Goal: Information Seeking & Learning: Learn about a topic

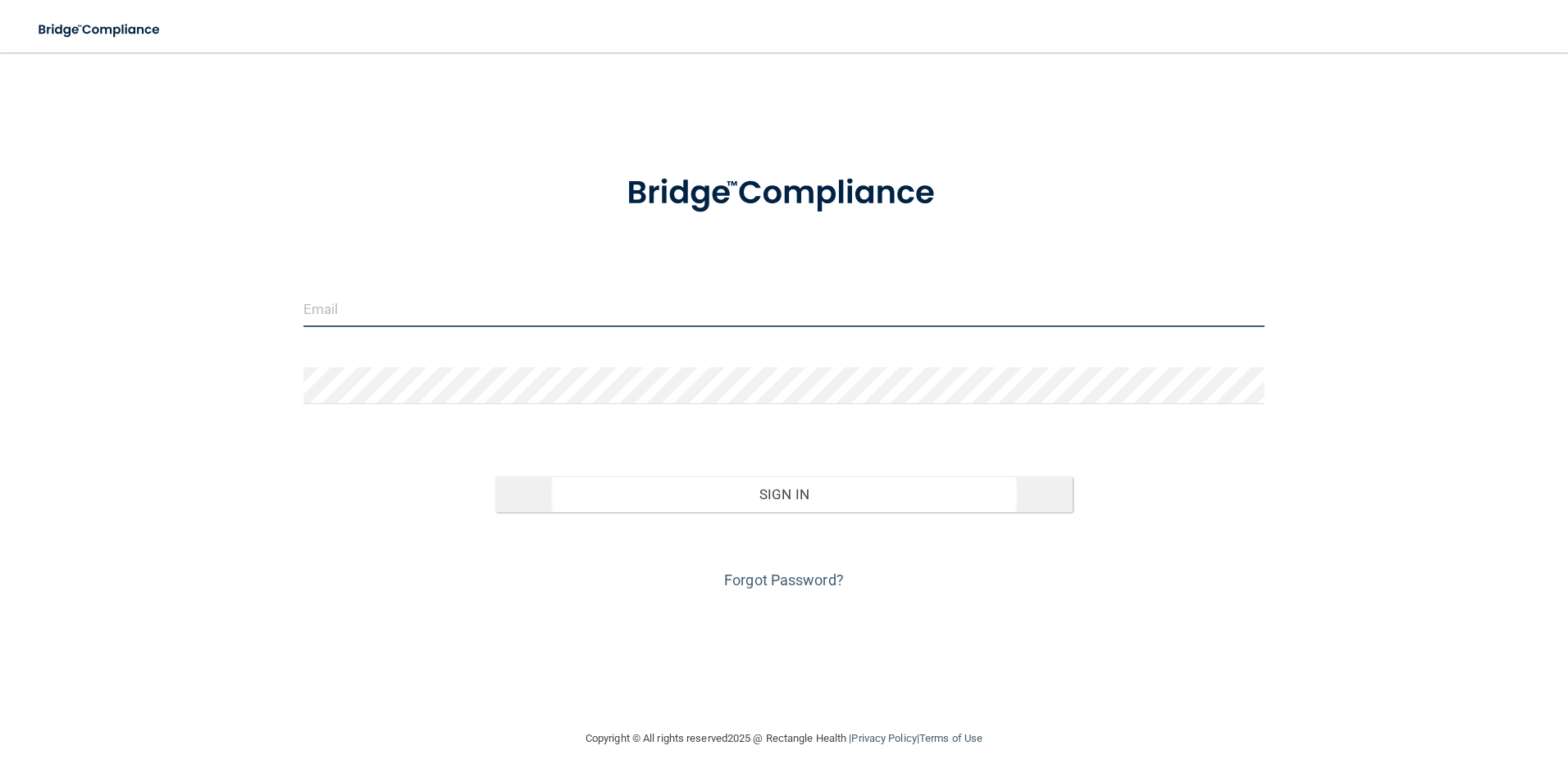
type input "[PERSON_NAME][EMAIL_ADDRESS][PERSON_NAME][DOMAIN_NAME]"
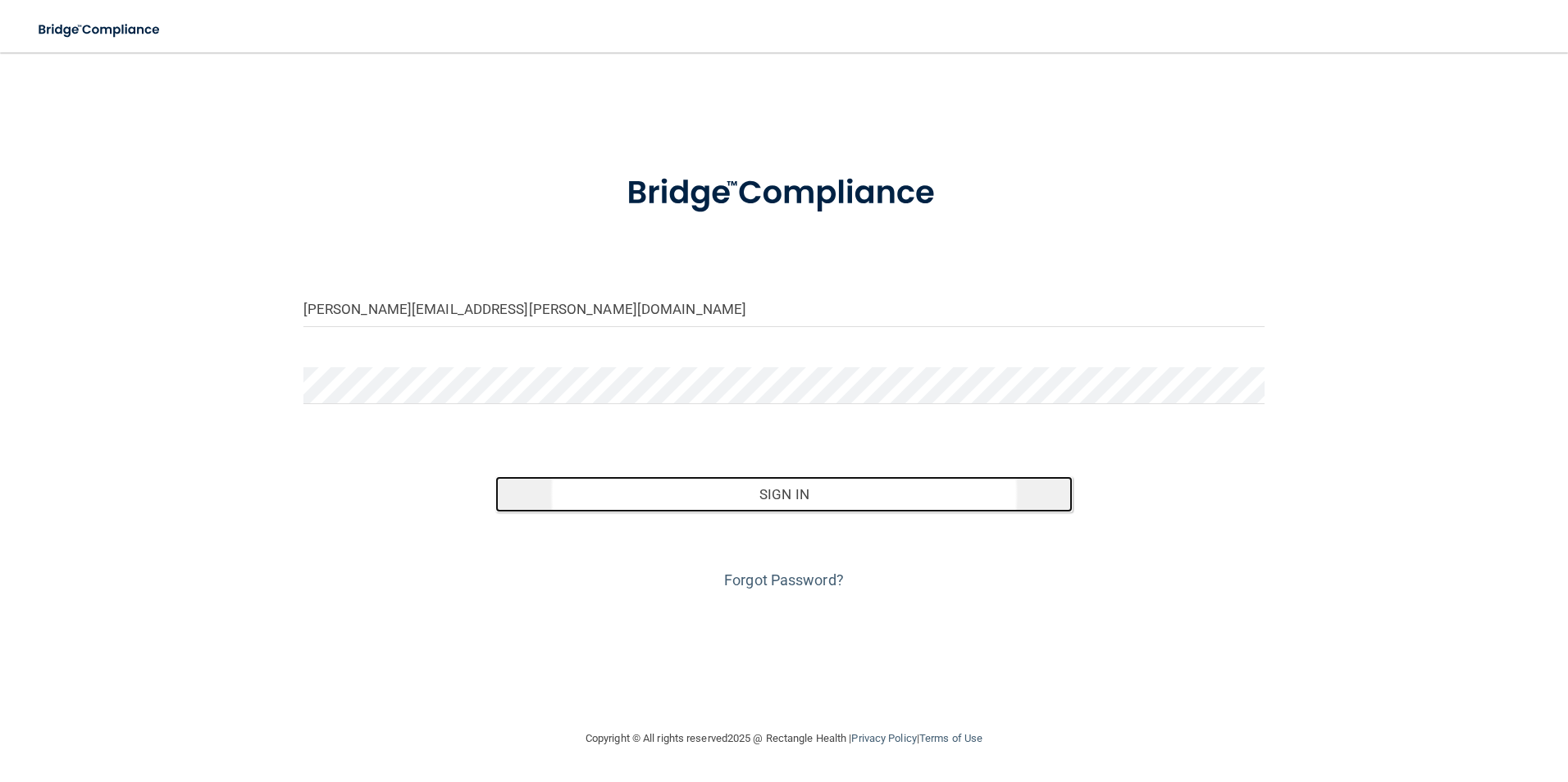
click at [818, 507] on button "Sign In" at bounding box center [784, 494] width 577 height 36
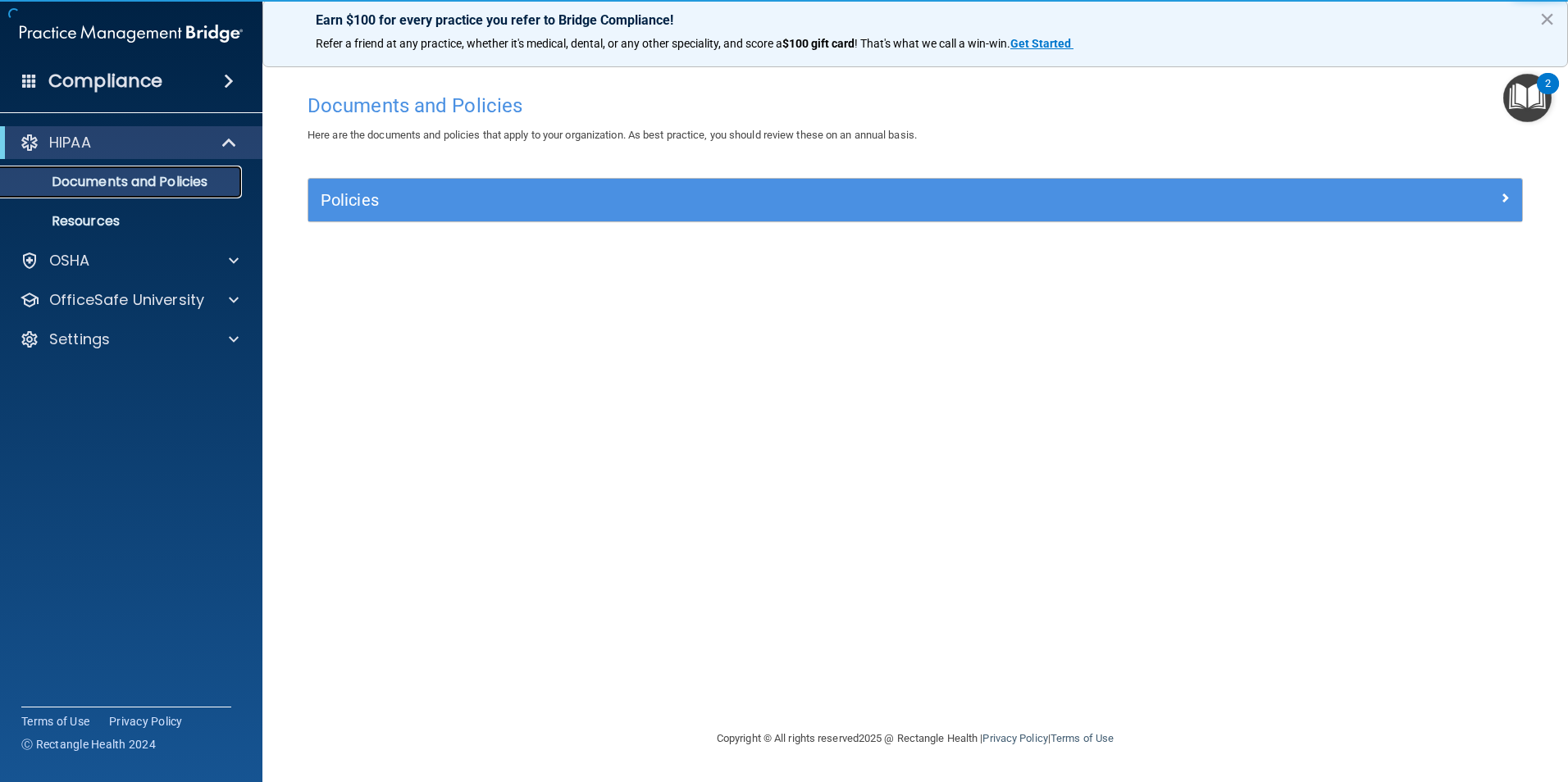
click at [137, 193] on link "Documents and Policies" at bounding box center [113, 182] width 259 height 33
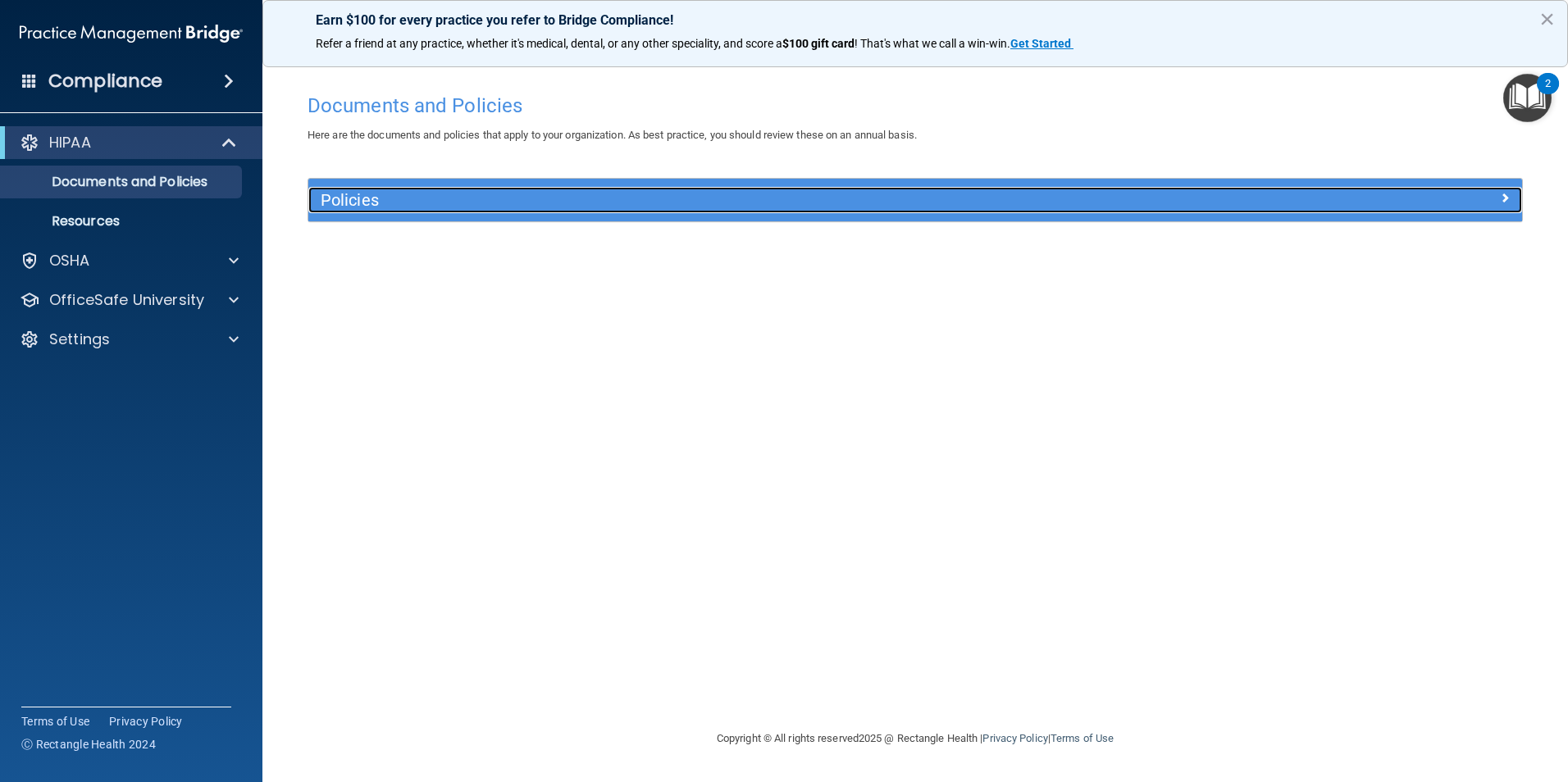
click at [440, 187] on div "Policies" at bounding box center [763, 199] width 910 height 26
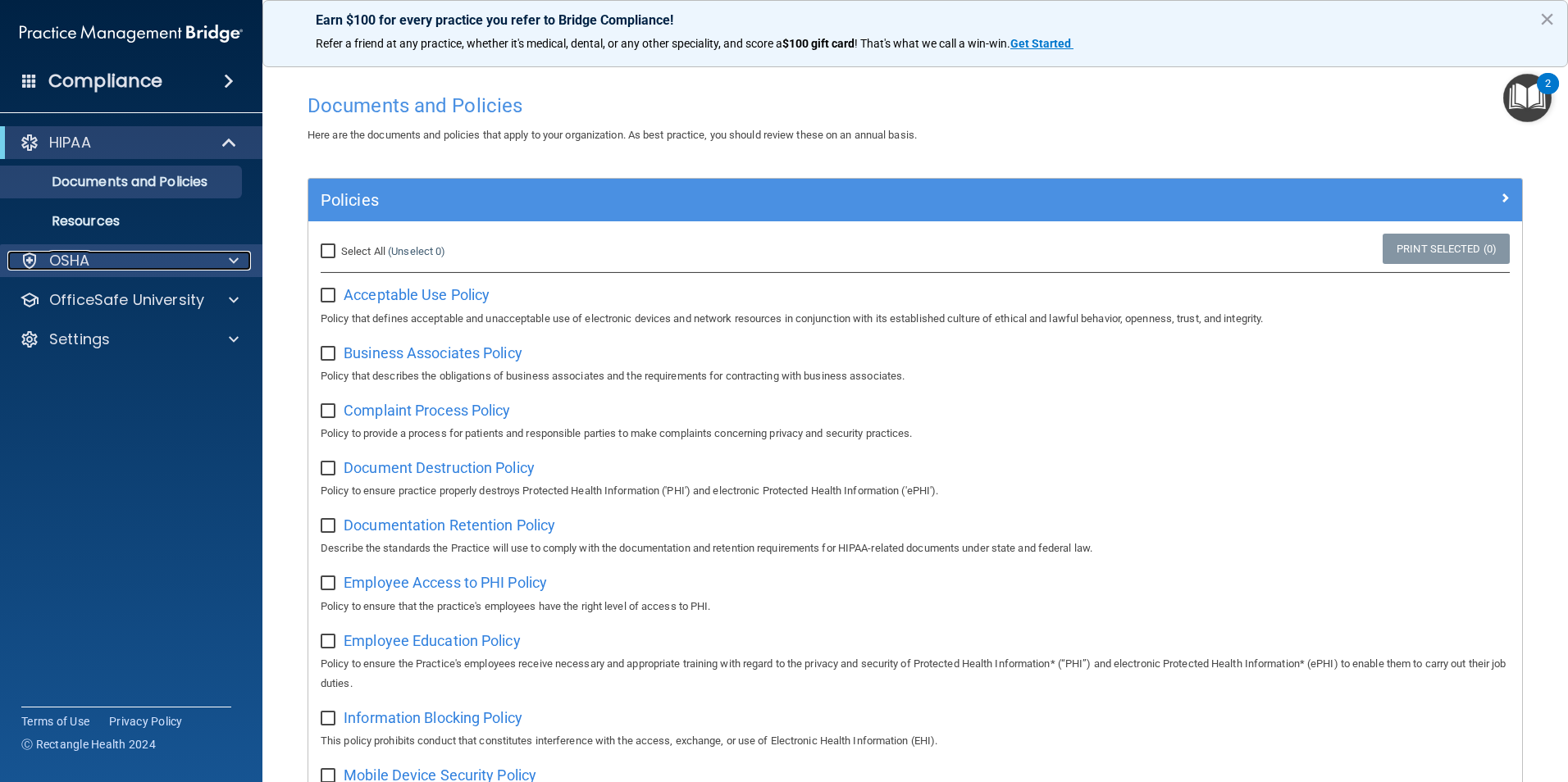
click at [90, 267] on div "OSHA" at bounding box center [109, 261] width 204 height 20
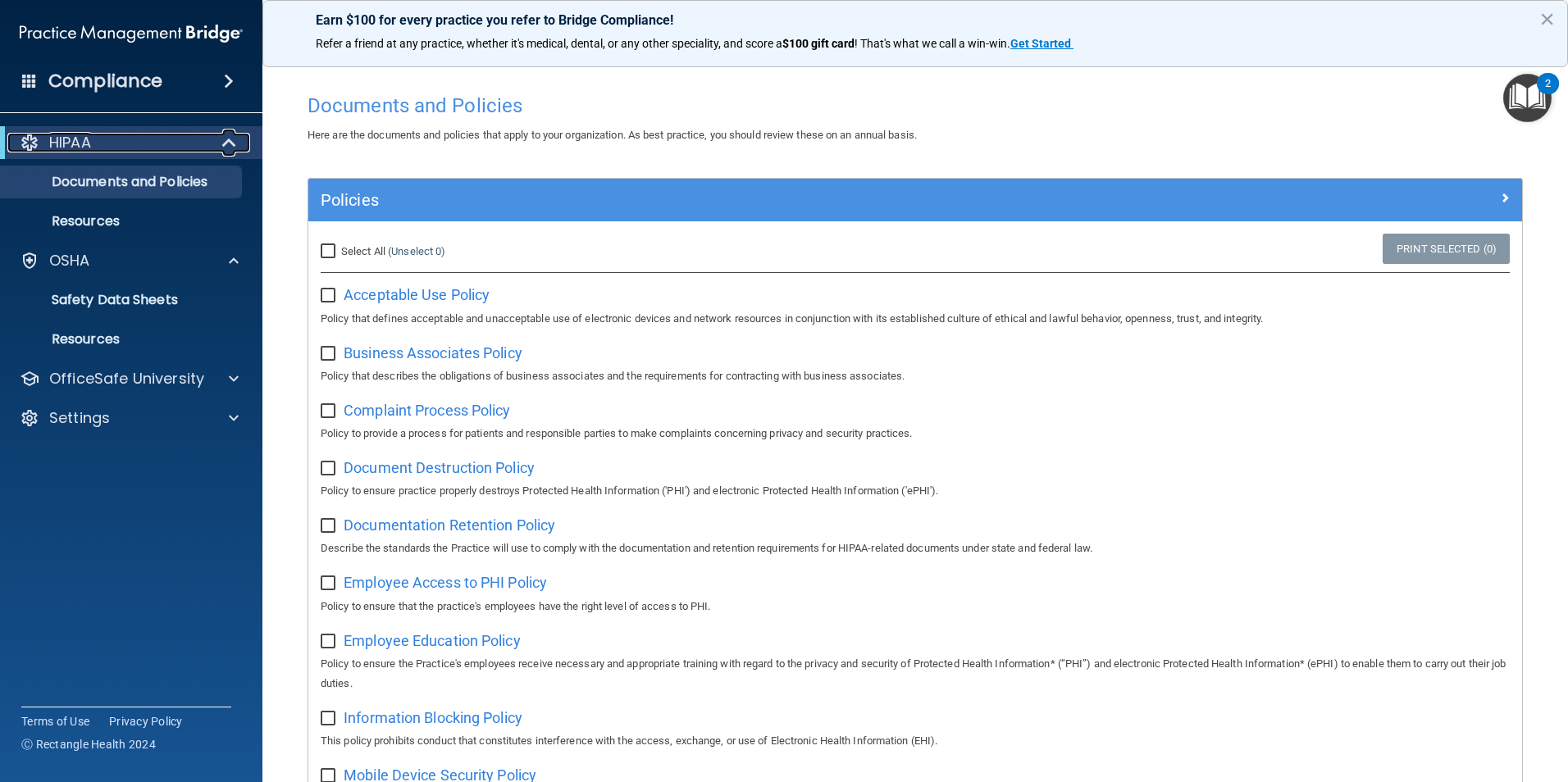
click at [103, 136] on div "HIPAA" at bounding box center [108, 143] width 203 height 20
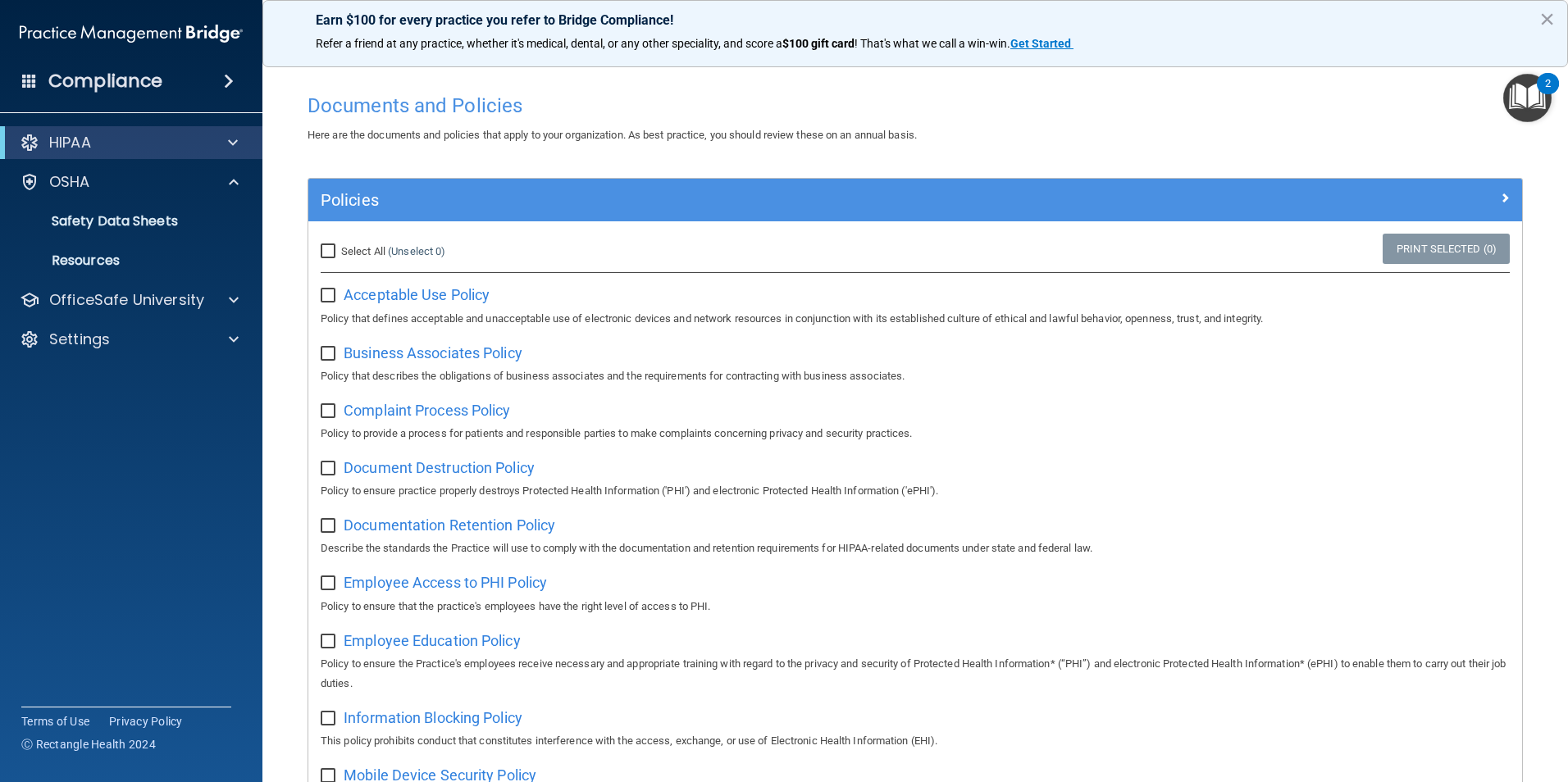
click at [320, 266] on div "Select All (Unselect 0) Unselect All" at bounding box center [510, 251] width 405 height 36
click at [324, 245] on input "Select All (Unselect 0) Unselect All" at bounding box center [329, 252] width 19 height 13
checkbox input "true"
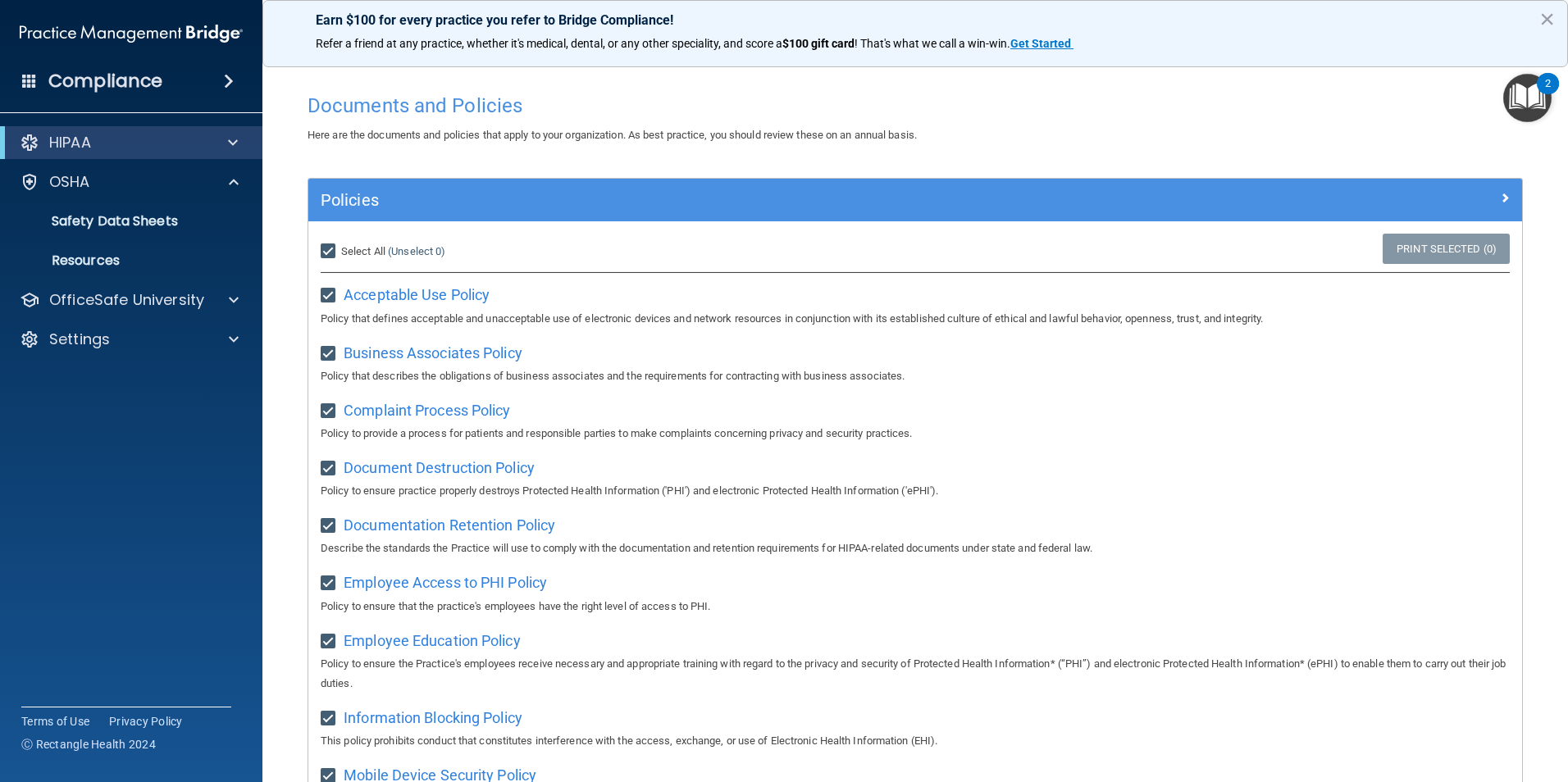
checkbox input "true"
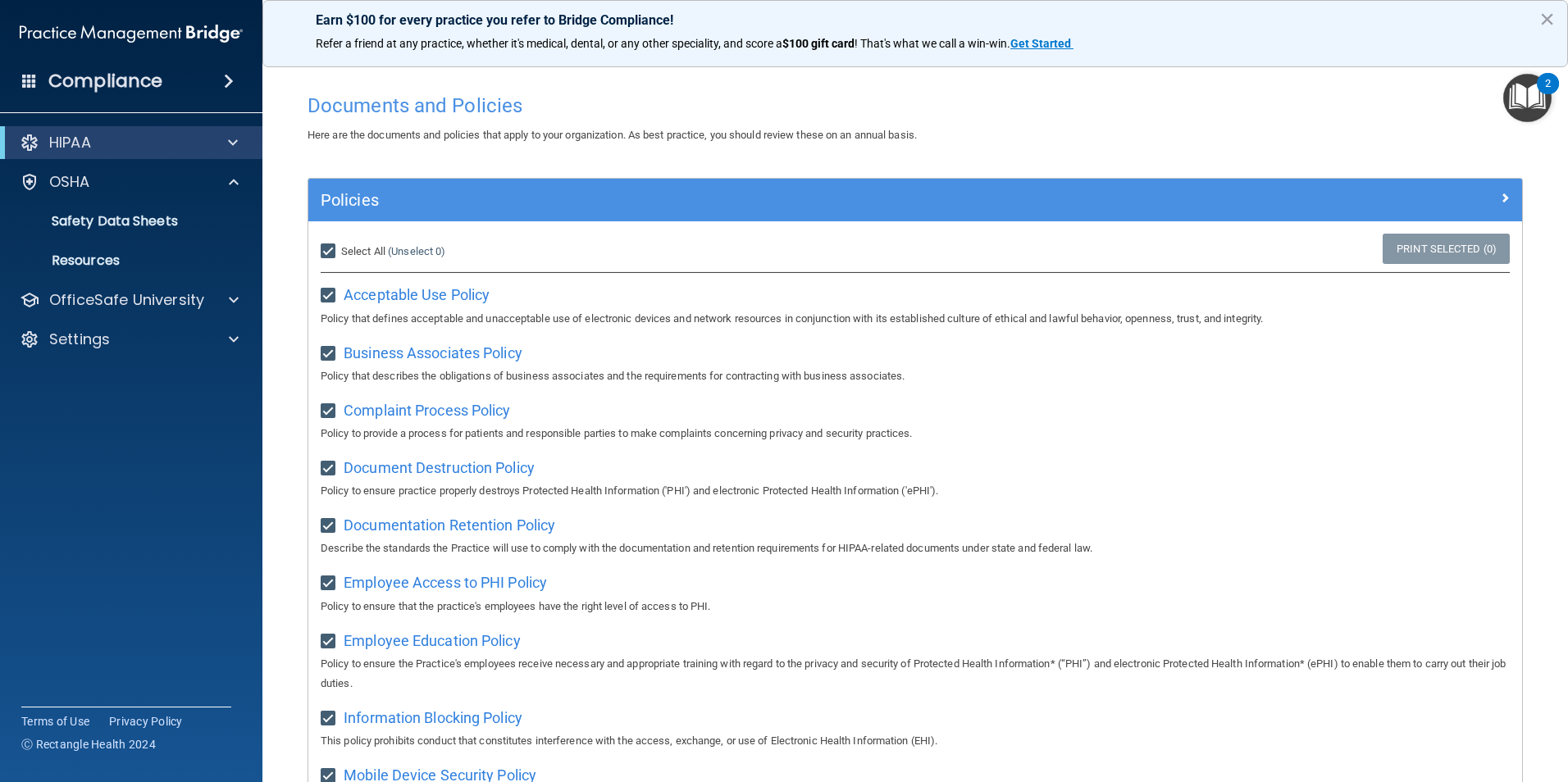
checkbox input "true"
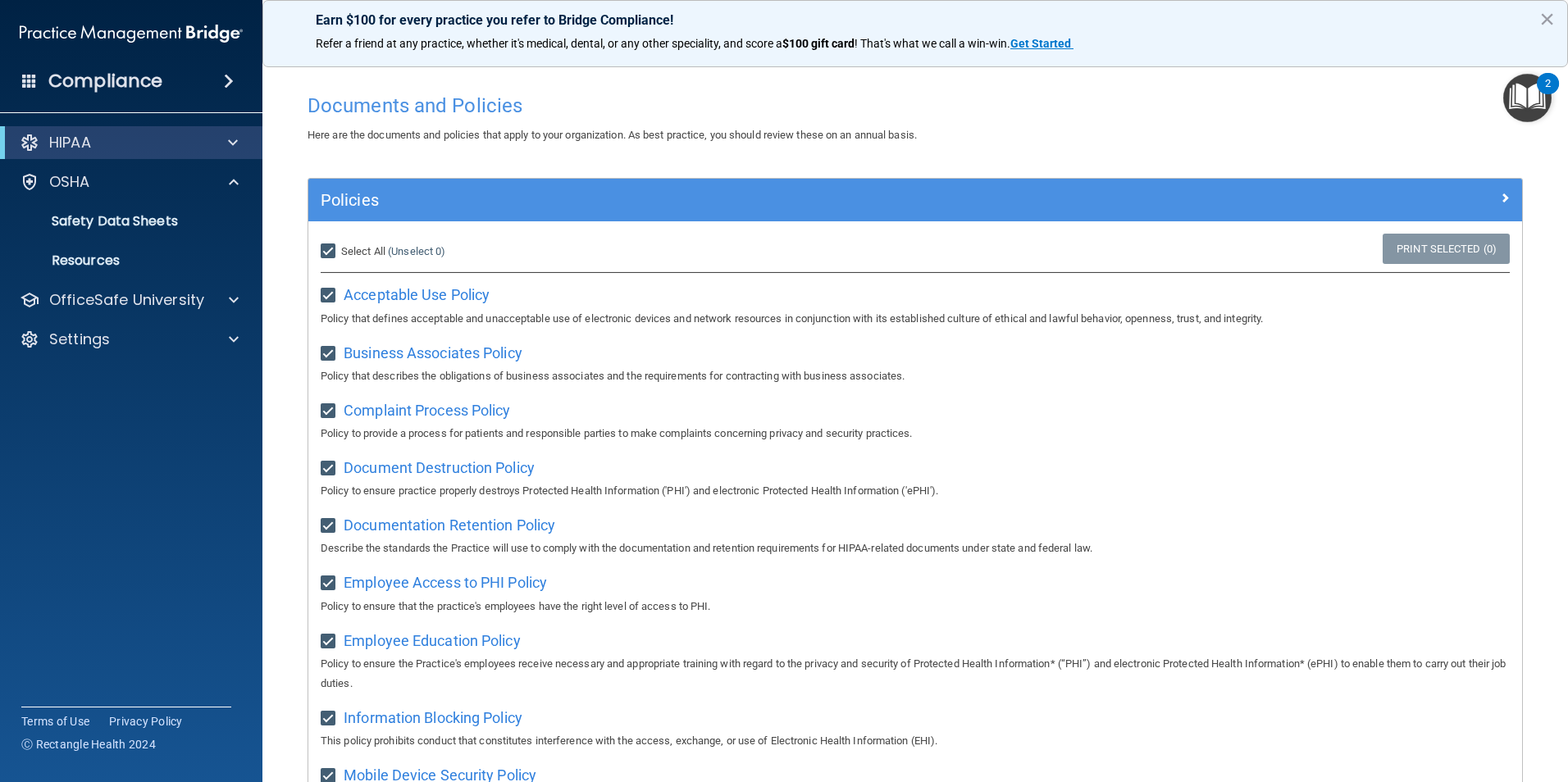
checkbox input "true"
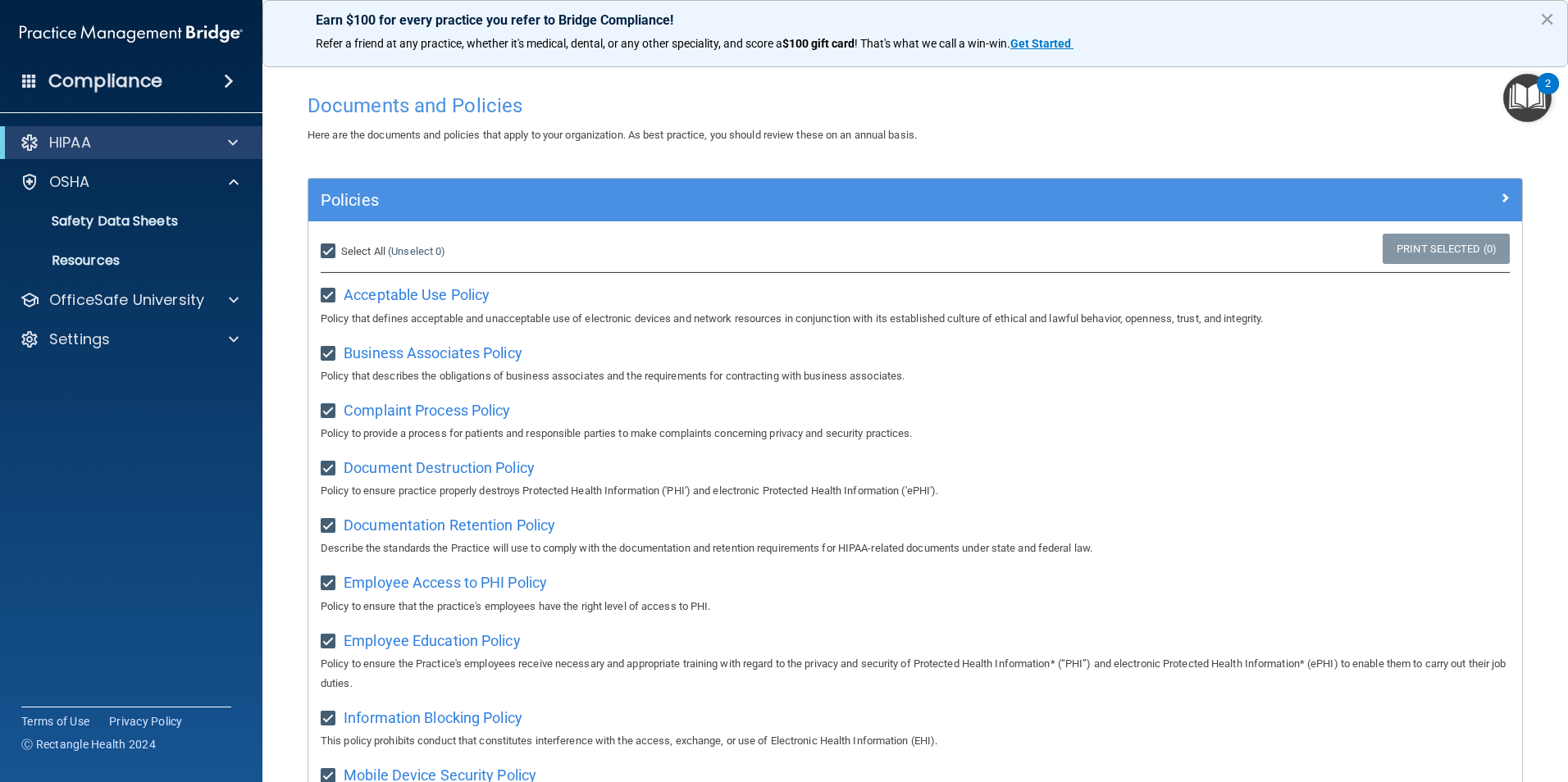
checkbox input "true"
click at [1427, 253] on link "Print Selected (21)" at bounding box center [1443, 248] width 133 height 30
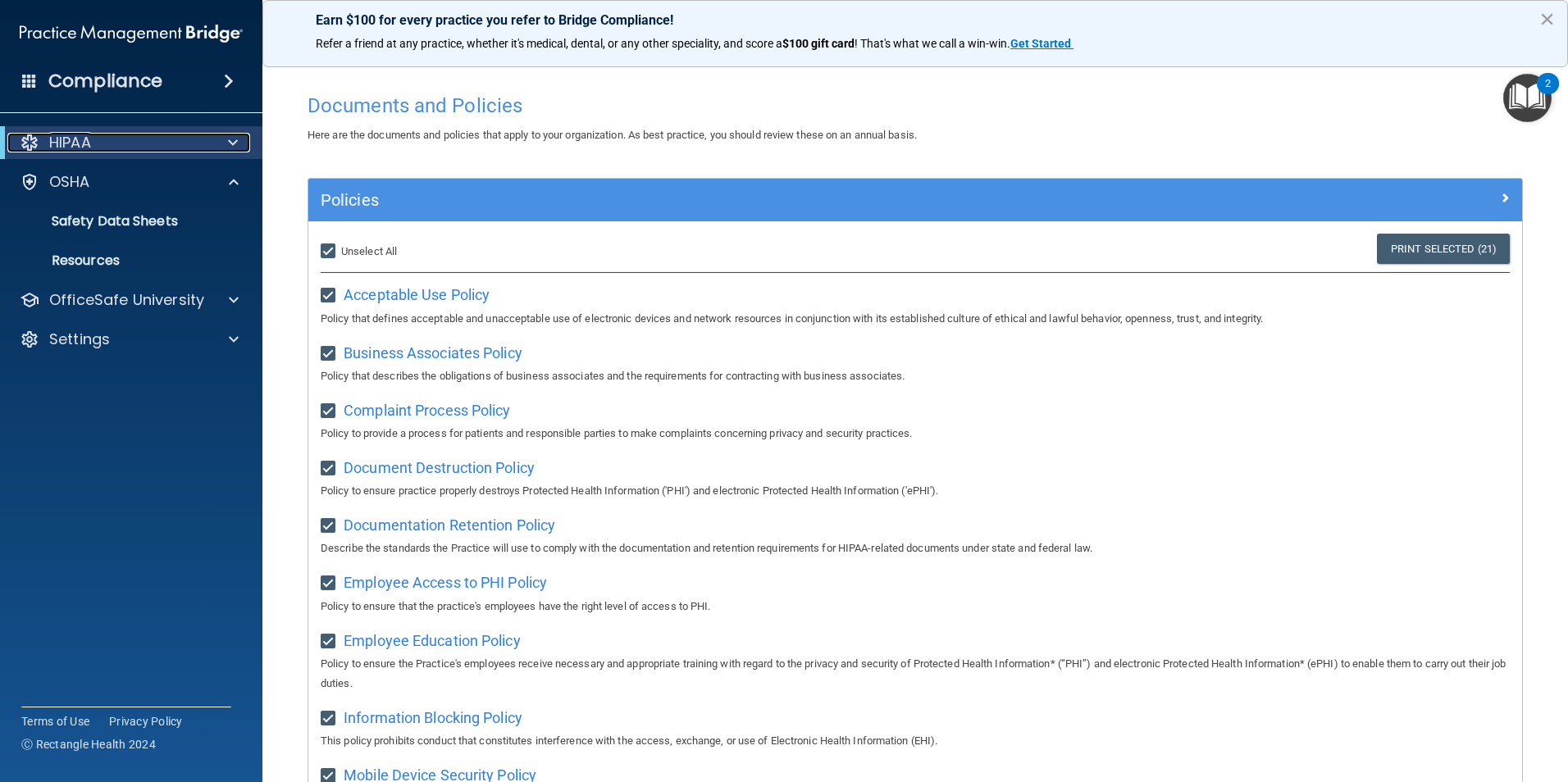
click at [237, 143] on span at bounding box center [233, 143] width 10 height 20
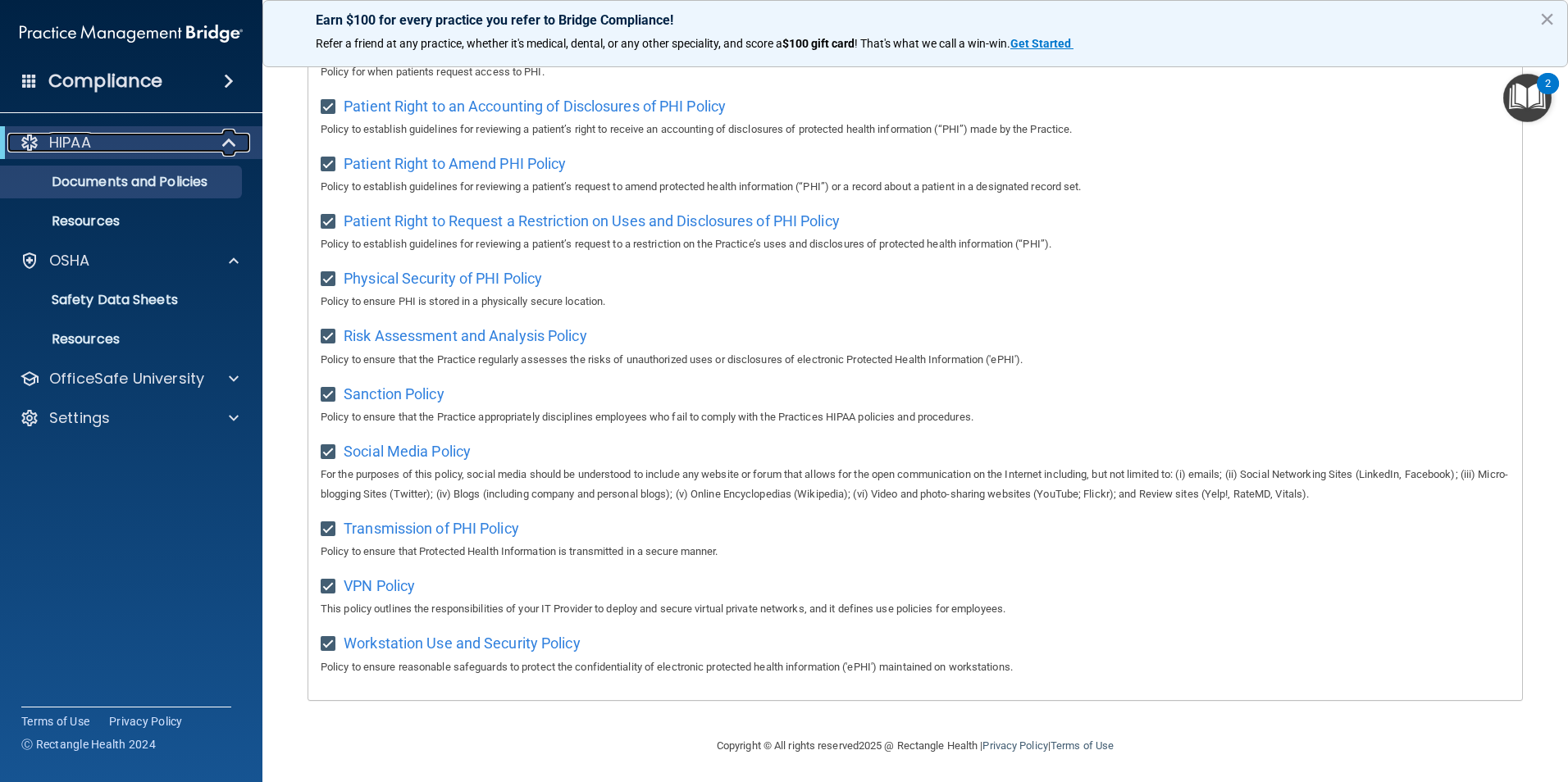
scroll to position [862, 0]
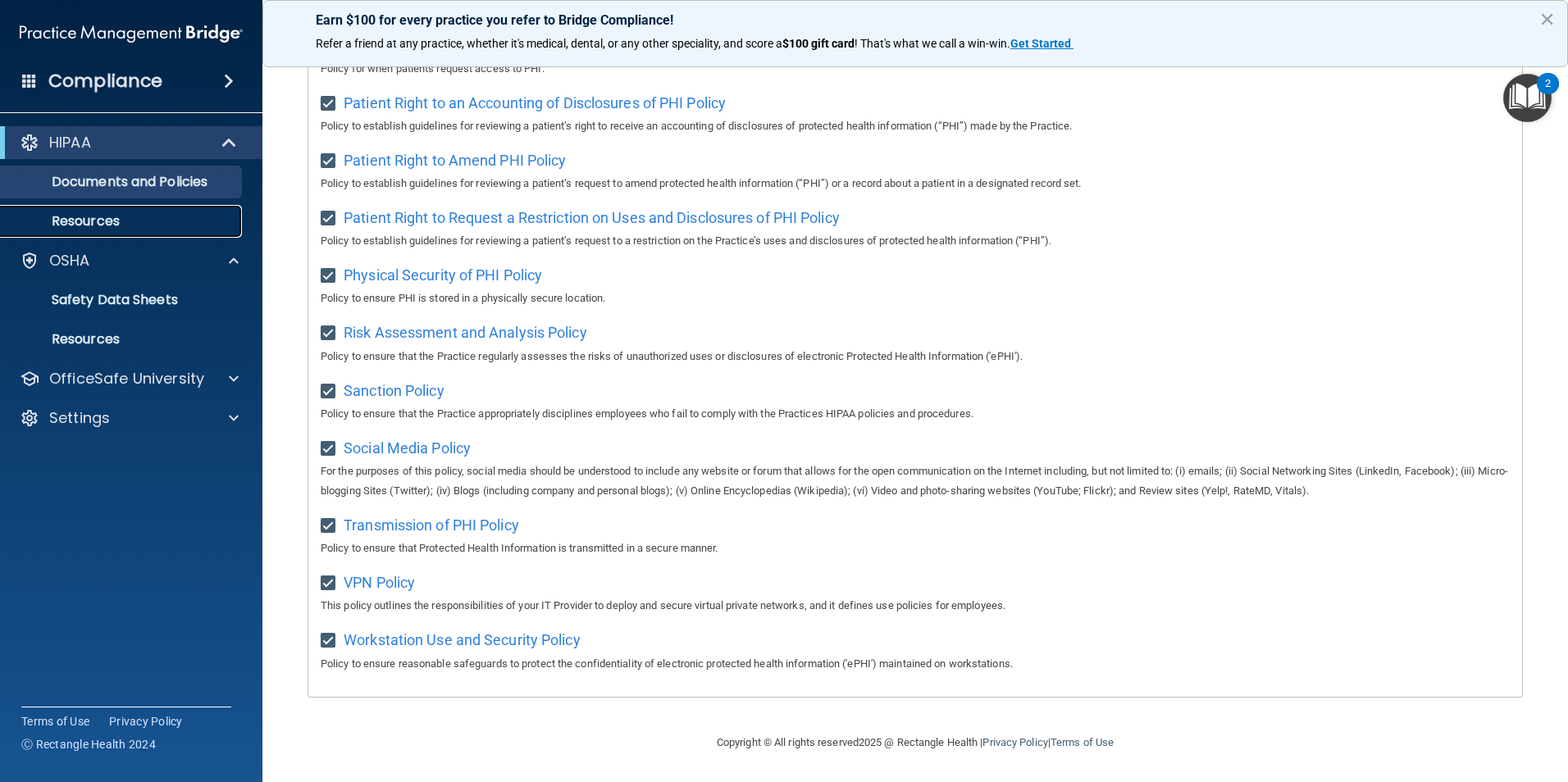
click at [116, 219] on p "Resources" at bounding box center [123, 222] width 224 height 17
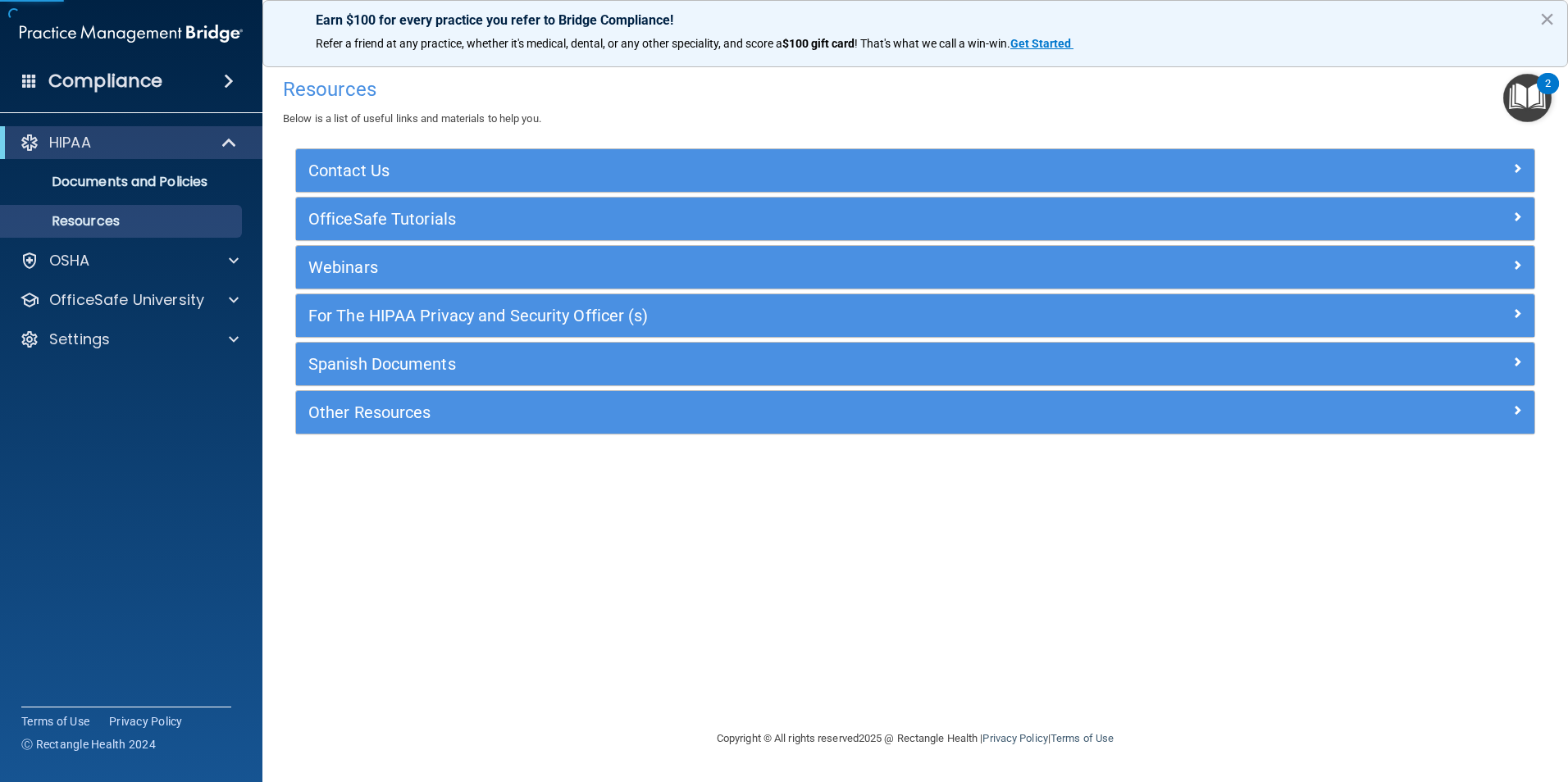
click at [508, 188] on div "Contact Us" at bounding box center [915, 170] width 1238 height 43
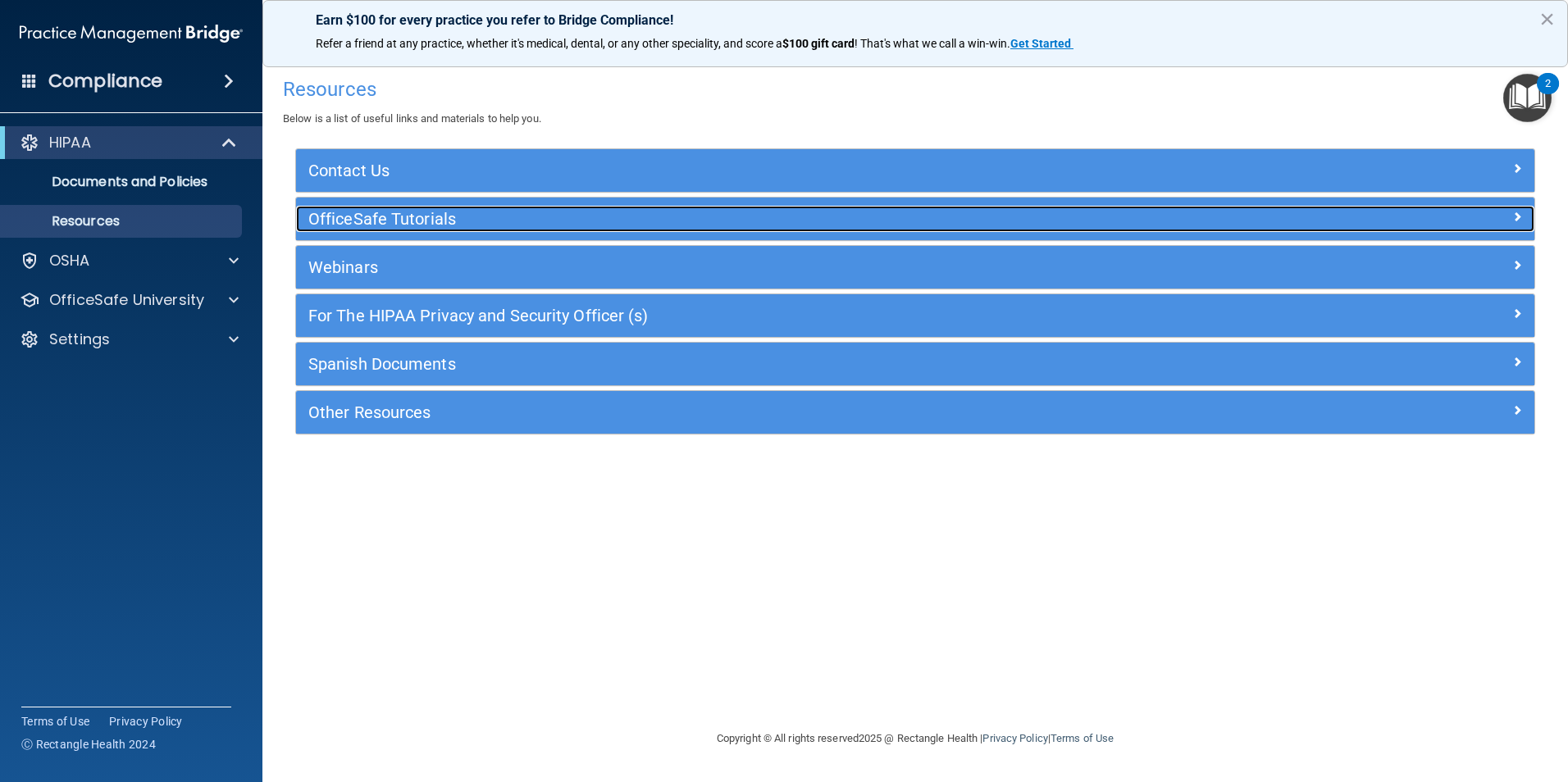
click at [402, 223] on h5 "OfficeSafe Tutorials" at bounding box center [761, 219] width 904 height 18
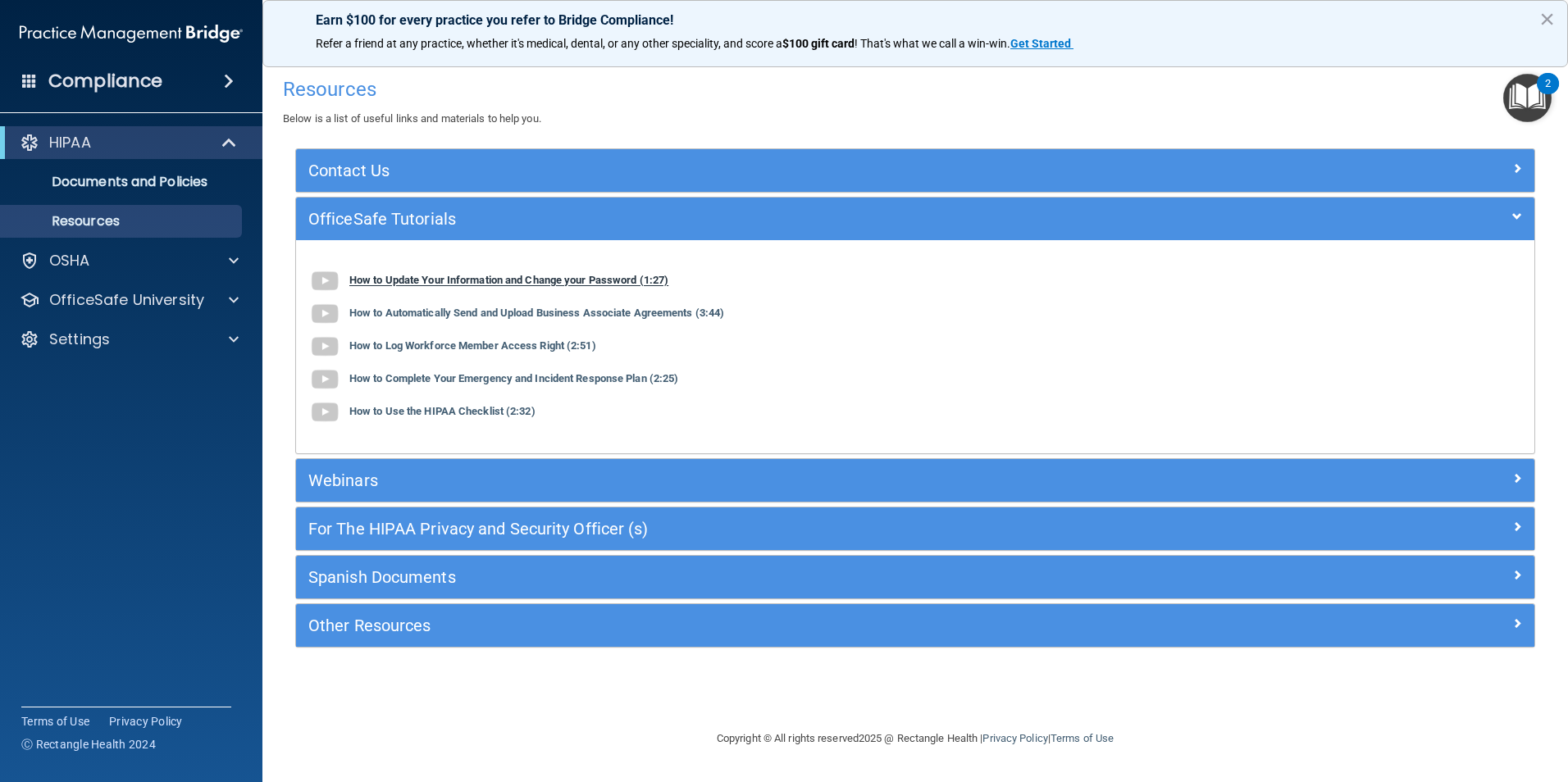
click at [473, 280] on b "How to Update Your Information and Change your Password (1:27)" at bounding box center [509, 280] width 319 height 13
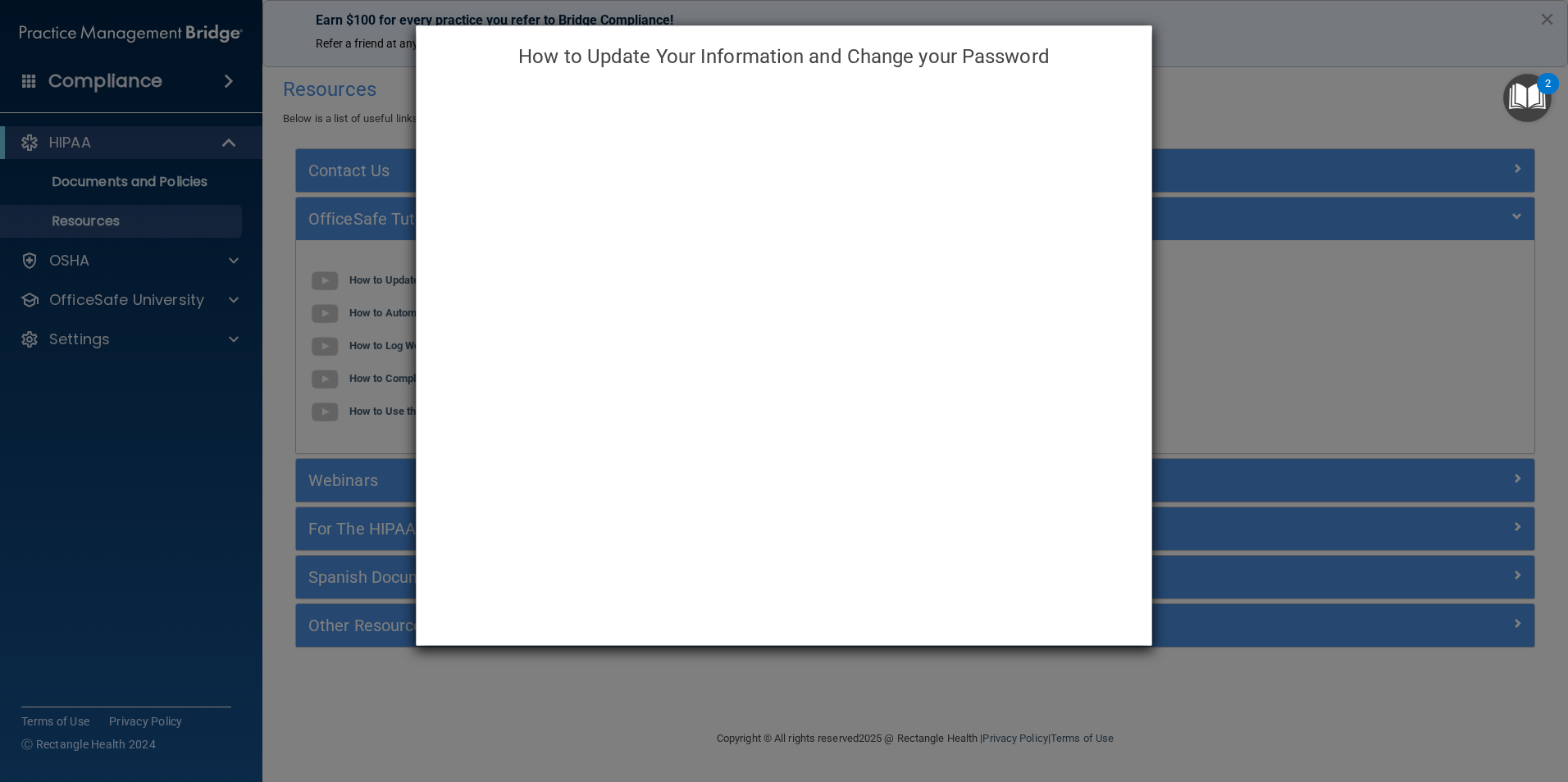
click at [1305, 118] on div "How to Update Your Information and Change your Password" at bounding box center [784, 391] width 1568 height 782
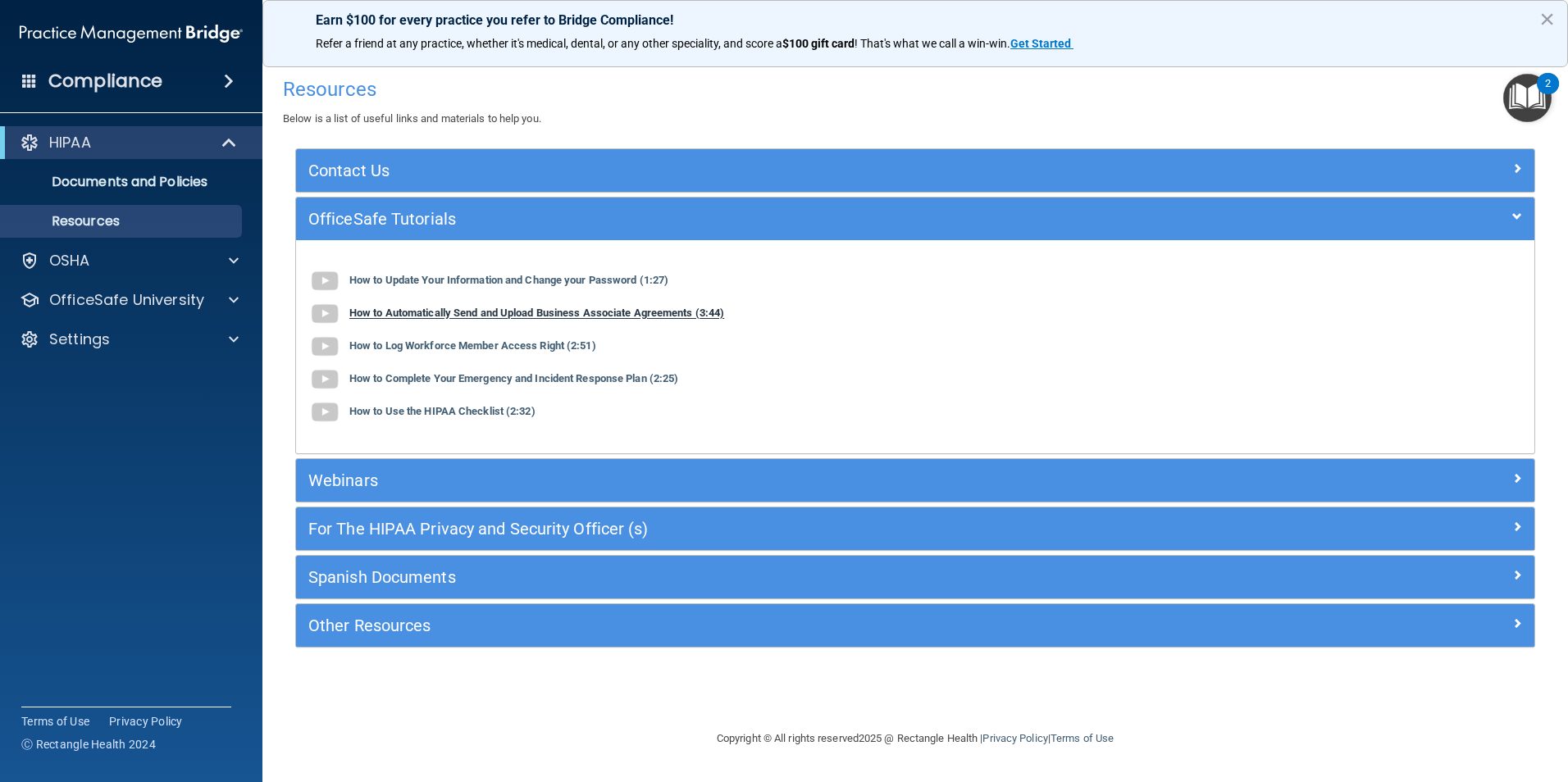
click at [540, 308] on b "How to Automatically Send and Upload Business Associate Agreements (3:44)" at bounding box center [536, 313] width 374 height 13
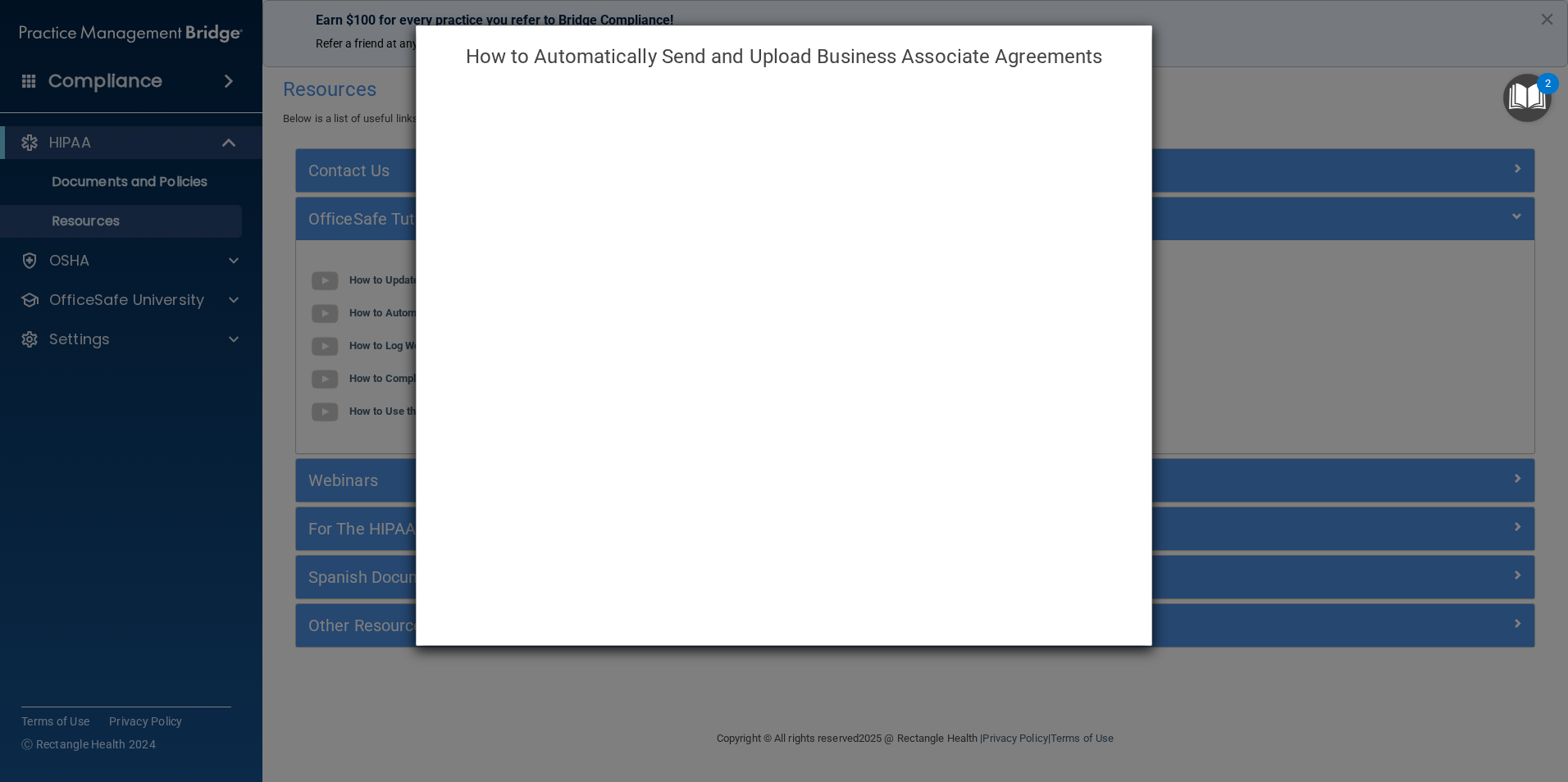
drag, startPoint x: 1349, startPoint y: 84, endPoint x: 1334, endPoint y: 83, distance: 15.0
click at [1349, 84] on div "How to Automatically Send and Upload Business Associate Agreements" at bounding box center [784, 391] width 1568 height 782
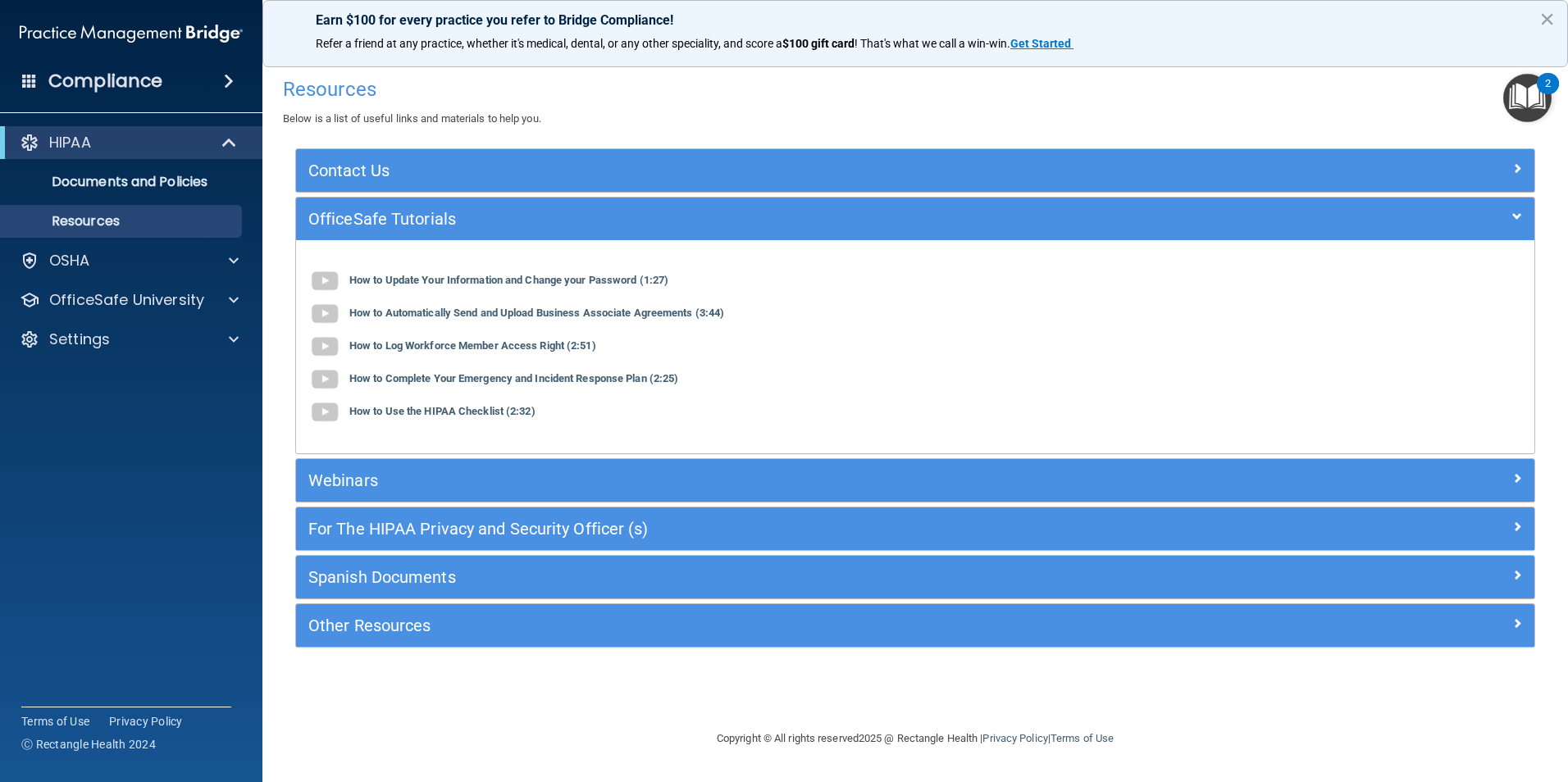
click at [1092, 443] on div "How to Update Your Information and Change your Password (1:27) How to Automatic…" at bounding box center [915, 347] width 1238 height 213
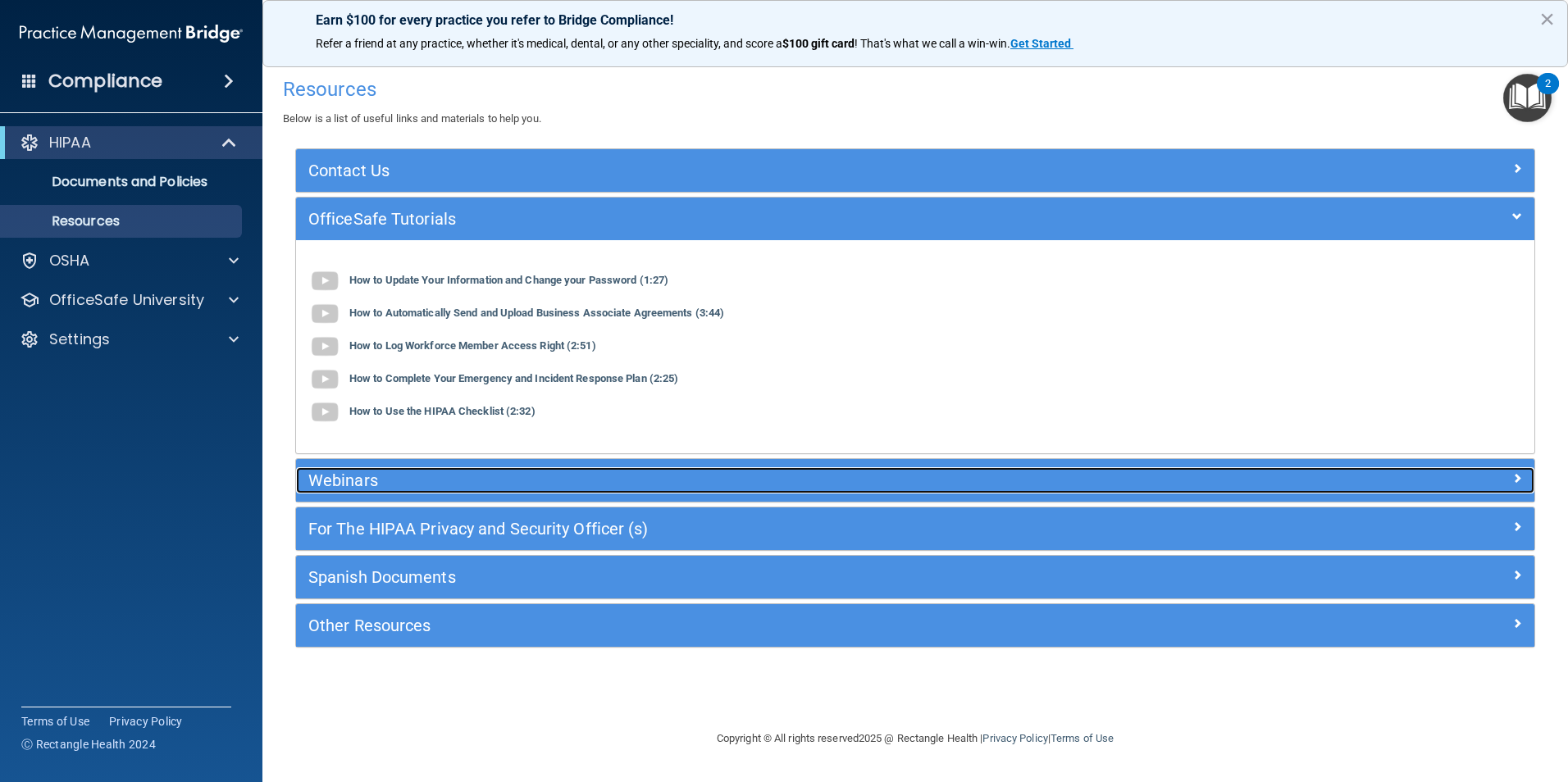
click at [939, 473] on h5 "Webinars" at bounding box center [761, 480] width 904 height 18
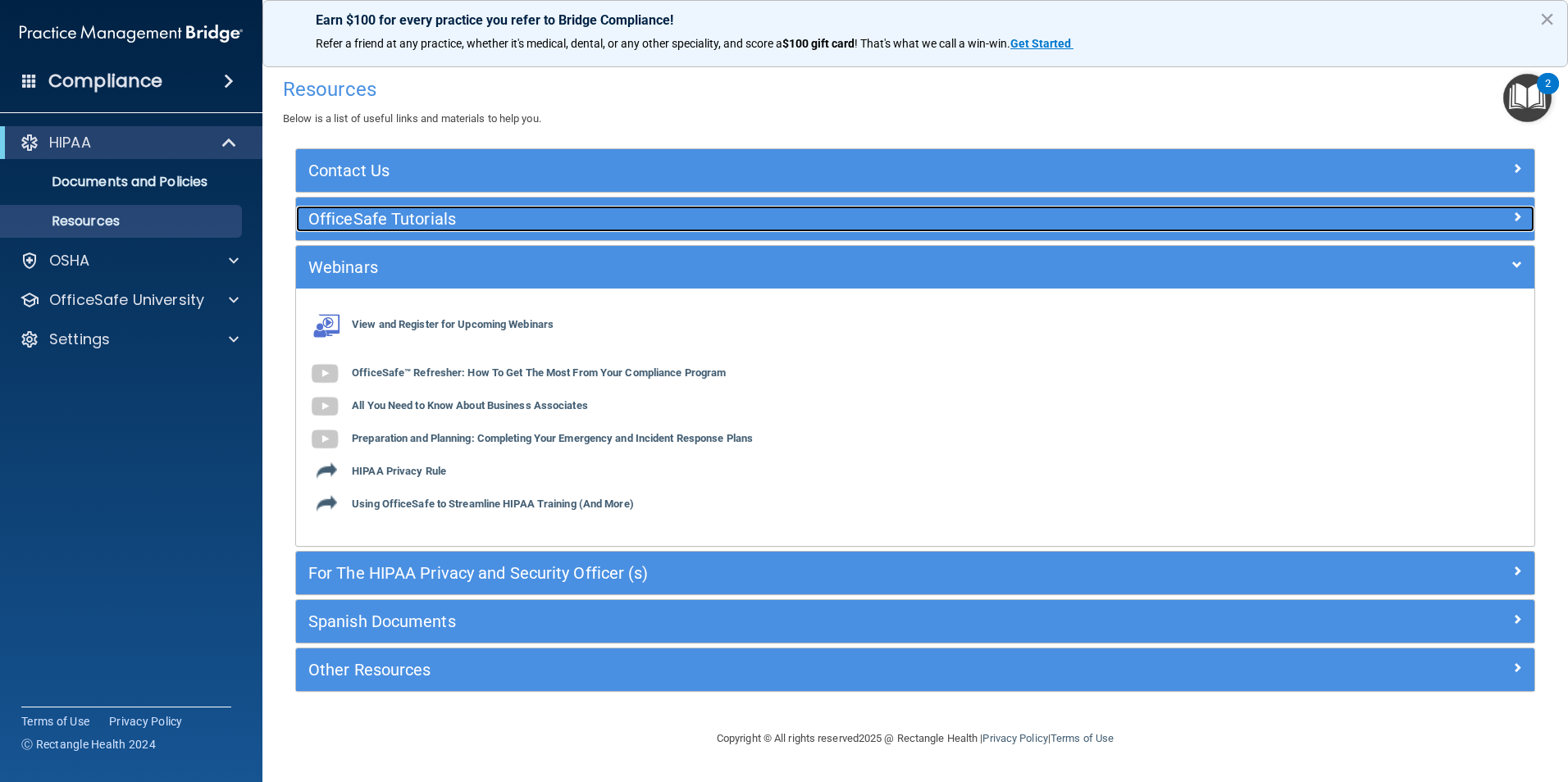
click at [439, 221] on h5 "OfficeSafe Tutorials" at bounding box center [761, 219] width 904 height 18
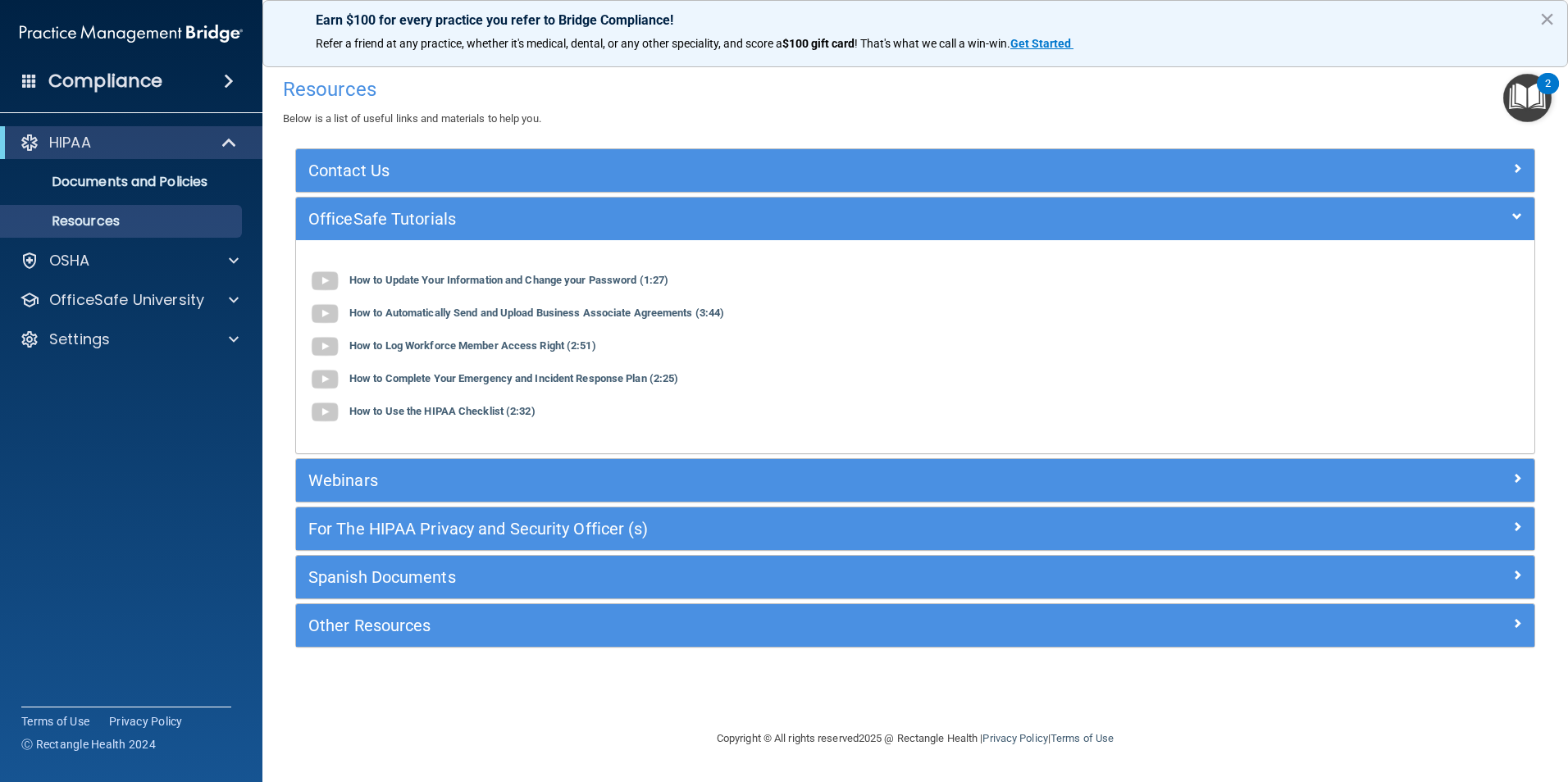
click at [501, 501] on div "Webinars" at bounding box center [915, 480] width 1238 height 43
click at [178, 307] on p "OfficeSafe University" at bounding box center [127, 300] width 155 height 20
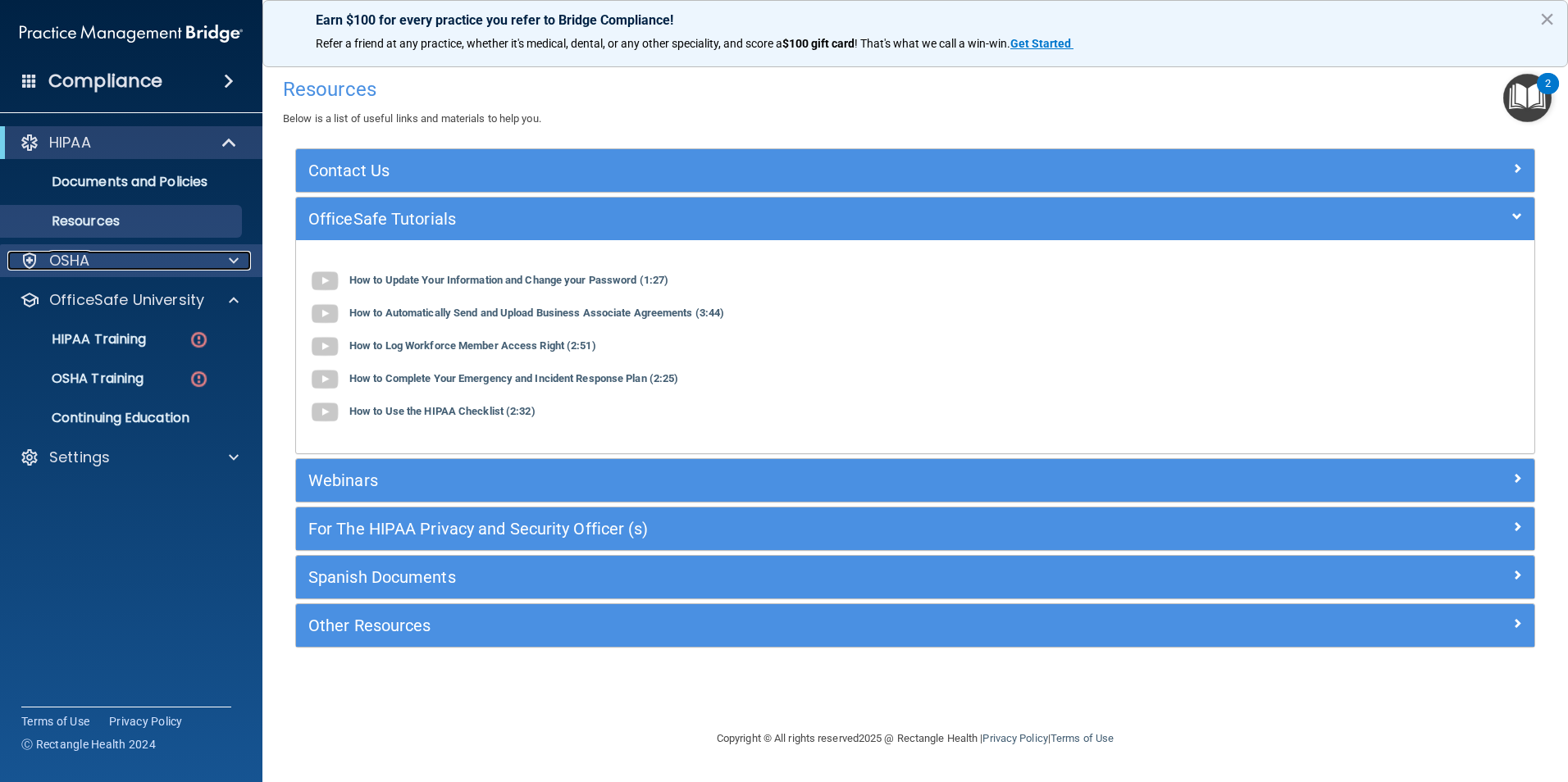
click at [132, 259] on div "OSHA" at bounding box center [109, 261] width 204 height 20
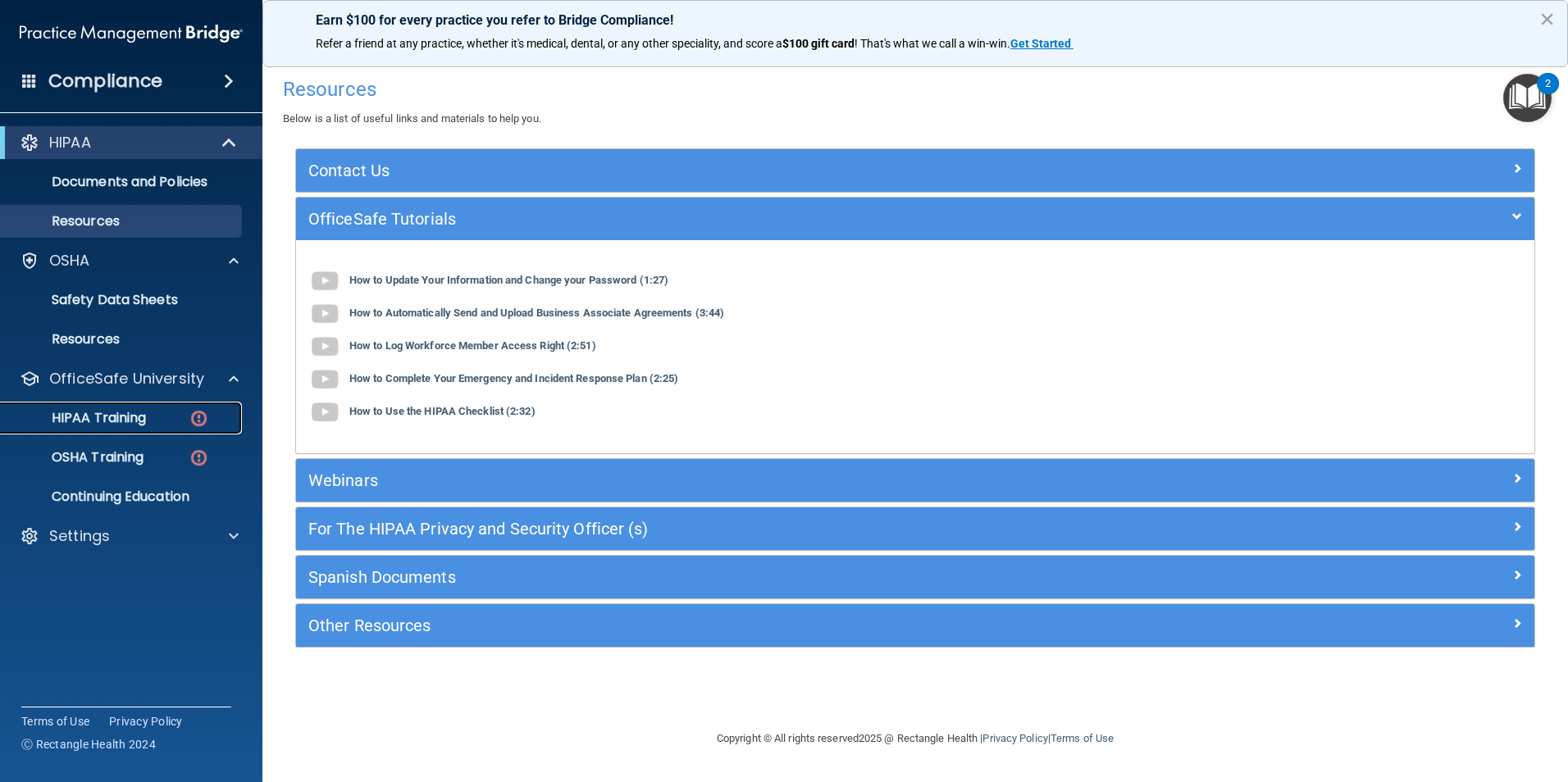
click at [158, 421] on div "HIPAA Training" at bounding box center [123, 419] width 224 height 17
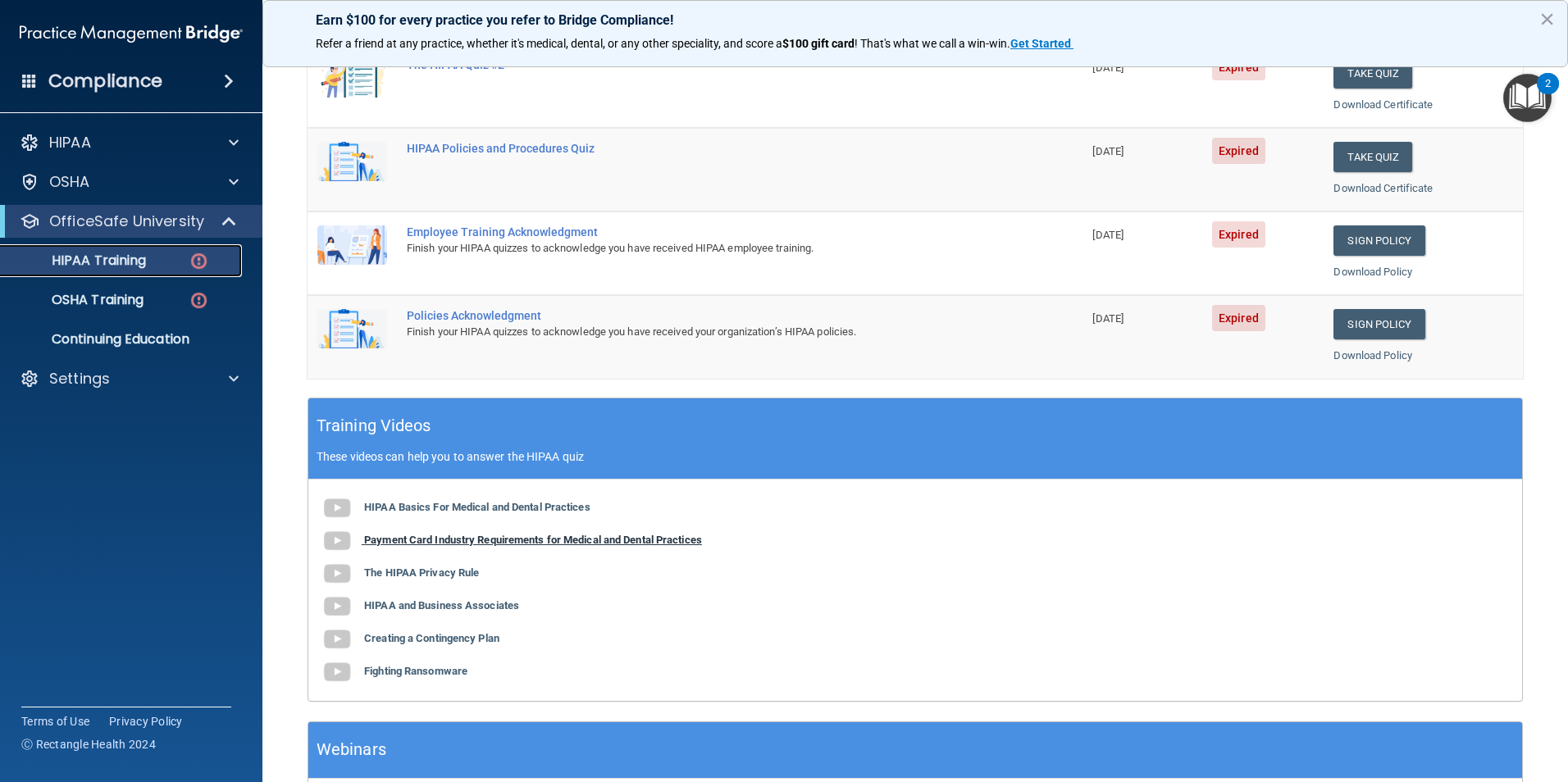
scroll to position [82, 0]
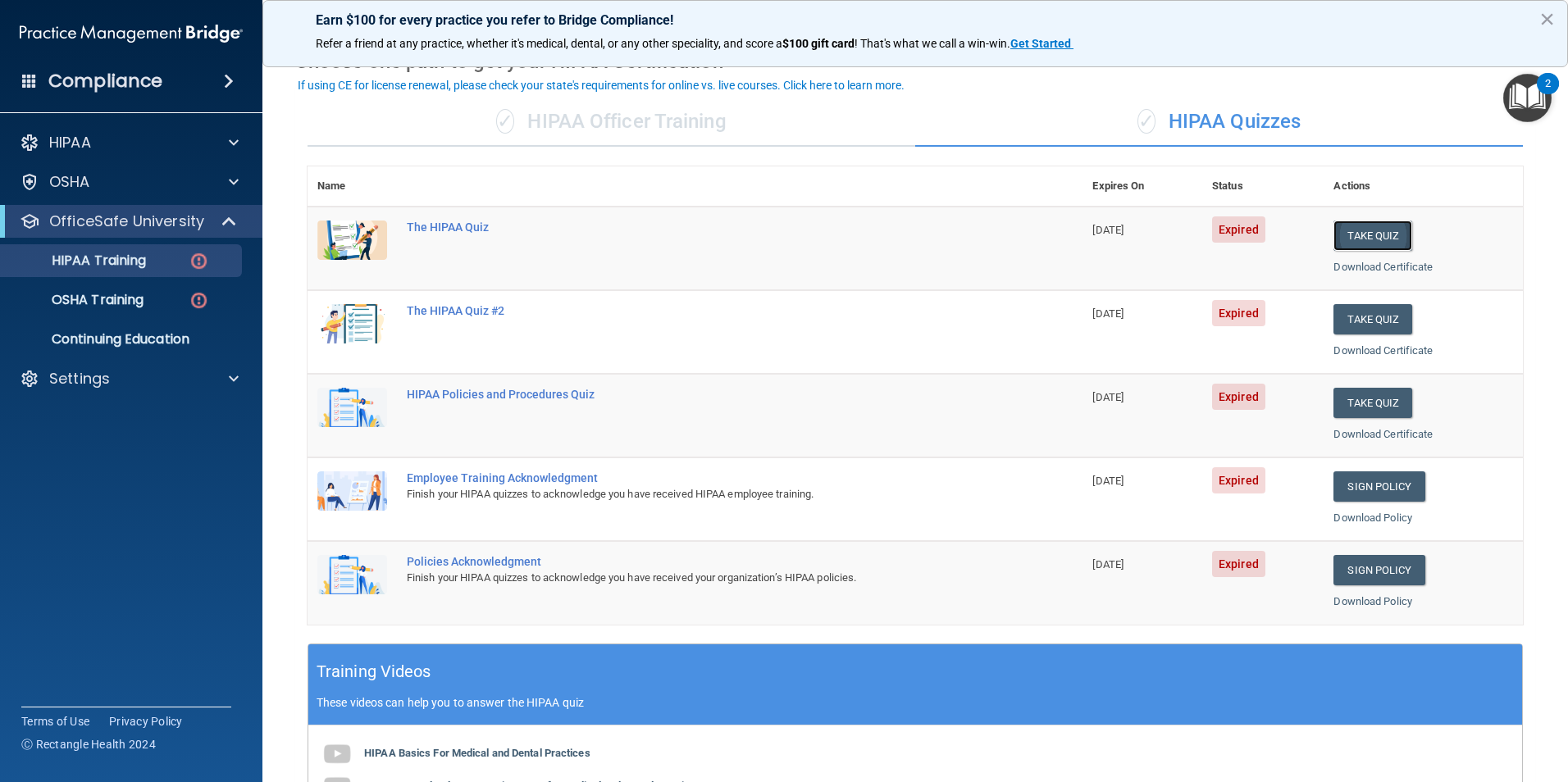
click at [1385, 238] on button "Take Quiz" at bounding box center [1373, 235] width 78 height 30
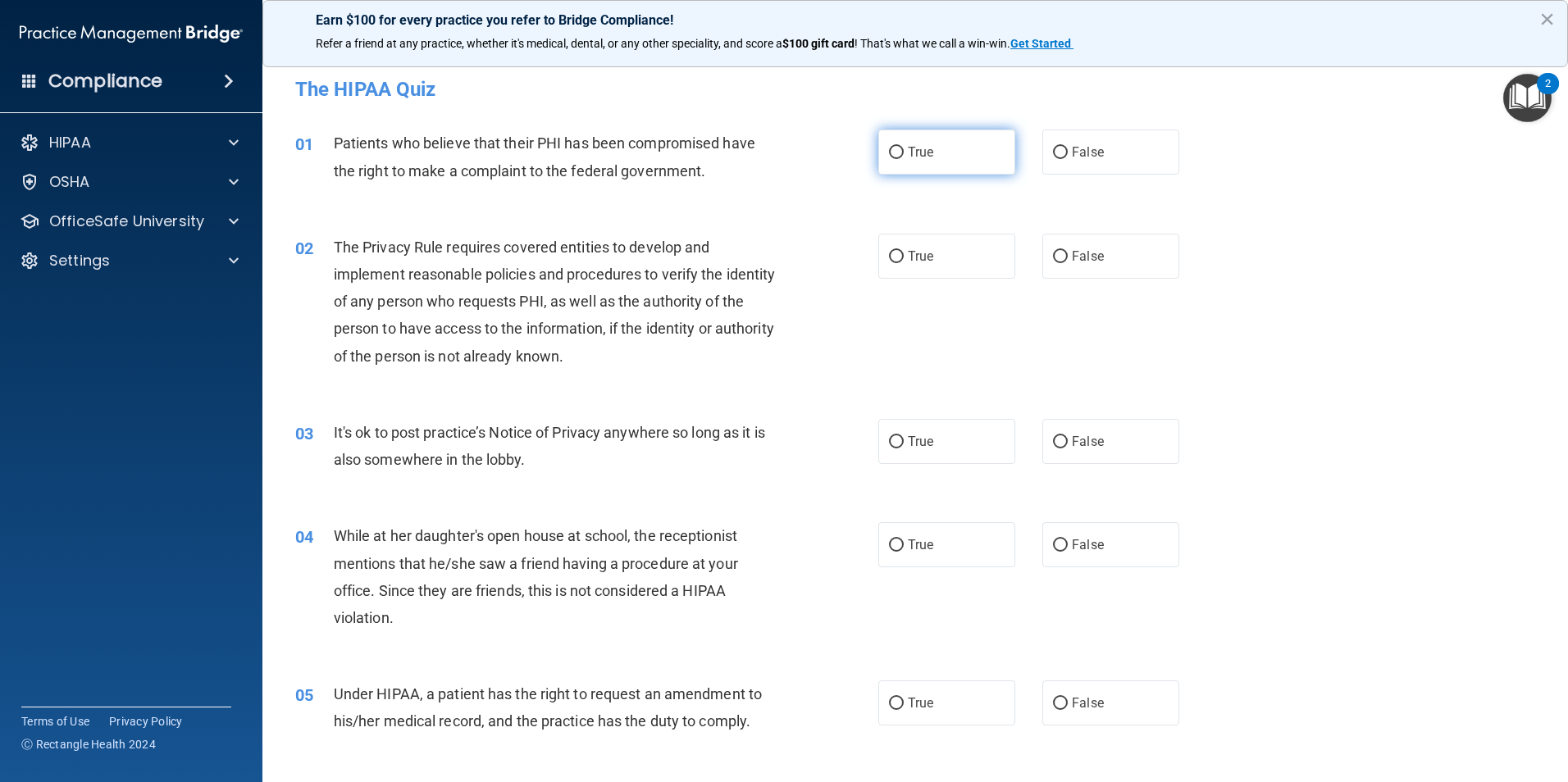
click at [907, 156] on span "True" at bounding box center [920, 152] width 25 height 16
click at [902, 156] on input "True" at bounding box center [897, 153] width 15 height 13
radio input "true"
click at [907, 258] on span "True" at bounding box center [920, 256] width 25 height 16
click at [903, 258] on input "True" at bounding box center [897, 257] width 15 height 13
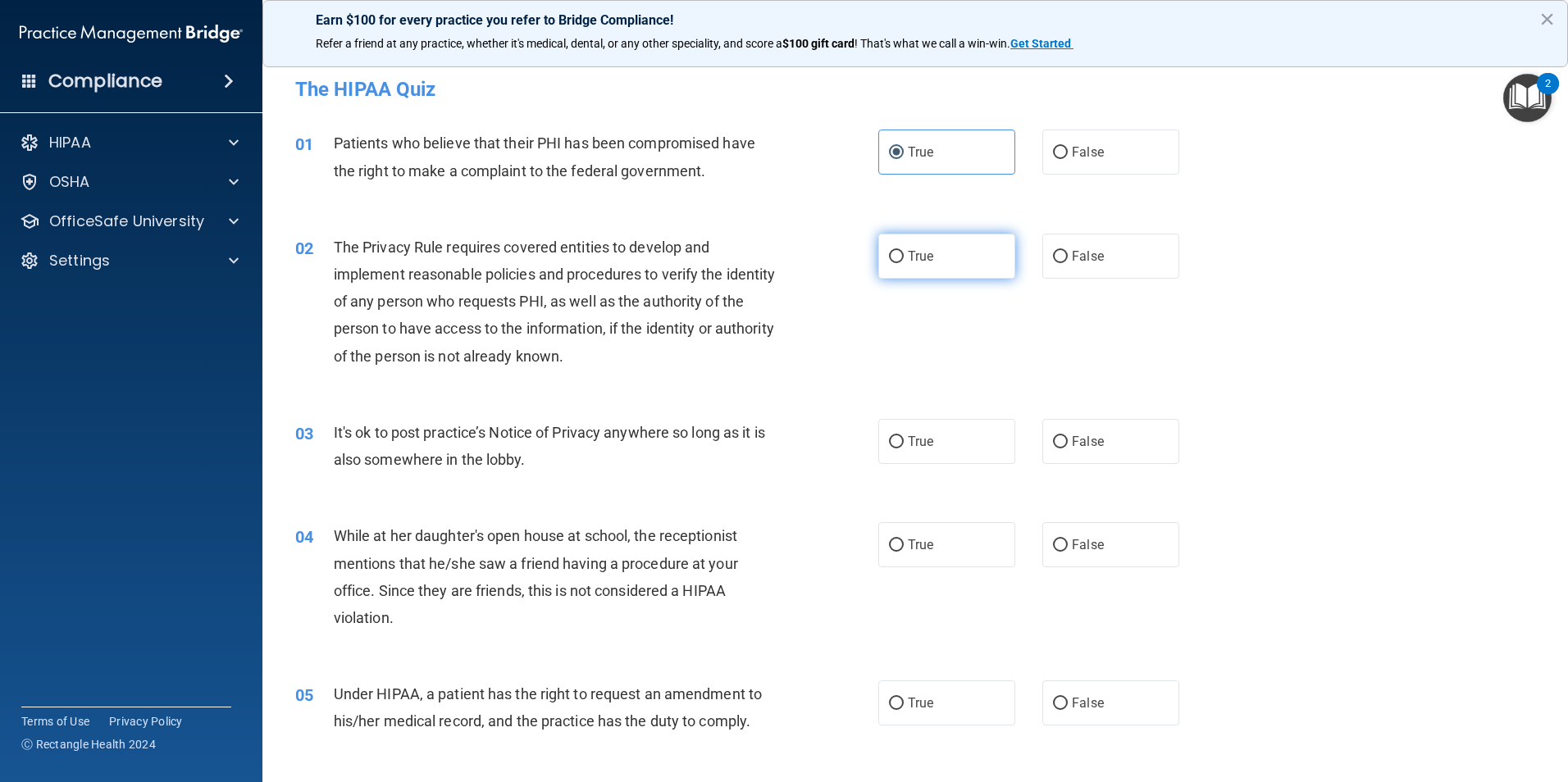
radio input "true"
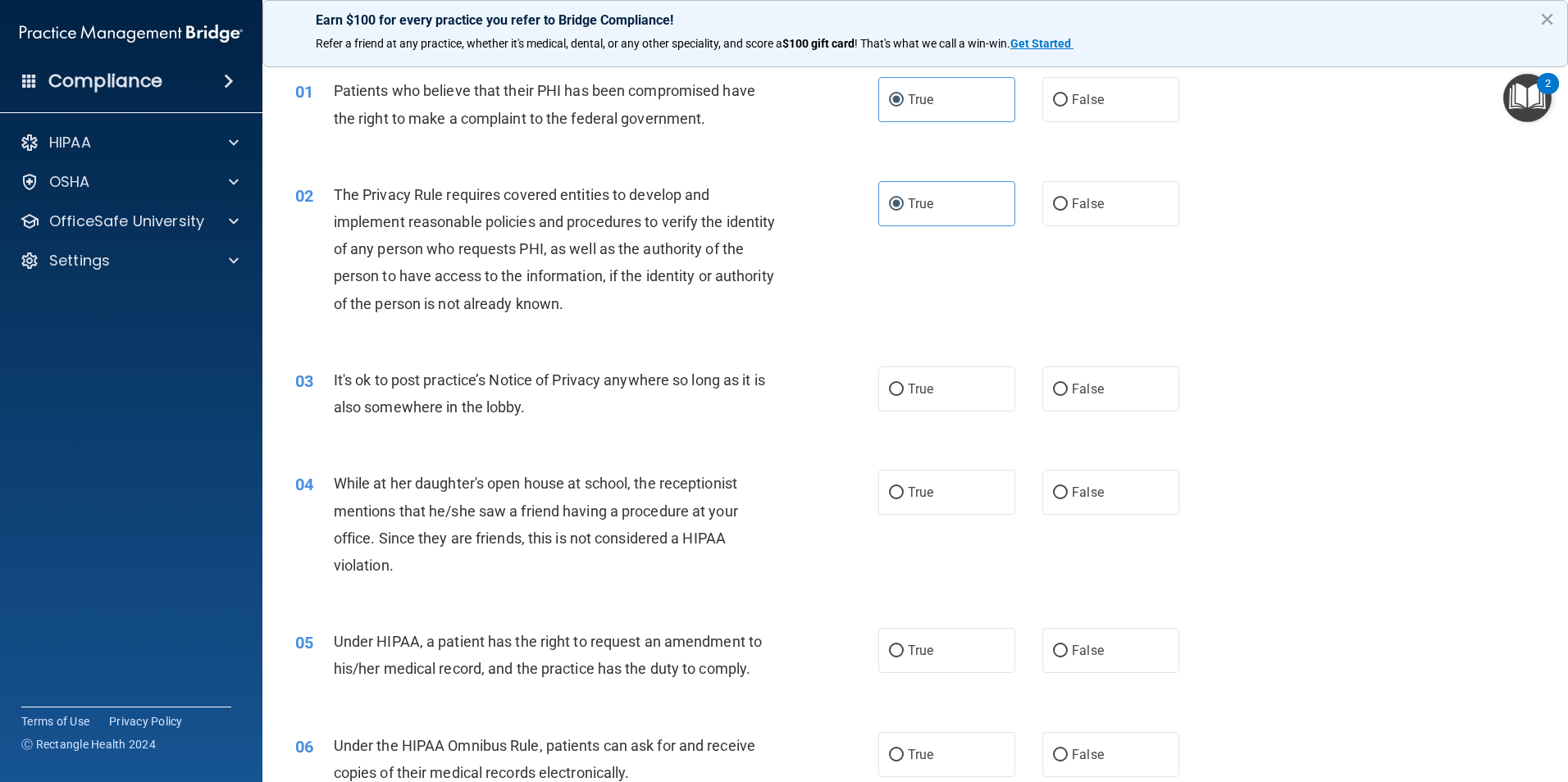
scroll to position [82, 0]
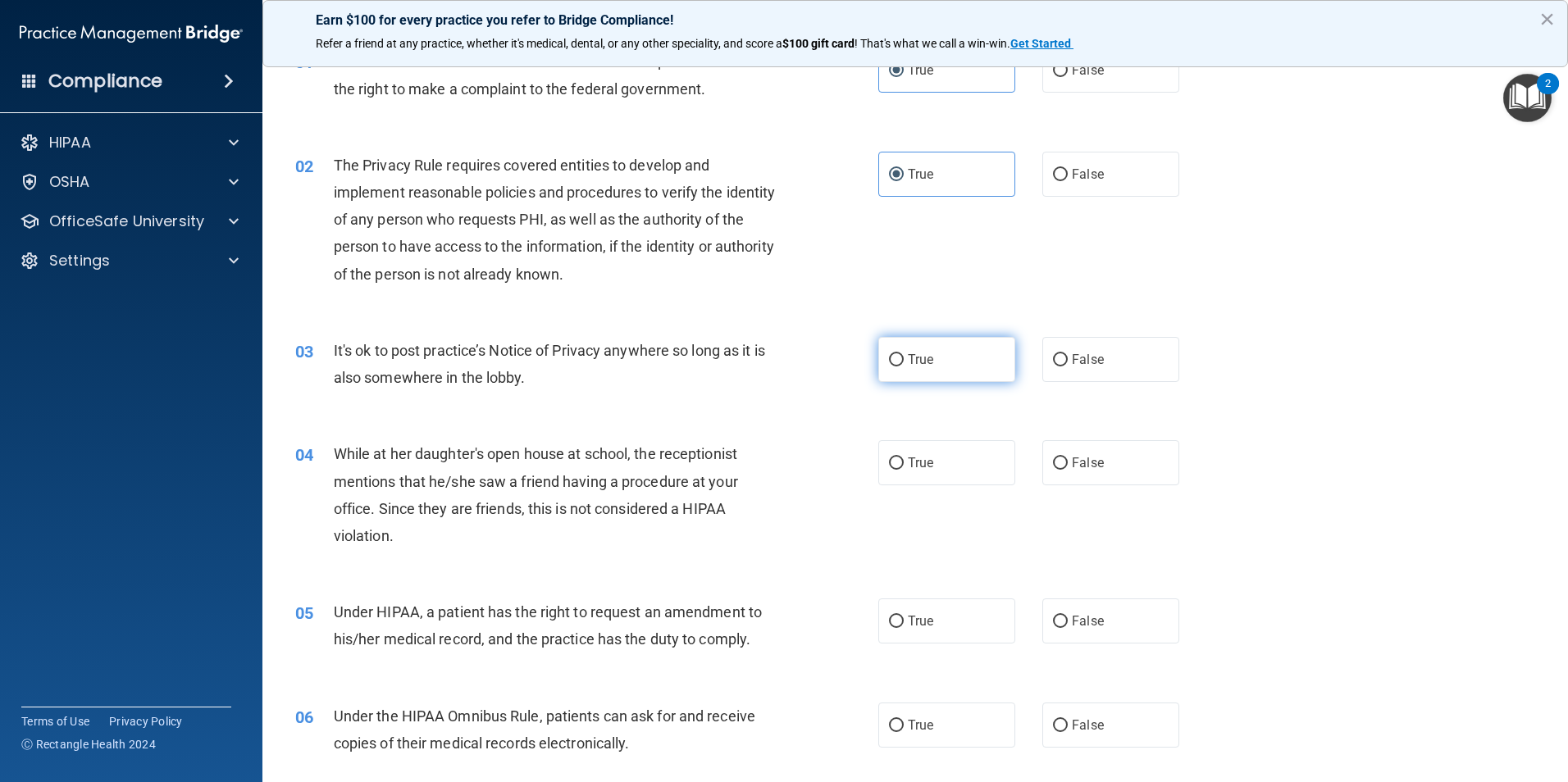
click at [878, 366] on label "True" at bounding box center [947, 359] width 137 height 45
click at [889, 366] on input "True" at bounding box center [897, 360] width 15 height 13
radio input "true"
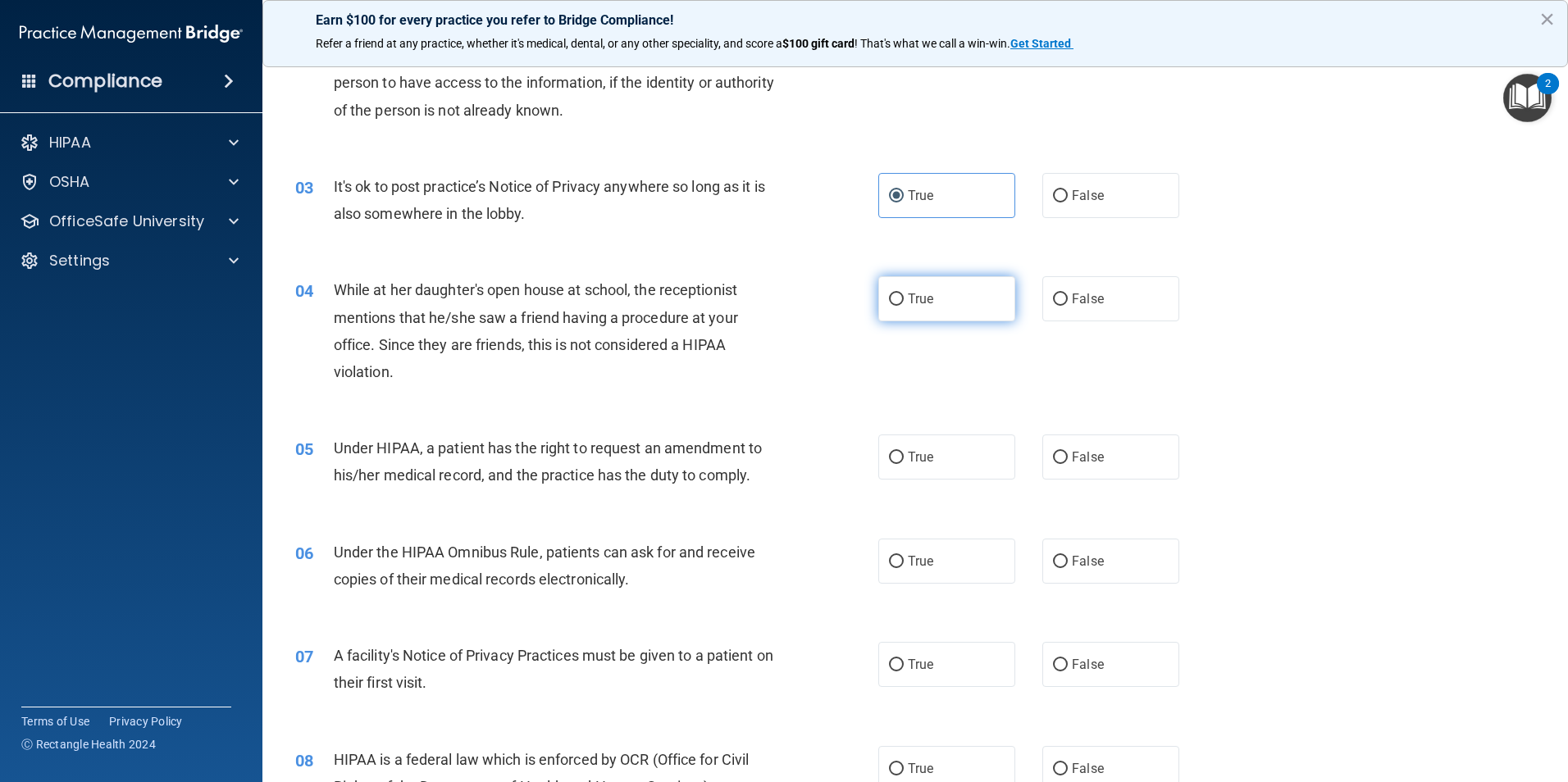
click at [895, 298] on input "True" at bounding box center [897, 299] width 15 height 13
radio input "true"
click at [1058, 295] on input "False" at bounding box center [1060, 299] width 15 height 13
radio input "true"
radio input "false"
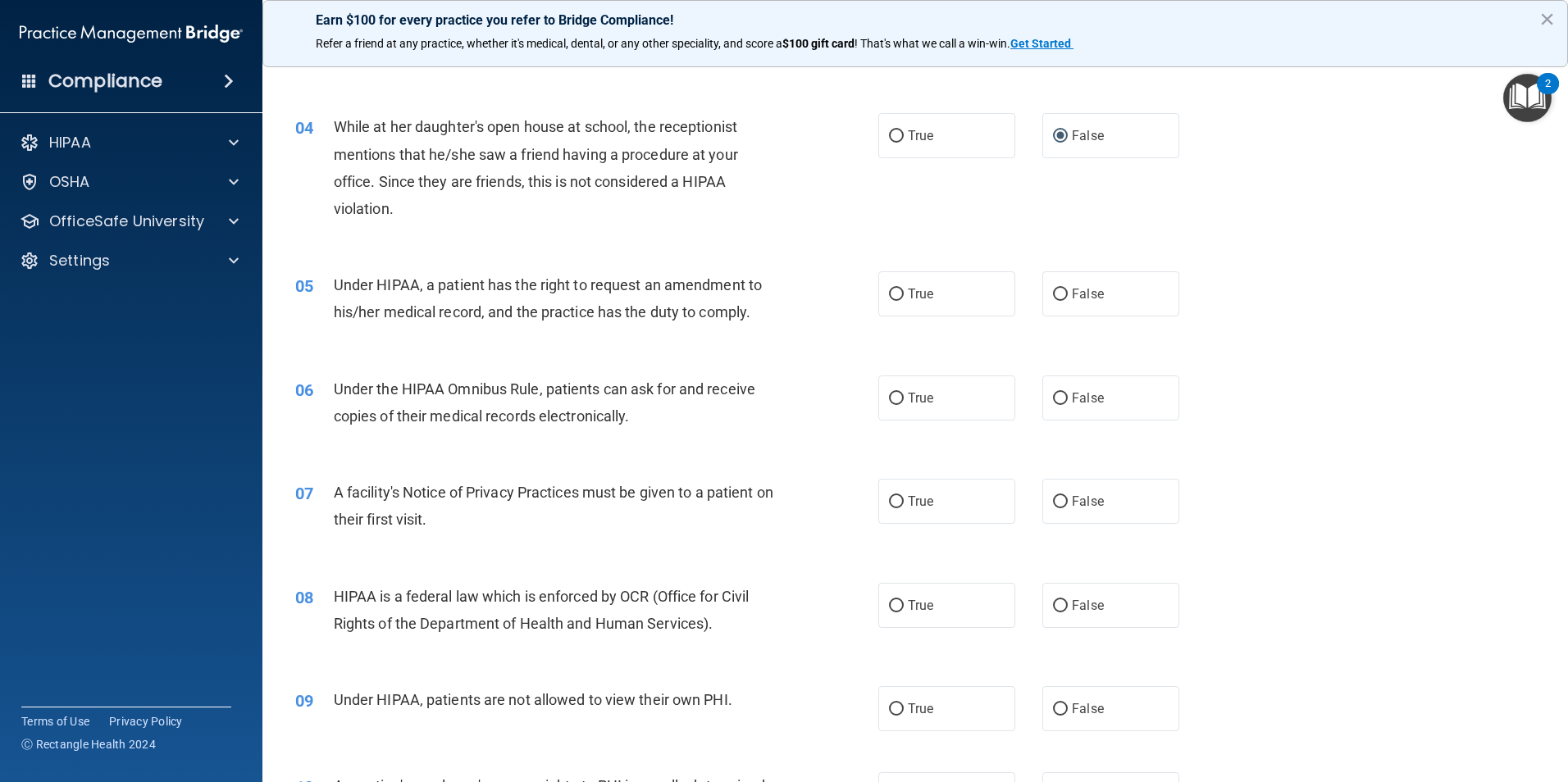
scroll to position [410, 0]
click at [911, 293] on span "True" at bounding box center [920, 293] width 25 height 16
click at [903, 293] on input "True" at bounding box center [897, 293] width 15 height 13
radio input "true"
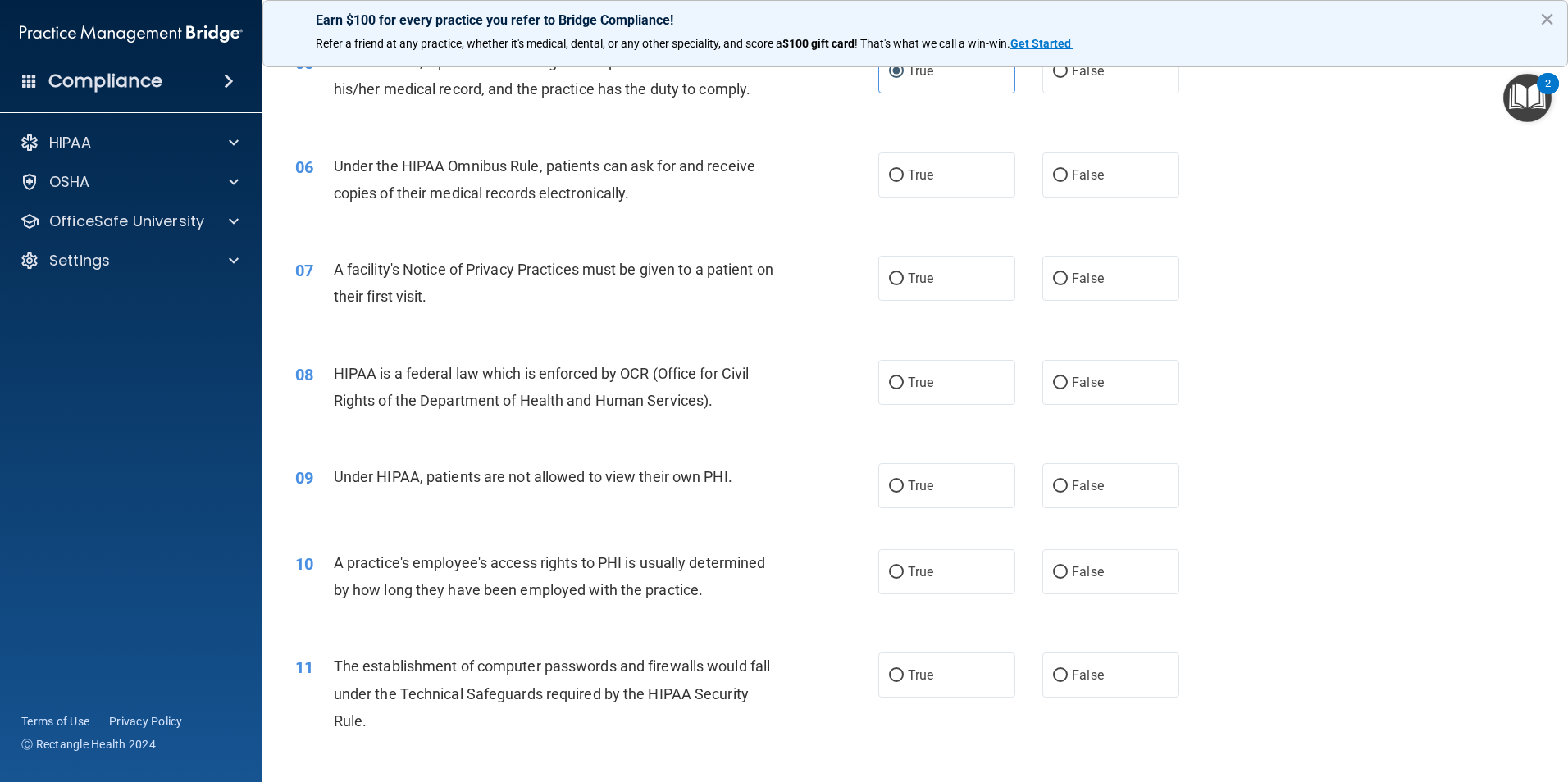
scroll to position [655, 0]
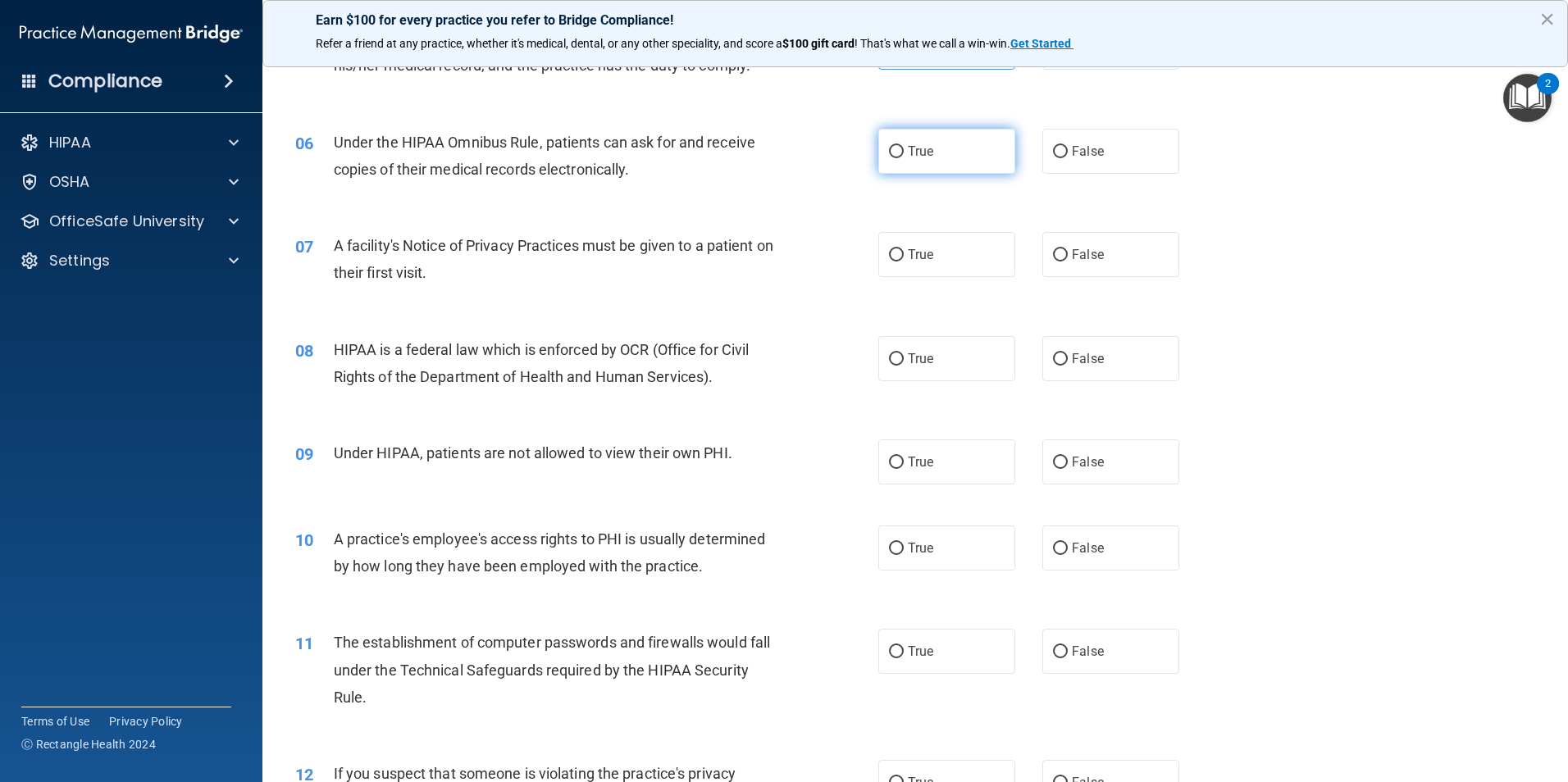
click at [897, 156] on input "True" at bounding box center [897, 152] width 15 height 13
radio input "true"
click at [885, 248] on label "True" at bounding box center [947, 254] width 137 height 45
click at [889, 249] on input "True" at bounding box center [897, 255] width 15 height 13
radio input "true"
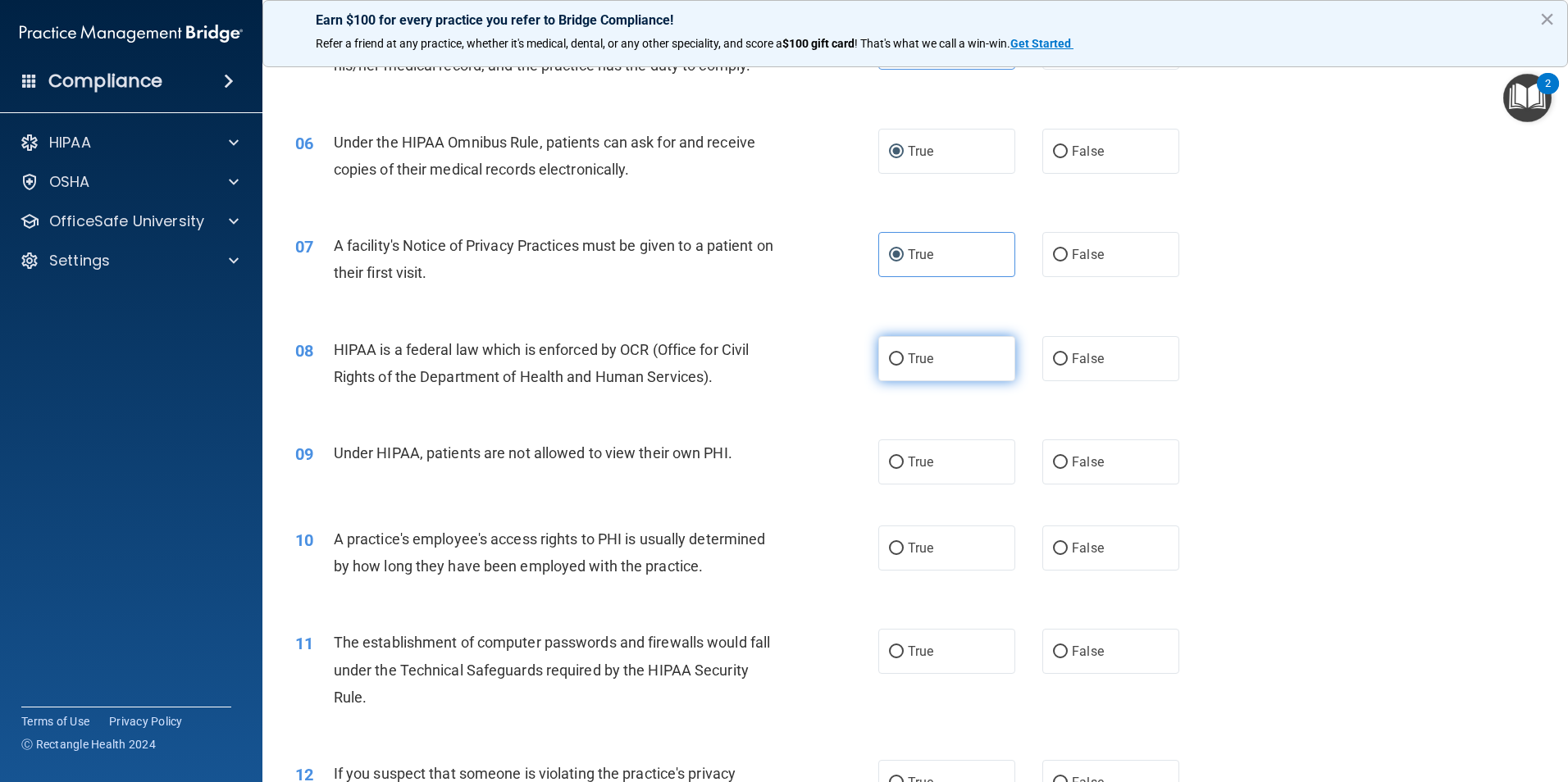
click at [907, 359] on span "True" at bounding box center [920, 358] width 25 height 16
click at [903, 359] on input "True" at bounding box center [897, 359] width 15 height 13
radio input "true"
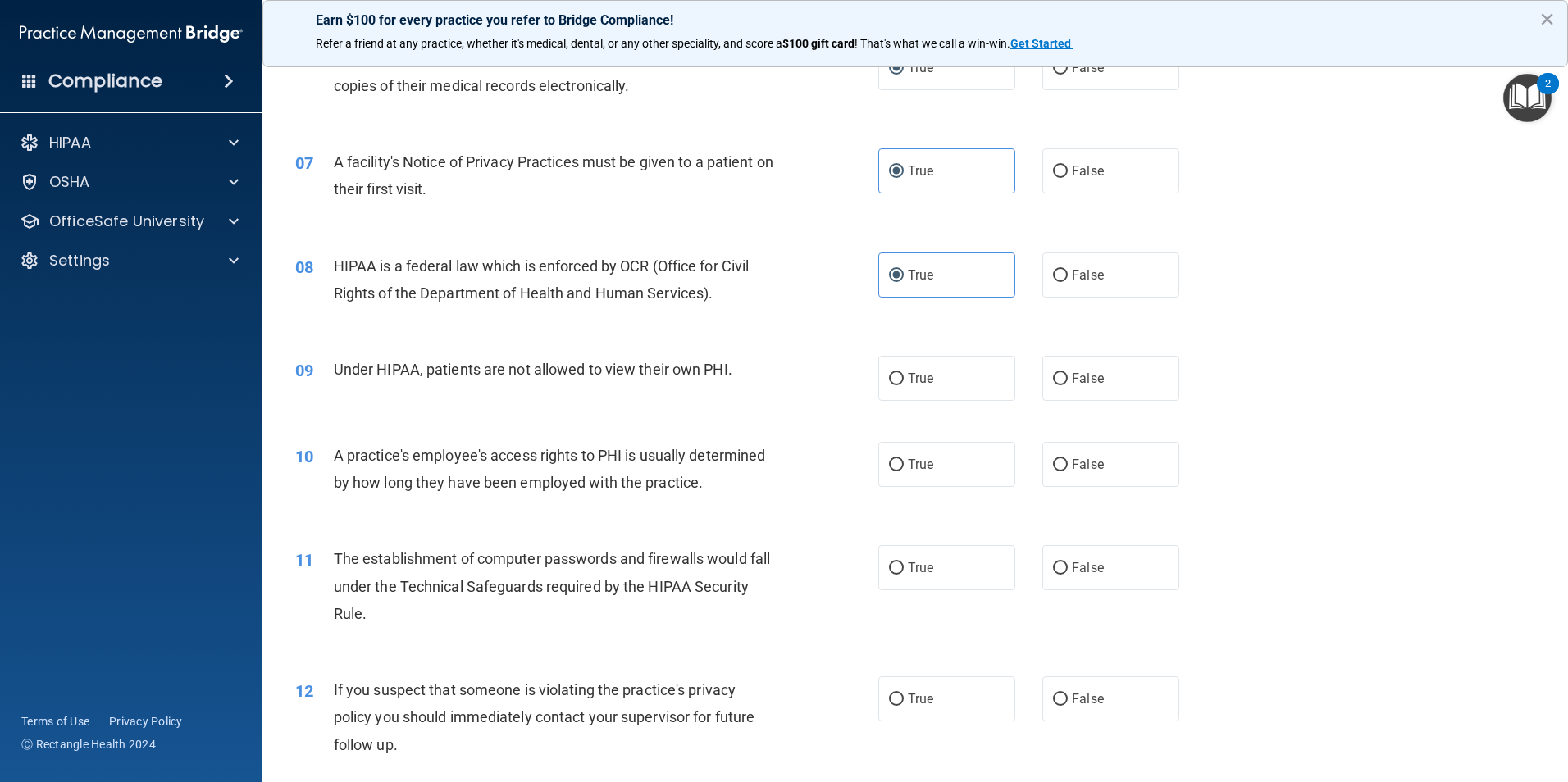
scroll to position [820, 0]
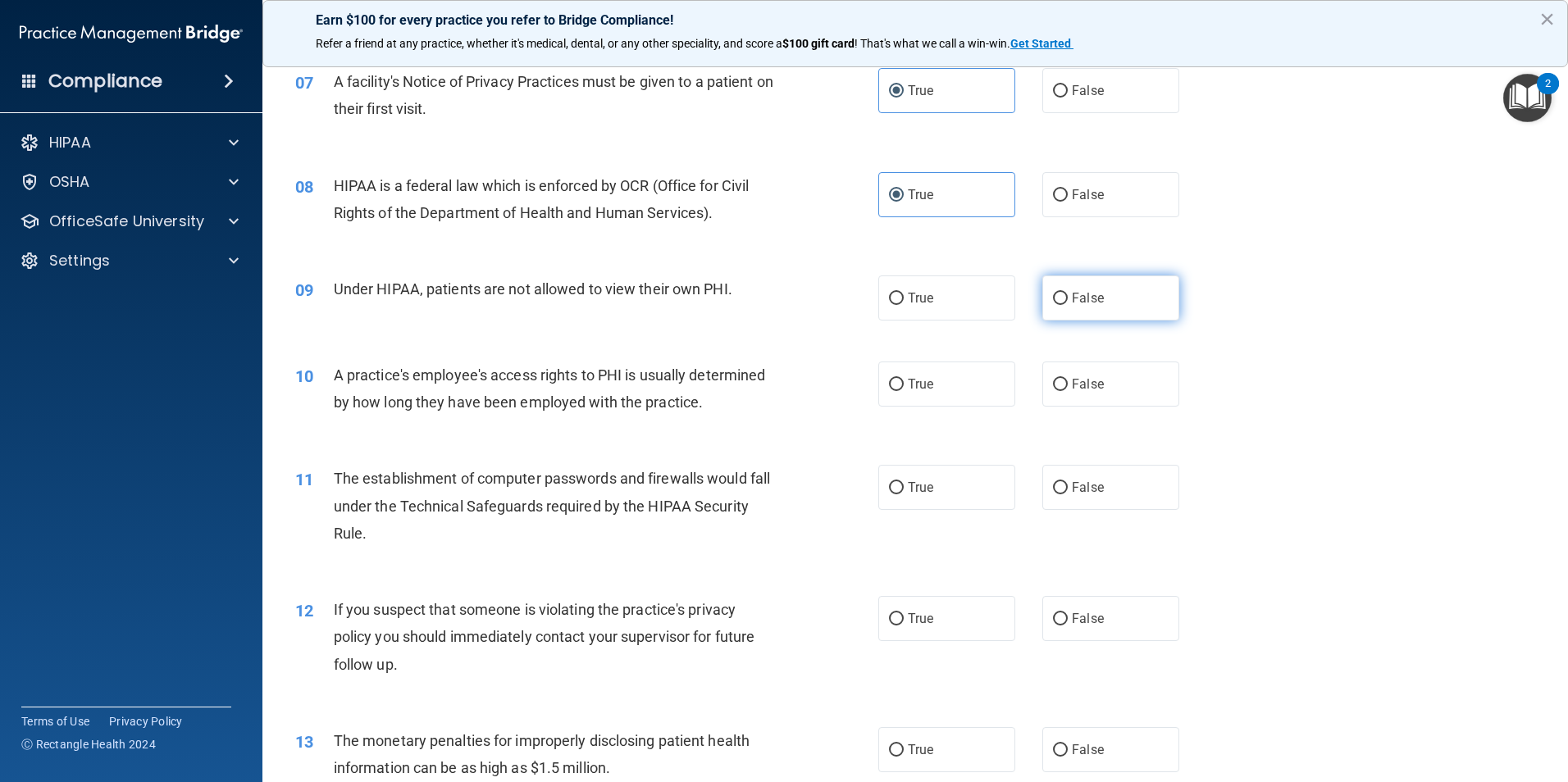
click at [1054, 293] on input "False" at bounding box center [1060, 298] width 15 height 13
radio input "true"
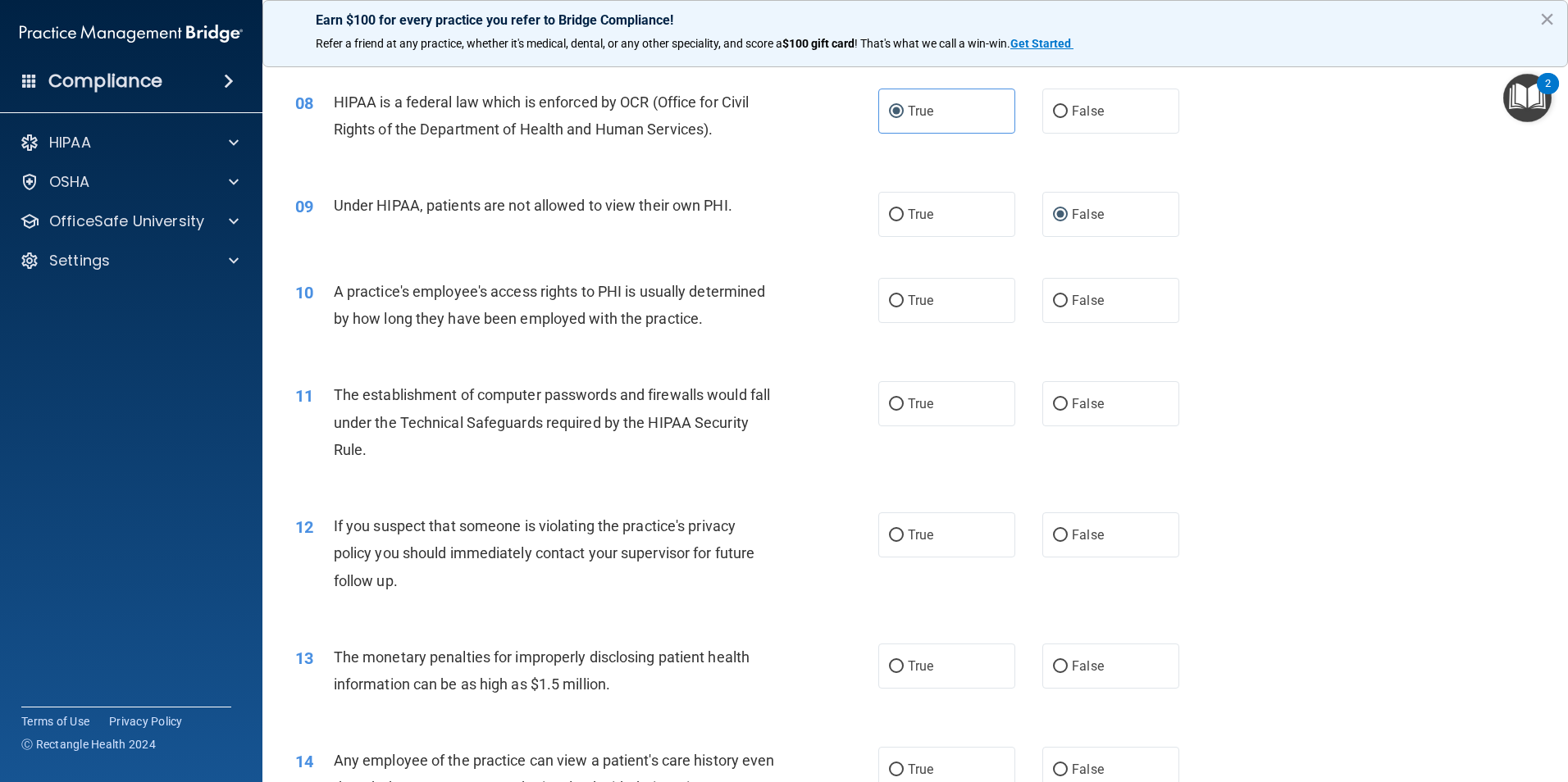
scroll to position [984, 0]
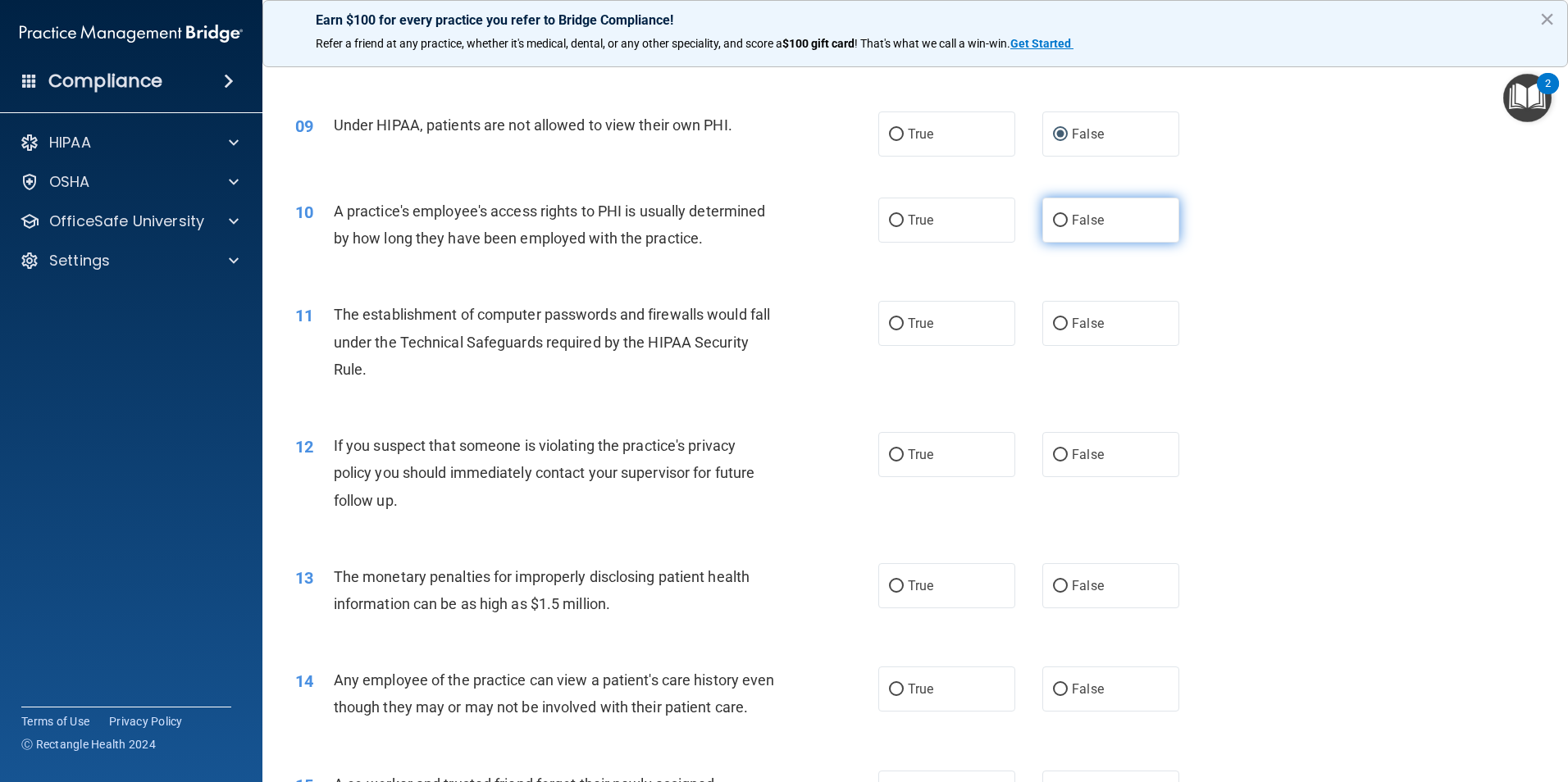
click at [1043, 228] on label "False" at bounding box center [1111, 220] width 137 height 45
click at [1053, 227] on input "False" at bounding box center [1060, 221] width 15 height 13
radio input "true"
click at [902, 313] on label "True" at bounding box center [947, 323] width 137 height 45
click at [902, 318] on input "True" at bounding box center [897, 323] width 15 height 13
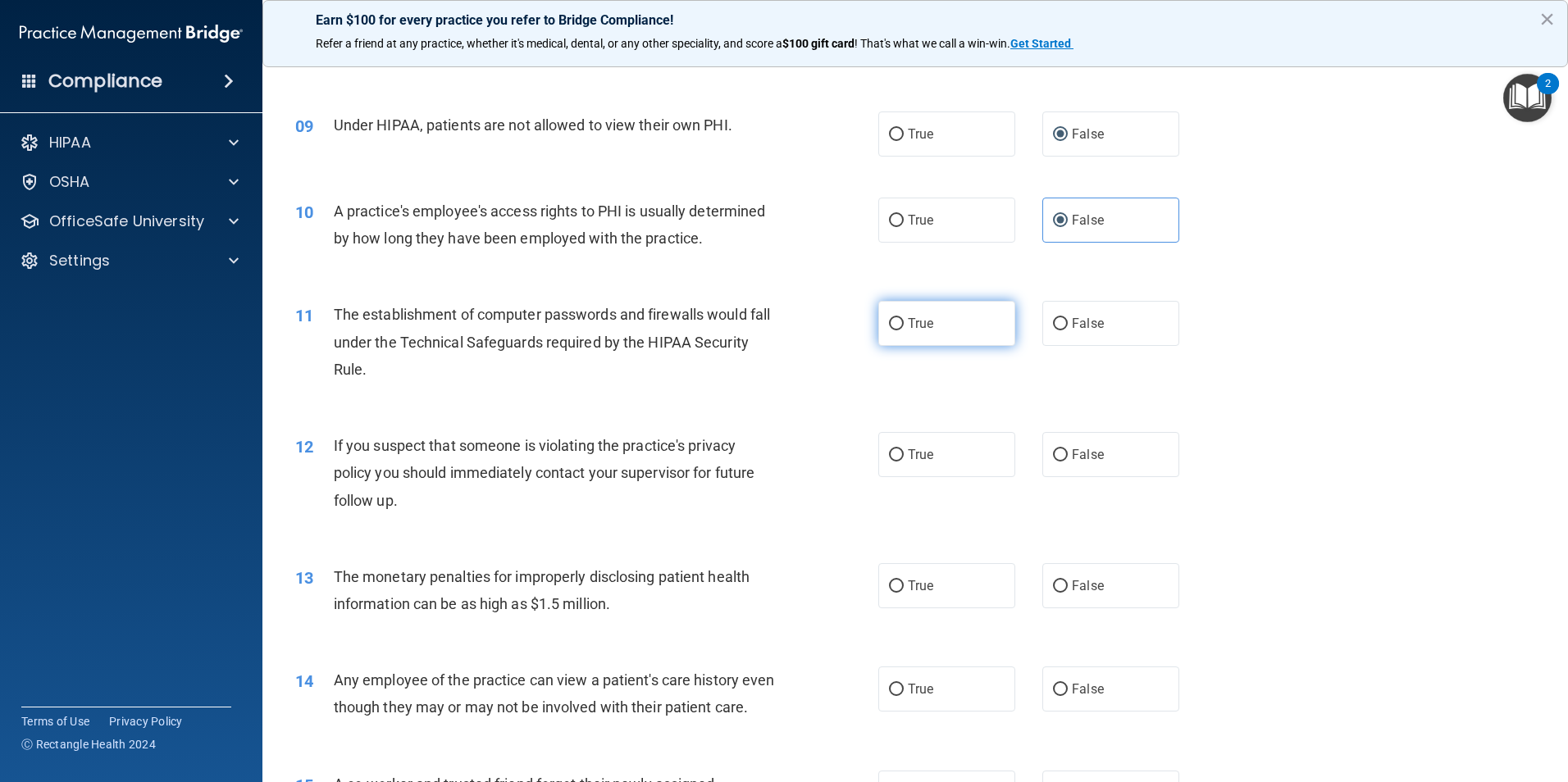
radio input "true"
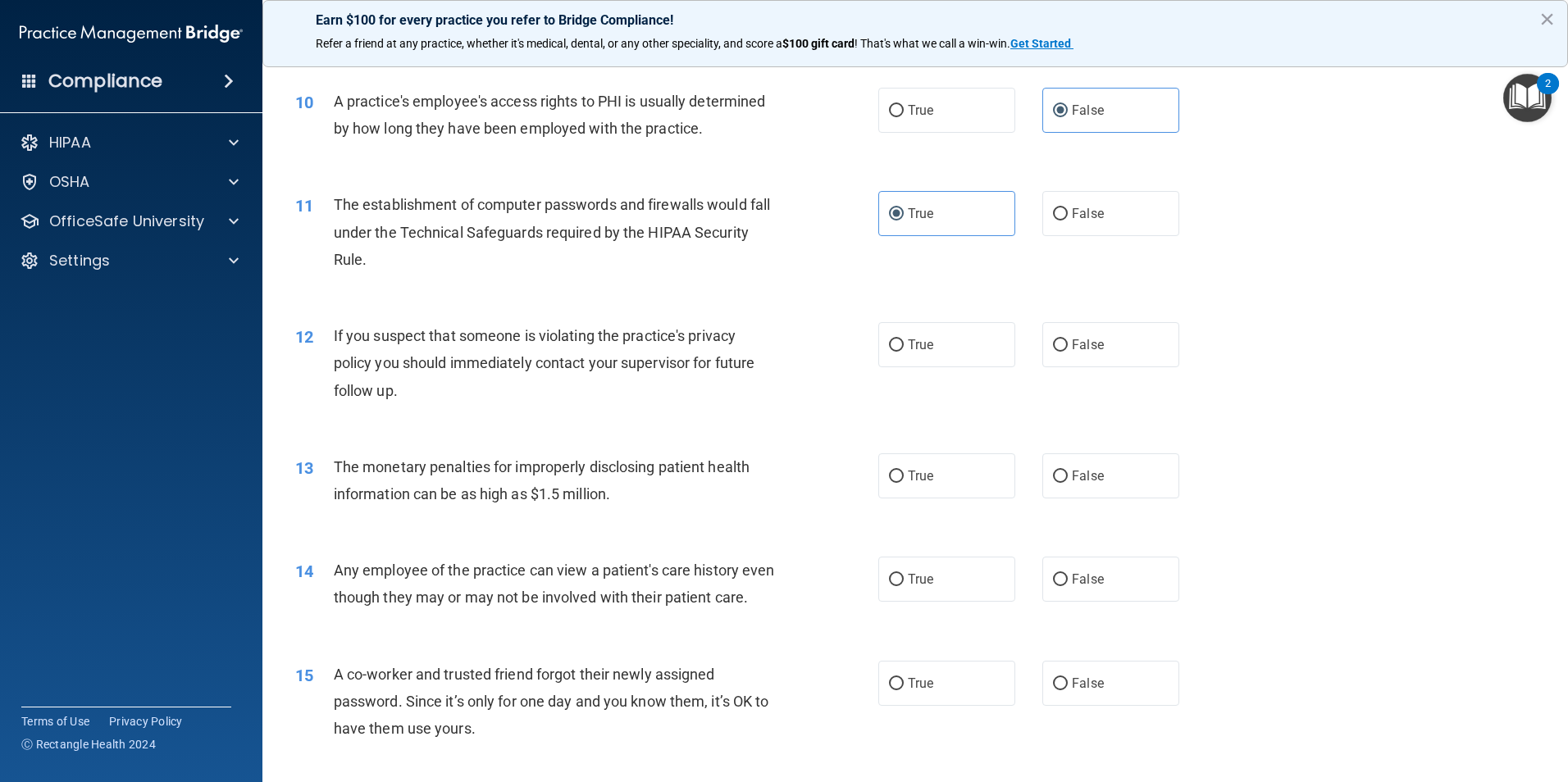
scroll to position [1230, 0]
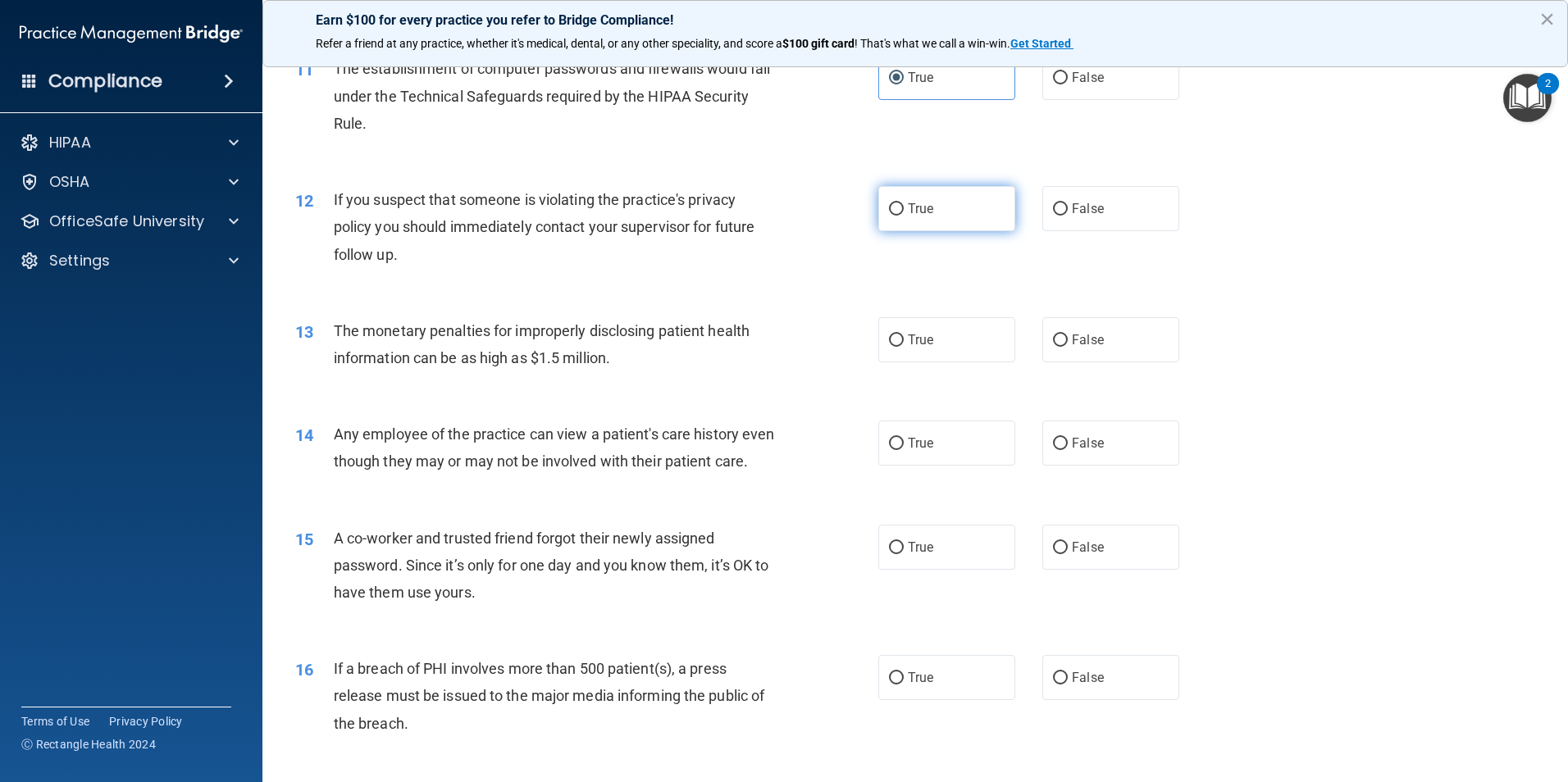
click at [889, 216] on input "True" at bounding box center [897, 209] width 15 height 13
radio input "true"
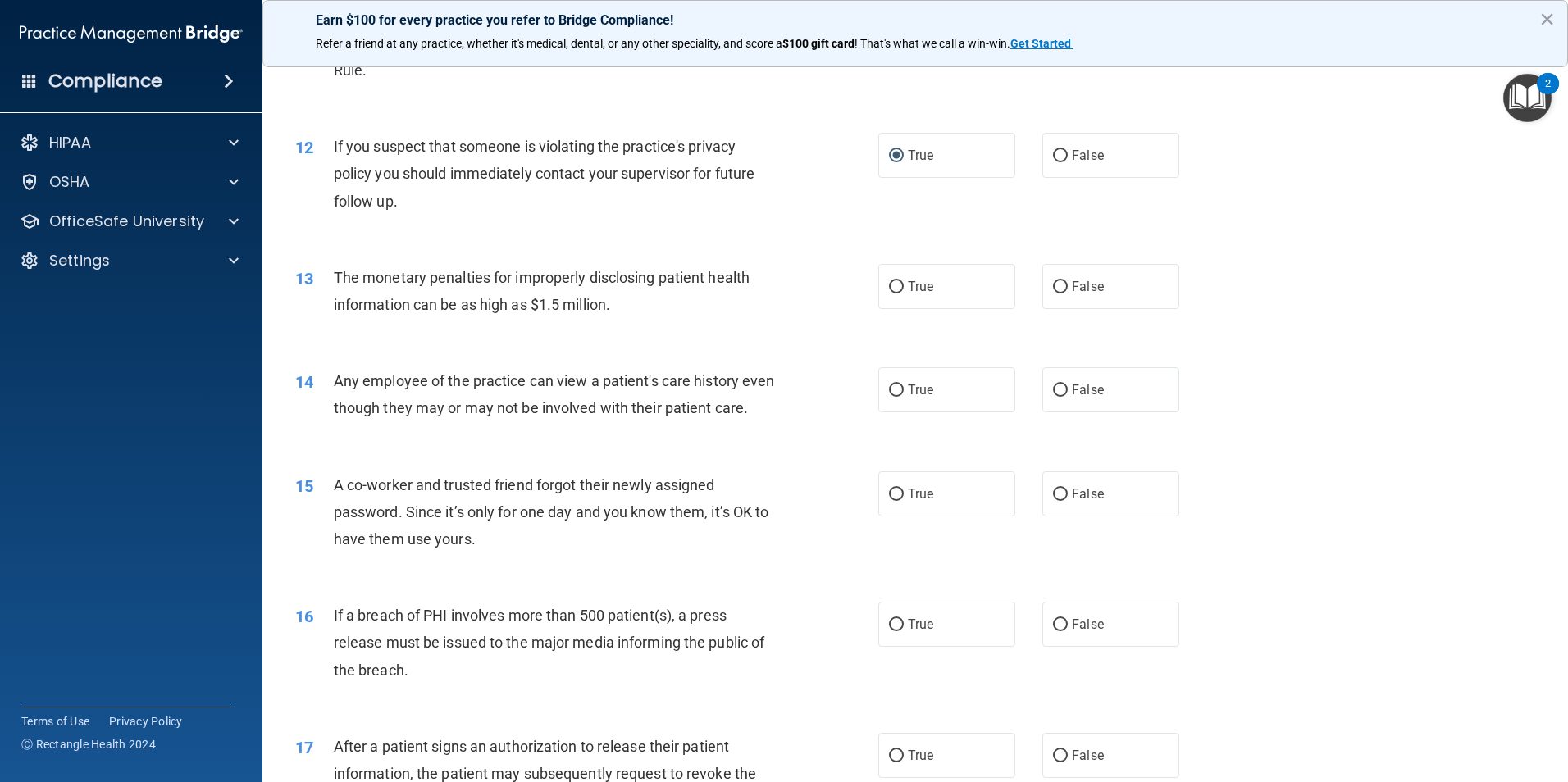
scroll to position [1311, 0]
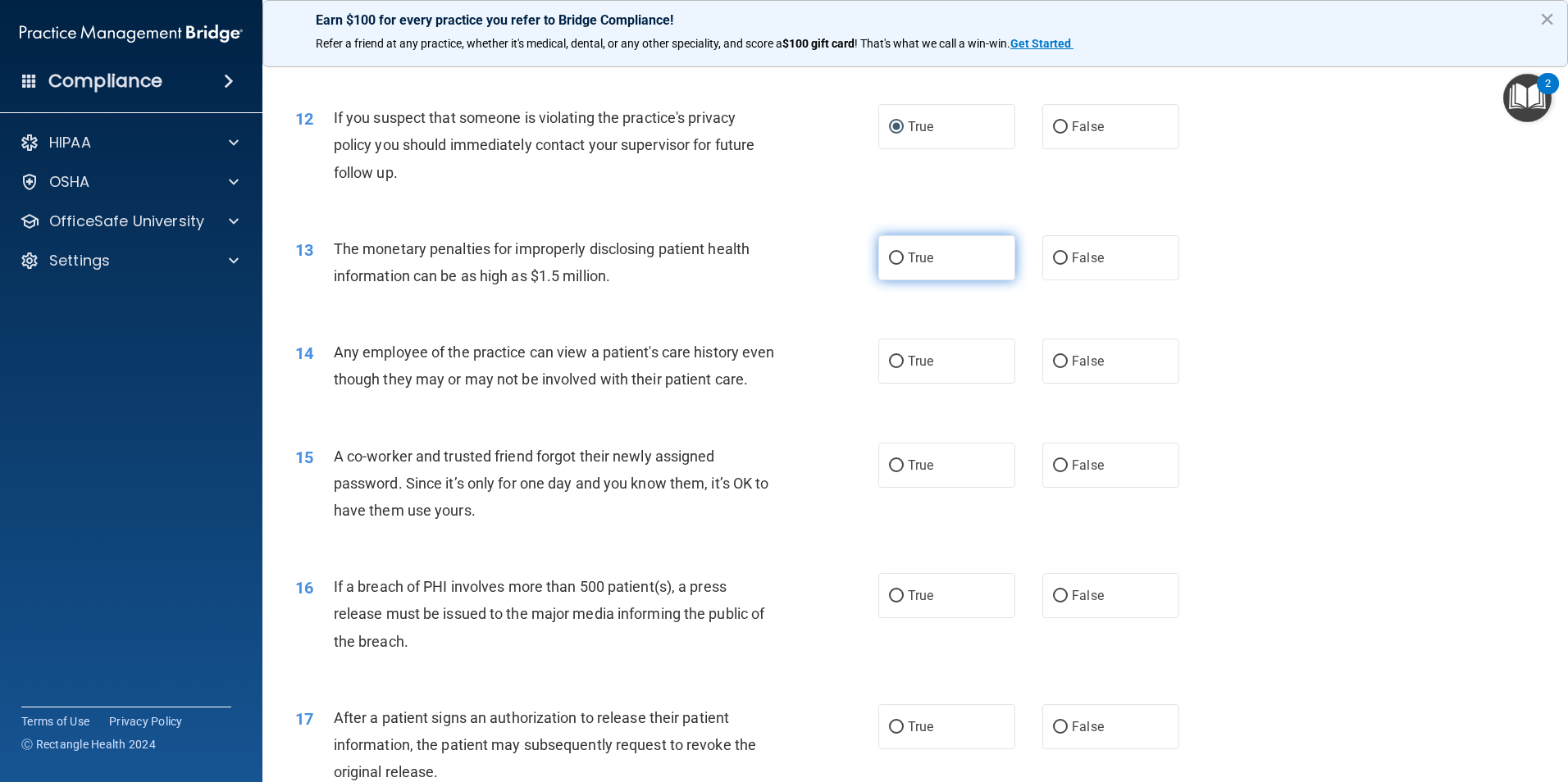
click at [922, 258] on span "True" at bounding box center [920, 258] width 25 height 16
click at [903, 258] on input "True" at bounding box center [897, 258] width 15 height 13
radio input "true"
click at [1043, 363] on label "False" at bounding box center [1111, 361] width 137 height 45
click at [1053, 363] on input "False" at bounding box center [1060, 362] width 15 height 13
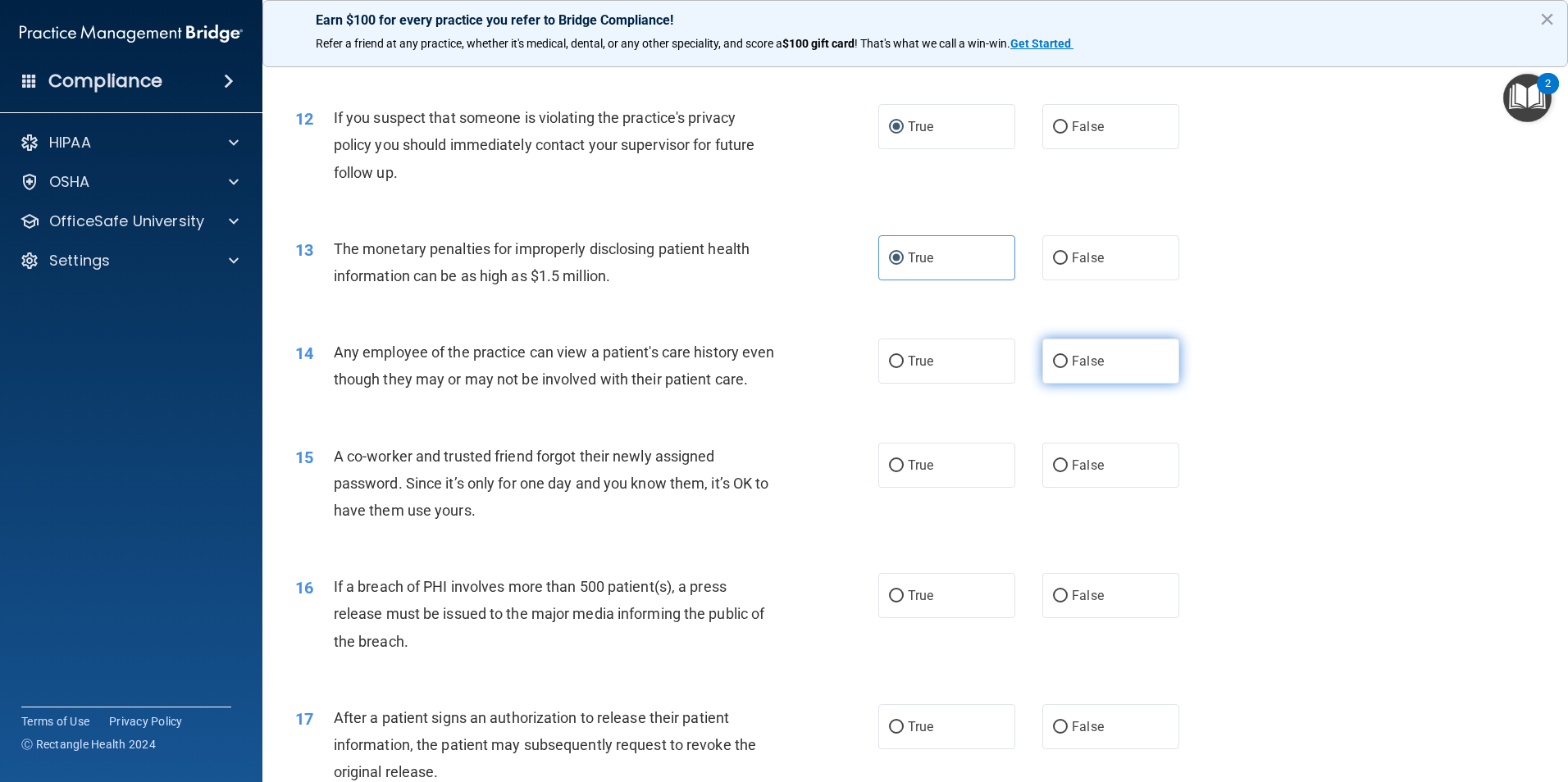
radio input "true"
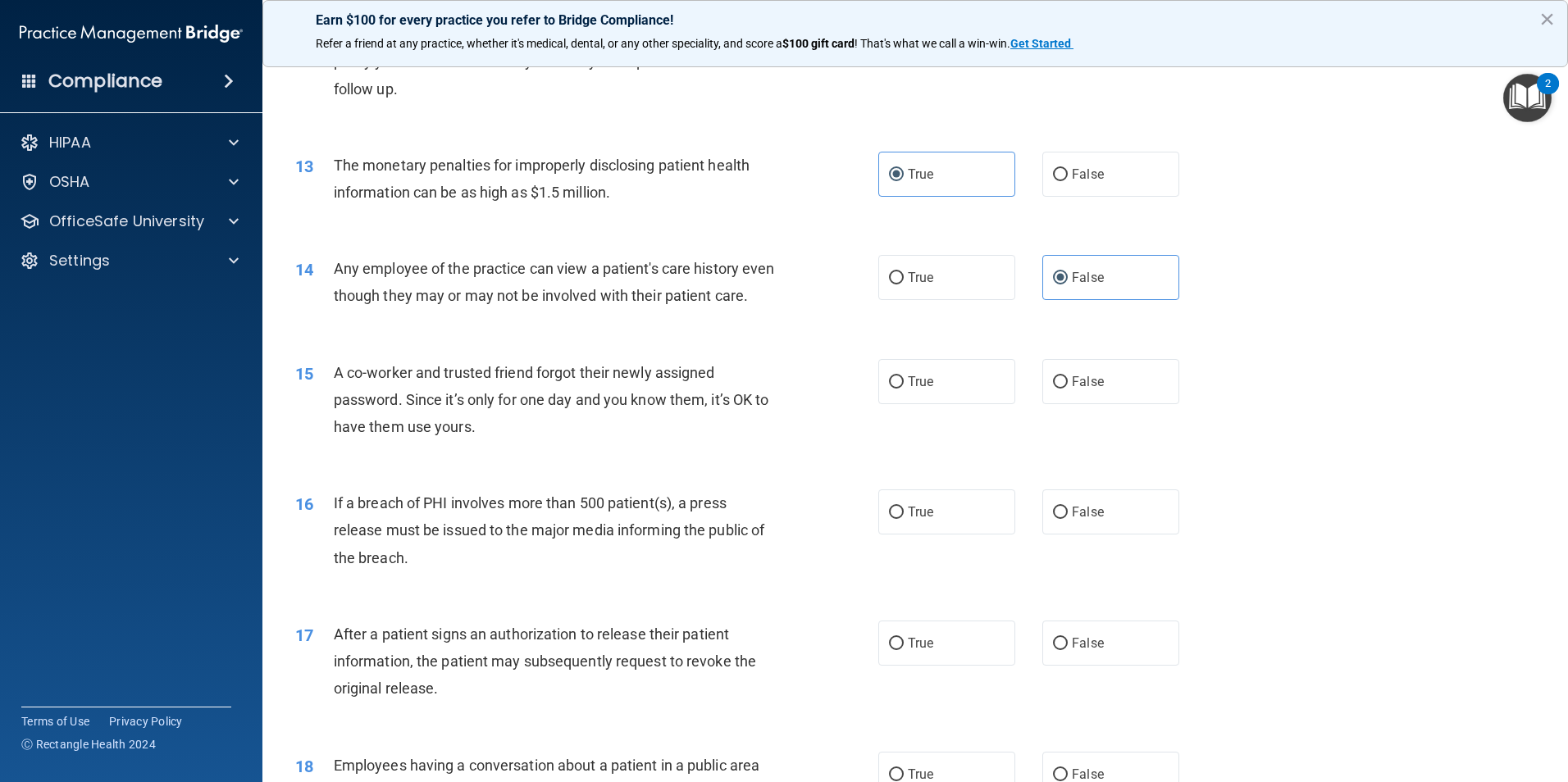
scroll to position [1476, 0]
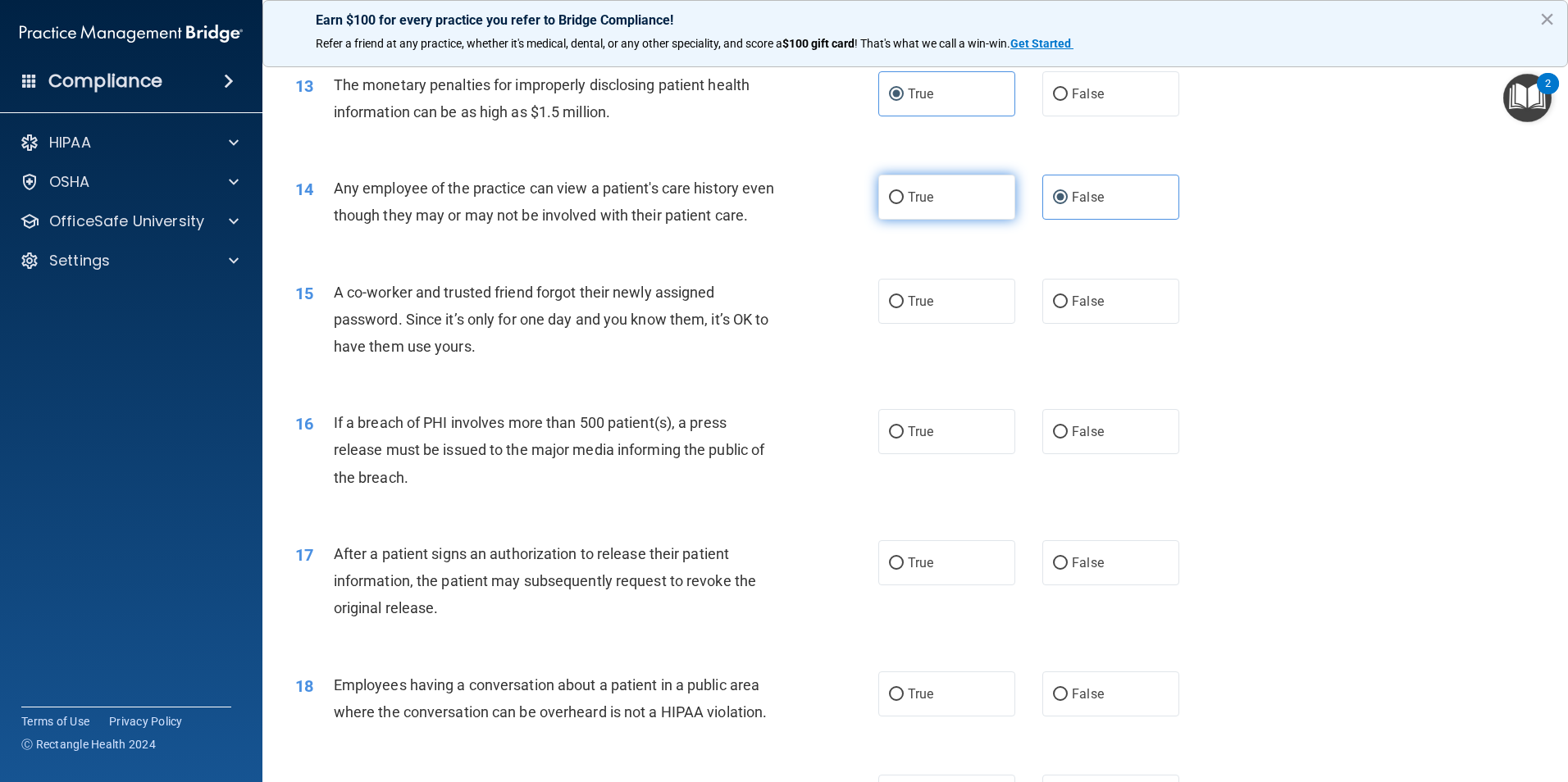
click at [907, 200] on span "True" at bounding box center [920, 197] width 25 height 16
click at [903, 200] on input "True" at bounding box center [897, 198] width 15 height 13
radio input "true"
radio input "false"
click at [1062, 323] on label "False" at bounding box center [1111, 301] width 137 height 45
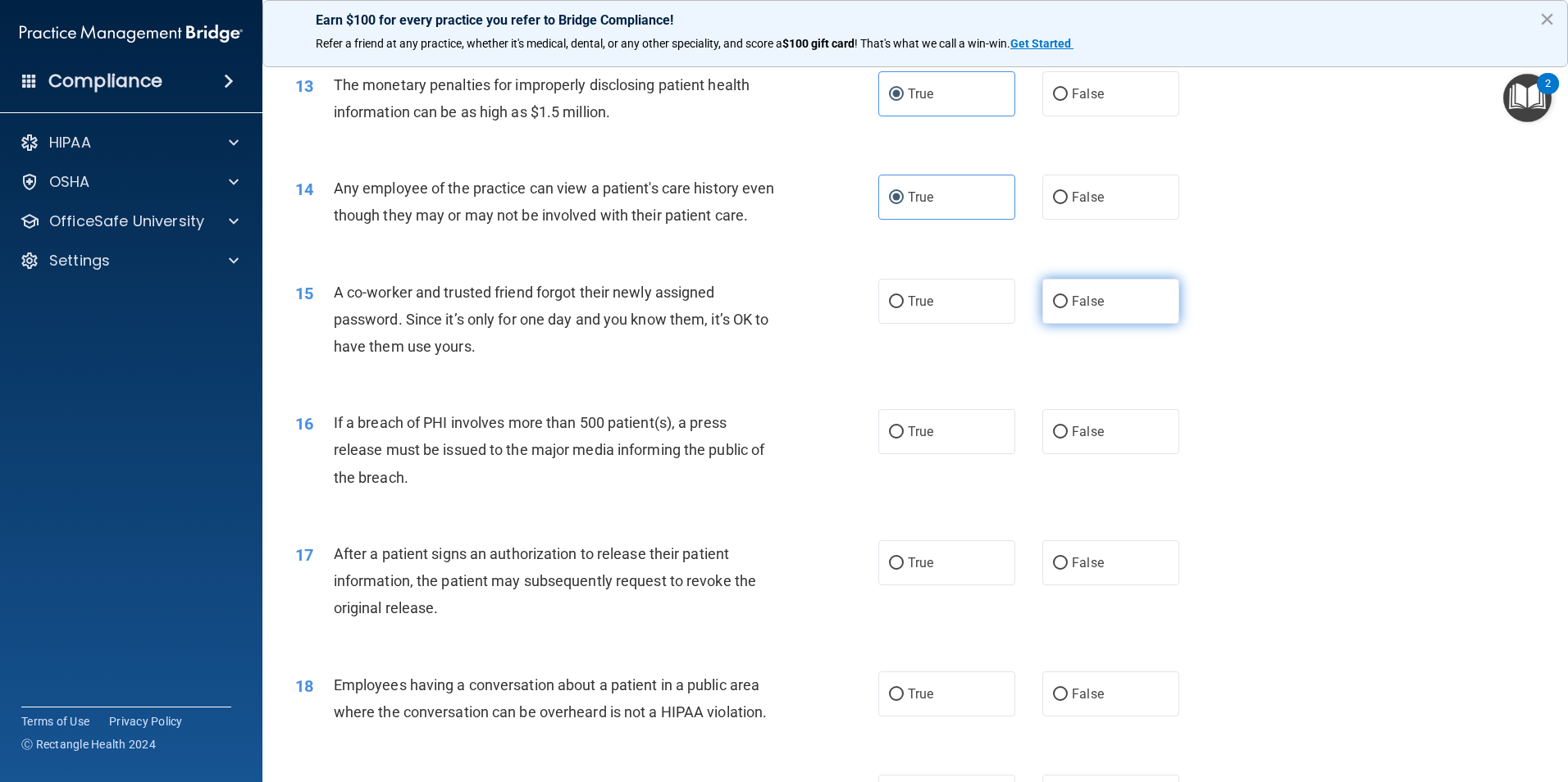
click at [1062, 308] on input "False" at bounding box center [1060, 302] width 15 height 13
radio input "true"
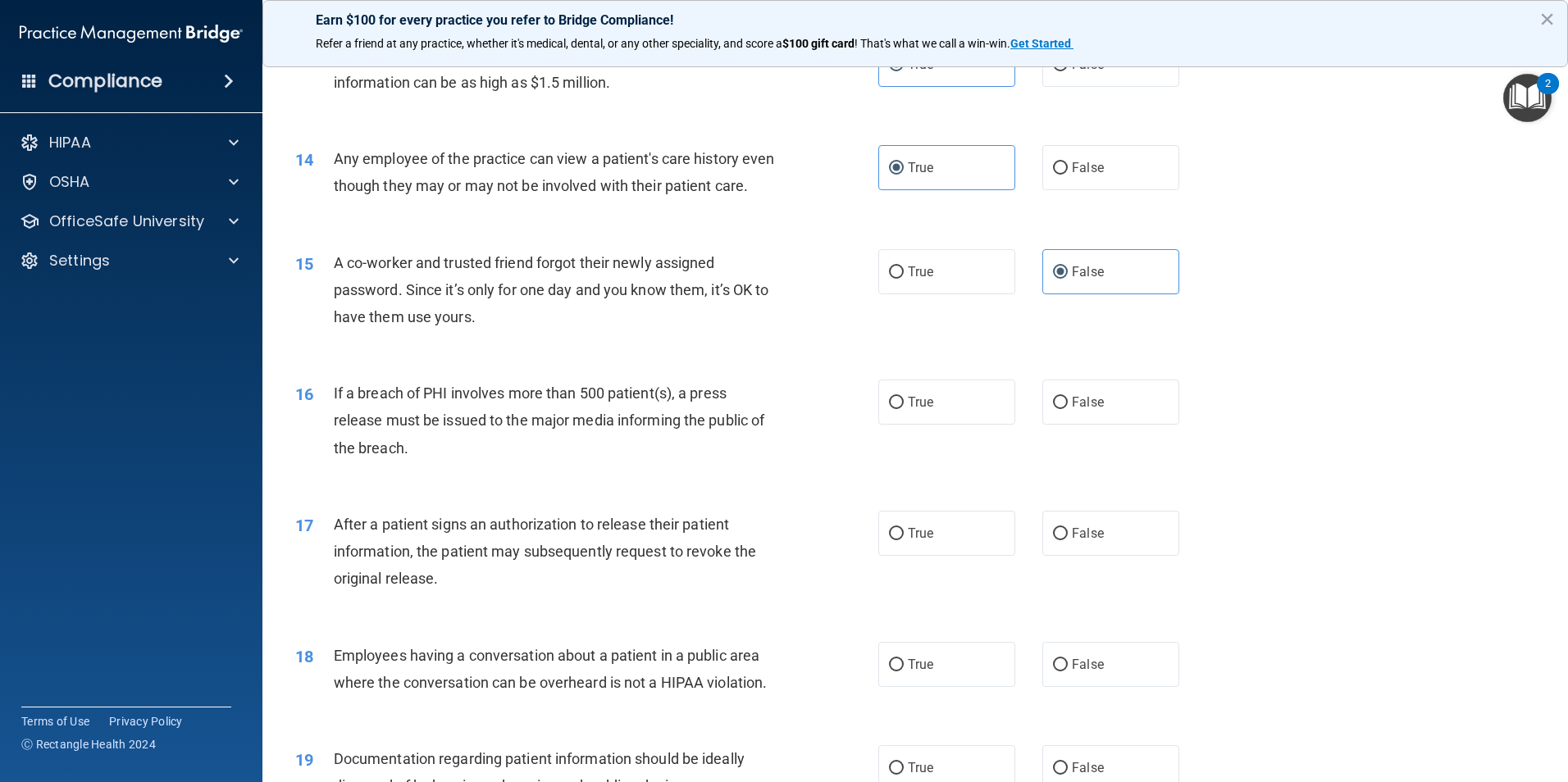
scroll to position [1557, 0]
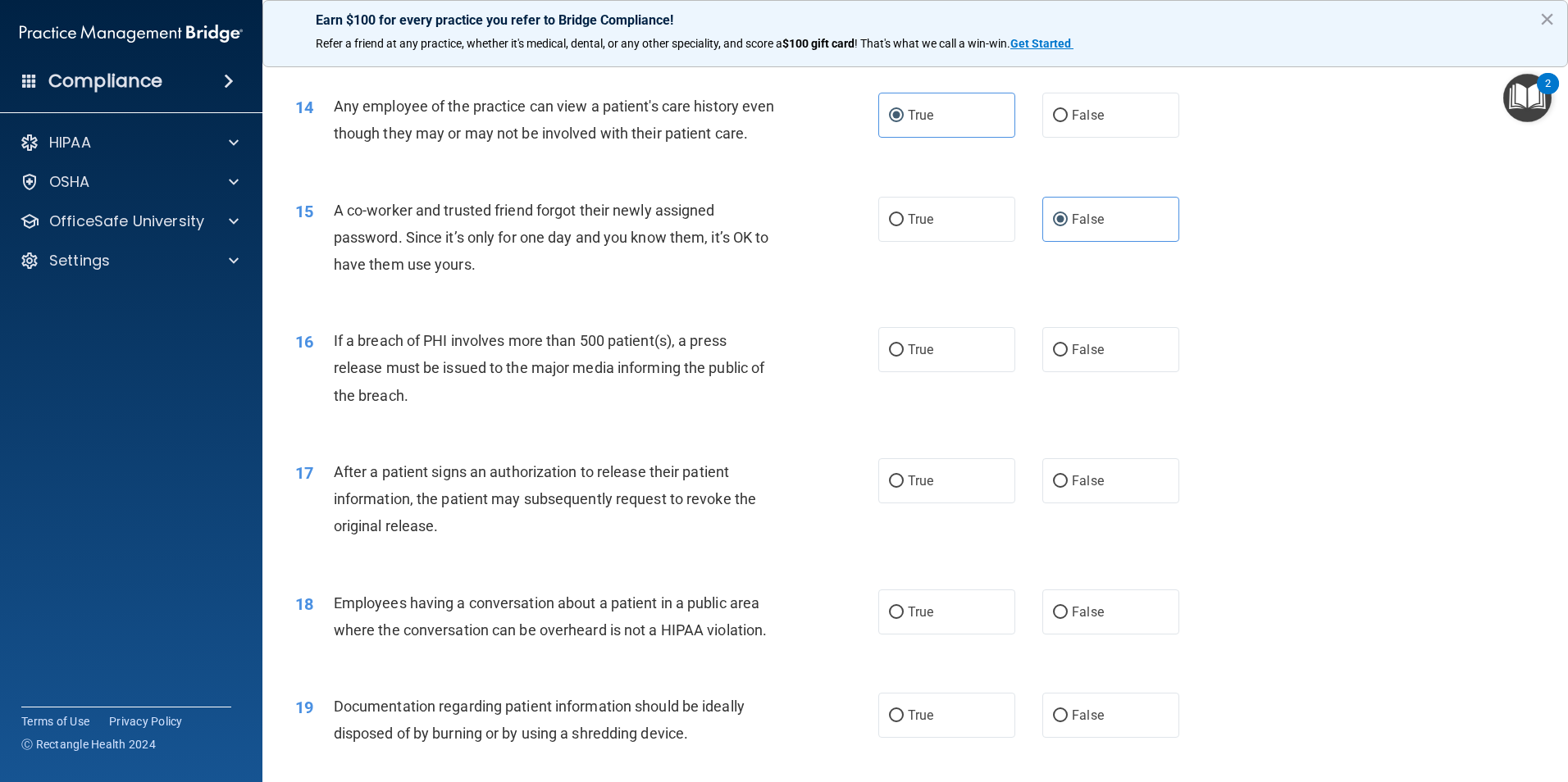
click at [1028, 372] on div "True False" at bounding box center [1043, 349] width 329 height 45
click at [1060, 372] on label "False" at bounding box center [1111, 349] width 137 height 45
click at [1060, 357] on input "False" at bounding box center [1060, 350] width 15 height 13
radio input "true"
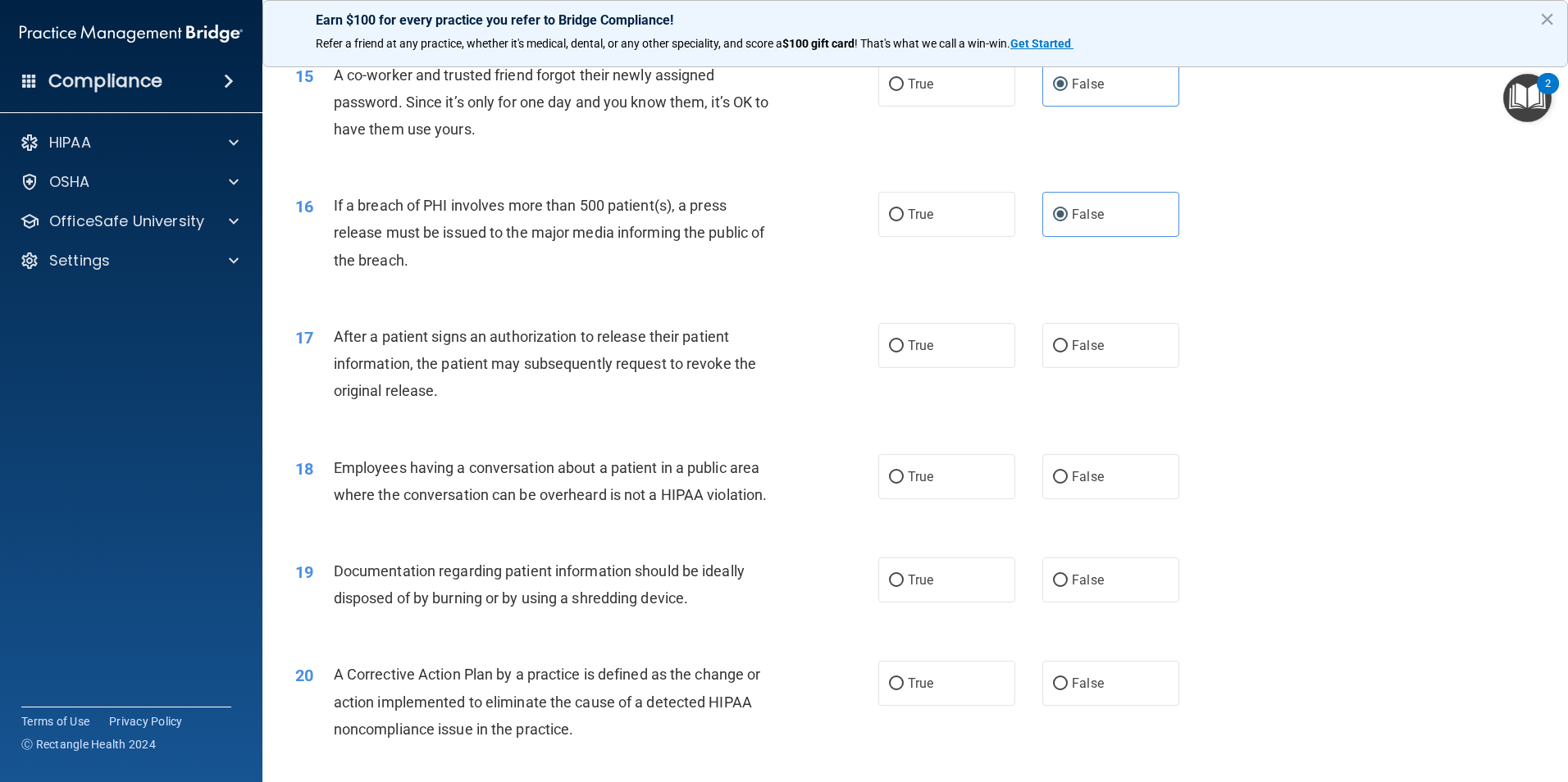
scroll to position [1721, 0]
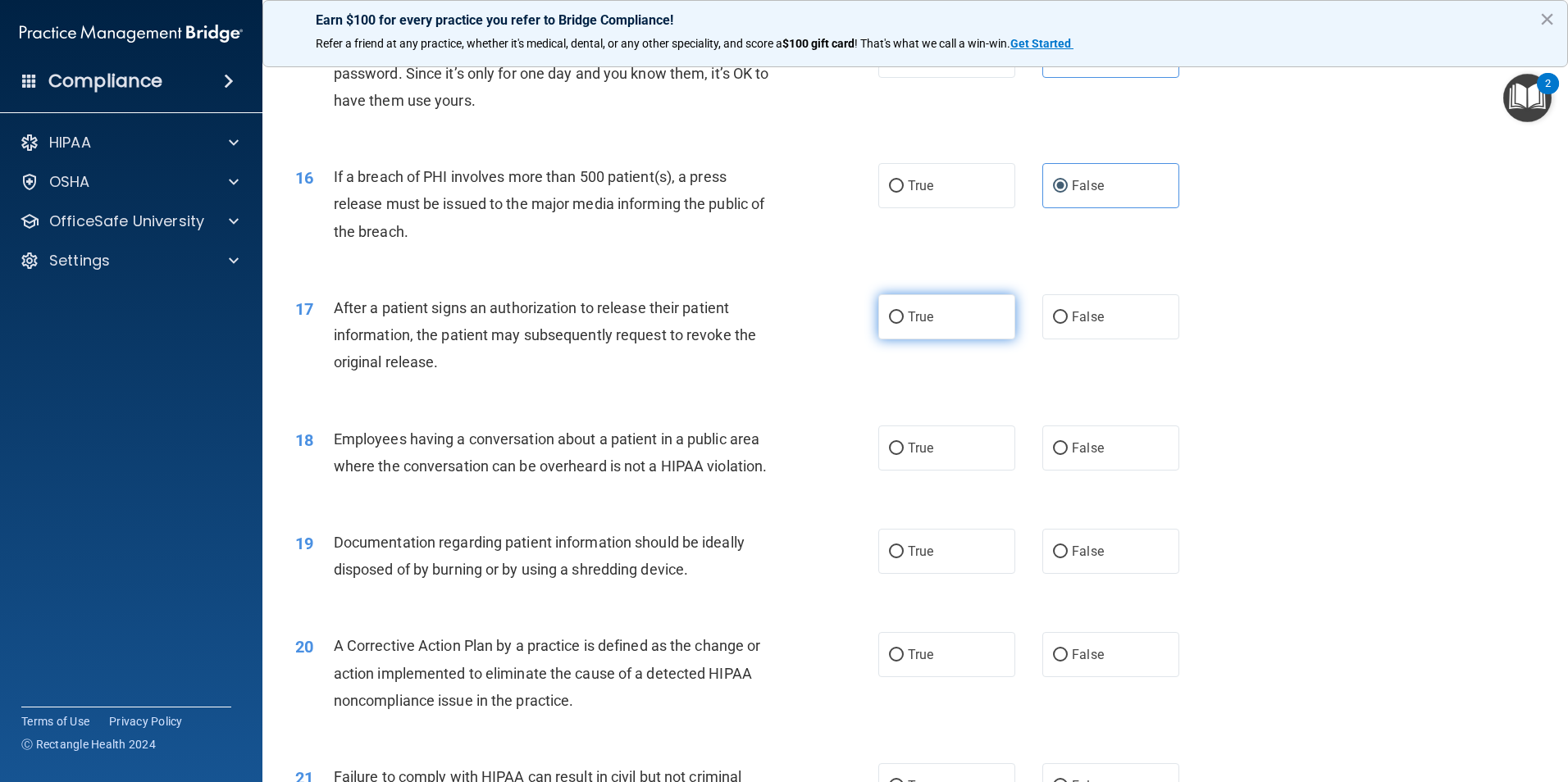
click at [900, 339] on label "True" at bounding box center [947, 317] width 137 height 45
click at [900, 323] on input "True" at bounding box center [897, 318] width 15 height 13
radio input "true"
click at [1081, 464] on label "False" at bounding box center [1111, 448] width 137 height 45
click at [1068, 455] on input "False" at bounding box center [1060, 449] width 15 height 13
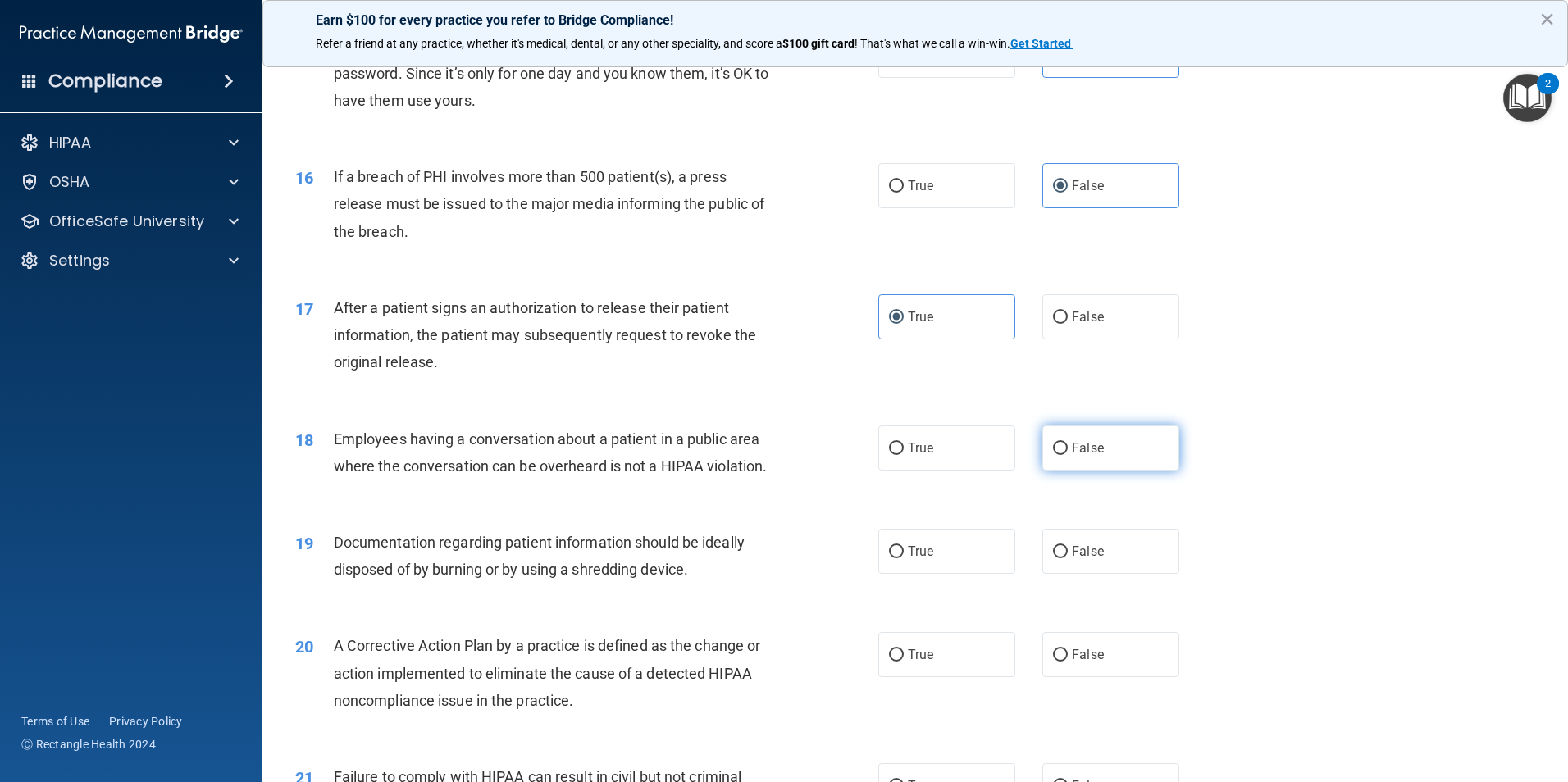
radio input "true"
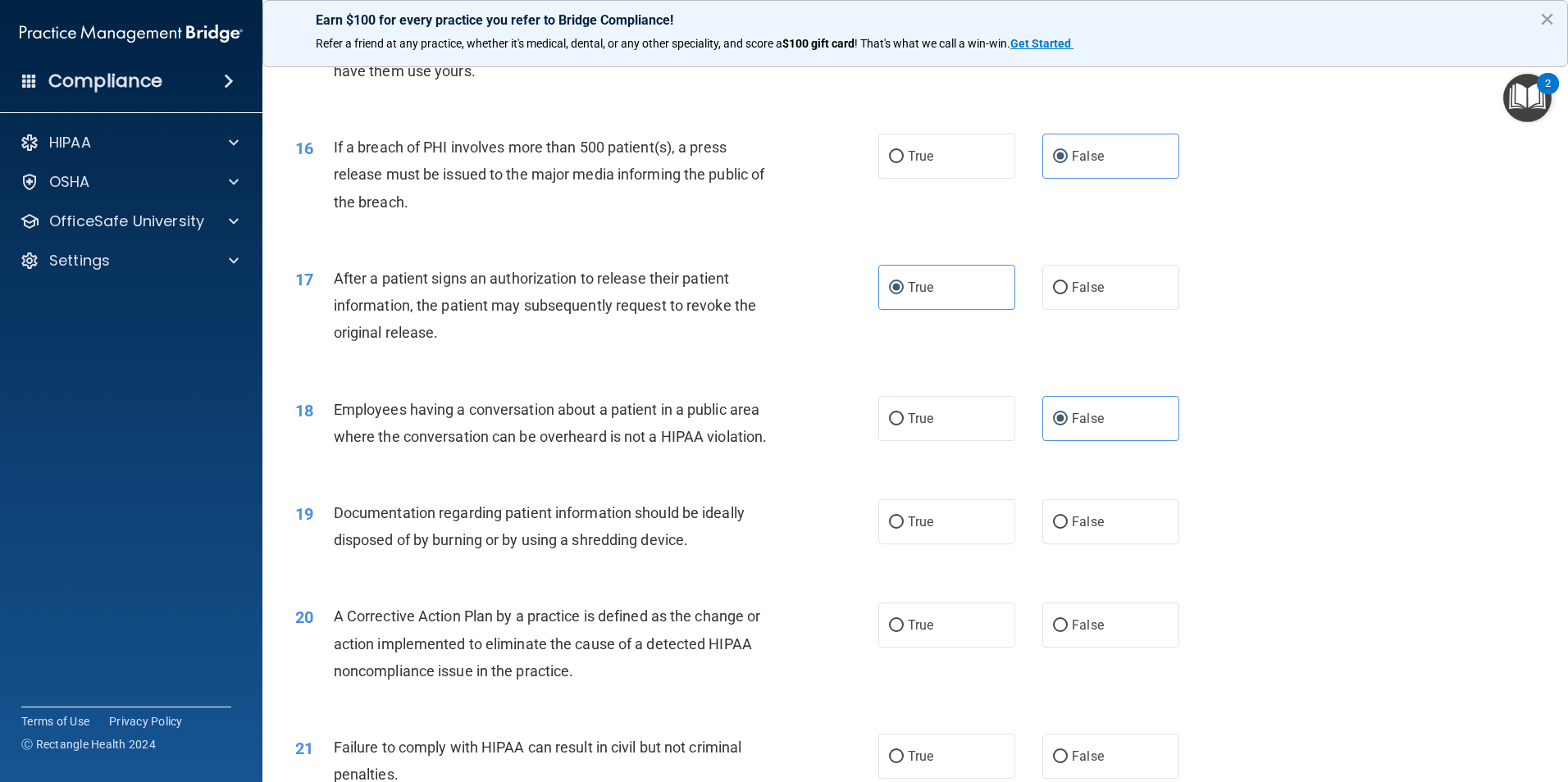
scroll to position [1803, 0]
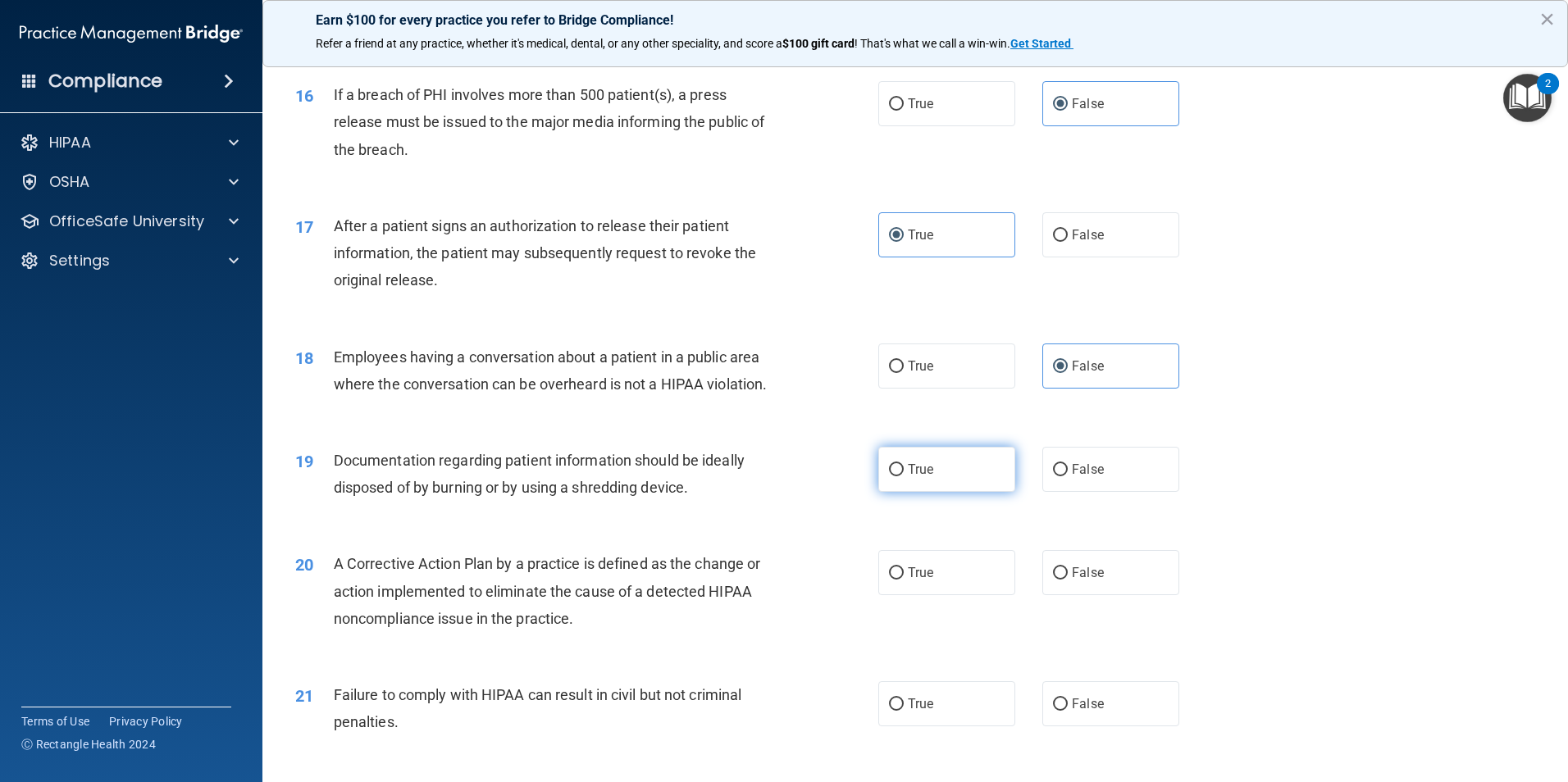
click at [894, 476] on input "True" at bounding box center [897, 469] width 15 height 13
radio input "true"
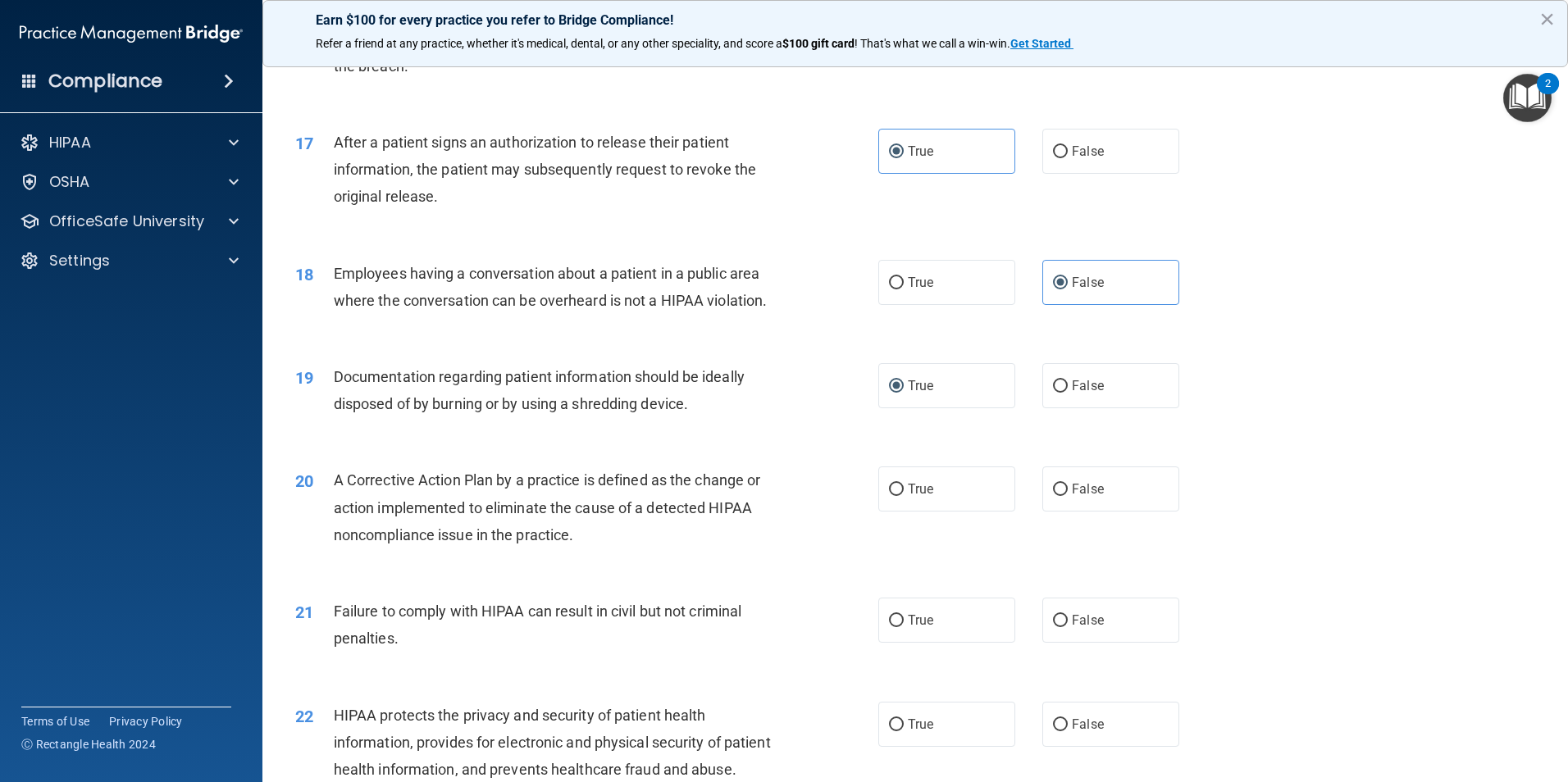
scroll to position [1967, 0]
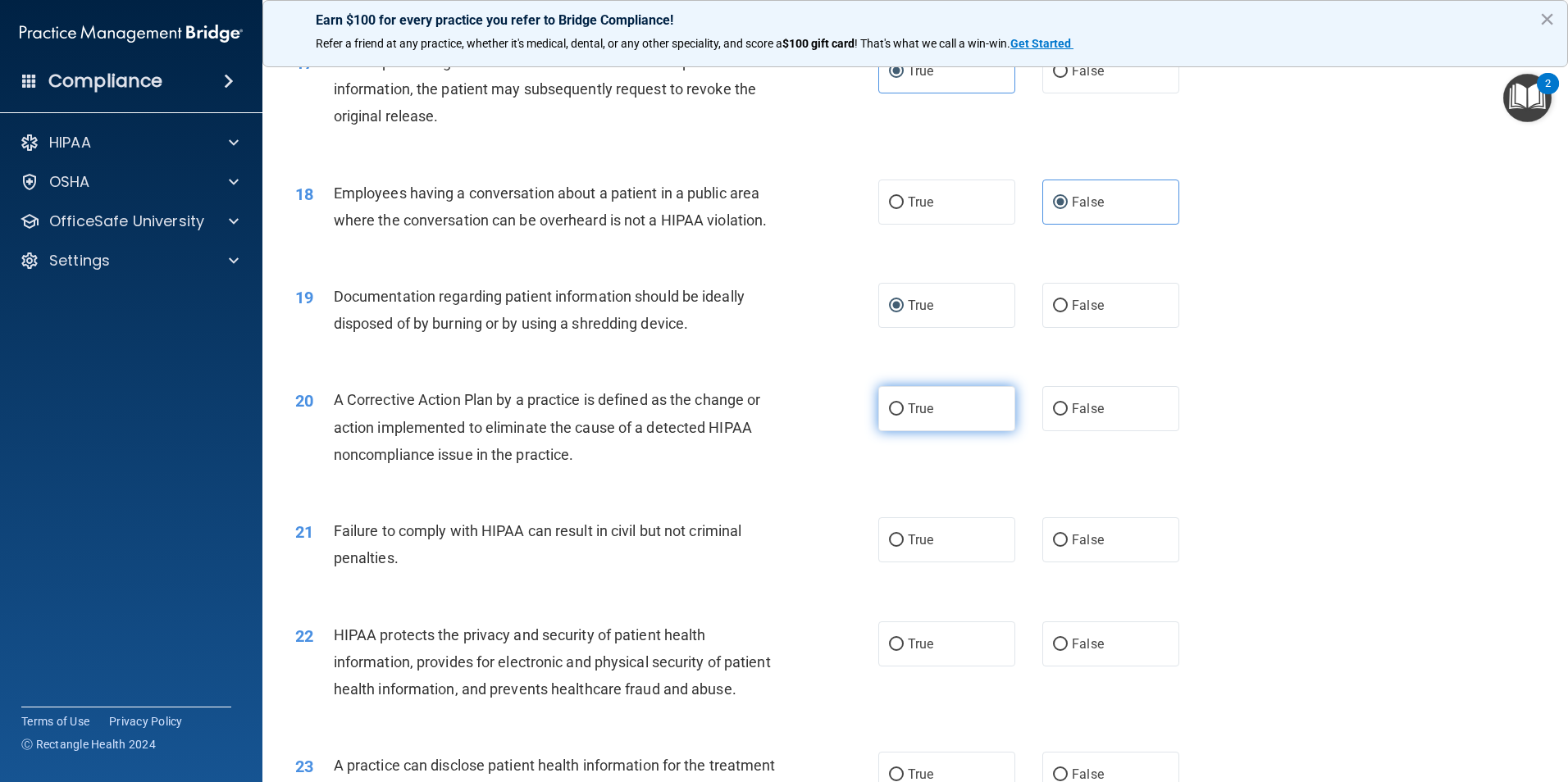
click at [911, 416] on span "True" at bounding box center [920, 409] width 25 height 16
click at [903, 415] on input "True" at bounding box center [897, 409] width 15 height 13
radio input "true"
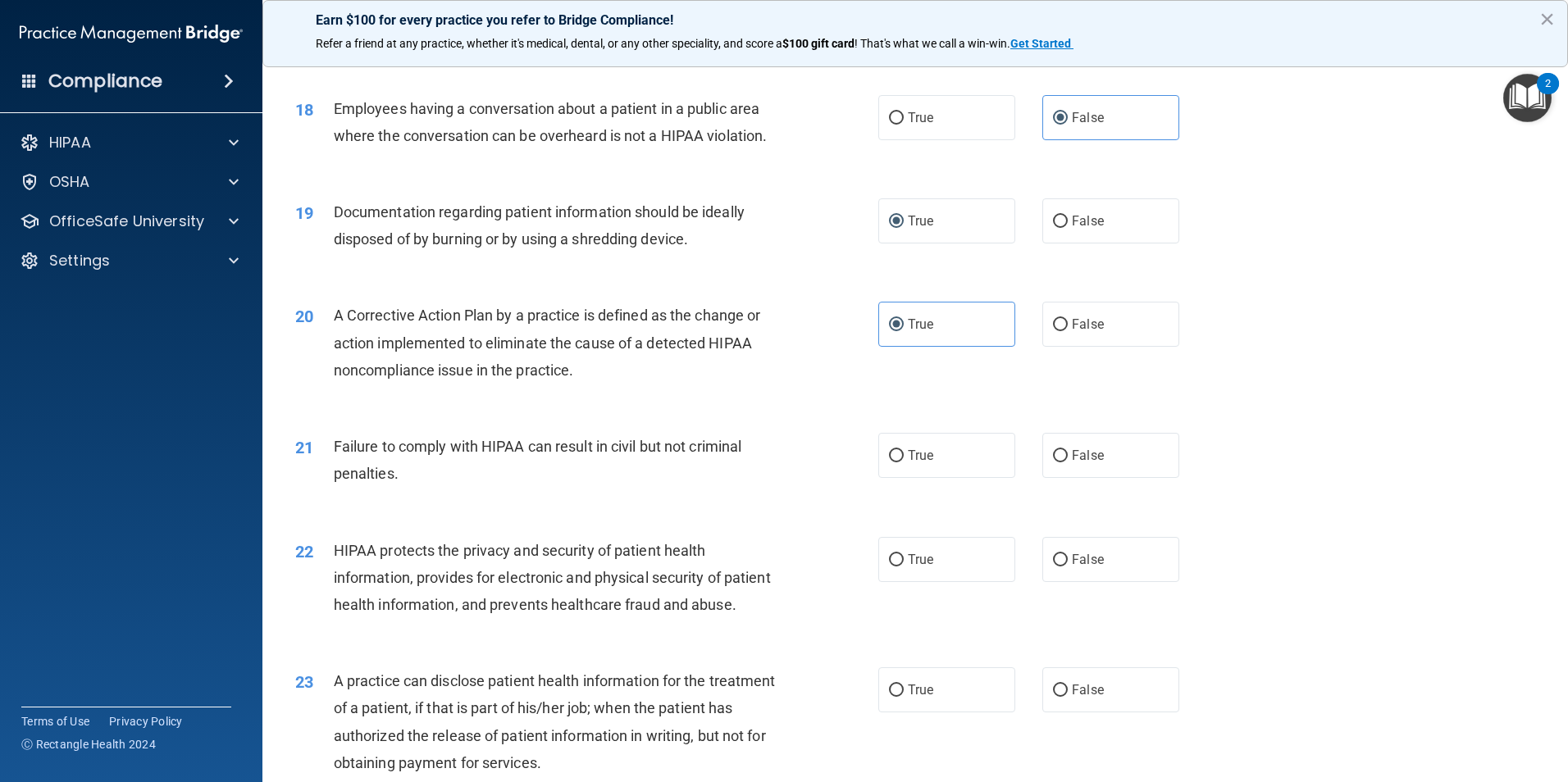
scroll to position [2131, 0]
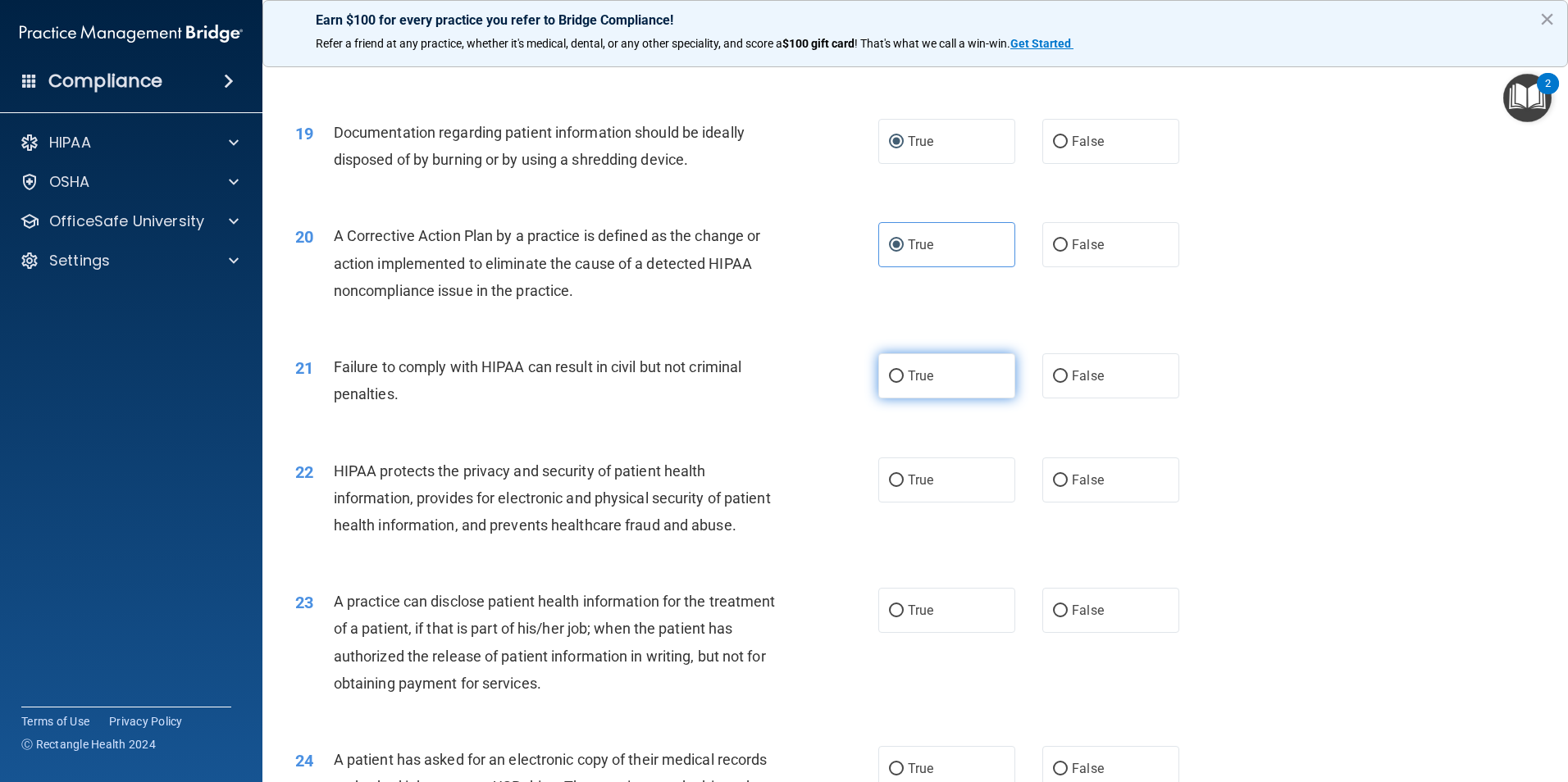
click at [932, 399] on label "True" at bounding box center [947, 376] width 137 height 45
click at [903, 383] on input "True" at bounding box center [897, 376] width 15 height 13
radio input "true"
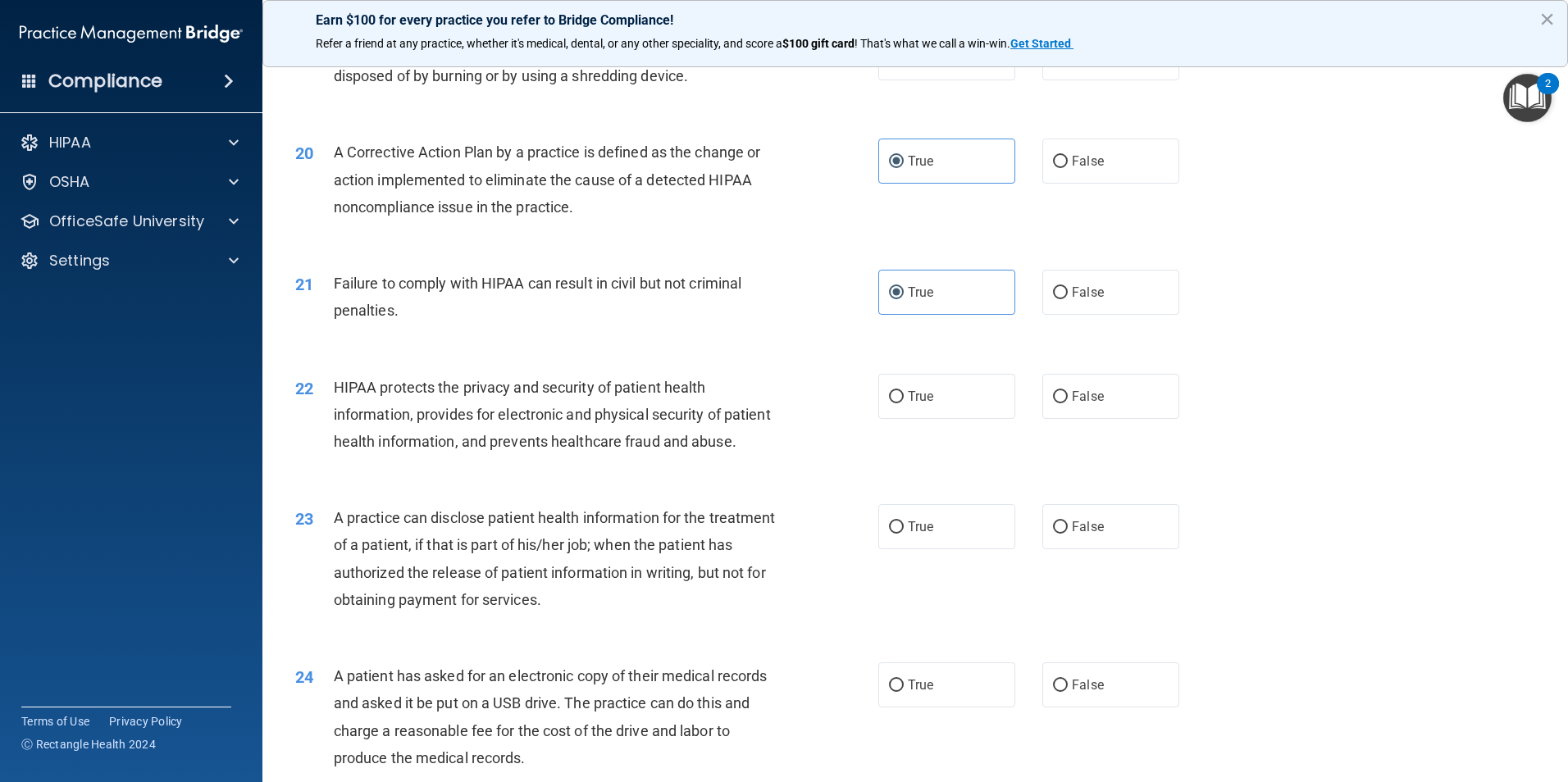
scroll to position [2295, 0]
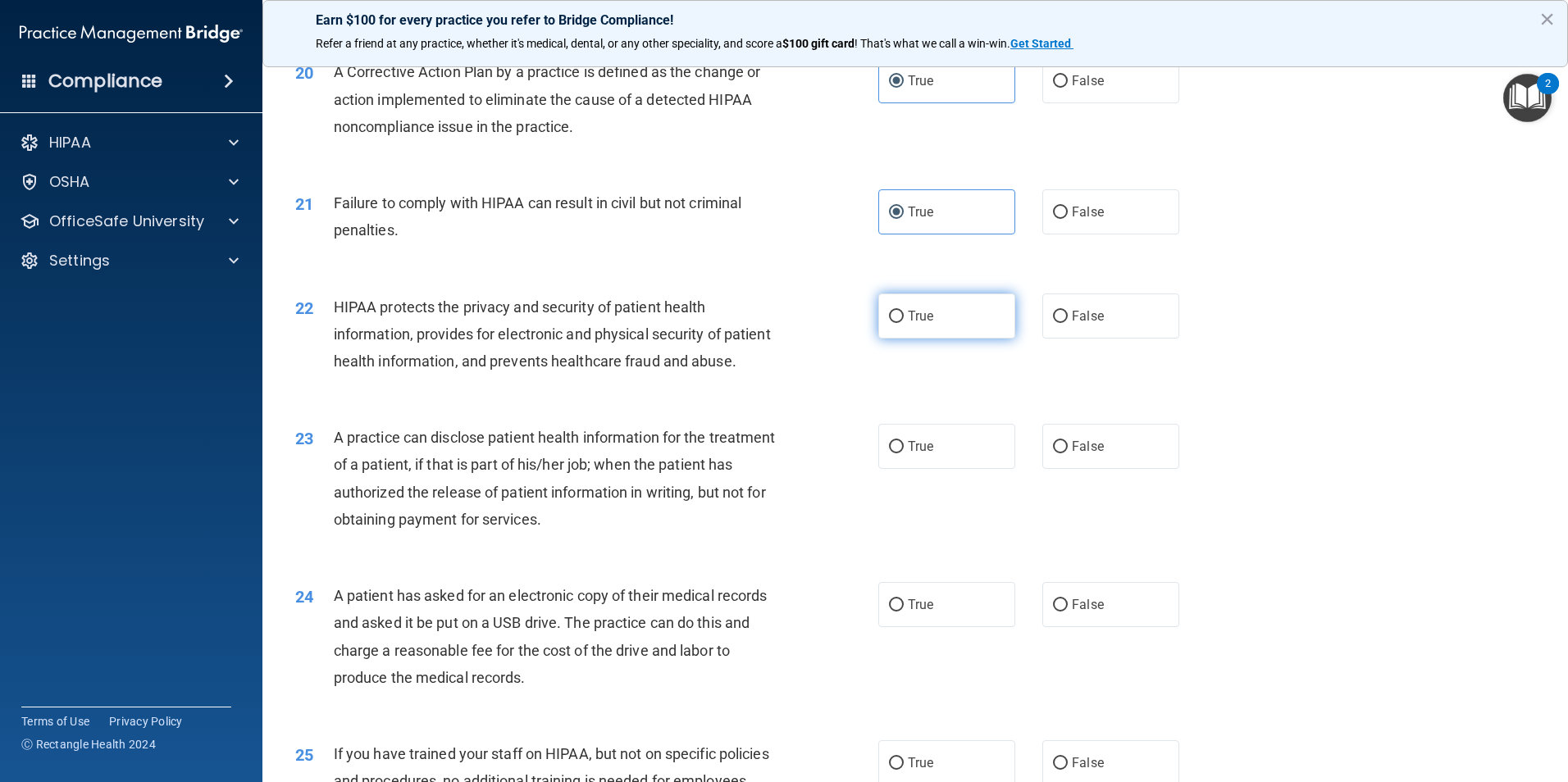
click at [889, 323] on input "True" at bounding box center [897, 317] width 15 height 13
radio input "true"
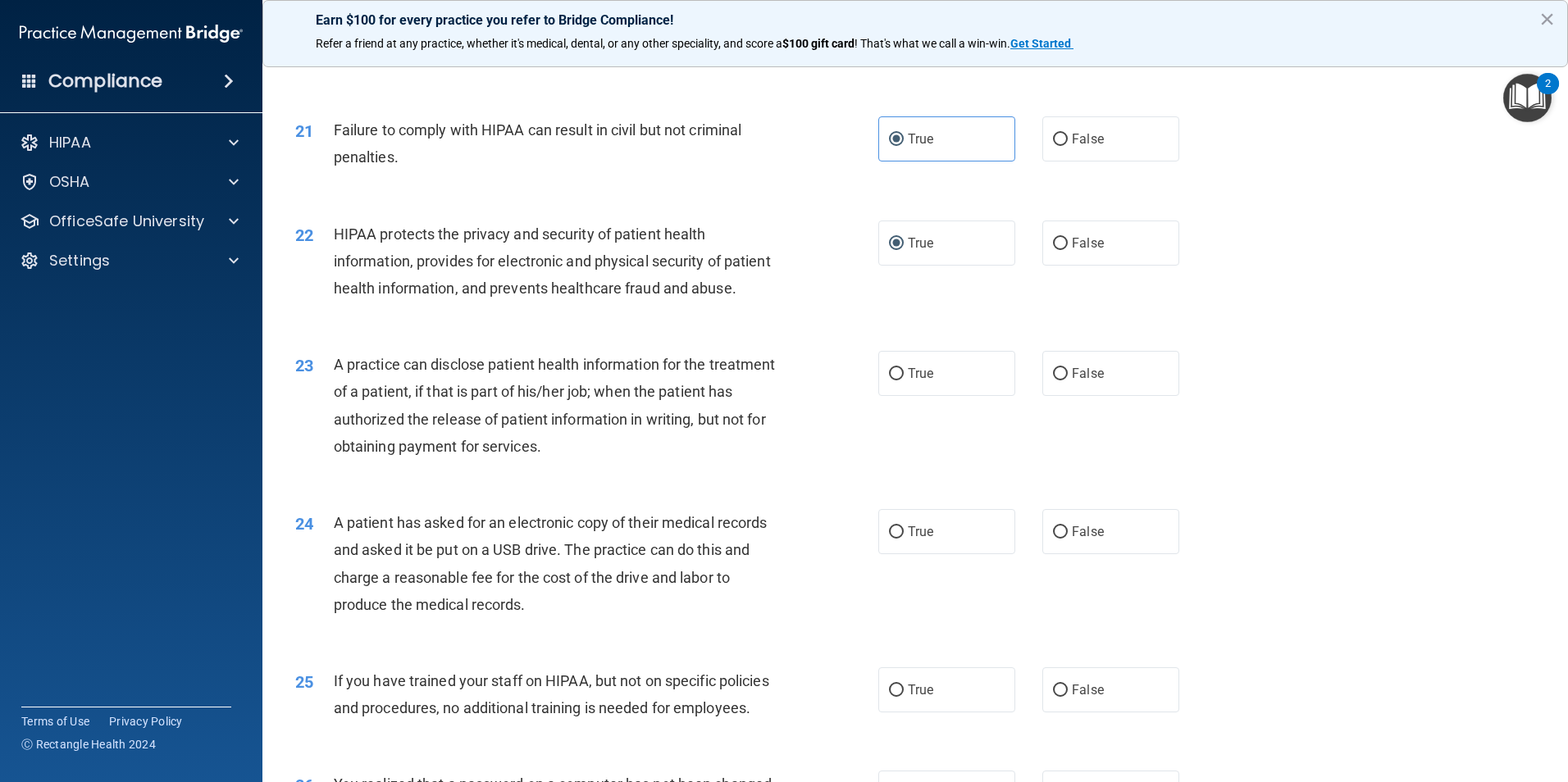
scroll to position [2541, 0]
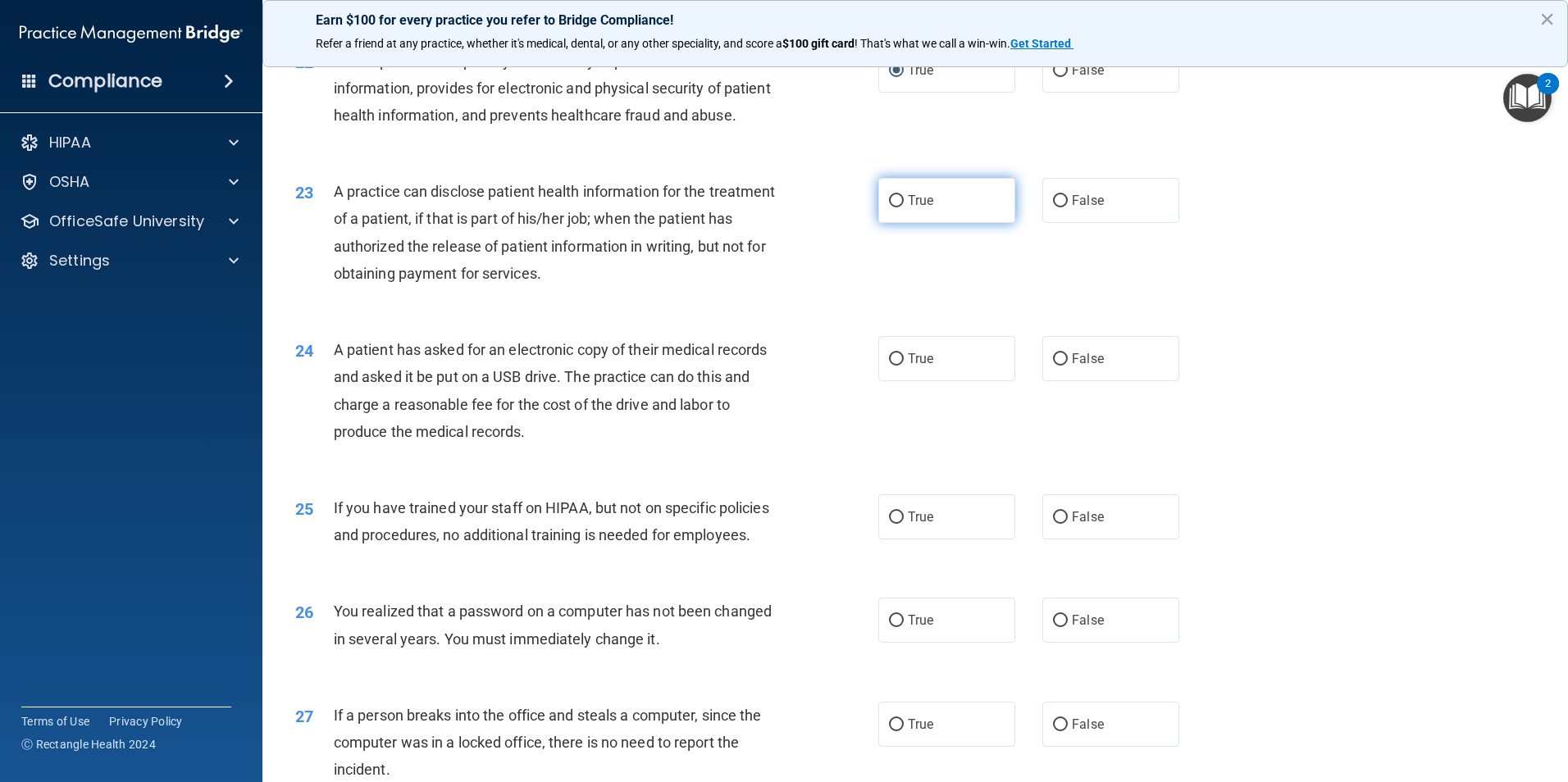
click at [909, 208] on span "True" at bounding box center [920, 200] width 25 height 16
click at [903, 208] on input "True" at bounding box center [897, 201] width 15 height 13
radio input "true"
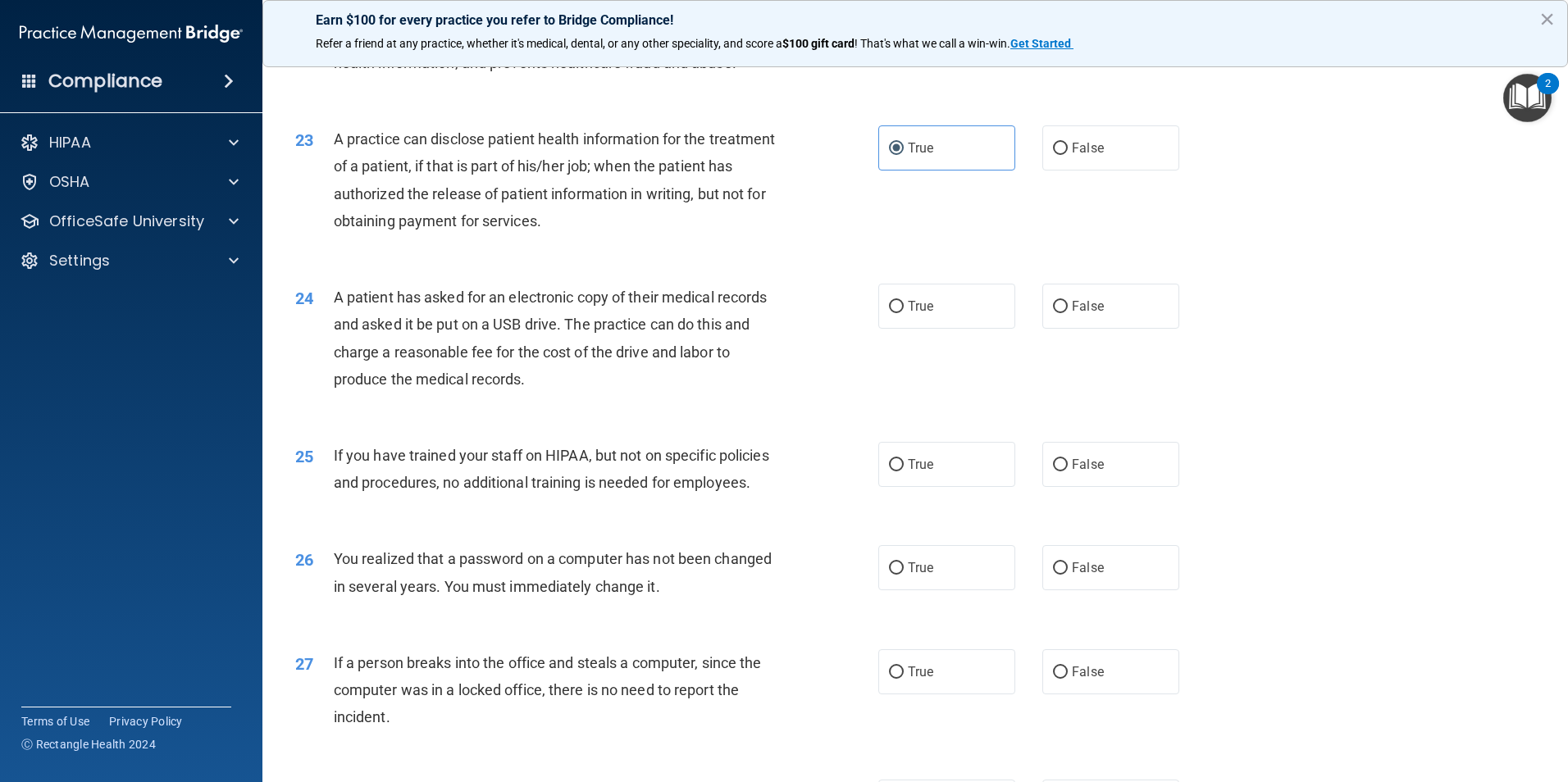
scroll to position [2623, 0]
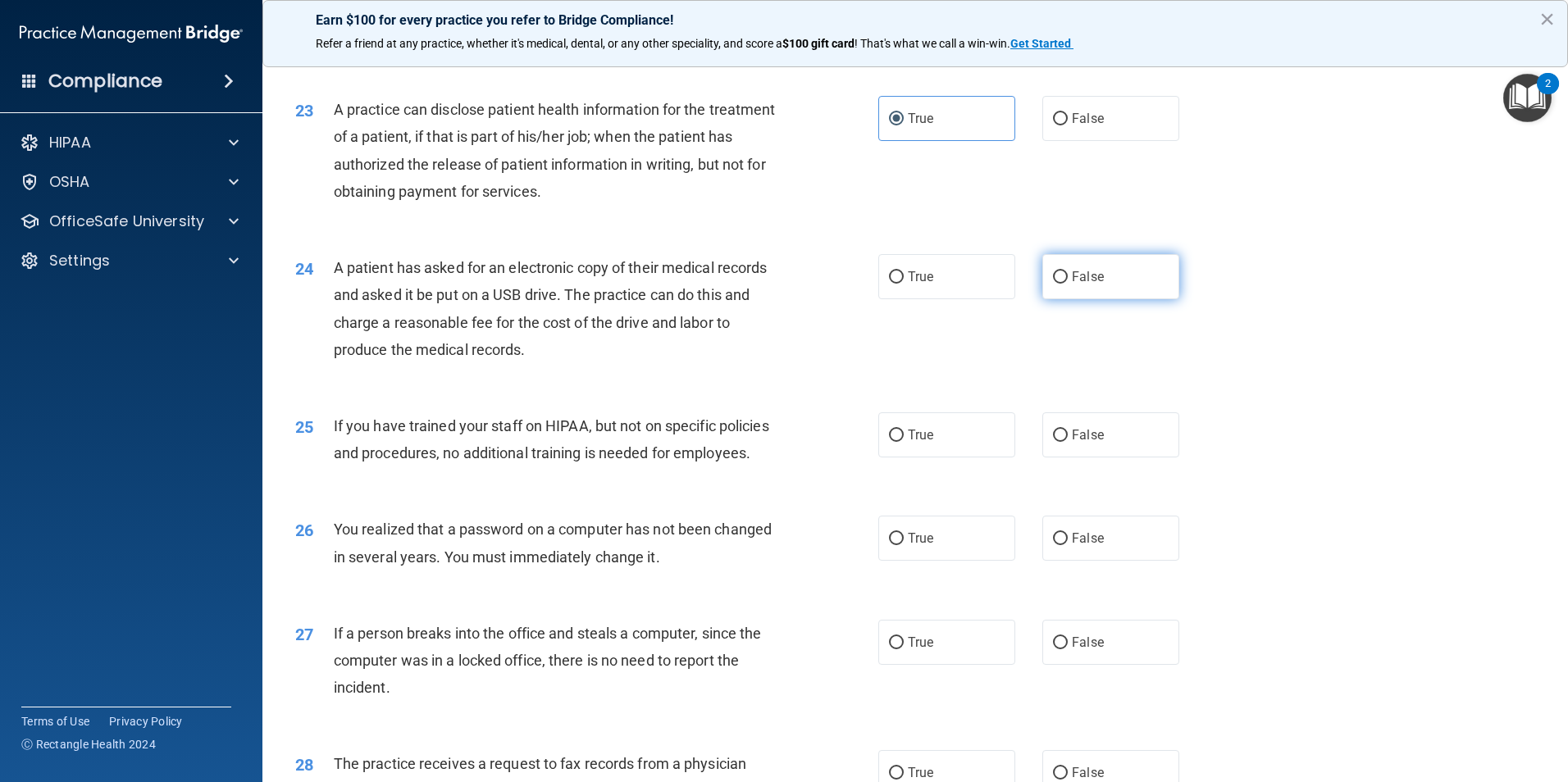
click at [1075, 284] on span "False" at bounding box center [1088, 276] width 32 height 16
click at [1068, 283] on input "False" at bounding box center [1060, 277] width 15 height 13
radio input "true"
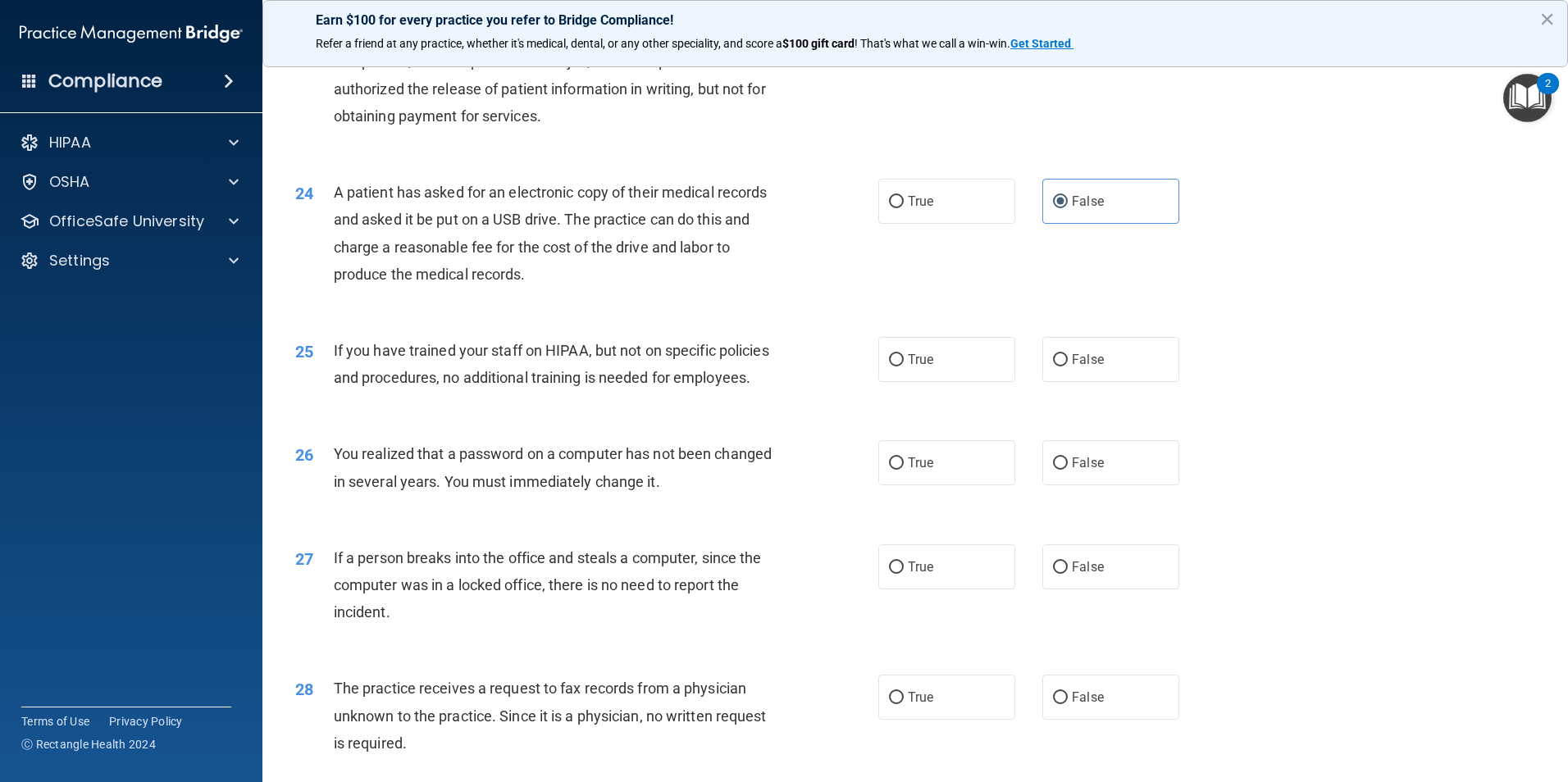
scroll to position [2787, 0]
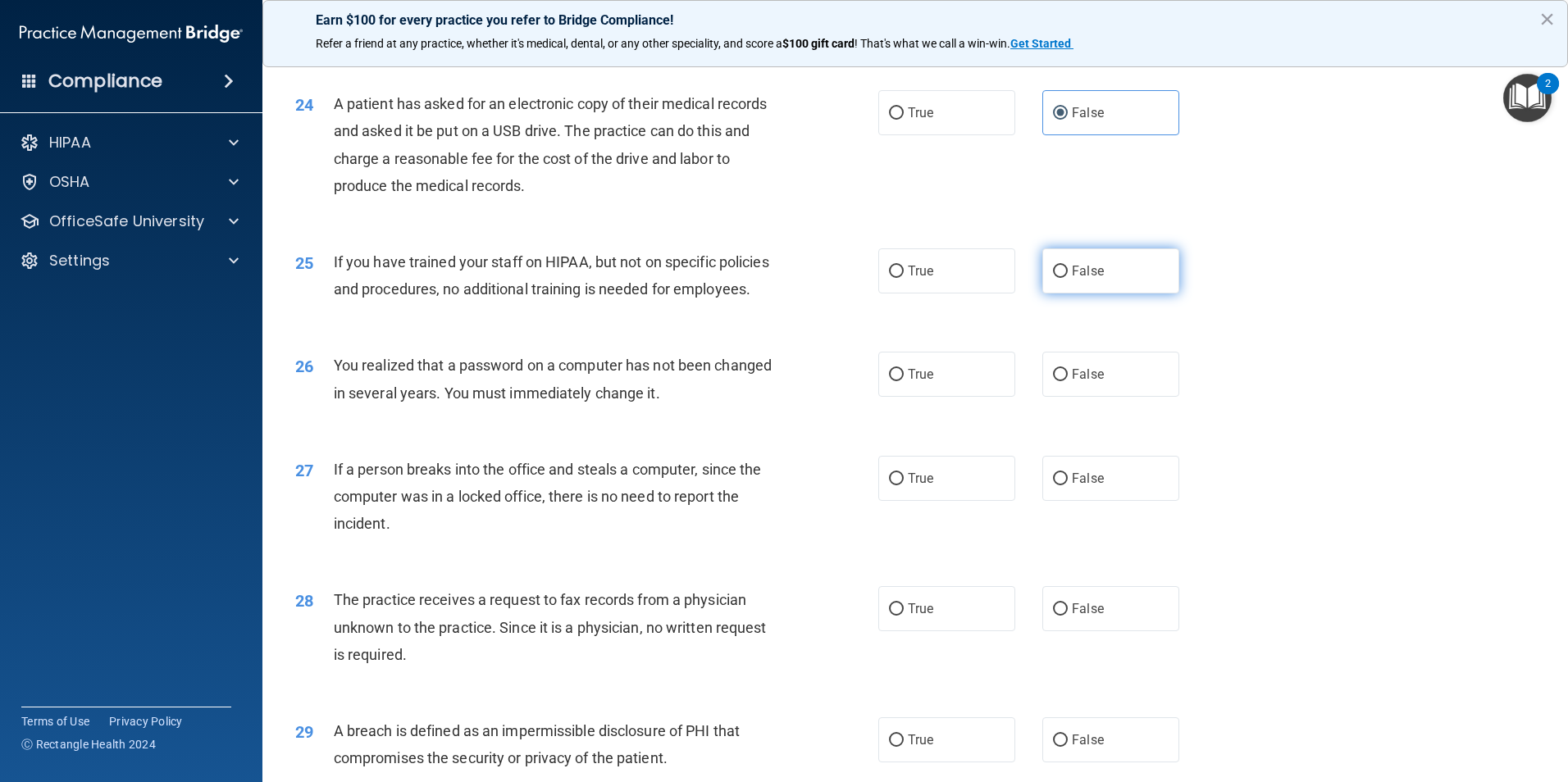
click at [1046, 293] on label "False" at bounding box center [1111, 271] width 137 height 45
click at [1053, 278] on input "False" at bounding box center [1060, 272] width 15 height 13
radio input "true"
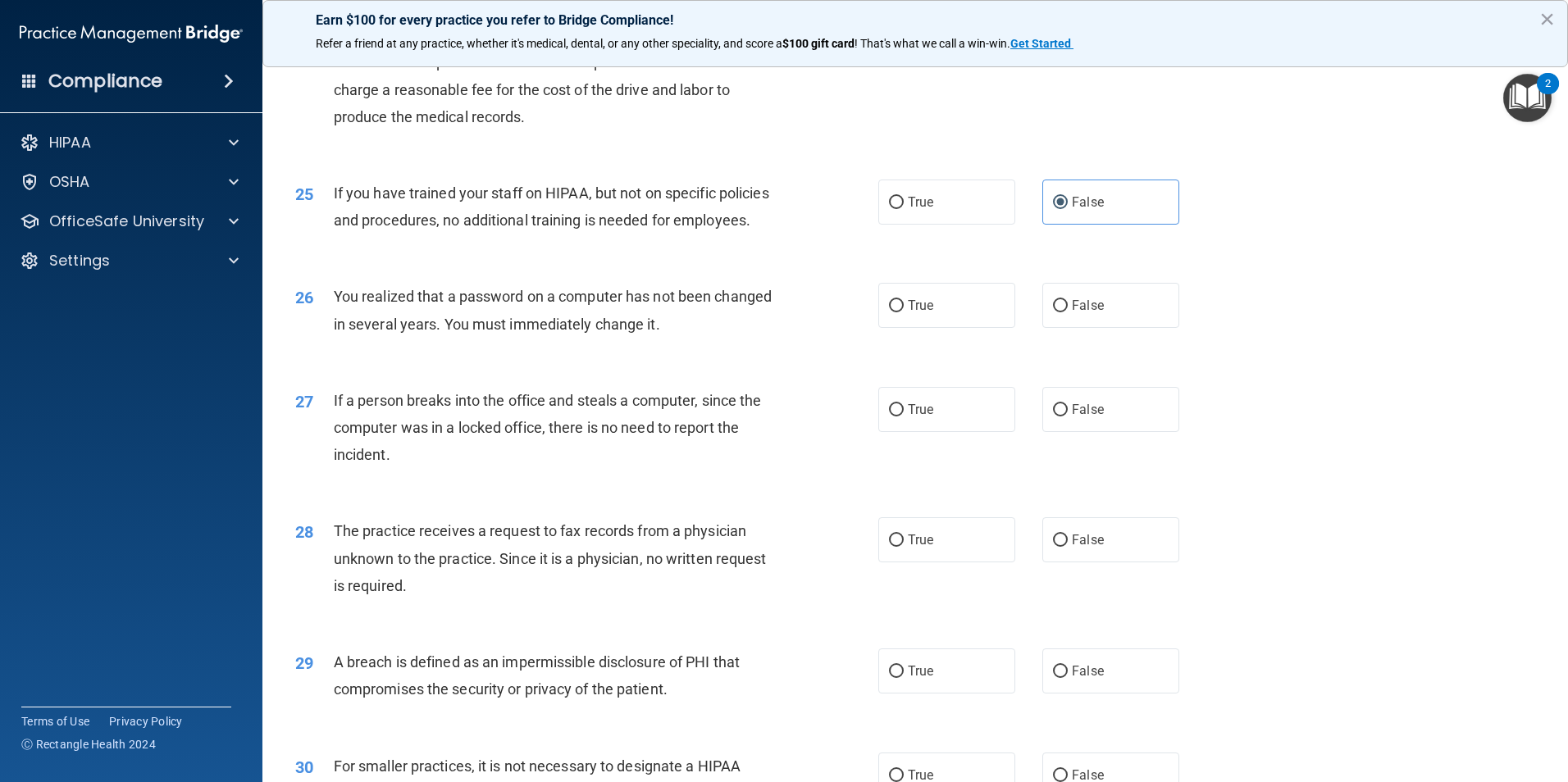
scroll to position [2950, 0]
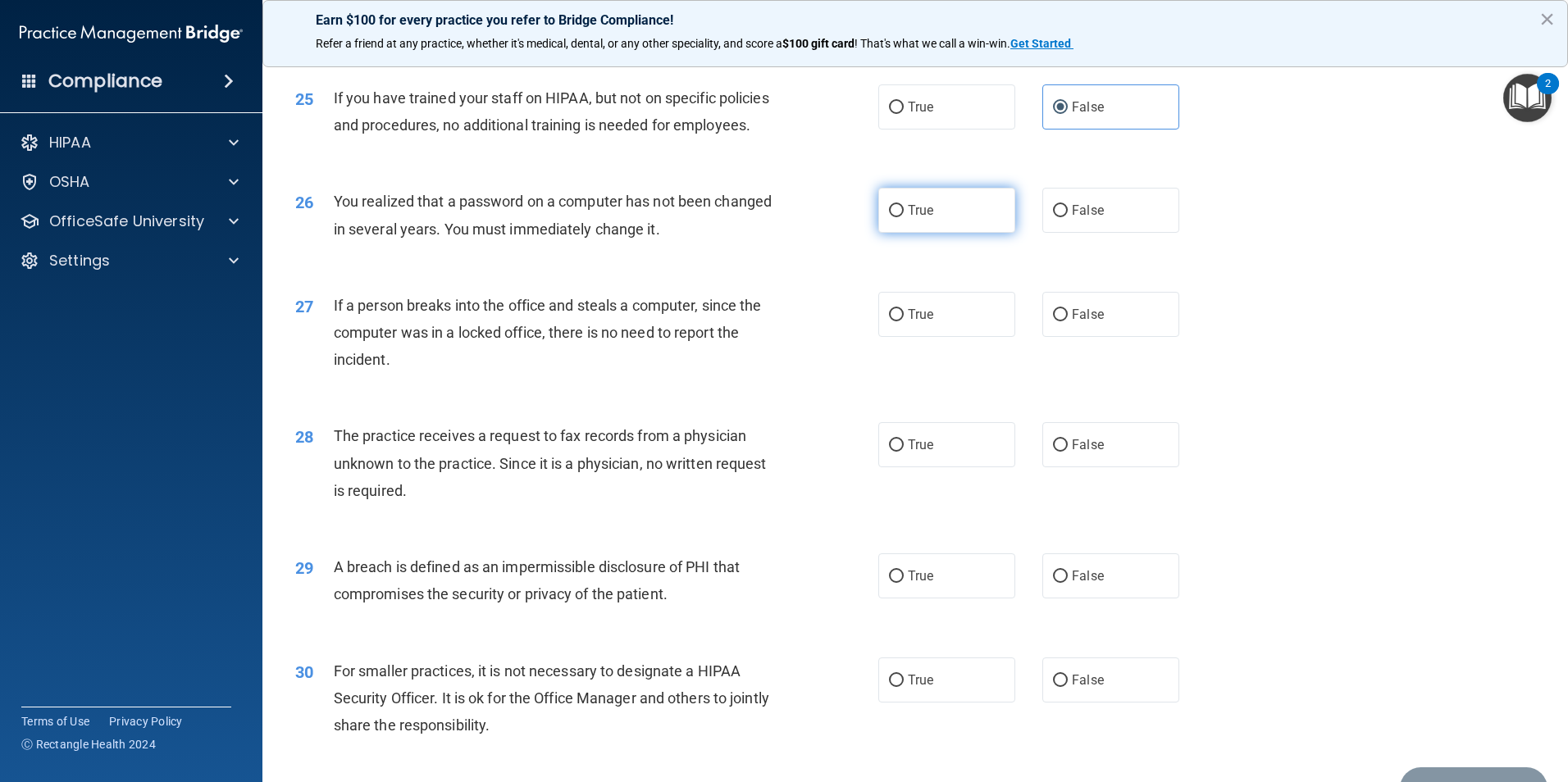
click at [898, 233] on label "True" at bounding box center [947, 210] width 137 height 45
click at [898, 218] on input "True" at bounding box center [897, 211] width 15 height 13
radio input "true"
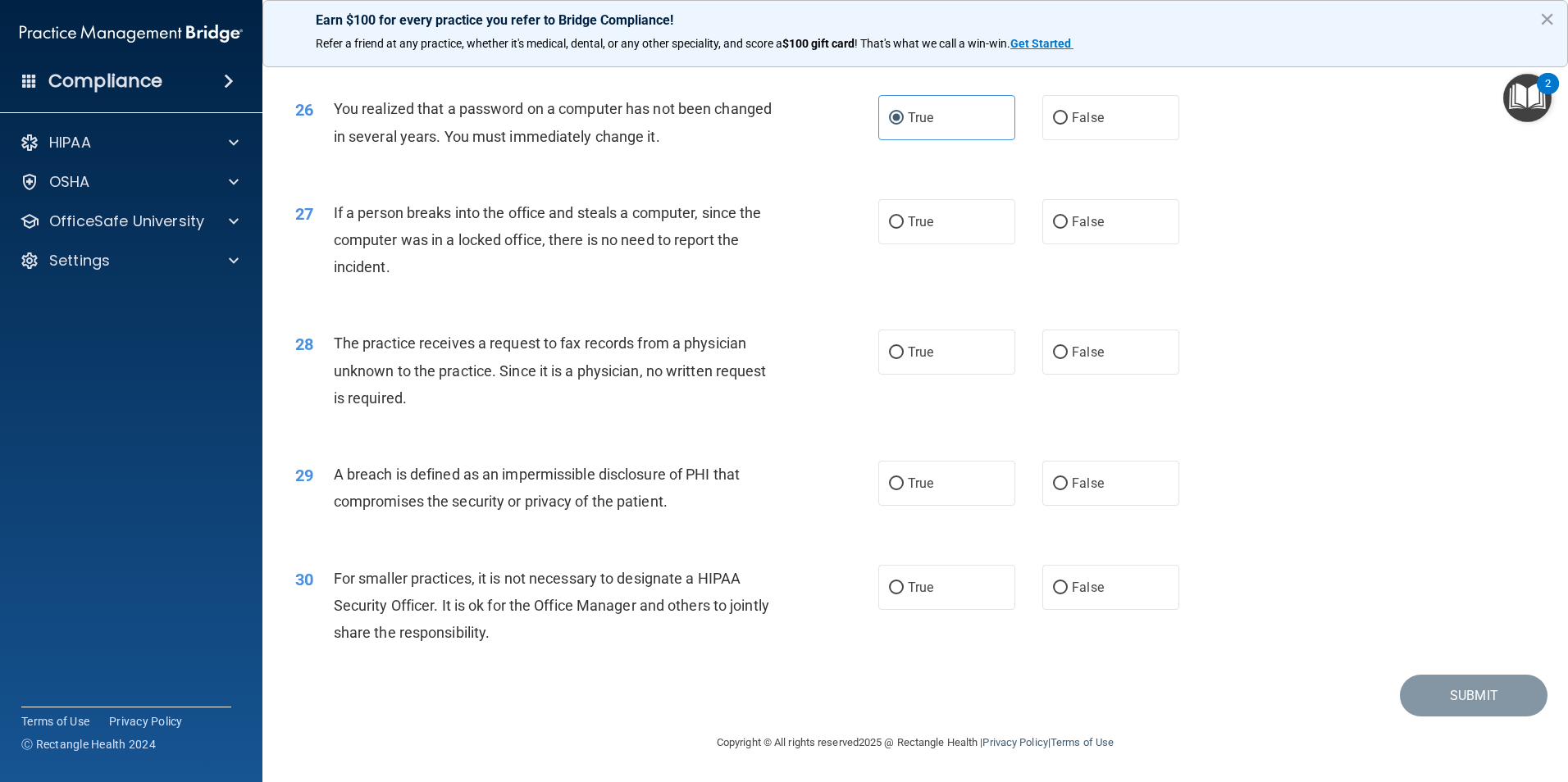
scroll to position [3115, 0]
click at [1095, 242] on label "False" at bounding box center [1111, 222] width 137 height 45
click at [1068, 228] on input "False" at bounding box center [1060, 223] width 15 height 13
radio input "true"
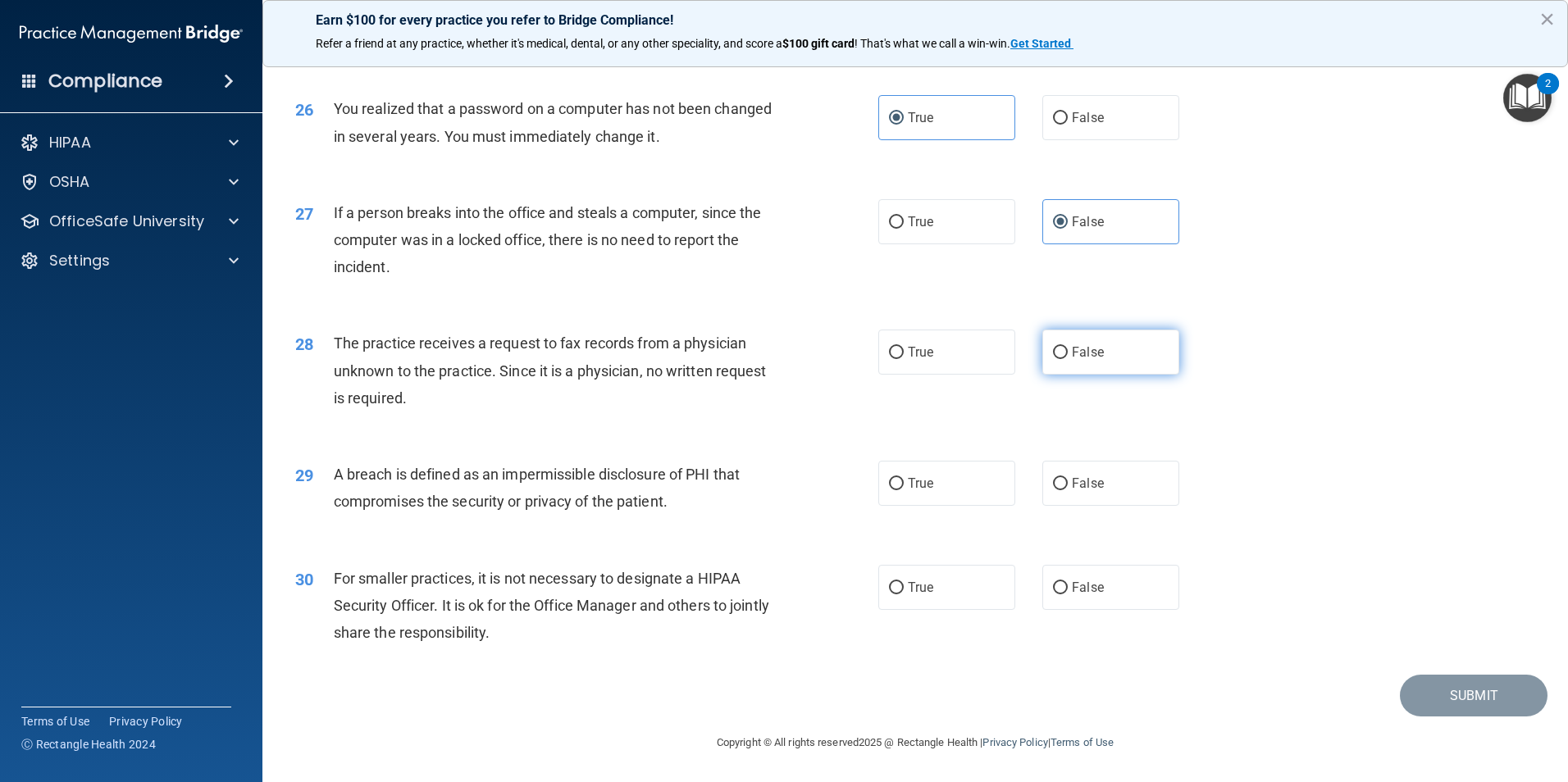
click at [1076, 363] on label "False" at bounding box center [1111, 352] width 137 height 45
click at [1068, 359] on input "False" at bounding box center [1060, 353] width 15 height 13
radio input "true"
click at [925, 490] on span "True" at bounding box center [920, 483] width 25 height 16
click at [903, 490] on input "True" at bounding box center [897, 484] width 15 height 13
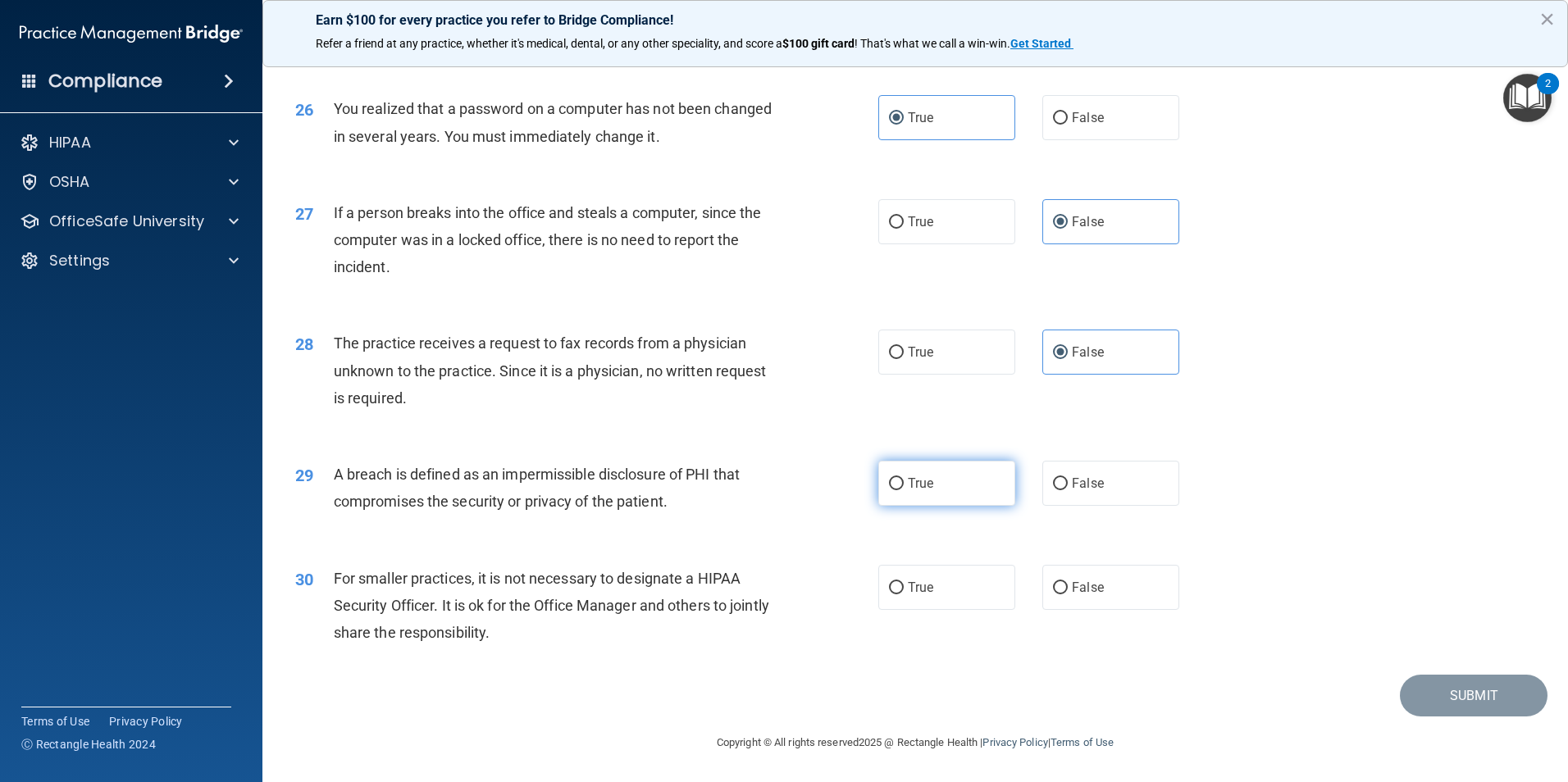
radio input "true"
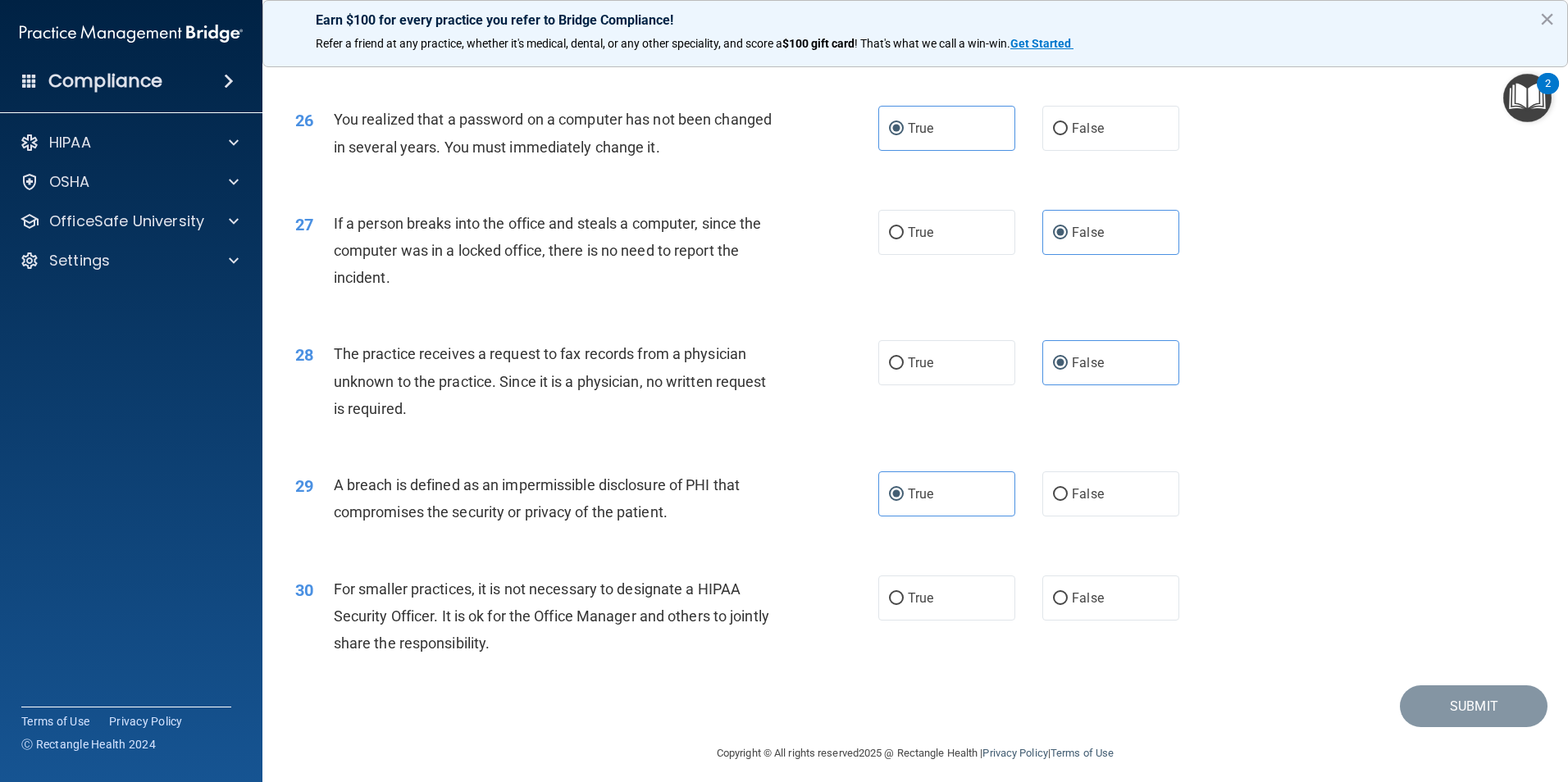
scroll to position [3115, 0]
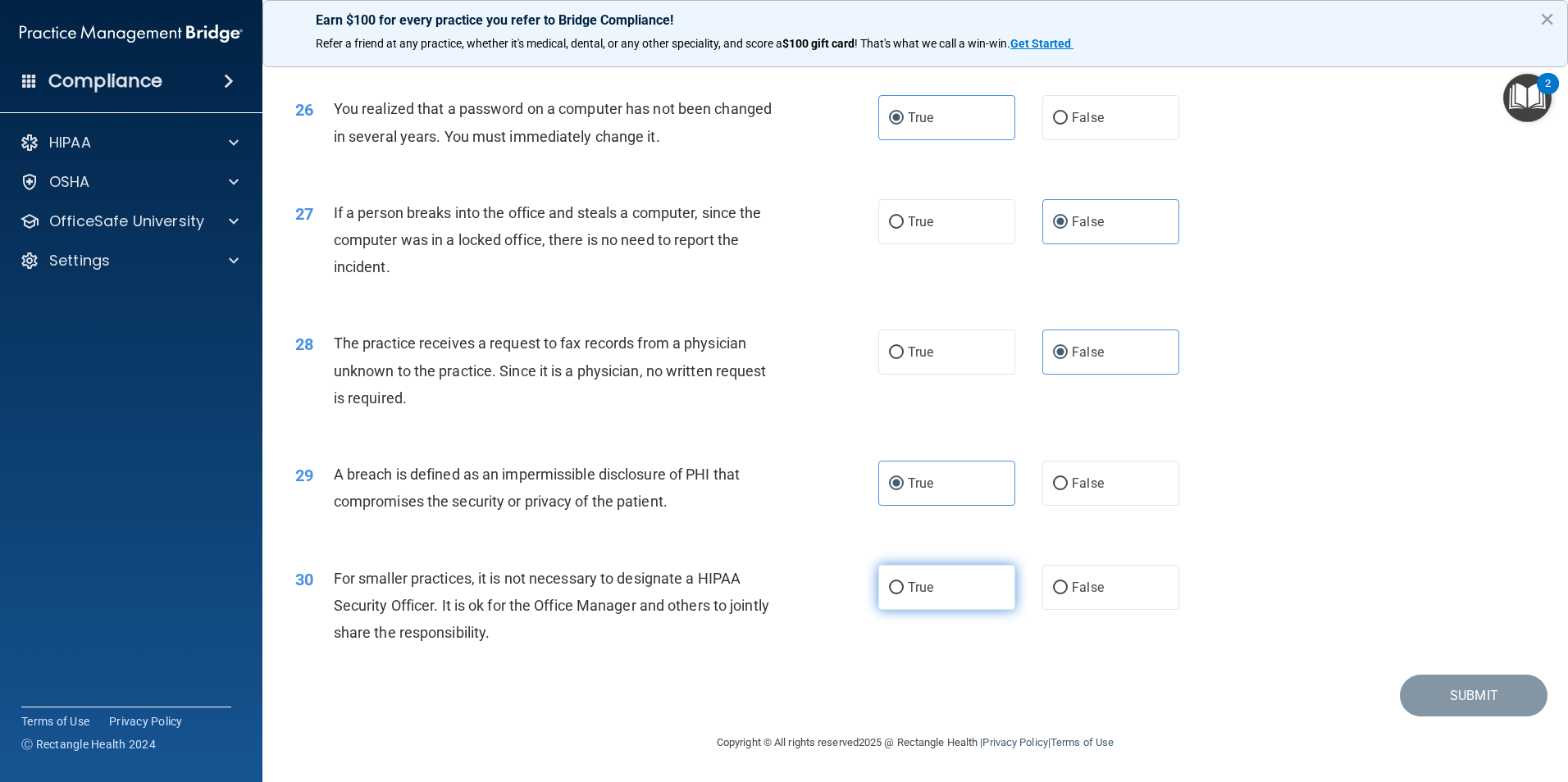
click at [878, 607] on label "True" at bounding box center [947, 587] width 137 height 45
click at [889, 594] on input "True" at bounding box center [897, 588] width 15 height 13
radio input "true"
click at [1412, 705] on button "Submit" at bounding box center [1473, 695] width 148 height 42
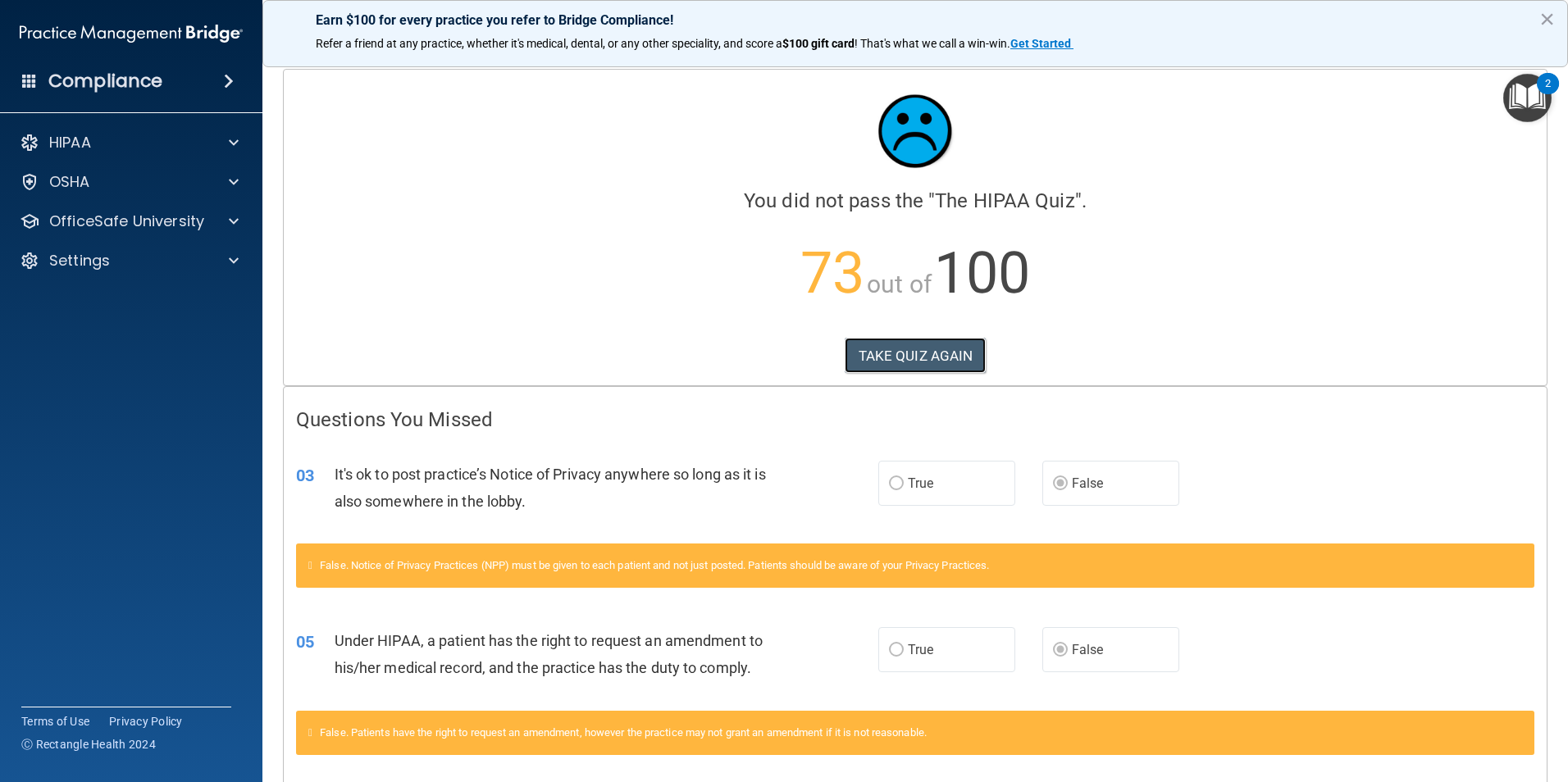
click at [882, 373] on div "Calculating your score.... You did not pass the " The HIPAA Quiz ". 73 out of 1…" at bounding box center [915, 228] width 1263 height 315
click at [945, 356] on button "TAKE QUIZ AGAIN" at bounding box center [916, 355] width 142 height 36
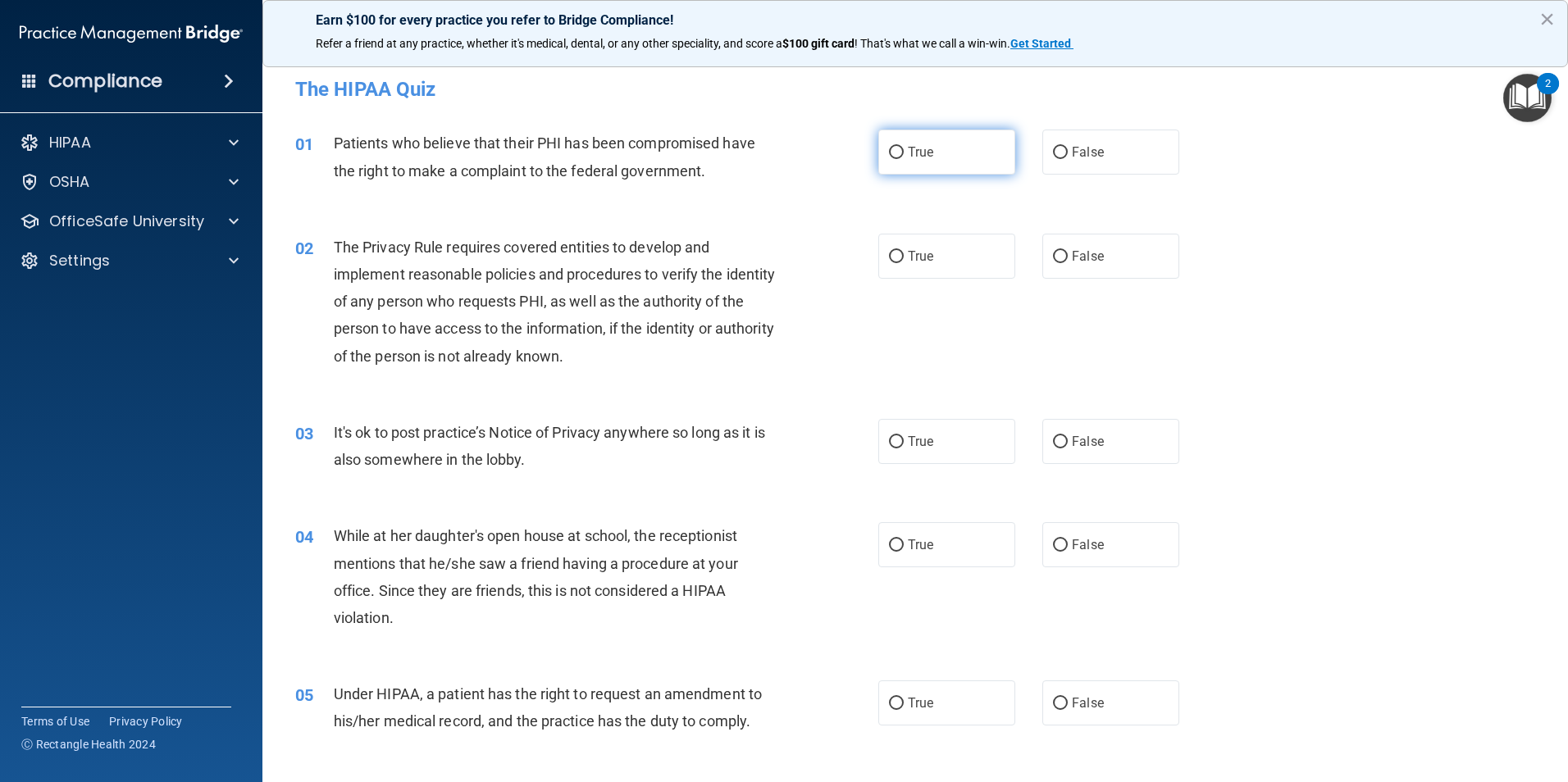
click at [911, 158] on span "True" at bounding box center [920, 152] width 25 height 16
click at [903, 158] on input "True" at bounding box center [897, 153] width 15 height 13
radio input "true"
click at [916, 263] on span "True" at bounding box center [920, 256] width 25 height 16
click at [903, 263] on input "True" at bounding box center [897, 257] width 15 height 13
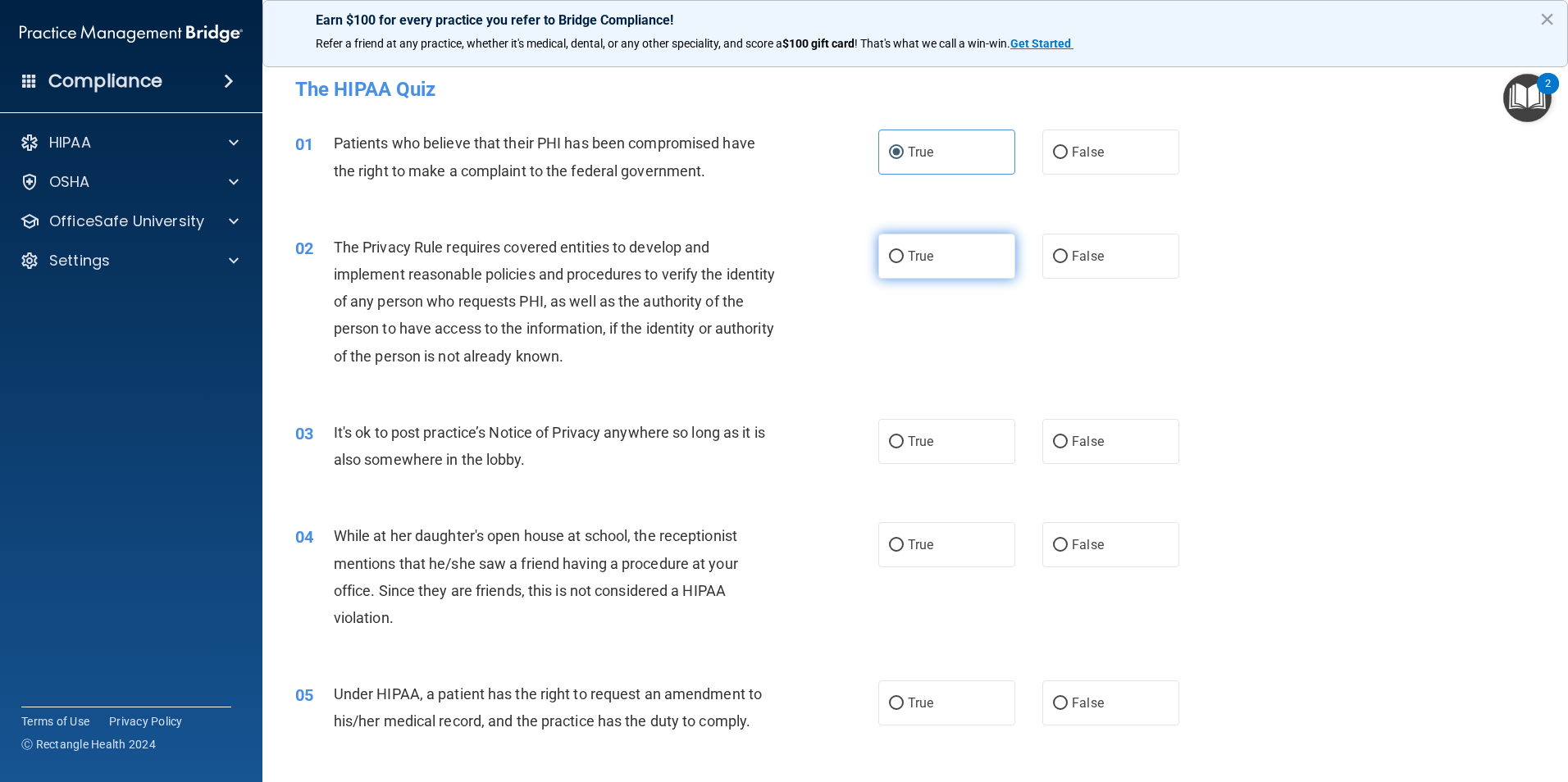
radio input "true"
click at [1068, 422] on label "False" at bounding box center [1111, 441] width 137 height 45
click at [1068, 436] on input "False" at bounding box center [1060, 442] width 15 height 13
radio input "true"
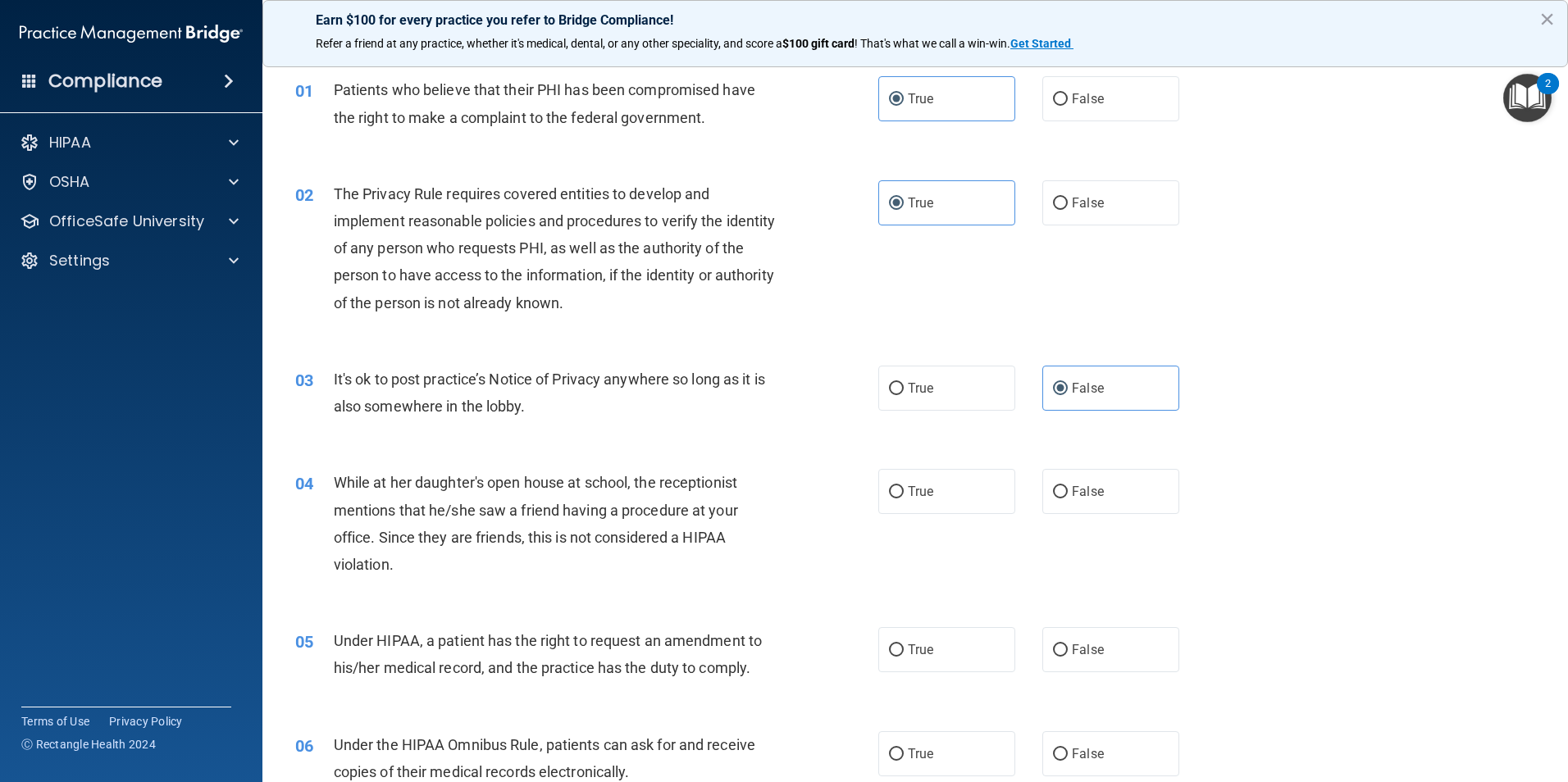
scroll to position [82, 0]
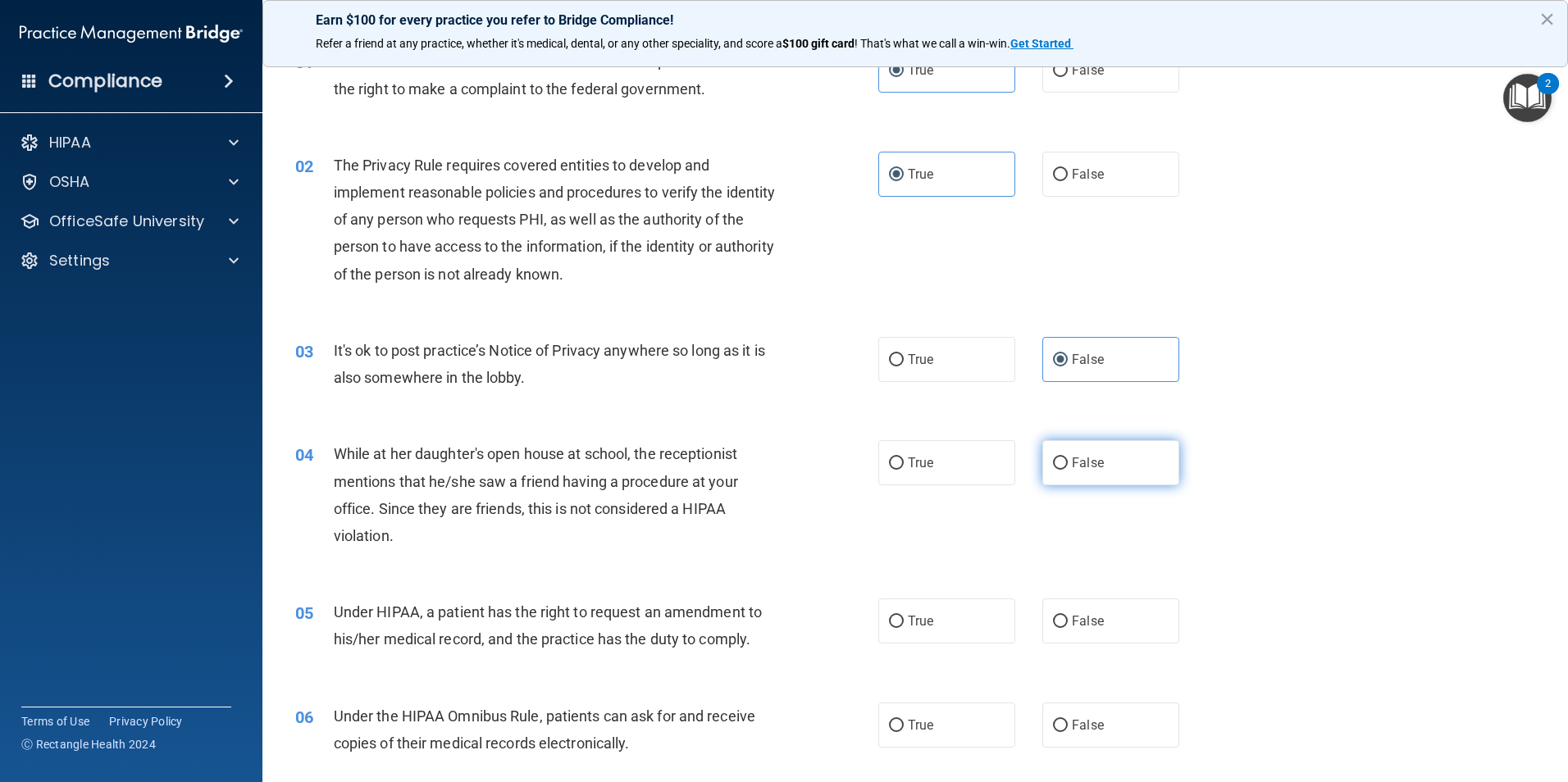
click at [1063, 462] on label "False" at bounding box center [1111, 463] width 137 height 45
click at [1063, 462] on input "False" at bounding box center [1060, 464] width 15 height 13
radio input "true"
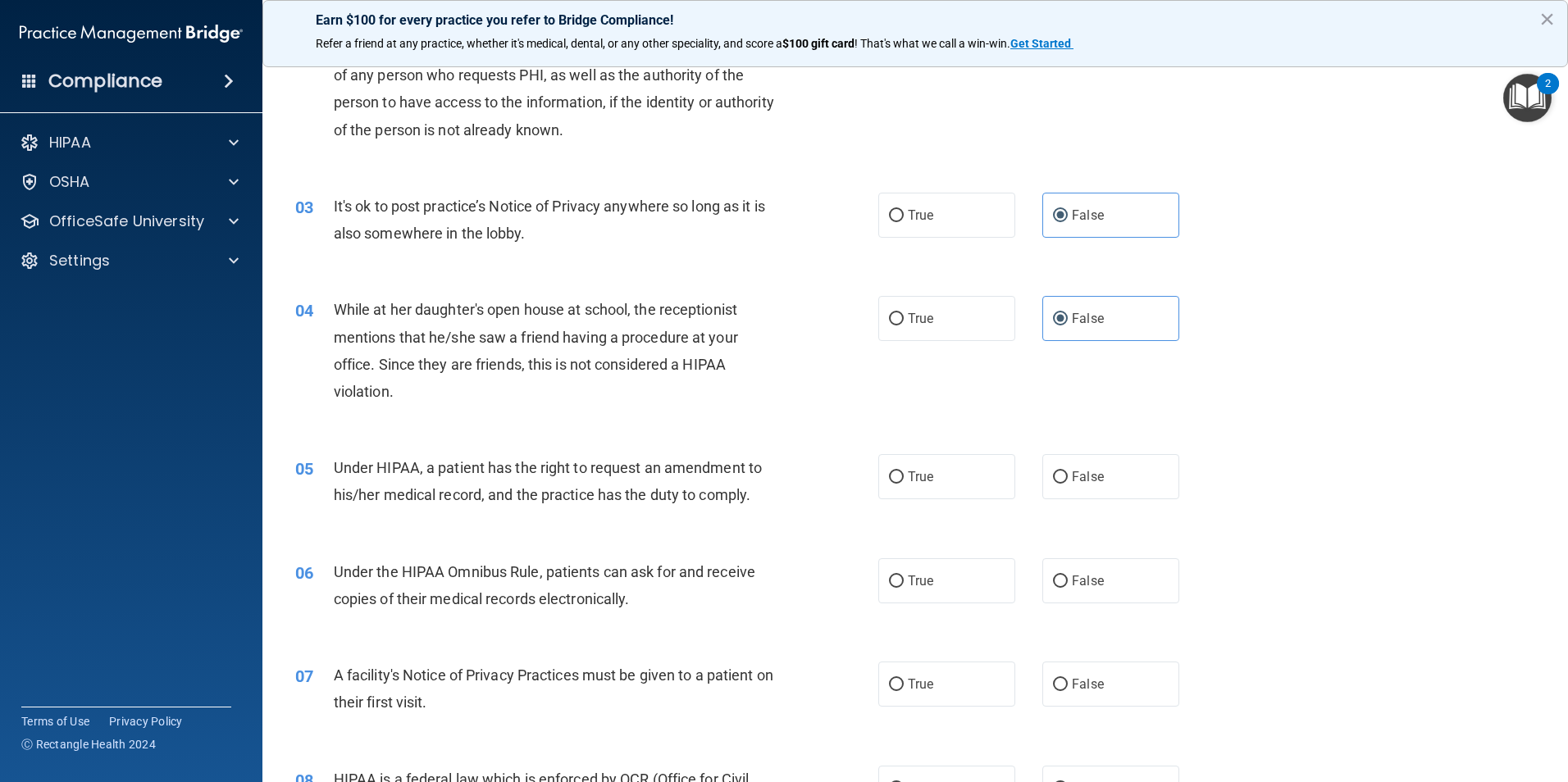
scroll to position [328, 0]
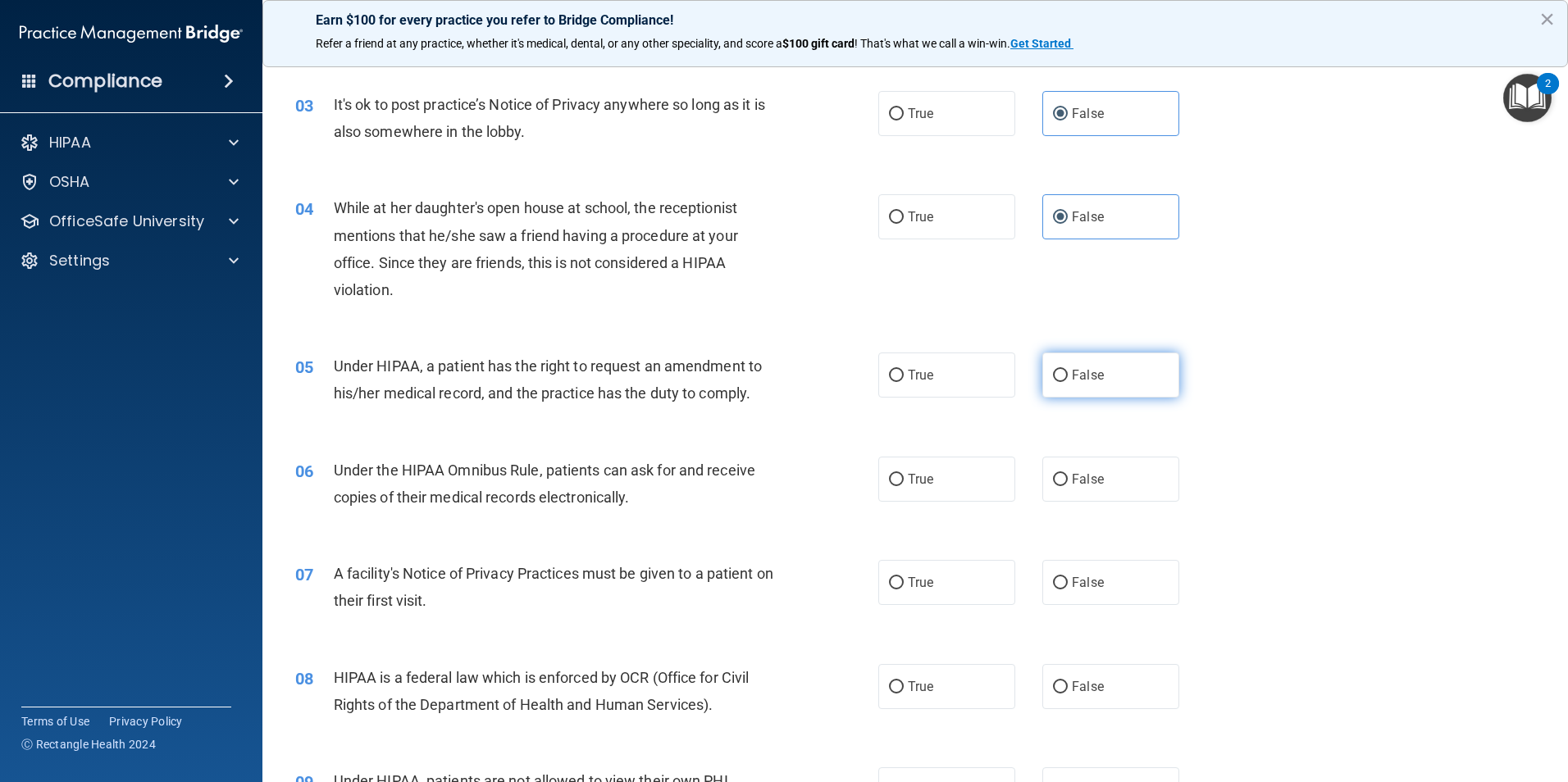
click at [1091, 391] on label "False" at bounding box center [1111, 375] width 137 height 45
click at [1068, 382] on input "False" at bounding box center [1060, 375] width 15 height 13
radio input "true"
click at [913, 459] on label "True" at bounding box center [947, 479] width 137 height 45
click at [903, 474] on input "True" at bounding box center [897, 479] width 15 height 13
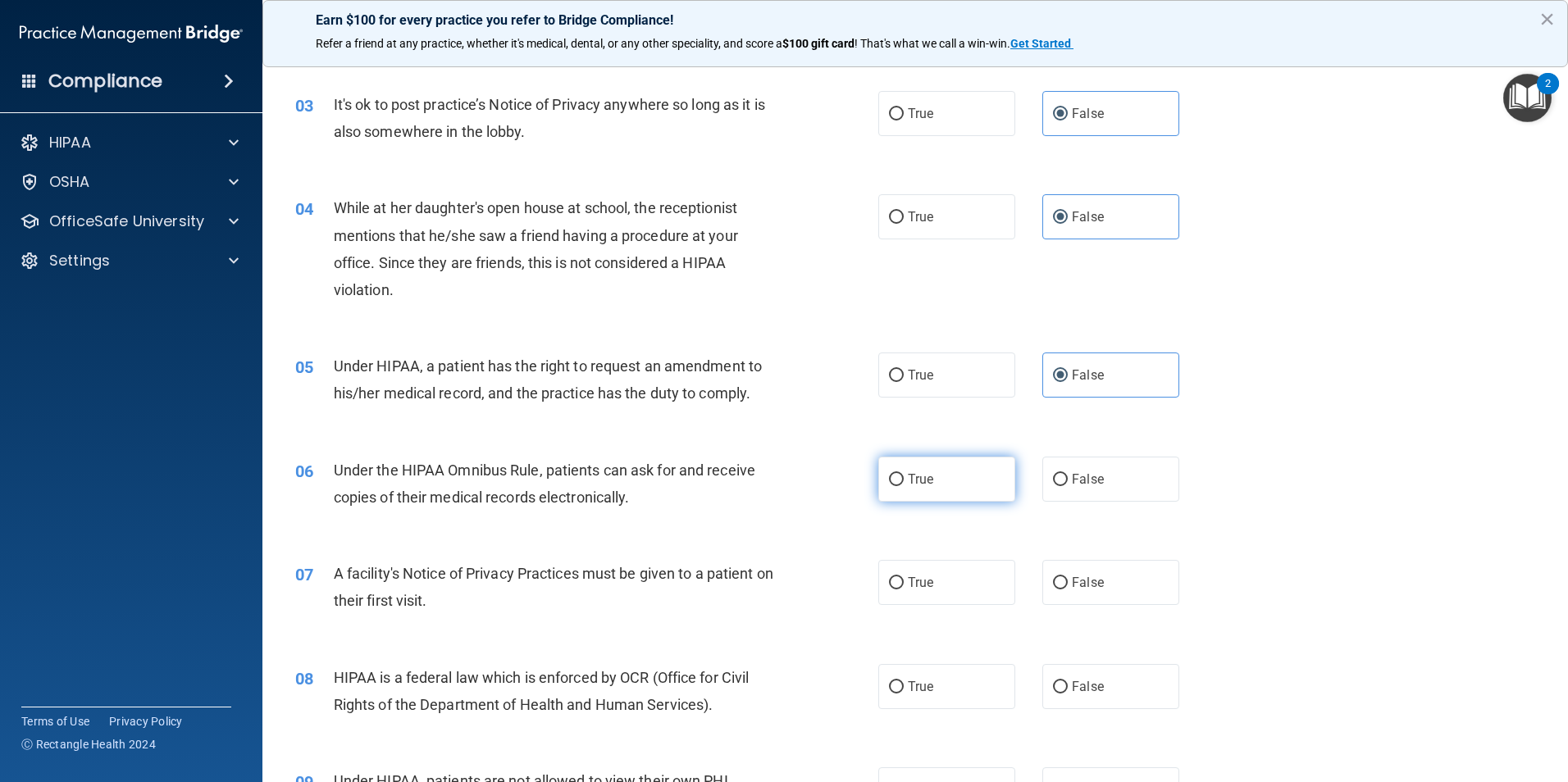
radio input "true"
click at [977, 568] on label "True" at bounding box center [947, 582] width 137 height 45
click at [903, 577] on input "True" at bounding box center [897, 583] width 15 height 13
radio input "true"
click at [922, 680] on span "True" at bounding box center [920, 686] width 25 height 16
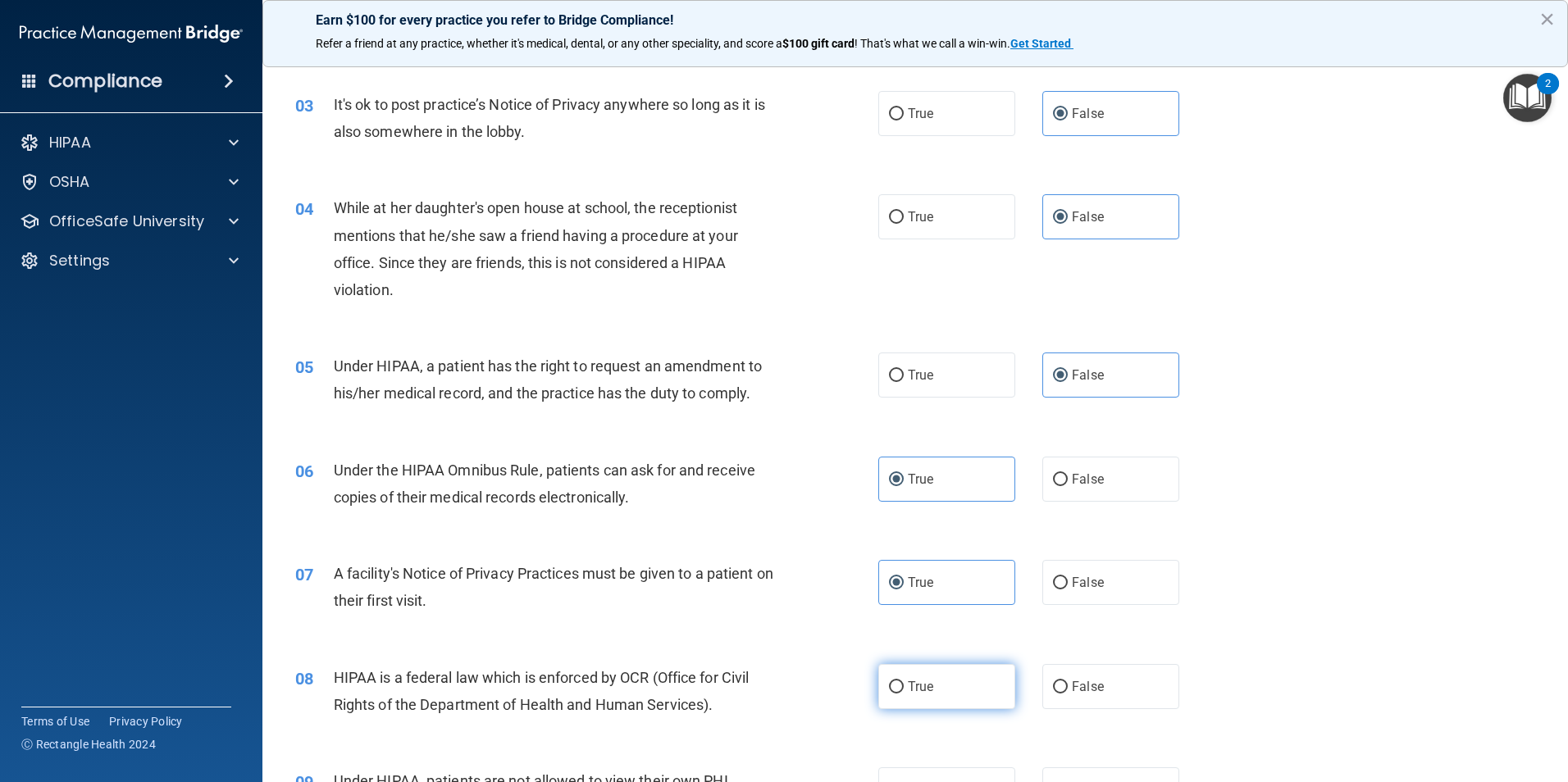
click at [903, 681] on input "True" at bounding box center [897, 687] width 15 height 13
radio input "true"
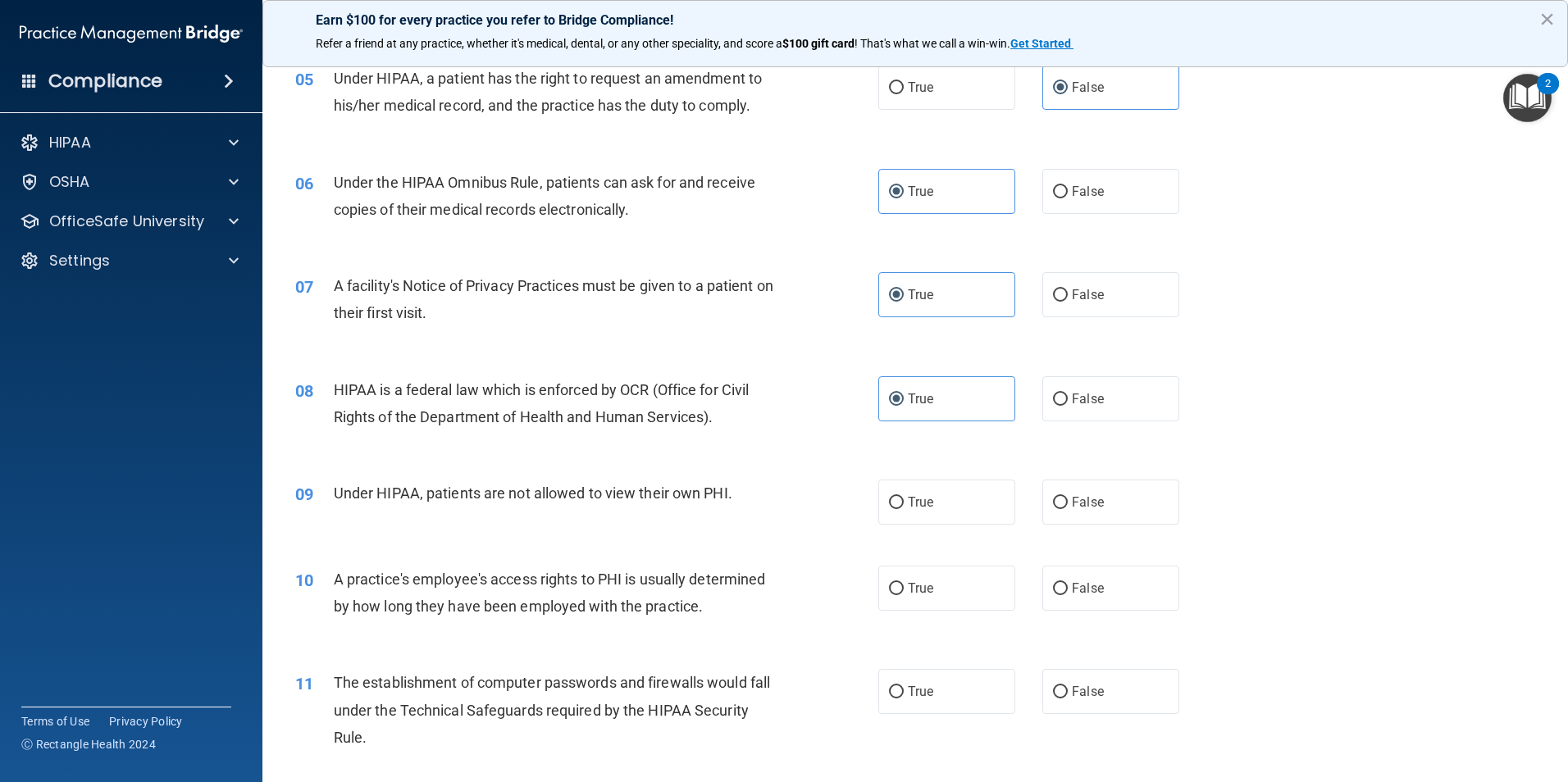
scroll to position [738, 0]
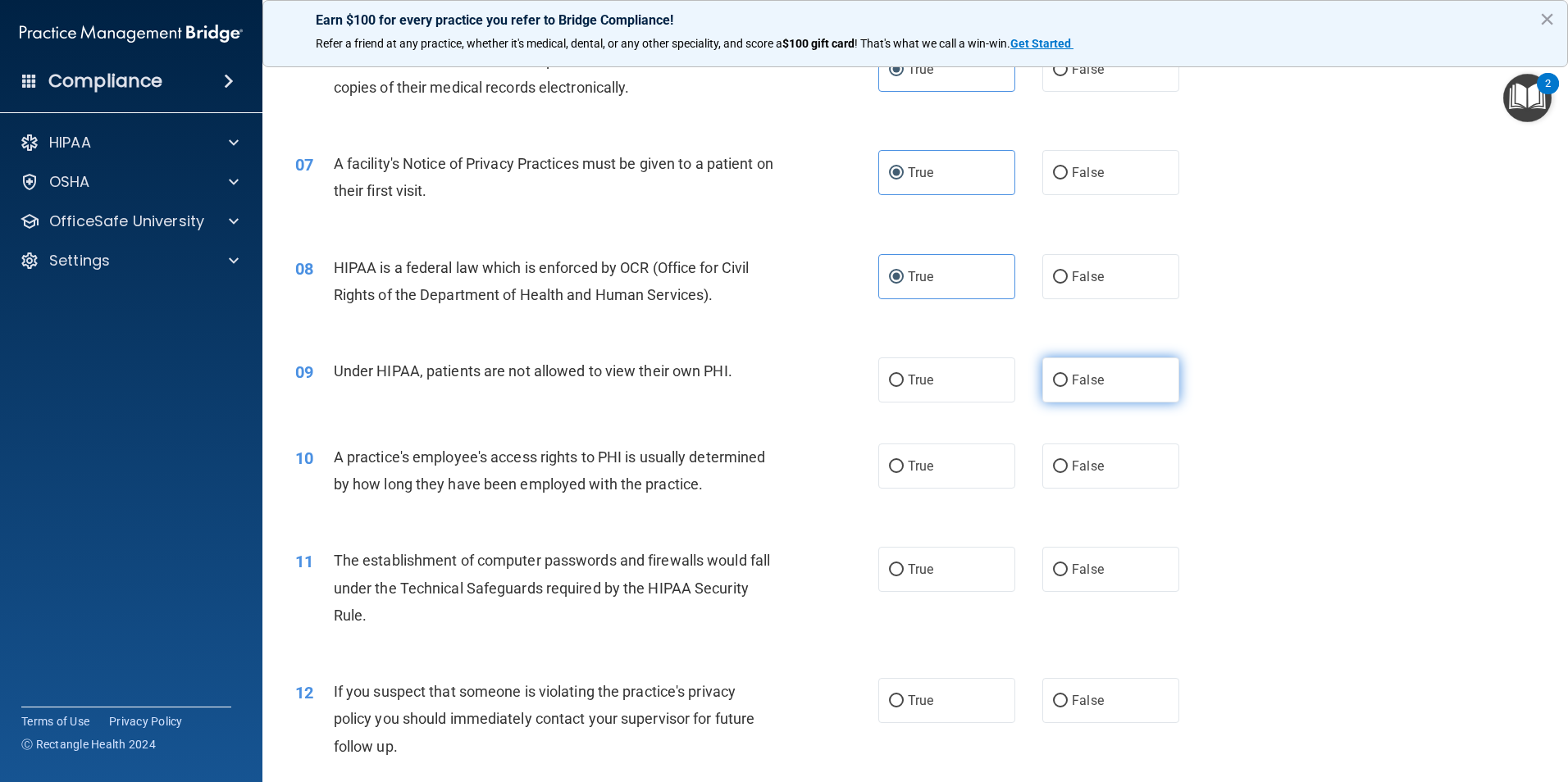
click at [1076, 371] on label "False" at bounding box center [1111, 380] width 137 height 45
click at [1068, 374] on input "False" at bounding box center [1060, 380] width 15 height 13
radio input "true"
click at [1083, 463] on span "False" at bounding box center [1088, 466] width 32 height 16
click at [1068, 463] on input "False" at bounding box center [1060, 466] width 15 height 13
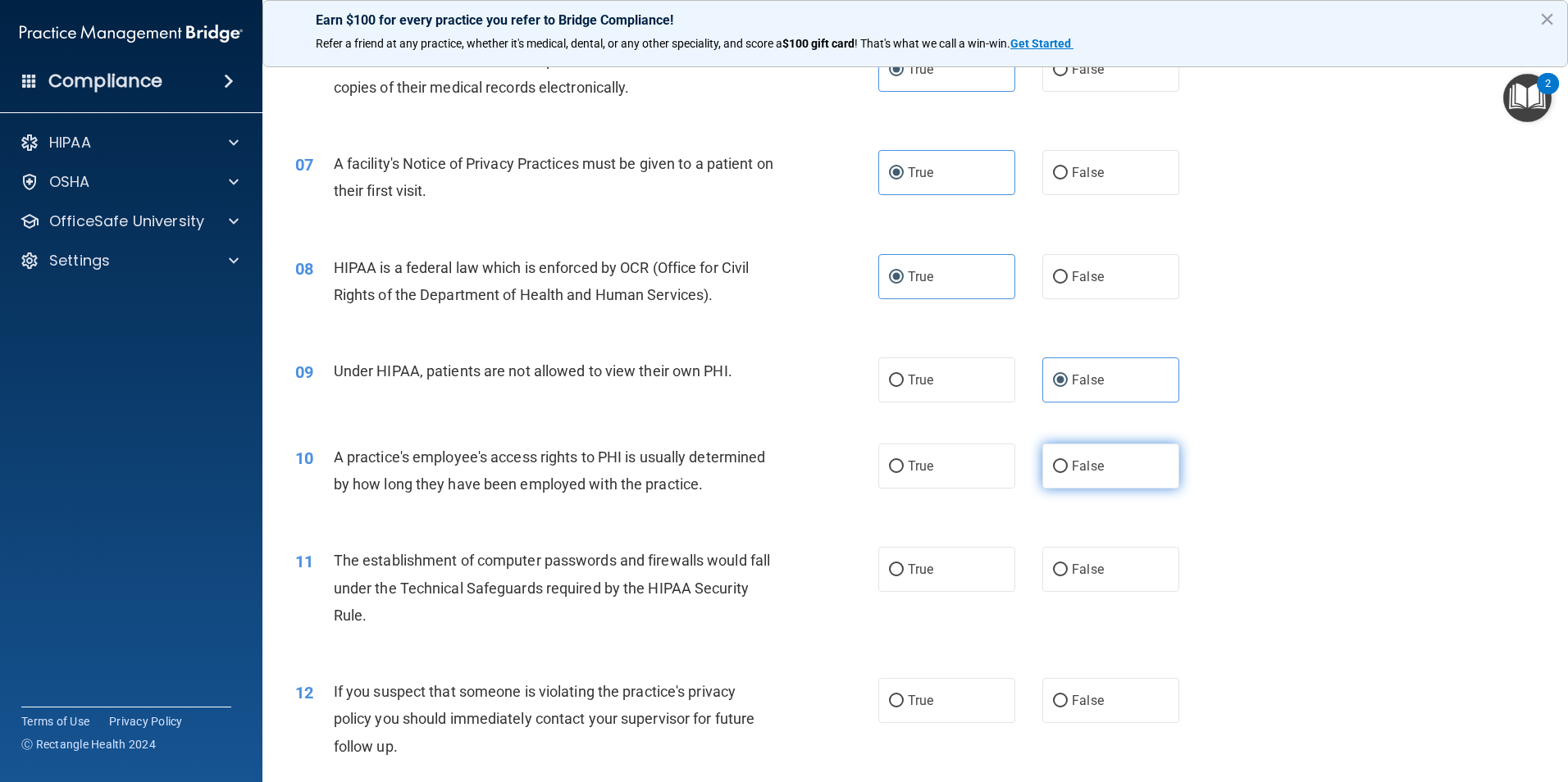
radio input "true"
click at [942, 565] on label "True" at bounding box center [947, 569] width 137 height 45
click at [903, 565] on input "True" at bounding box center [897, 569] width 15 height 13
radio input "true"
click at [947, 682] on label "True" at bounding box center [947, 700] width 137 height 45
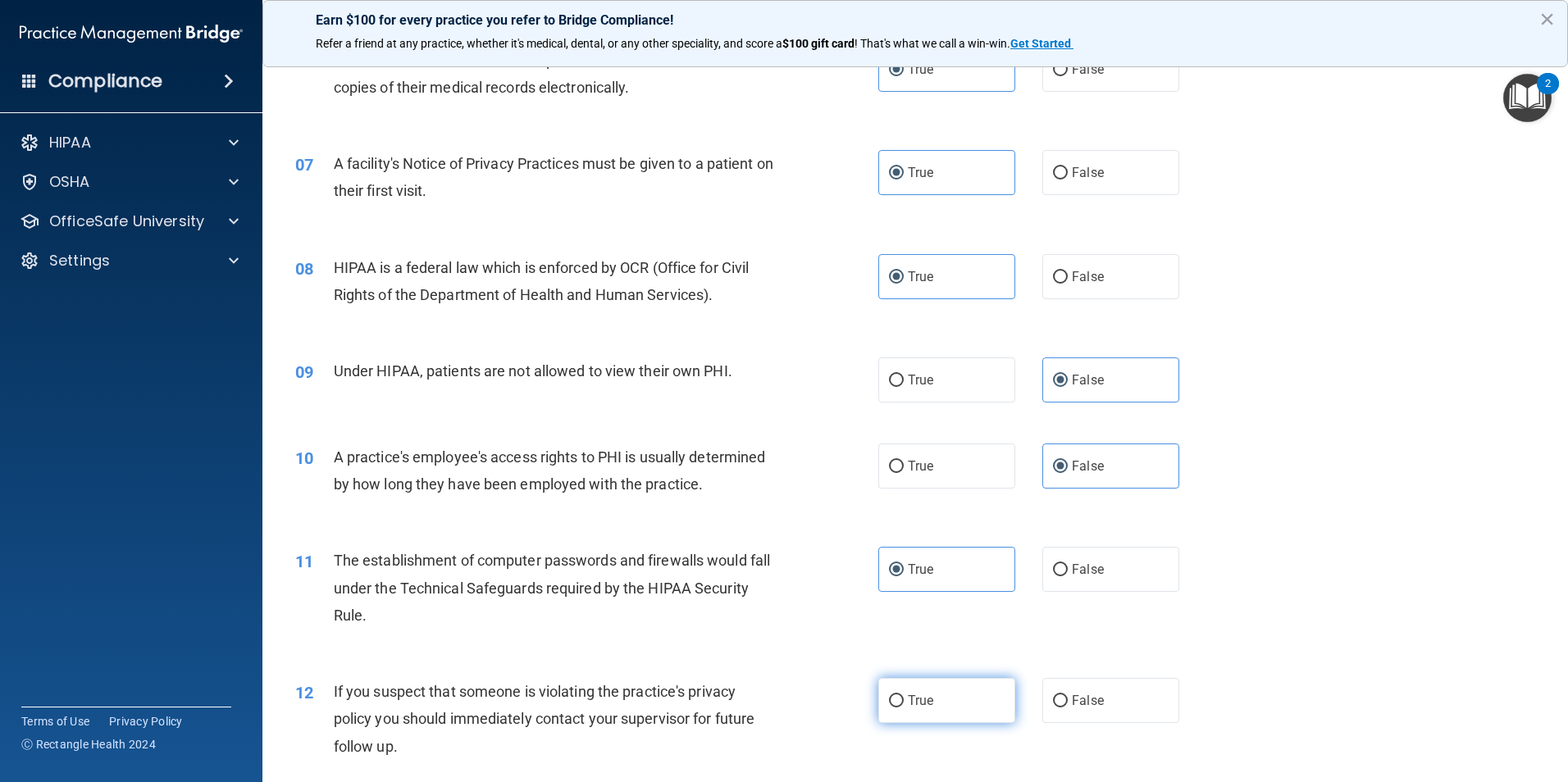
click at [903, 695] on input "True" at bounding box center [897, 701] width 15 height 13
radio input "true"
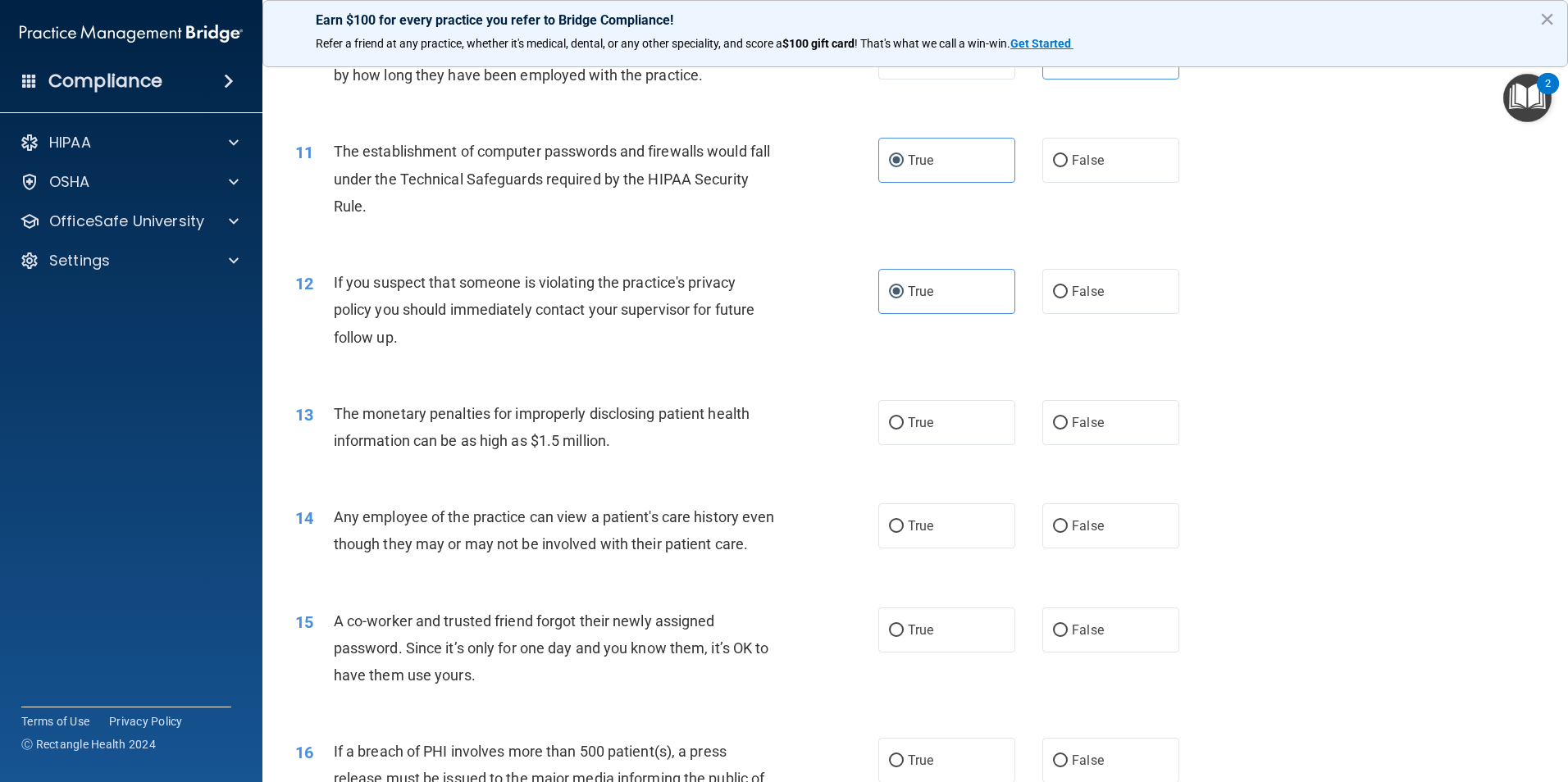
scroll to position [1147, 0]
click at [882, 419] on label "True" at bounding box center [947, 422] width 137 height 45
click at [889, 419] on input "True" at bounding box center [897, 422] width 15 height 13
radio input "true"
click at [1082, 513] on label "False" at bounding box center [1111, 525] width 137 height 45
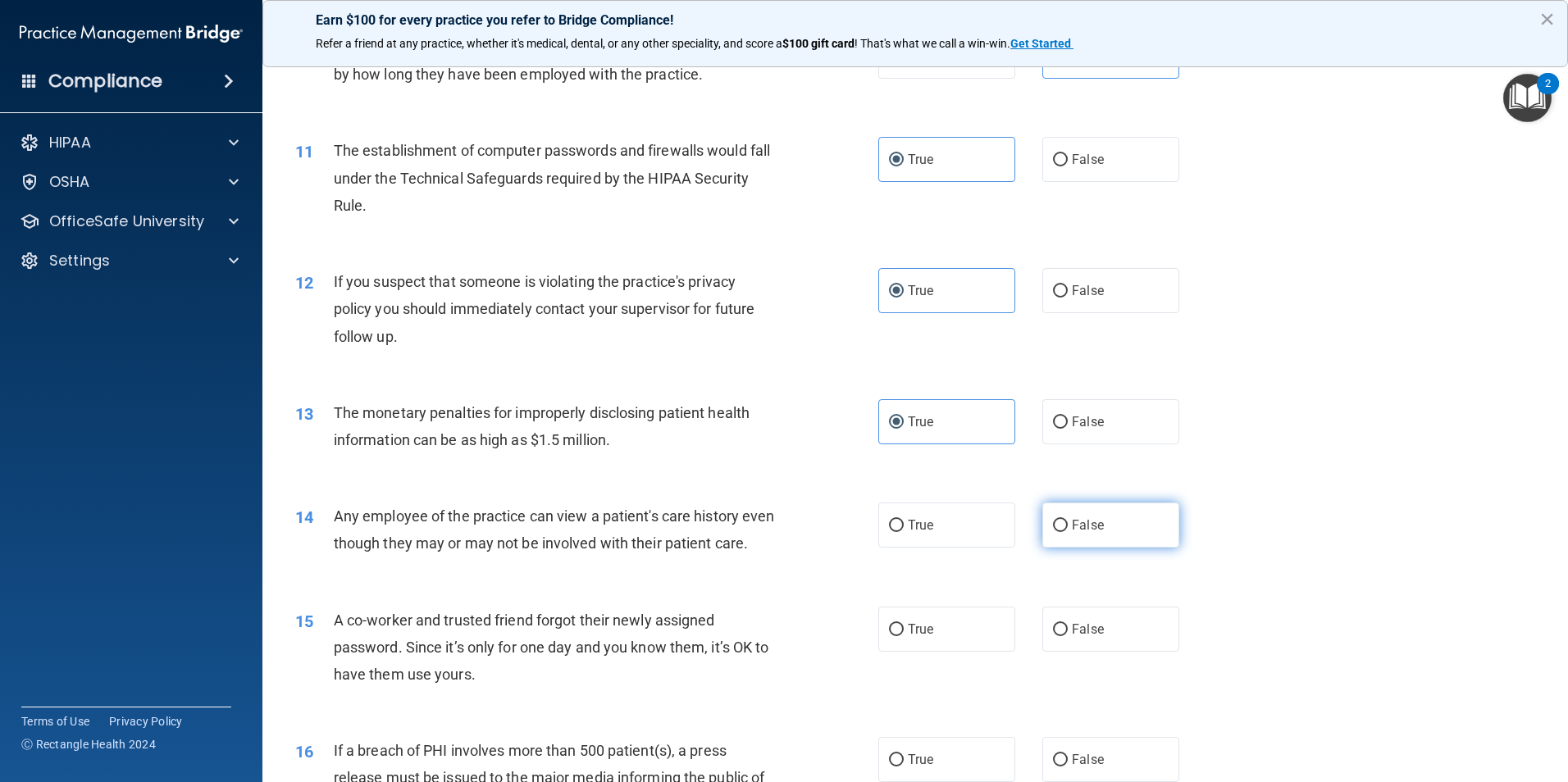
click at [1068, 519] on input "False" at bounding box center [1060, 525] width 15 height 13
radio input "true"
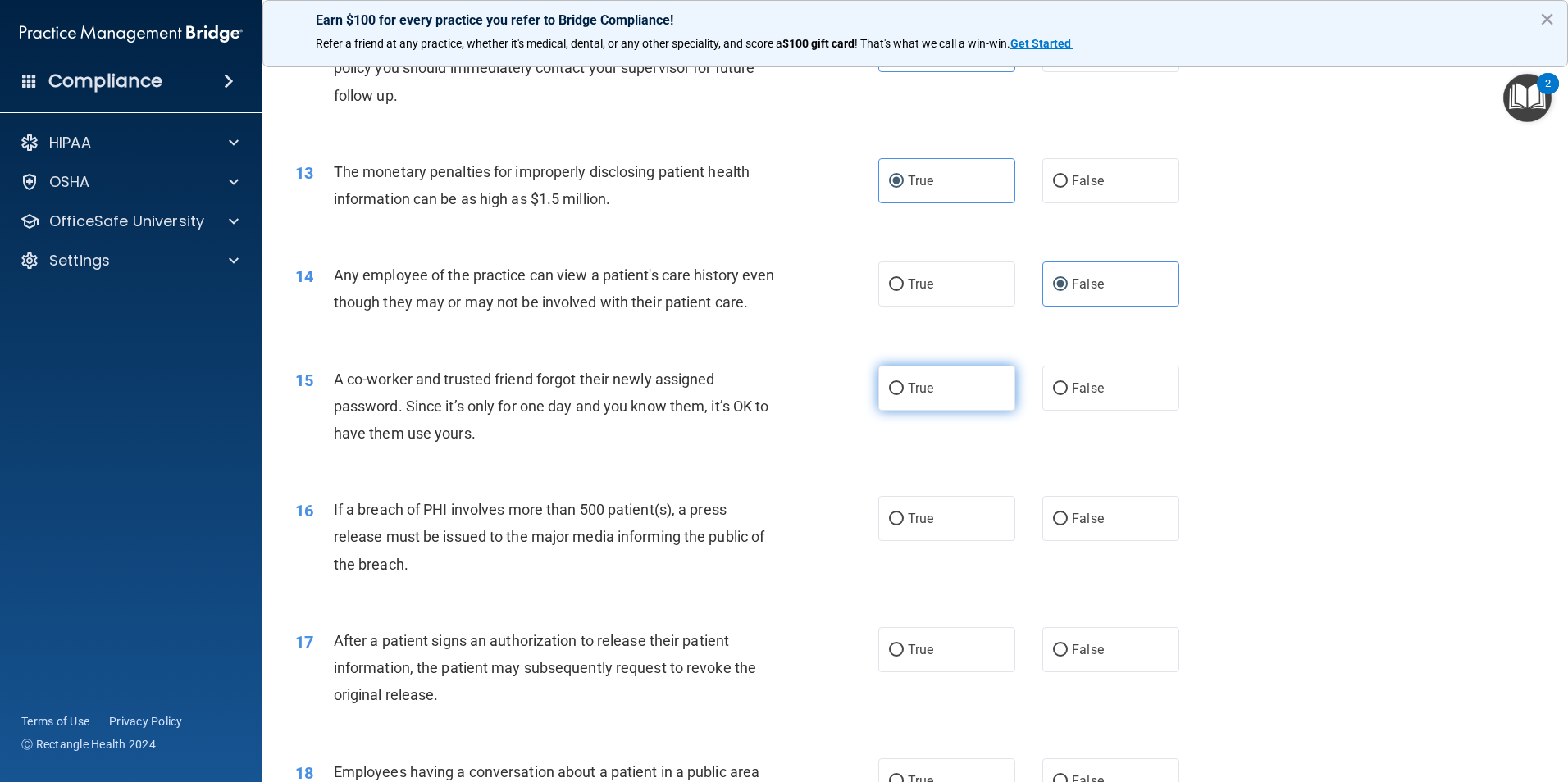
scroll to position [1393, 0]
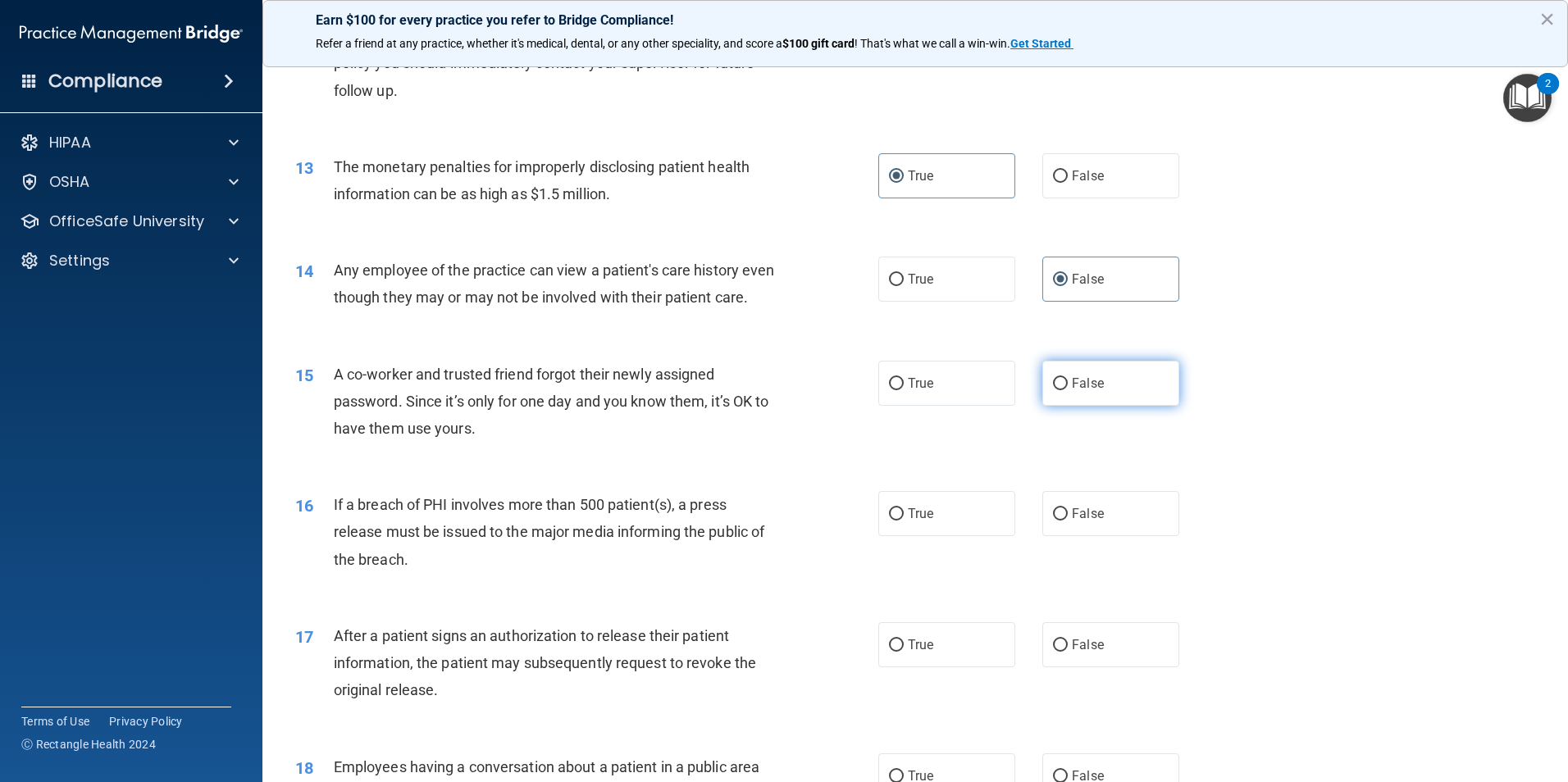
click at [1068, 402] on label "False" at bounding box center [1111, 383] width 137 height 45
click at [1068, 390] on input "False" at bounding box center [1060, 383] width 15 height 13
radio input "true"
click at [932, 532] on label "True" at bounding box center [947, 514] width 137 height 45
click at [903, 520] on input "True" at bounding box center [897, 514] width 15 height 13
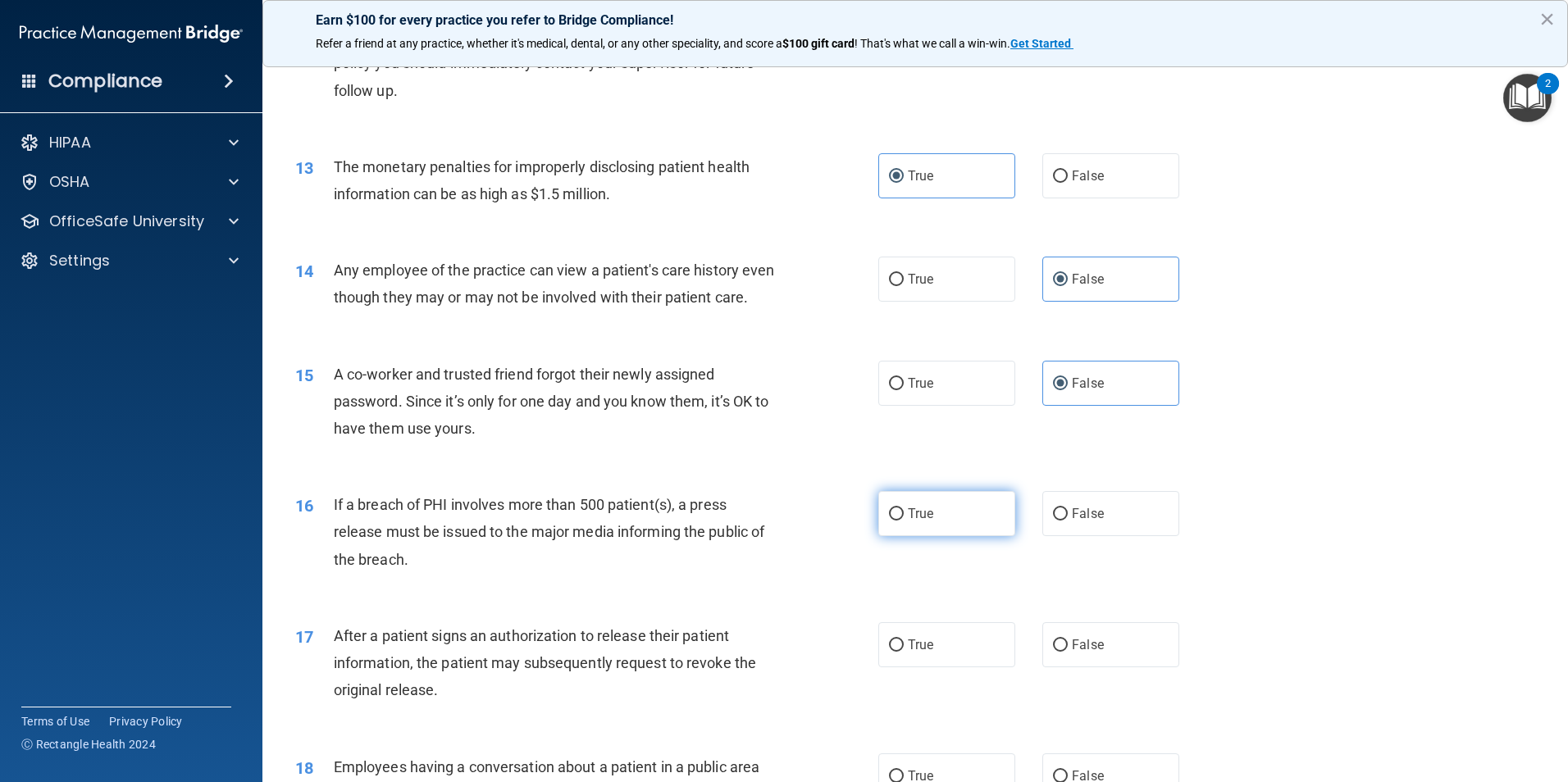
radio input "true"
click at [907, 653] on span "True" at bounding box center [920, 644] width 25 height 16
click at [903, 652] on input "True" at bounding box center [897, 645] width 15 height 13
radio input "true"
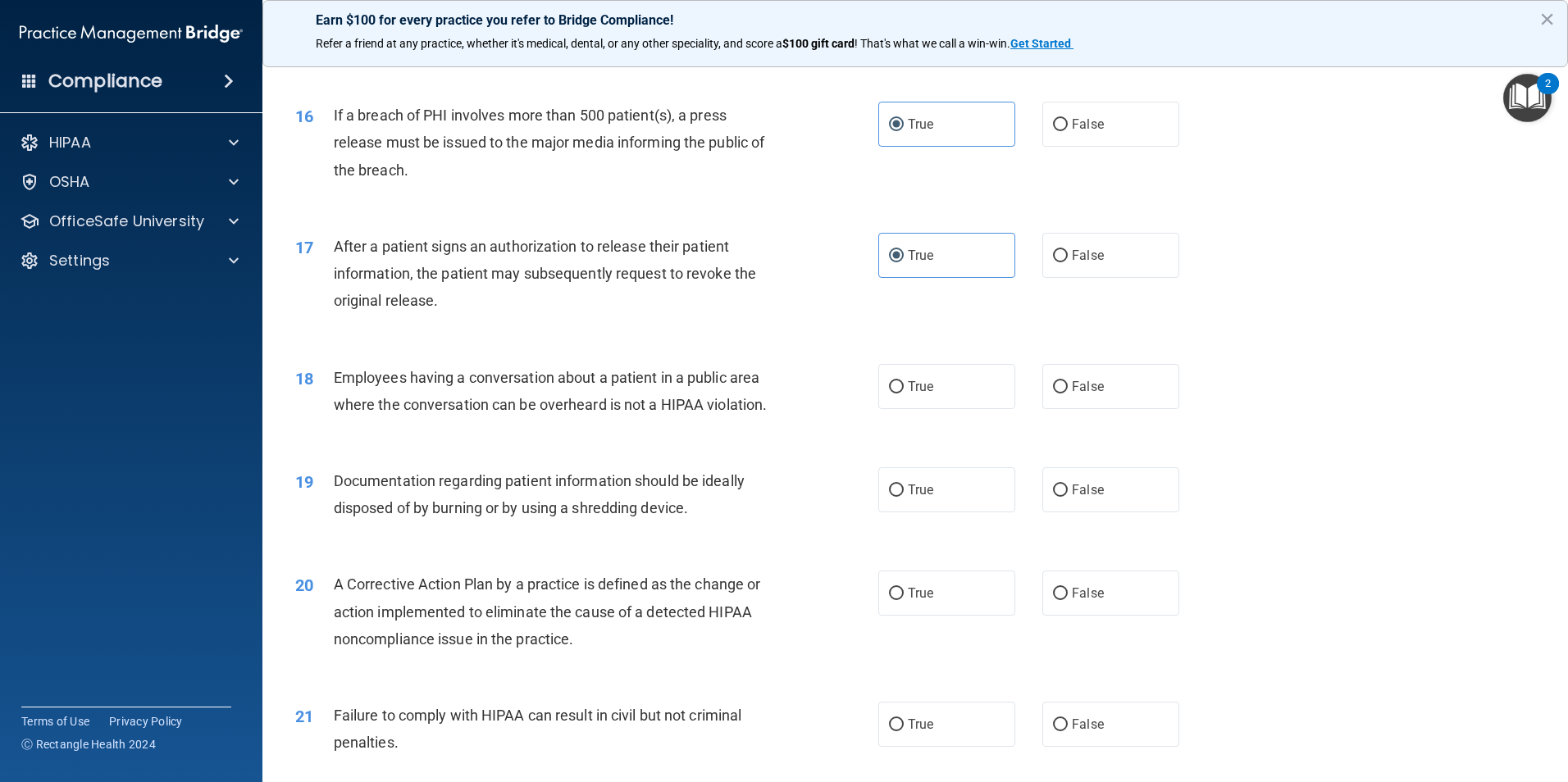
scroll to position [1885, 0]
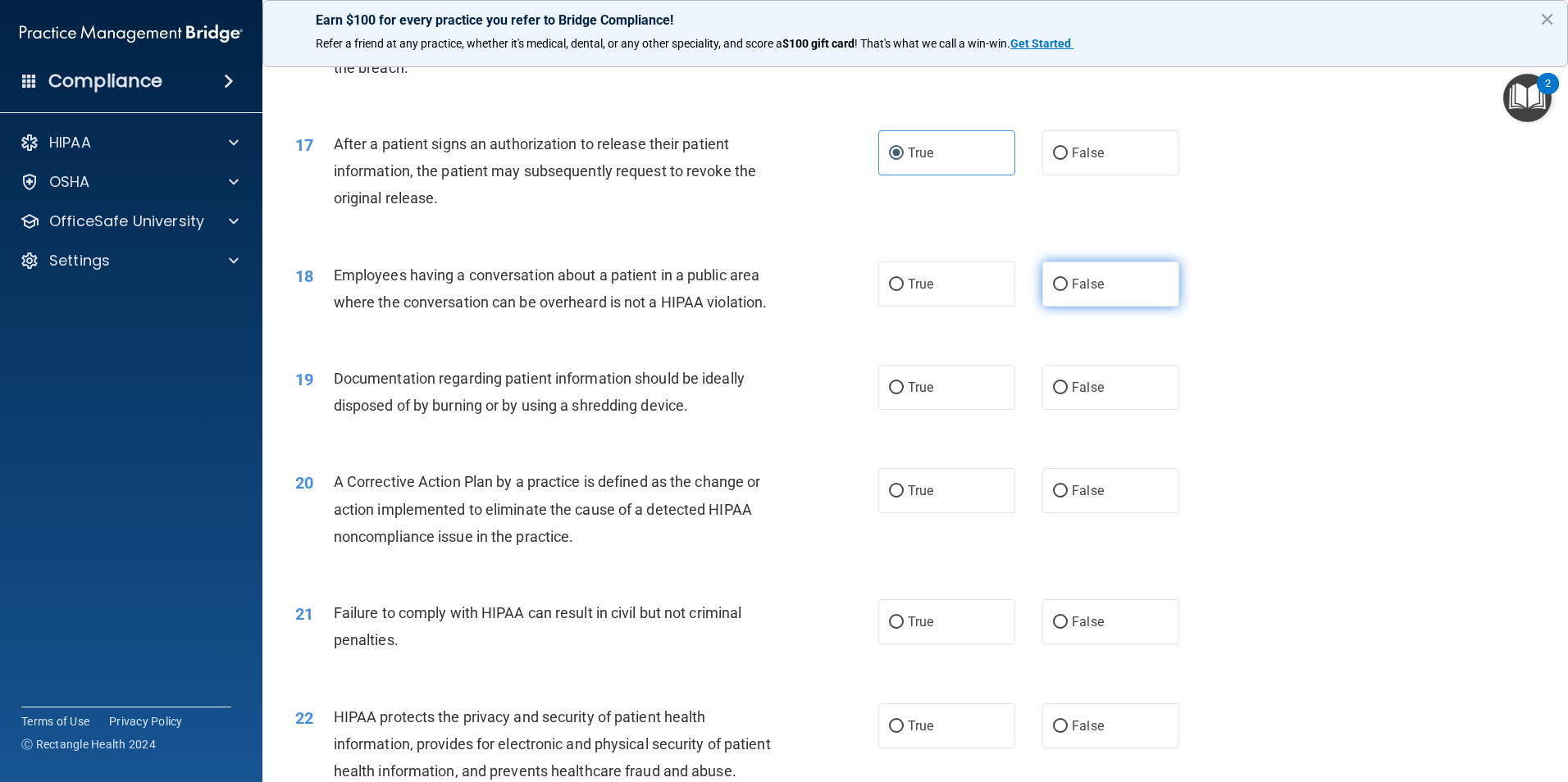
click at [1093, 307] on label "False" at bounding box center [1111, 284] width 137 height 45
click at [1068, 291] on input "False" at bounding box center [1060, 284] width 15 height 13
radio input "true"
click at [935, 410] on label "True" at bounding box center [947, 387] width 137 height 45
click at [903, 394] on input "True" at bounding box center [897, 388] width 15 height 13
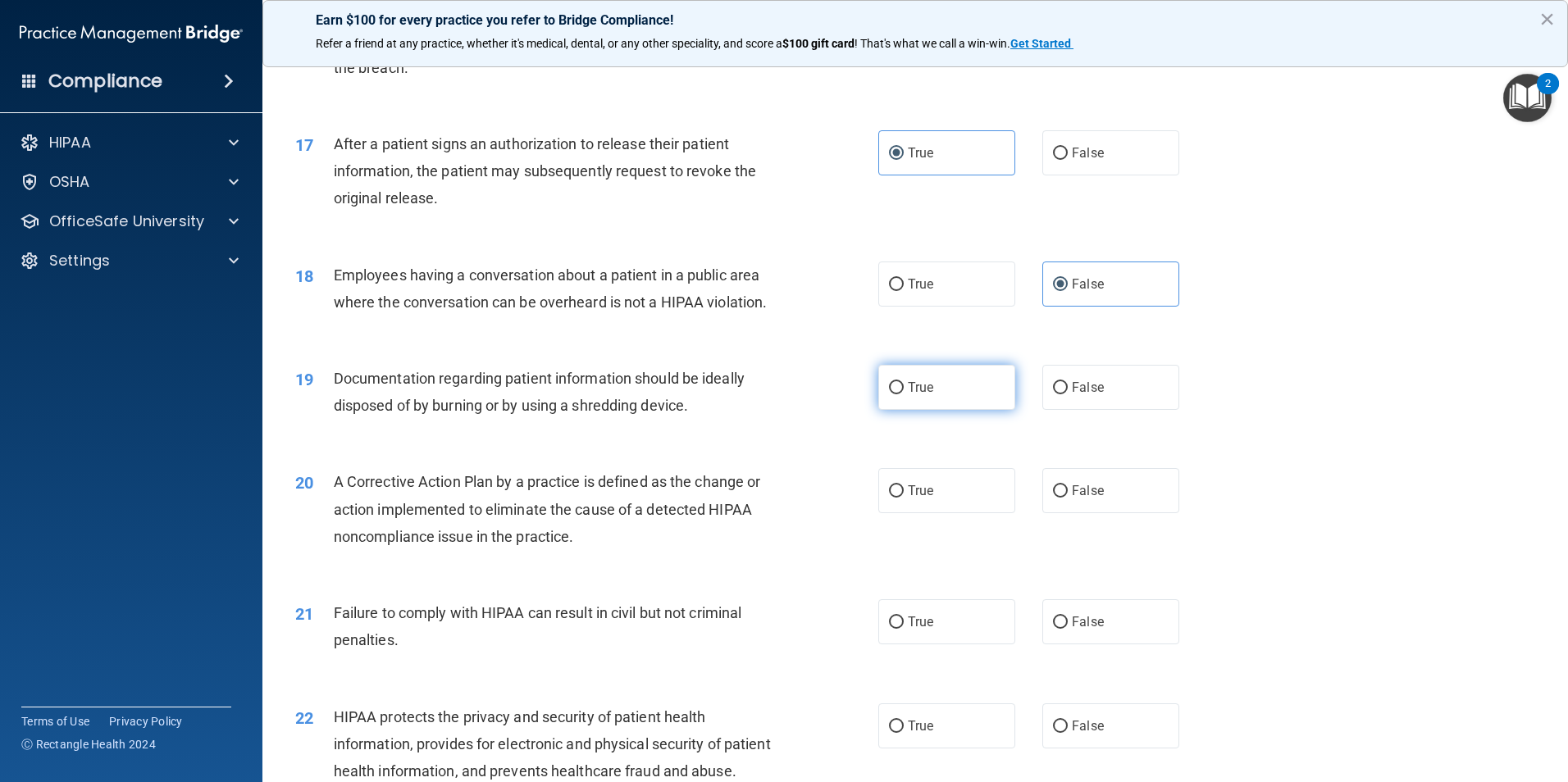
radio input "true"
click at [927, 499] on span "True" at bounding box center [920, 490] width 25 height 16
click at [903, 498] on input "True" at bounding box center [897, 491] width 15 height 13
radio input "true"
click at [1121, 644] on label "False" at bounding box center [1111, 622] width 137 height 45
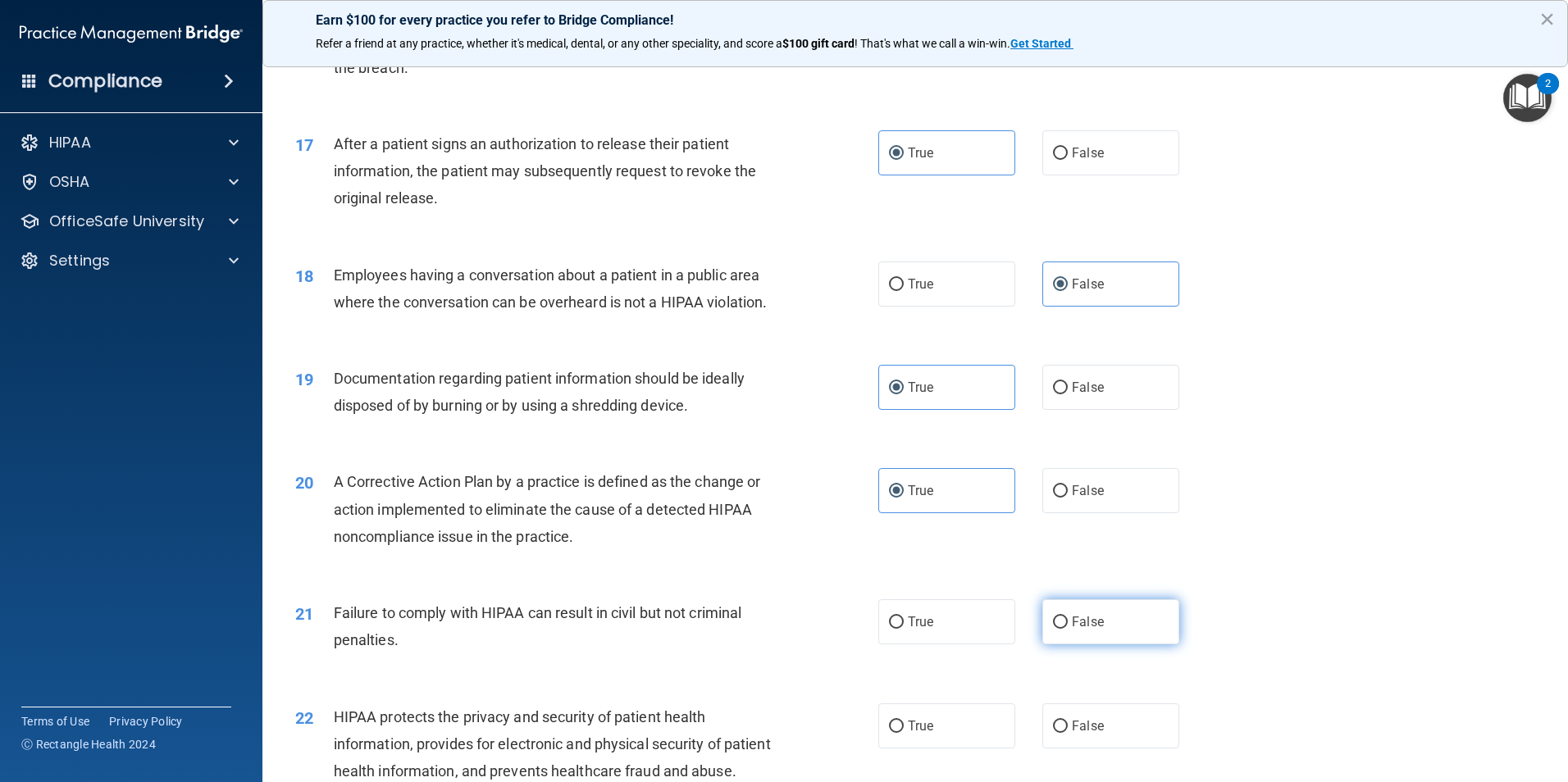
click at [1068, 629] on input "False" at bounding box center [1060, 622] width 15 height 13
radio input "true"
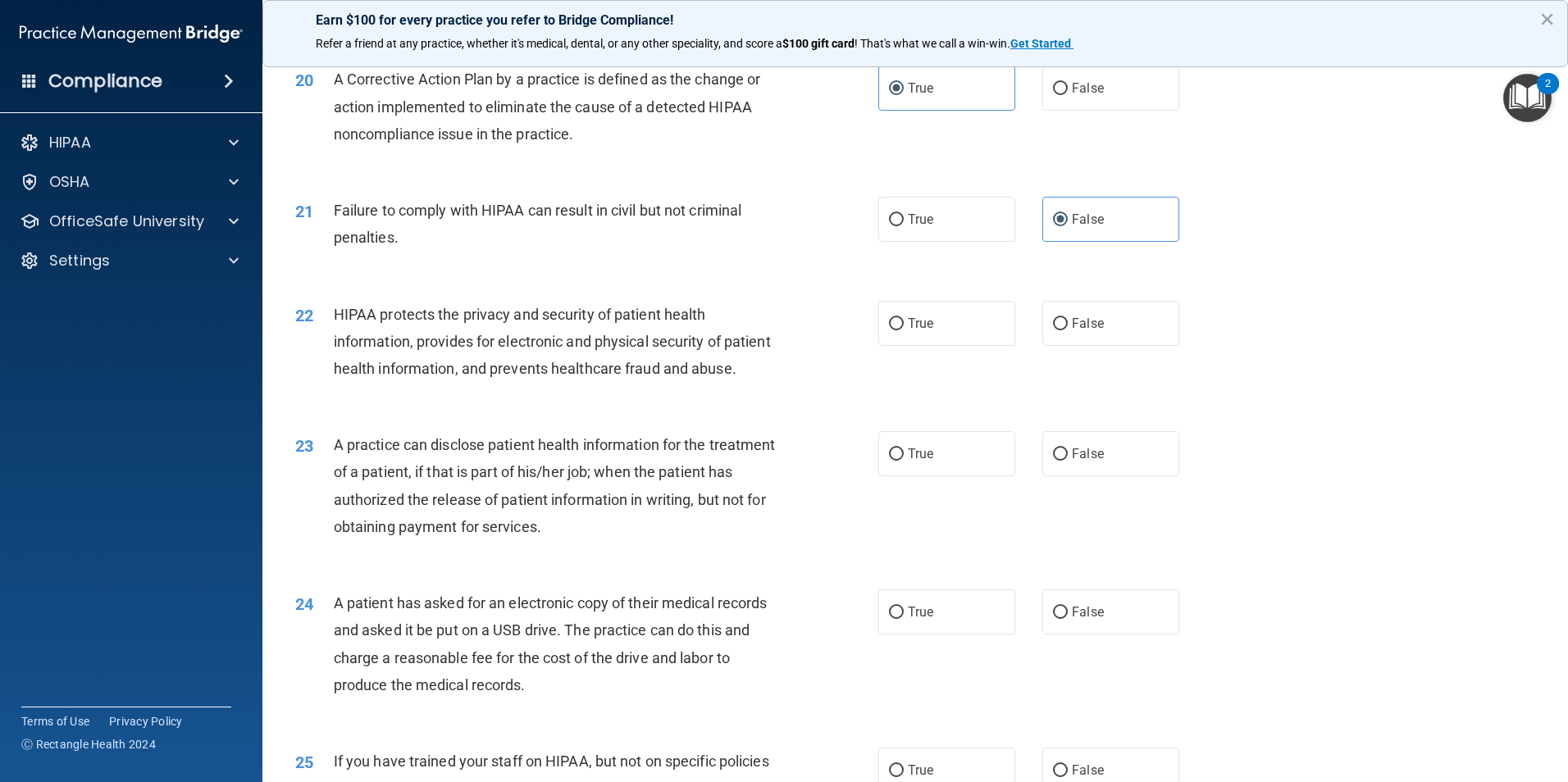
scroll to position [2295, 0]
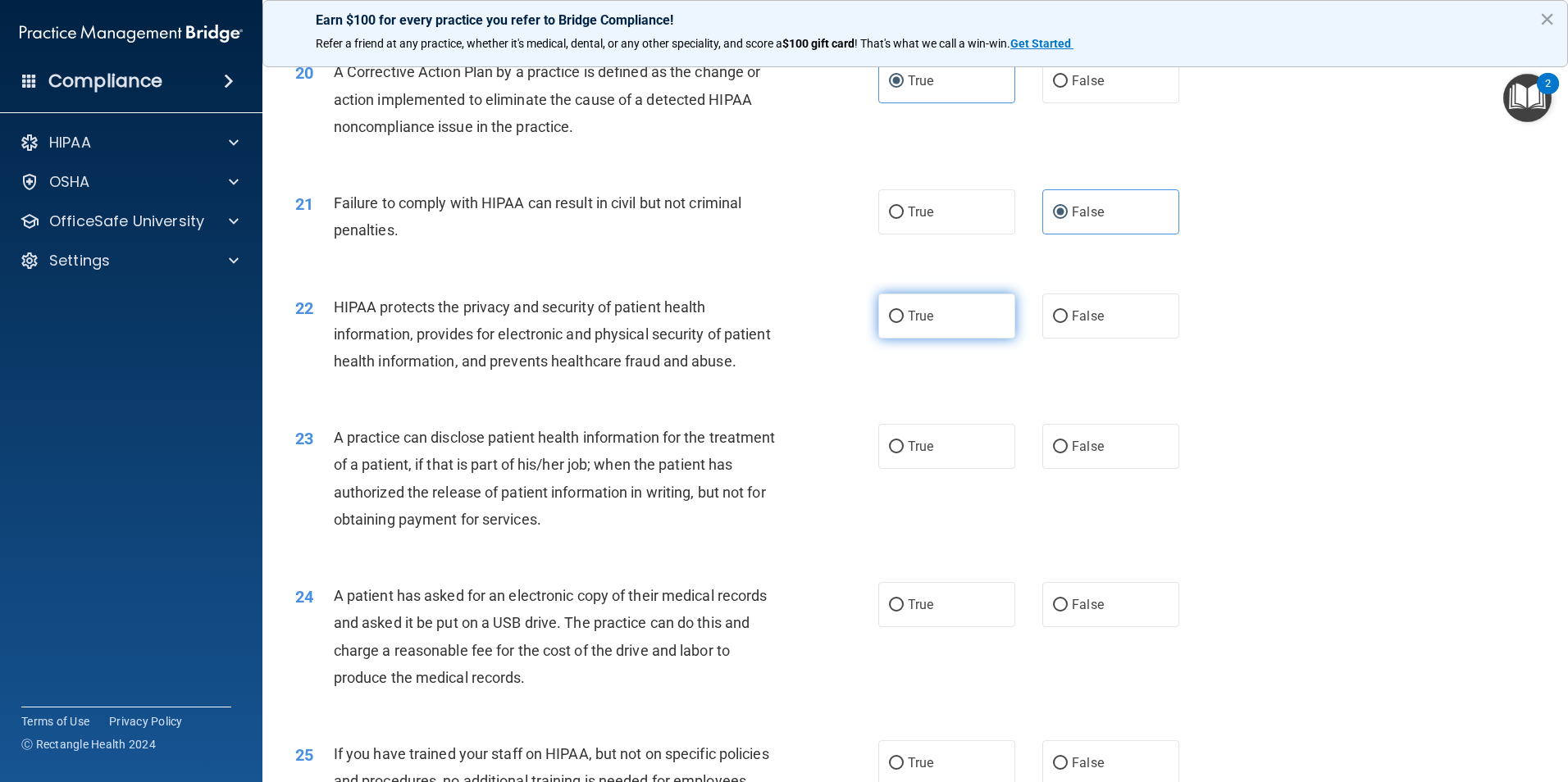
click at [929, 333] on label "True" at bounding box center [947, 316] width 137 height 45
click at [903, 323] on input "True" at bounding box center [897, 317] width 15 height 13
radio input "true"
click at [1113, 469] on label "False" at bounding box center [1111, 446] width 137 height 45
click at [1068, 454] on input "False" at bounding box center [1060, 447] width 15 height 13
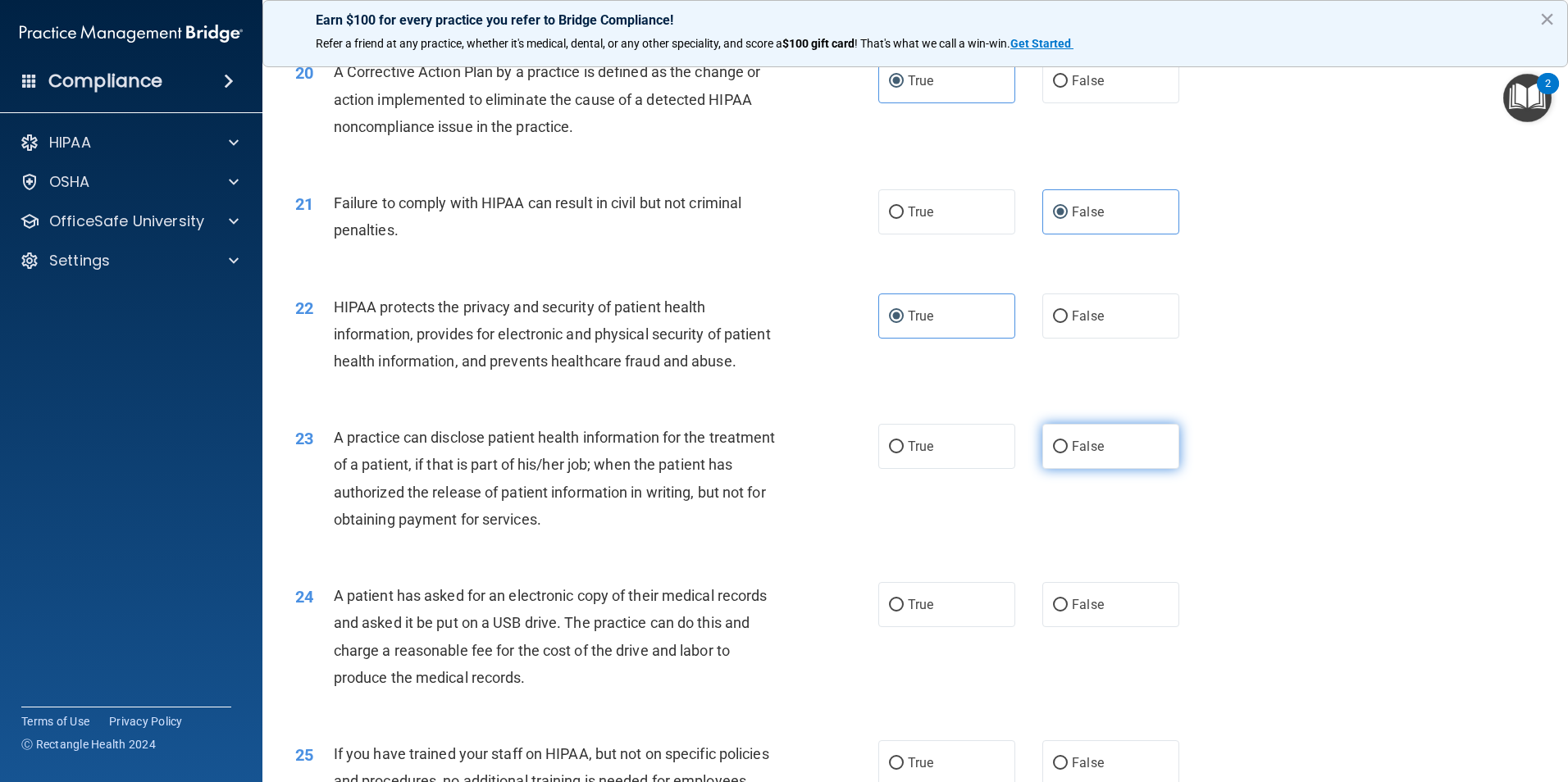
radio input "true"
click at [907, 612] on span "True" at bounding box center [920, 604] width 25 height 16
click at [903, 611] on input "True" at bounding box center [897, 605] width 15 height 13
radio input "true"
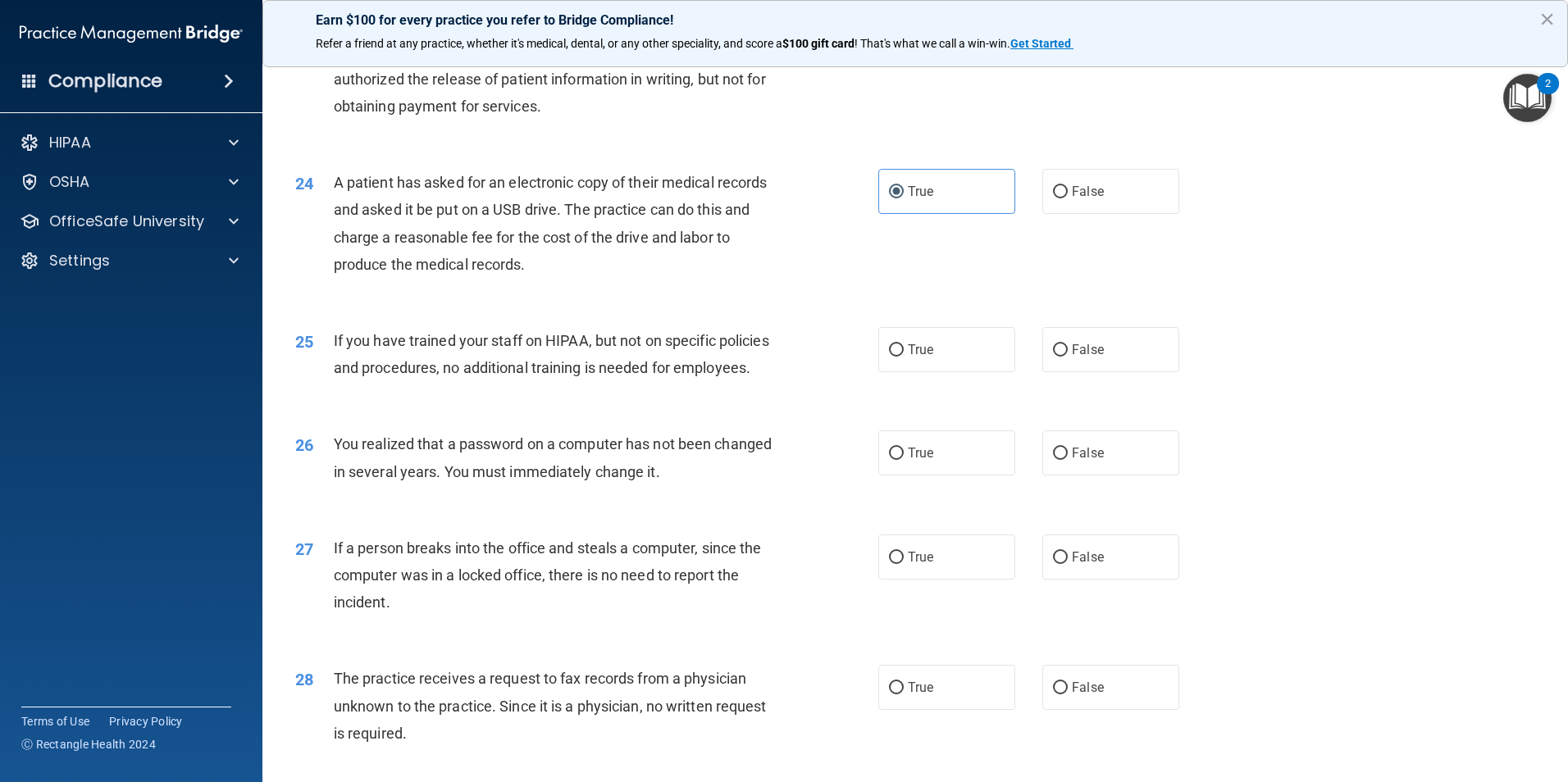
scroll to position [2787, 0]
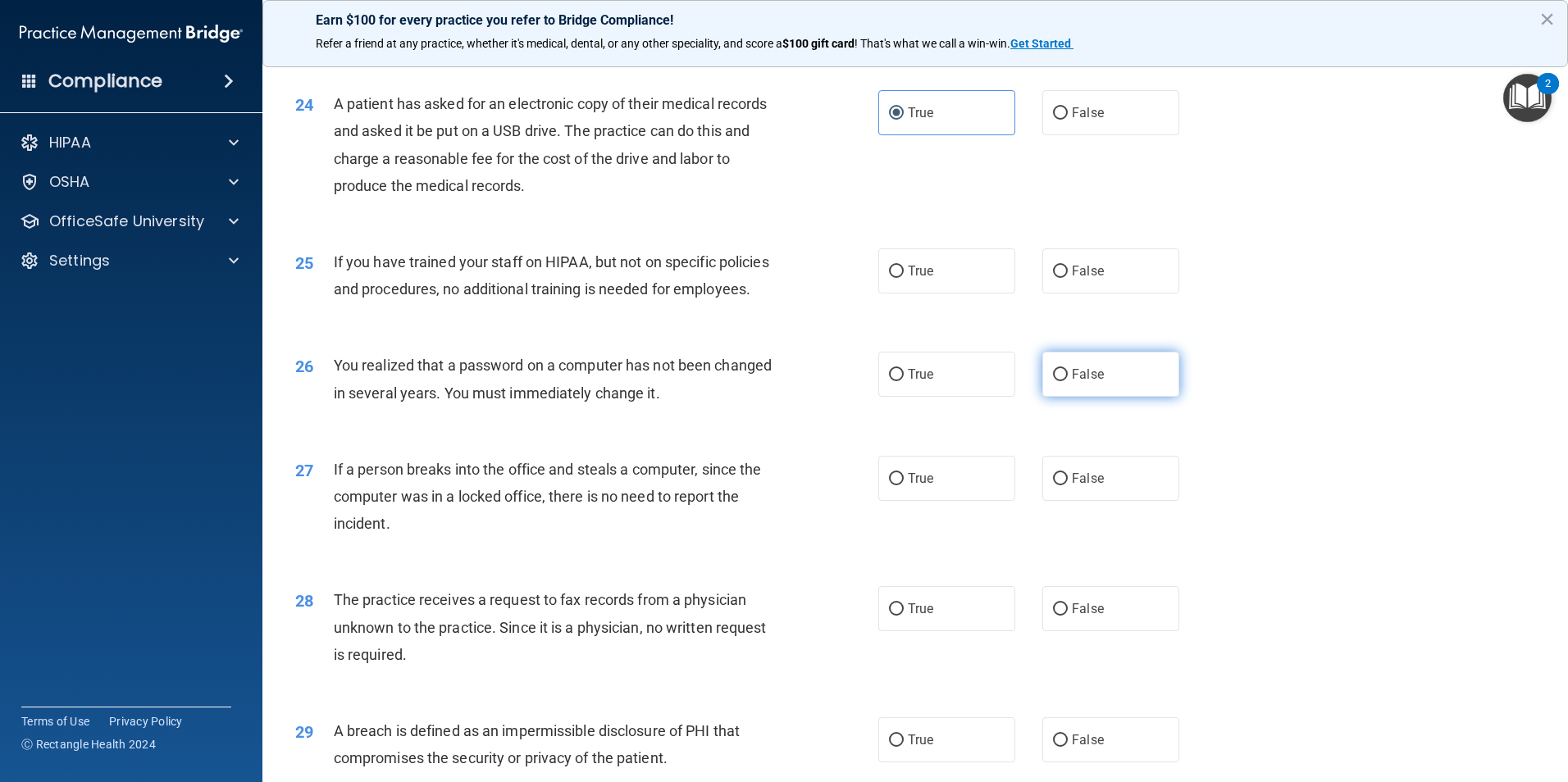
click at [1079, 397] on label "False" at bounding box center [1111, 374] width 137 height 45
click at [1068, 381] on input "False" at bounding box center [1060, 374] width 15 height 13
radio input "true"
click at [1081, 278] on span "False" at bounding box center [1088, 271] width 32 height 16
click at [1068, 278] on input "False" at bounding box center [1060, 272] width 15 height 13
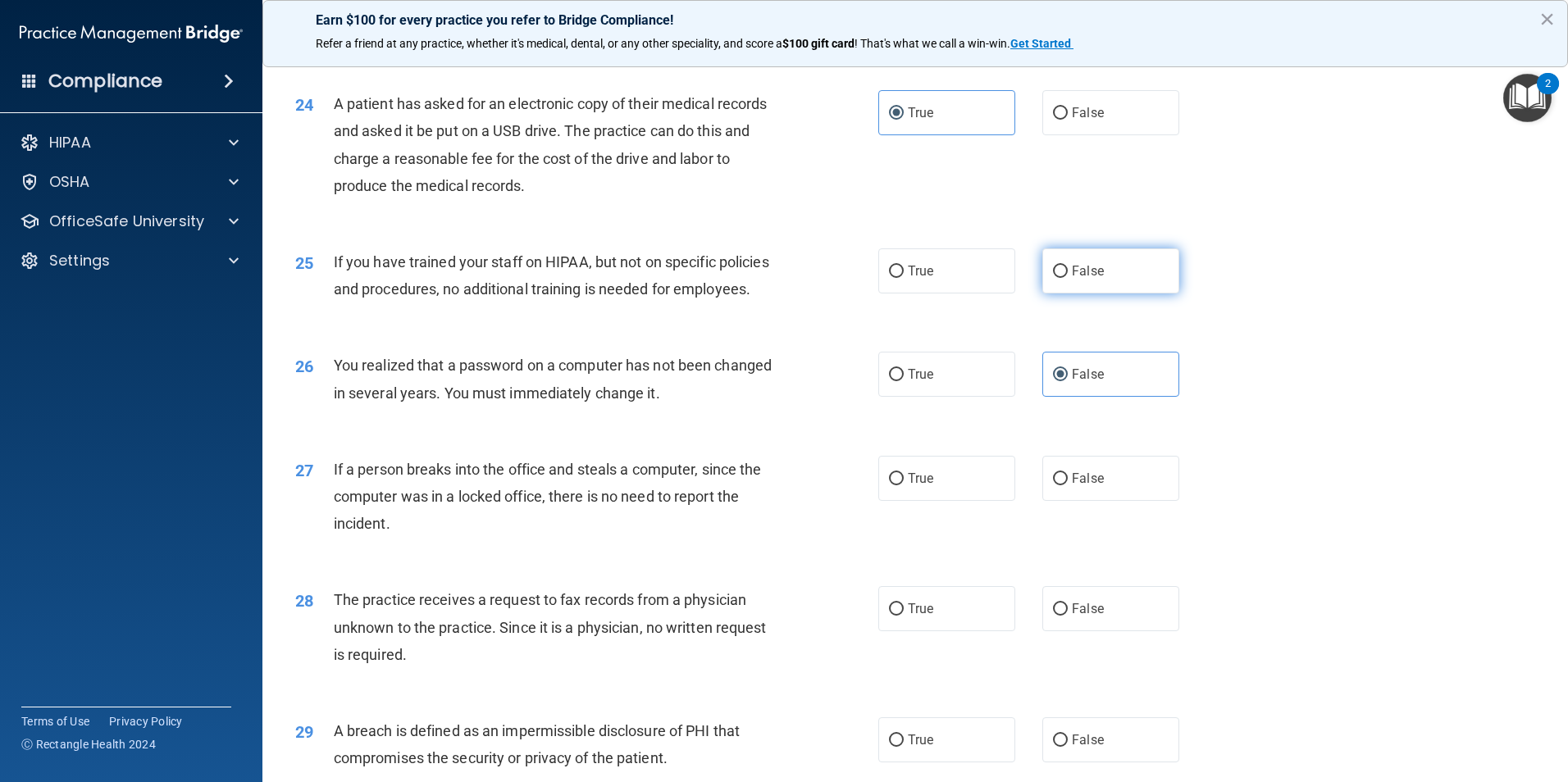
radio input "true"
click at [957, 397] on label "True" at bounding box center [947, 374] width 137 height 45
click at [903, 381] on input "True" at bounding box center [897, 374] width 15 height 13
radio input "true"
radio input "false"
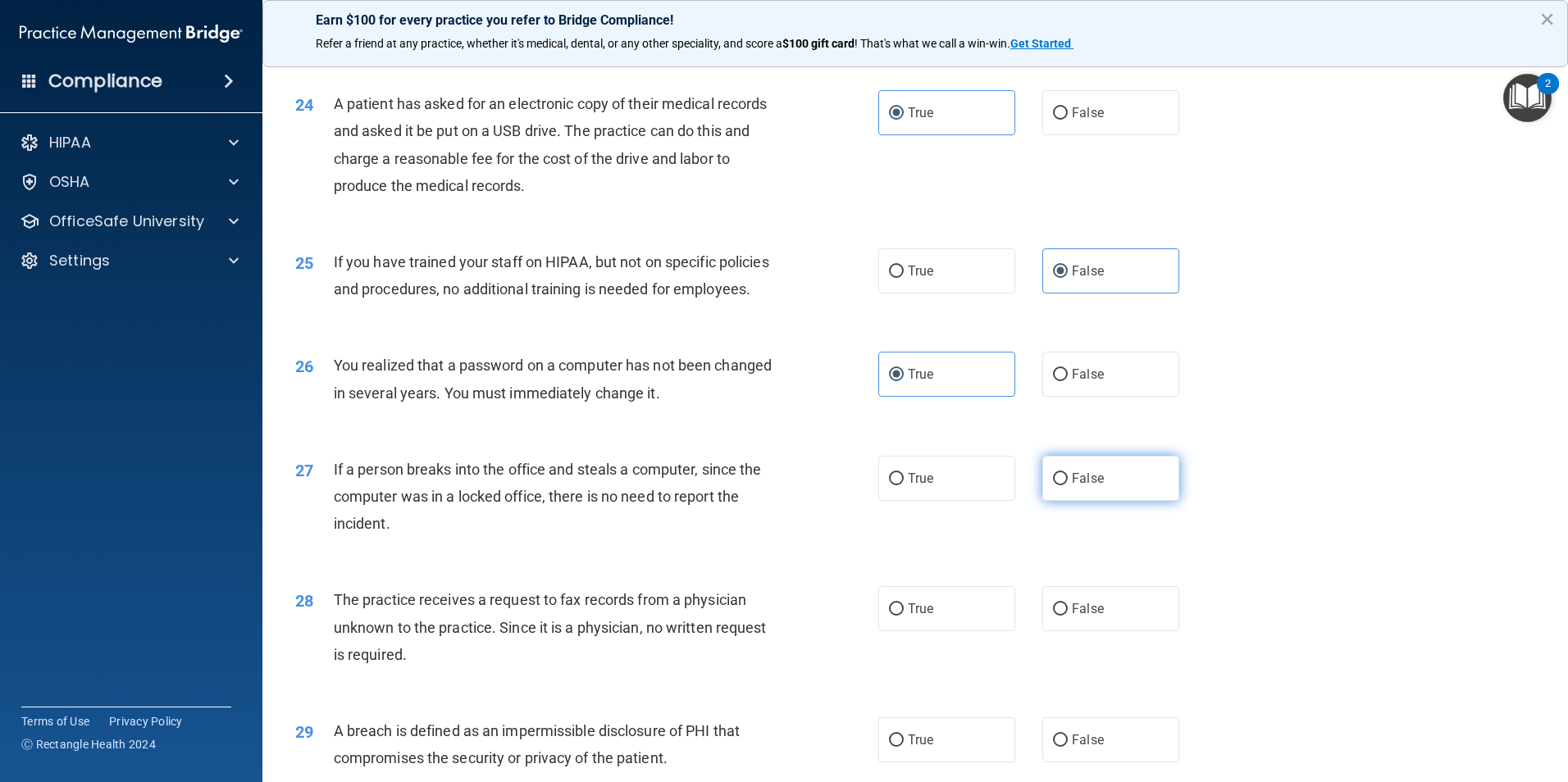
click at [1082, 486] on span "False" at bounding box center [1088, 478] width 32 height 16
click at [1068, 485] on input "False" at bounding box center [1060, 479] width 15 height 13
radio input "true"
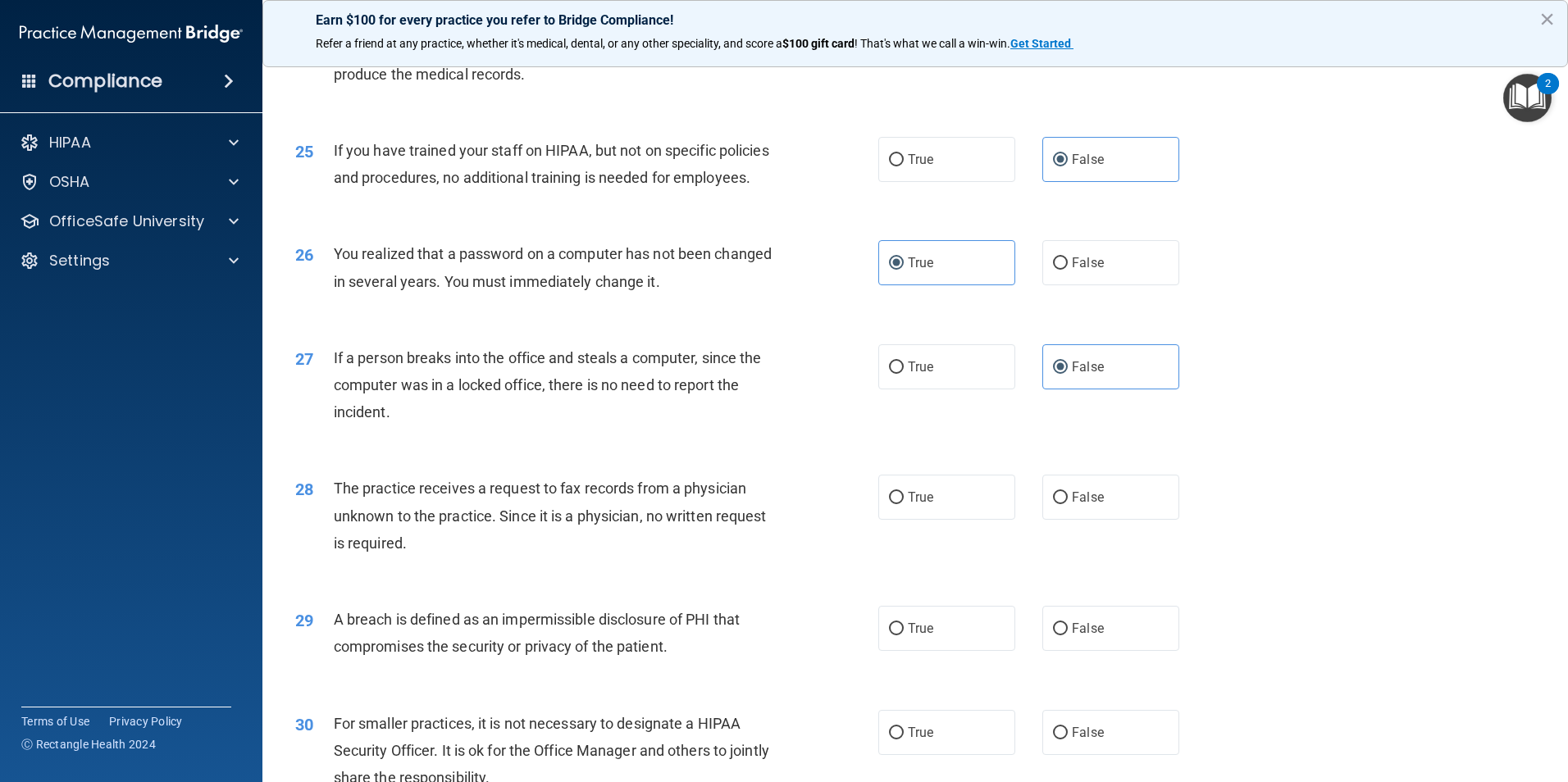
scroll to position [3032, 0]
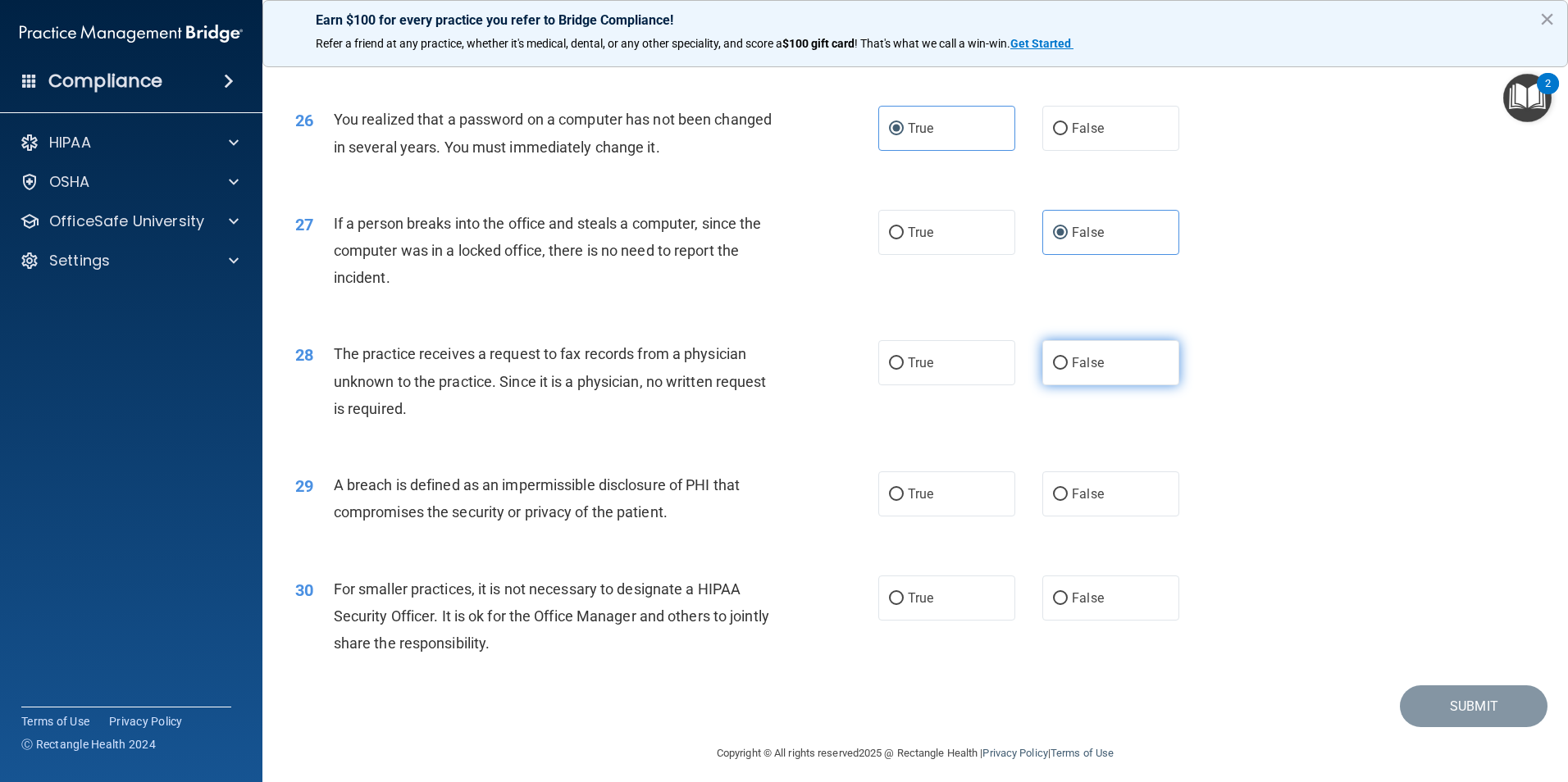
click at [1079, 385] on label "False" at bounding box center [1111, 363] width 137 height 45
click at [1068, 369] on input "False" at bounding box center [1060, 363] width 15 height 13
radio input "true"
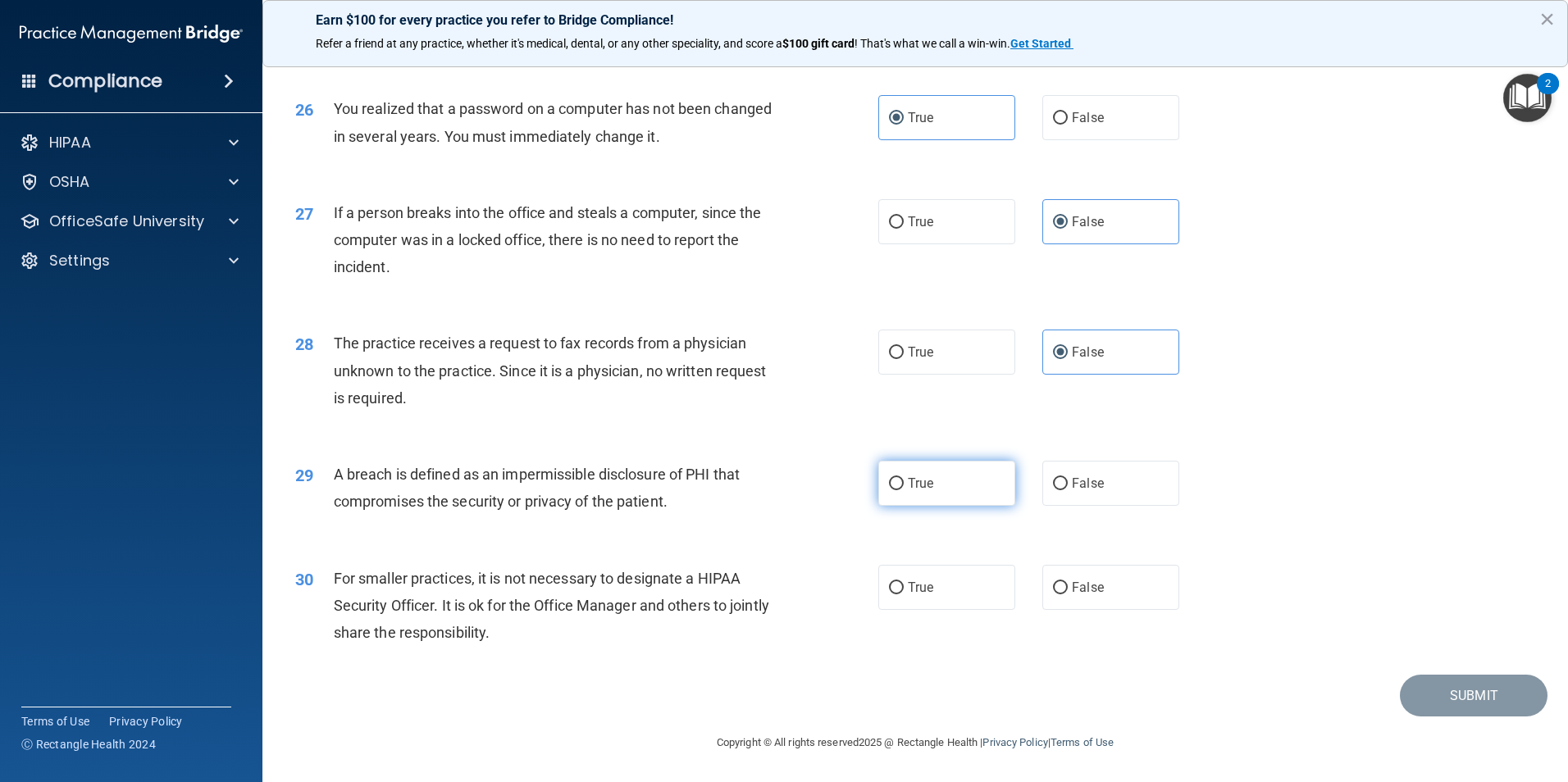
scroll to position [3115, 0]
click at [1081, 506] on label "False" at bounding box center [1111, 483] width 137 height 45
click at [1068, 490] on input "False" at bounding box center [1060, 484] width 15 height 13
radio input "true"
click at [1091, 607] on label "False" at bounding box center [1111, 587] width 137 height 45
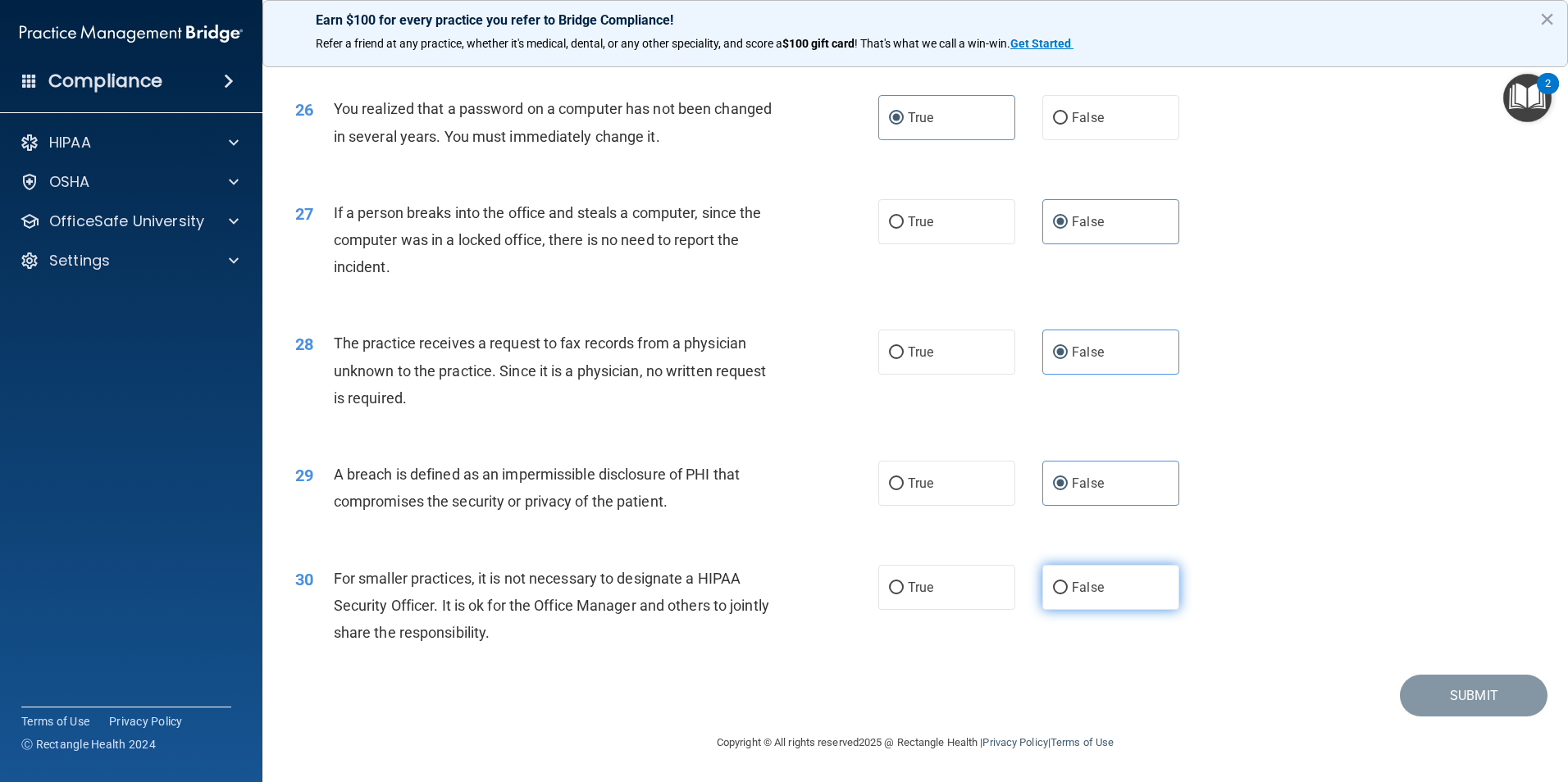
click at [1068, 594] on input "False" at bounding box center [1060, 588] width 15 height 13
radio input "true"
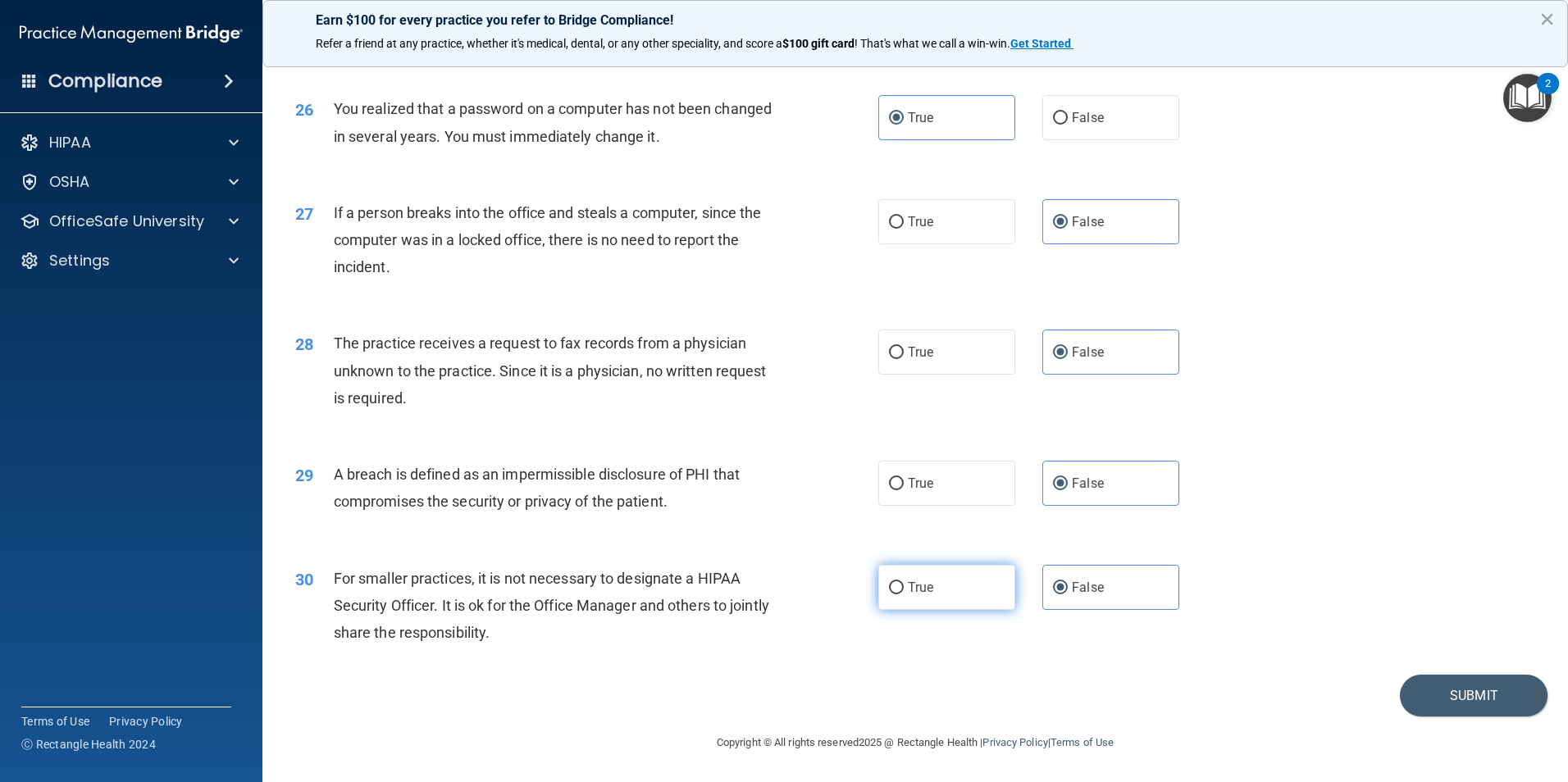
click at [910, 595] on span "True" at bounding box center [920, 587] width 25 height 16
drag, startPoint x: 910, startPoint y: 595, endPoint x: 906, endPoint y: 491, distance: 104.1
click at [907, 491] on span "True" at bounding box center [920, 483] width 25 height 16
click at [903, 490] on input "True" at bounding box center [897, 484] width 15 height 13
radio input "true"
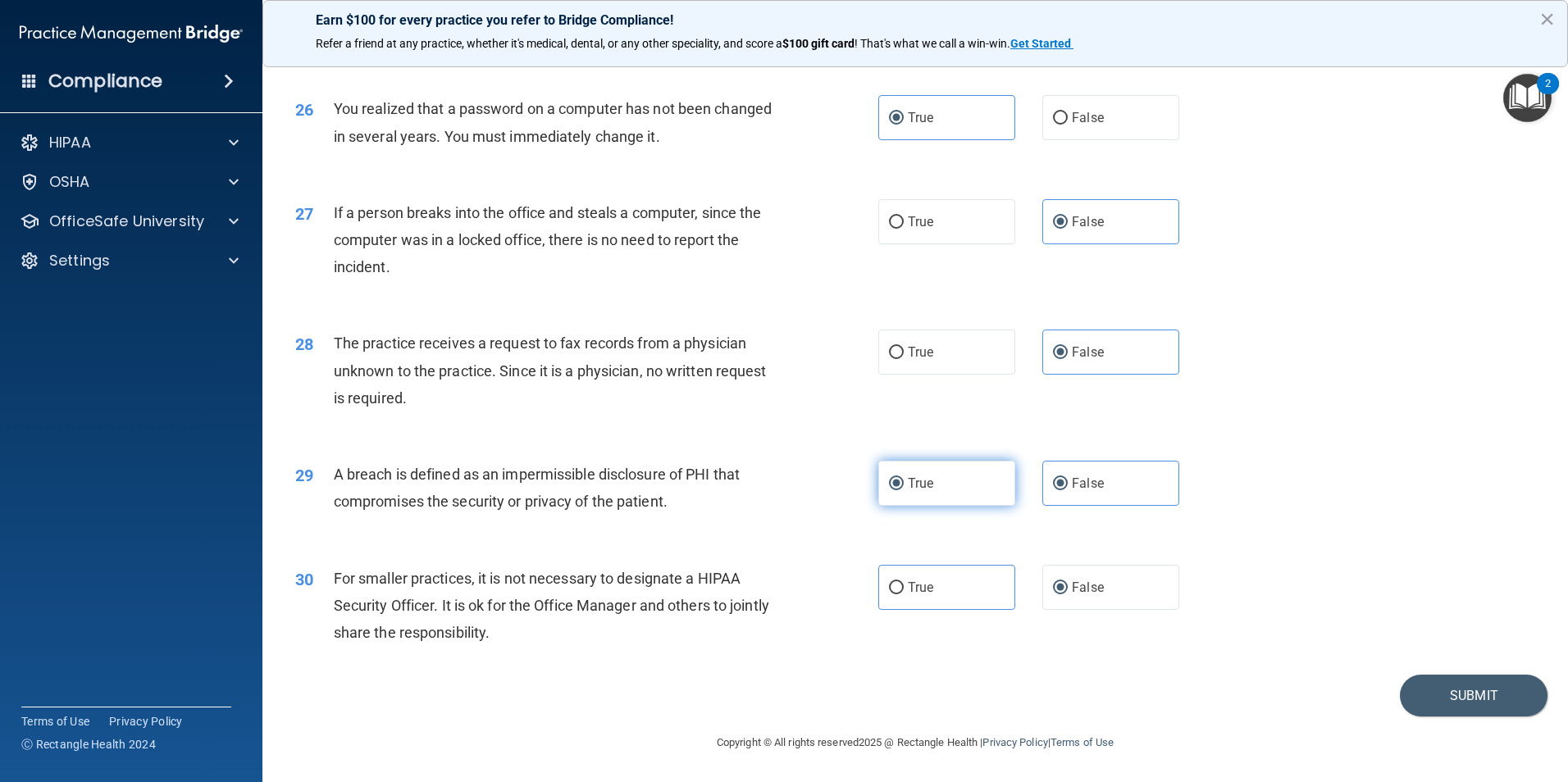
radio input "false"
click at [1440, 689] on button "Submit" at bounding box center [1473, 695] width 148 height 42
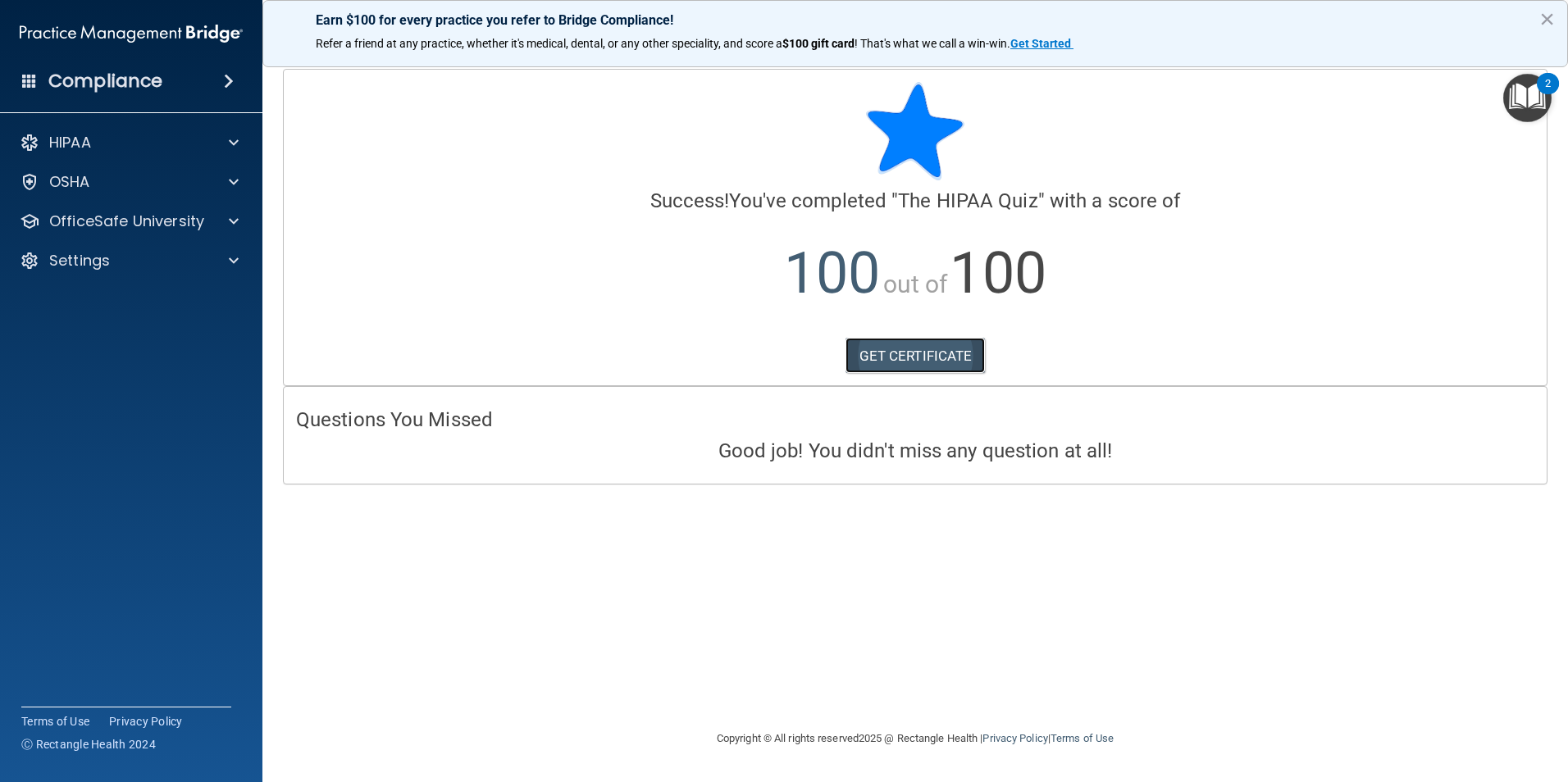
click at [947, 372] on link "GET CERTIFICATE" at bounding box center [916, 355] width 140 height 36
click at [109, 181] on div "OSHA" at bounding box center [109, 182] width 204 height 20
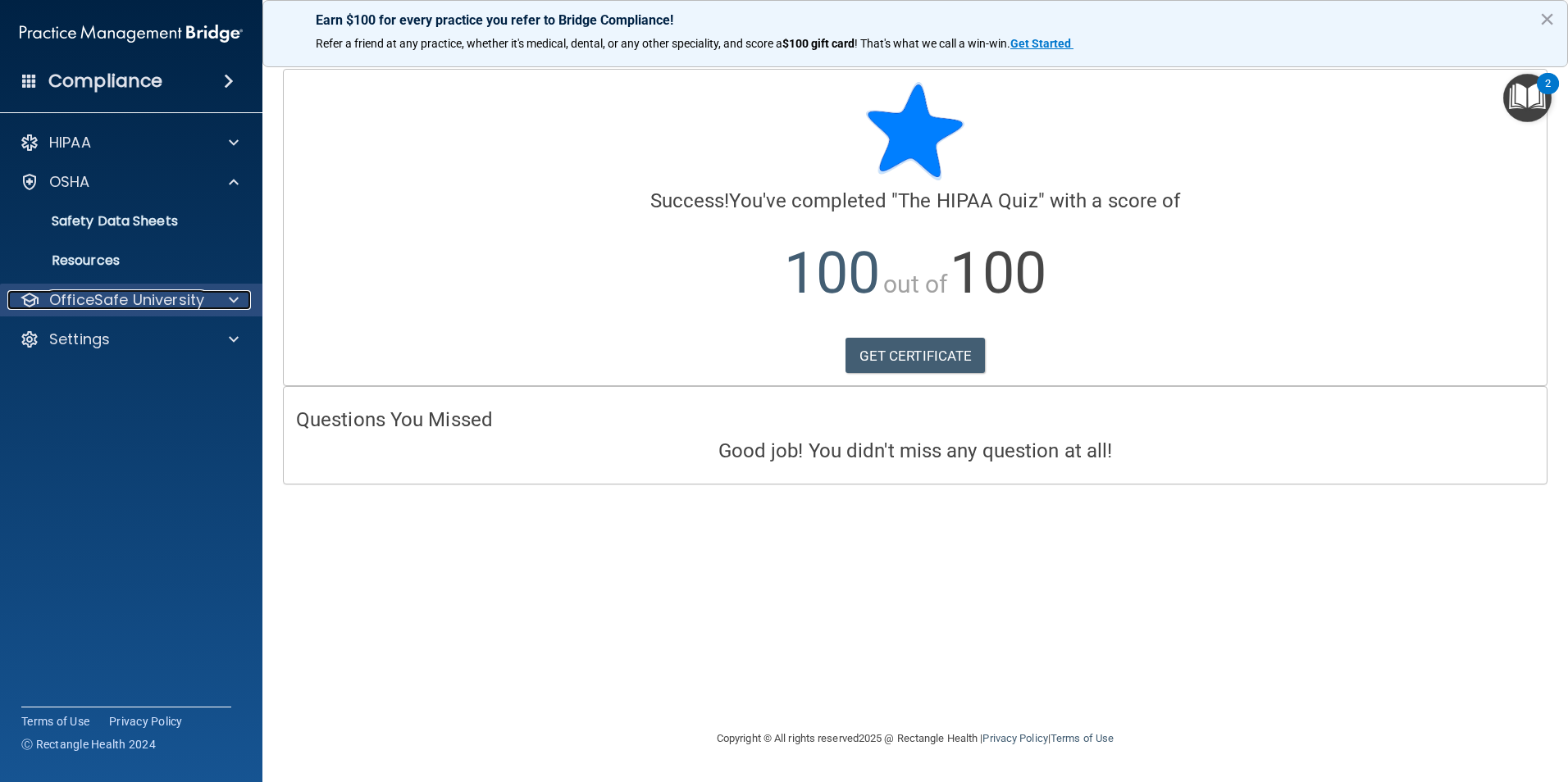
click at [114, 293] on p "OfficeSafe University" at bounding box center [127, 300] width 155 height 20
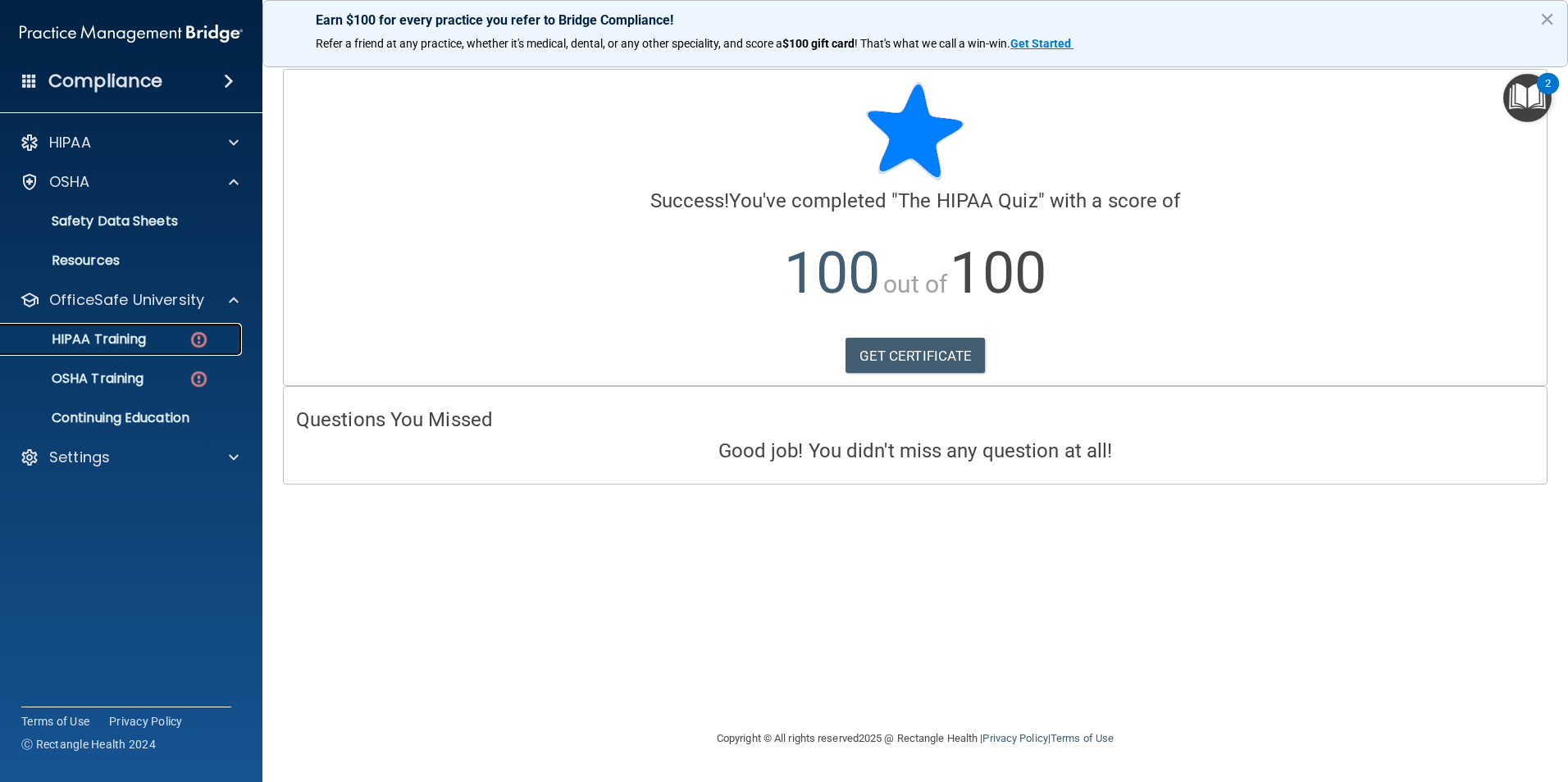
click at [136, 344] on p "HIPAA Training" at bounding box center [78, 339] width 135 height 17
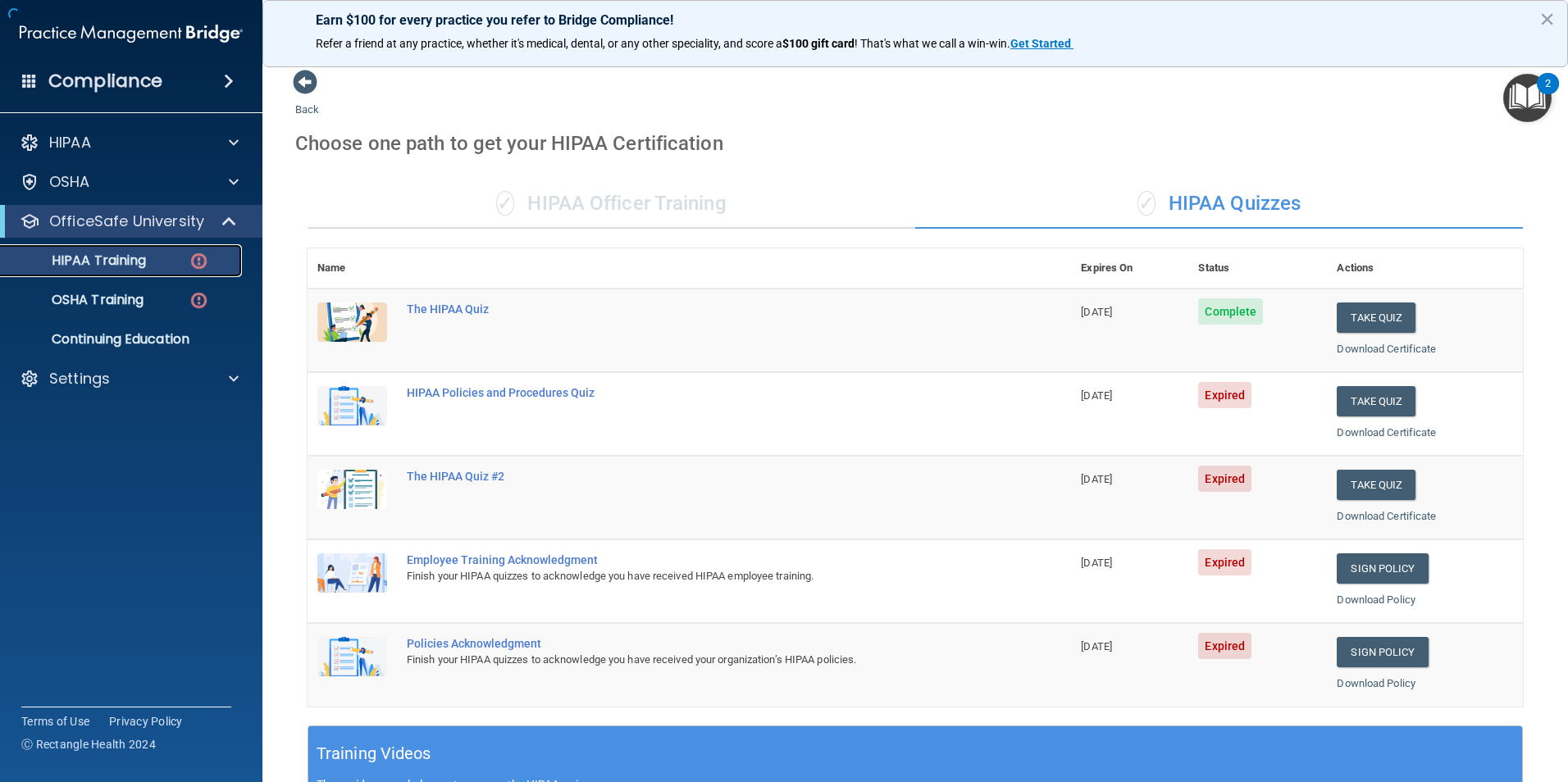
click at [133, 263] on p "HIPAA Training" at bounding box center [78, 261] width 135 height 17
click at [1336, 389] on button "Take Quiz" at bounding box center [1375, 401] width 78 height 30
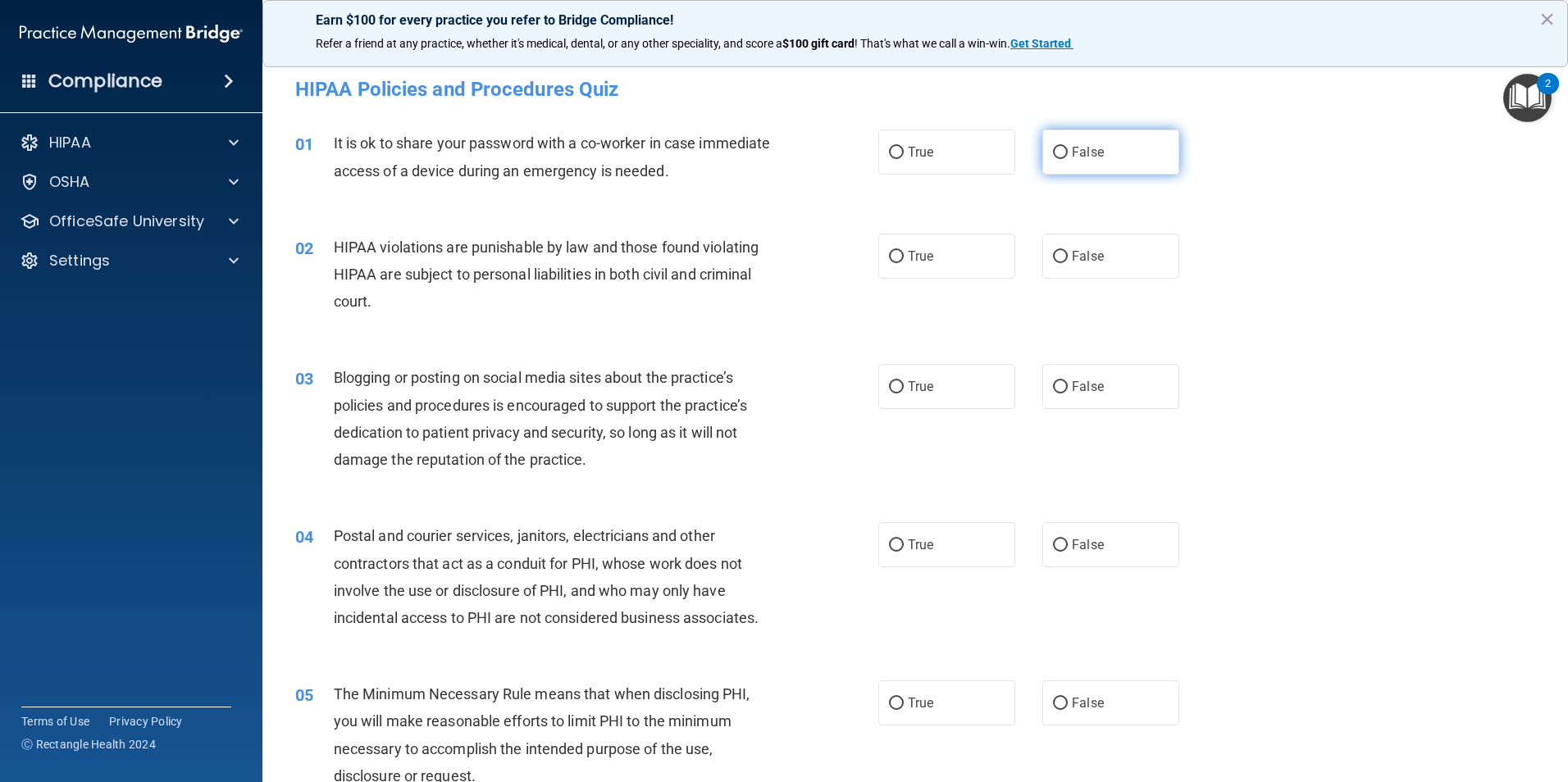
click at [1058, 151] on input "False" at bounding box center [1060, 153] width 15 height 13
radio input "true"
click at [908, 268] on label "True" at bounding box center [947, 256] width 137 height 45
click at [903, 263] on input "True" at bounding box center [897, 257] width 15 height 13
radio input "true"
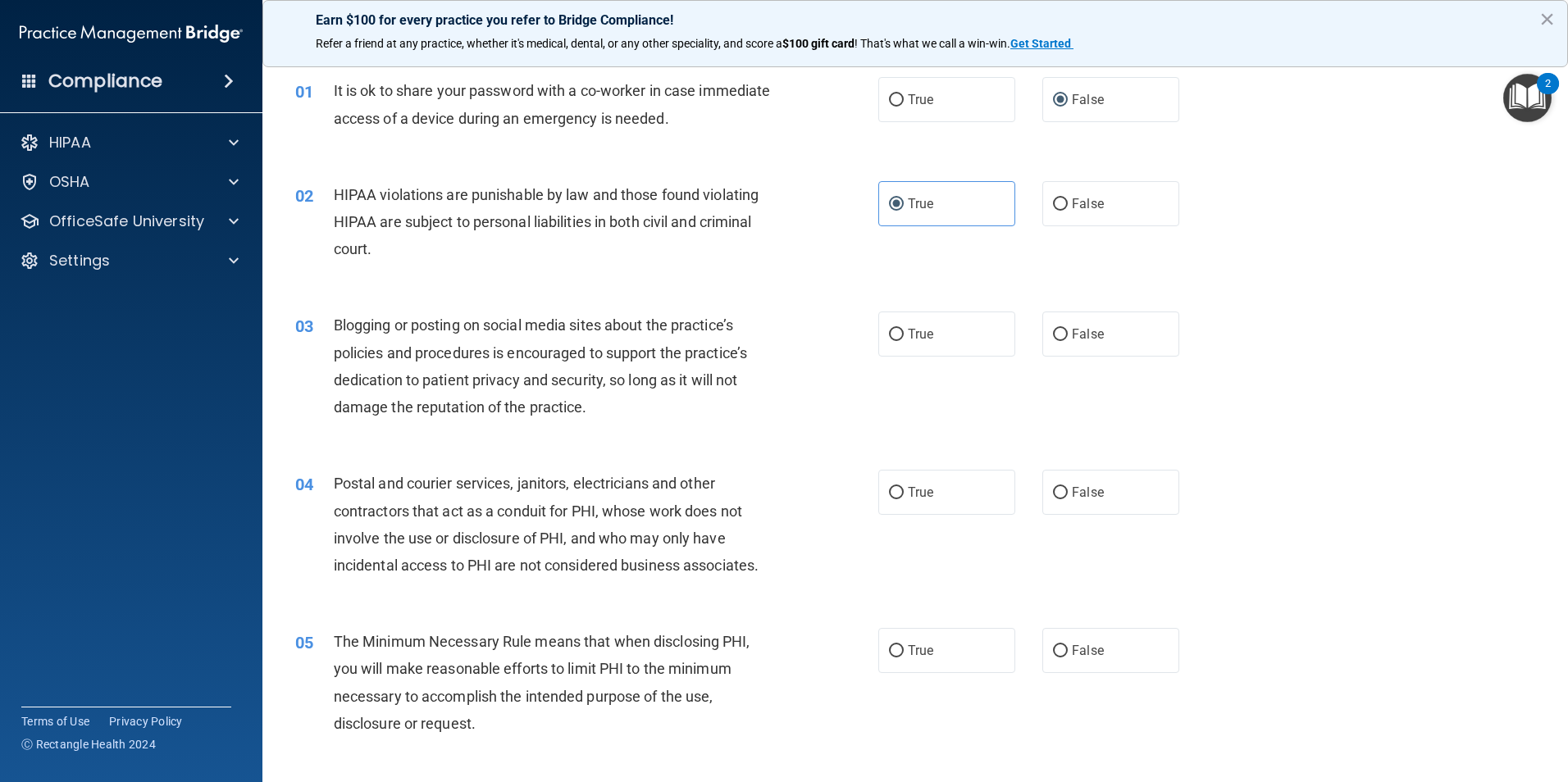
scroll to position [82, 0]
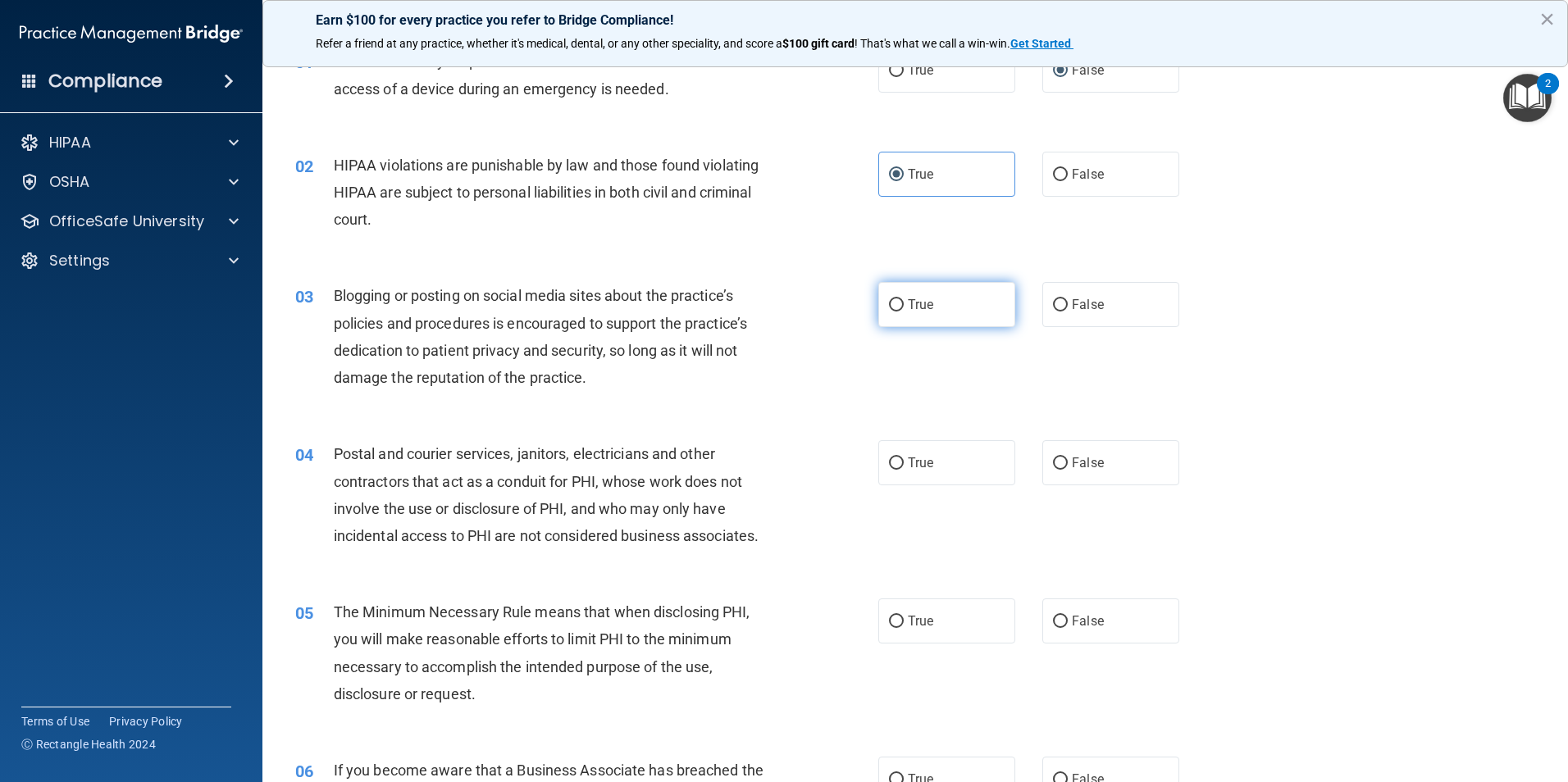
click at [922, 311] on span "True" at bounding box center [920, 304] width 25 height 16
click at [903, 311] on input "True" at bounding box center [897, 305] width 15 height 13
radio input "true"
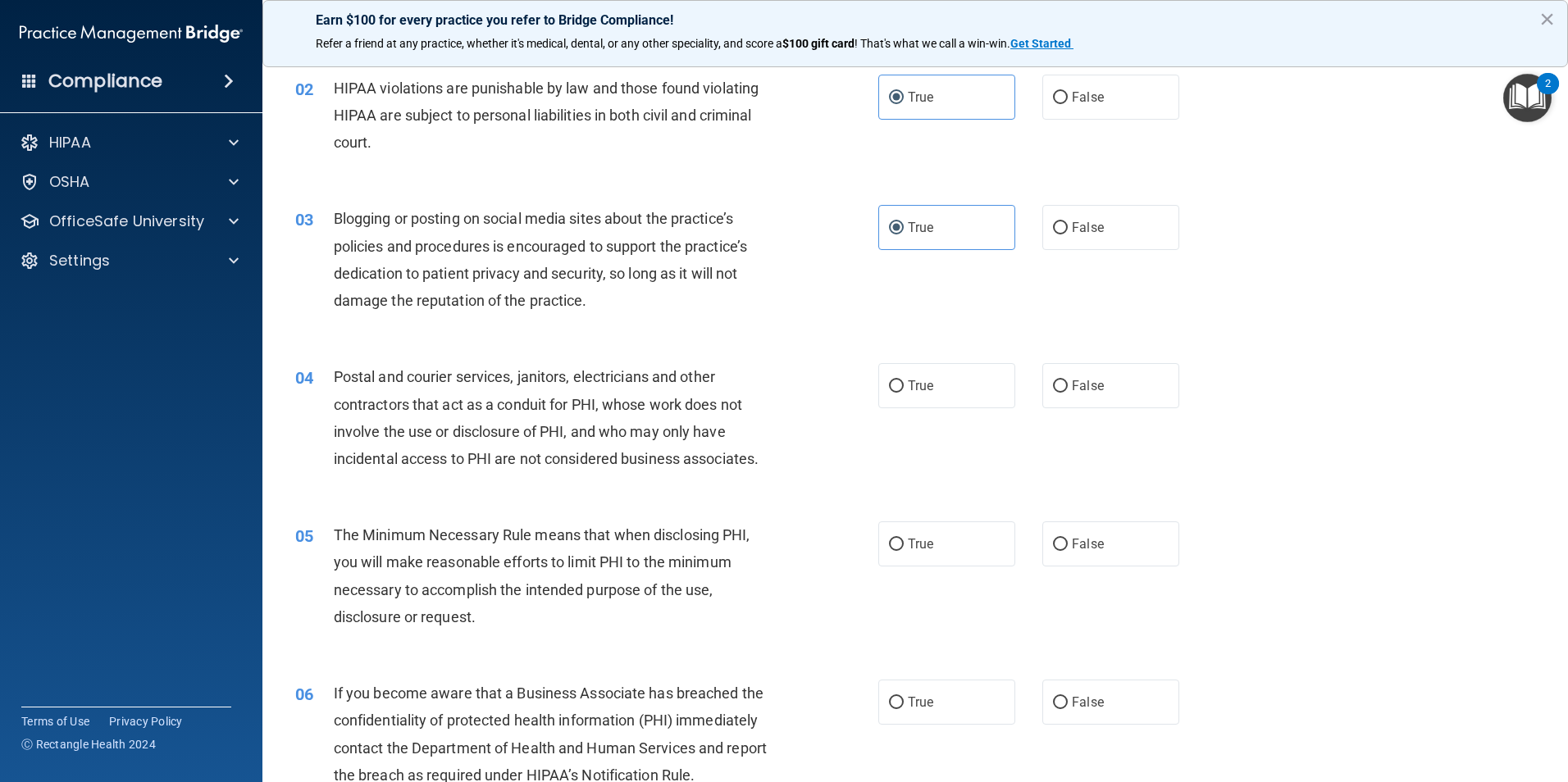
scroll to position [246, 0]
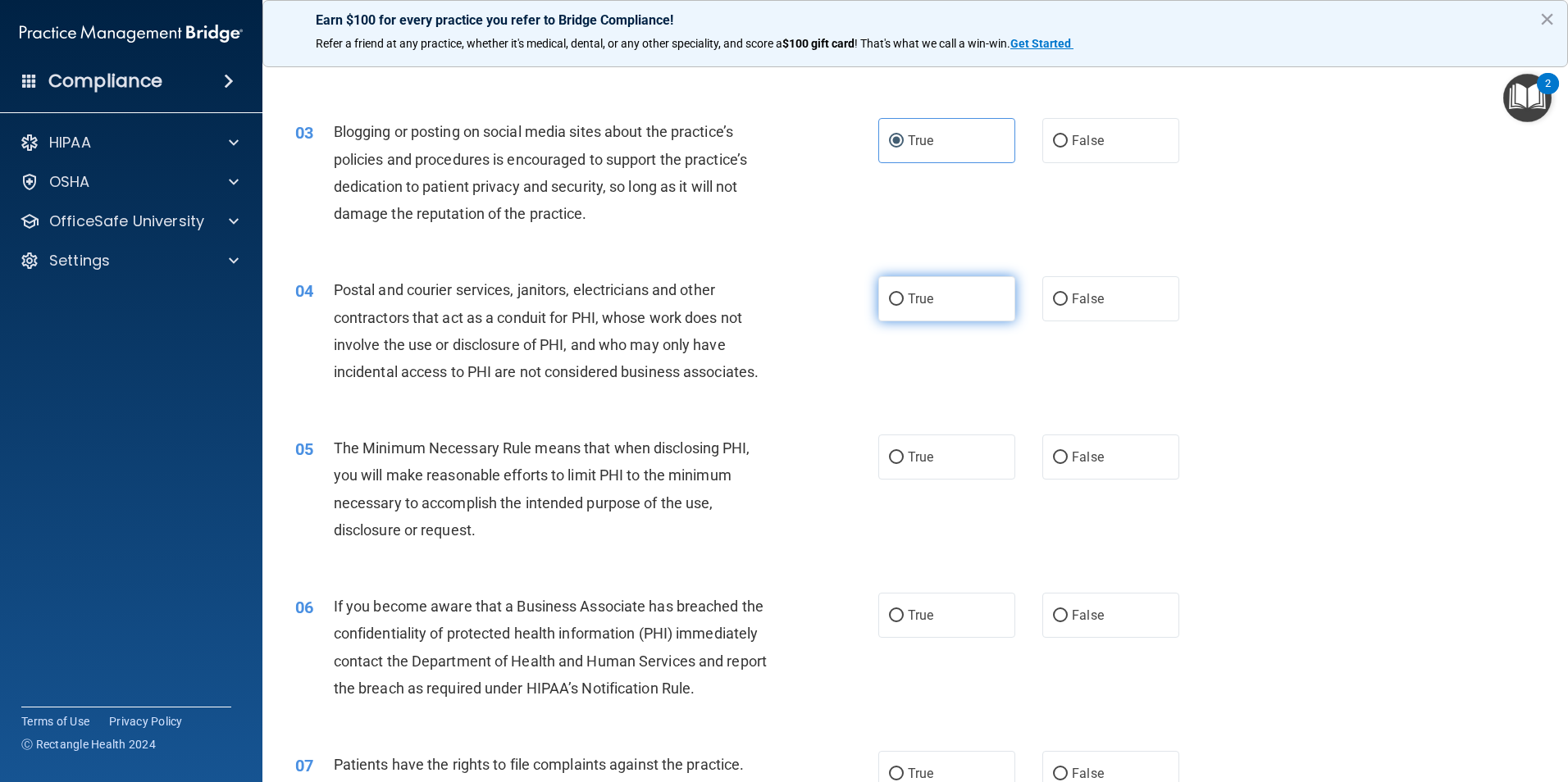
click at [911, 297] on span "True" at bounding box center [920, 298] width 25 height 16
click at [903, 297] on input "True" at bounding box center [897, 299] width 15 height 13
radio input "true"
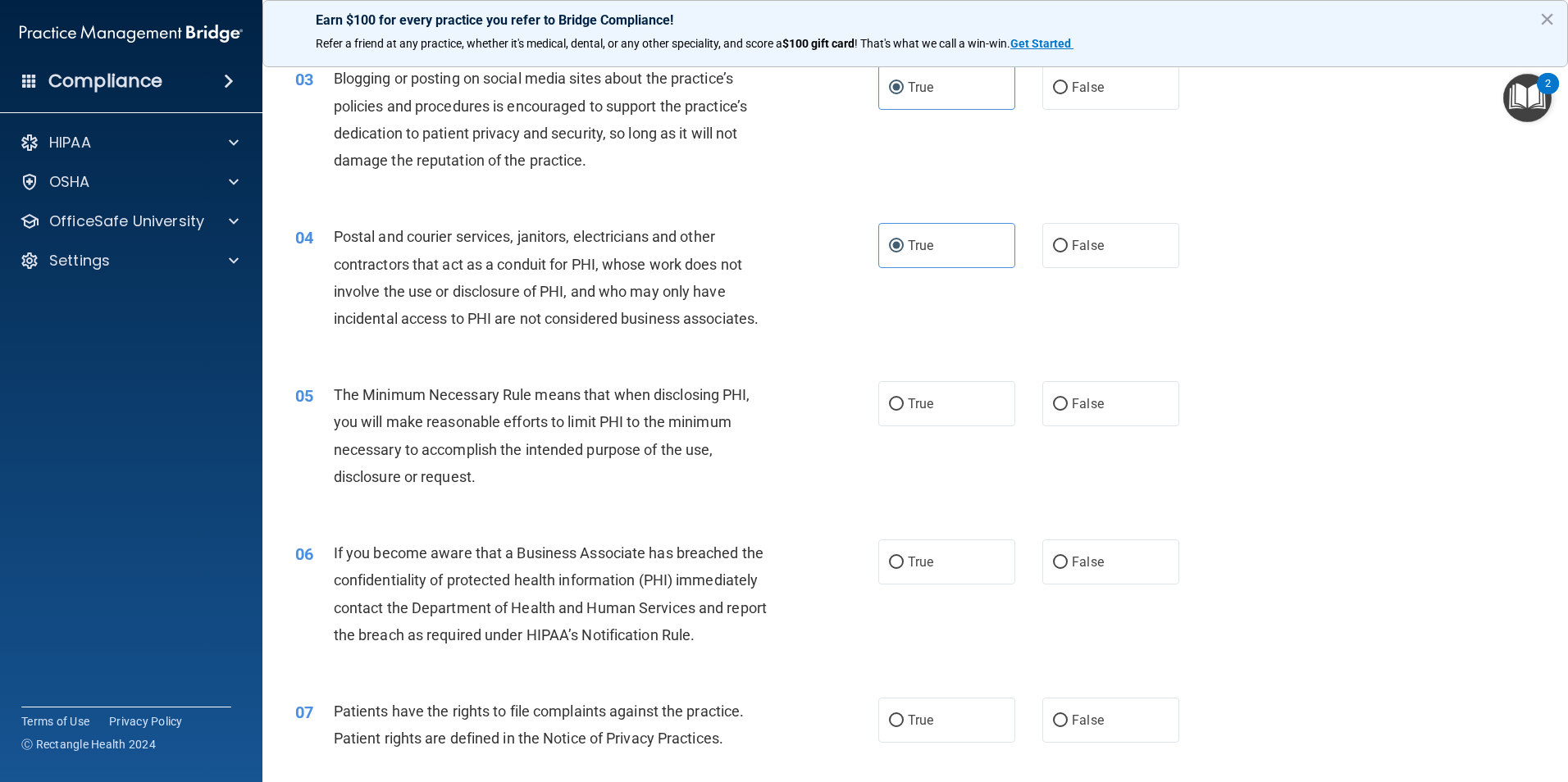
scroll to position [328, 0]
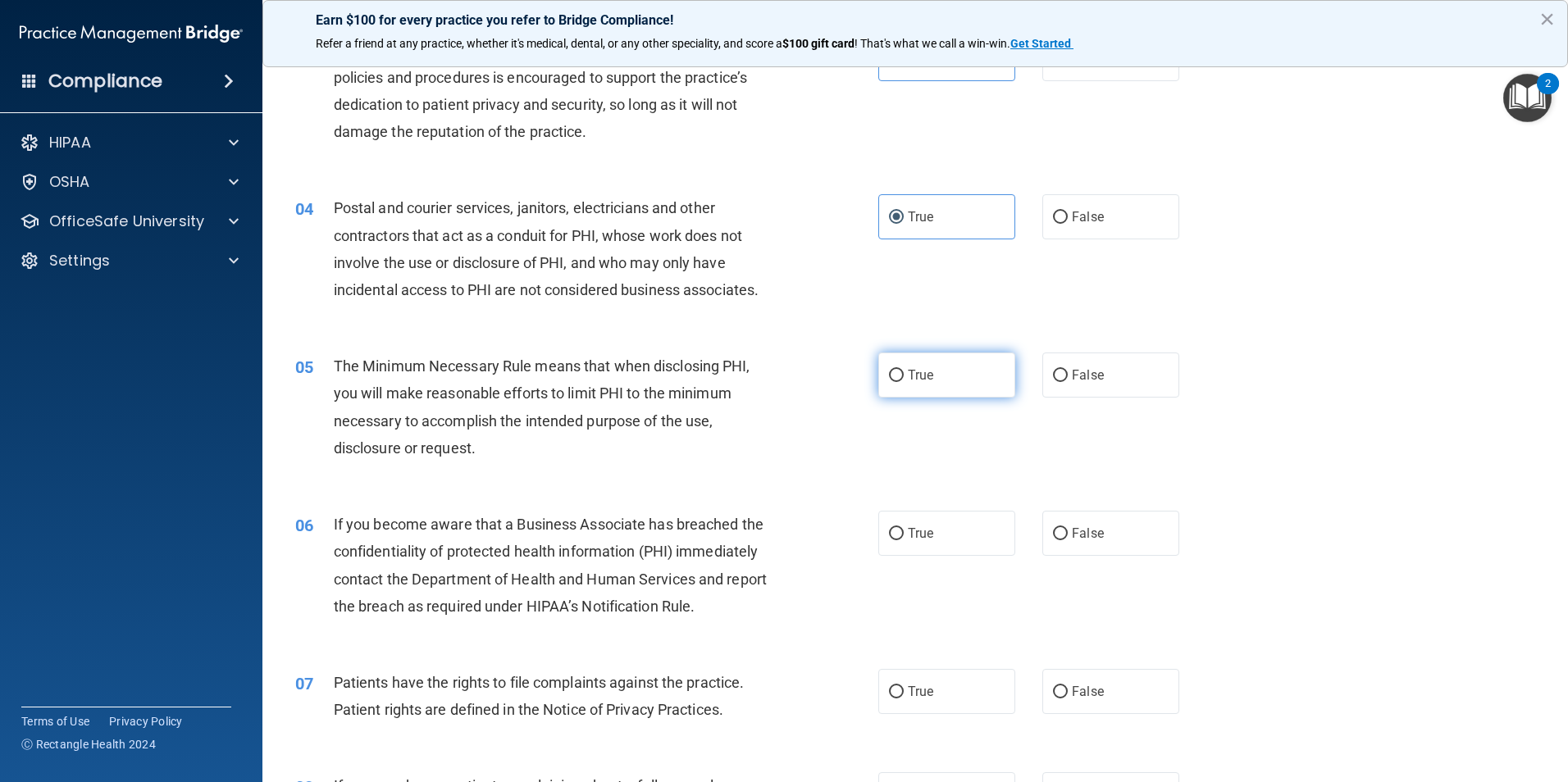
click at [912, 369] on span "True" at bounding box center [920, 374] width 25 height 16
click at [903, 369] on input "True" at bounding box center [897, 375] width 15 height 13
radio input "true"
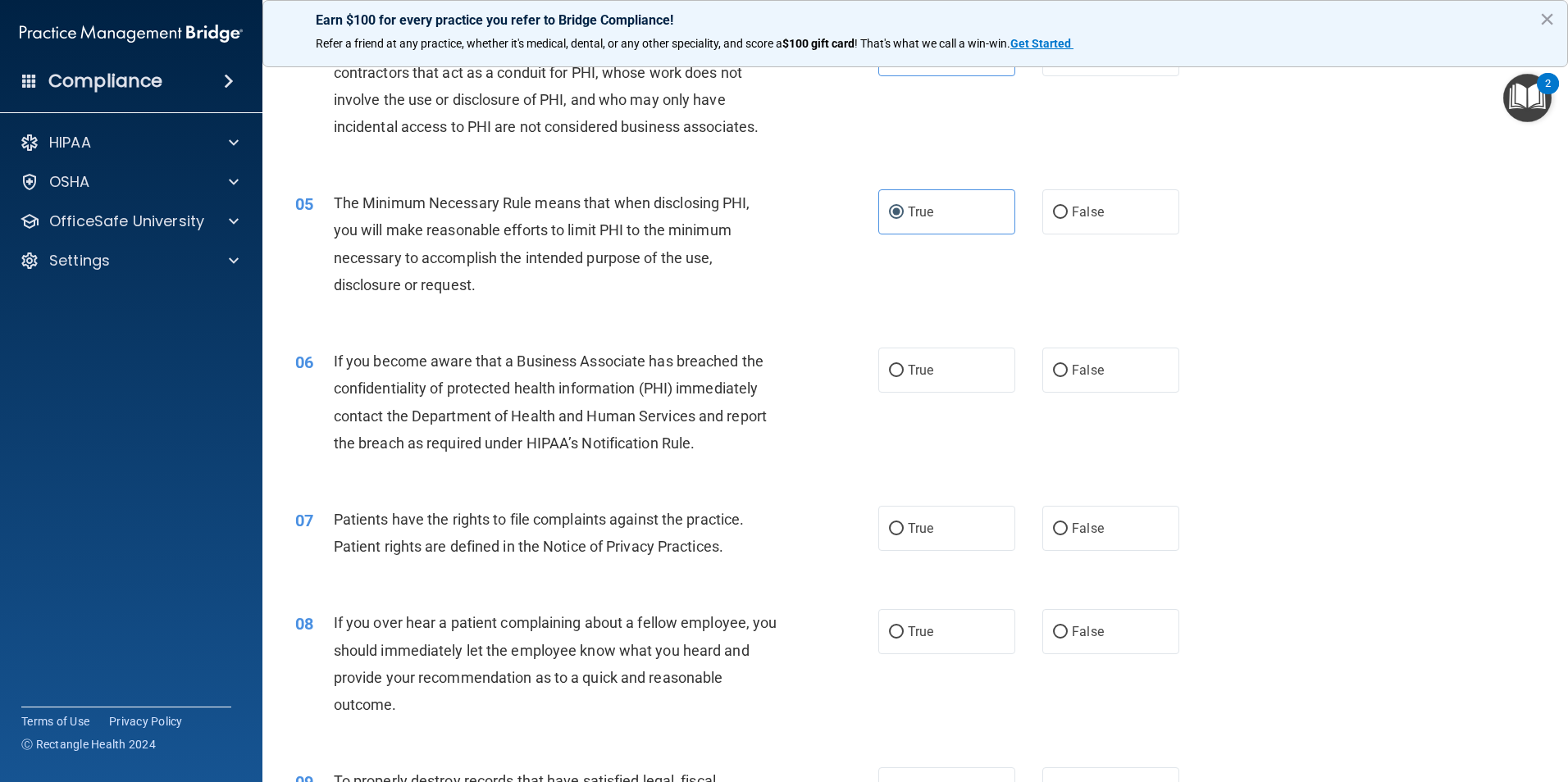
scroll to position [492, 0]
click at [904, 359] on label "True" at bounding box center [947, 369] width 137 height 45
click at [903, 363] on input "True" at bounding box center [897, 369] width 15 height 13
radio input "true"
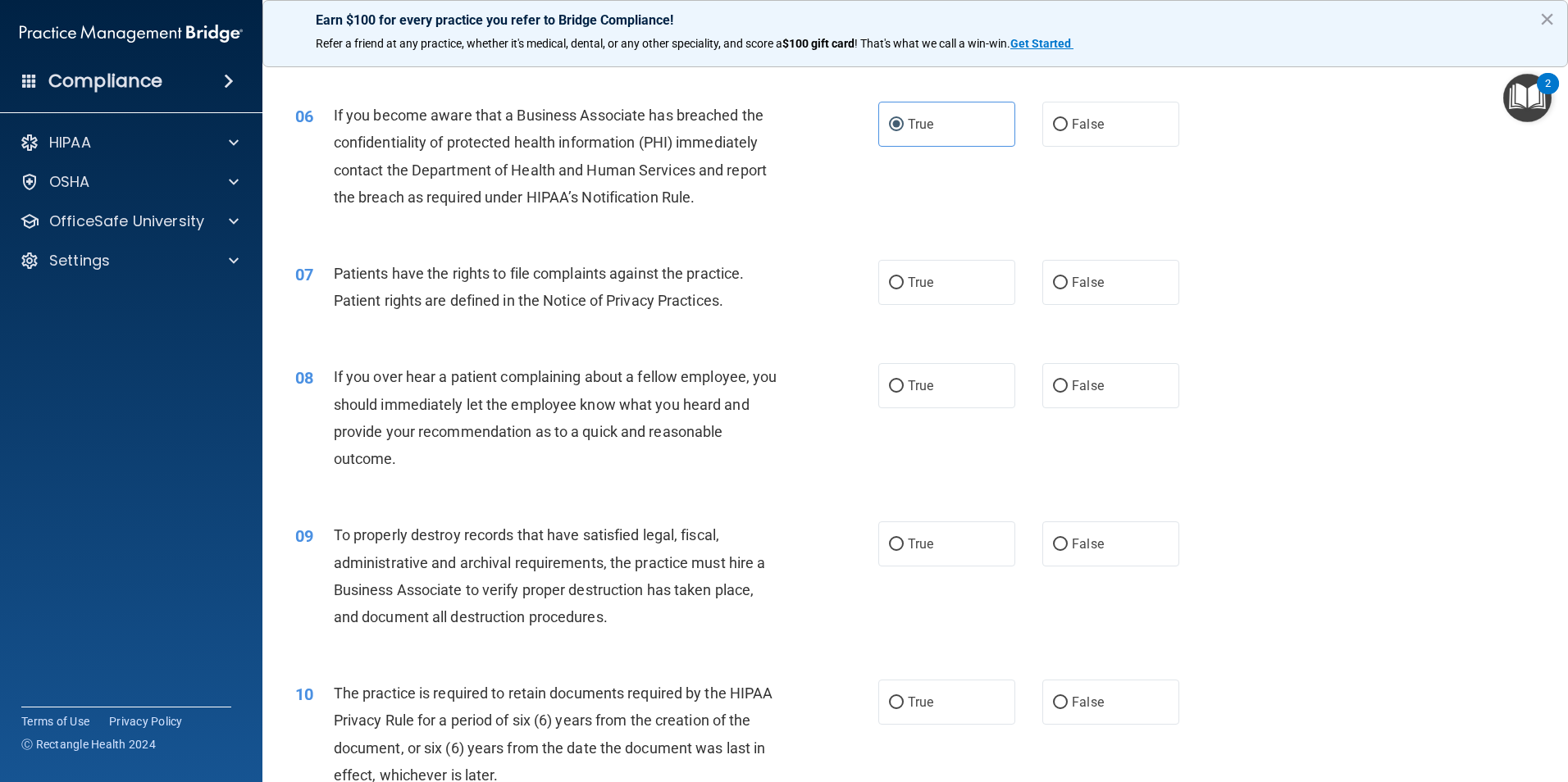
scroll to position [738, 0]
click at [899, 279] on label "True" at bounding box center [947, 282] width 137 height 45
click at [899, 279] on input "True" at bounding box center [897, 282] width 15 height 13
radio input "true"
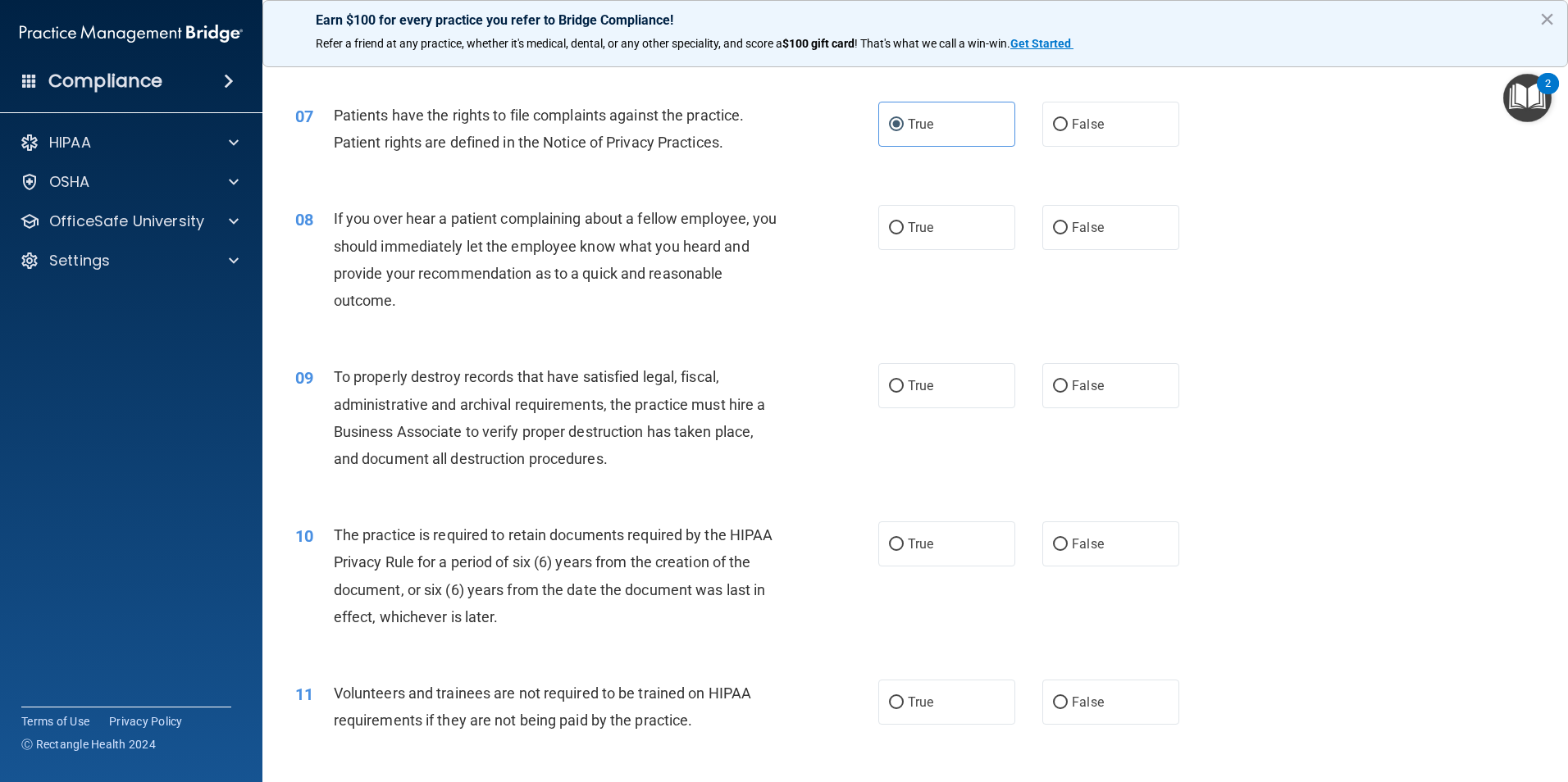
scroll to position [901, 0]
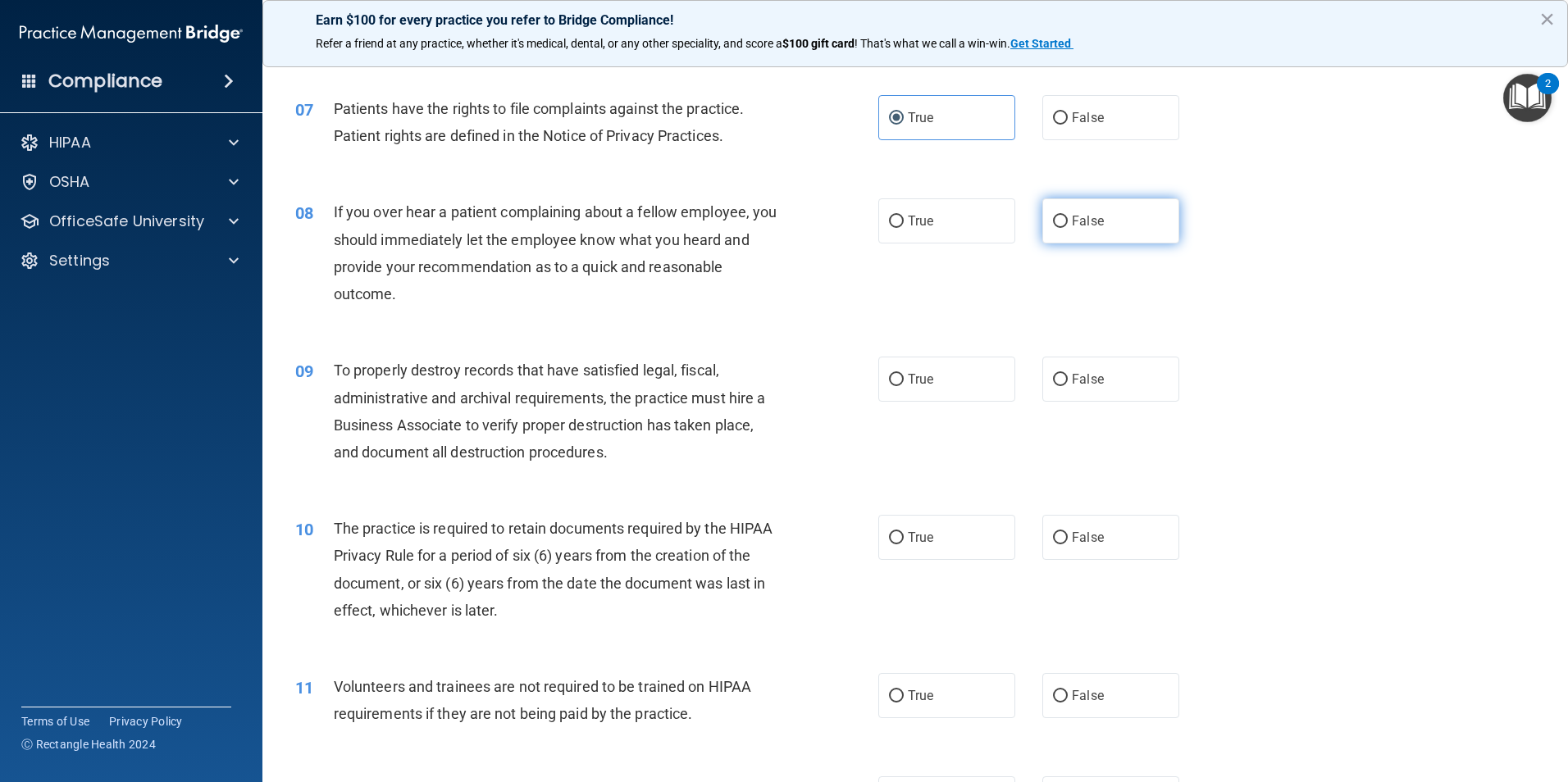
click at [1076, 218] on span "False" at bounding box center [1088, 221] width 32 height 16
click at [1068, 218] on input "False" at bounding box center [1060, 222] width 15 height 13
radio input "true"
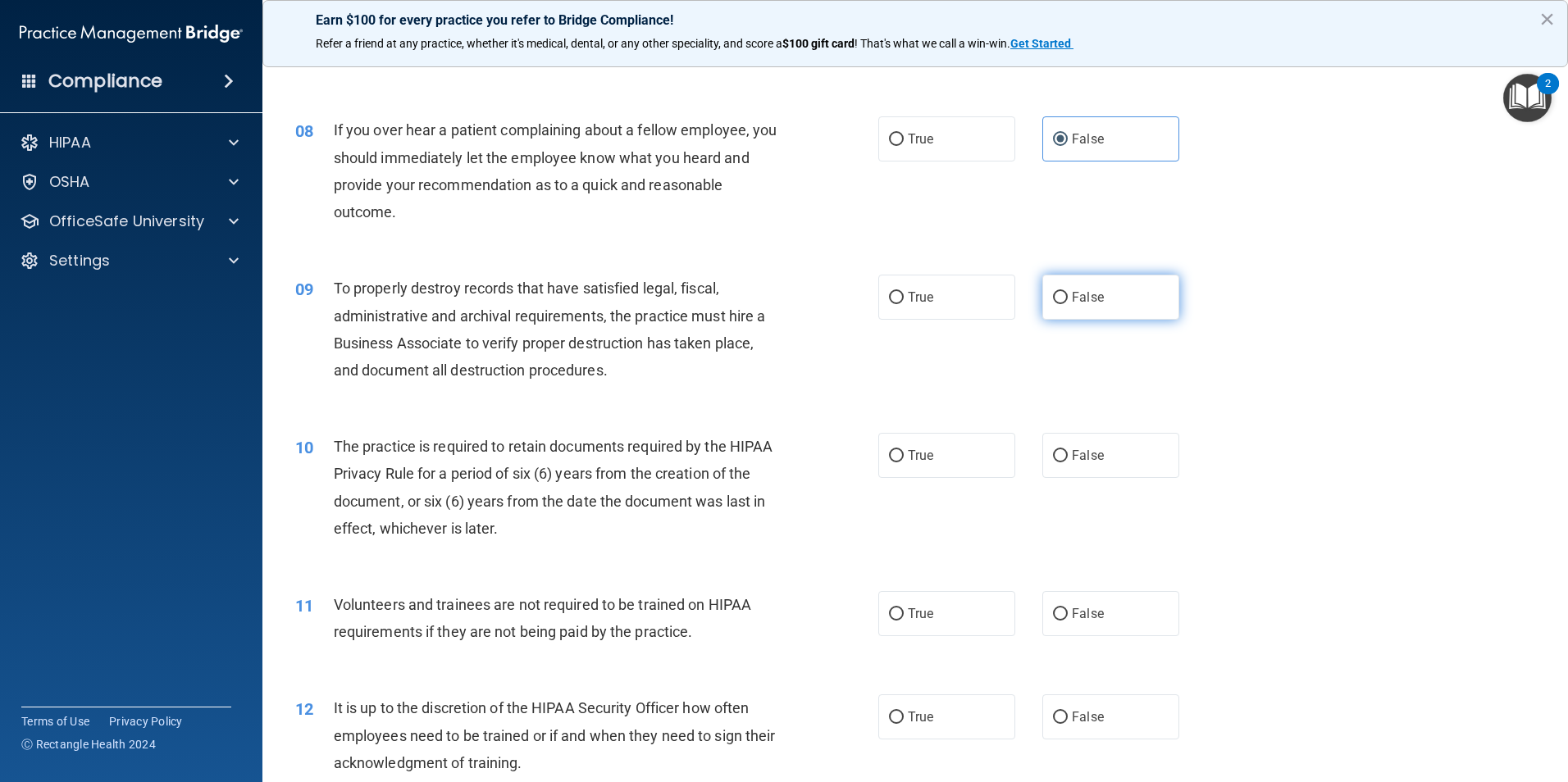
click at [1064, 288] on label "False" at bounding box center [1111, 297] width 137 height 45
click at [1064, 292] on input "False" at bounding box center [1060, 298] width 15 height 13
radio input "true"
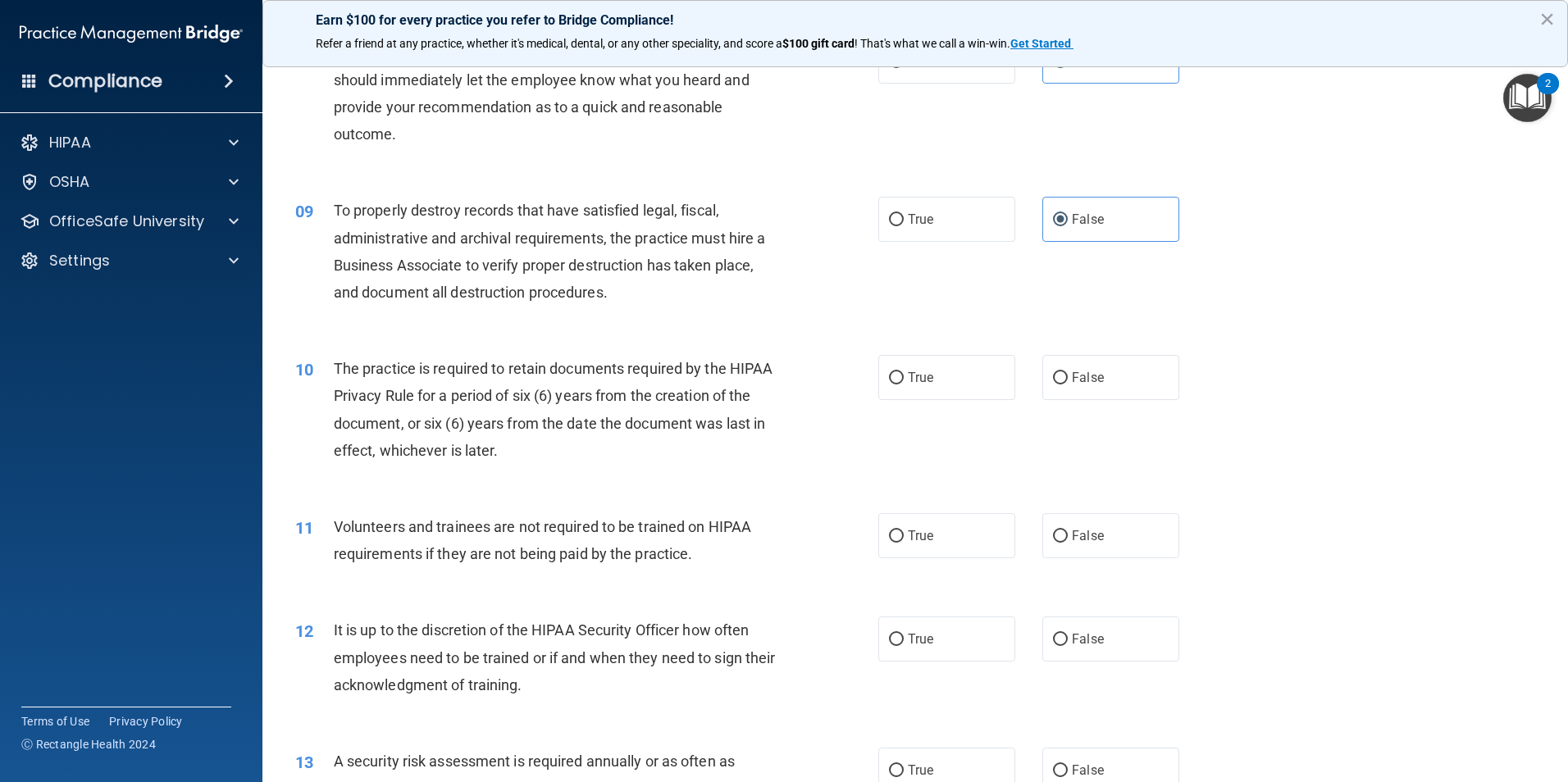
scroll to position [1147, 0]
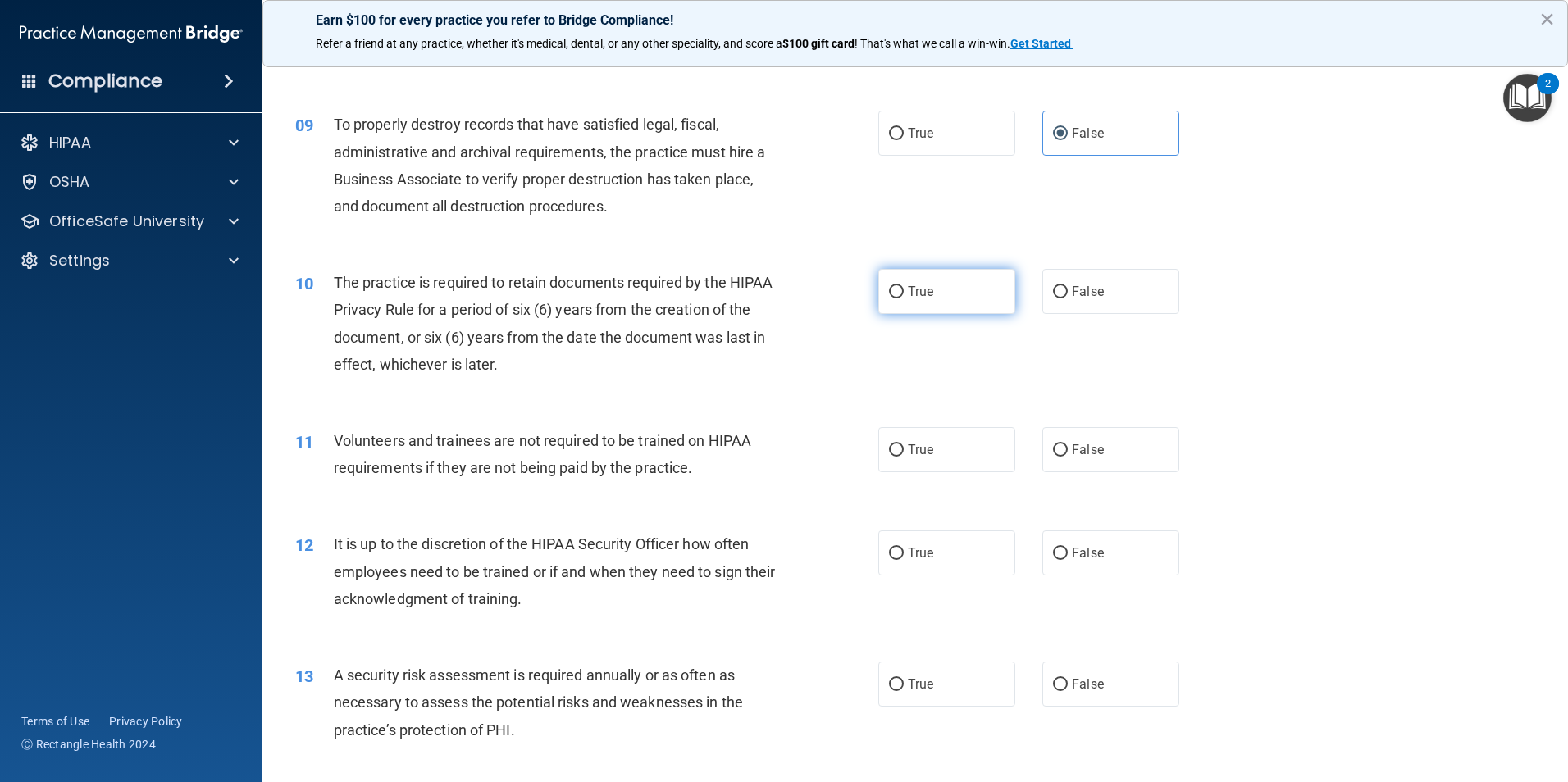
click at [922, 303] on label "True" at bounding box center [947, 291] width 137 height 45
click at [903, 298] on input "True" at bounding box center [897, 292] width 15 height 13
radio input "true"
click at [1053, 449] on input "False" at bounding box center [1060, 450] width 15 height 13
radio input "true"
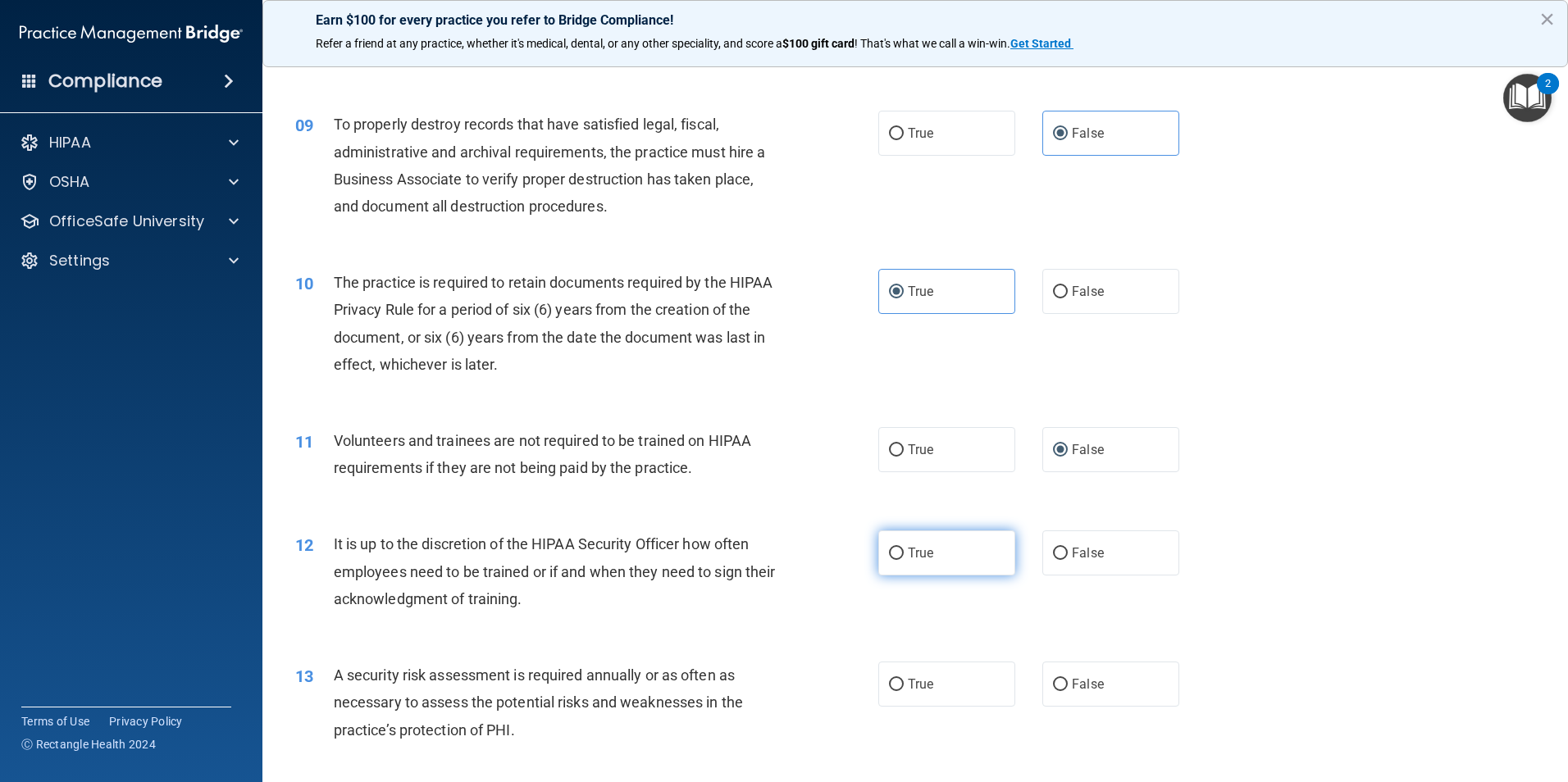
click at [889, 551] on input "True" at bounding box center [897, 554] width 15 height 13
radio input "true"
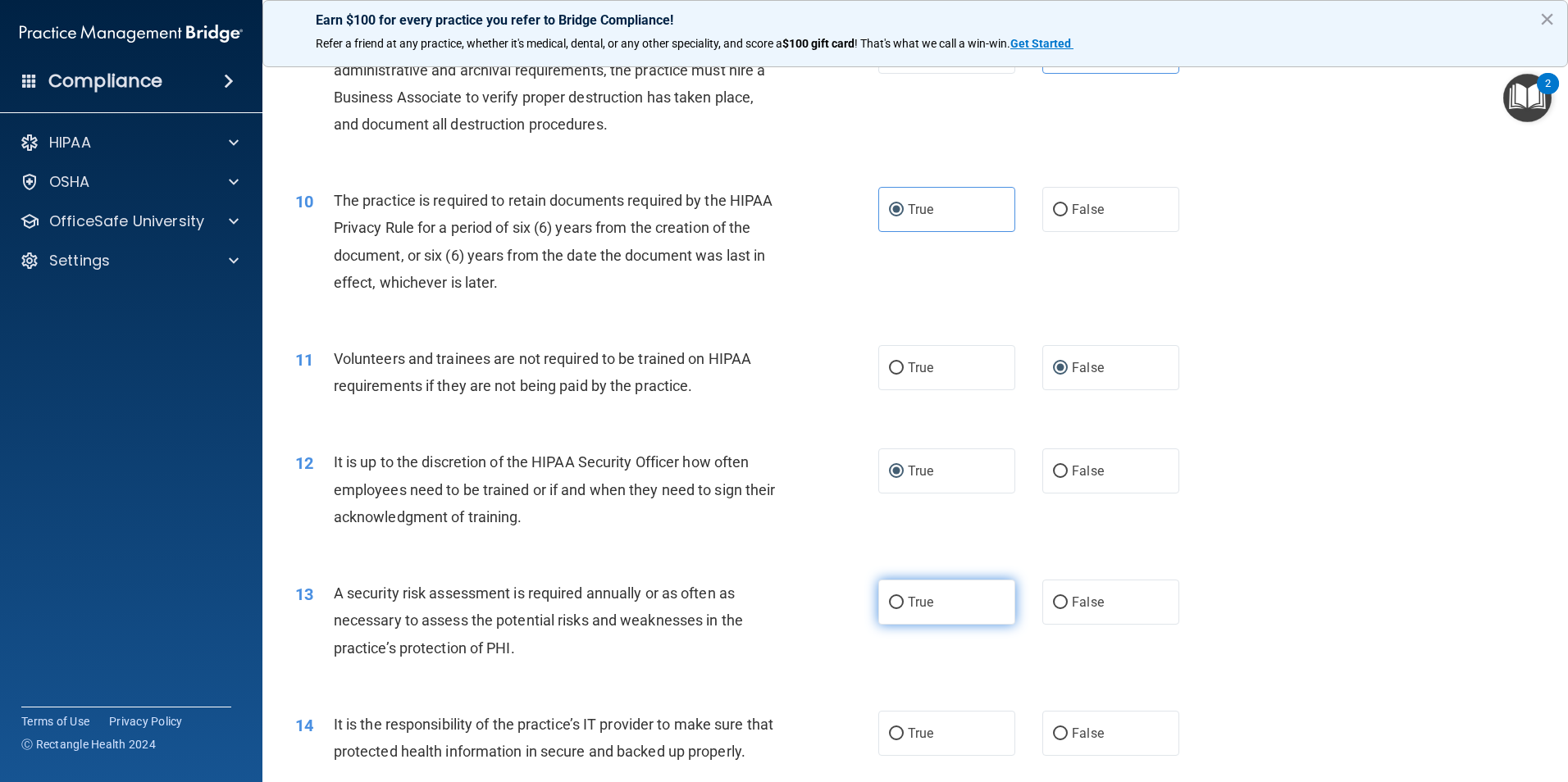
click at [916, 597] on span "True" at bounding box center [920, 602] width 25 height 16
click at [903, 597] on input "True" at bounding box center [897, 603] width 15 height 13
radio input "true"
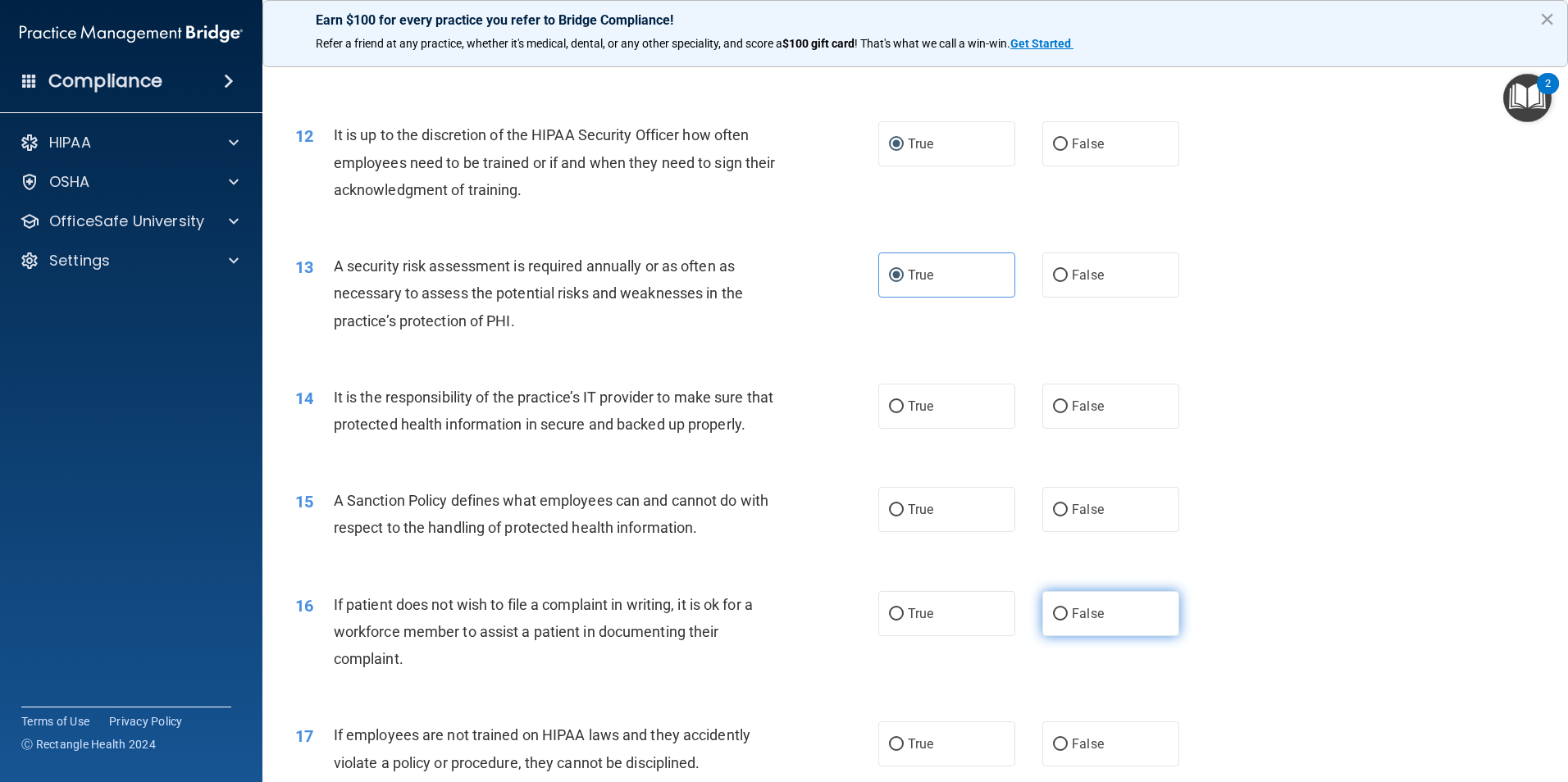
scroll to position [1557, 0]
click at [910, 410] on span "True" at bounding box center [920, 405] width 25 height 16
click at [903, 410] on input "True" at bounding box center [897, 406] width 15 height 13
radio input "true"
click at [901, 531] on label "True" at bounding box center [947, 509] width 137 height 45
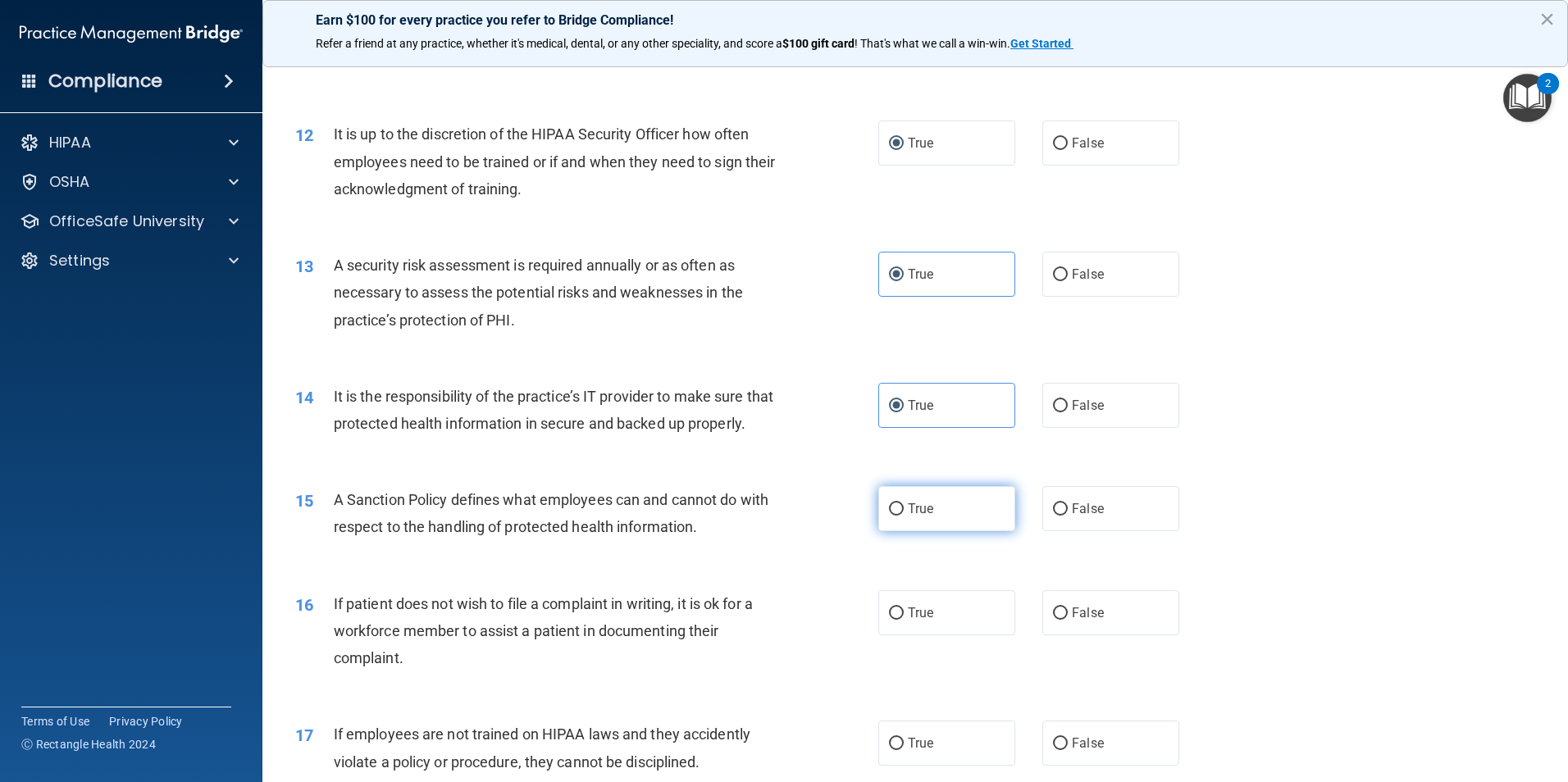
click at [901, 515] on input "True" at bounding box center [897, 509] width 15 height 13
radio input "true"
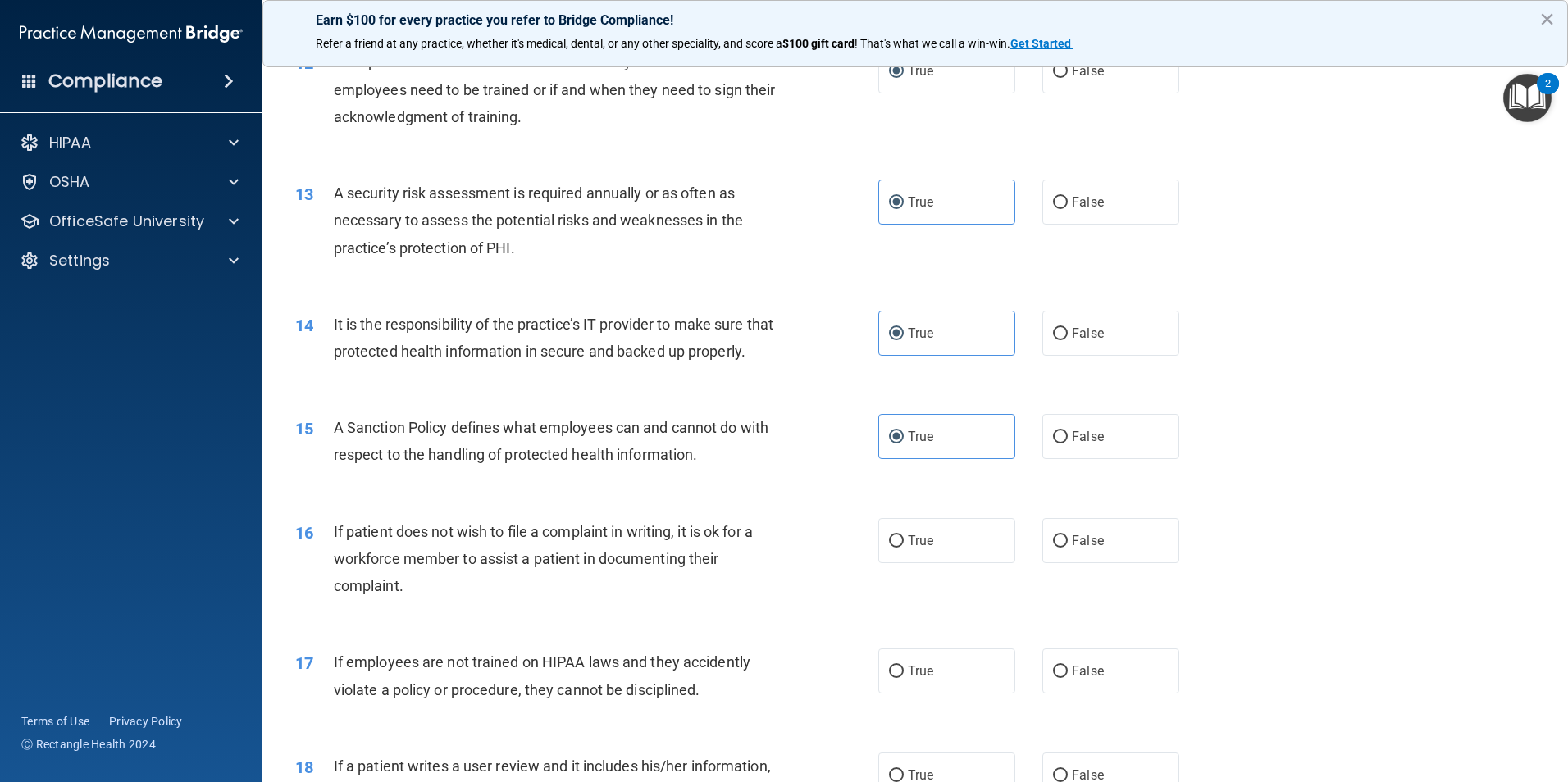
scroll to position [1721, 0]
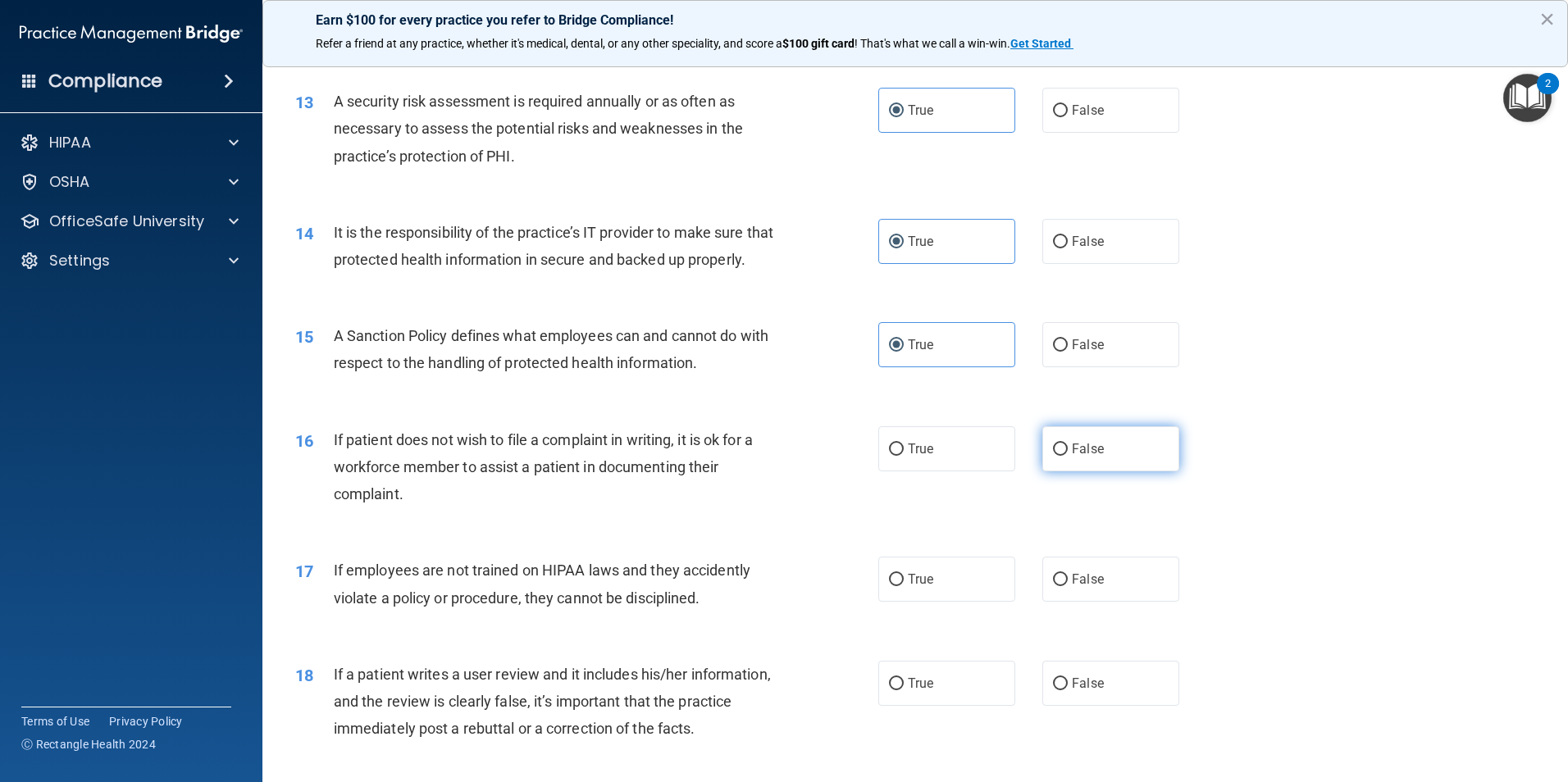
click at [1090, 457] on span "False" at bounding box center [1088, 449] width 32 height 16
click at [1068, 456] on input "False" at bounding box center [1060, 449] width 15 height 13
radio input "true"
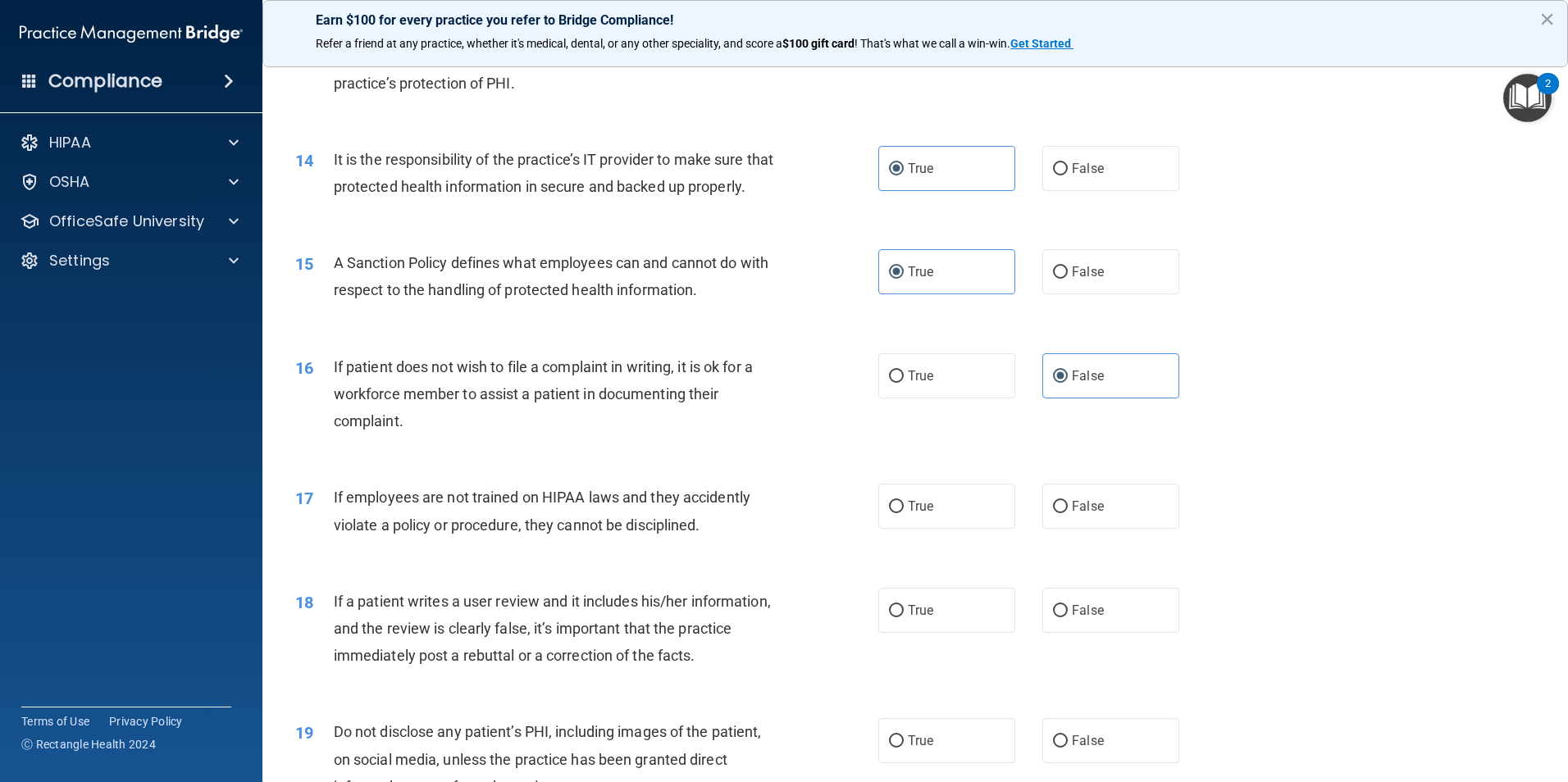
scroll to position [1885, 0]
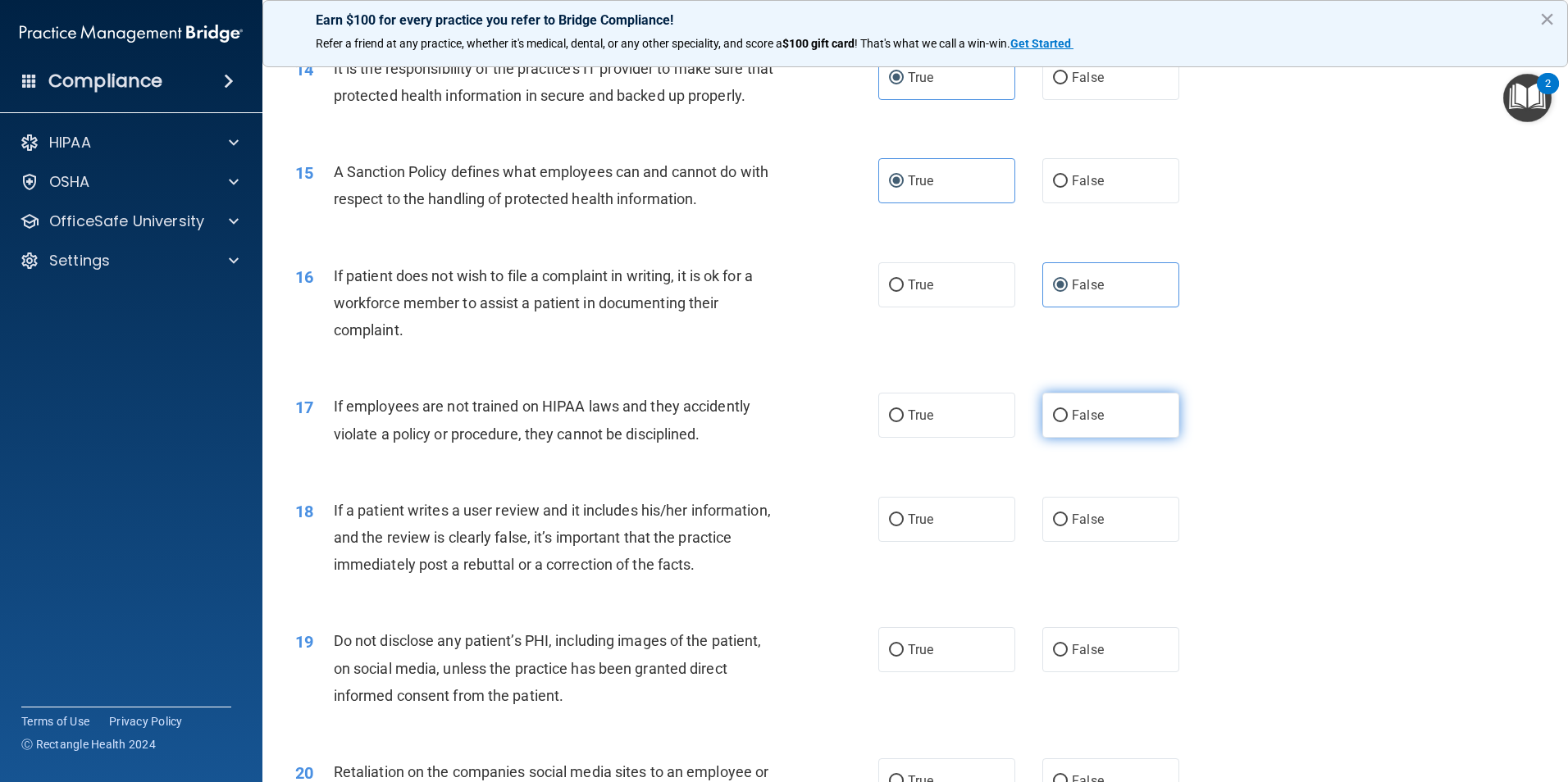
click at [1081, 423] on span "False" at bounding box center [1088, 415] width 32 height 16
click at [1068, 422] on input "False" at bounding box center [1060, 416] width 15 height 13
radio input "true"
click at [1093, 537] on label "False" at bounding box center [1111, 519] width 137 height 45
click at [1068, 526] on input "False" at bounding box center [1060, 519] width 15 height 13
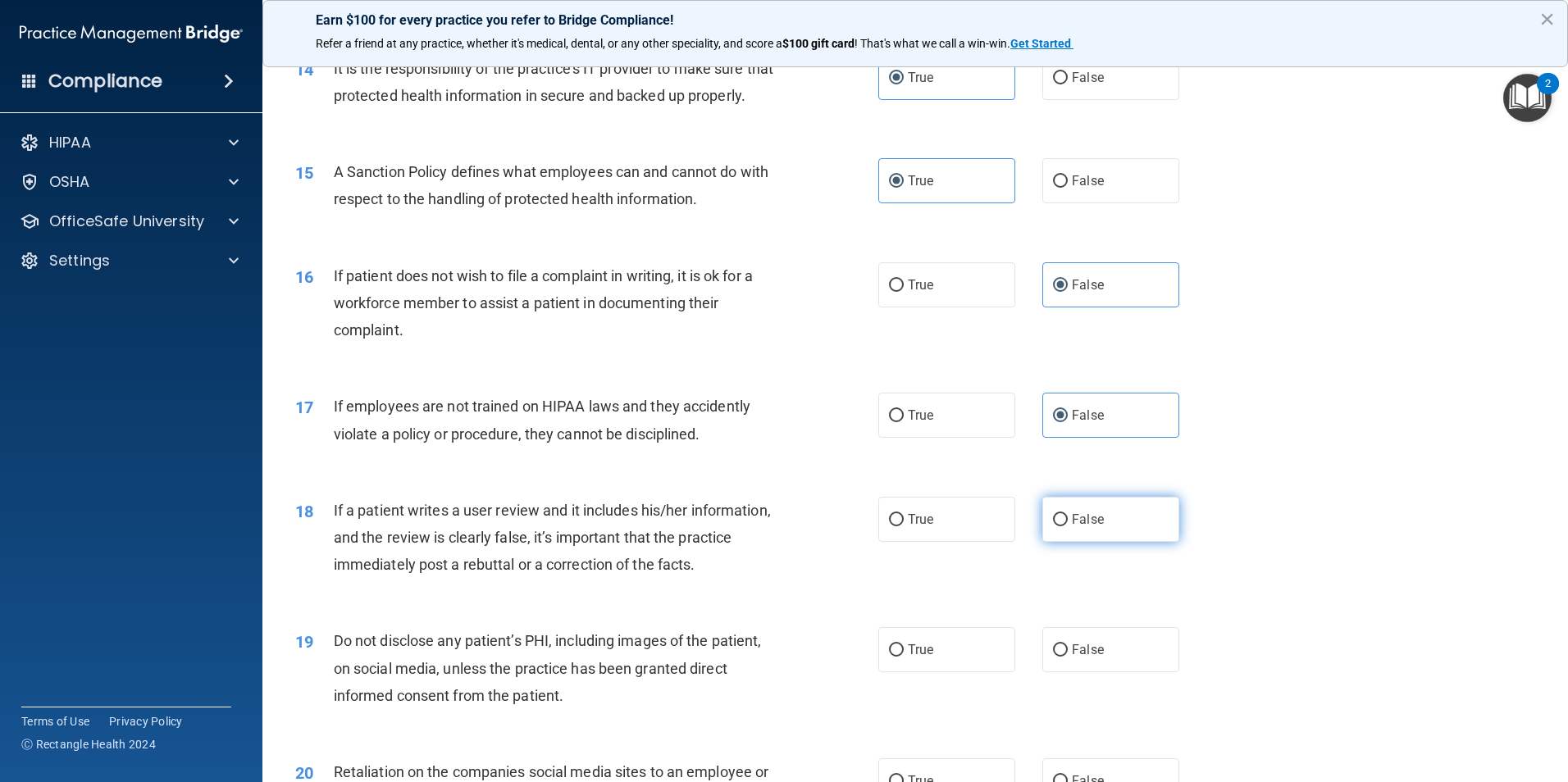
radio input "true"
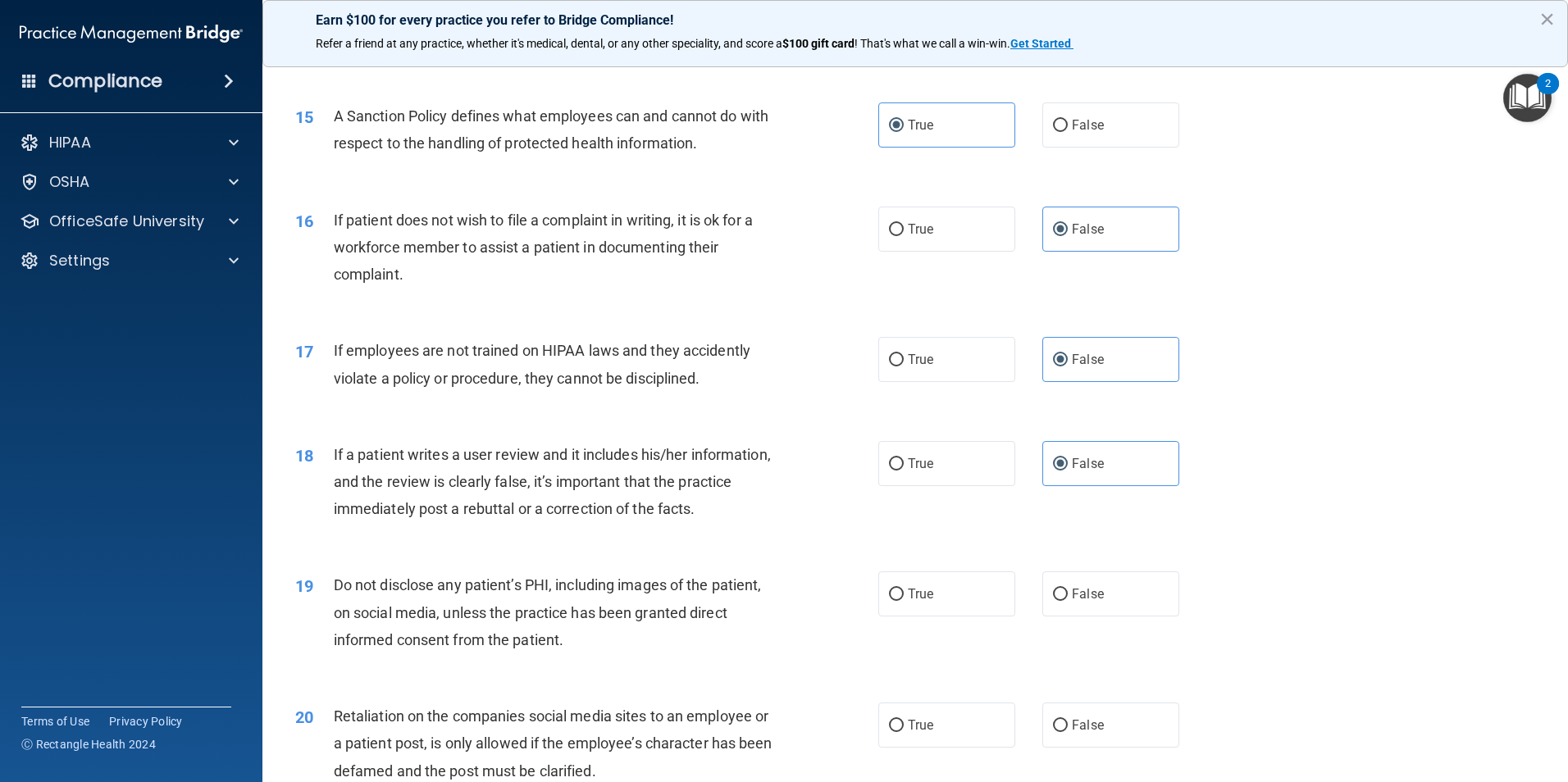
scroll to position [2049, 0]
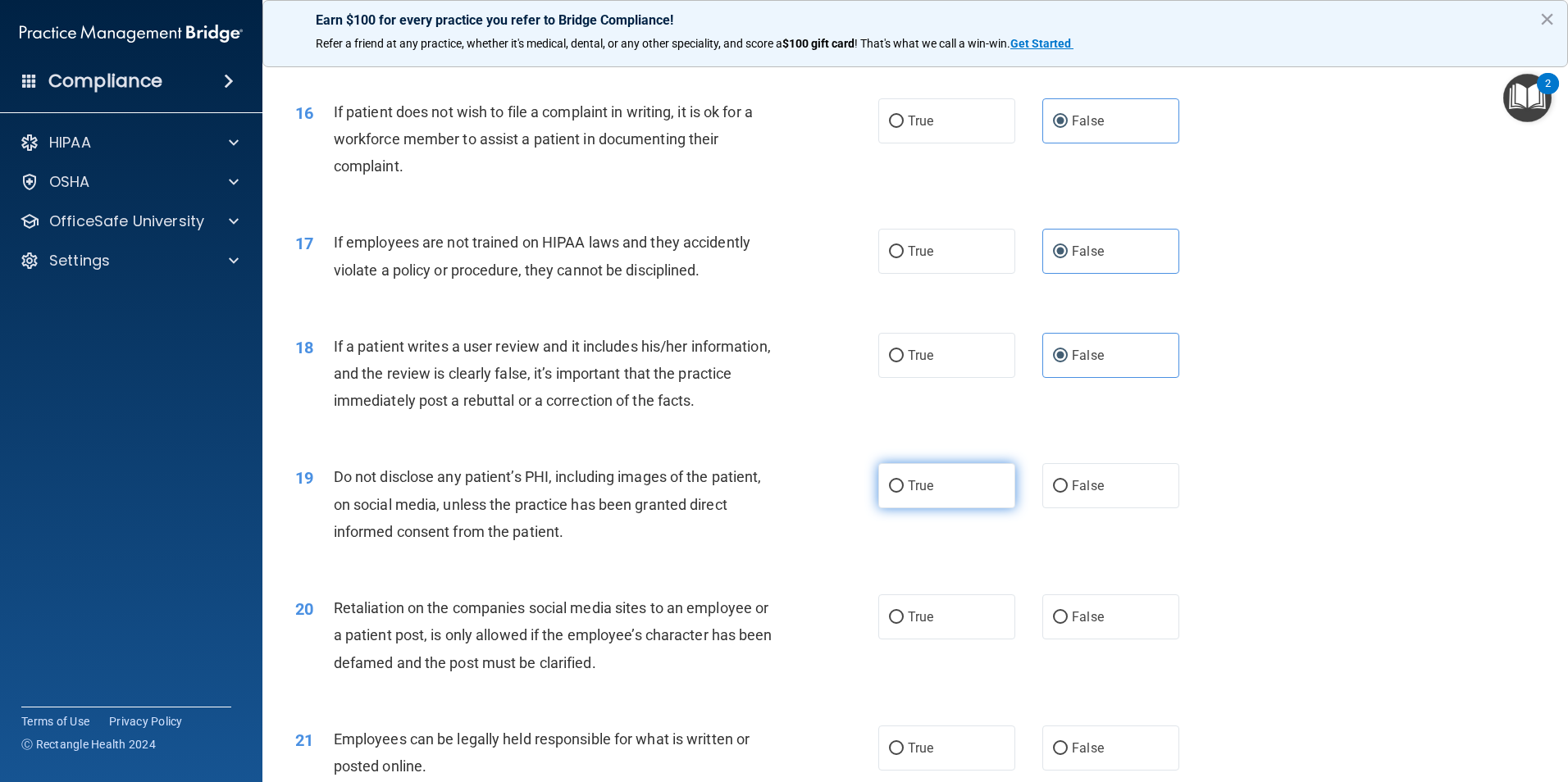
click at [909, 494] on span "True" at bounding box center [920, 485] width 25 height 16
click at [903, 493] on input "True" at bounding box center [897, 486] width 15 height 13
radio input "true"
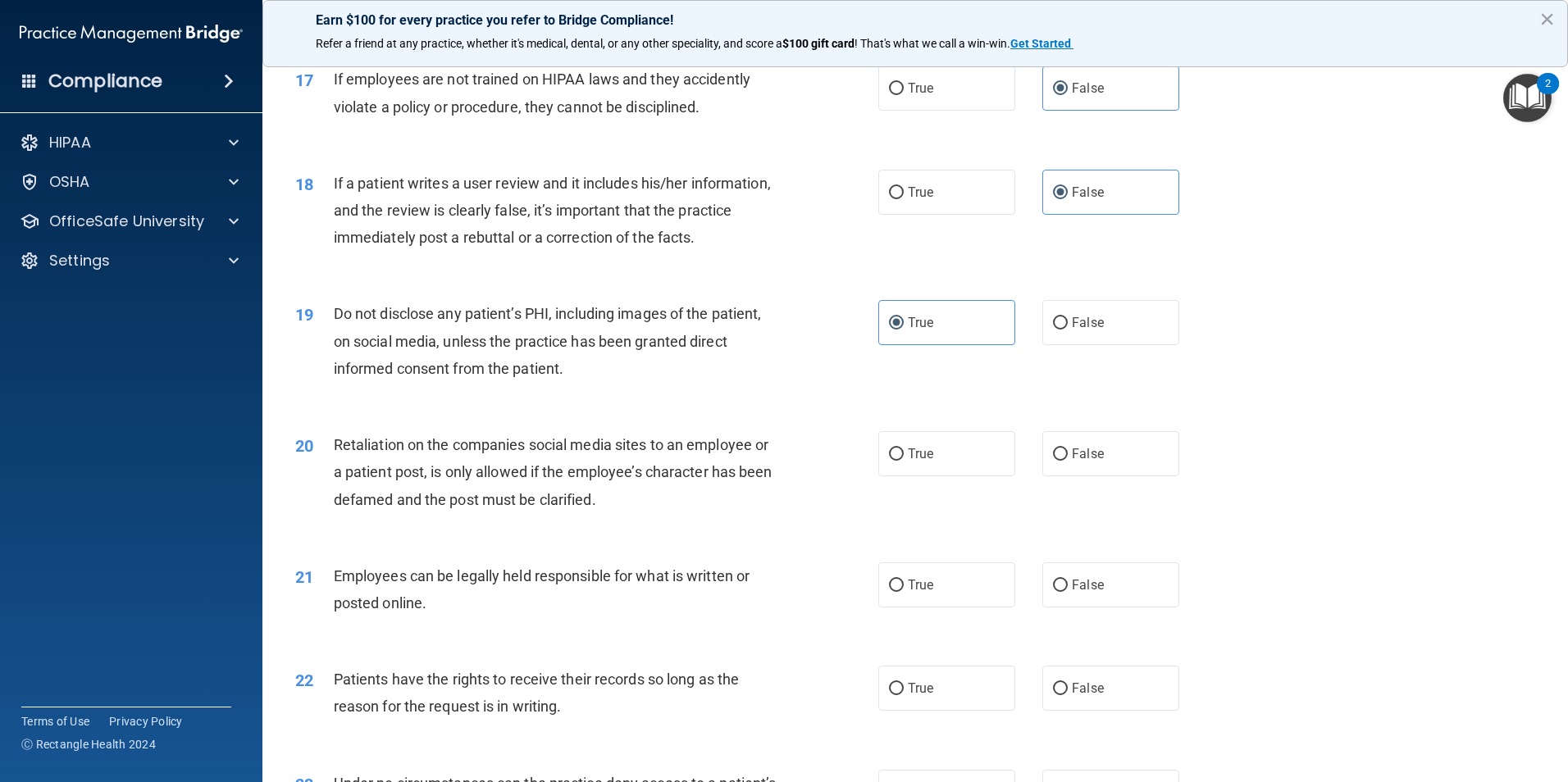
scroll to position [2213, 0]
click at [1048, 469] on label "False" at bounding box center [1111, 453] width 137 height 45
click at [1053, 460] on input "False" at bounding box center [1060, 454] width 15 height 13
radio input "true"
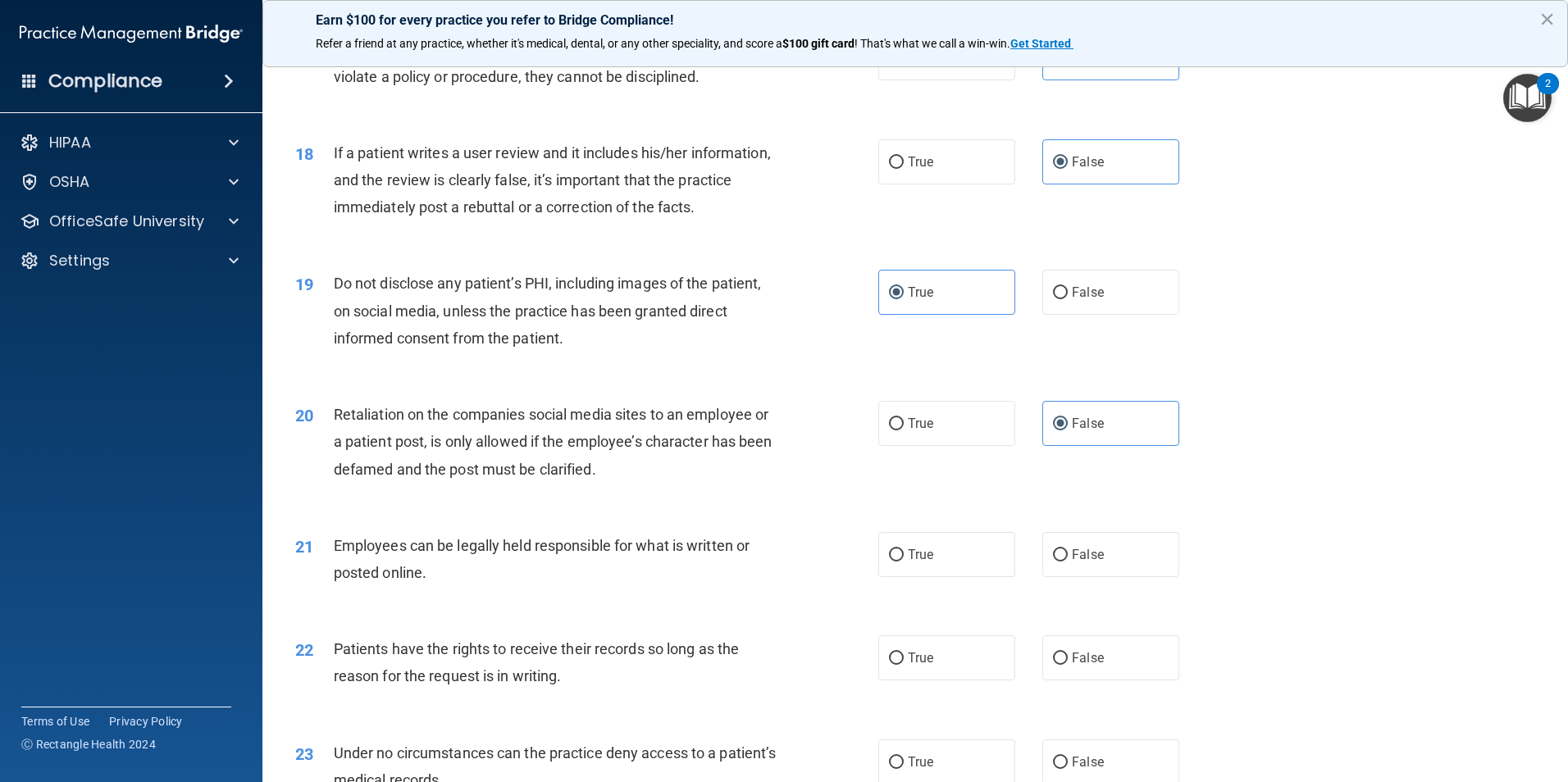
scroll to position [2295, 0]
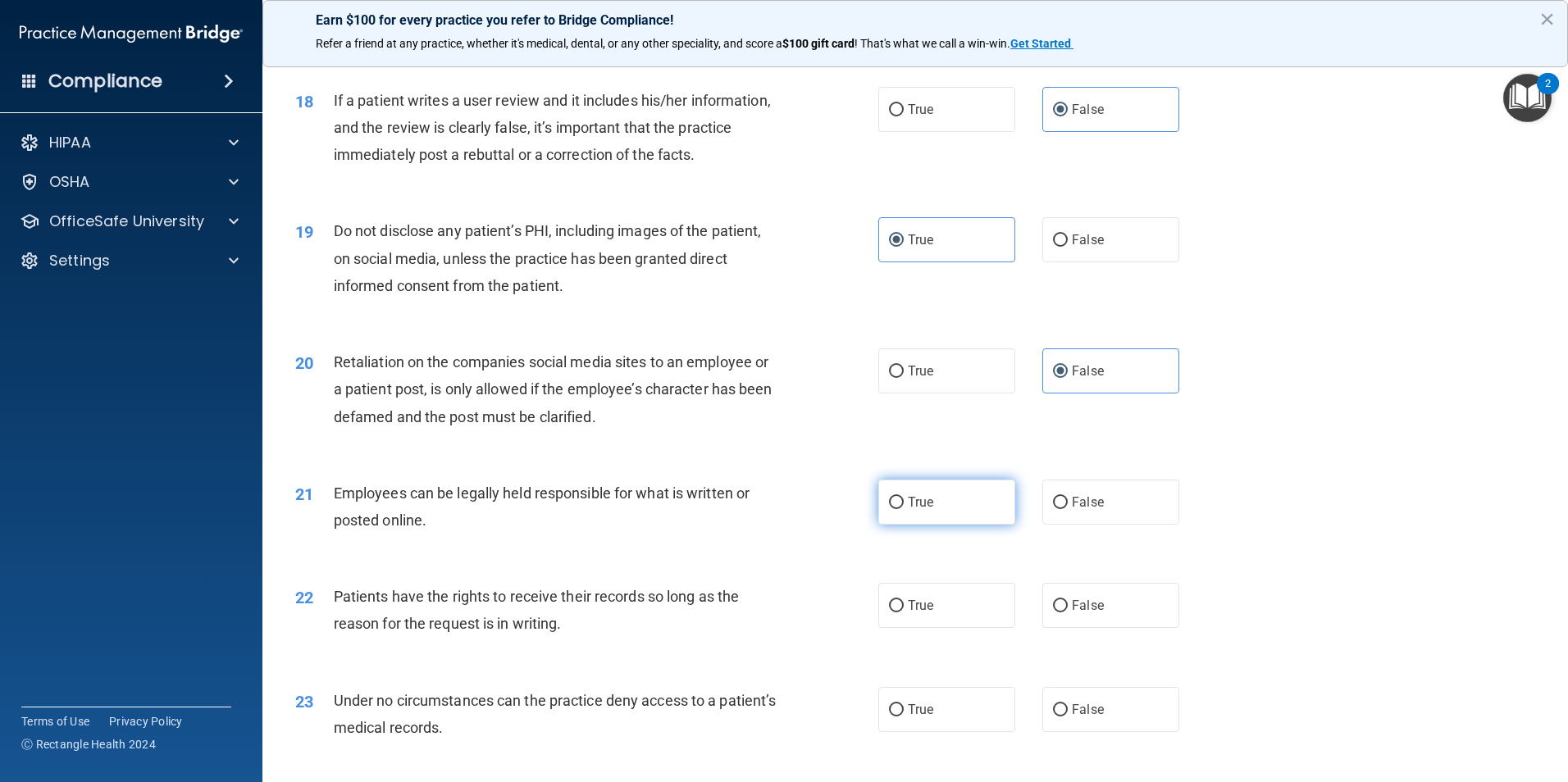
click at [907, 509] on span "True" at bounding box center [920, 502] width 25 height 16
click at [902, 509] on input "True" at bounding box center [897, 503] width 15 height 13
radio input "true"
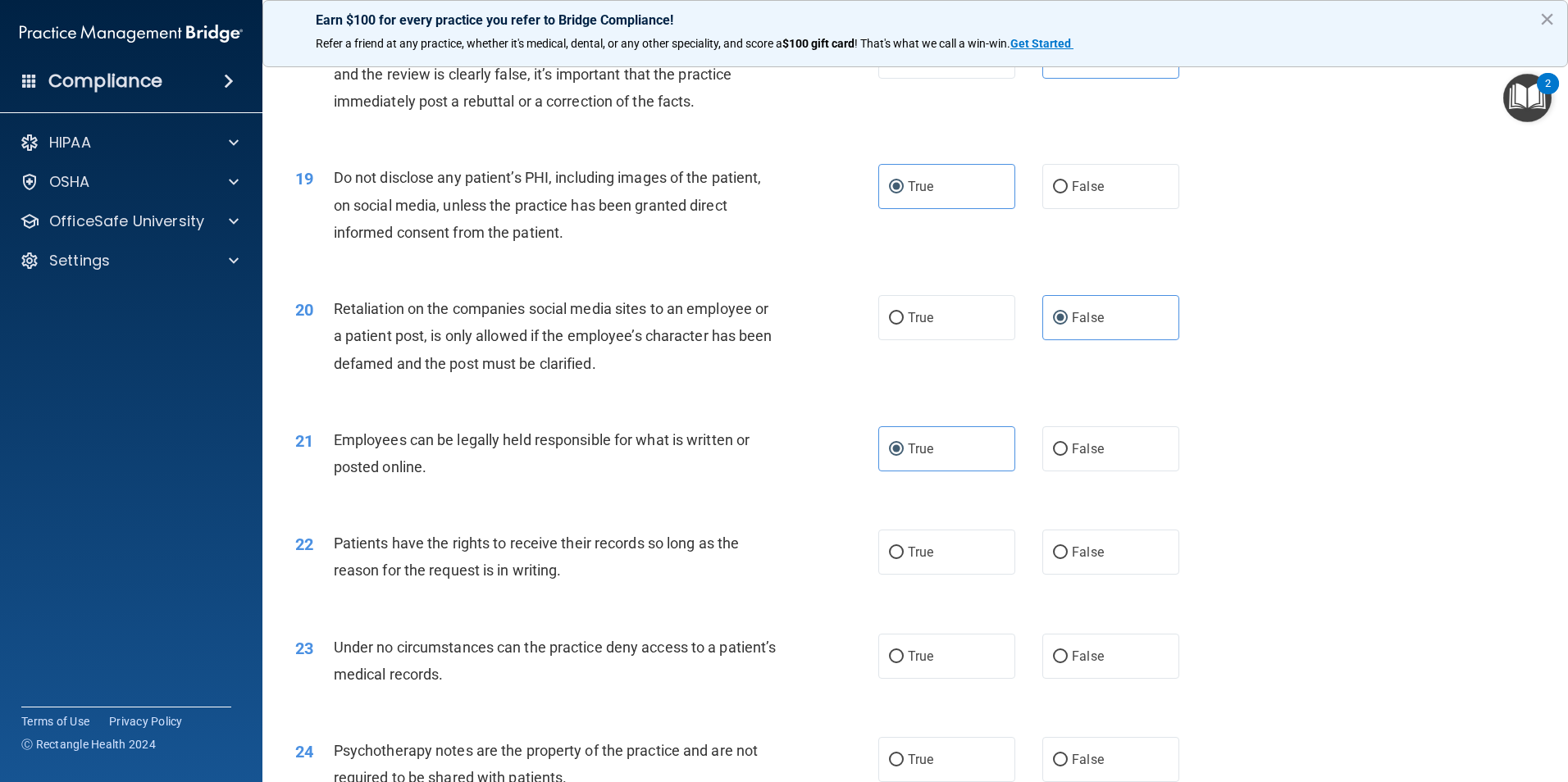
scroll to position [2377, 0]
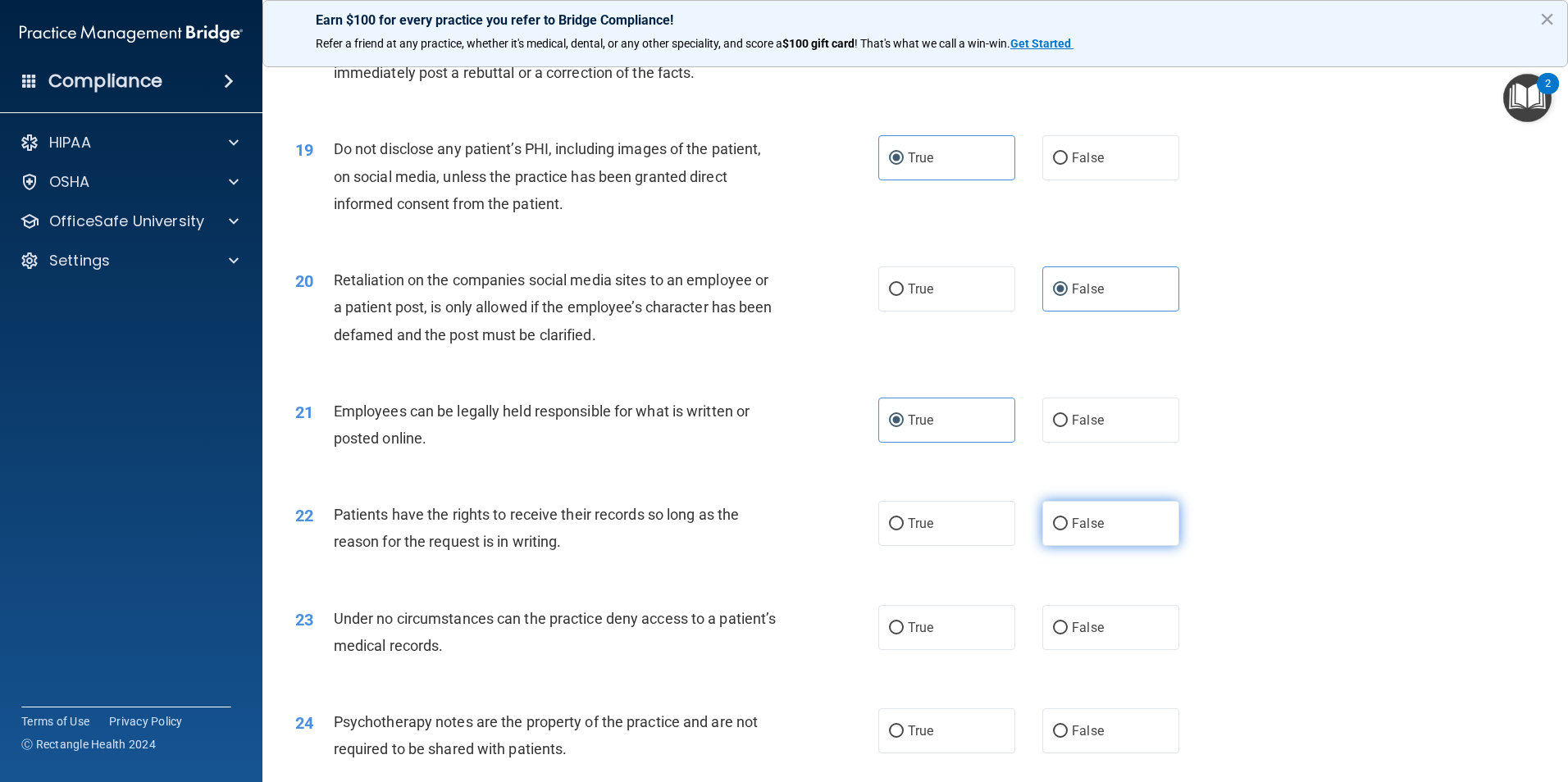
click at [1070, 546] on label "False" at bounding box center [1111, 524] width 137 height 45
click at [1068, 530] on input "False" at bounding box center [1060, 524] width 15 height 13
radio input "true"
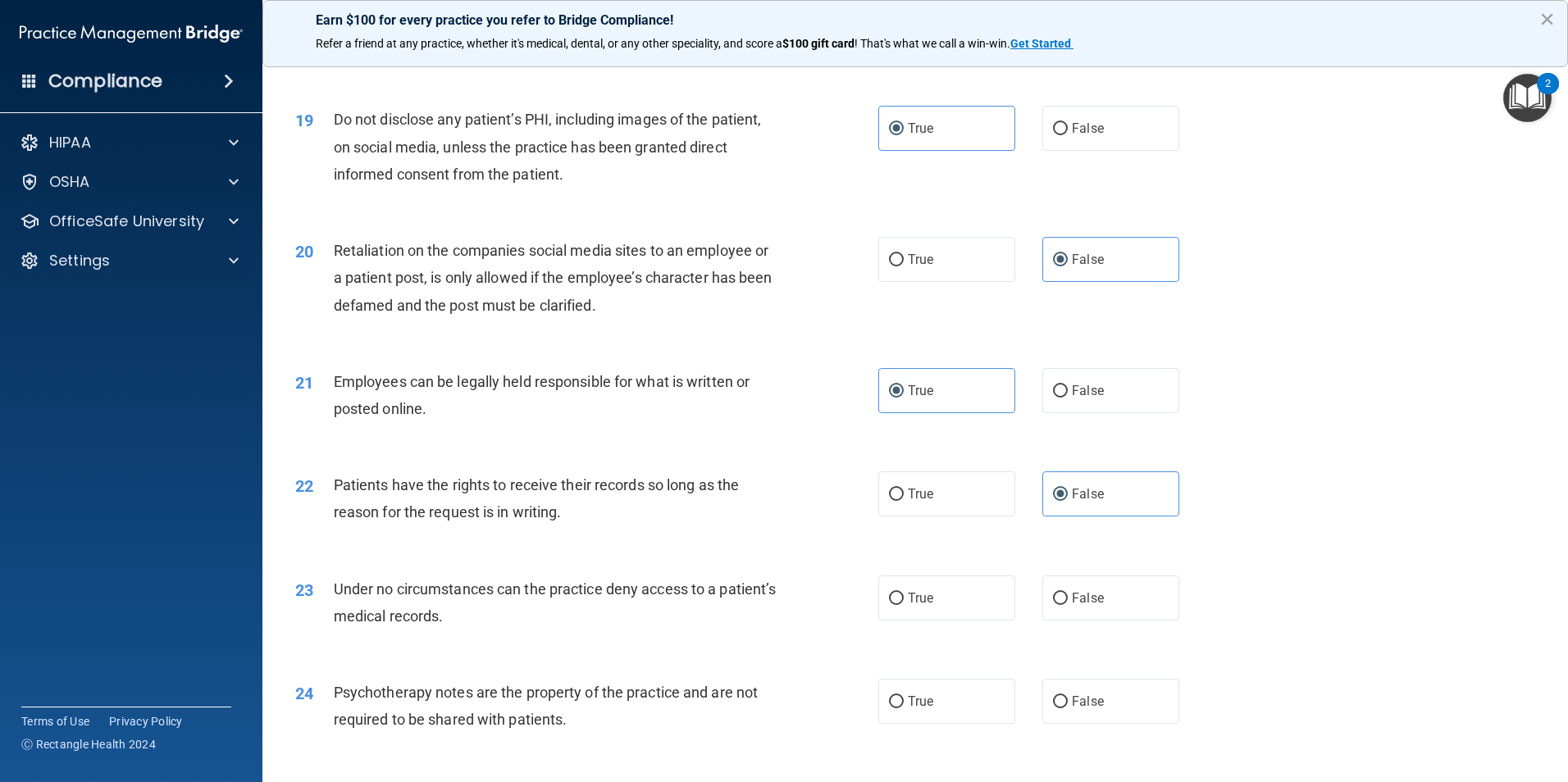
scroll to position [2459, 0]
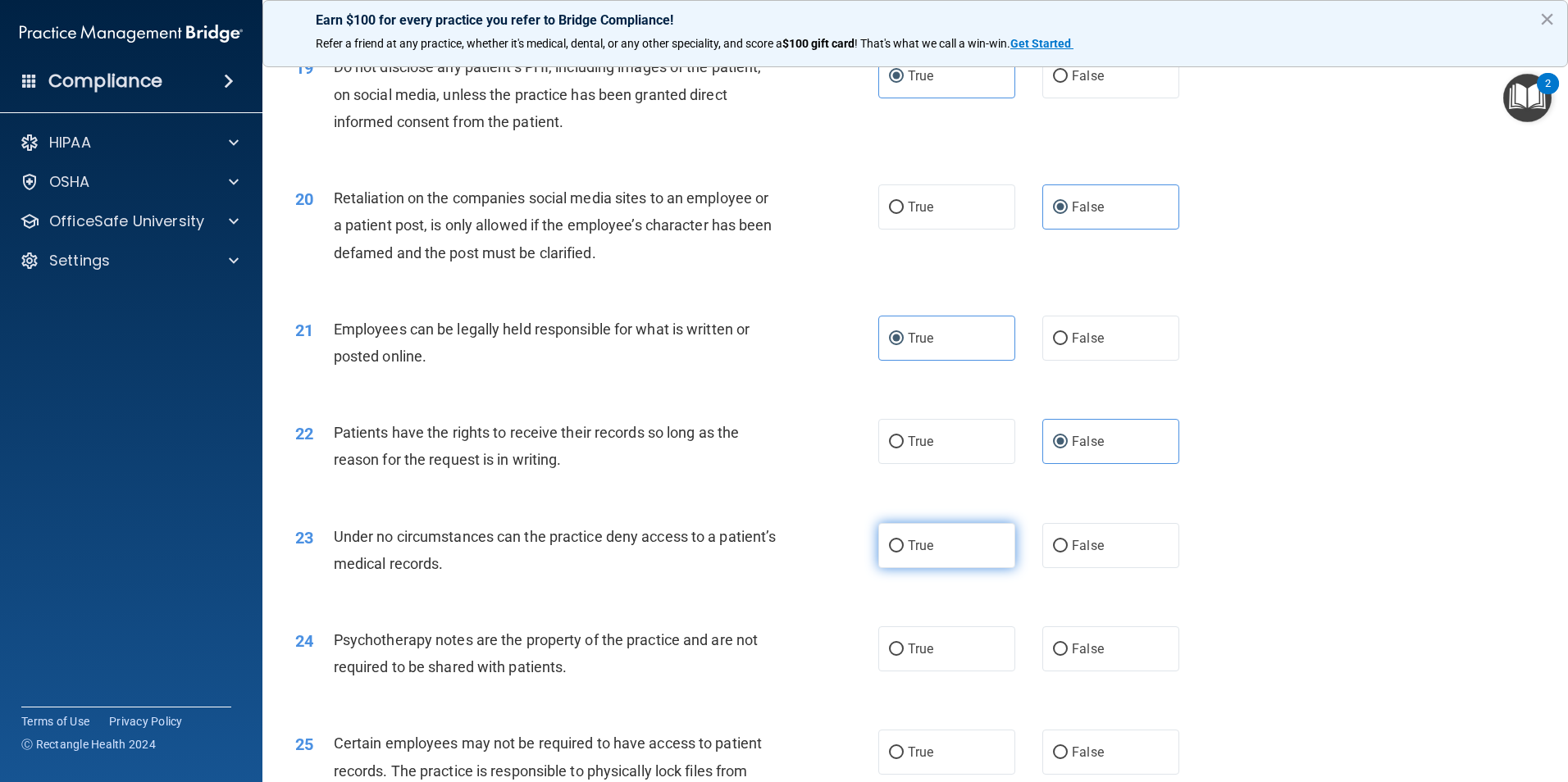
click at [895, 564] on label "True" at bounding box center [947, 545] width 137 height 45
click at [895, 553] on input "True" at bounding box center [897, 546] width 15 height 13
radio input "true"
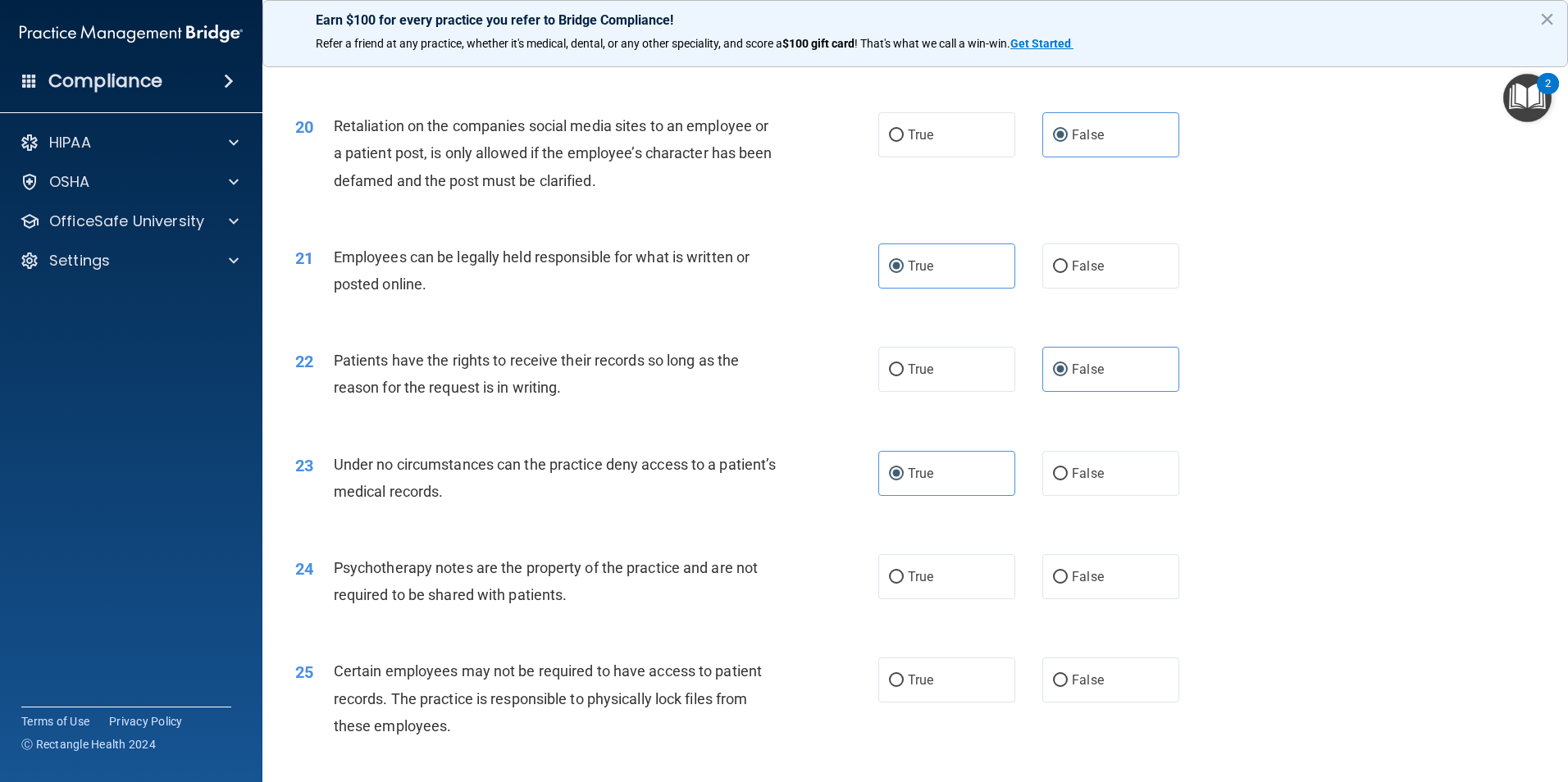
scroll to position [2623, 0]
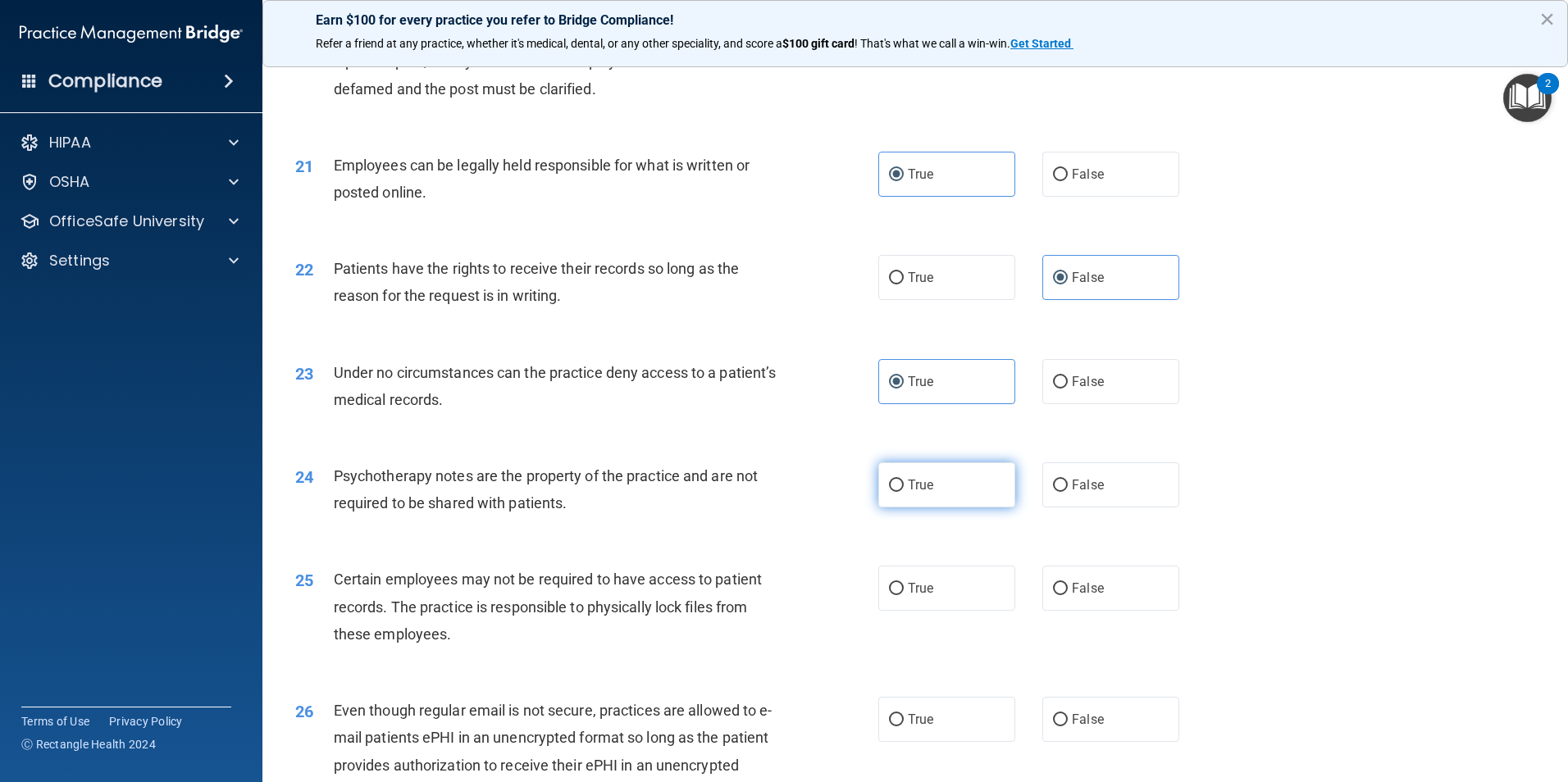
click at [922, 493] on span "True" at bounding box center [920, 484] width 25 height 16
click at [903, 492] on input "True" at bounding box center [897, 485] width 15 height 13
radio input "true"
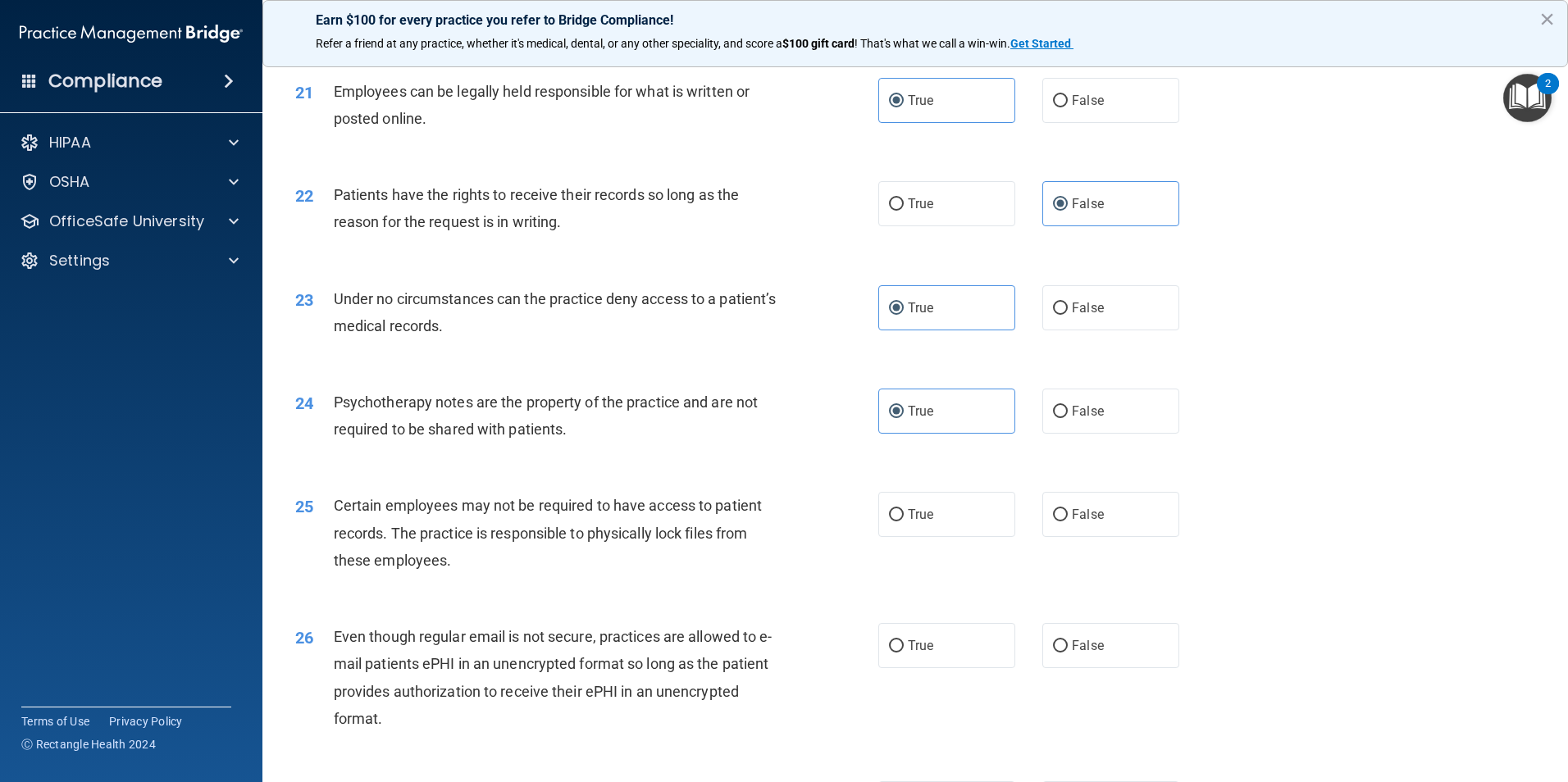
scroll to position [2787, 0]
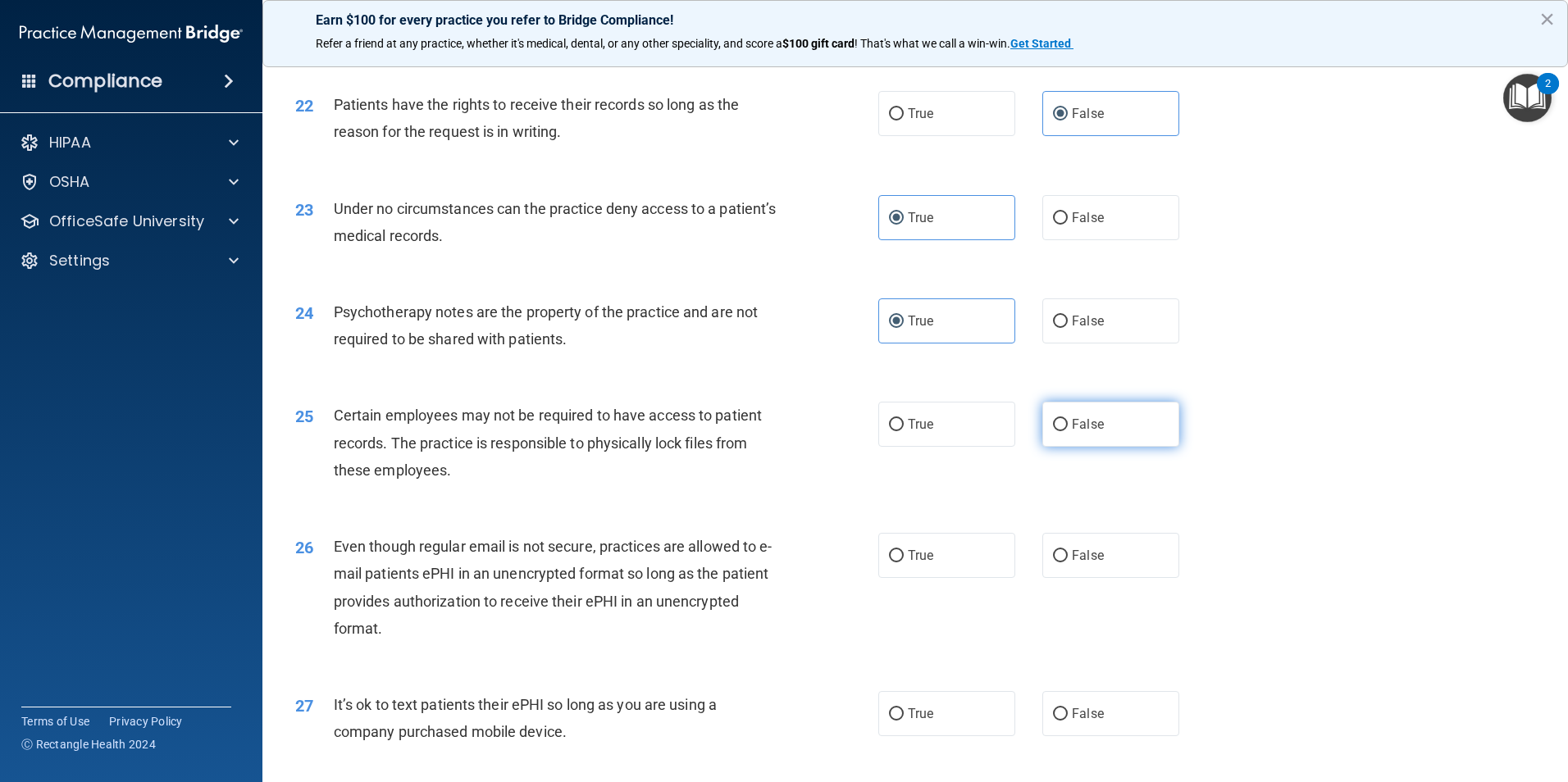
click at [1053, 431] on input "False" at bounding box center [1060, 424] width 15 height 13
radio input "true"
click at [922, 578] on label "True" at bounding box center [947, 555] width 137 height 45
click at [903, 562] on input "True" at bounding box center [897, 556] width 15 height 13
radio input "true"
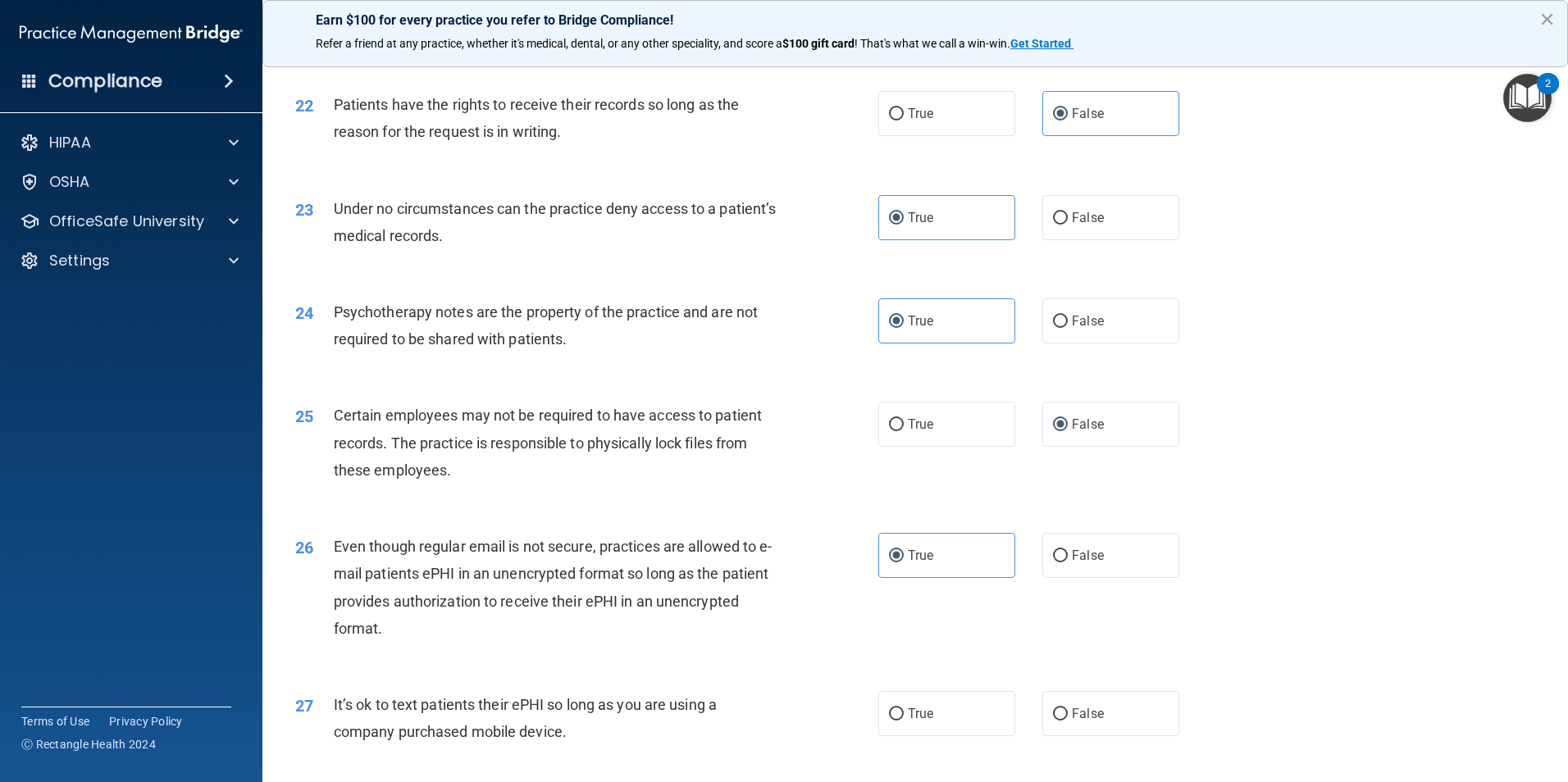
scroll to position [3032, 0]
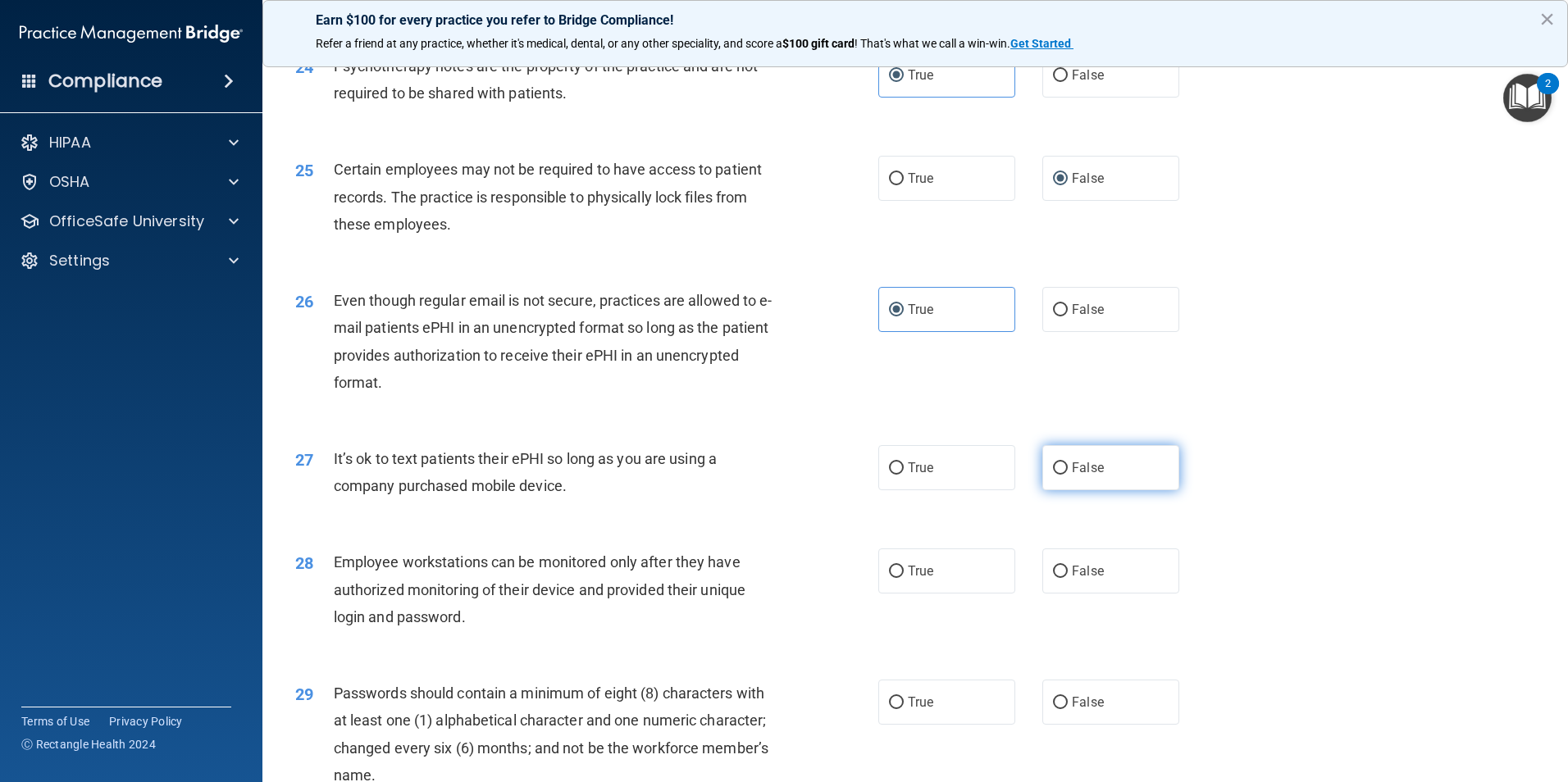
click at [1072, 475] on span "False" at bounding box center [1088, 468] width 32 height 16
click at [1064, 474] on input "False" at bounding box center [1060, 468] width 15 height 13
radio input "true"
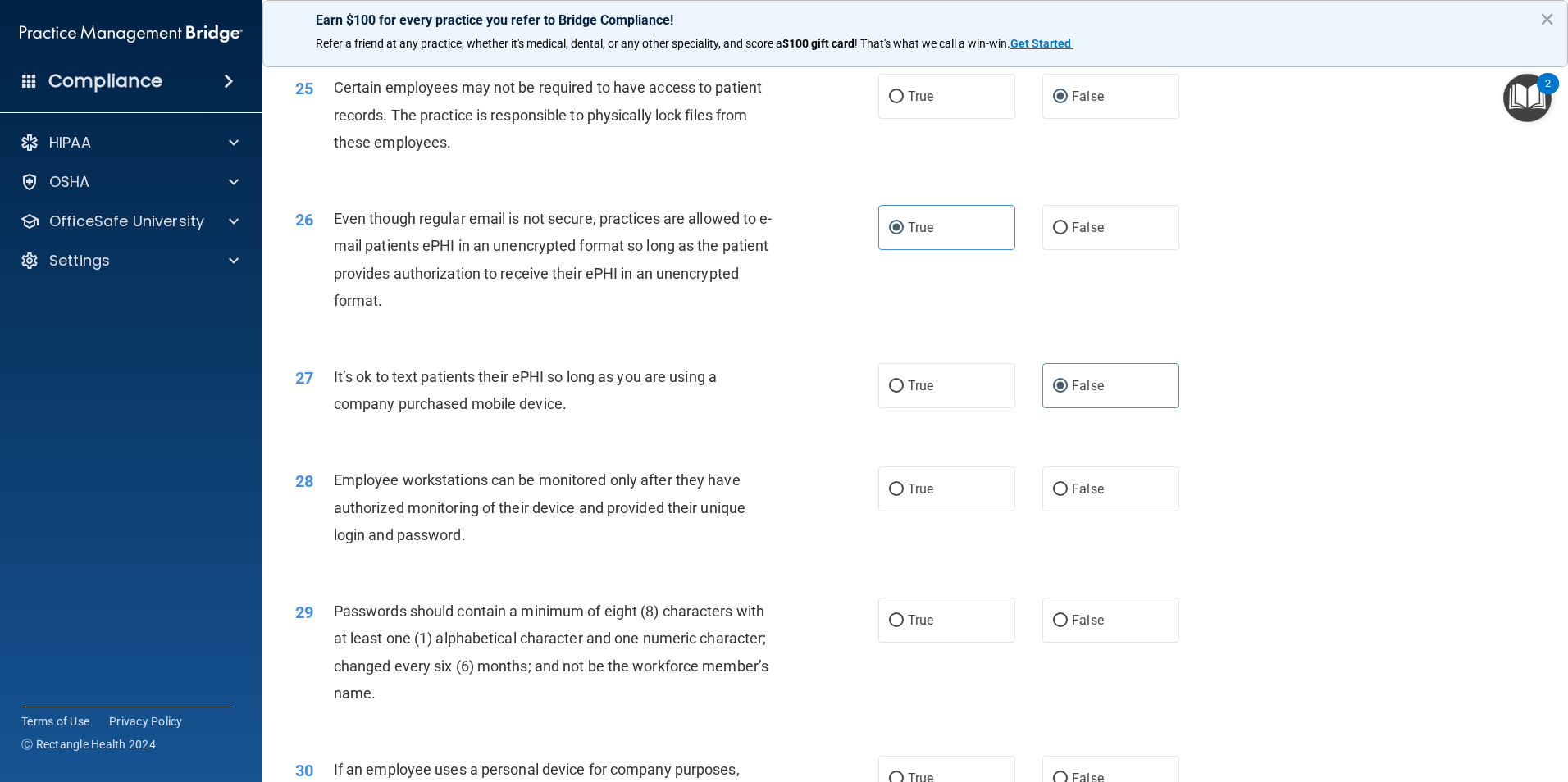
scroll to position [3196, 0]
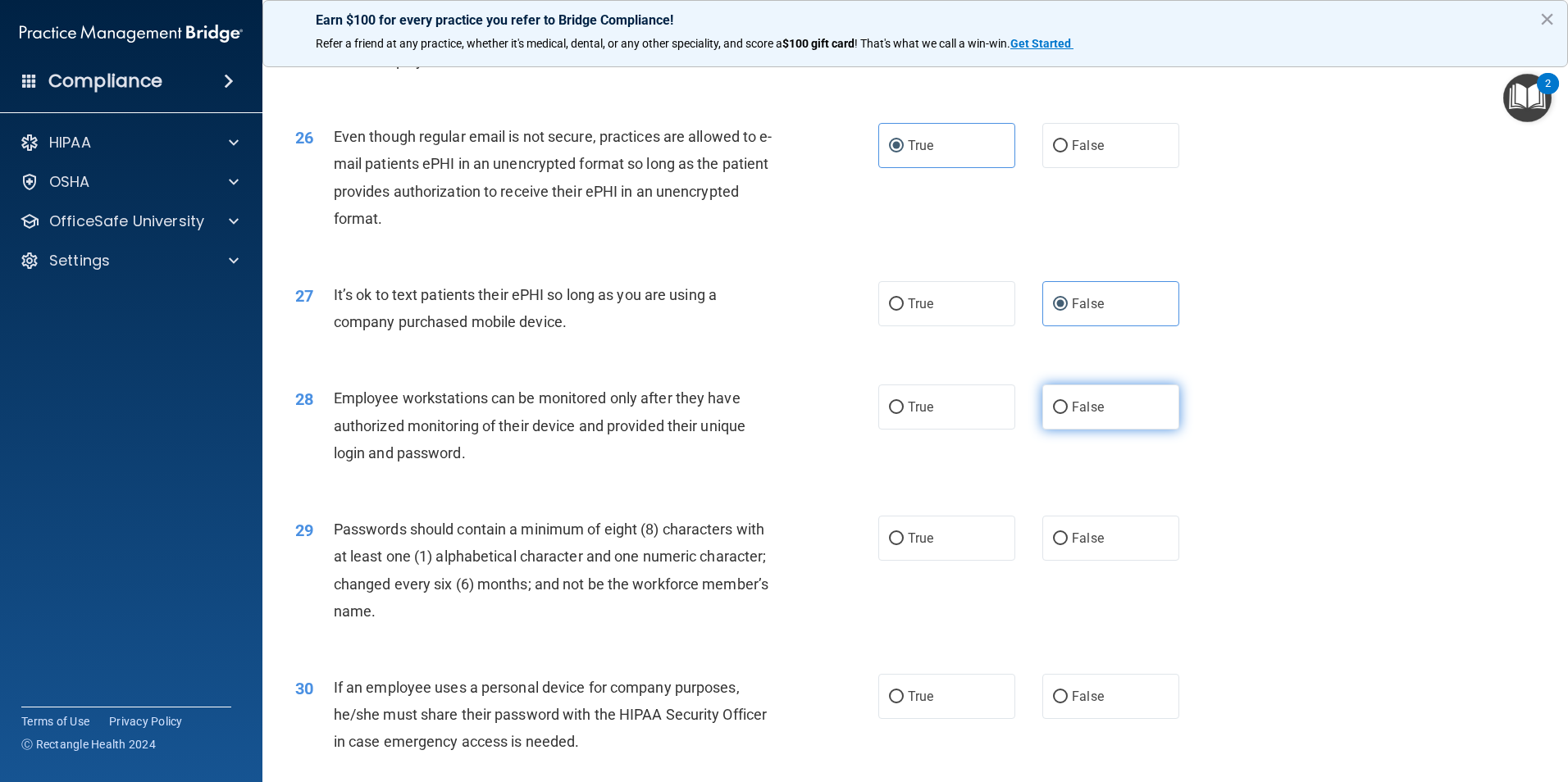
click at [1053, 429] on label "False" at bounding box center [1111, 407] width 137 height 45
click at [1053, 414] on input "False" at bounding box center [1060, 408] width 15 height 13
radio input "true"
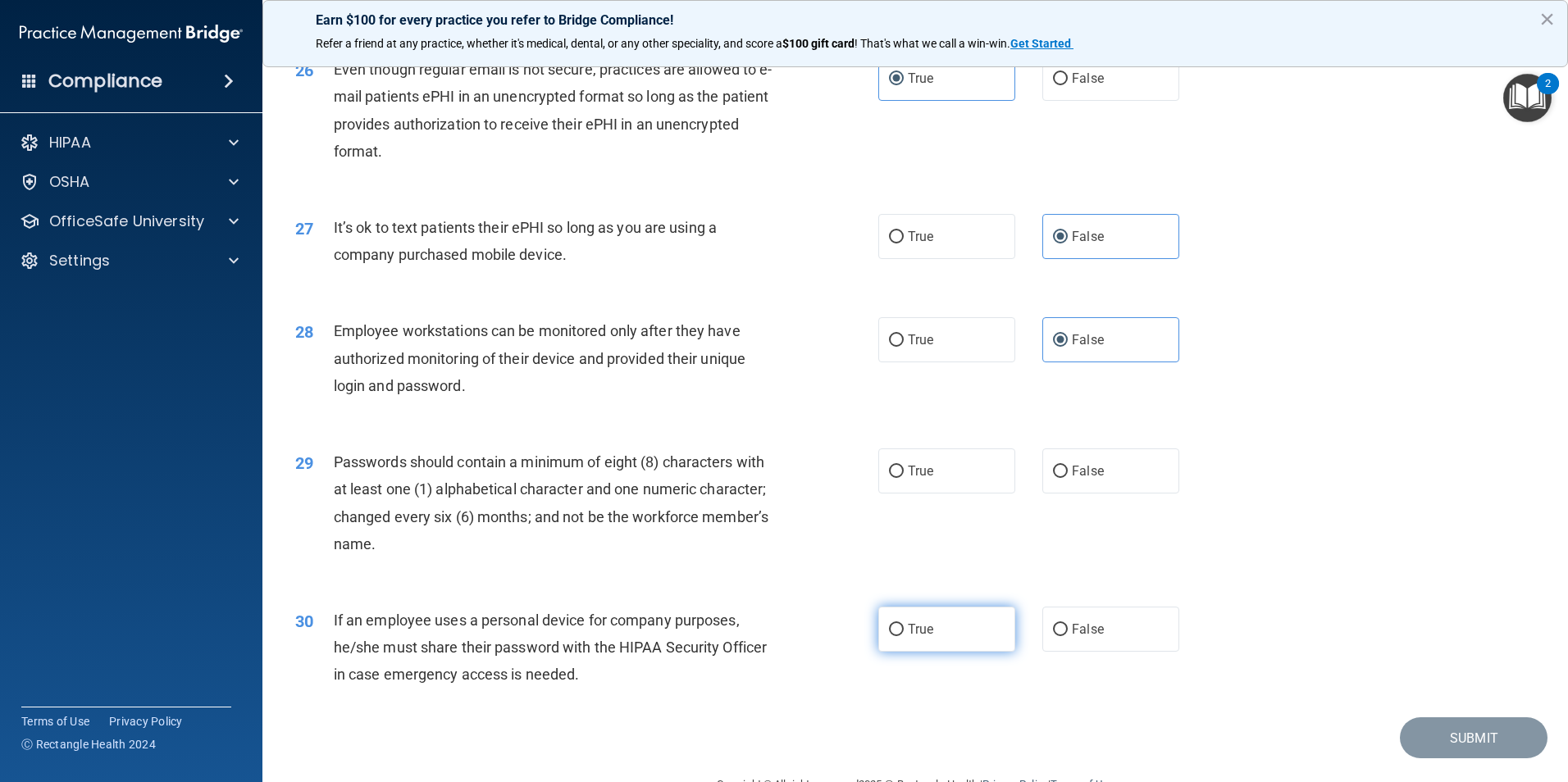
scroll to position [3332, 0]
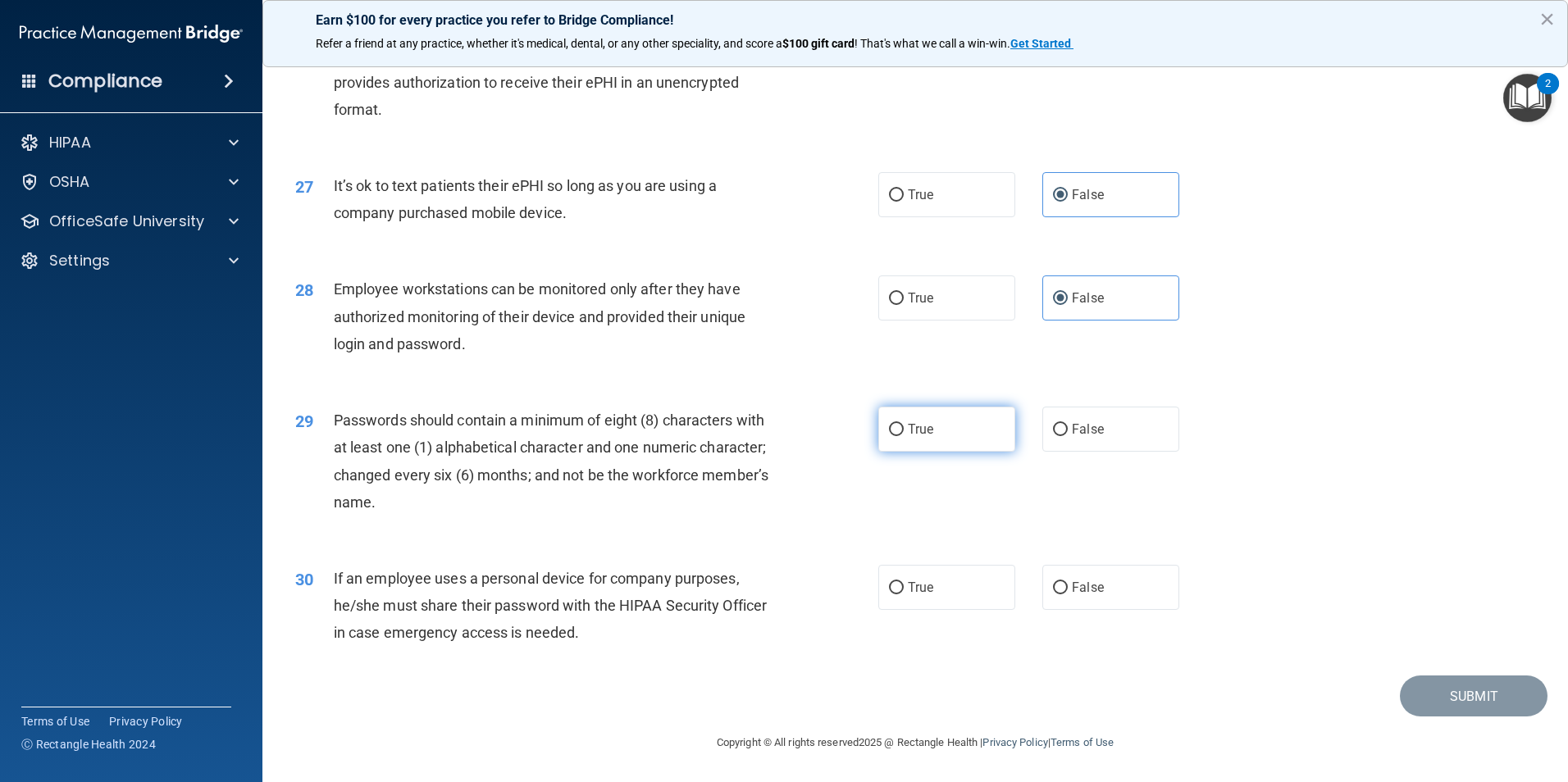
click at [893, 426] on input "True" at bounding box center [897, 429] width 15 height 13
radio input "true"
click at [1053, 583] on input "False" at bounding box center [1060, 588] width 15 height 13
radio input "true"
click at [1480, 686] on button "Submit" at bounding box center [1473, 696] width 148 height 42
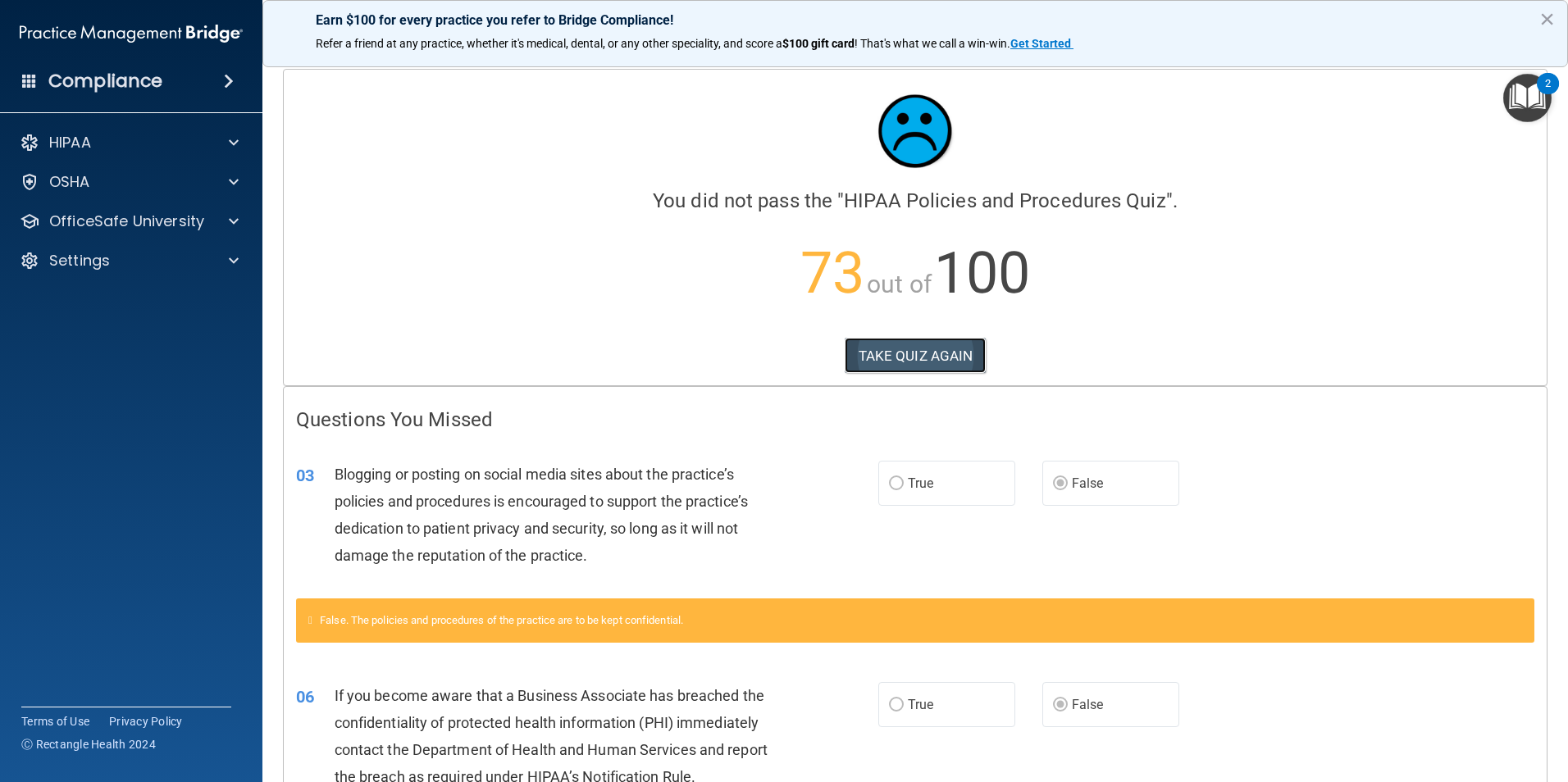
click at [900, 362] on button "TAKE QUIZ AGAIN" at bounding box center [916, 355] width 142 height 36
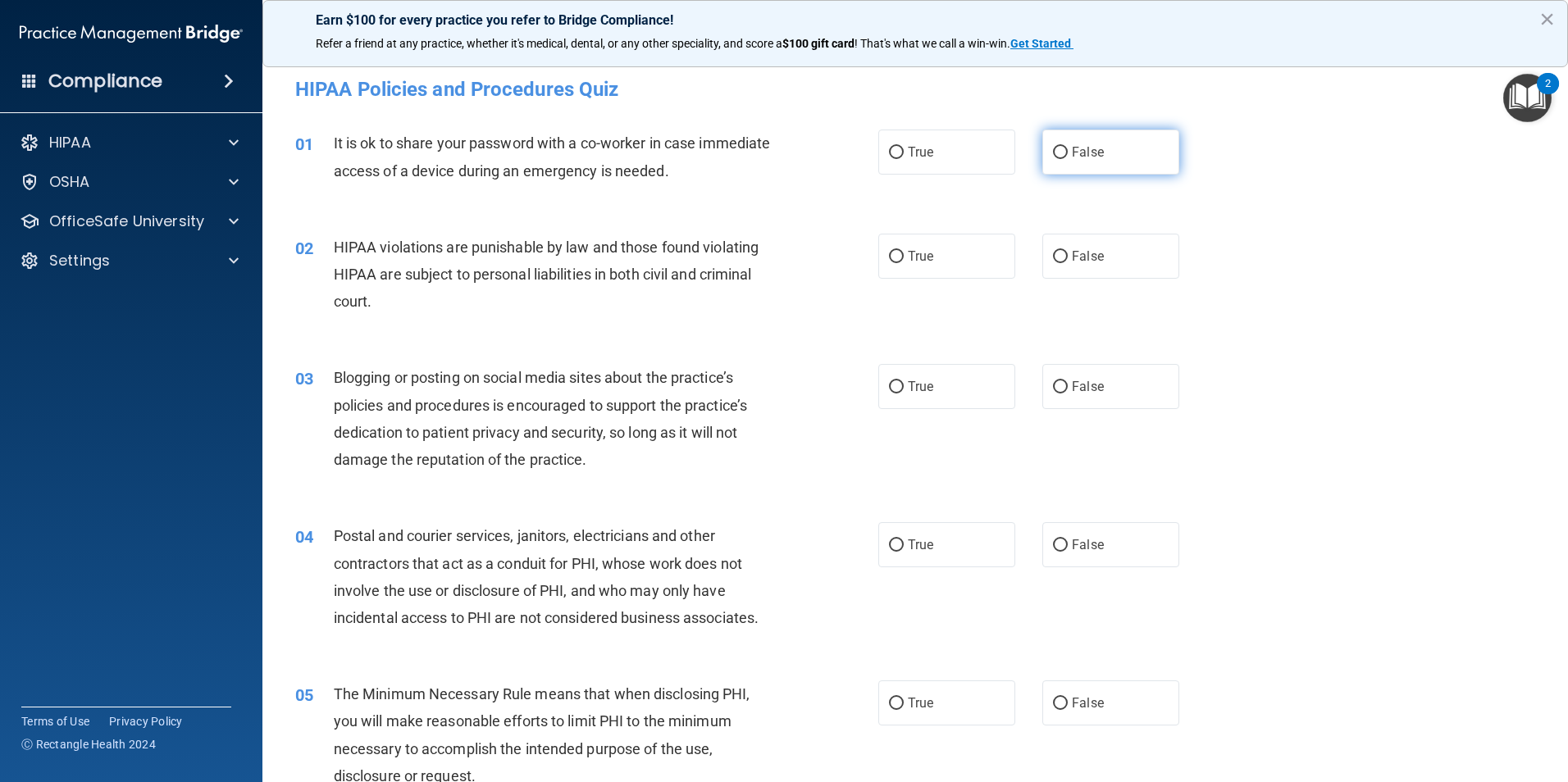
click at [1104, 142] on label "False" at bounding box center [1111, 152] width 137 height 45
click at [1068, 147] on input "False" at bounding box center [1060, 153] width 15 height 13
radio input "true"
click at [888, 267] on label "True" at bounding box center [947, 256] width 137 height 45
click at [889, 263] on input "True" at bounding box center [897, 257] width 15 height 13
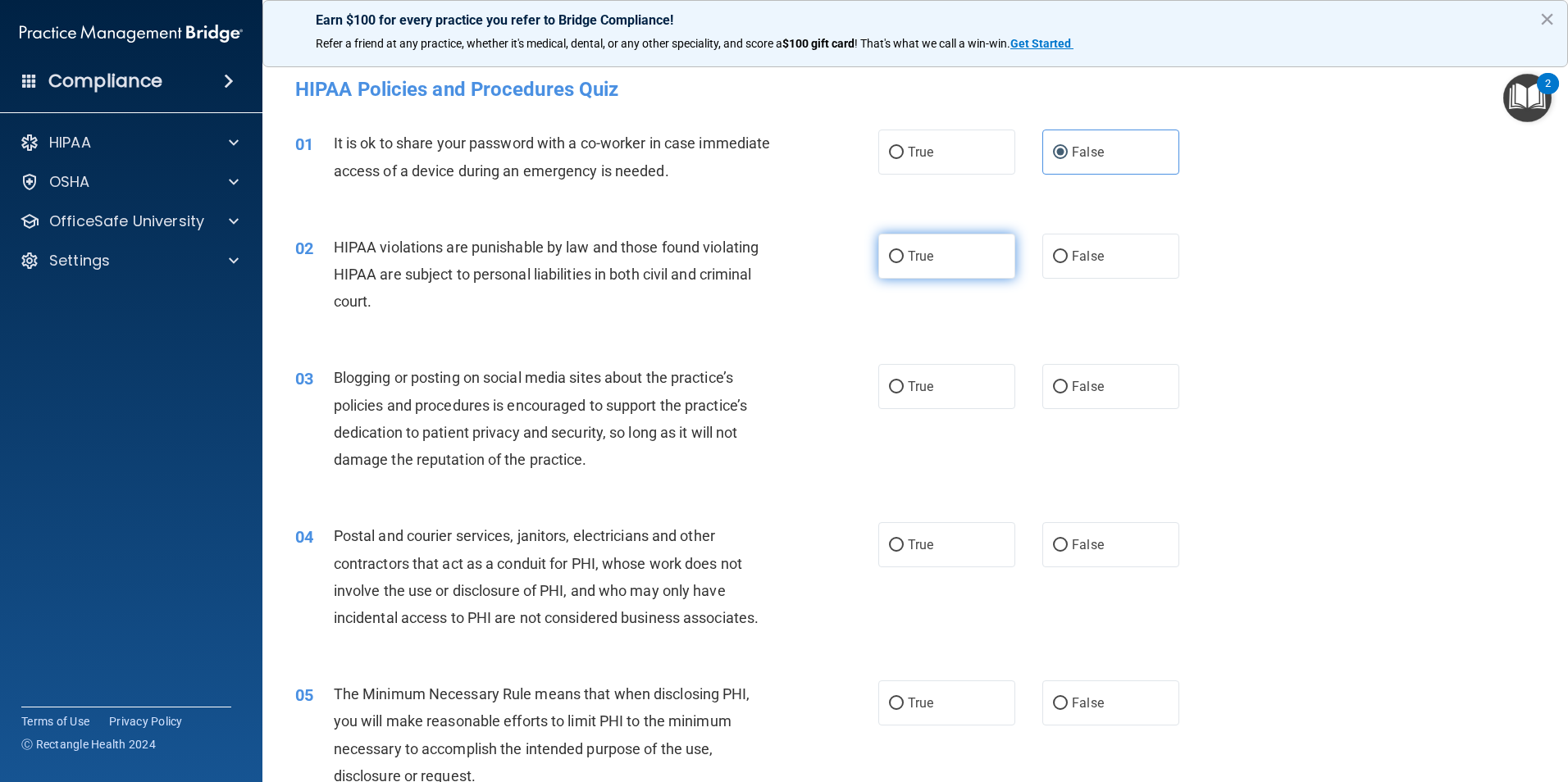
radio input "true"
click at [1078, 382] on span "False" at bounding box center [1088, 386] width 32 height 16
click at [1068, 382] on input "False" at bounding box center [1060, 387] width 15 height 13
radio input "true"
click at [938, 533] on label "True" at bounding box center [947, 544] width 137 height 45
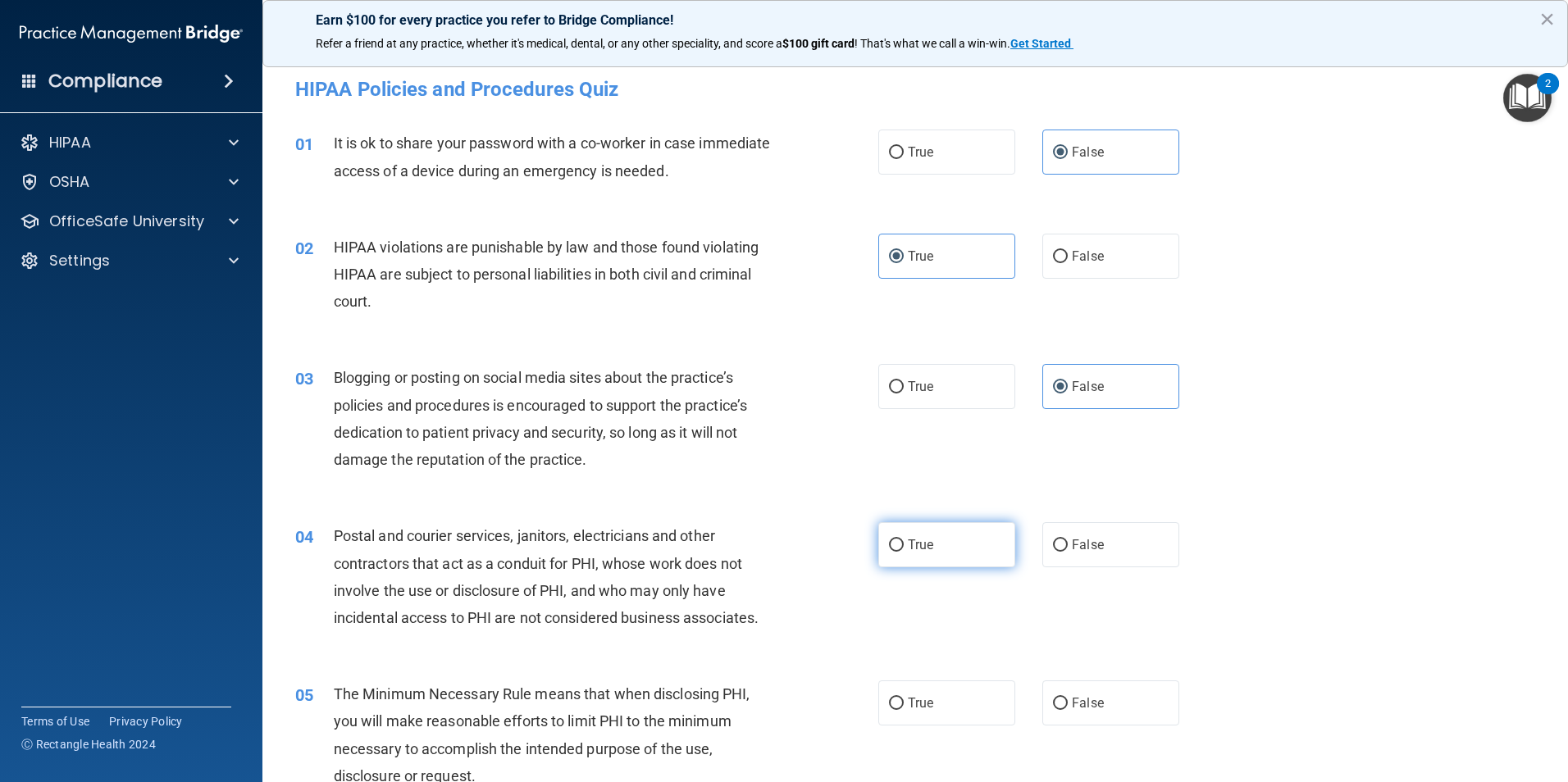
click at [903, 539] on input "True" at bounding box center [897, 545] width 15 height 13
radio input "true"
click at [921, 709] on span "True" at bounding box center [920, 703] width 25 height 16
click at [903, 709] on input "True" at bounding box center [897, 704] width 15 height 13
radio input "true"
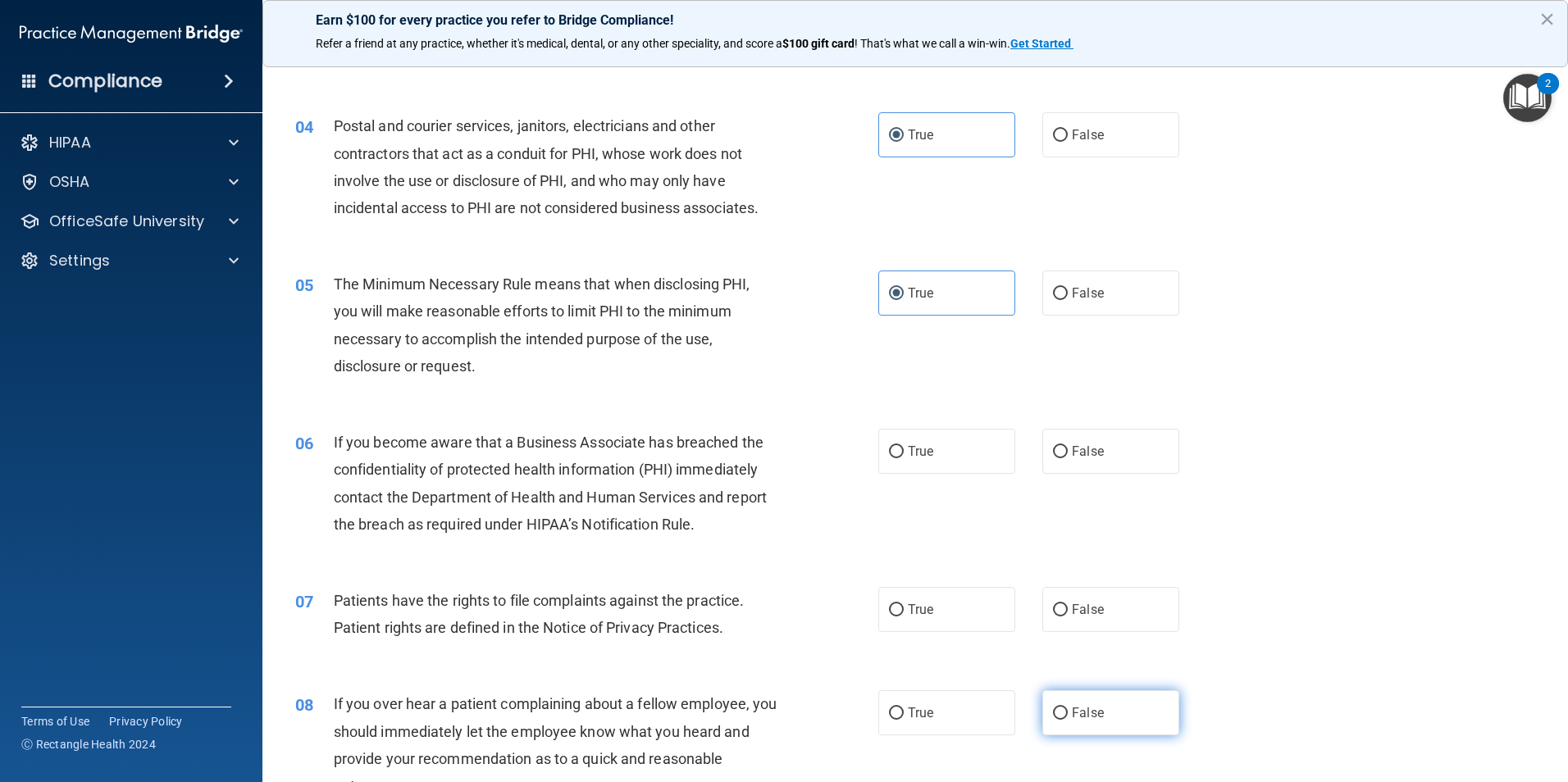
scroll to position [574, 0]
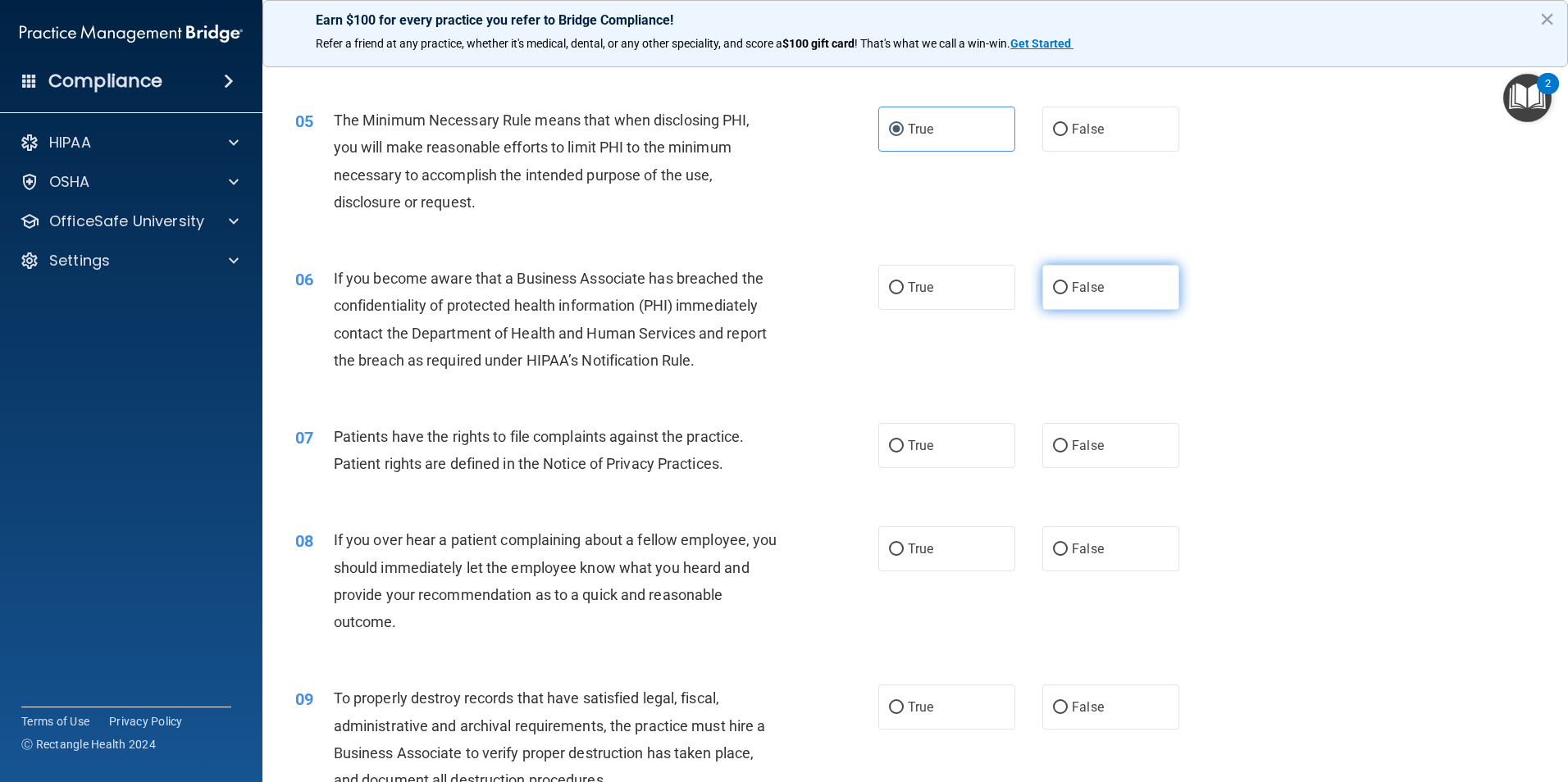
click at [1050, 303] on label "False" at bounding box center [1111, 288] width 137 height 45
click at [1053, 294] on input "False" at bounding box center [1060, 288] width 15 height 13
radio input "true"
click at [945, 441] on label "True" at bounding box center [947, 445] width 137 height 45
click at [903, 441] on input "True" at bounding box center [897, 446] width 15 height 13
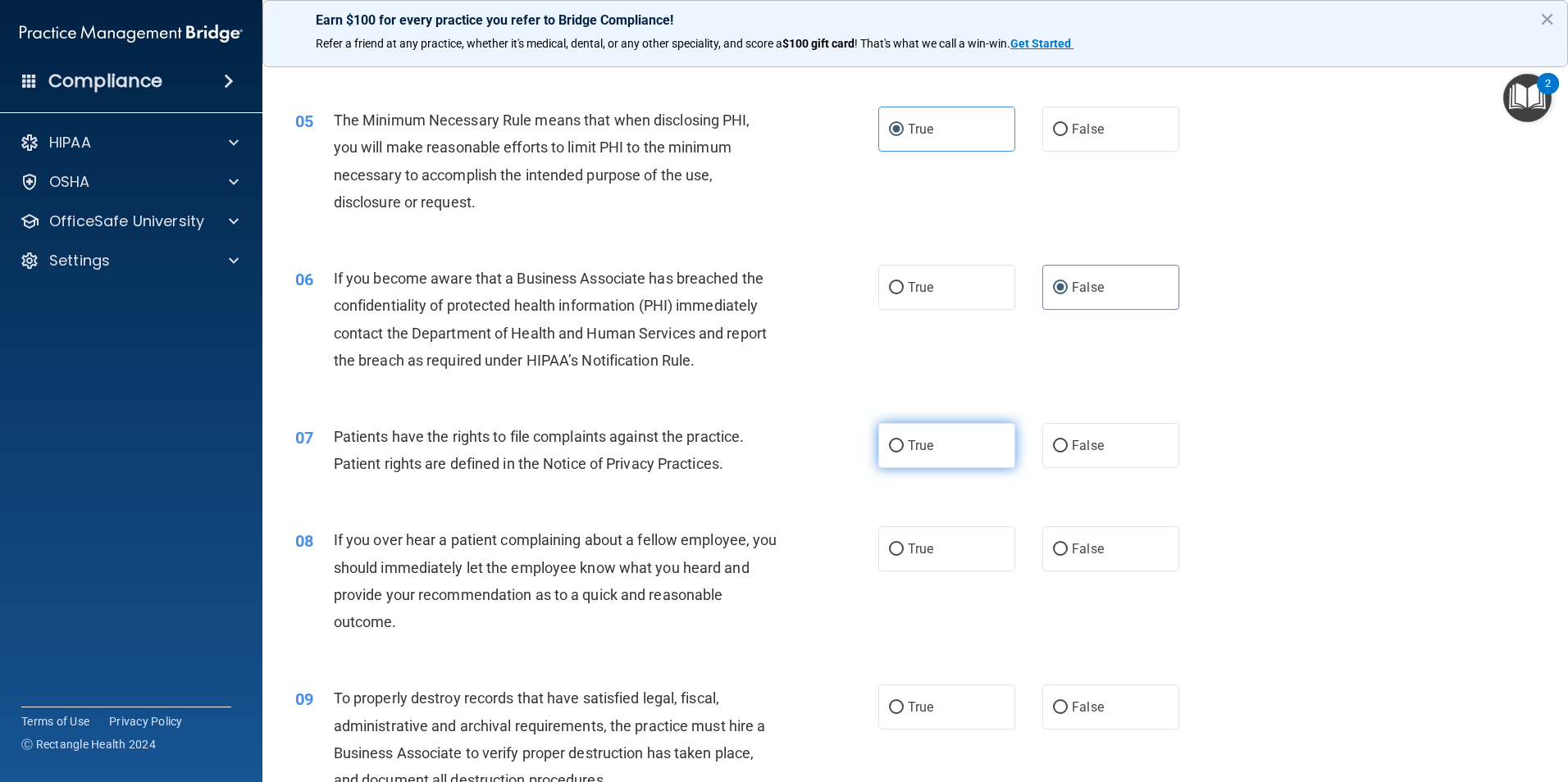
radio input "true"
click at [1119, 533] on label "False" at bounding box center [1111, 549] width 137 height 45
click at [1068, 544] on input "False" at bounding box center [1060, 549] width 15 height 13
radio input "true"
click at [1062, 719] on label "False" at bounding box center [1111, 707] width 137 height 45
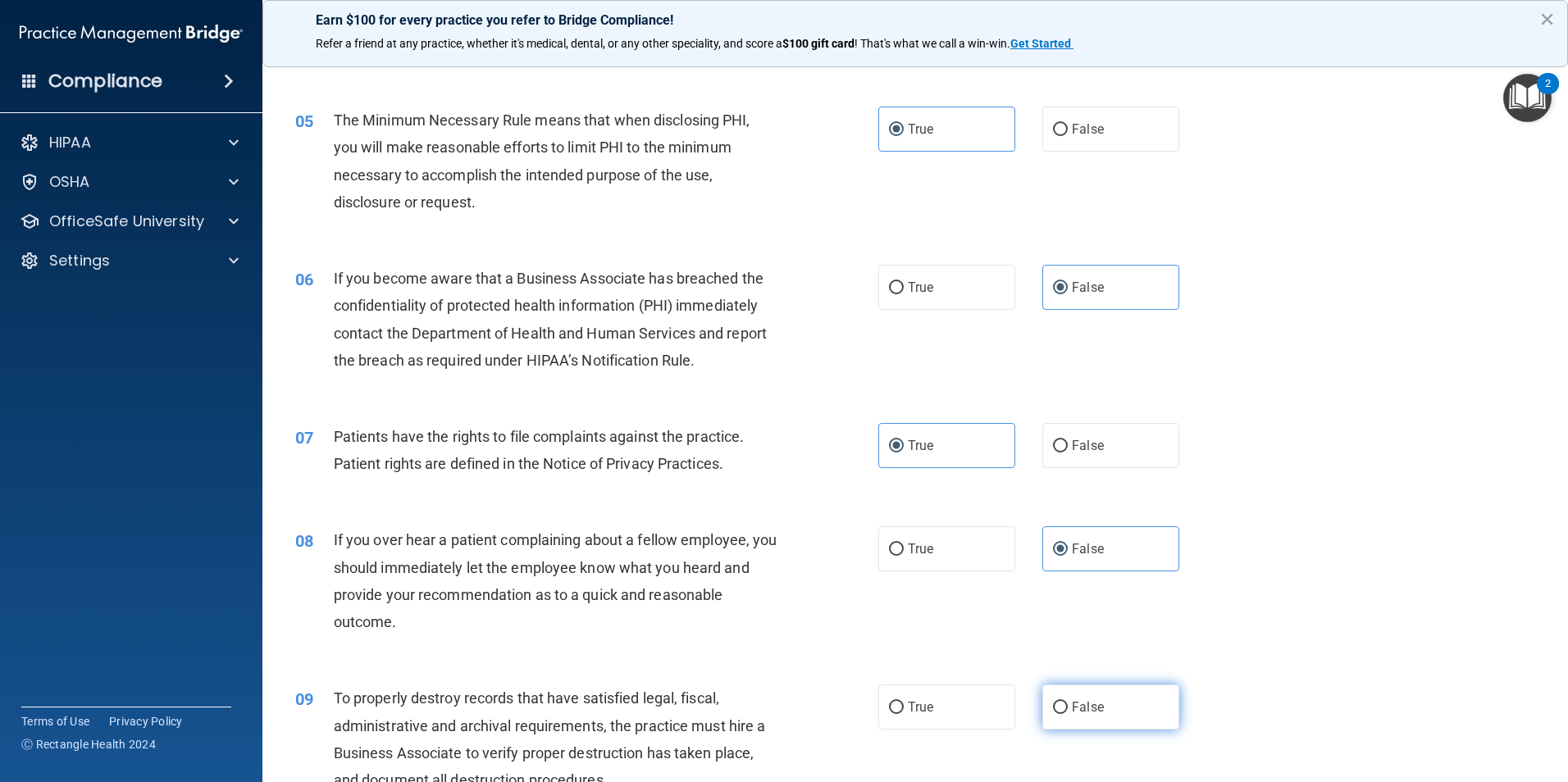
click at [1062, 714] on input "False" at bounding box center [1060, 708] width 15 height 13
radio input "true"
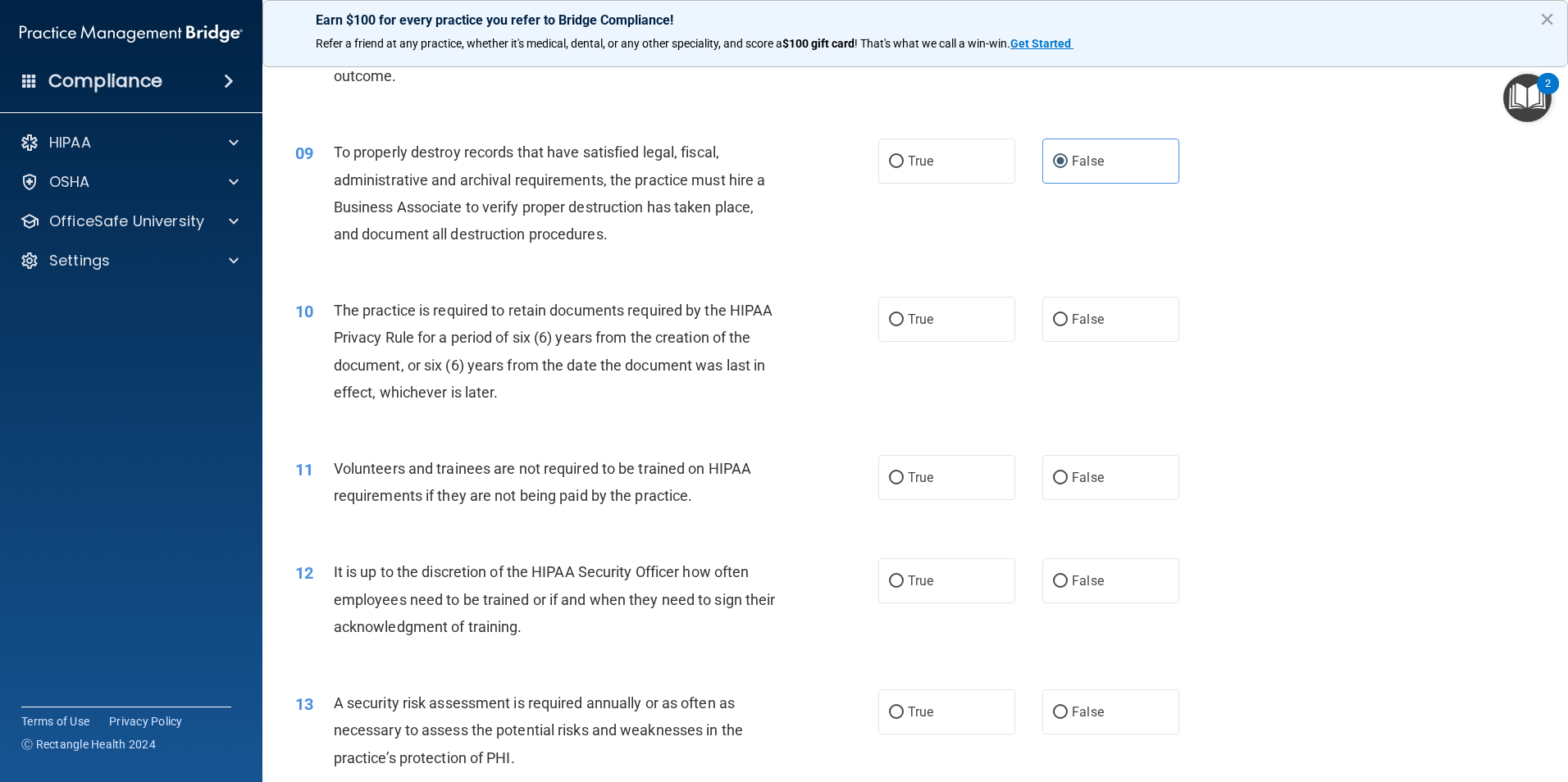
scroll to position [1147, 0]
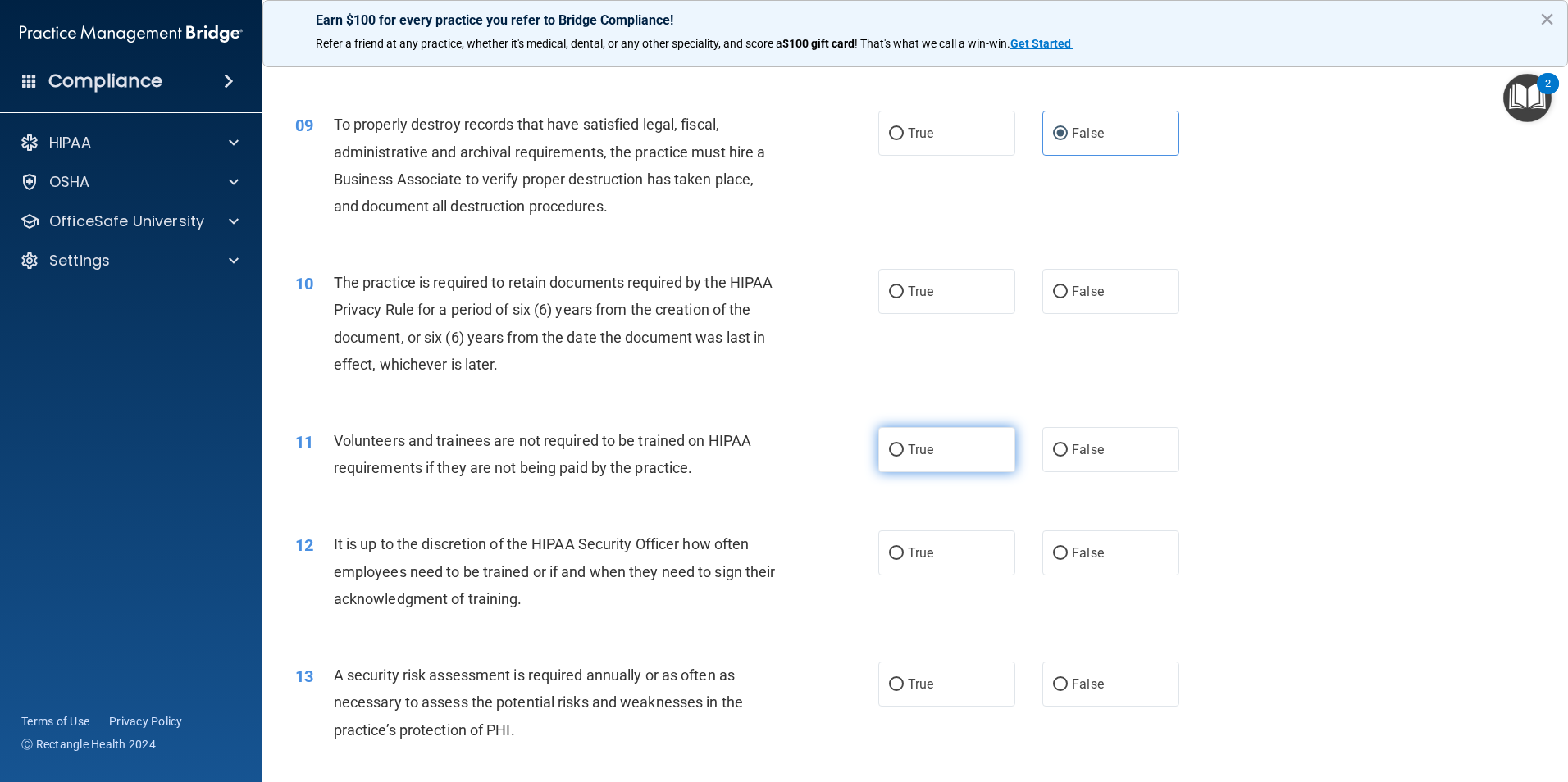
click at [887, 461] on label "True" at bounding box center [947, 449] width 137 height 45
click at [889, 457] on input "True" at bounding box center [897, 450] width 15 height 13
radio input "true"
click at [939, 293] on label "True" at bounding box center [947, 291] width 137 height 45
click at [903, 293] on input "True" at bounding box center [897, 292] width 15 height 13
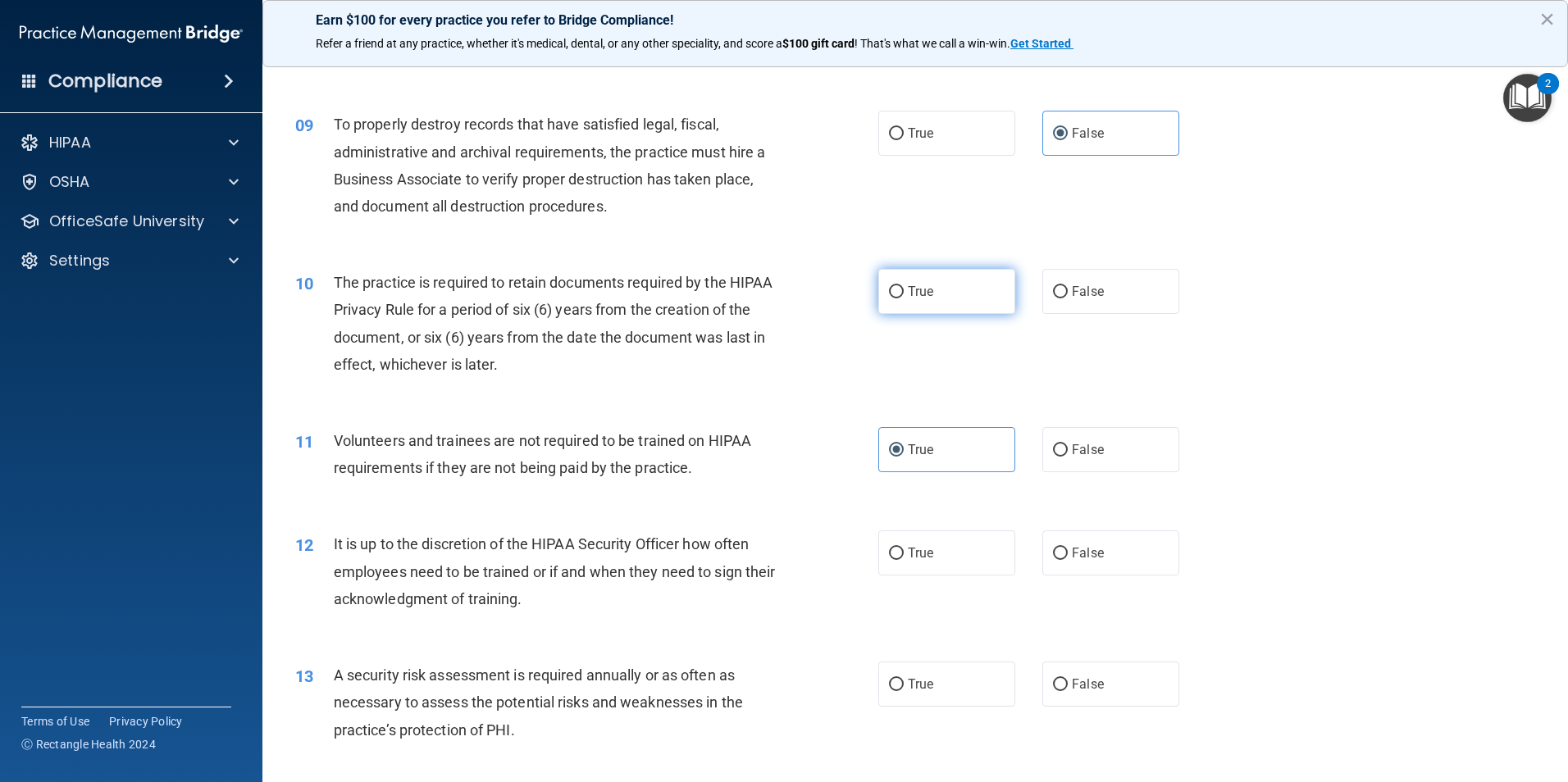
radio input "true"
click at [1074, 444] on span "False" at bounding box center [1088, 449] width 32 height 16
click at [1068, 444] on input "False" at bounding box center [1060, 450] width 15 height 13
radio input "true"
radio input "false"
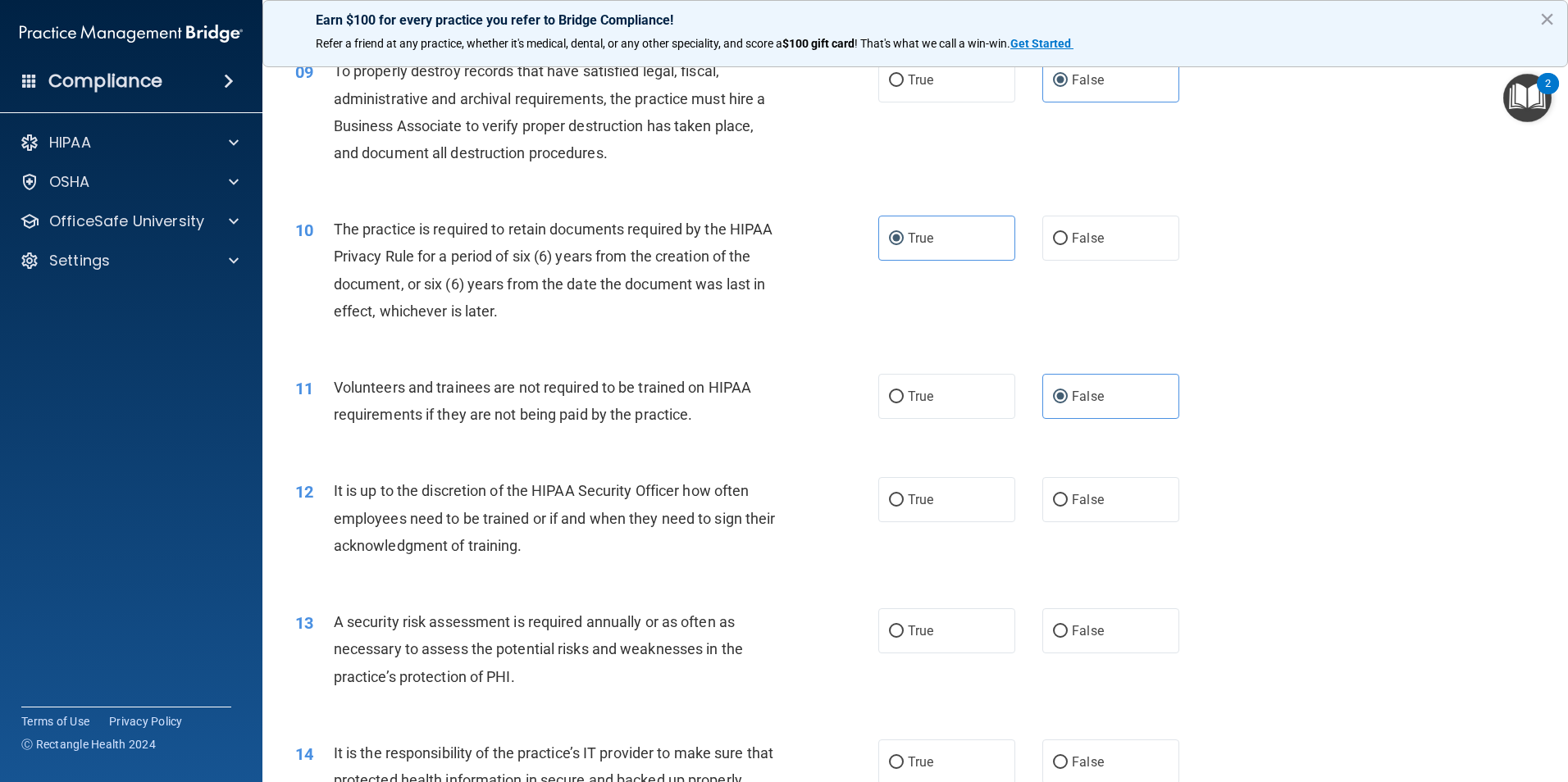
scroll to position [1230, 0]
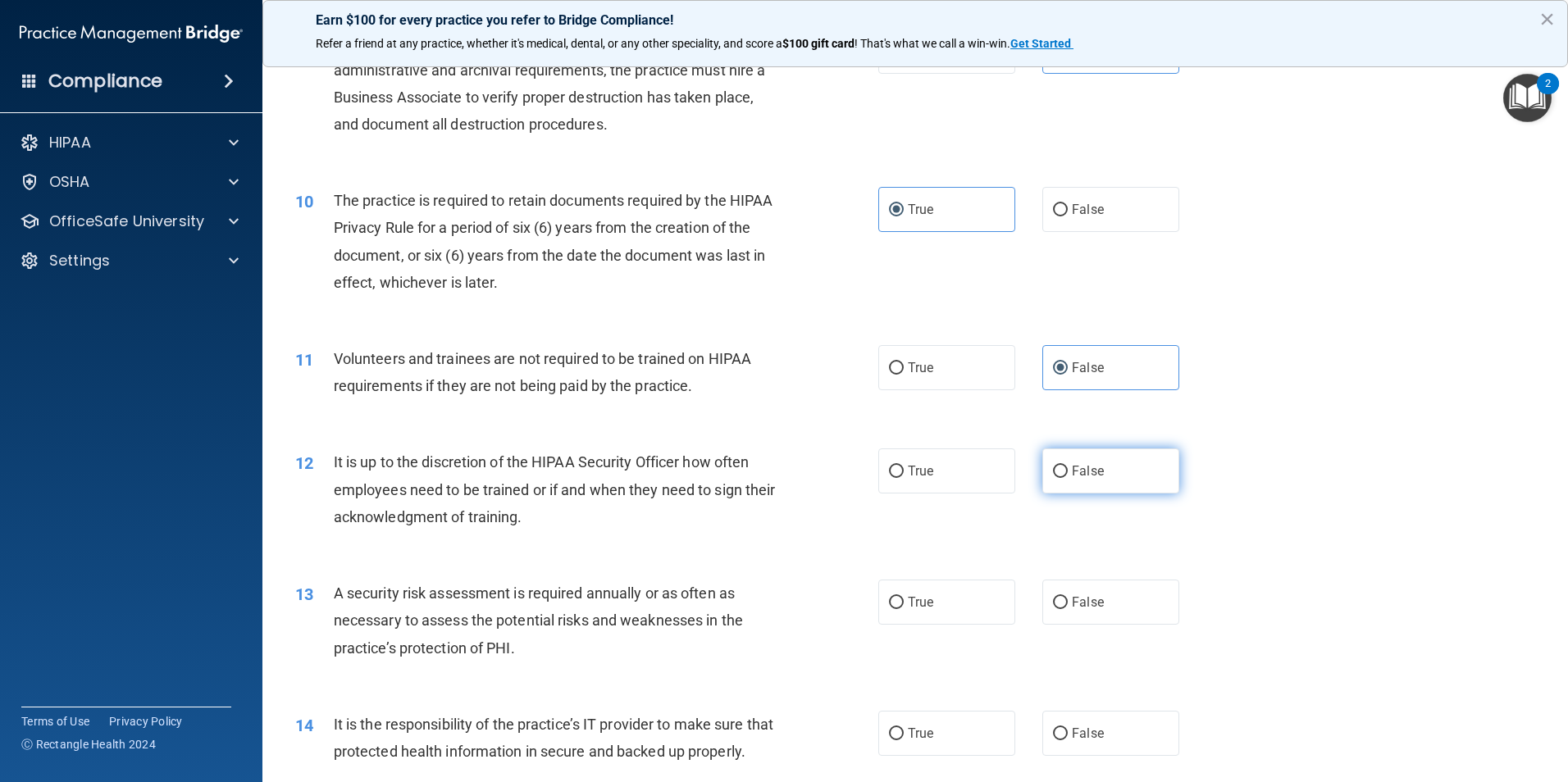
click at [1104, 460] on label "False" at bounding box center [1111, 471] width 137 height 45
click at [1068, 465] on input "False" at bounding box center [1060, 471] width 15 height 13
radio input "true"
click at [895, 607] on input "True" at bounding box center [897, 603] width 15 height 13
radio input "true"
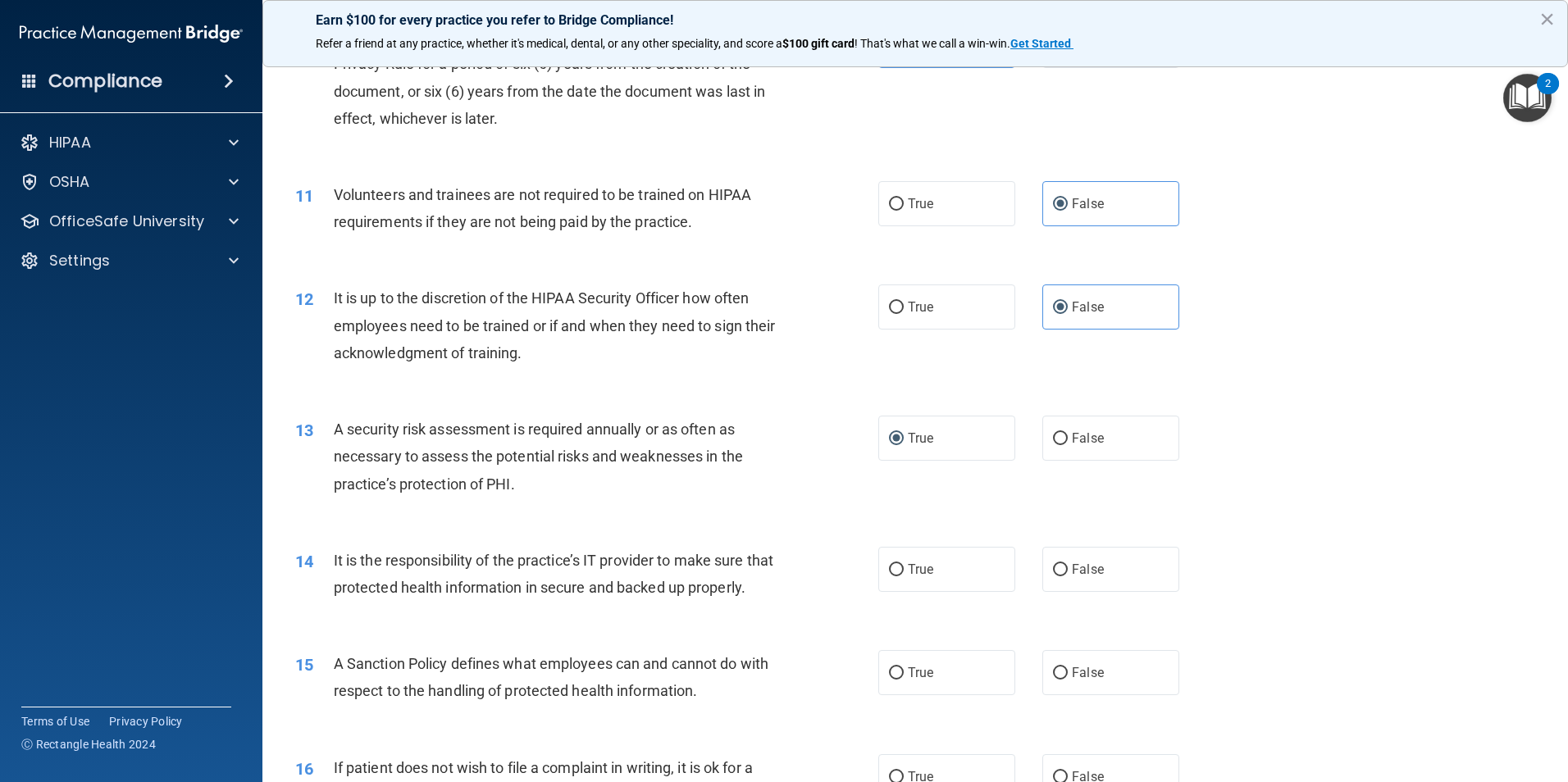
scroll to position [1557, 0]
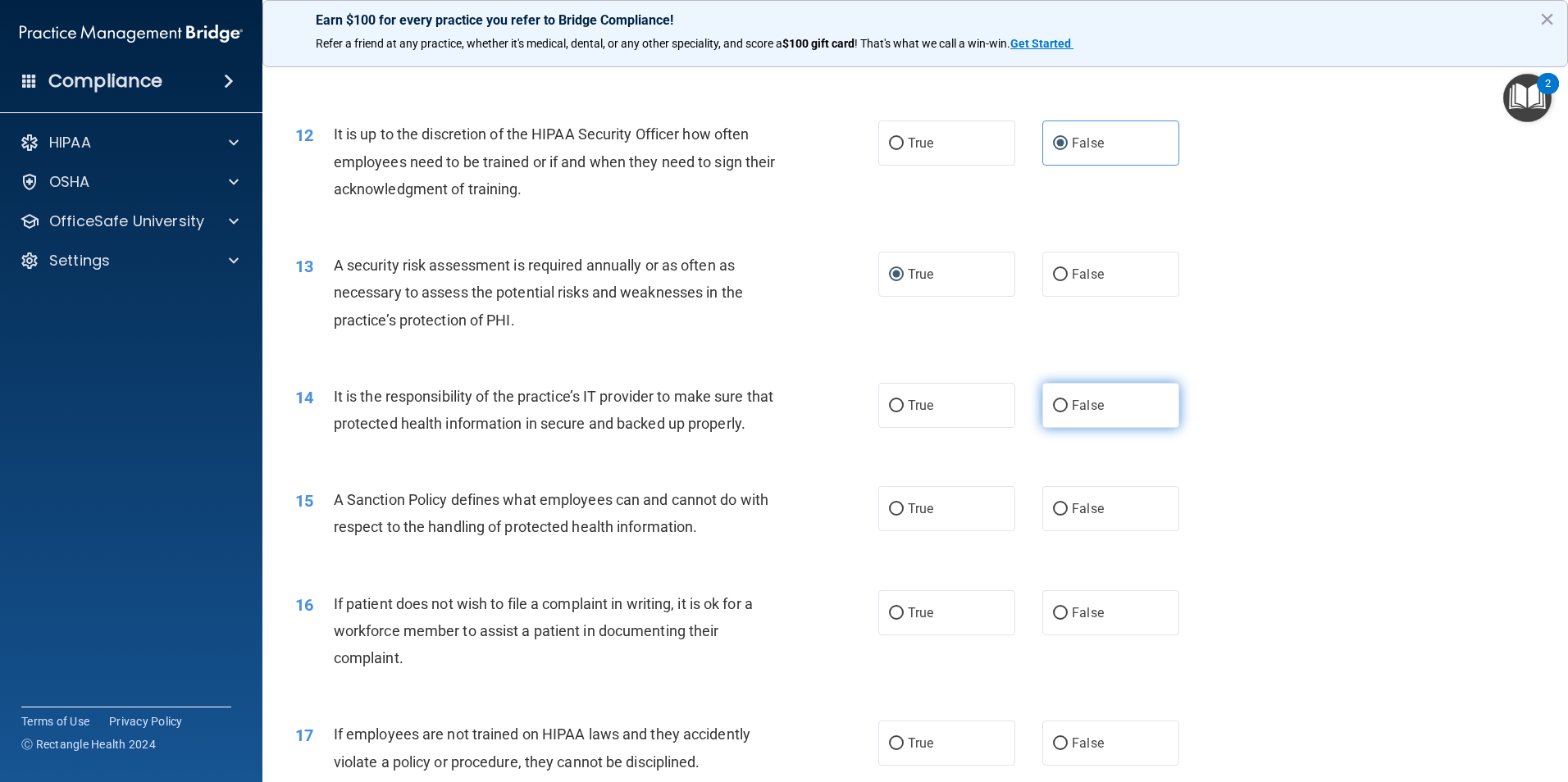
click at [1120, 424] on label "False" at bounding box center [1111, 405] width 137 height 45
click at [1068, 412] on input "False" at bounding box center [1060, 406] width 15 height 13
radio input "true"
click at [1096, 531] on label "False" at bounding box center [1111, 509] width 137 height 45
click at [1068, 515] on input "False" at bounding box center [1060, 509] width 15 height 13
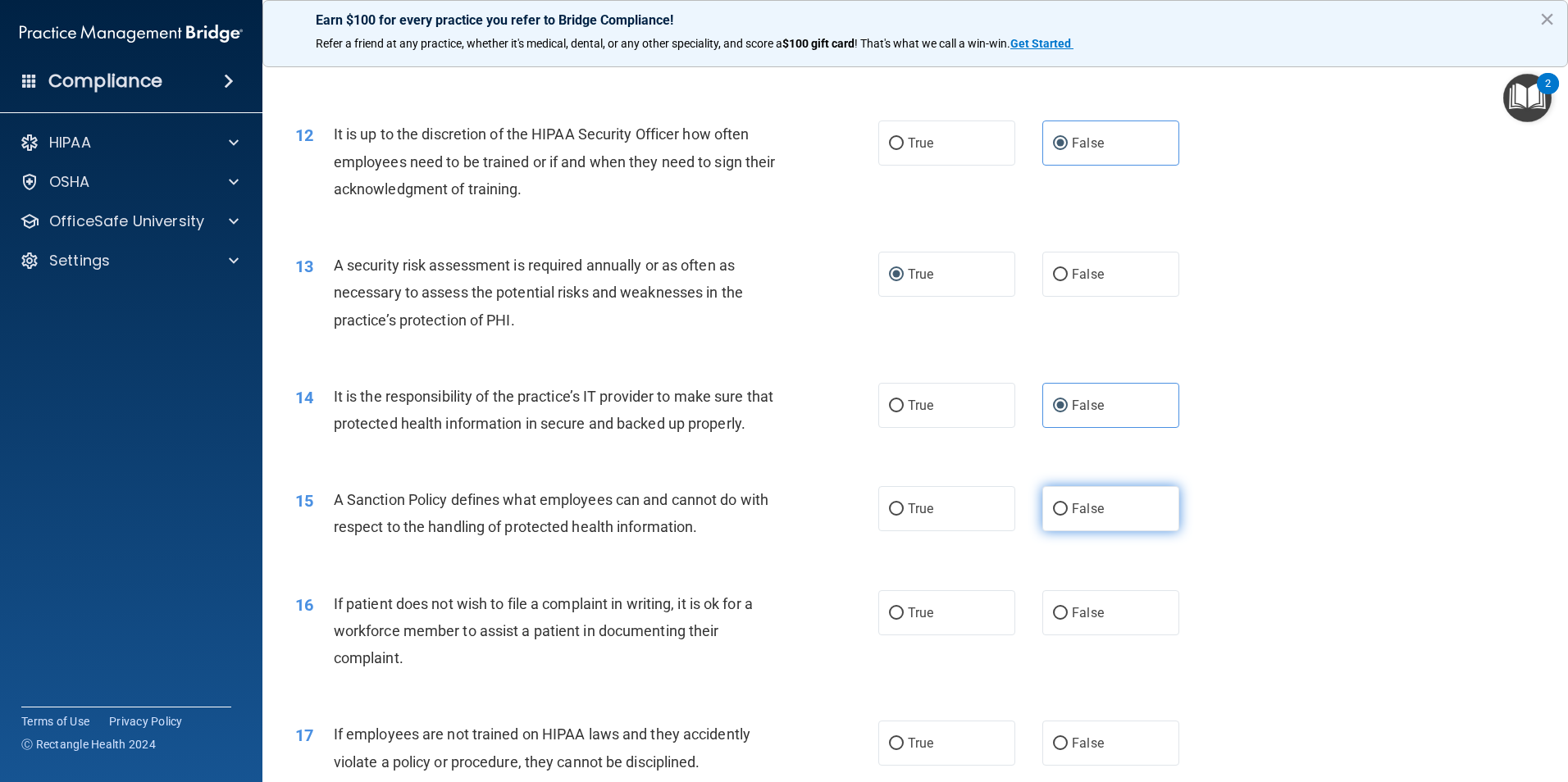
radio input "true"
click at [952, 621] on label "True" at bounding box center [947, 613] width 137 height 45
click at [903, 619] on input "True" at bounding box center [897, 613] width 15 height 13
radio input "true"
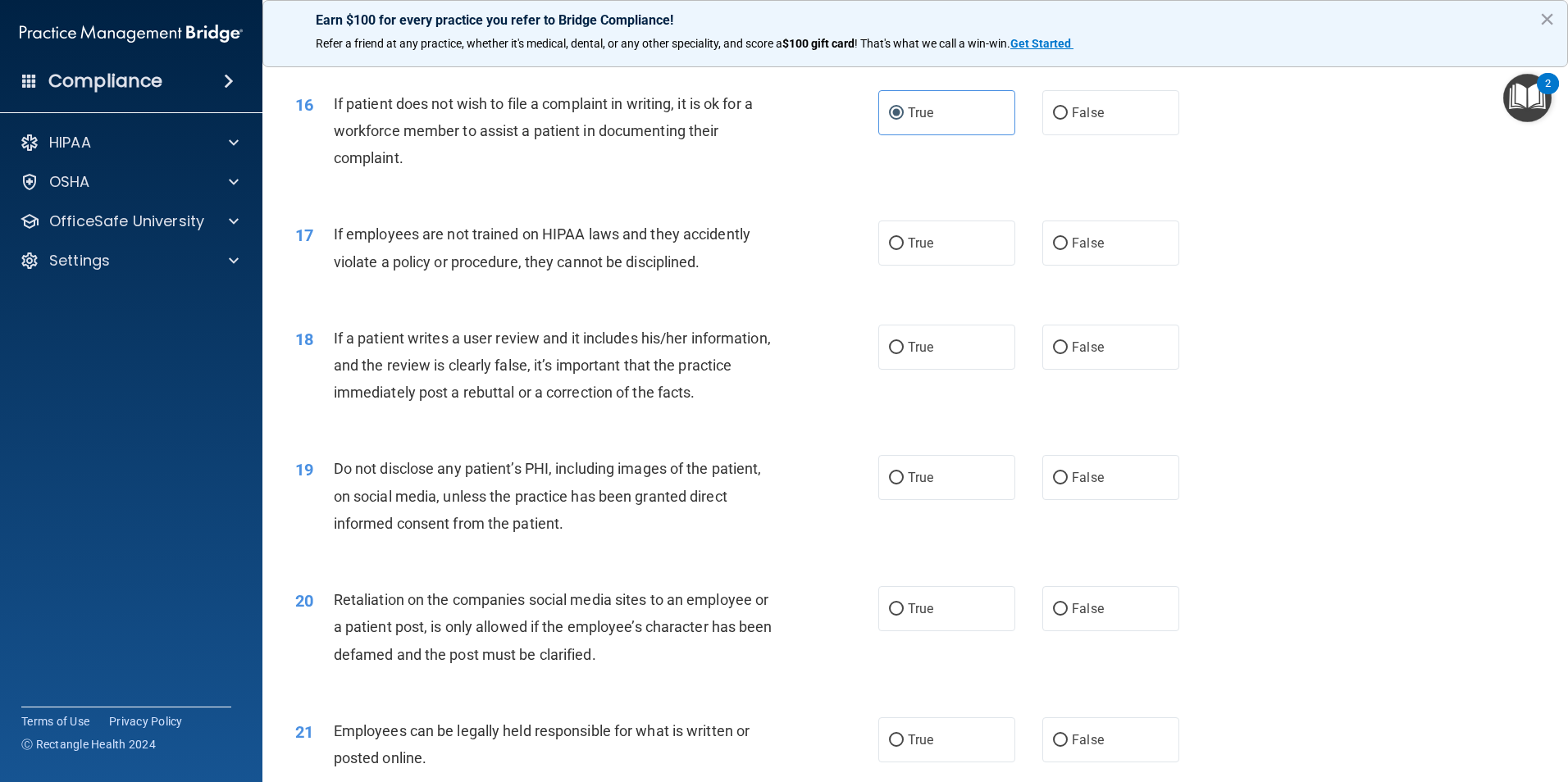
scroll to position [2213, 0]
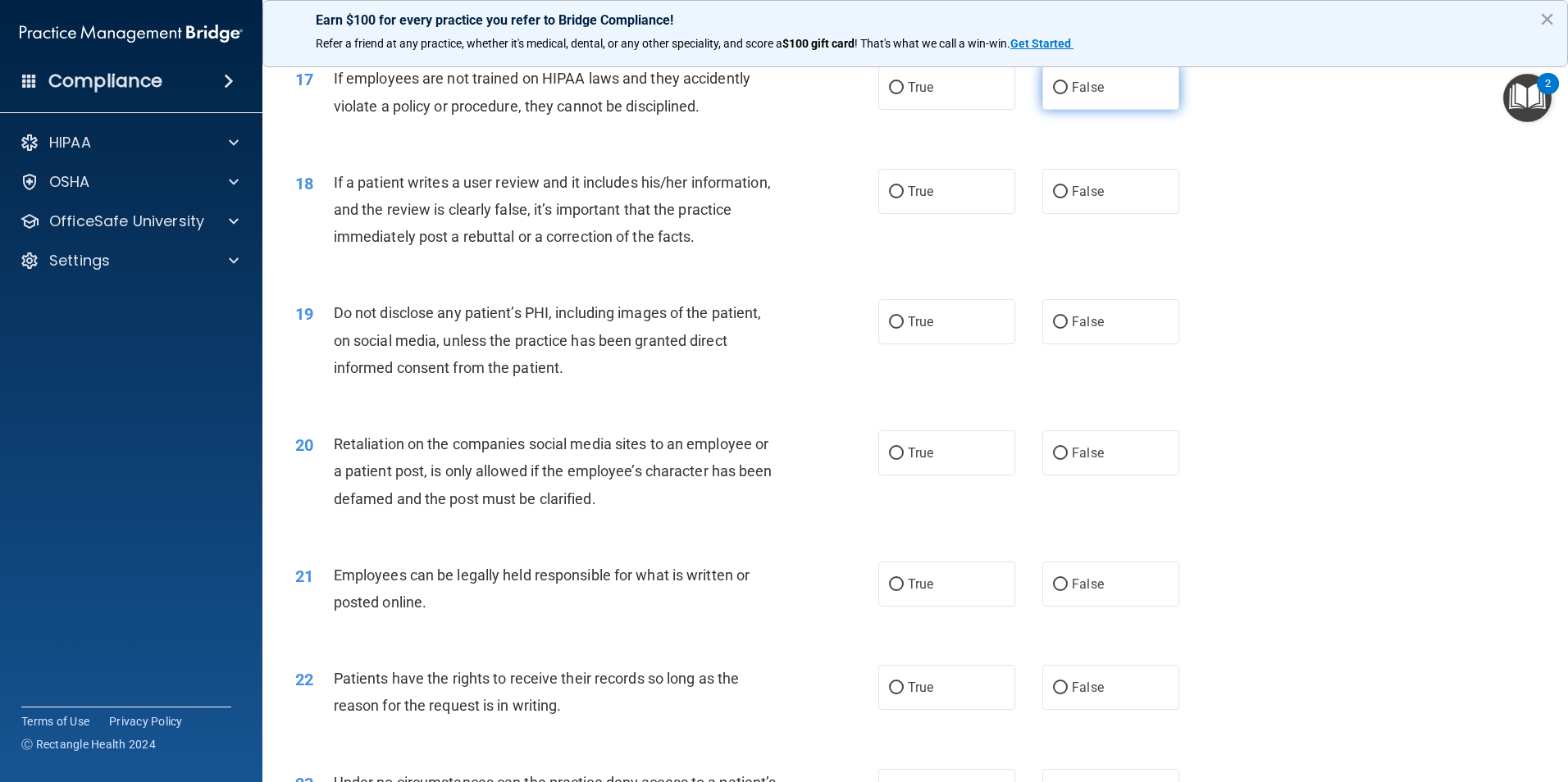
click at [1054, 108] on label "False" at bounding box center [1111, 88] width 137 height 45
drag, startPoint x: 1054, startPoint y: 108, endPoint x: 1111, endPoint y: 228, distance: 132.8
click at [1111, 214] on label "False" at bounding box center [1111, 192] width 137 height 45
click at [1068, 198] on input "False" at bounding box center [1060, 192] width 15 height 13
radio input "true"
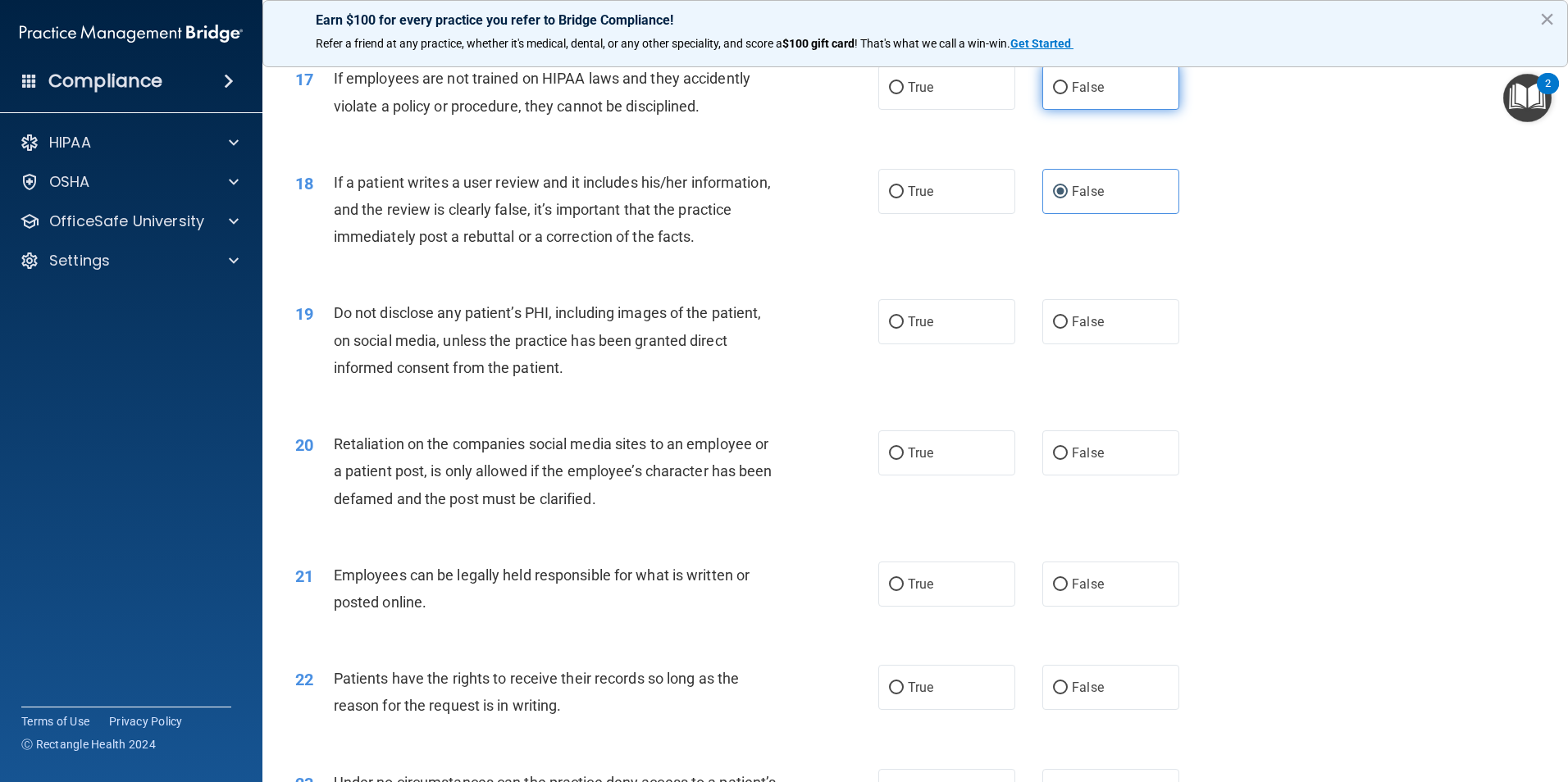
click at [1077, 95] on span "False" at bounding box center [1088, 87] width 32 height 16
click at [1068, 94] on input "False" at bounding box center [1060, 88] width 15 height 13
radio input "true"
click at [972, 344] on label "True" at bounding box center [947, 322] width 137 height 45
click at [903, 328] on input "True" at bounding box center [897, 322] width 15 height 13
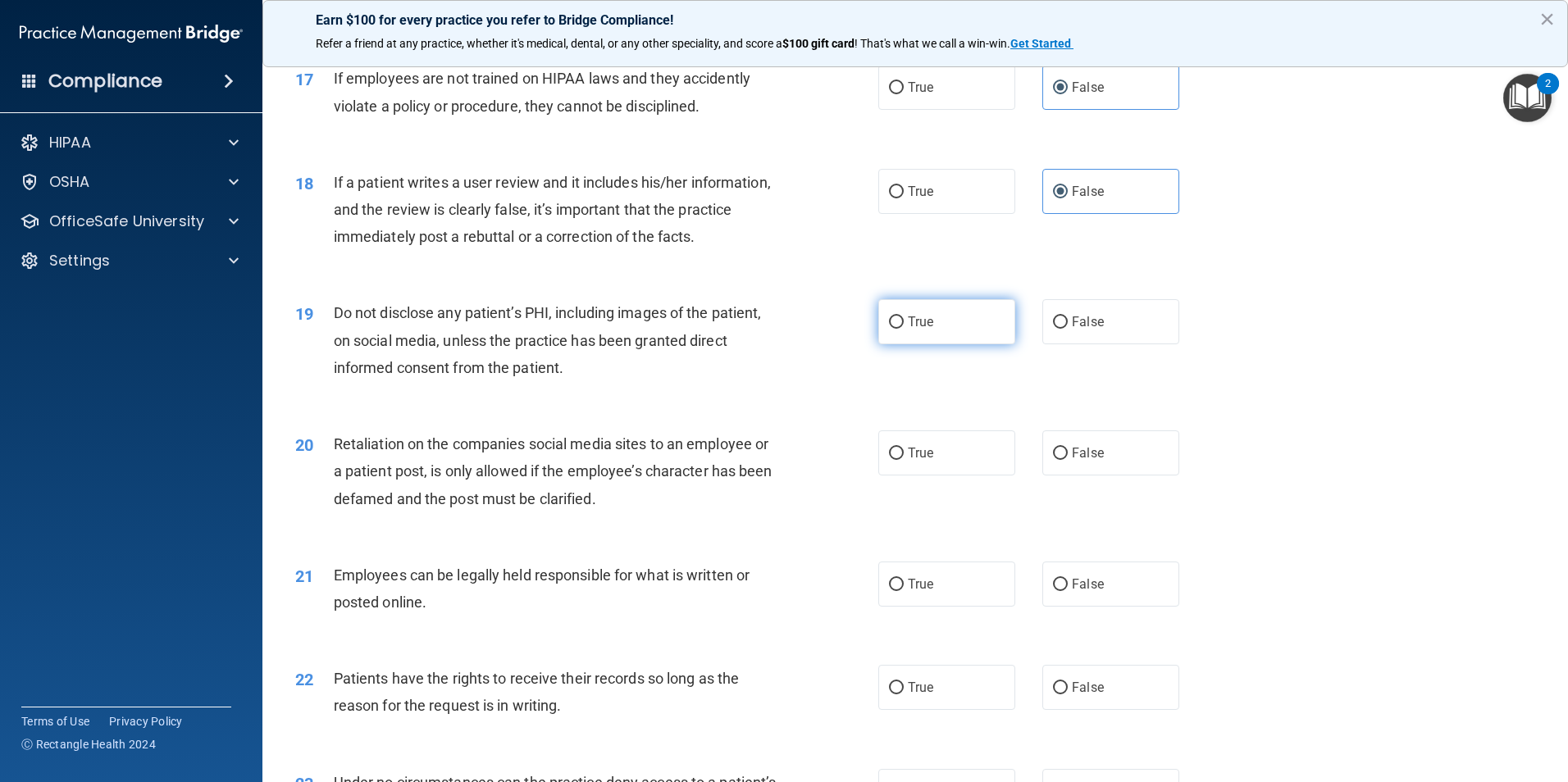
radio input "true"
click at [1098, 474] on label "False" at bounding box center [1111, 453] width 137 height 45
click at [1068, 460] on input "False" at bounding box center [1060, 454] width 15 height 13
radio input "true"
click at [959, 606] on label "True" at bounding box center [947, 584] width 137 height 45
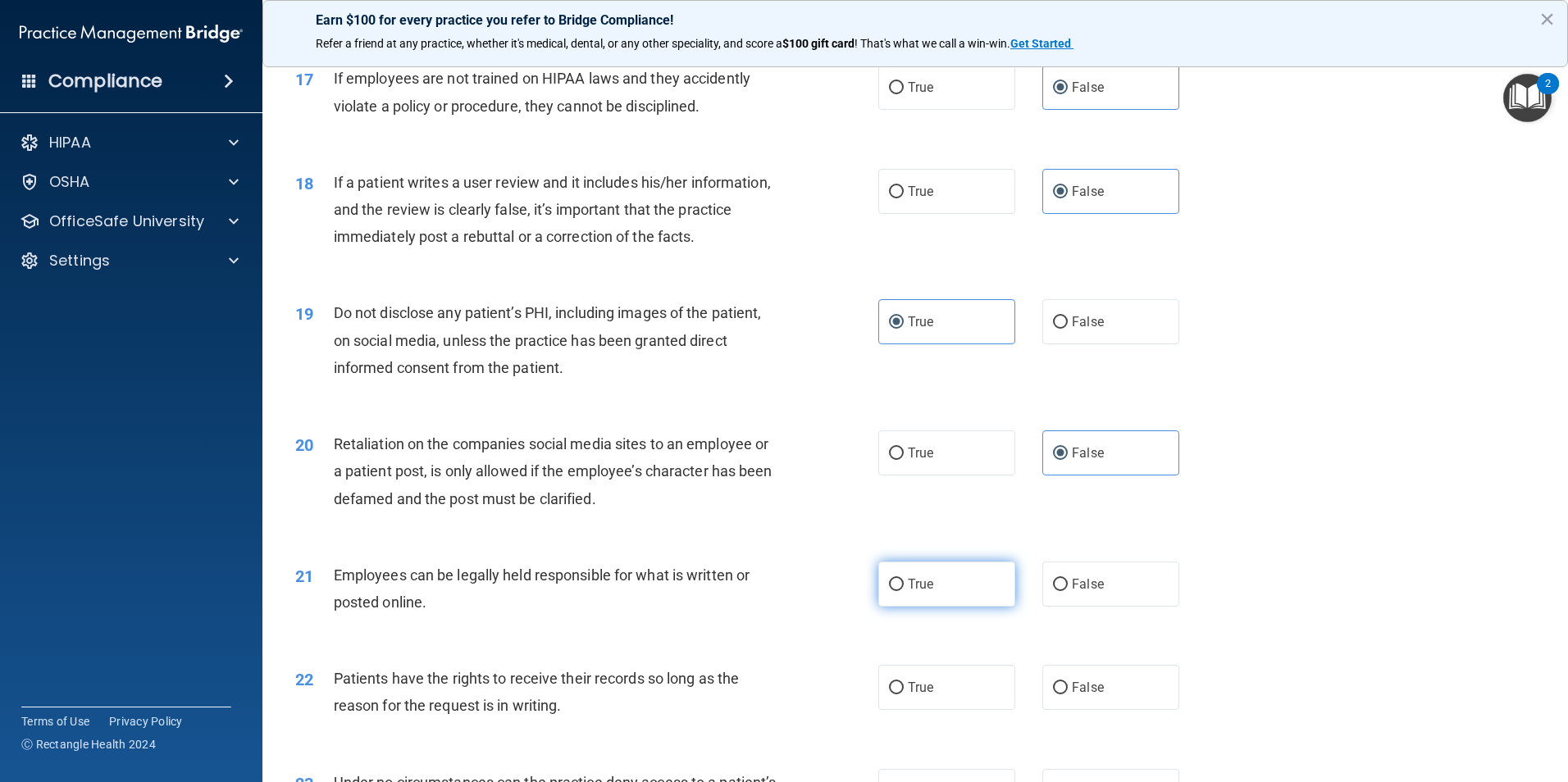
click at [903, 591] on input "True" at bounding box center [897, 584] width 15 height 13
radio input "true"
click at [1060, 709] on label "False" at bounding box center [1111, 687] width 137 height 45
click at [1060, 694] on input "False" at bounding box center [1060, 688] width 15 height 13
radio input "true"
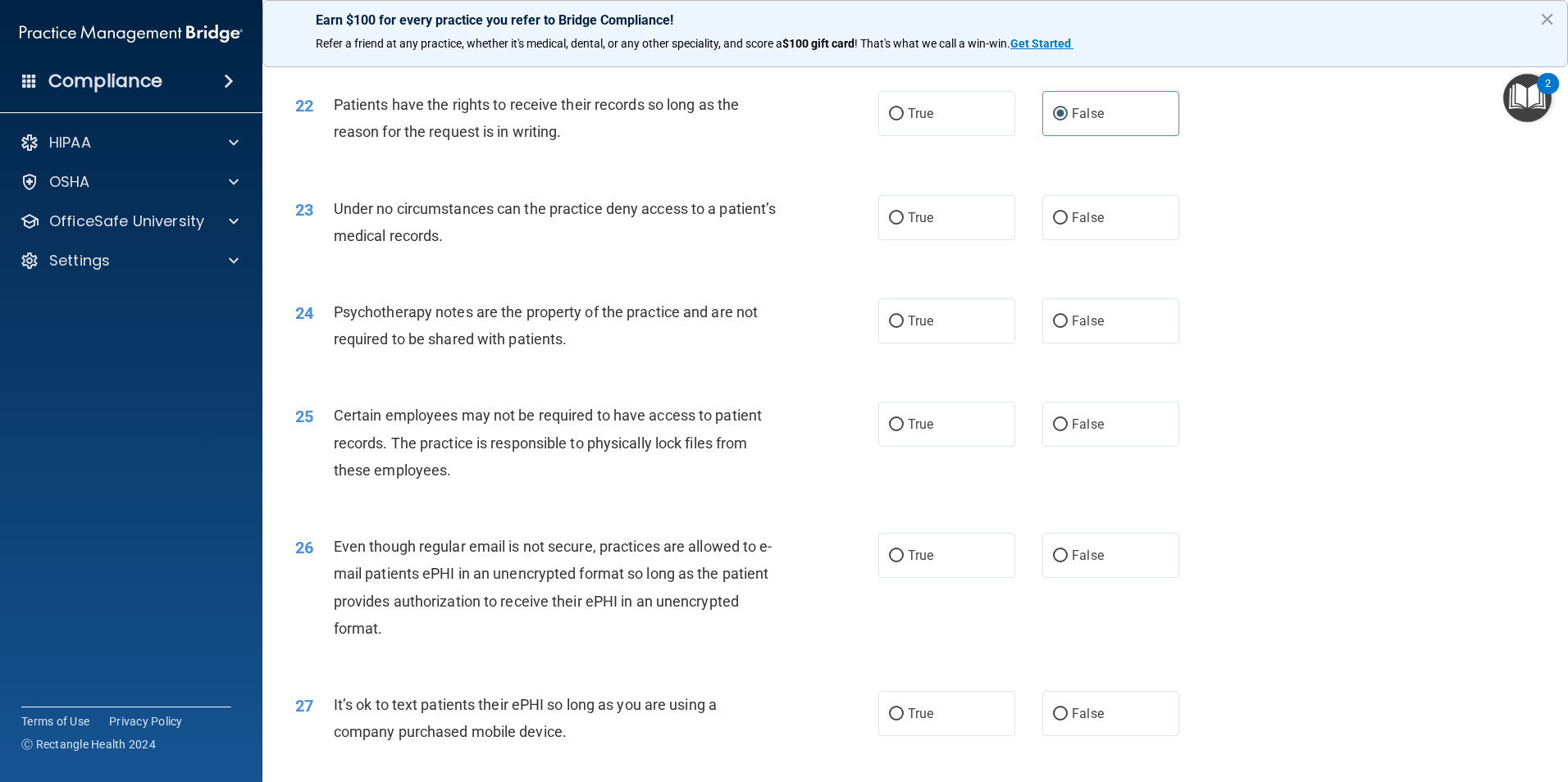
scroll to position [2869, 0]
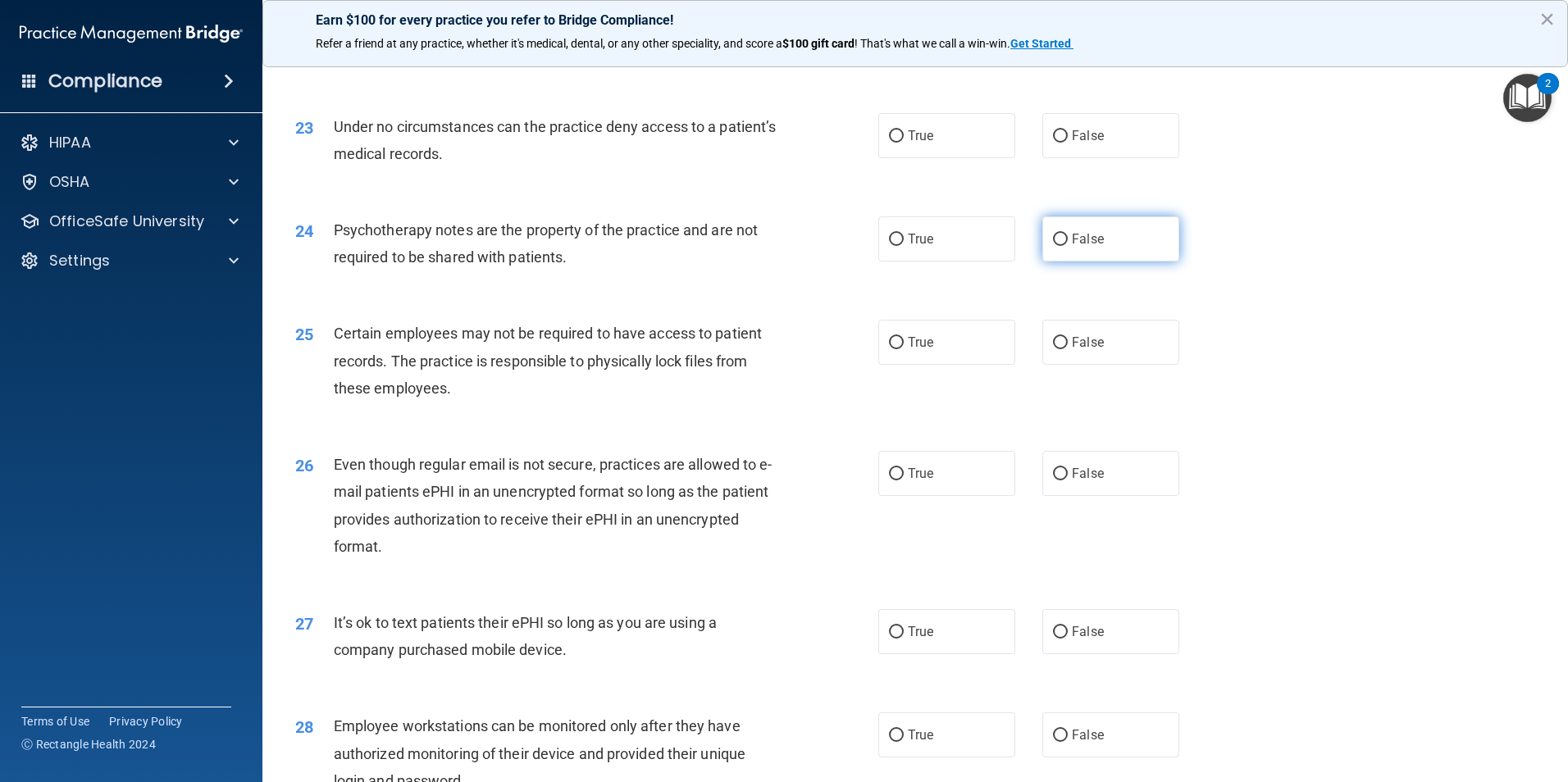
click at [1111, 262] on label "False" at bounding box center [1111, 239] width 137 height 45
click at [1068, 246] on input "False" at bounding box center [1060, 239] width 15 height 13
radio input "true"
click at [1085, 143] on span "False" at bounding box center [1088, 135] width 32 height 16
click at [1068, 143] on input "False" at bounding box center [1060, 136] width 15 height 13
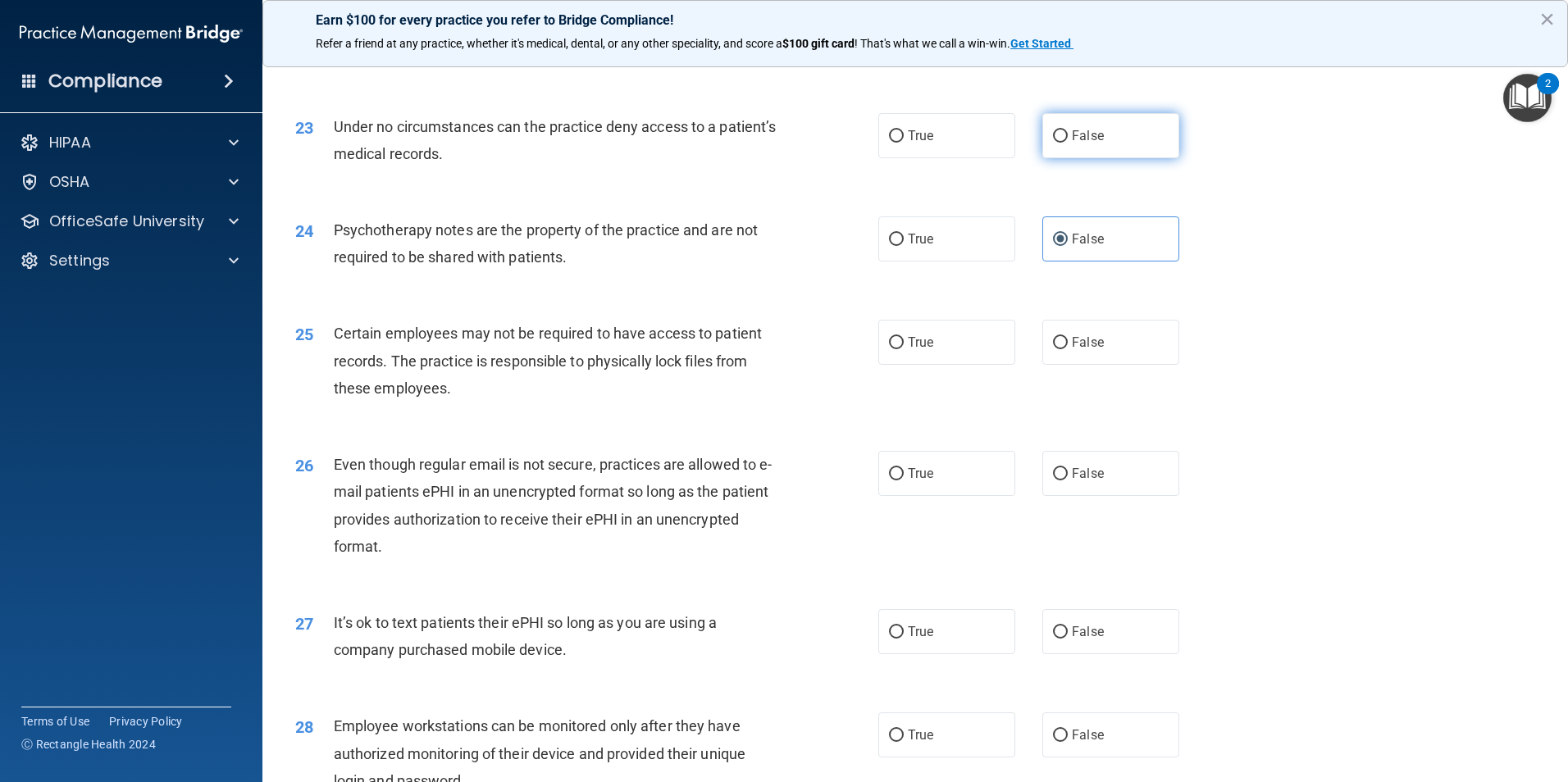
radio input "true"
click at [931, 262] on label "True" at bounding box center [947, 239] width 137 height 45
click at [903, 246] on input "True" at bounding box center [897, 239] width 15 height 13
radio input "true"
radio input "false"
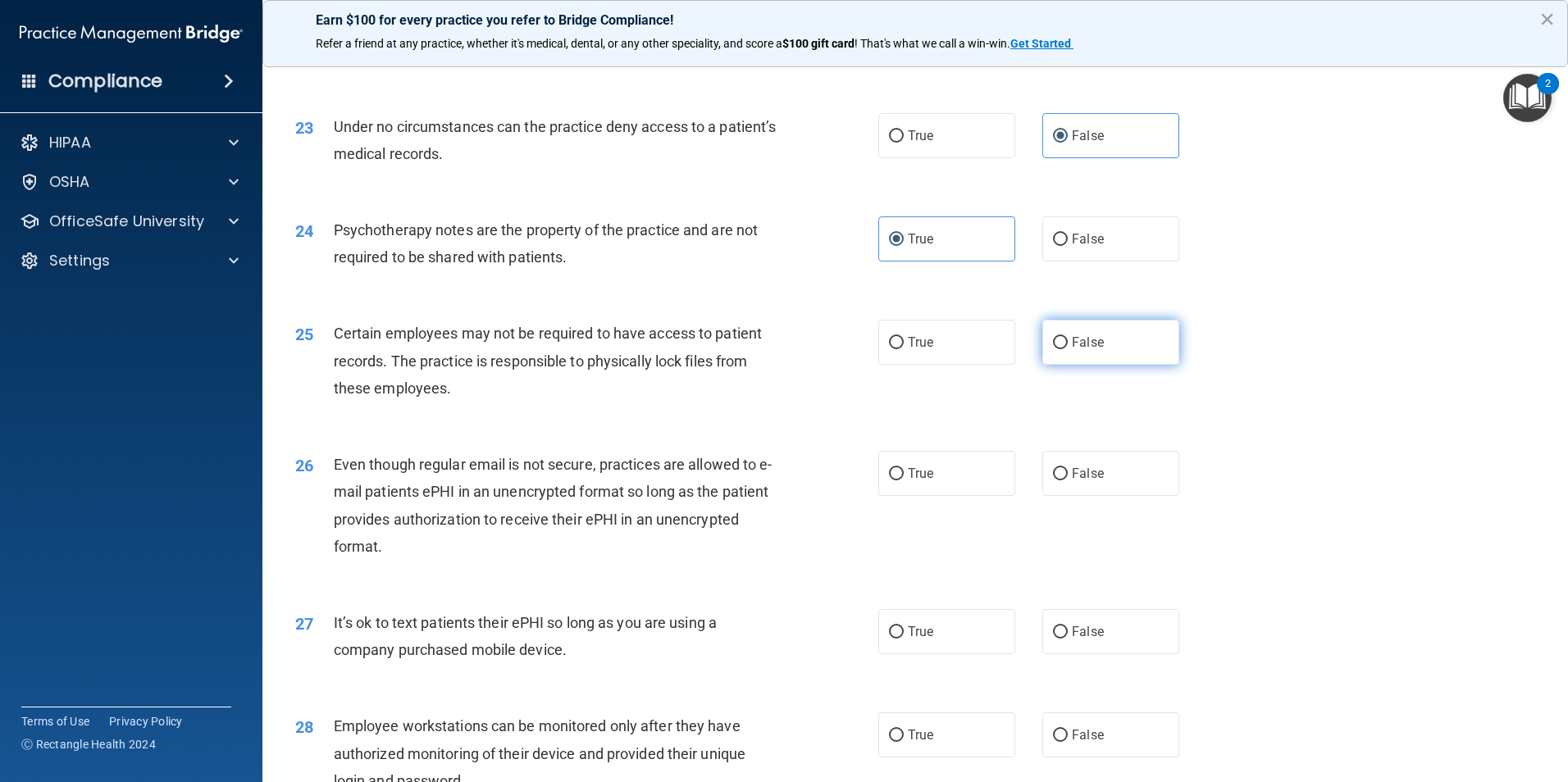
click at [1080, 350] on span "False" at bounding box center [1088, 342] width 32 height 16
click at [1068, 349] on input "False" at bounding box center [1060, 343] width 15 height 13
radio input "true"
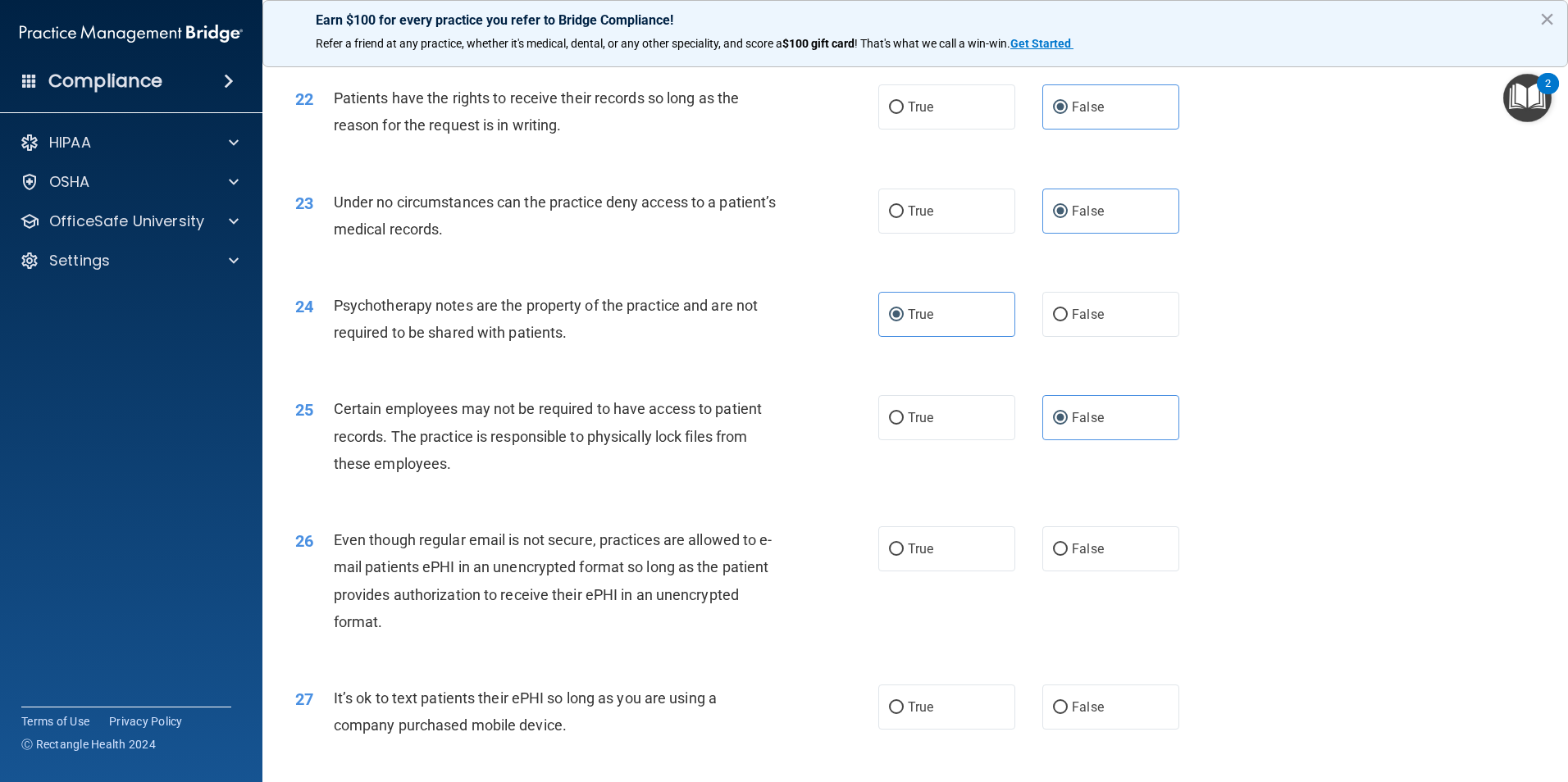
scroll to position [2704, 0]
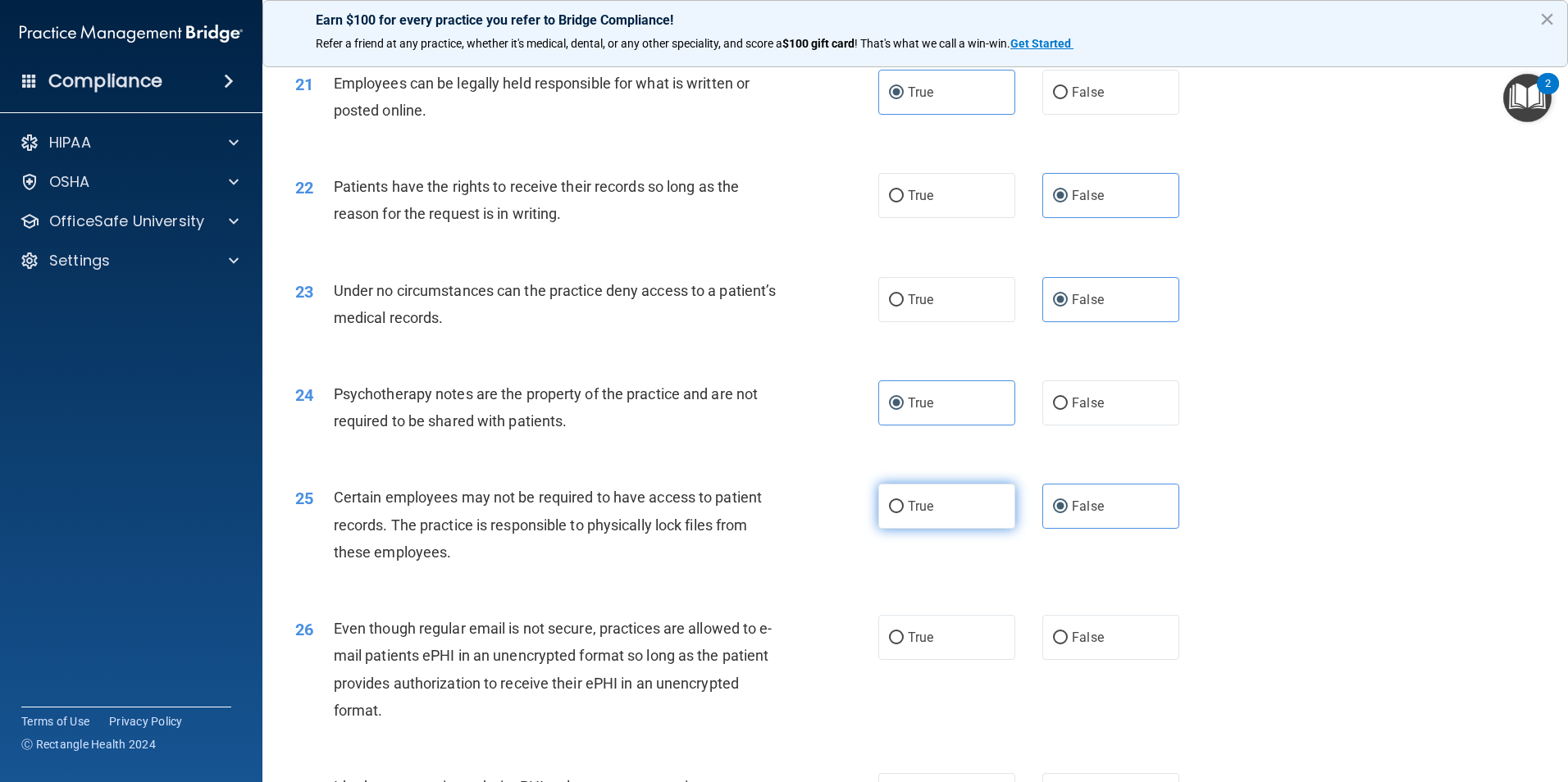
click at [990, 529] on label "True" at bounding box center [947, 506] width 137 height 45
click at [903, 513] on input "True" at bounding box center [897, 507] width 15 height 13
radio input "true"
radio input "false"
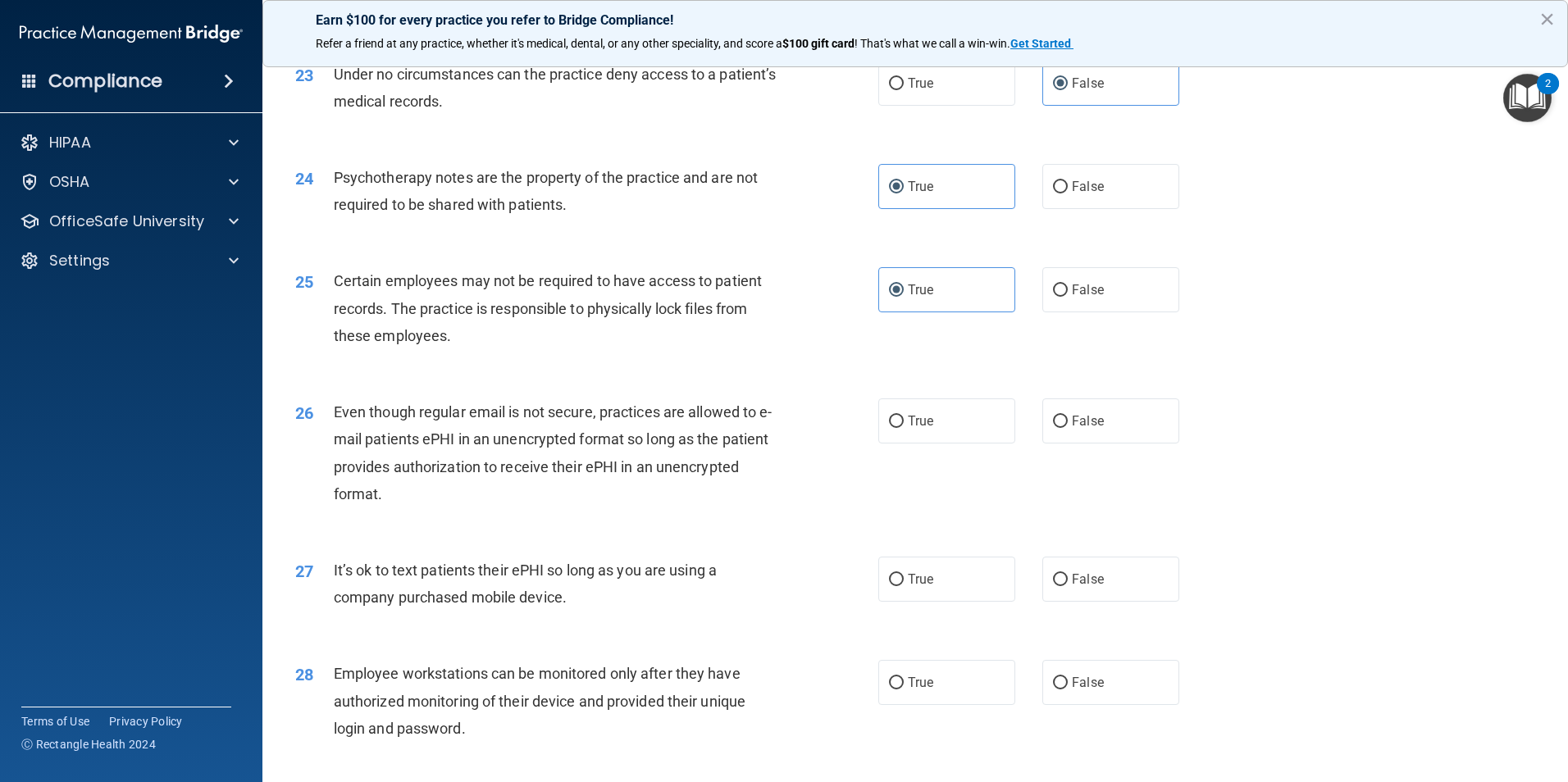
scroll to position [2950, 0]
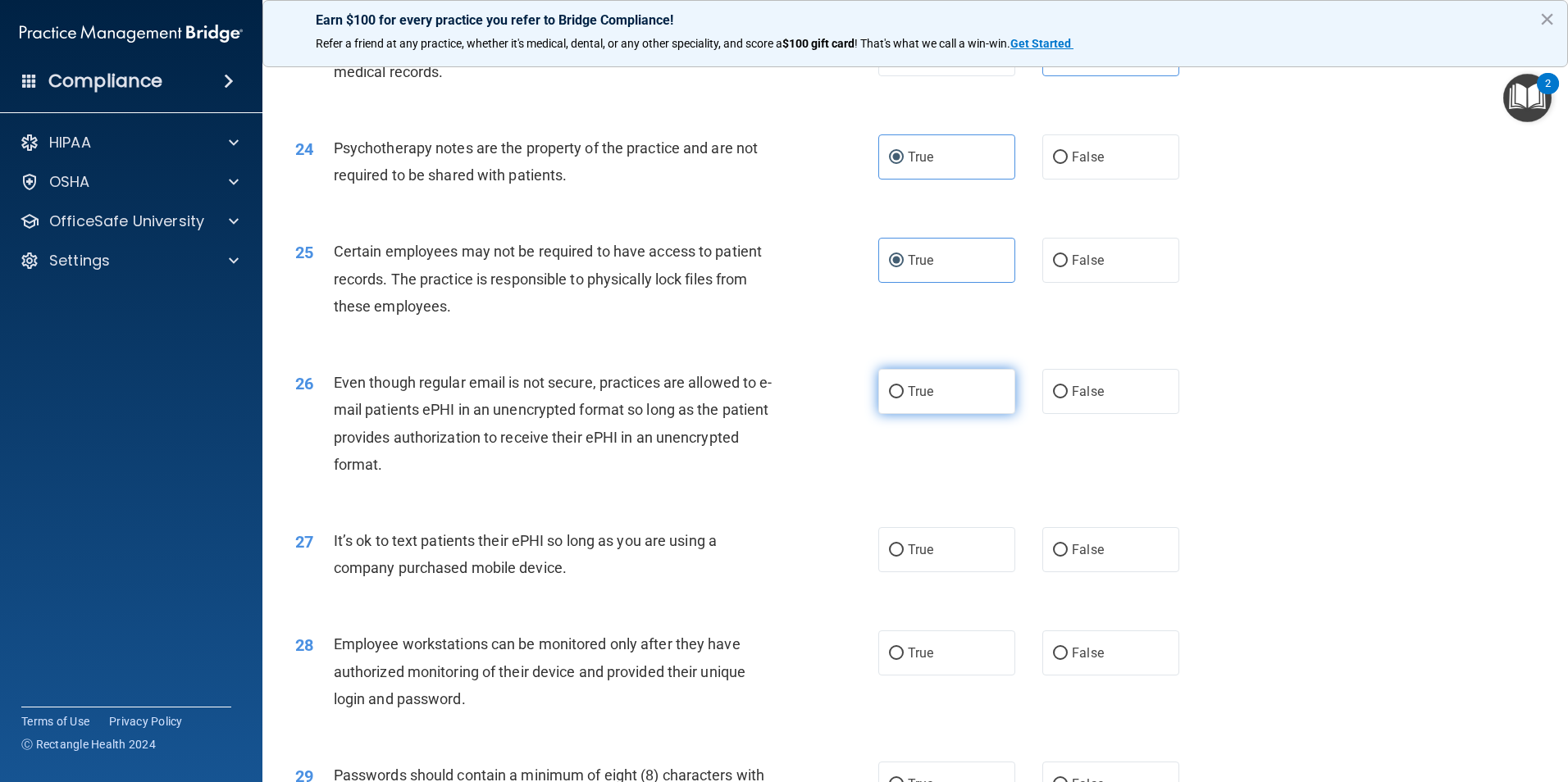
click at [959, 414] on label "True" at bounding box center [947, 391] width 137 height 45
click at [903, 399] on input "True" at bounding box center [897, 392] width 15 height 13
radio input "true"
click at [1062, 572] on label "False" at bounding box center [1111, 549] width 137 height 45
click at [1062, 557] on input "False" at bounding box center [1060, 550] width 15 height 13
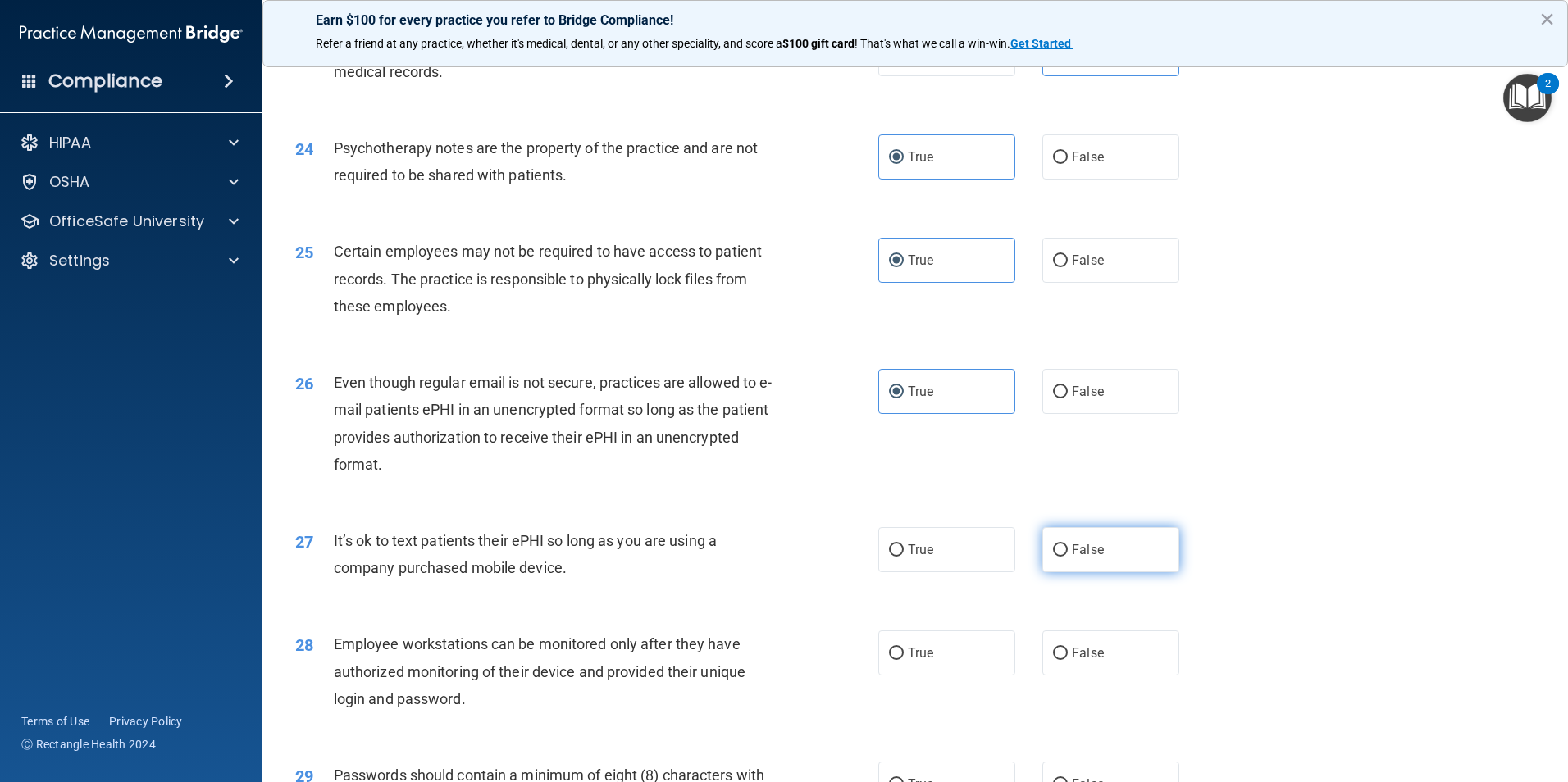
radio input "true"
click at [1082, 660] on span "False" at bounding box center [1088, 653] width 32 height 16
click at [1068, 659] on input "False" at bounding box center [1060, 654] width 15 height 13
radio input "true"
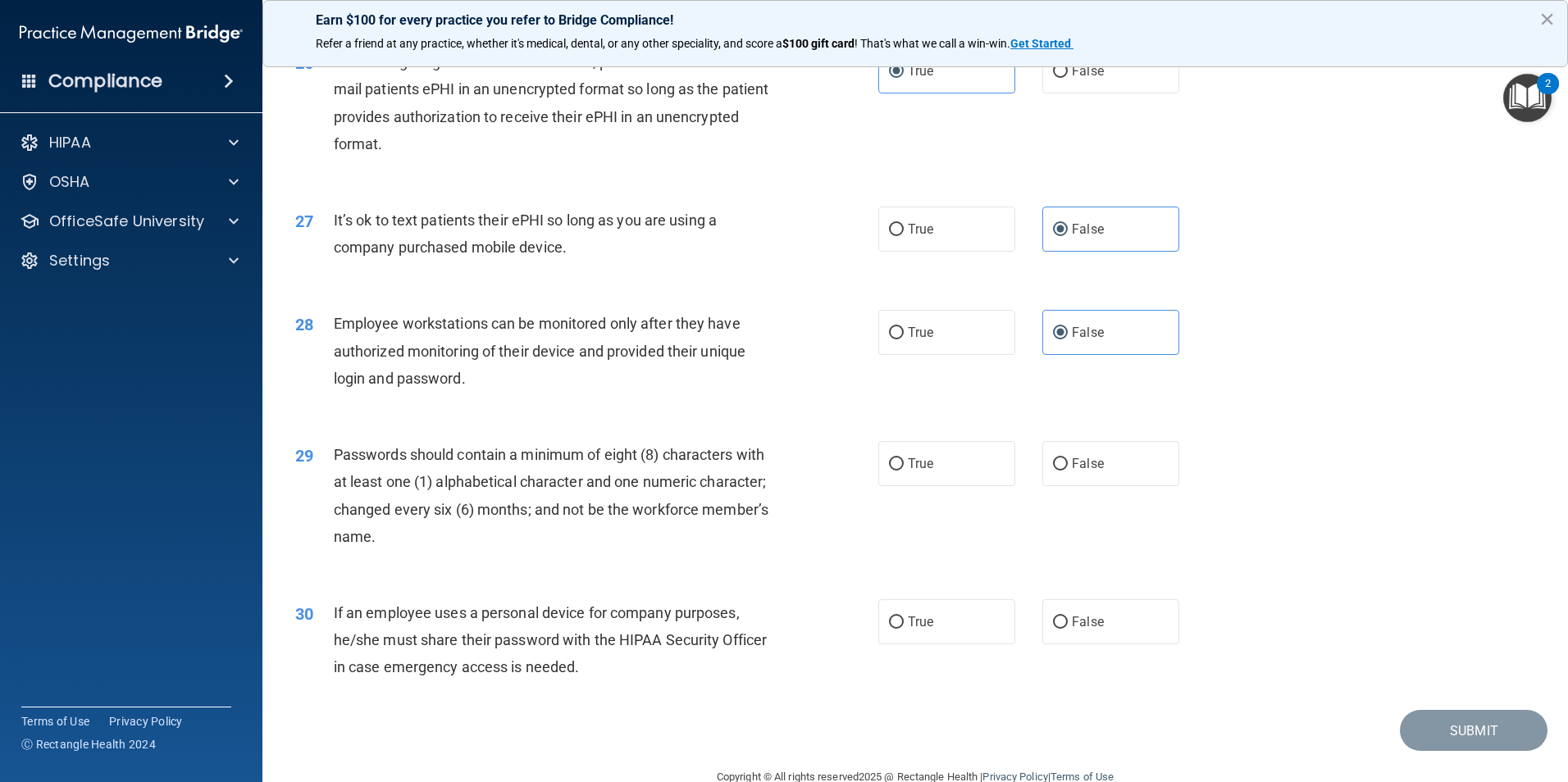
scroll to position [3278, 0]
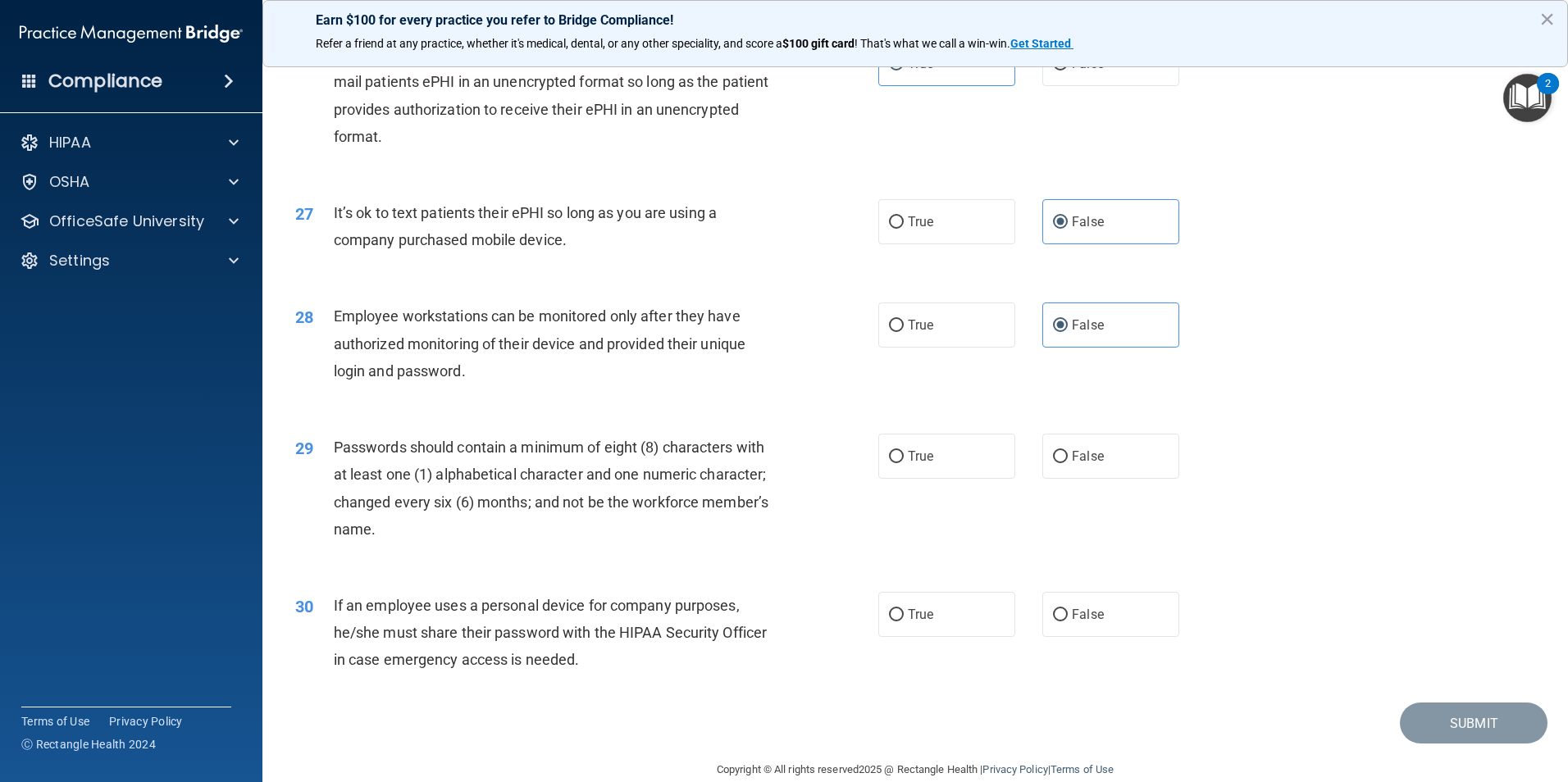
drag, startPoint x: 957, startPoint y: 499, endPoint x: 977, endPoint y: 537, distance: 42.9
click at [953, 479] on label "True" at bounding box center [947, 456] width 137 height 45
click at [903, 463] on input "True" at bounding box center [897, 457] width 15 height 13
radio input "true"
click at [1070, 637] on label "False" at bounding box center [1111, 614] width 137 height 45
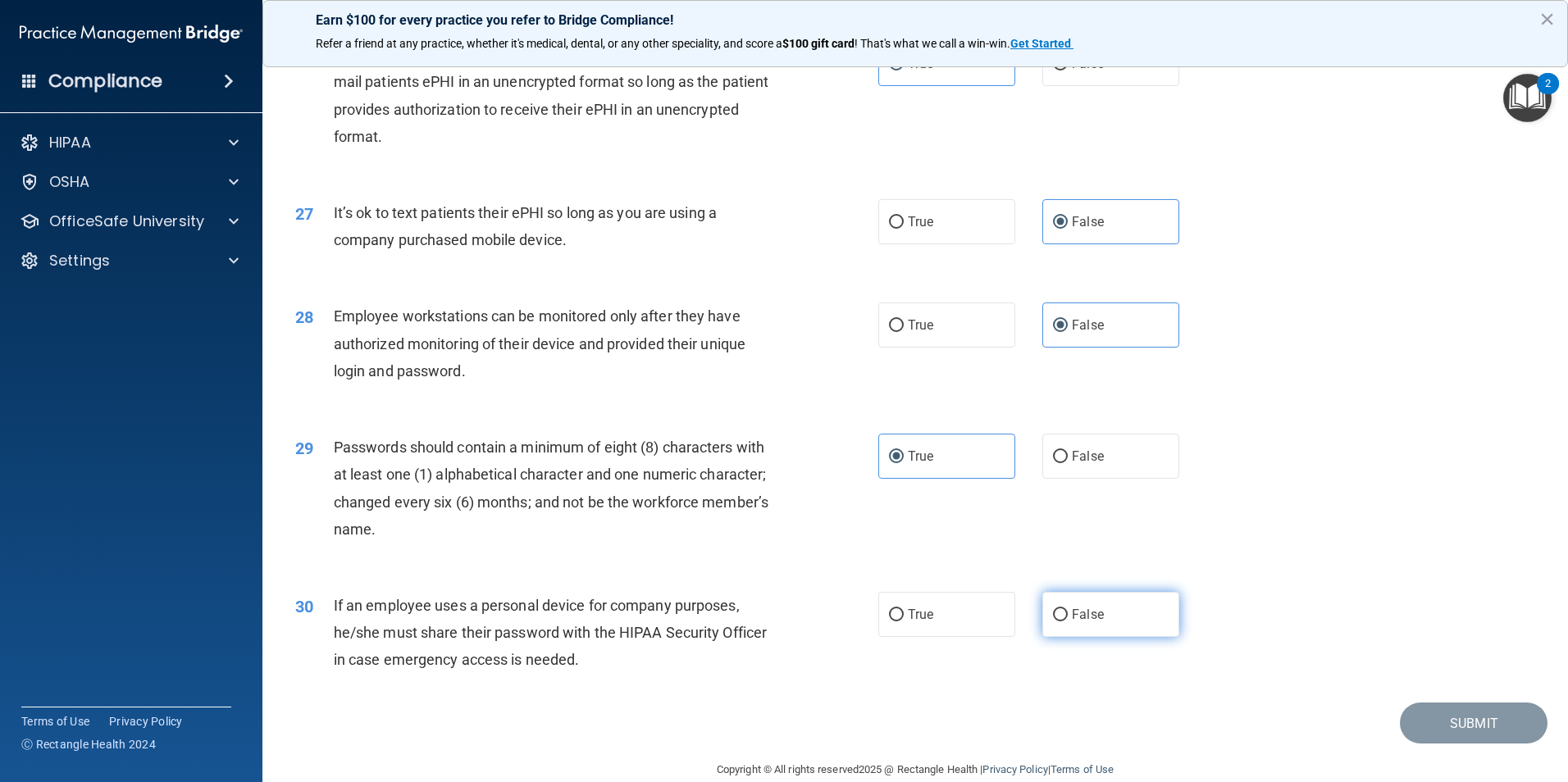
click at [1068, 621] on input "False" at bounding box center [1060, 614] width 15 height 13
radio input "true"
click at [1502, 744] on button "Submit" at bounding box center [1473, 724] width 148 height 42
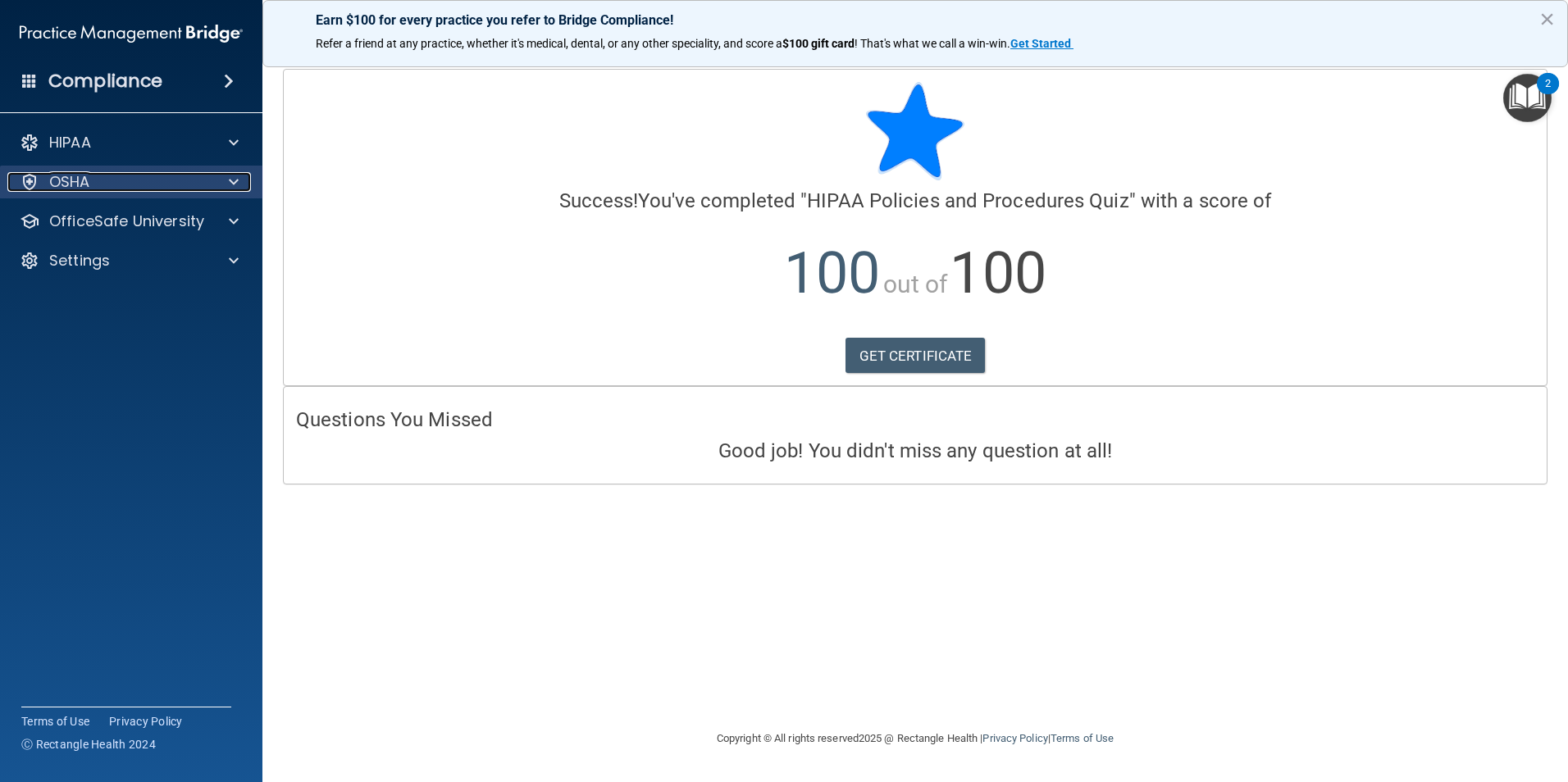
click at [98, 183] on div "OSHA" at bounding box center [109, 182] width 204 height 20
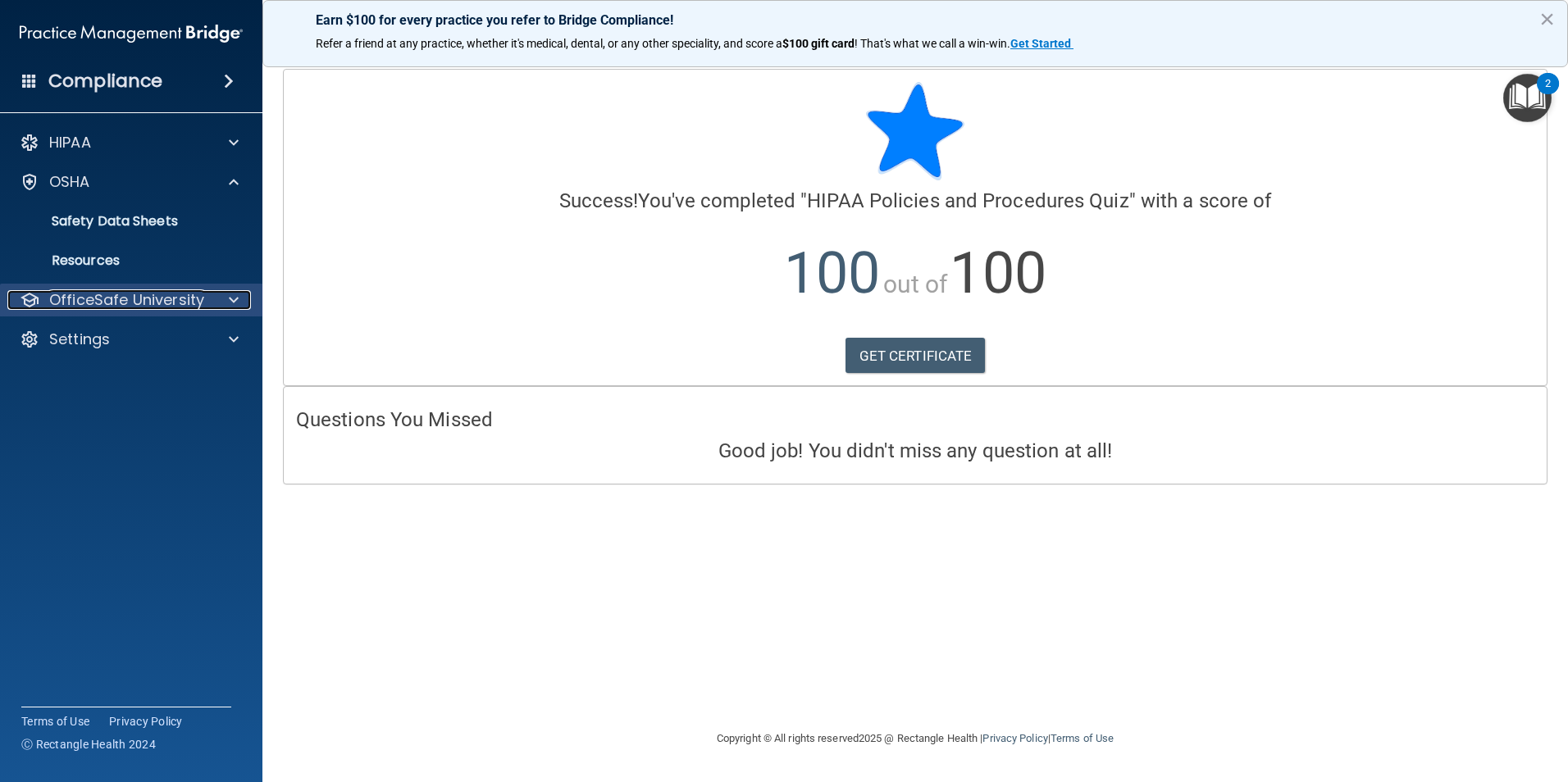
click at [126, 297] on p "OfficeSafe University" at bounding box center [127, 300] width 155 height 20
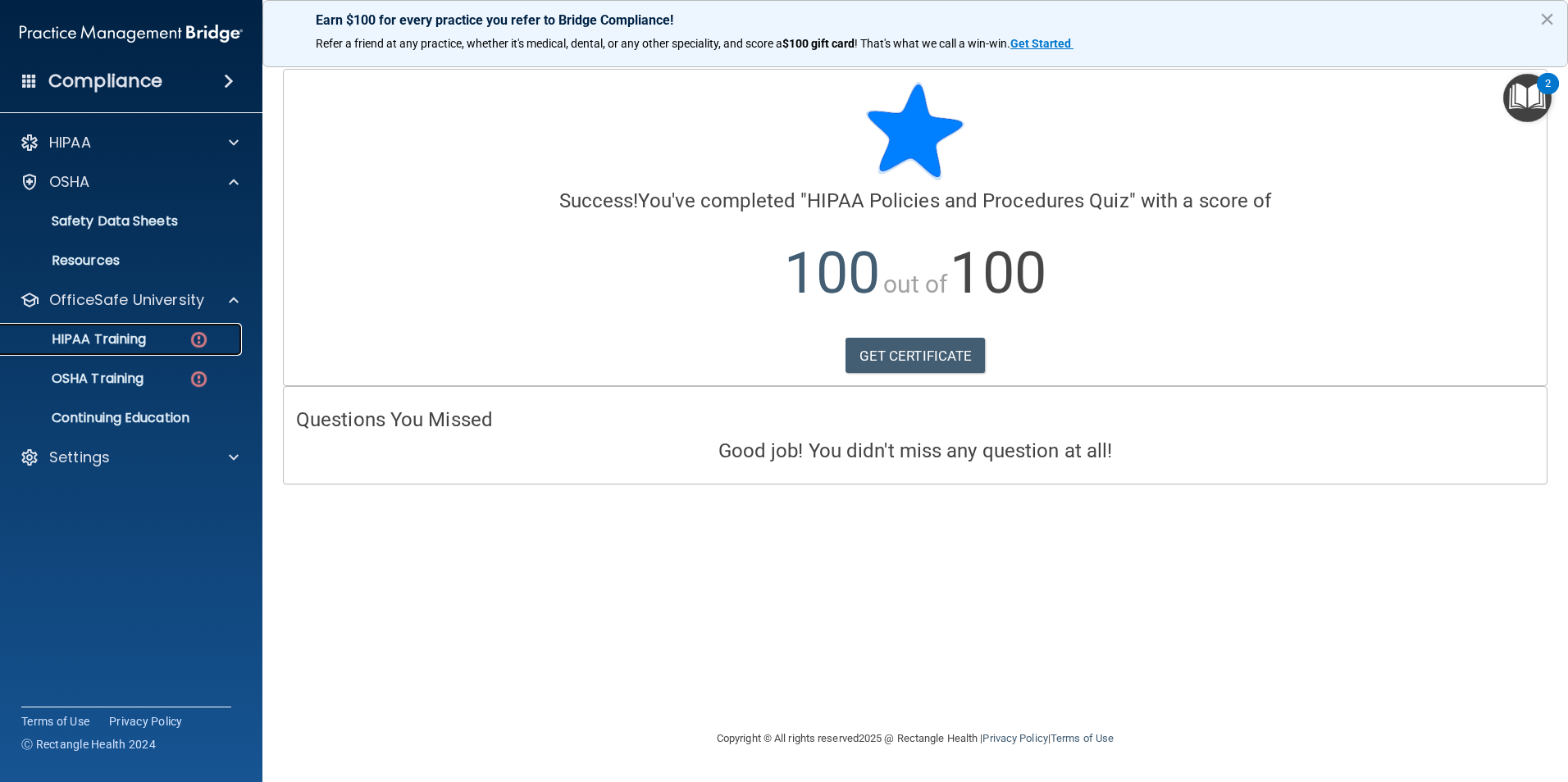
click at [138, 343] on p "HIPAA Training" at bounding box center [78, 339] width 135 height 17
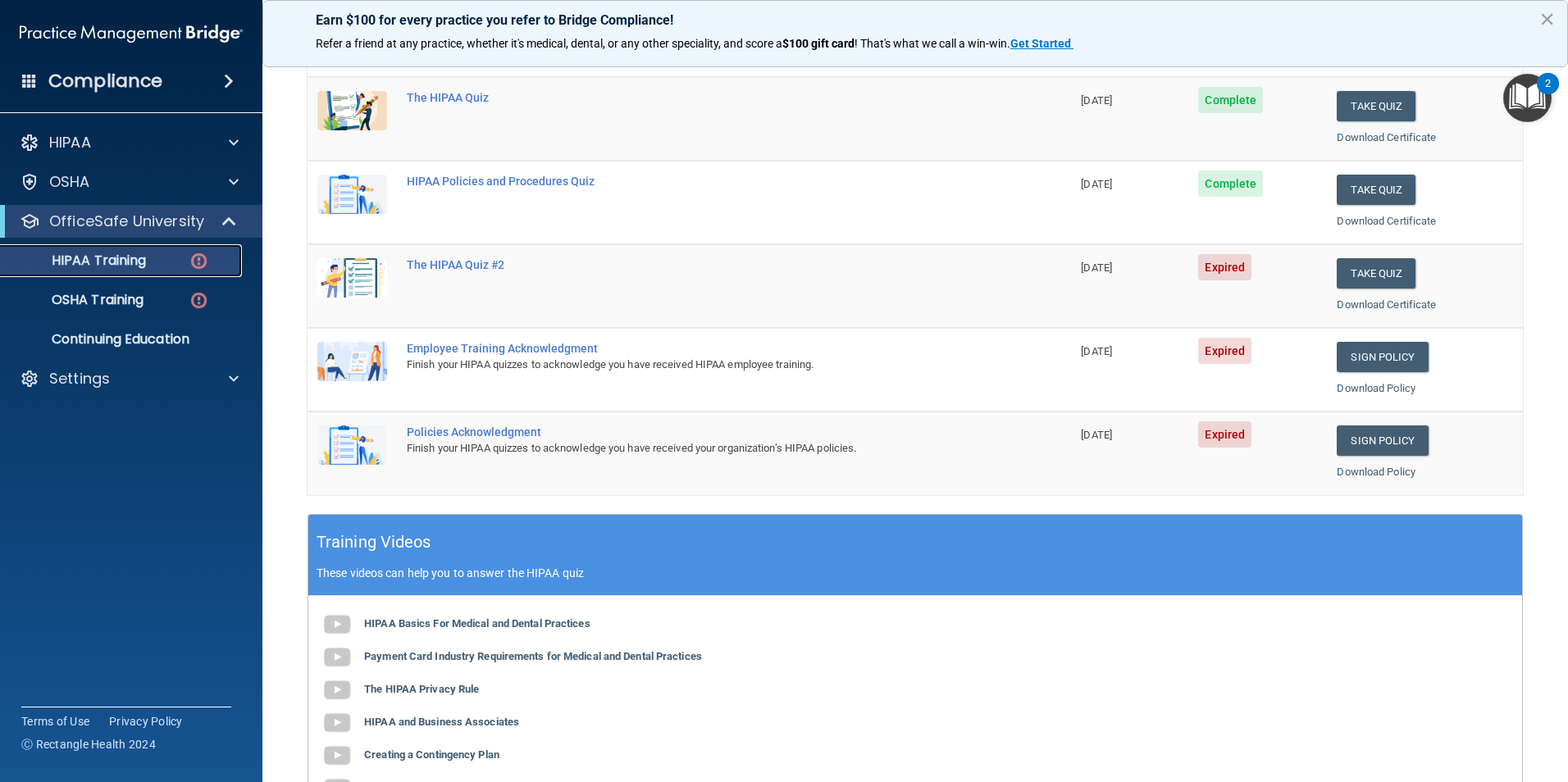
scroll to position [124, 0]
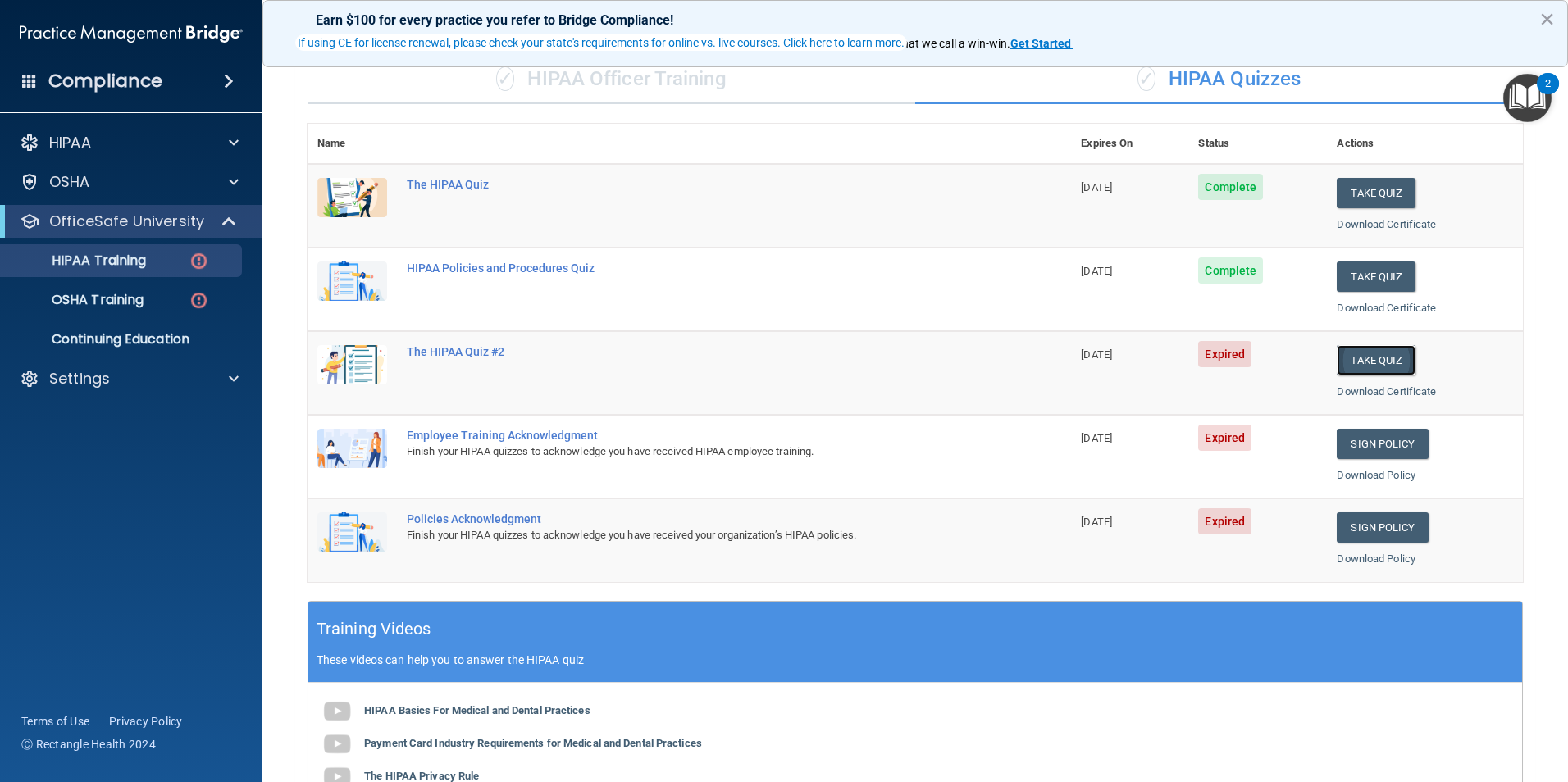
click at [1358, 353] on button "Take Quiz" at bounding box center [1375, 360] width 78 height 30
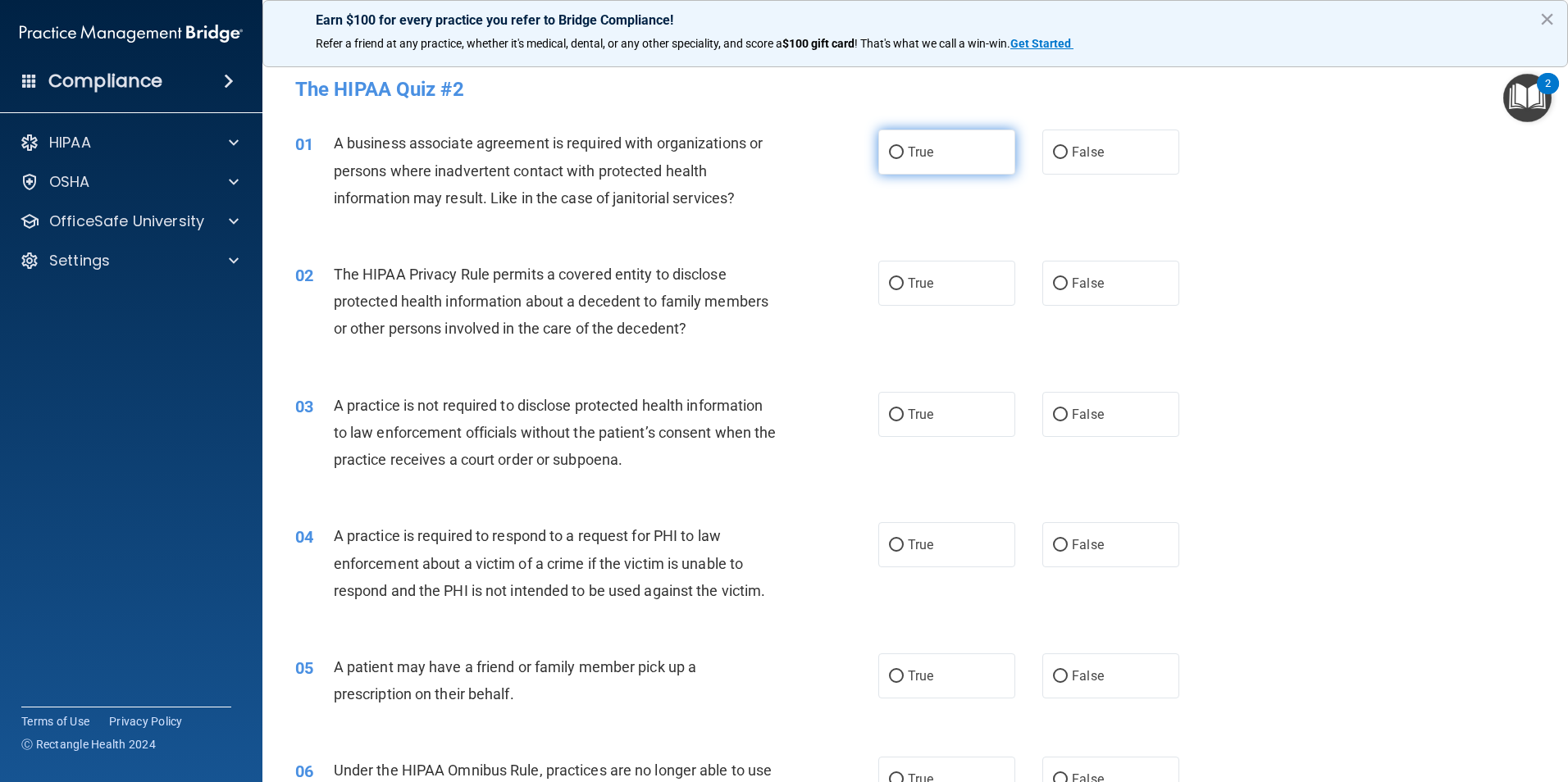
click at [896, 139] on label "True" at bounding box center [947, 152] width 137 height 45
click at [896, 147] on input "True" at bounding box center [897, 153] width 15 height 13
radio input "true"
click at [923, 164] on label "True" at bounding box center [947, 152] width 137 height 45
click at [903, 159] on input "True" at bounding box center [897, 153] width 15 height 13
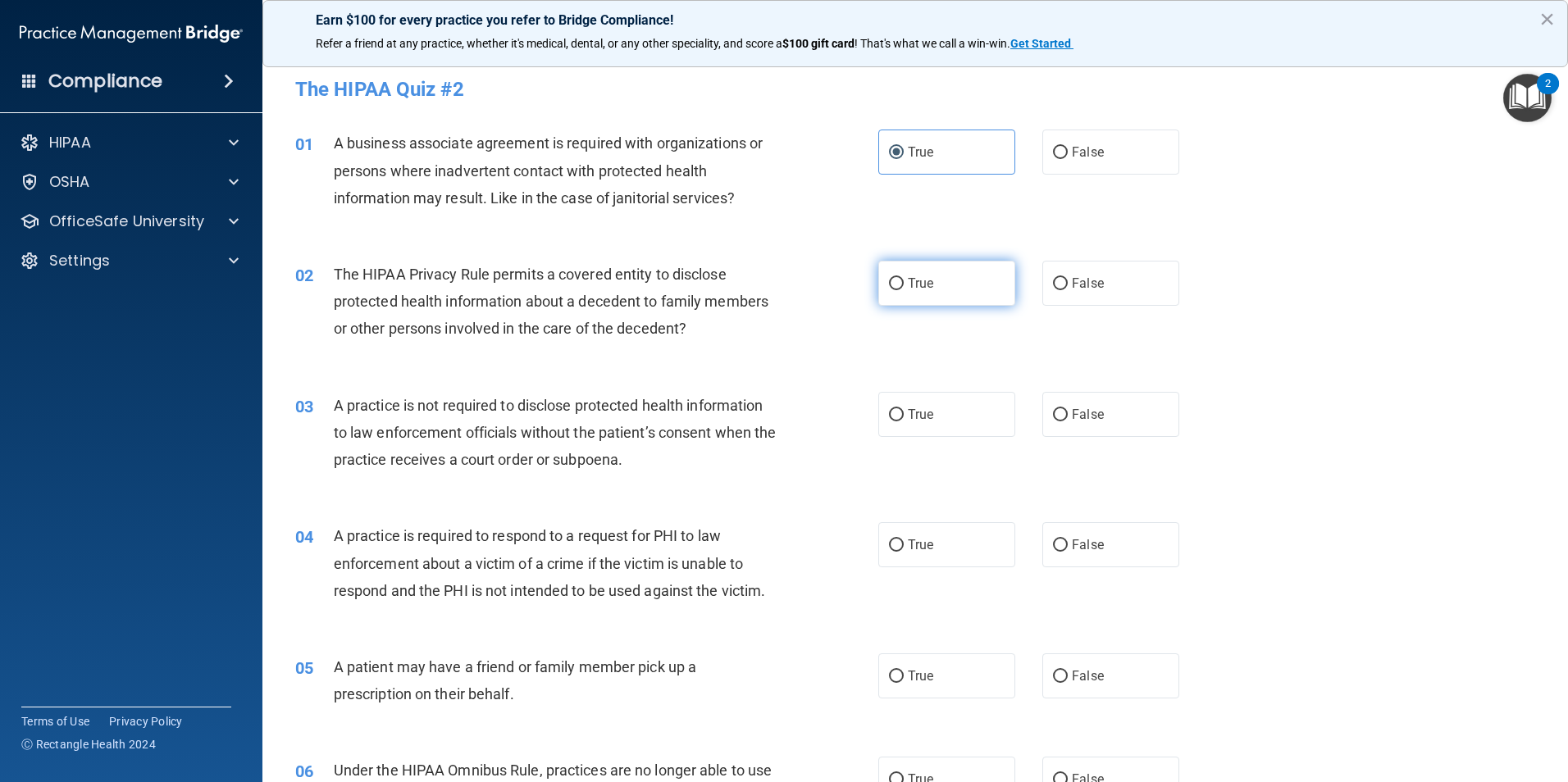
click at [897, 288] on input "True" at bounding box center [897, 283] width 15 height 13
radio input "true"
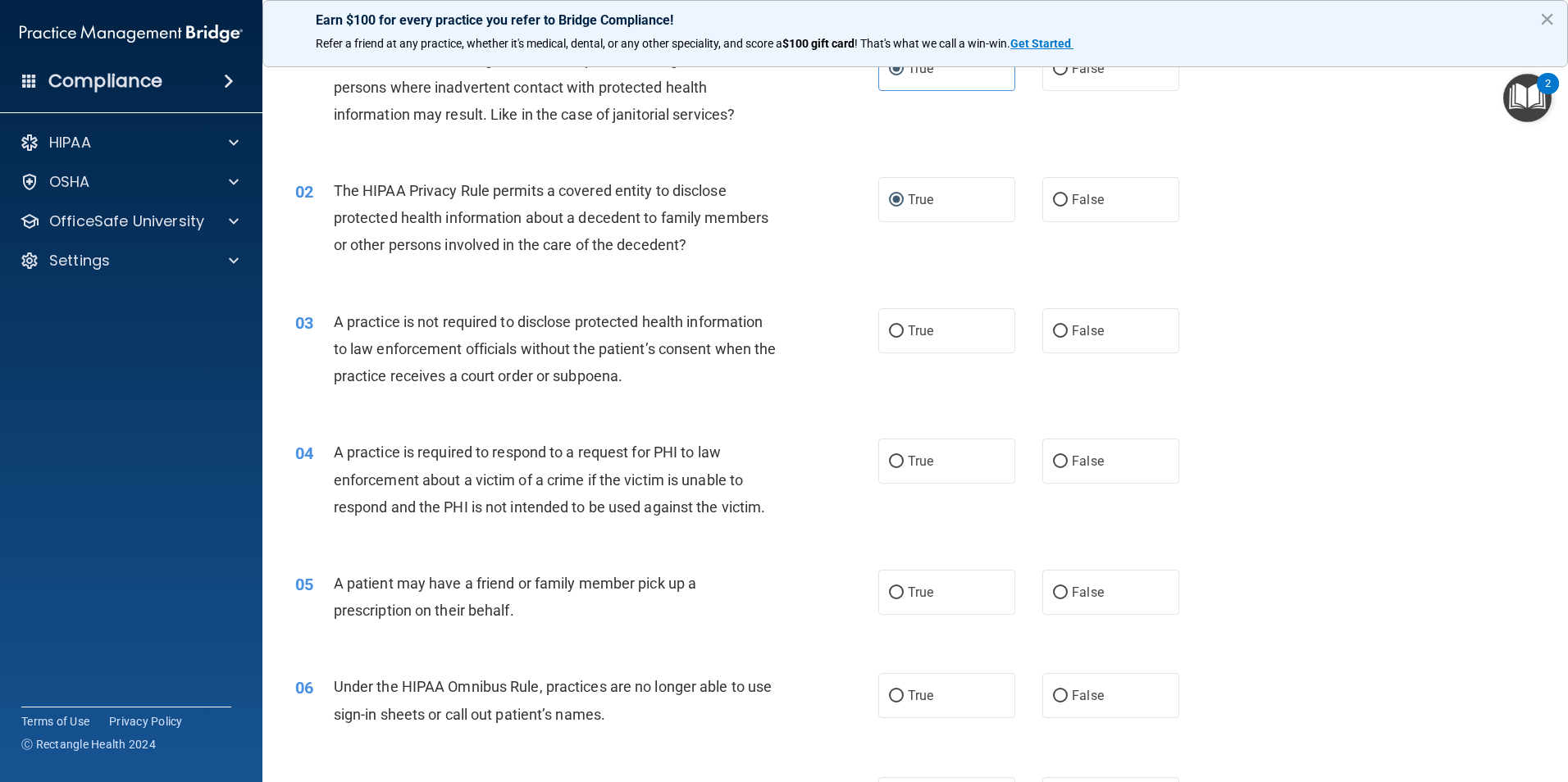
scroll to position [164, 0]
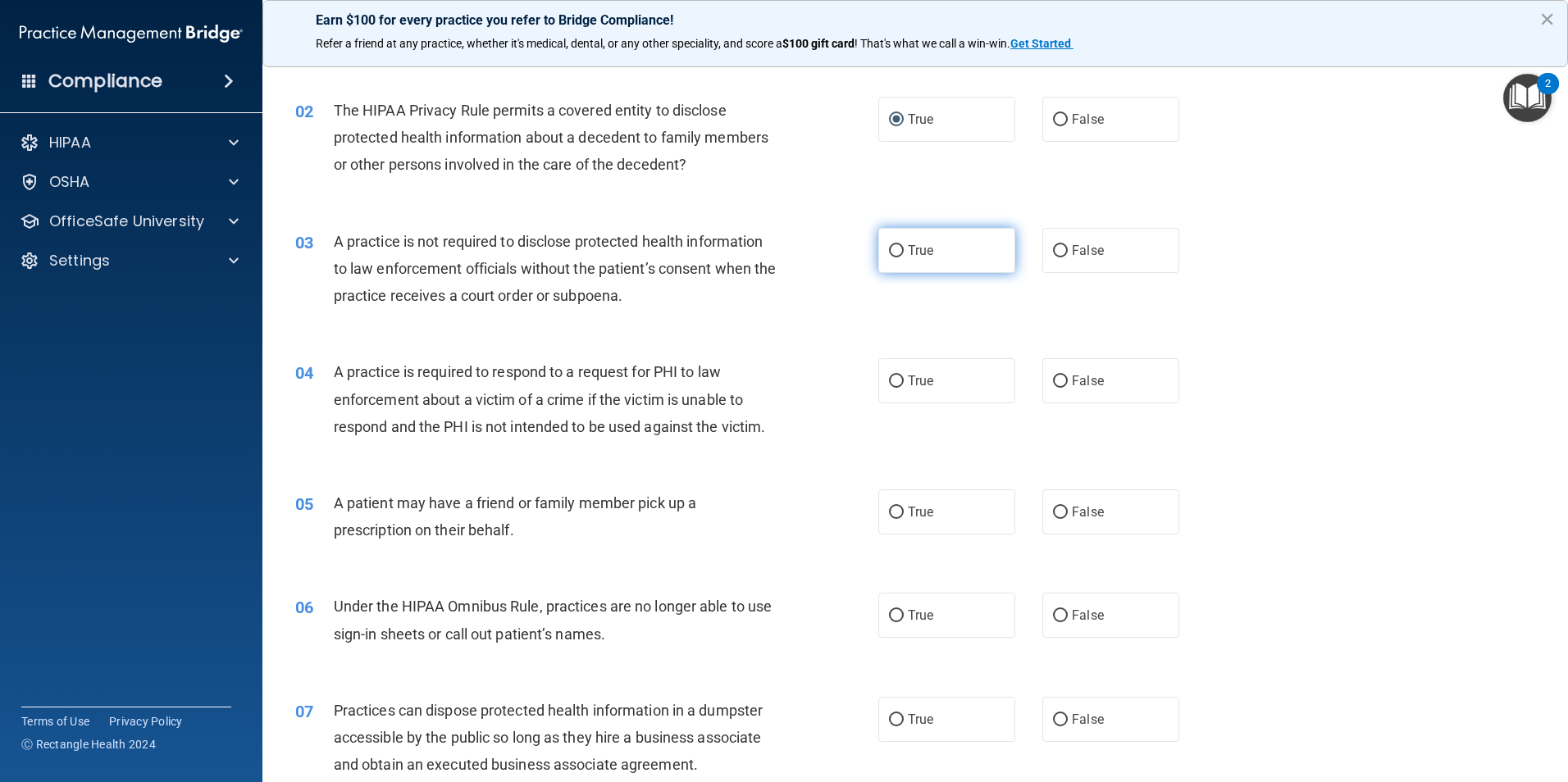
click at [907, 249] on span "True" at bounding box center [920, 250] width 25 height 16
click at [903, 249] on input "True" at bounding box center [897, 251] width 15 height 13
radio input "true"
click at [900, 388] on label "True" at bounding box center [947, 381] width 137 height 45
click at [900, 388] on input "True" at bounding box center [897, 381] width 15 height 13
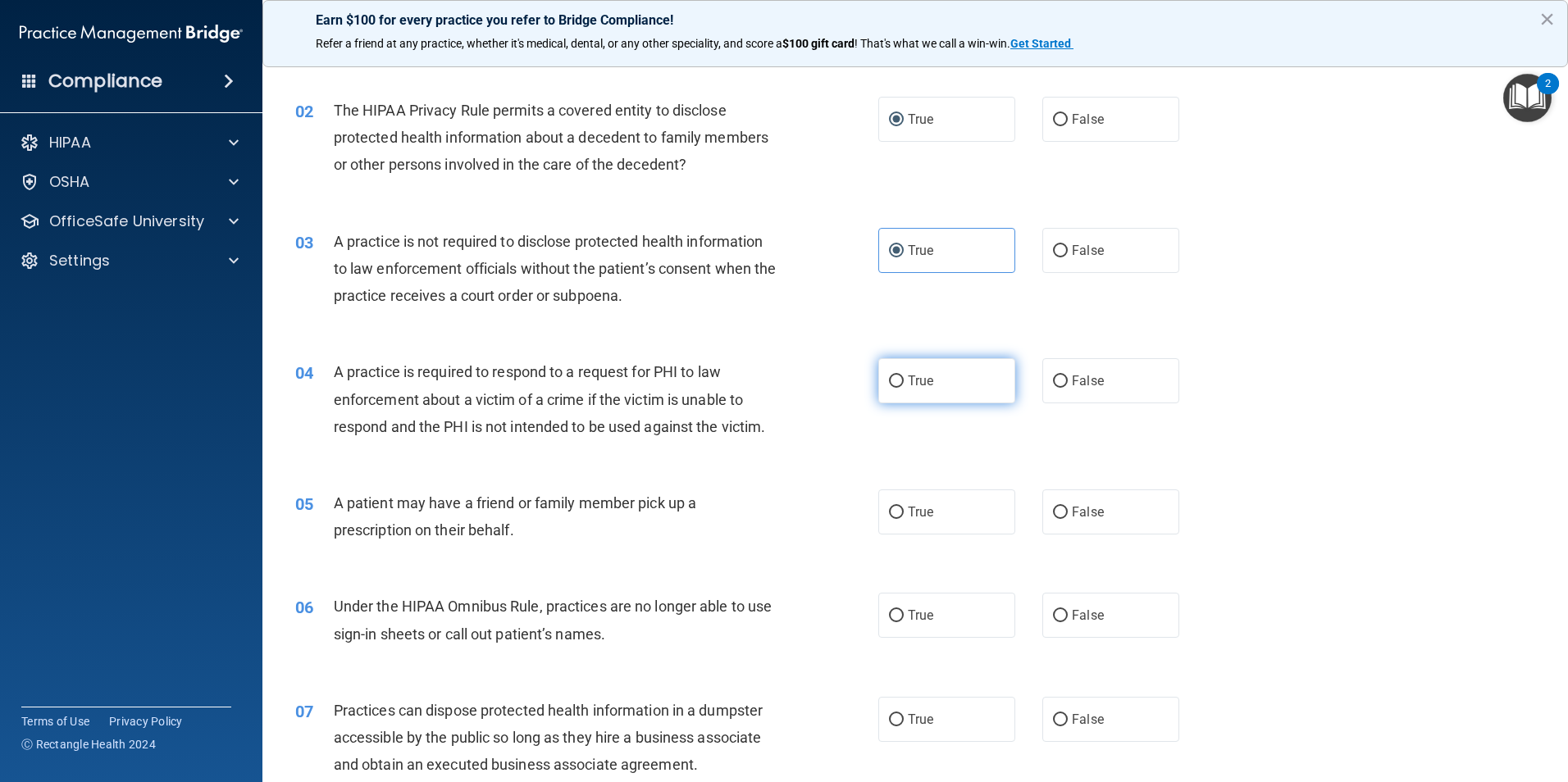
radio input "true"
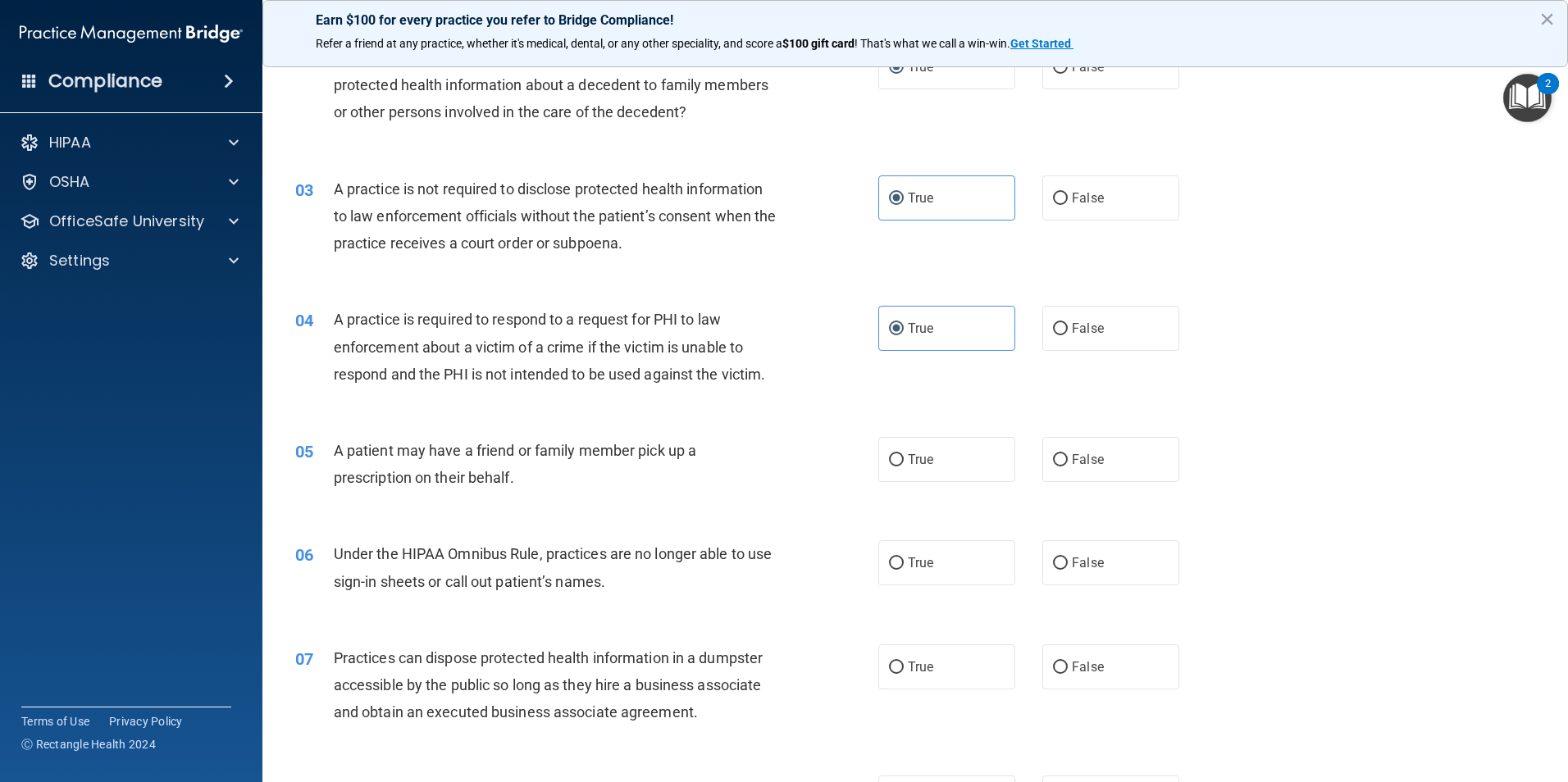
scroll to position [246, 0]
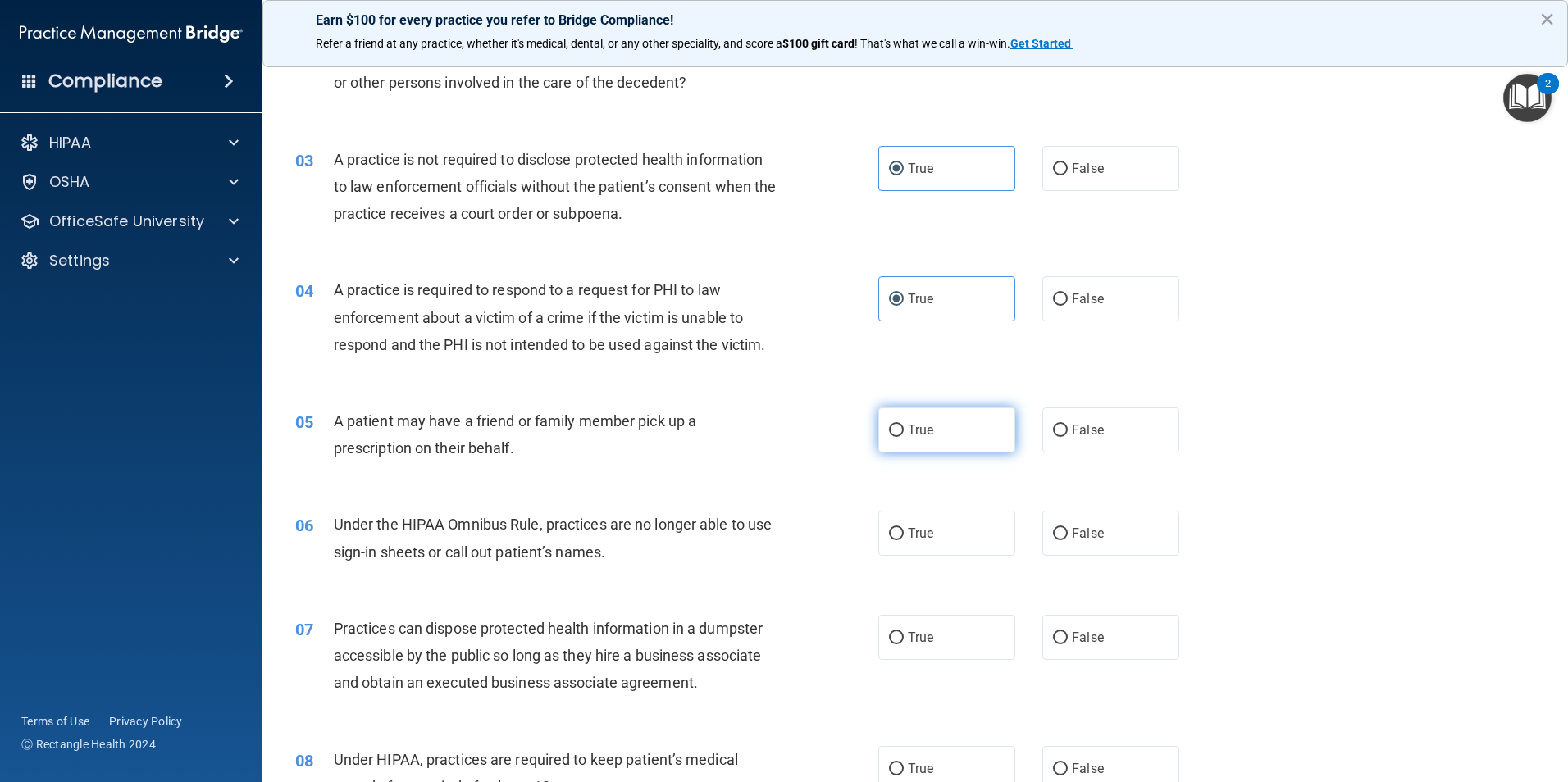
click at [889, 430] on input "True" at bounding box center [897, 430] width 15 height 13
radio input "true"
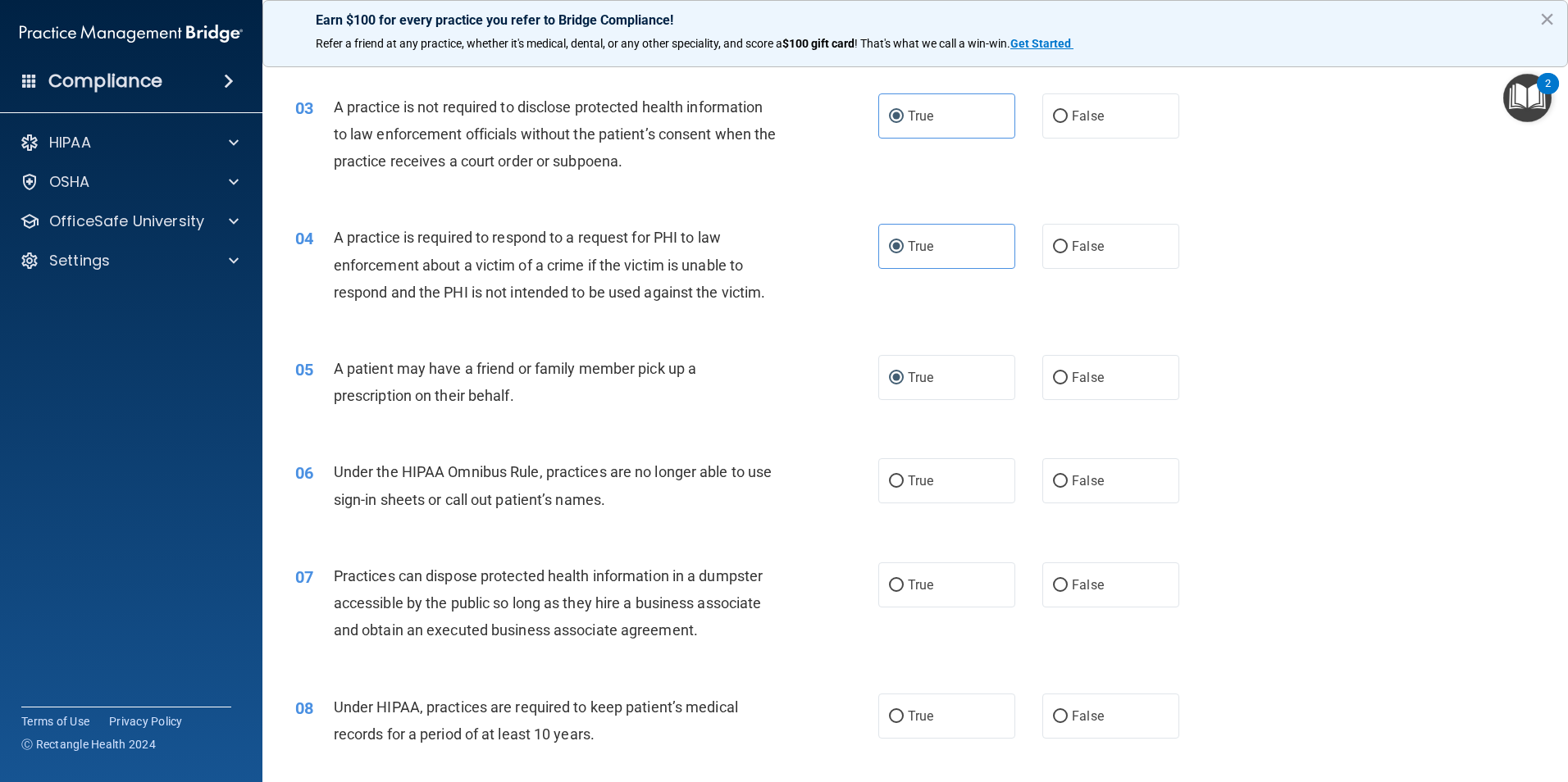
scroll to position [328, 0]
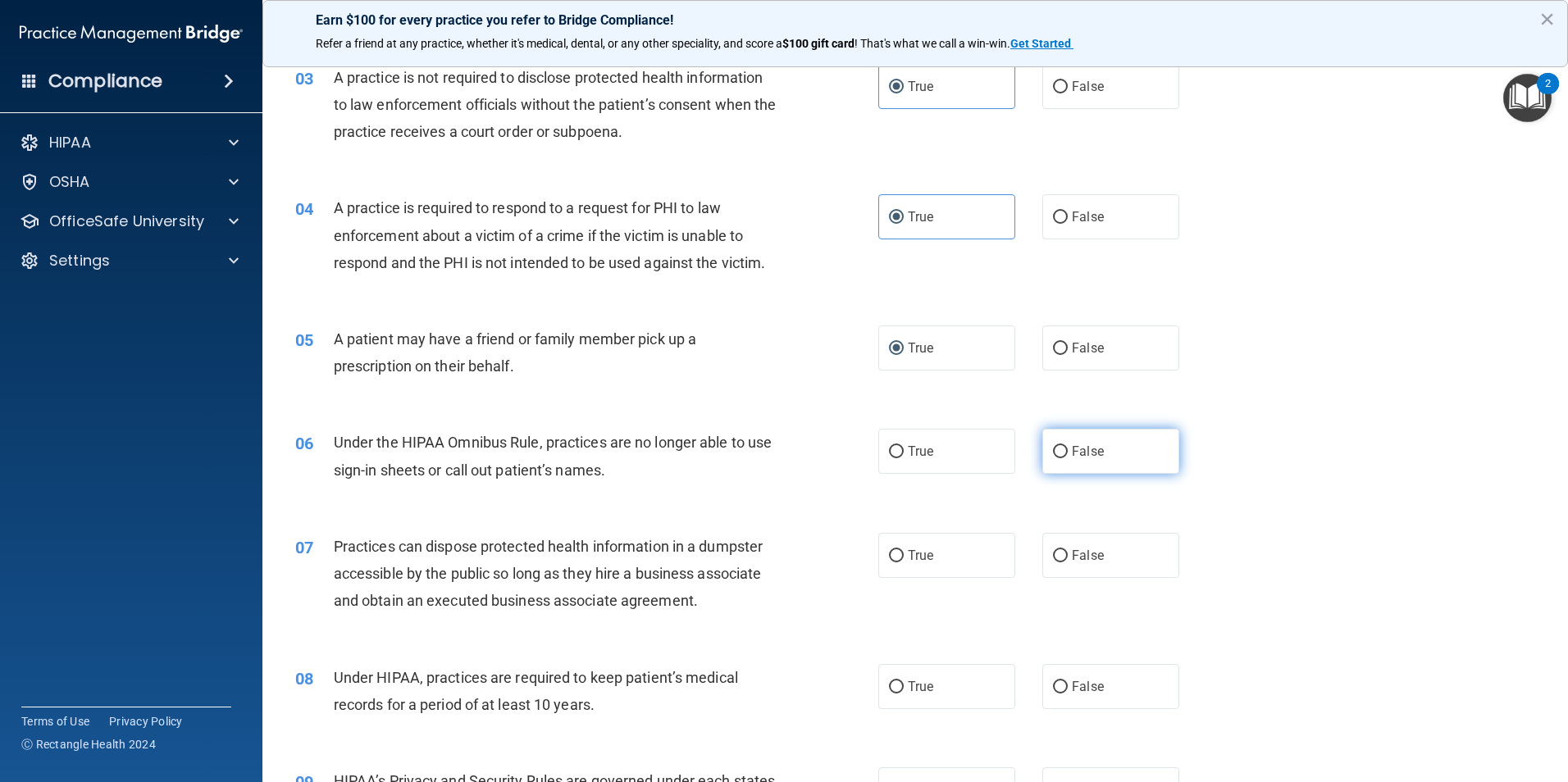
click at [1053, 446] on input "False" at bounding box center [1060, 452] width 15 height 13
radio input "true"
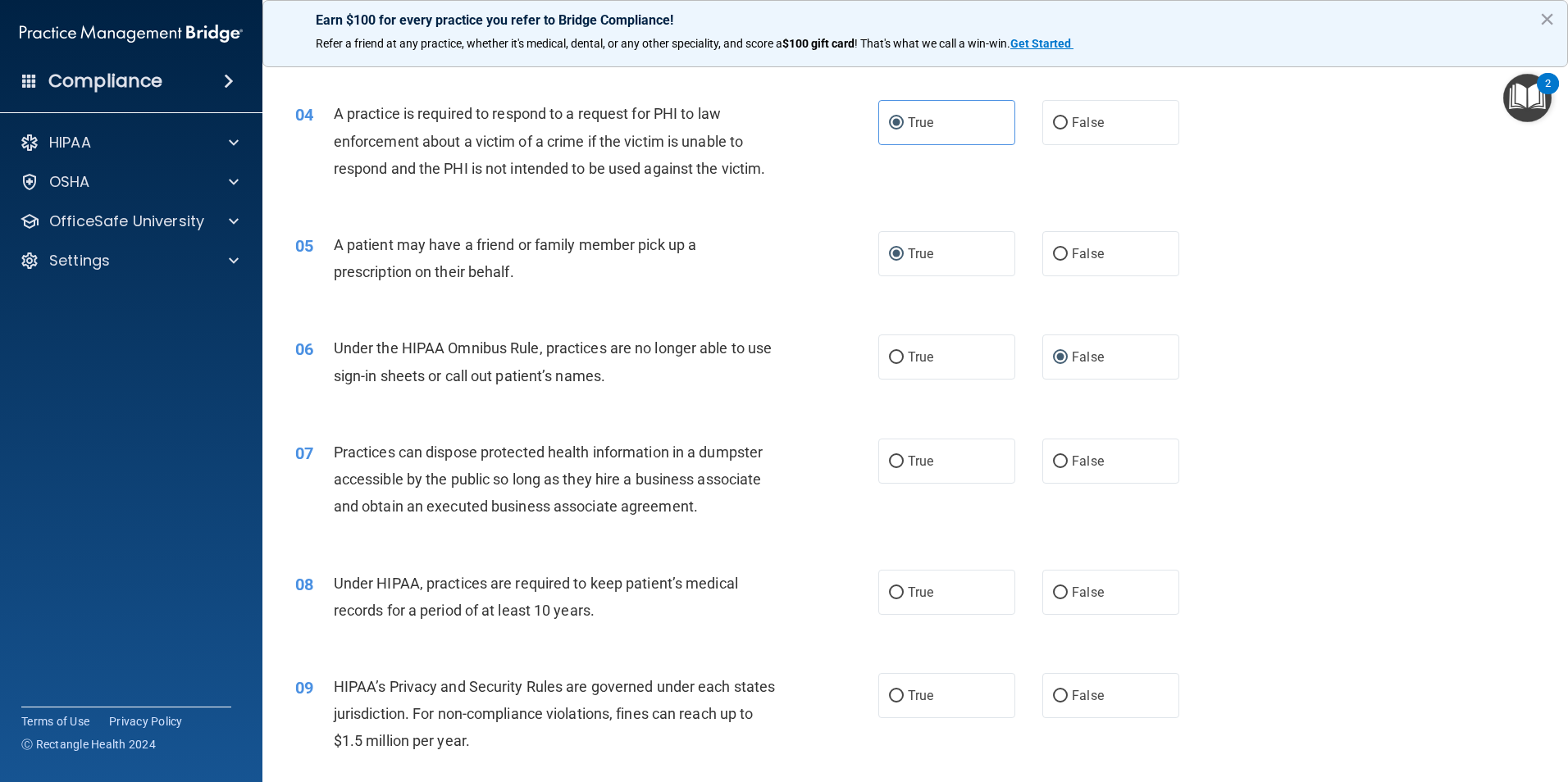
scroll to position [492, 0]
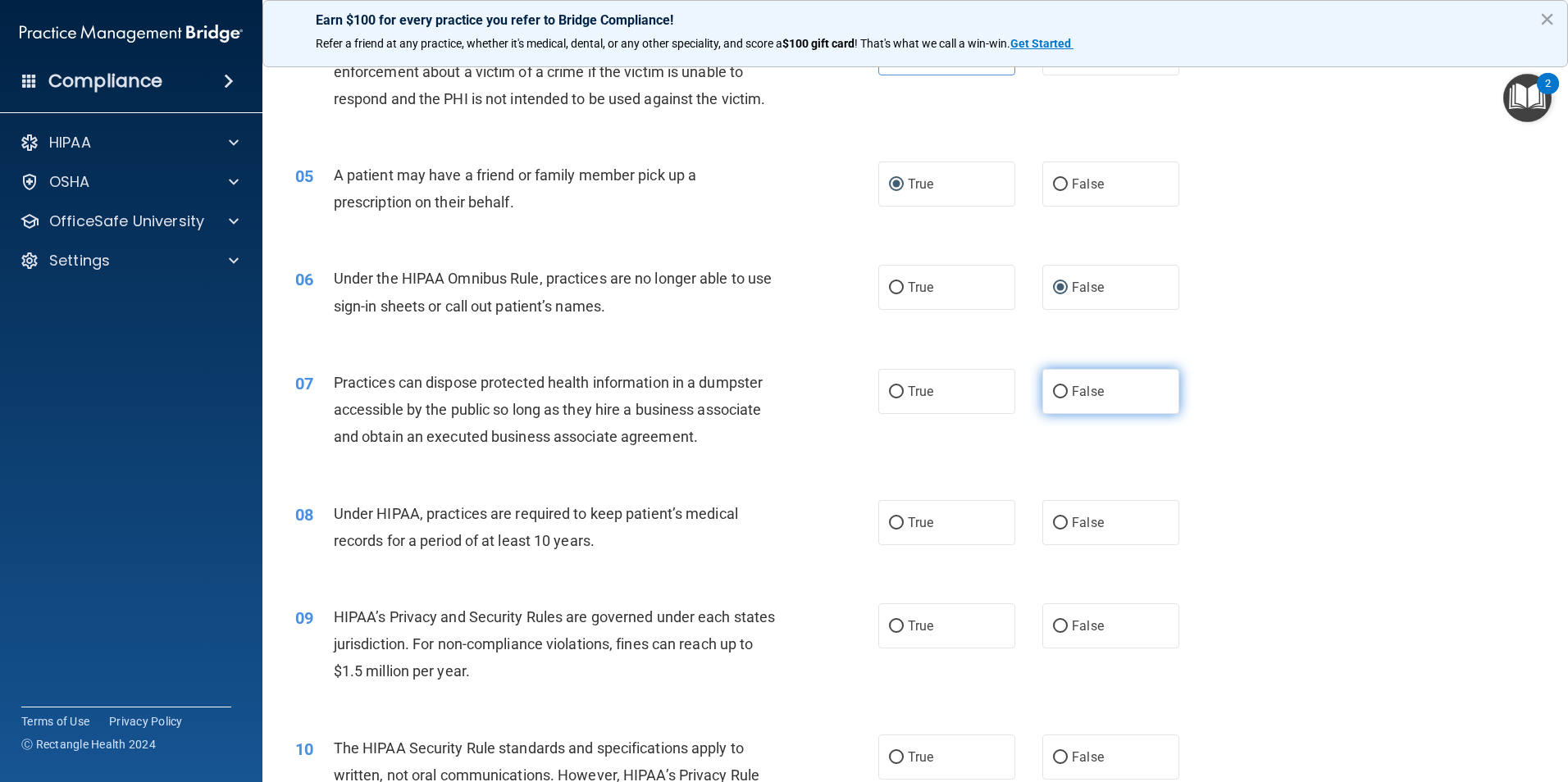
click at [1073, 388] on span "False" at bounding box center [1088, 391] width 32 height 16
click at [1068, 388] on input "False" at bounding box center [1060, 392] width 15 height 13
radio input "true"
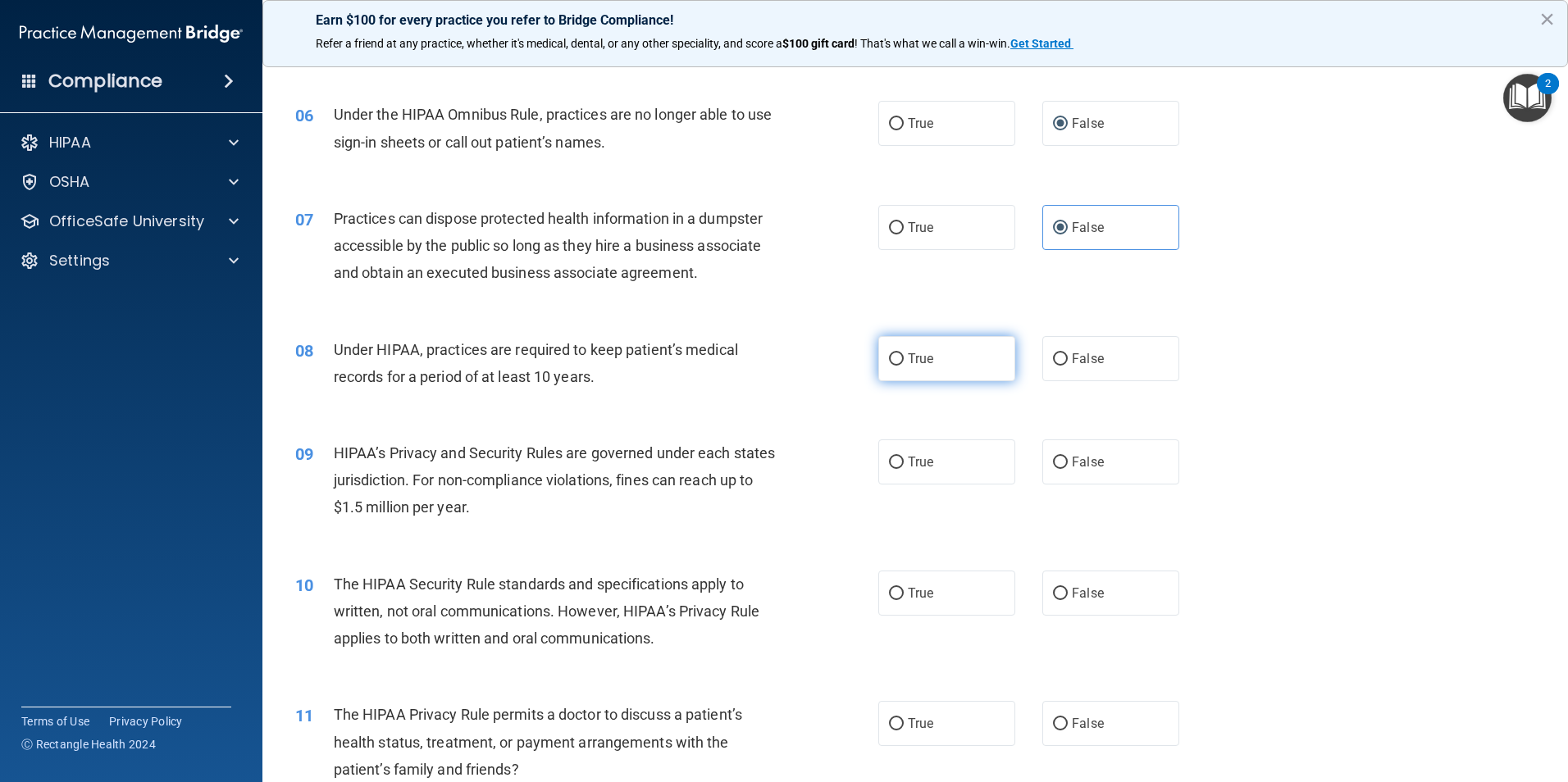
click at [878, 359] on label "True" at bounding box center [947, 358] width 137 height 45
click at [889, 359] on input "True" at bounding box center [897, 359] width 15 height 13
radio input "true"
click at [946, 472] on label "True" at bounding box center [947, 462] width 137 height 45
click at [903, 469] on input "True" at bounding box center [897, 463] width 15 height 13
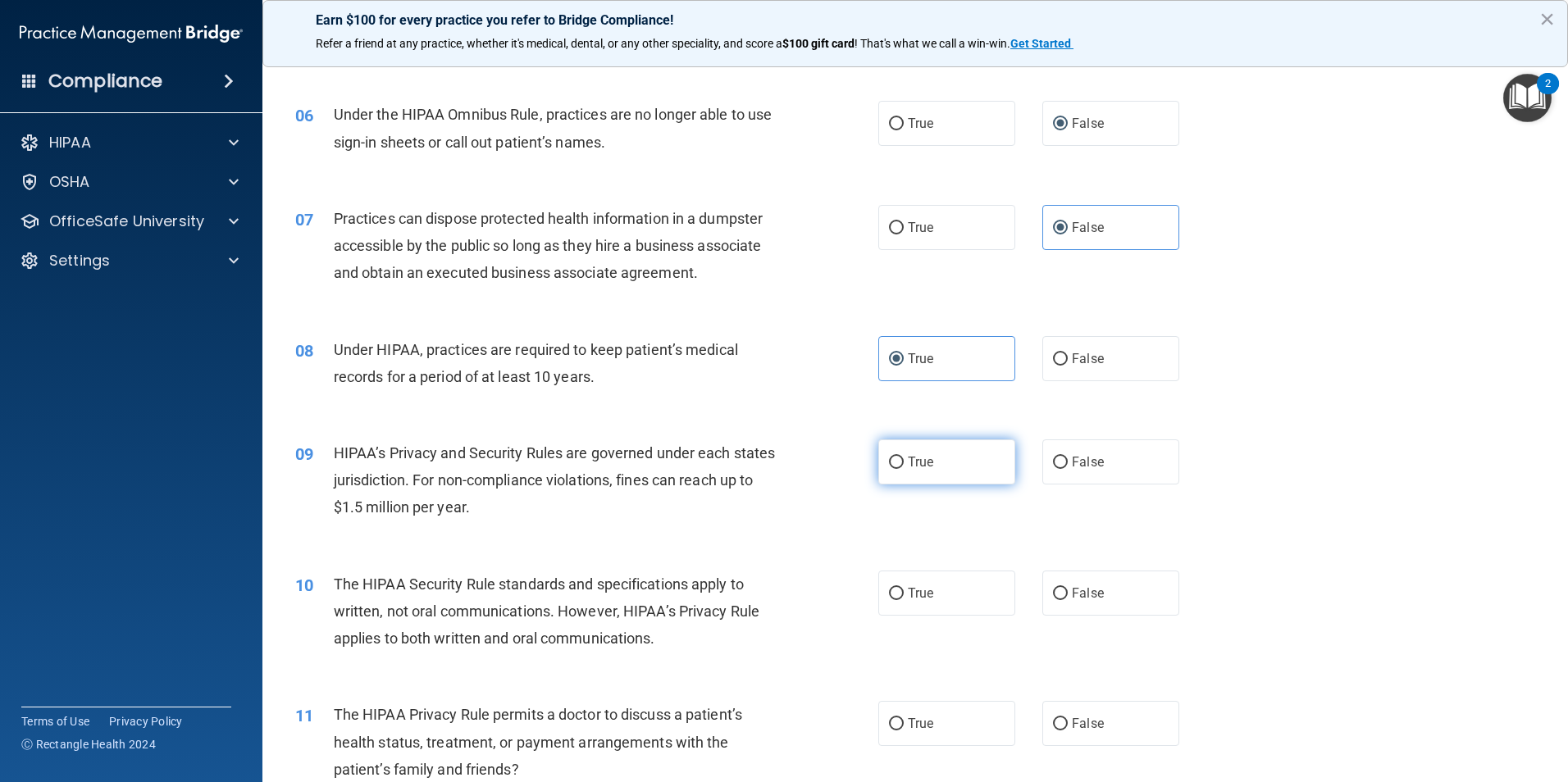
radio input "true"
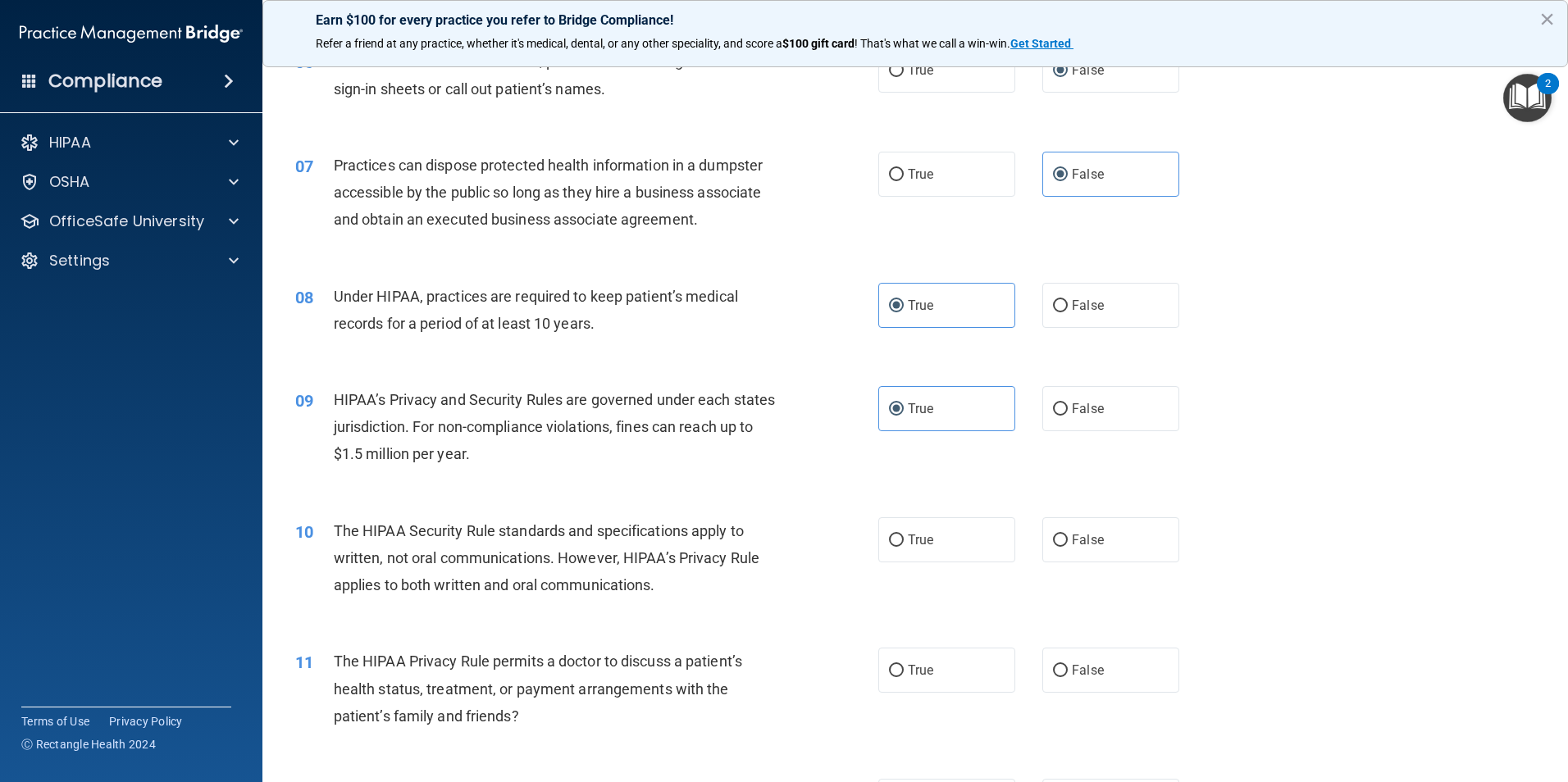
scroll to position [738, 0]
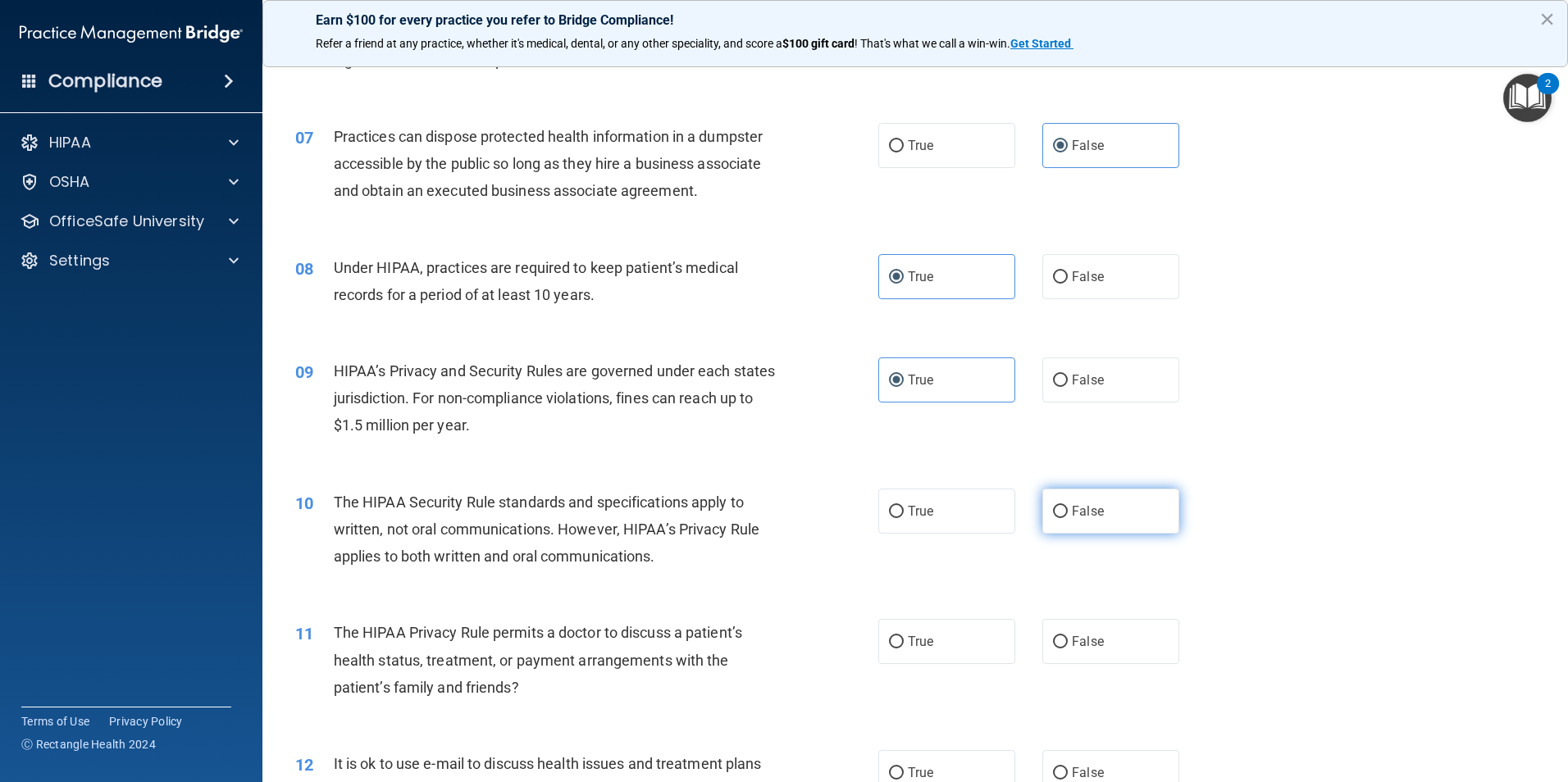
click at [1083, 496] on label "False" at bounding box center [1111, 511] width 137 height 45
click at [1068, 506] on input "False" at bounding box center [1060, 512] width 15 height 13
radio input "true"
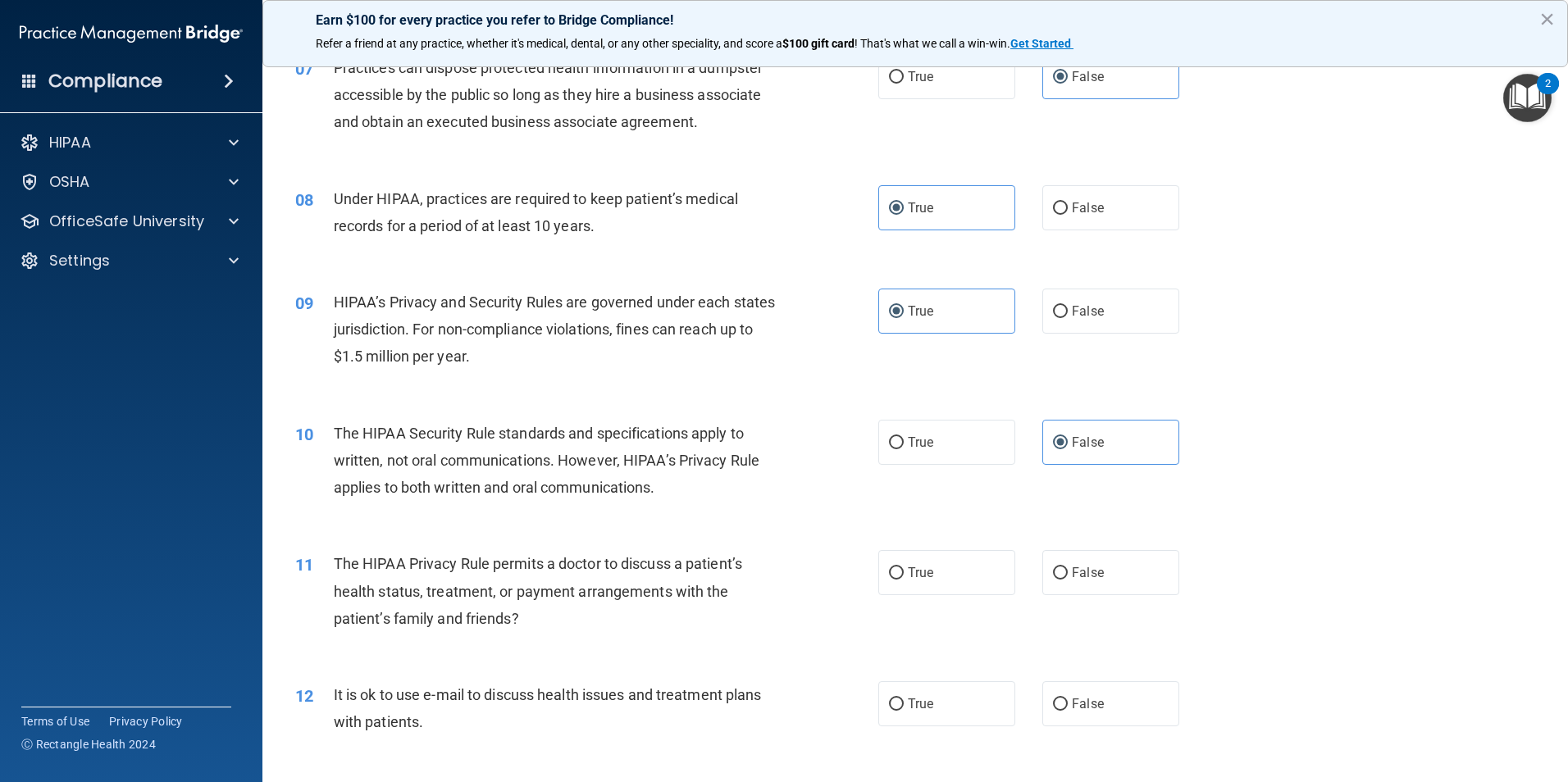
scroll to position [901, 0]
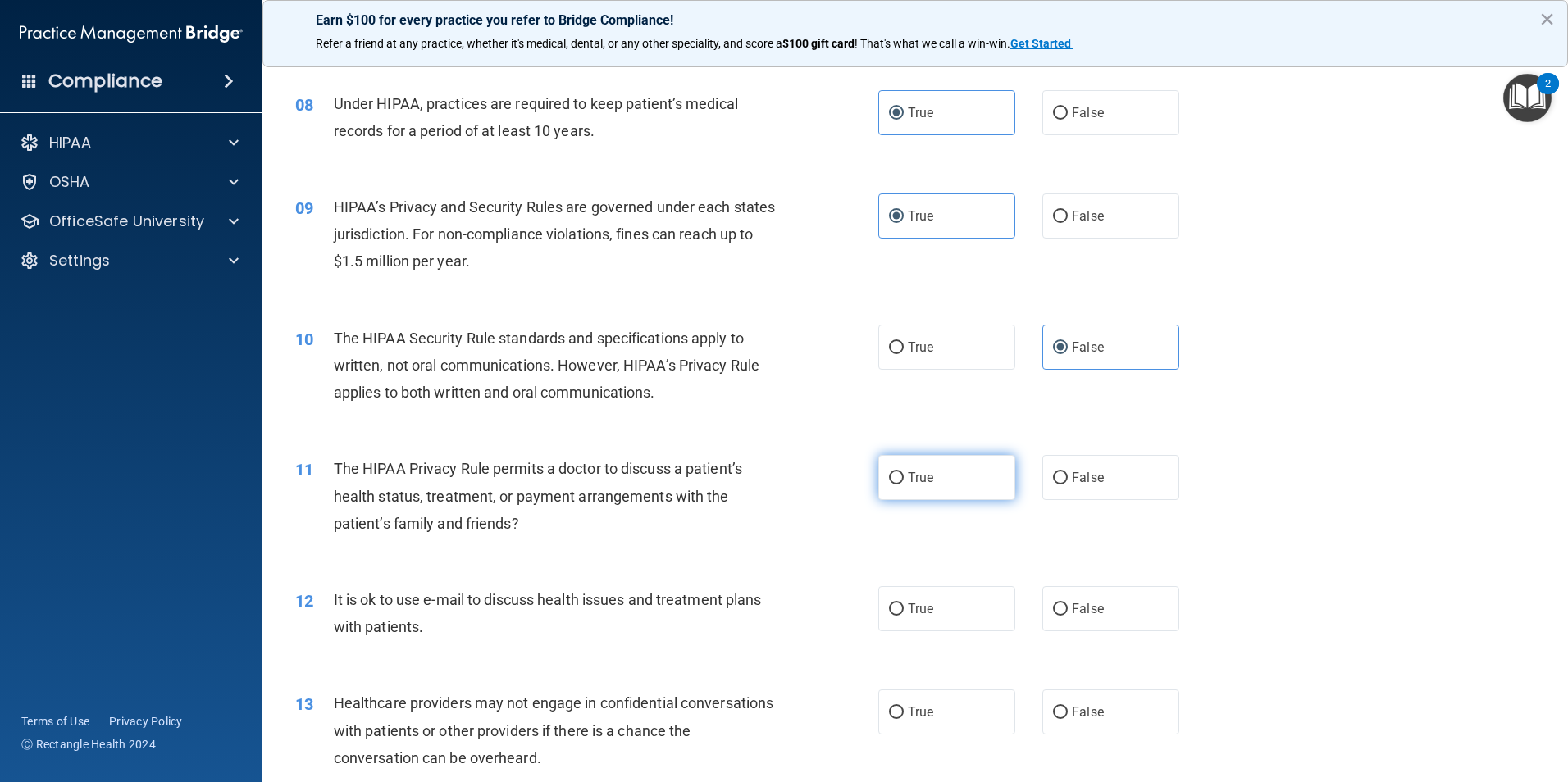
click at [886, 466] on label "True" at bounding box center [947, 478] width 137 height 45
click at [889, 472] on input "True" at bounding box center [897, 478] width 15 height 13
radio input "true"
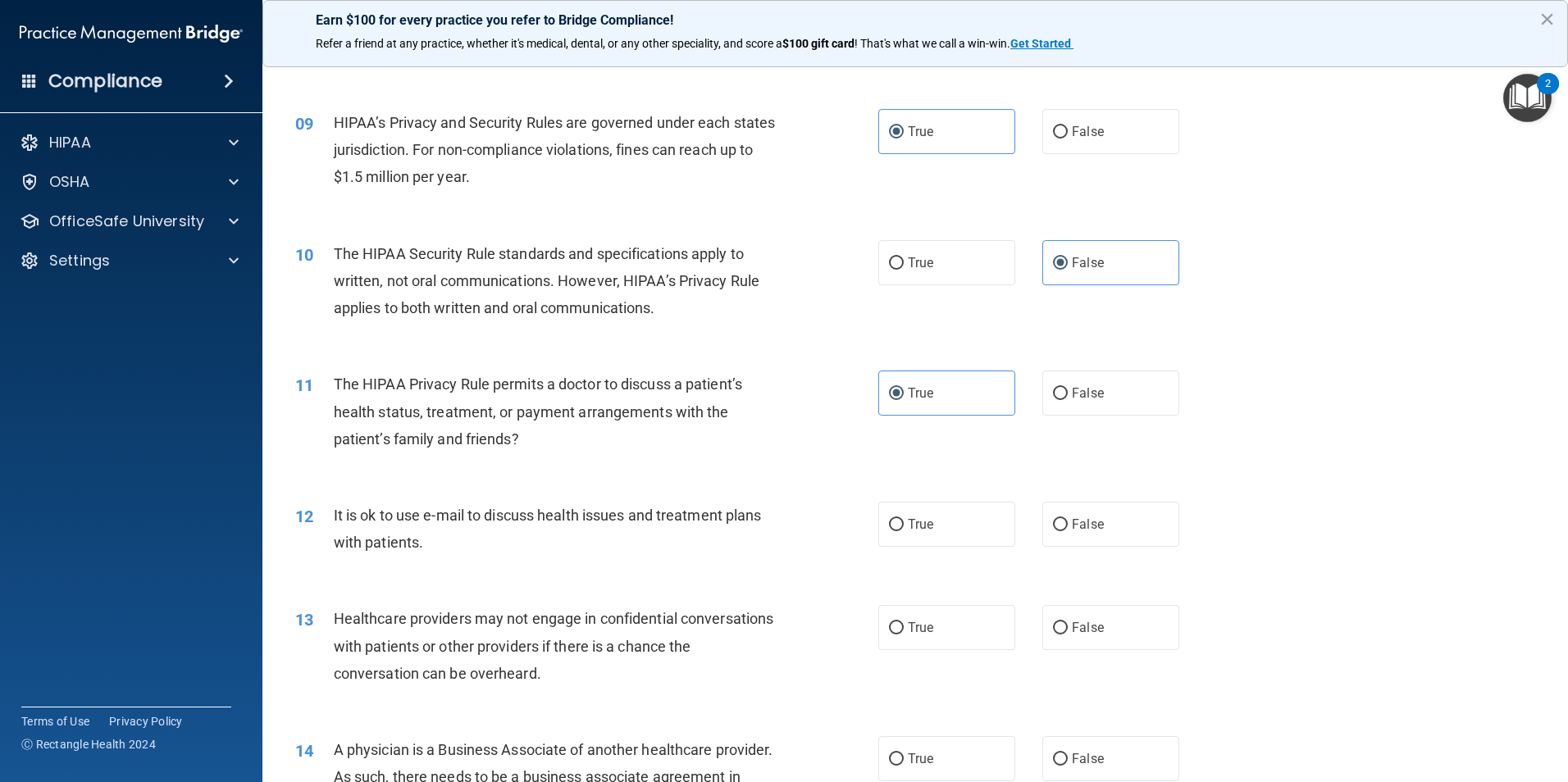
scroll to position [1065, 0]
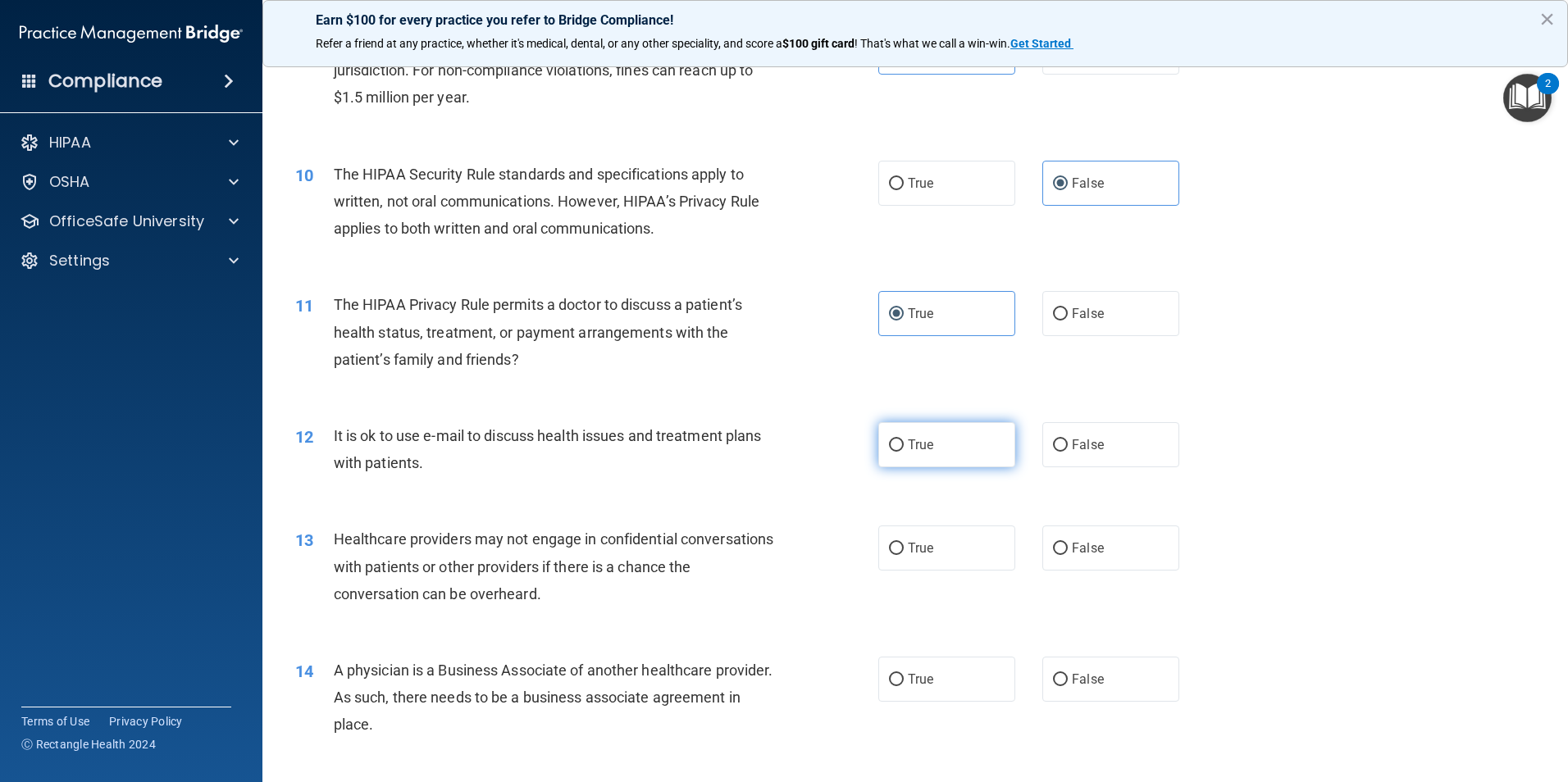
click at [889, 444] on input "True" at bounding box center [897, 445] width 15 height 13
radio input "true"
click at [1053, 550] on input "False" at bounding box center [1060, 549] width 15 height 13
radio input "true"
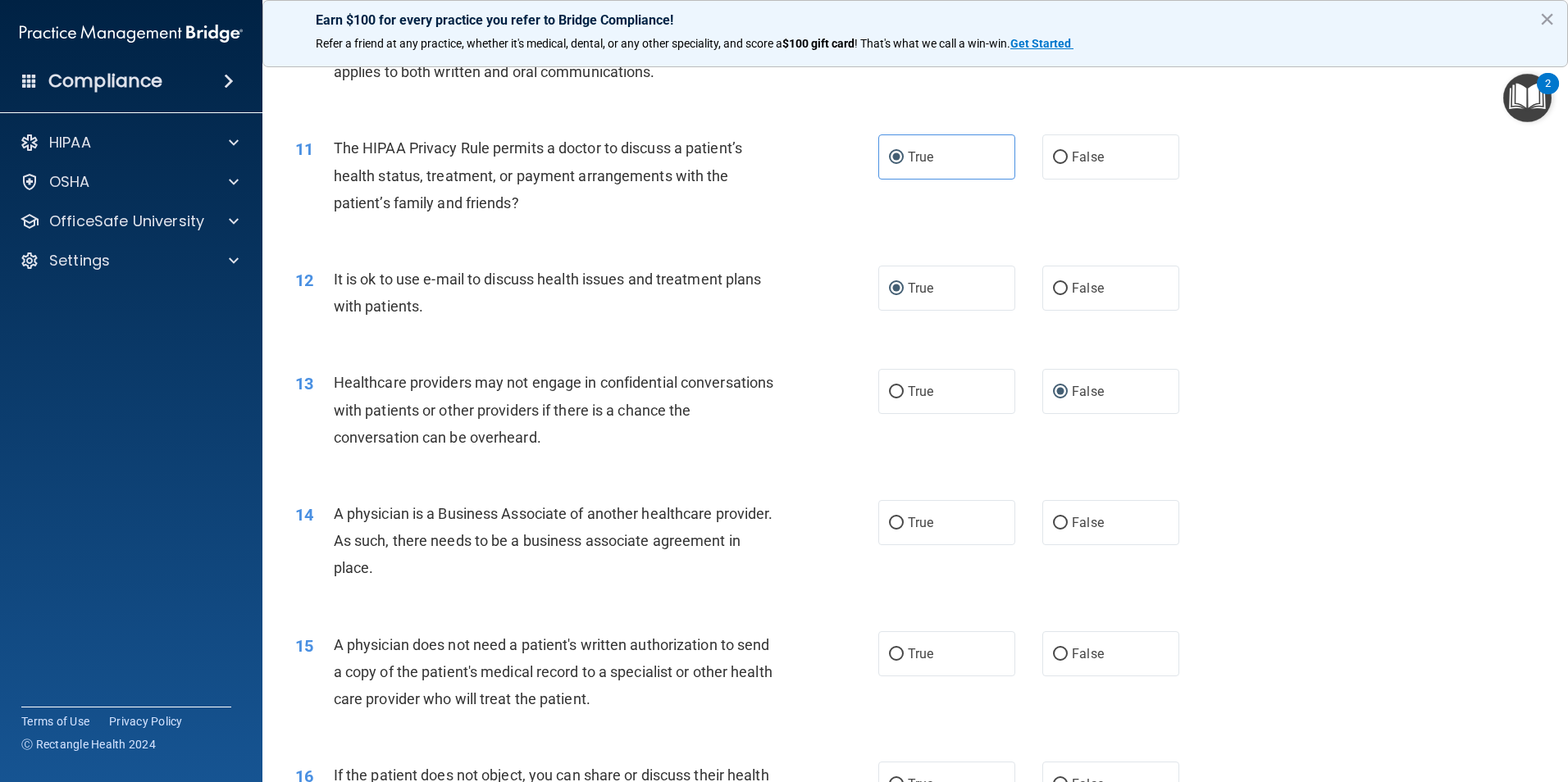
scroll to position [1230, 0]
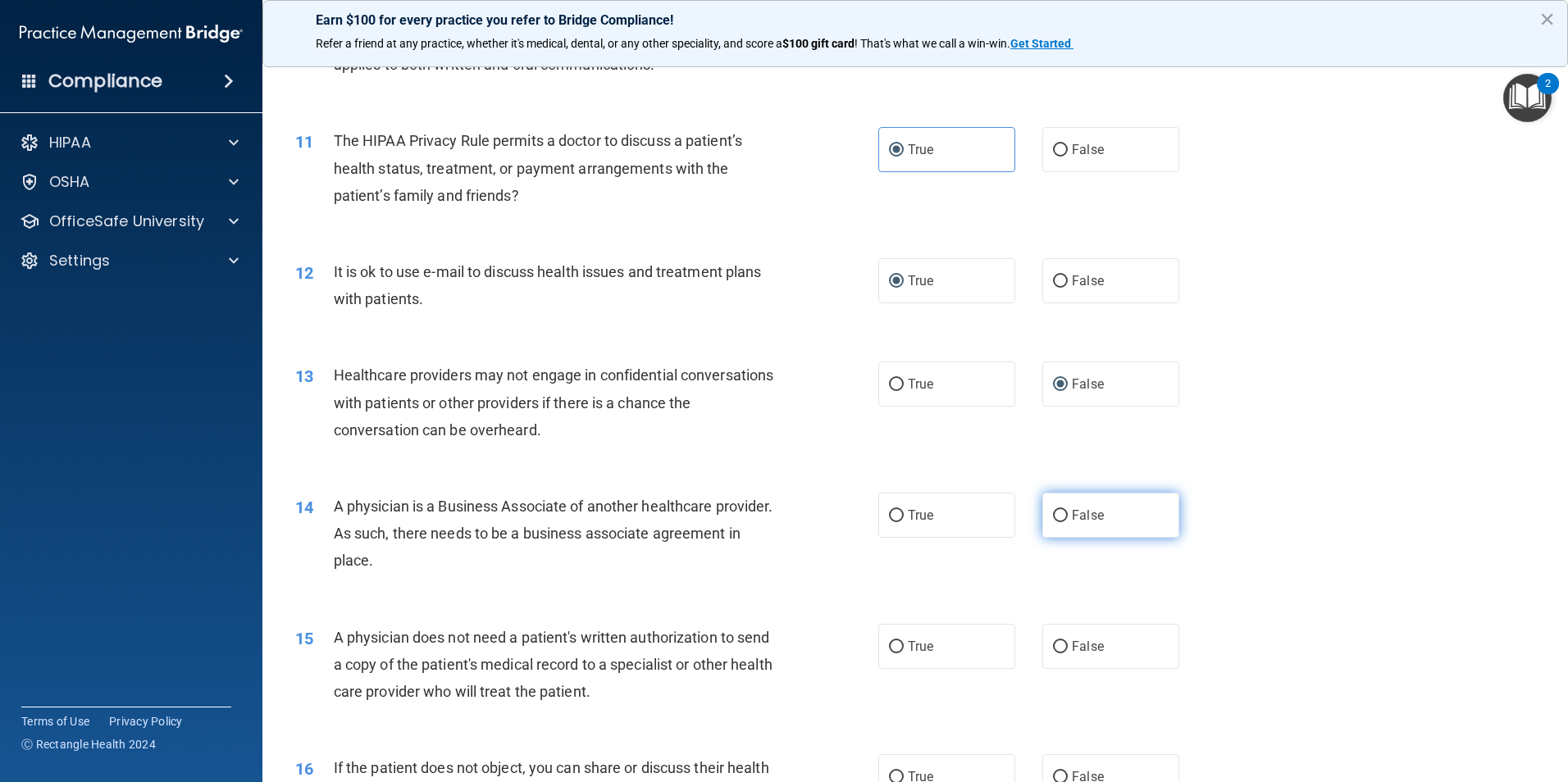
click at [1054, 513] on input "False" at bounding box center [1060, 515] width 15 height 13
radio input "true"
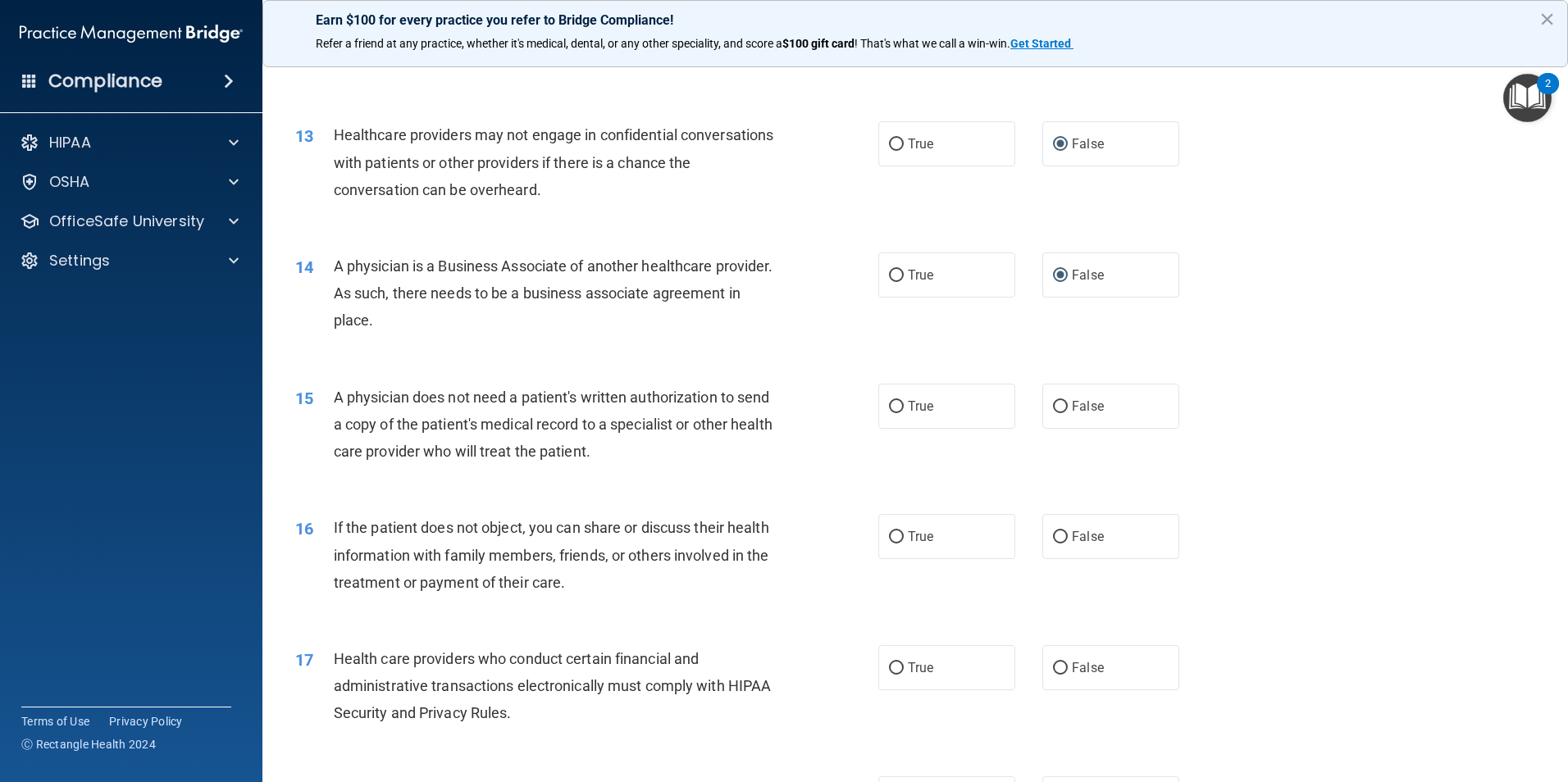
scroll to position [1476, 0]
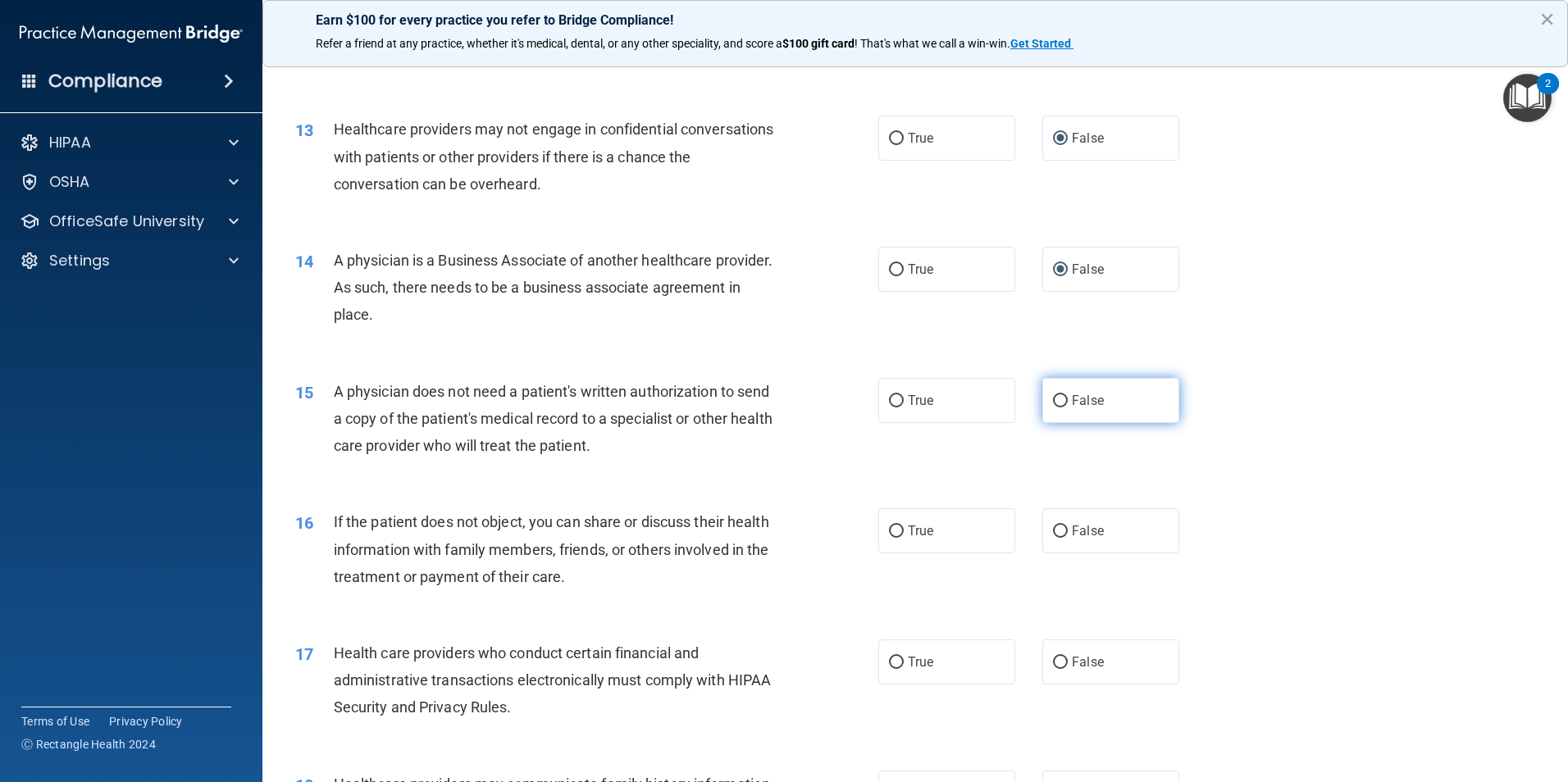
click at [1055, 388] on label "False" at bounding box center [1111, 400] width 137 height 45
click at [1055, 395] on input "False" at bounding box center [1060, 401] width 15 height 13
radio input "true"
click at [912, 412] on label "True" at bounding box center [947, 400] width 137 height 45
click at [903, 408] on input "True" at bounding box center [897, 401] width 15 height 13
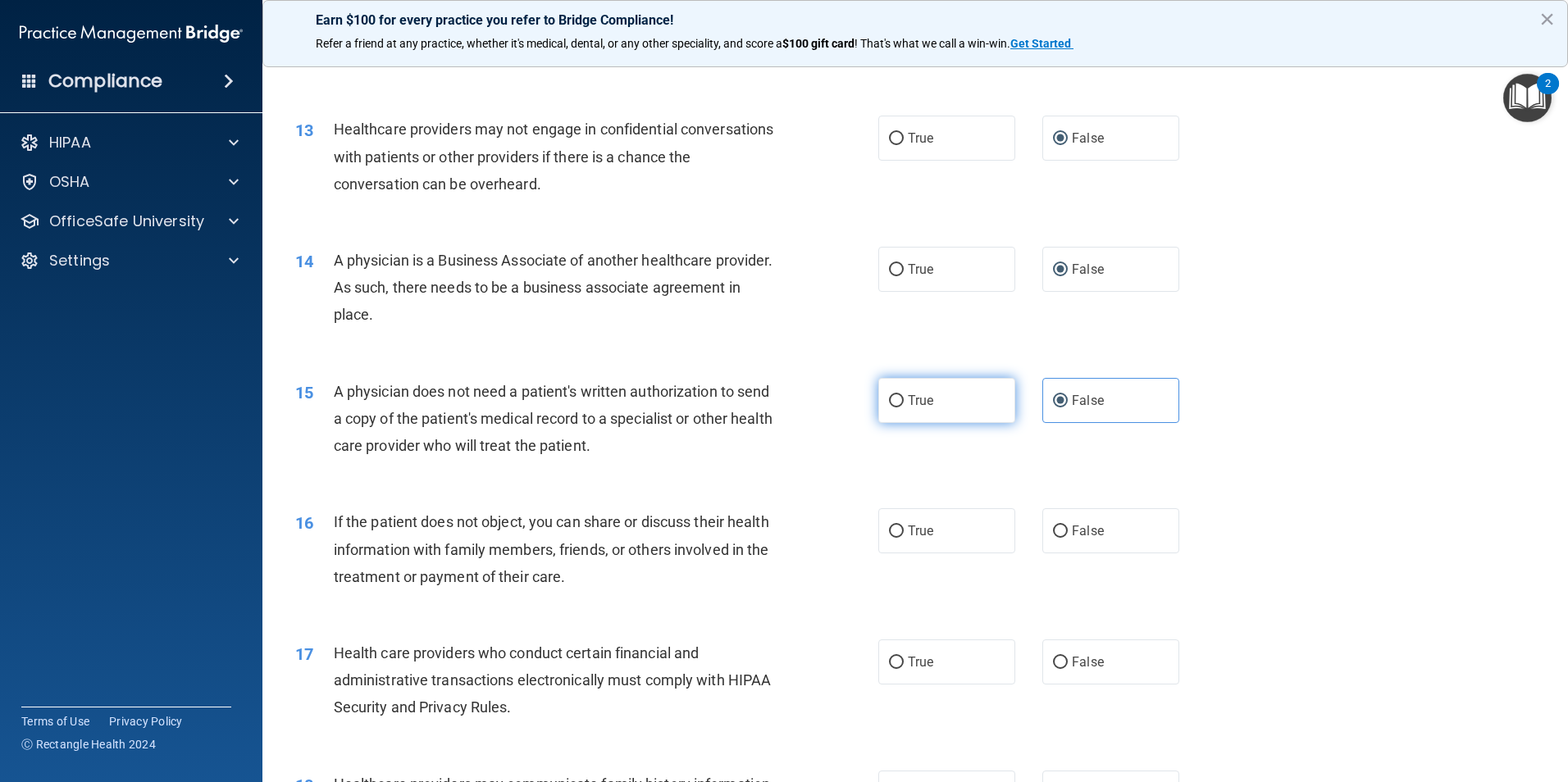
radio input "true"
radio input "false"
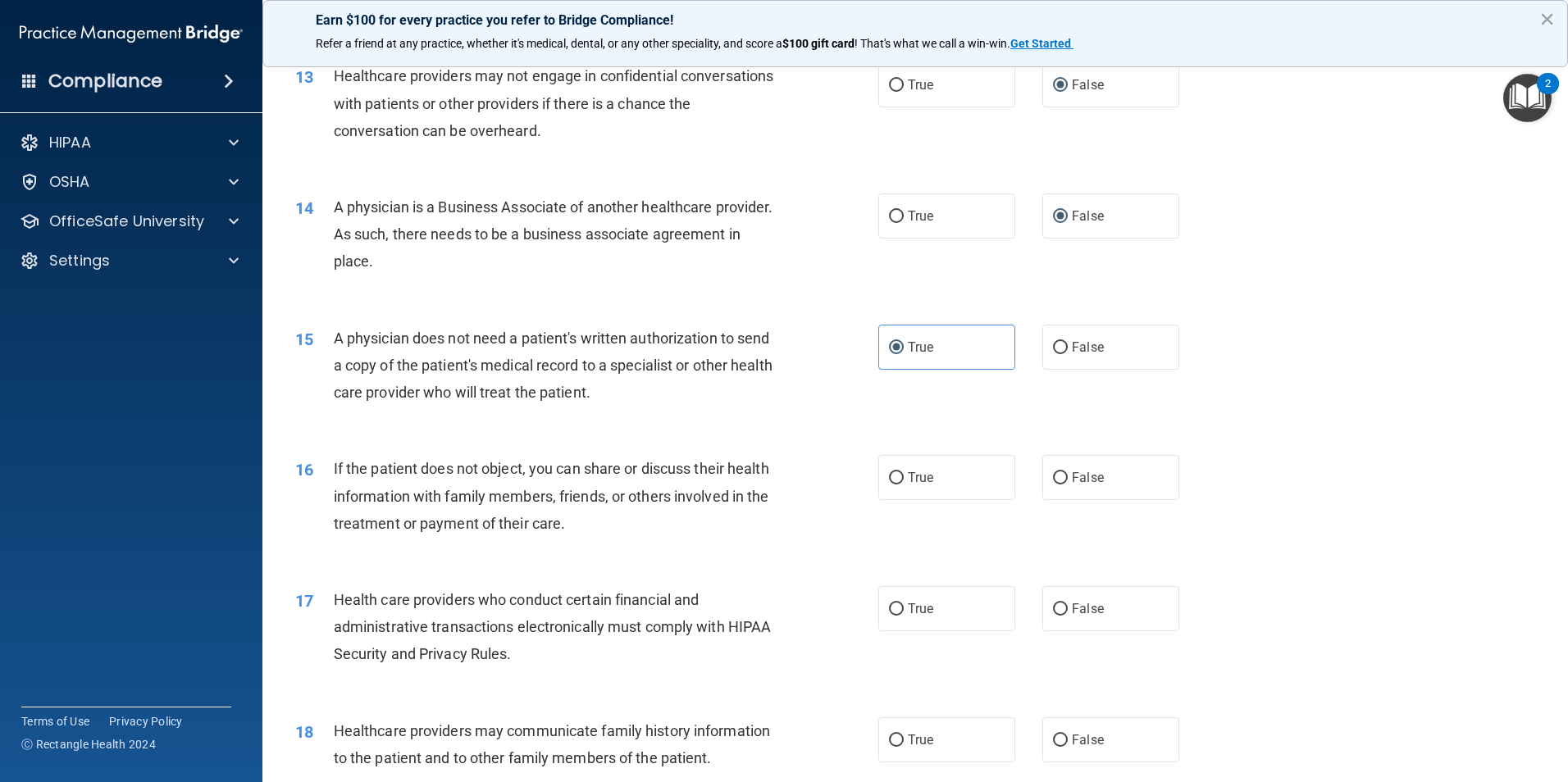
scroll to position [1557, 0]
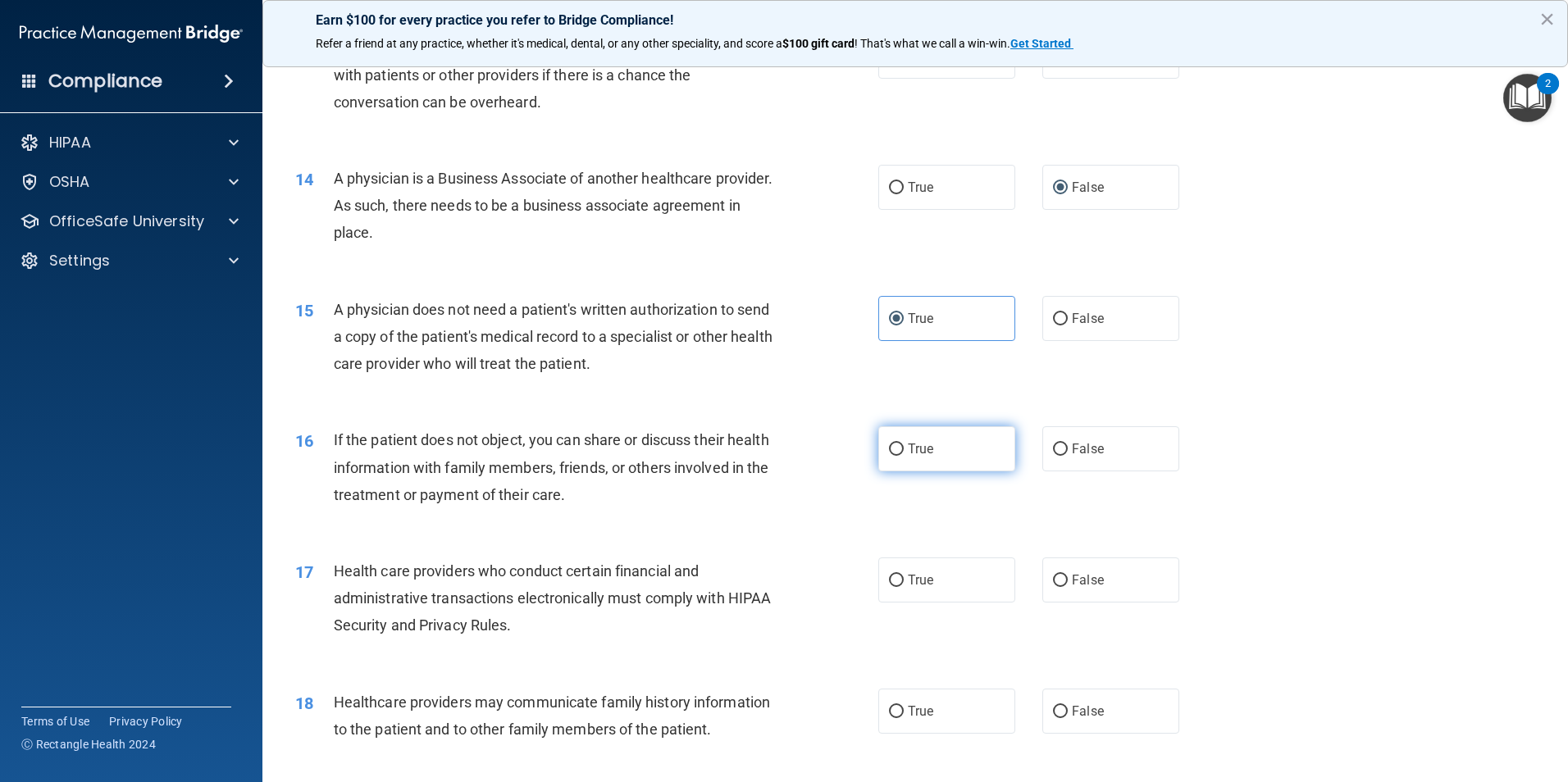
click at [931, 449] on label "True" at bounding box center [947, 449] width 137 height 45
click at [903, 449] on input "True" at bounding box center [897, 449] width 15 height 13
radio input "true"
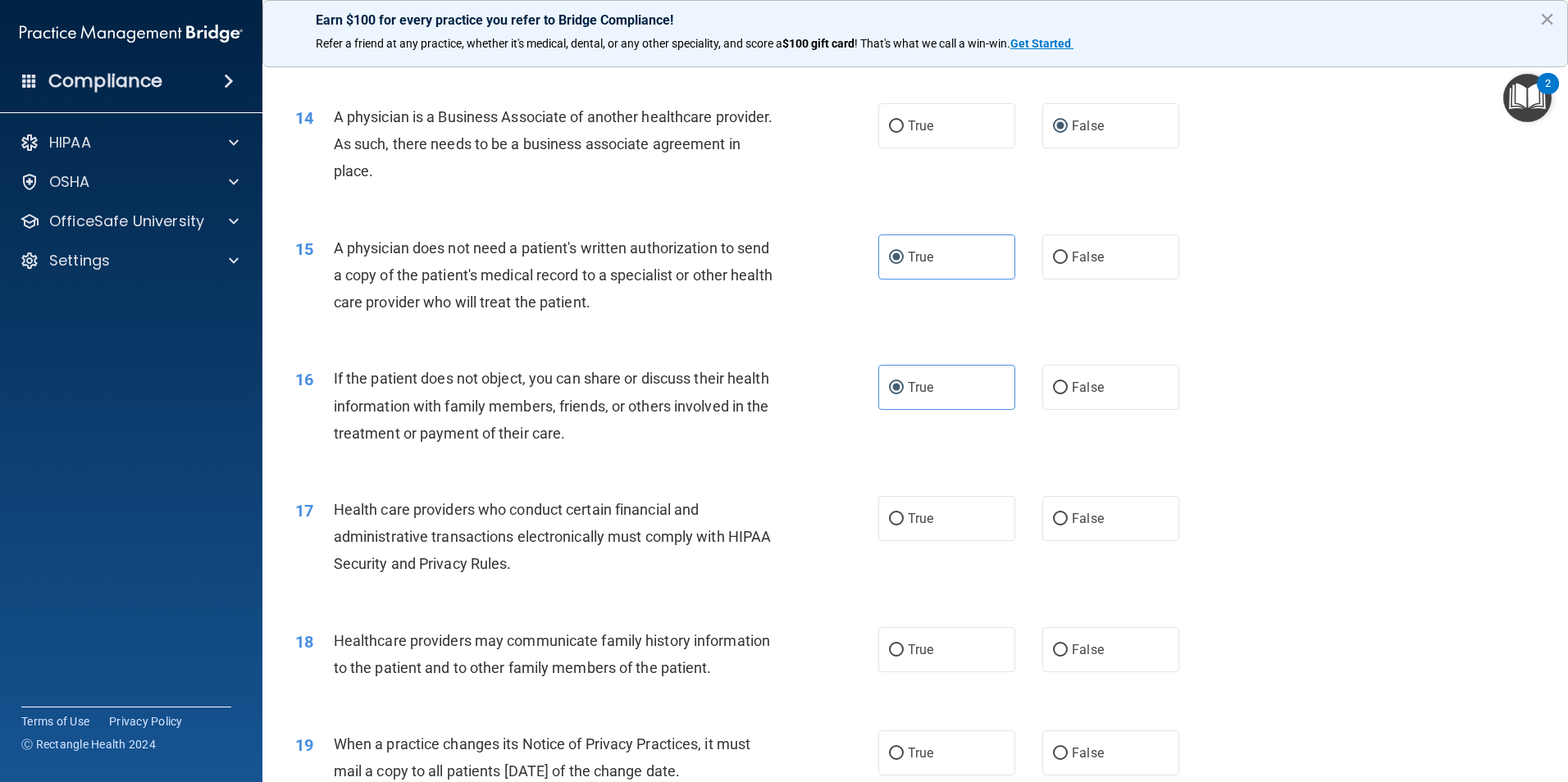
scroll to position [1721, 0]
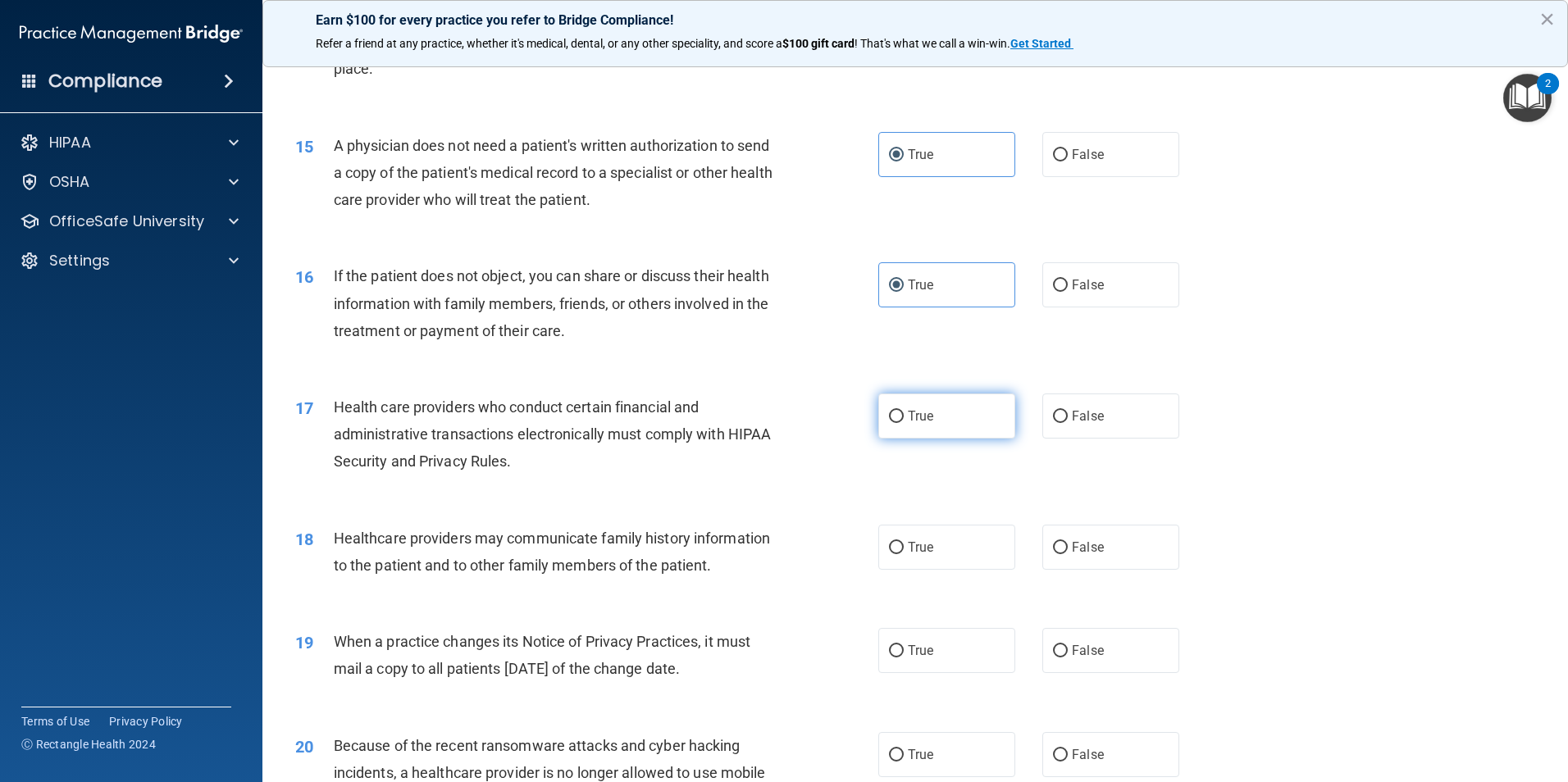
click at [907, 412] on span "True" at bounding box center [920, 416] width 25 height 16
click at [902, 412] on input "True" at bounding box center [897, 417] width 15 height 13
radio input "true"
click at [929, 549] on label "True" at bounding box center [947, 547] width 137 height 45
click at [903, 549] on input "True" at bounding box center [897, 548] width 15 height 13
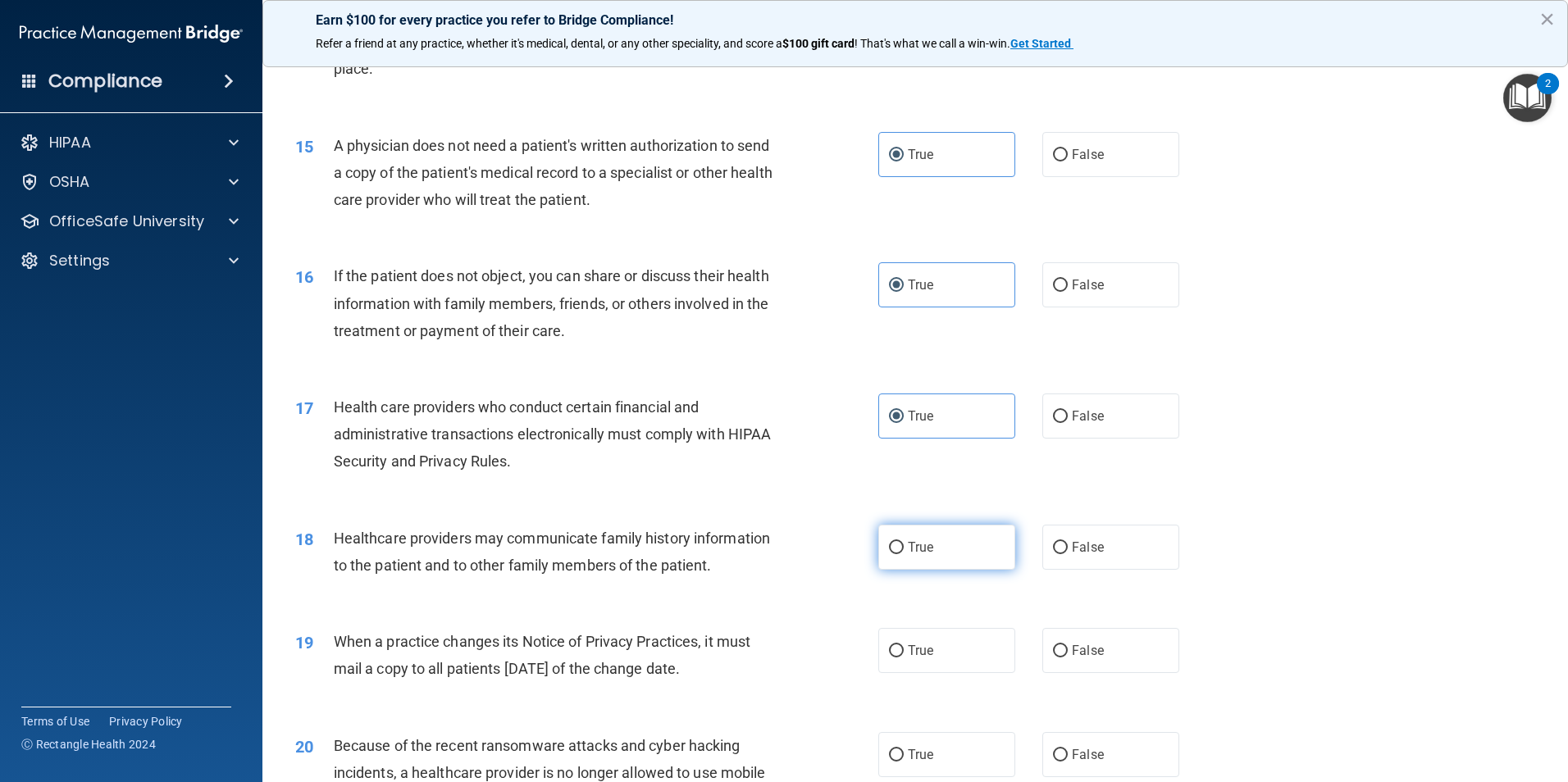
radio input "true"
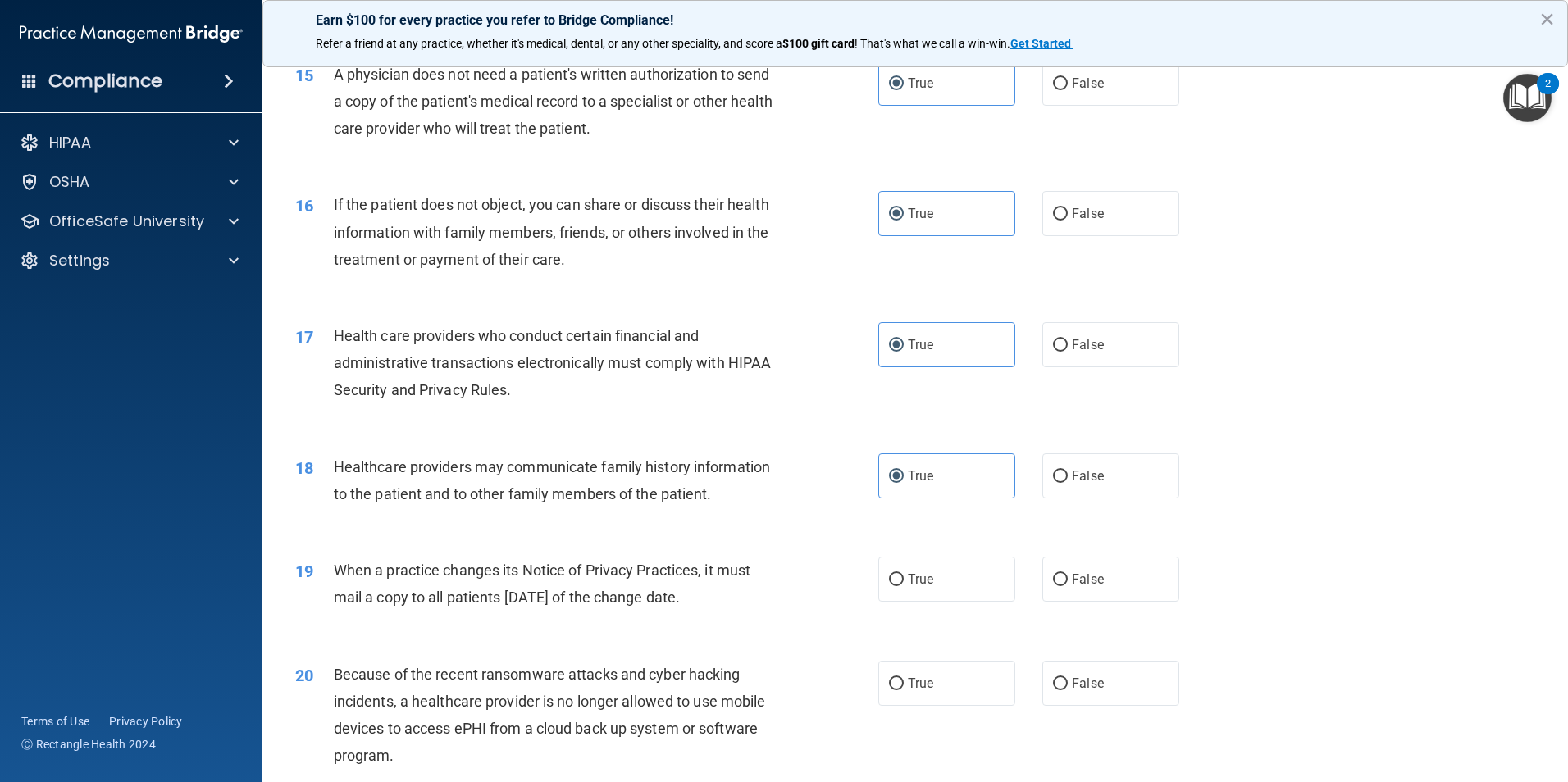
scroll to position [1885, 0]
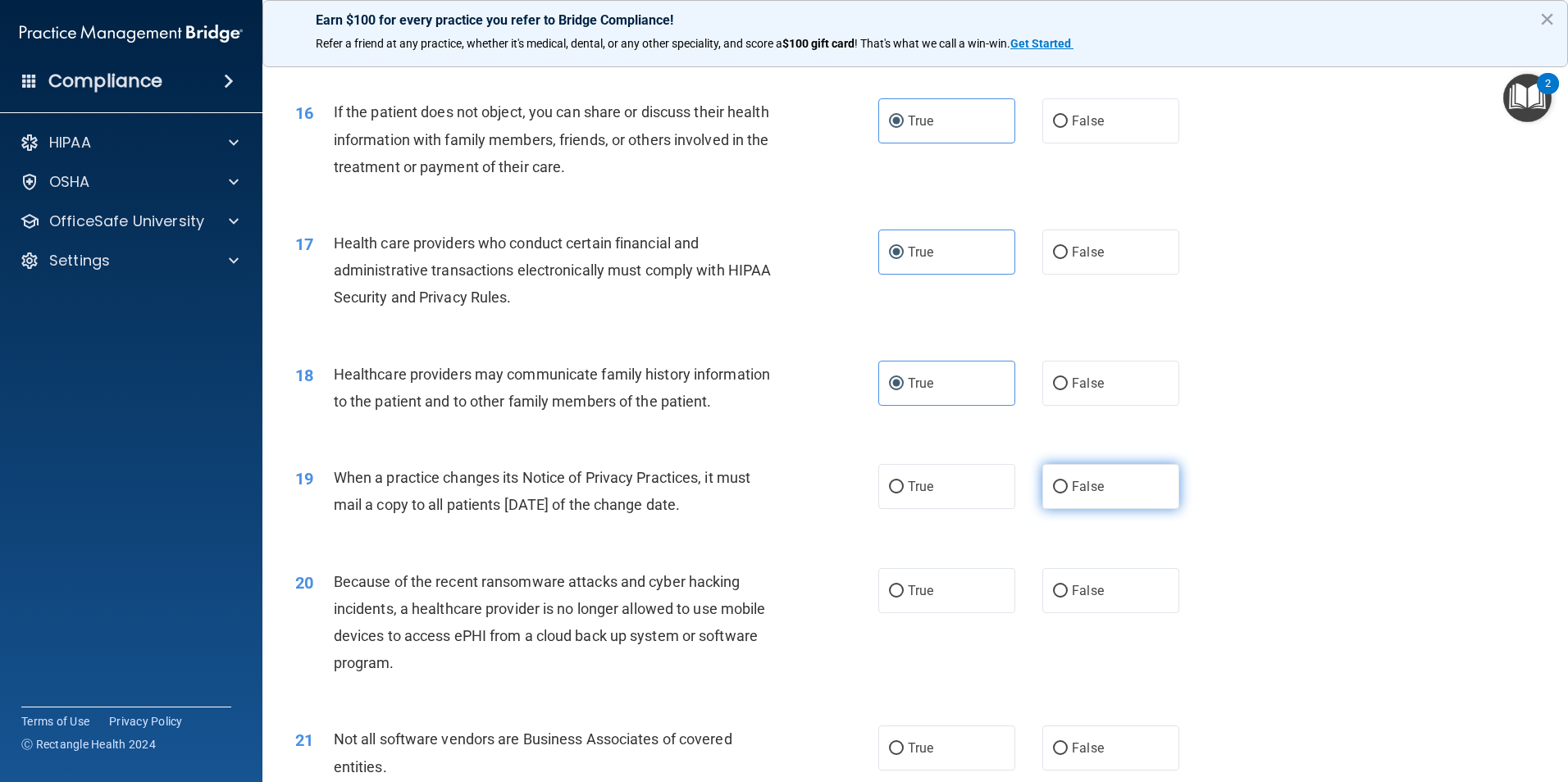
click at [1072, 483] on span "False" at bounding box center [1088, 486] width 32 height 16
click at [1066, 483] on input "False" at bounding box center [1060, 487] width 15 height 13
radio input "true"
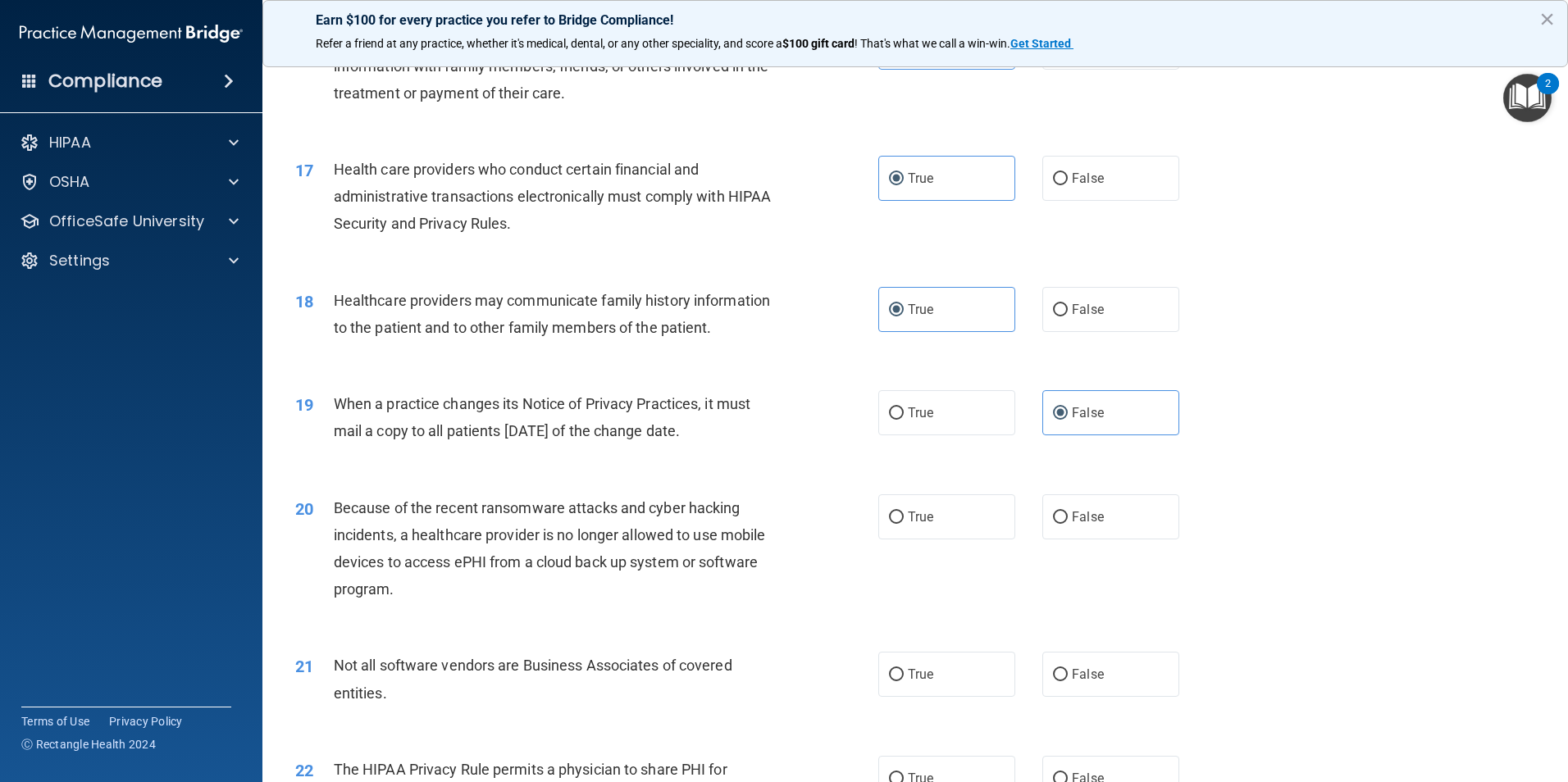
scroll to position [2049, 0]
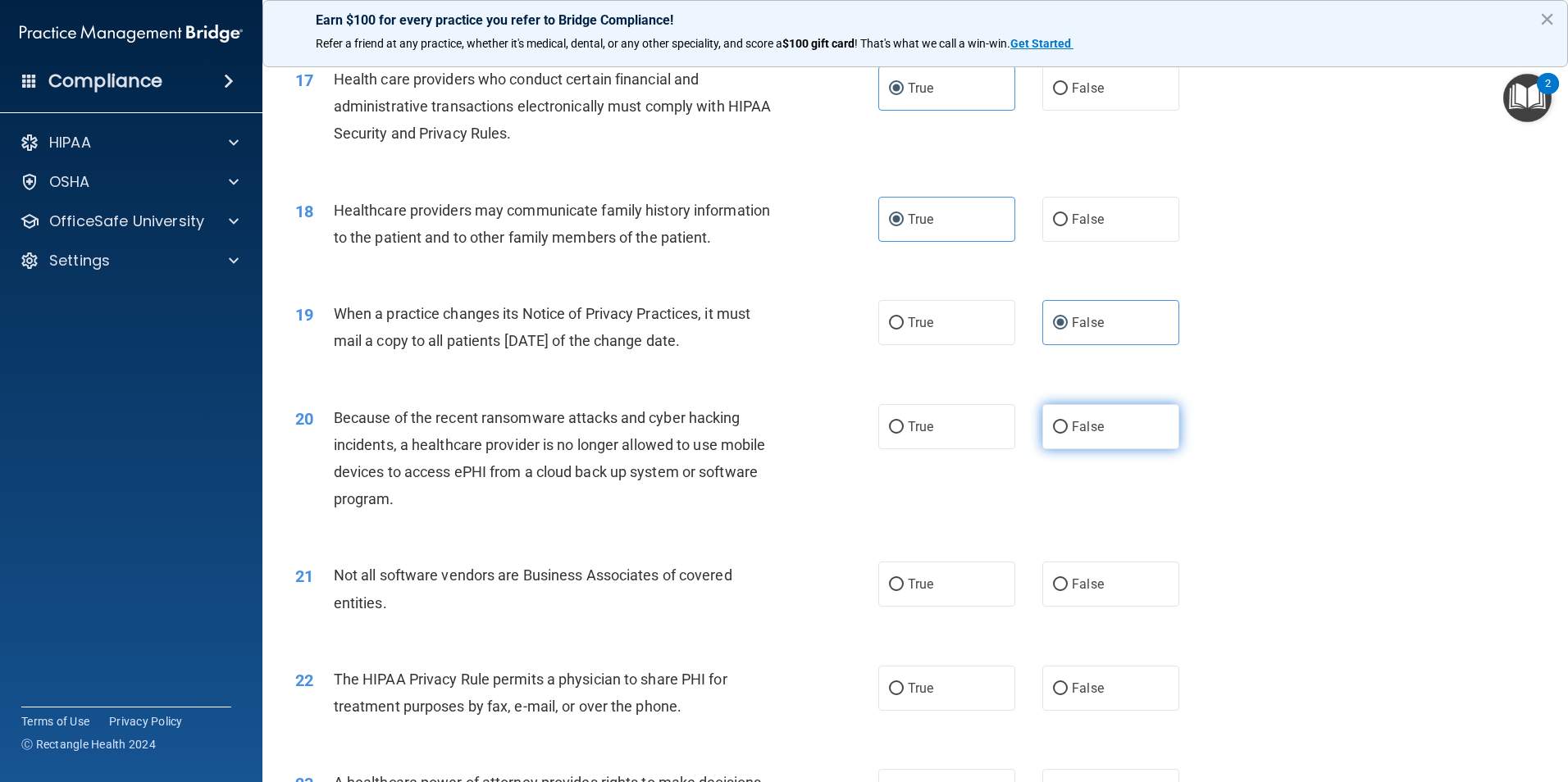
click at [1114, 424] on label "False" at bounding box center [1111, 427] width 137 height 45
click at [1068, 424] on input "False" at bounding box center [1060, 427] width 15 height 13
radio input "true"
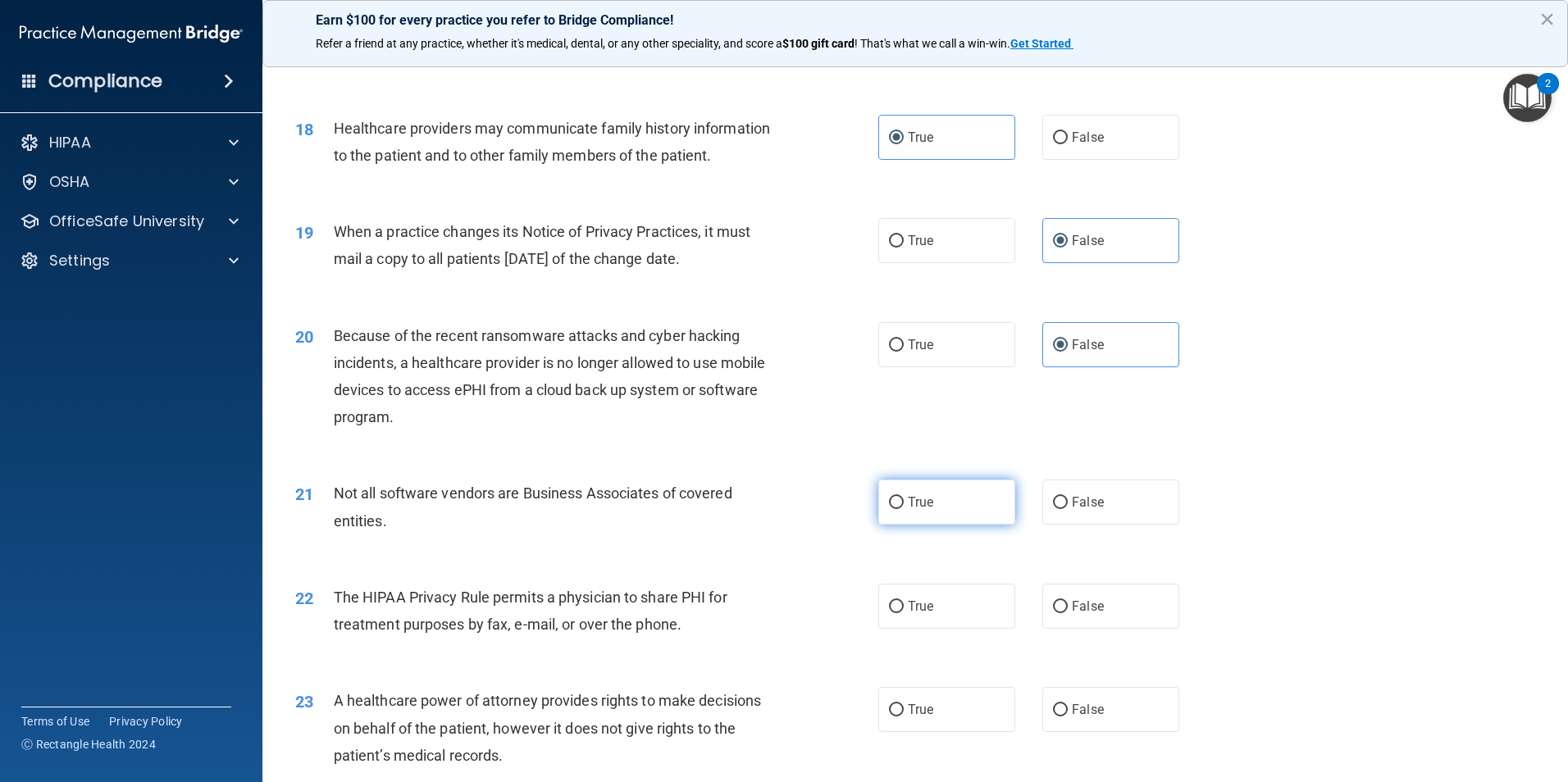
click at [930, 493] on label "True" at bounding box center [947, 502] width 137 height 45
click at [903, 497] on input "True" at bounding box center [897, 503] width 15 height 13
radio input "true"
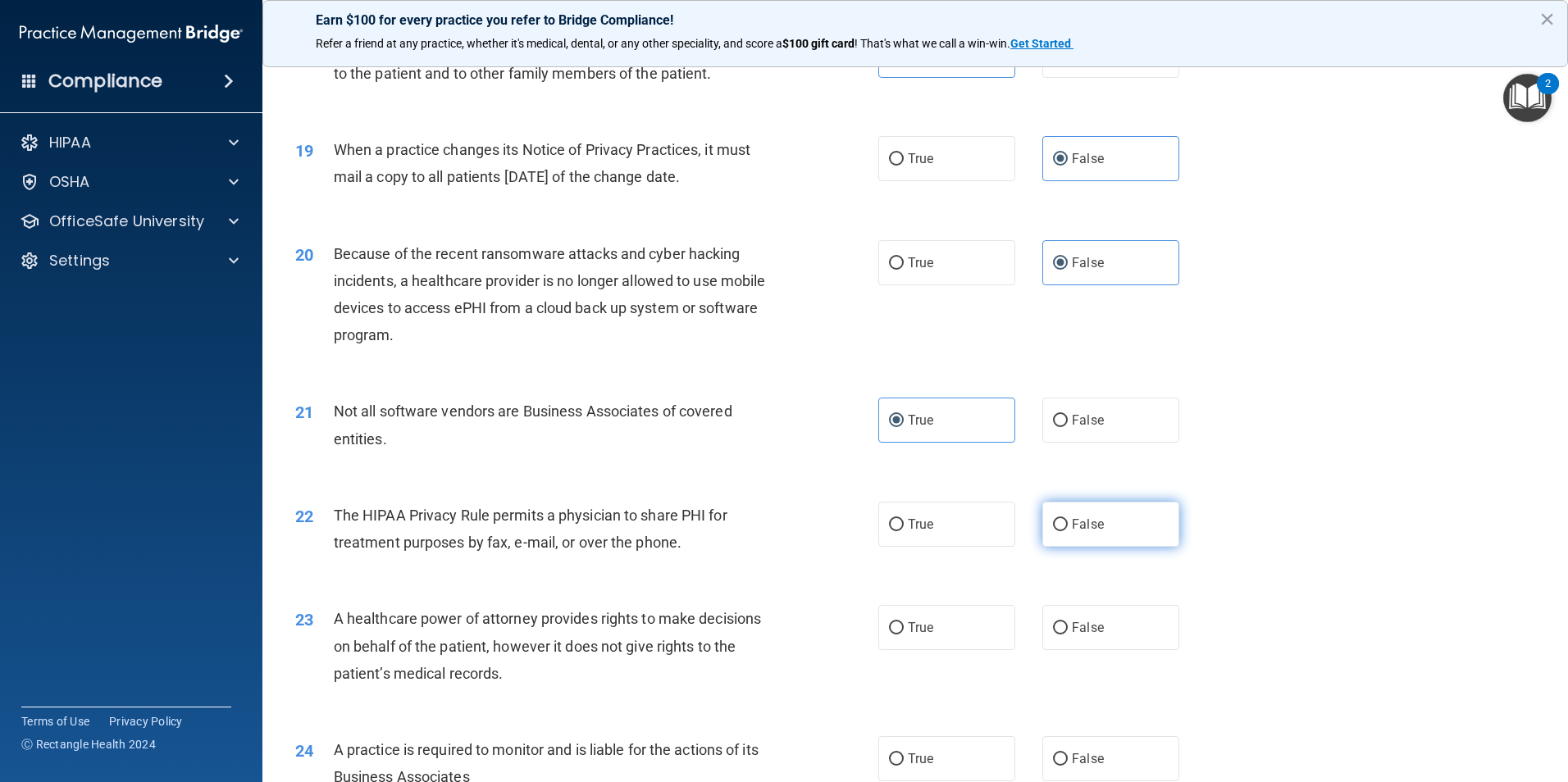
click at [1139, 524] on label "False" at bounding box center [1111, 524] width 137 height 45
click at [1068, 524] on input "False" at bounding box center [1060, 524] width 15 height 13
radio input "true"
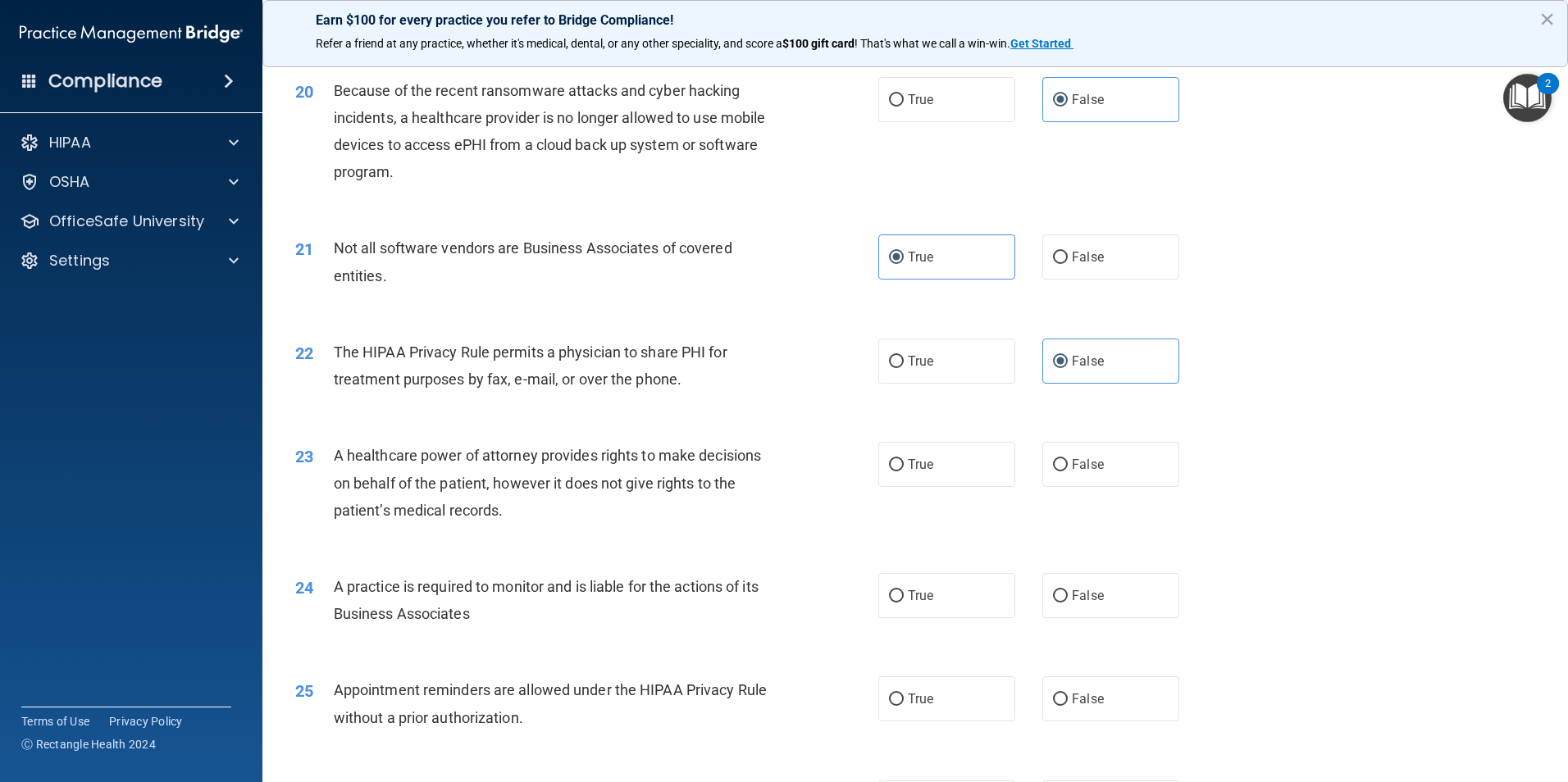
scroll to position [2377, 0]
click at [917, 458] on span "True" at bounding box center [920, 464] width 25 height 16
click at [903, 459] on input "True" at bounding box center [897, 464] width 15 height 13
radio input "true"
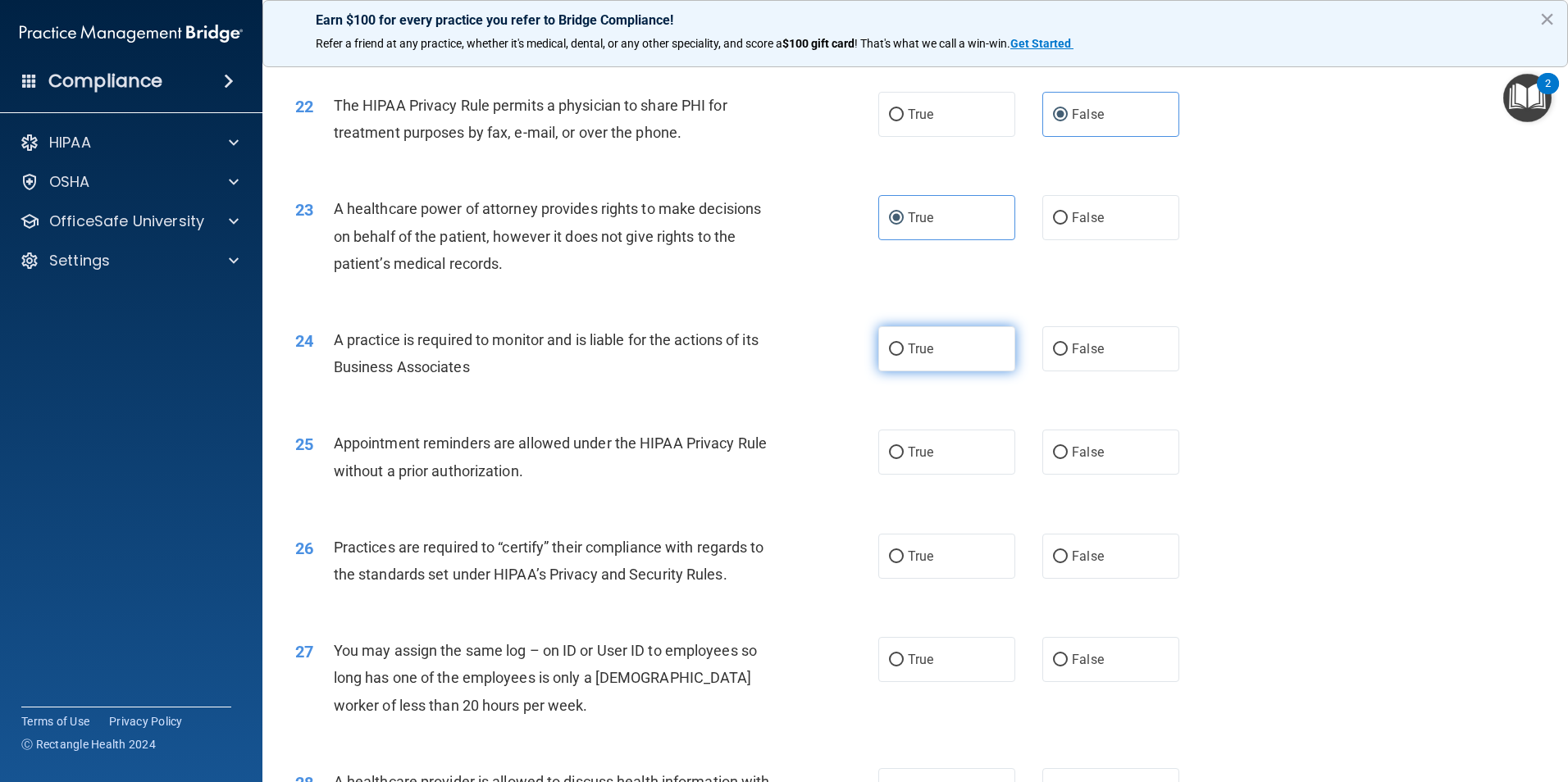
click at [907, 349] on span "True" at bounding box center [920, 348] width 25 height 16
click at [903, 349] on input "True" at bounding box center [897, 349] width 15 height 13
radio input "true"
click at [951, 456] on label "True" at bounding box center [947, 452] width 137 height 45
click at [903, 456] on input "True" at bounding box center [897, 453] width 15 height 13
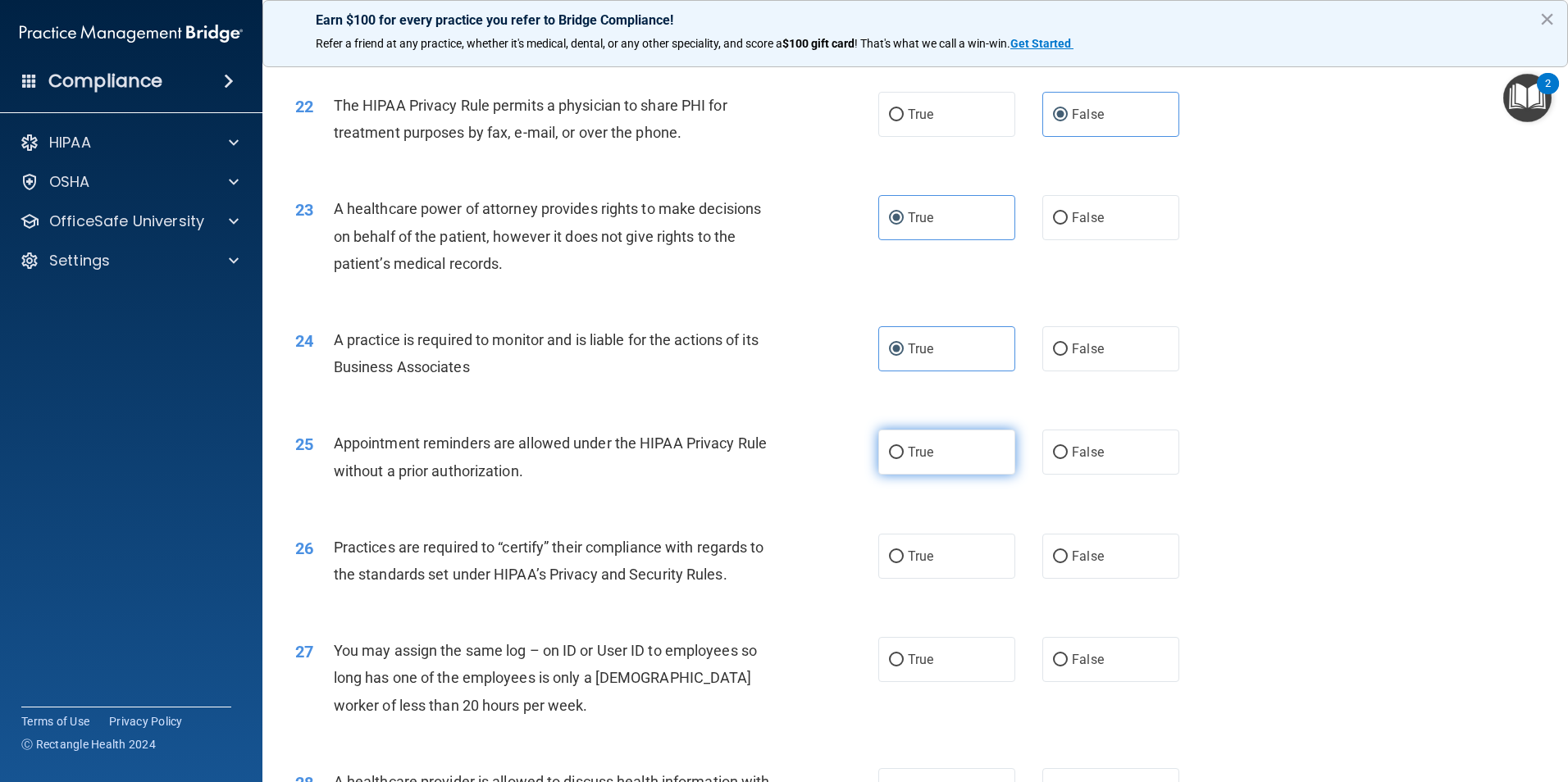
radio input "true"
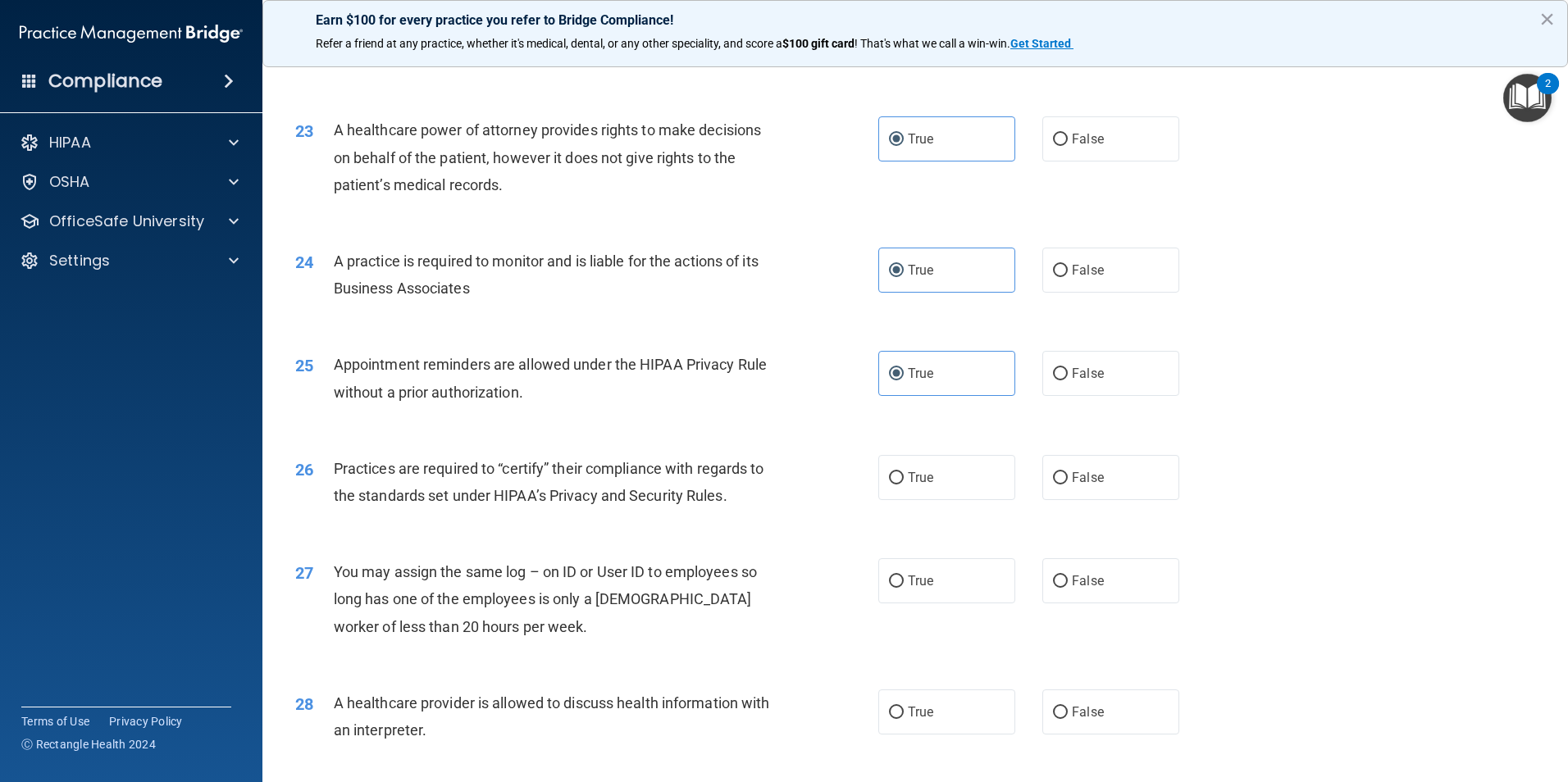
scroll to position [2787, 0]
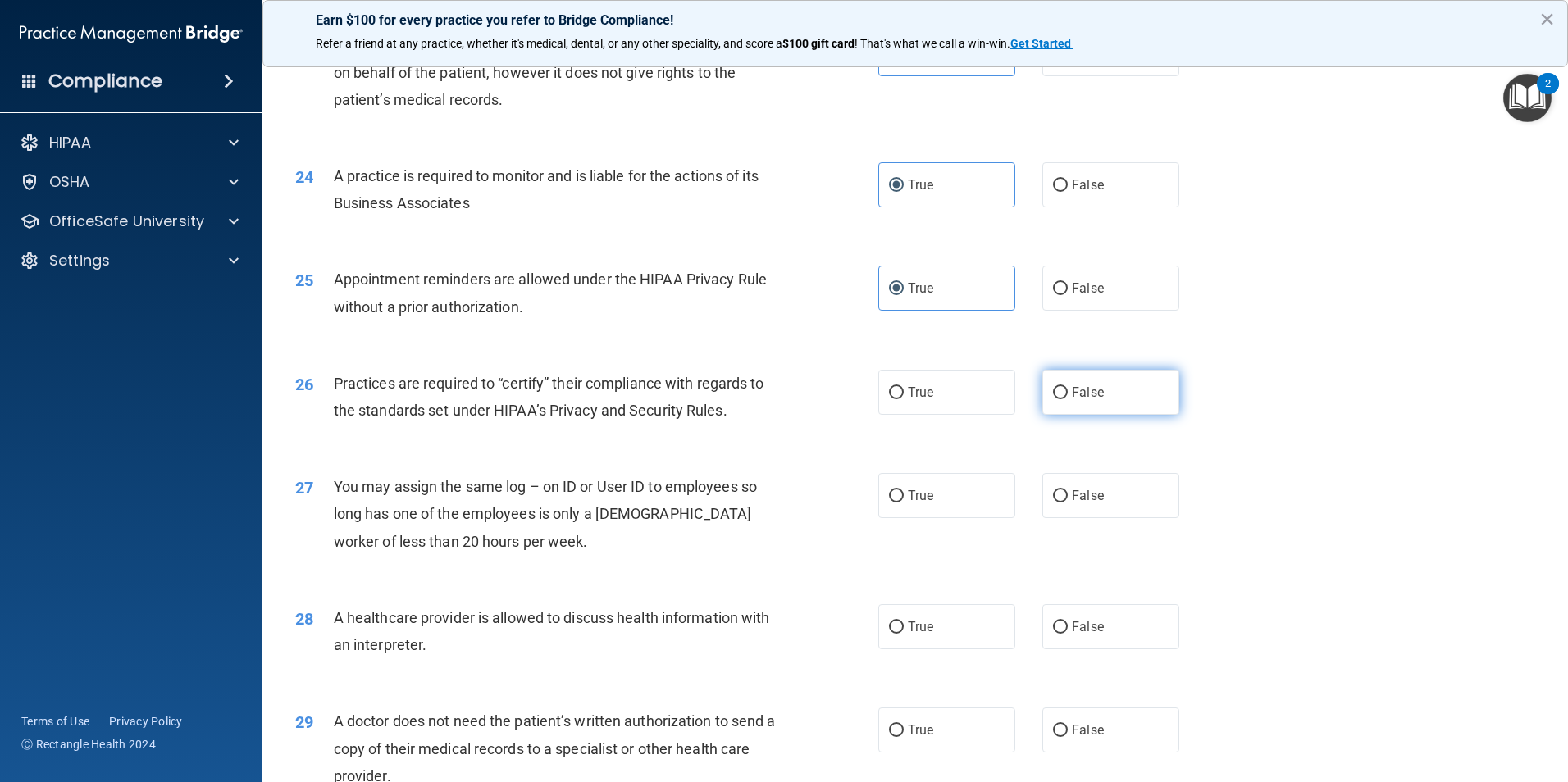
click at [1131, 390] on label "False" at bounding box center [1111, 392] width 137 height 45
click at [1068, 390] on input "False" at bounding box center [1060, 393] width 15 height 13
radio input "true"
click at [1050, 507] on label "False" at bounding box center [1111, 495] width 137 height 45
click at [1053, 503] on input "False" at bounding box center [1060, 496] width 15 height 13
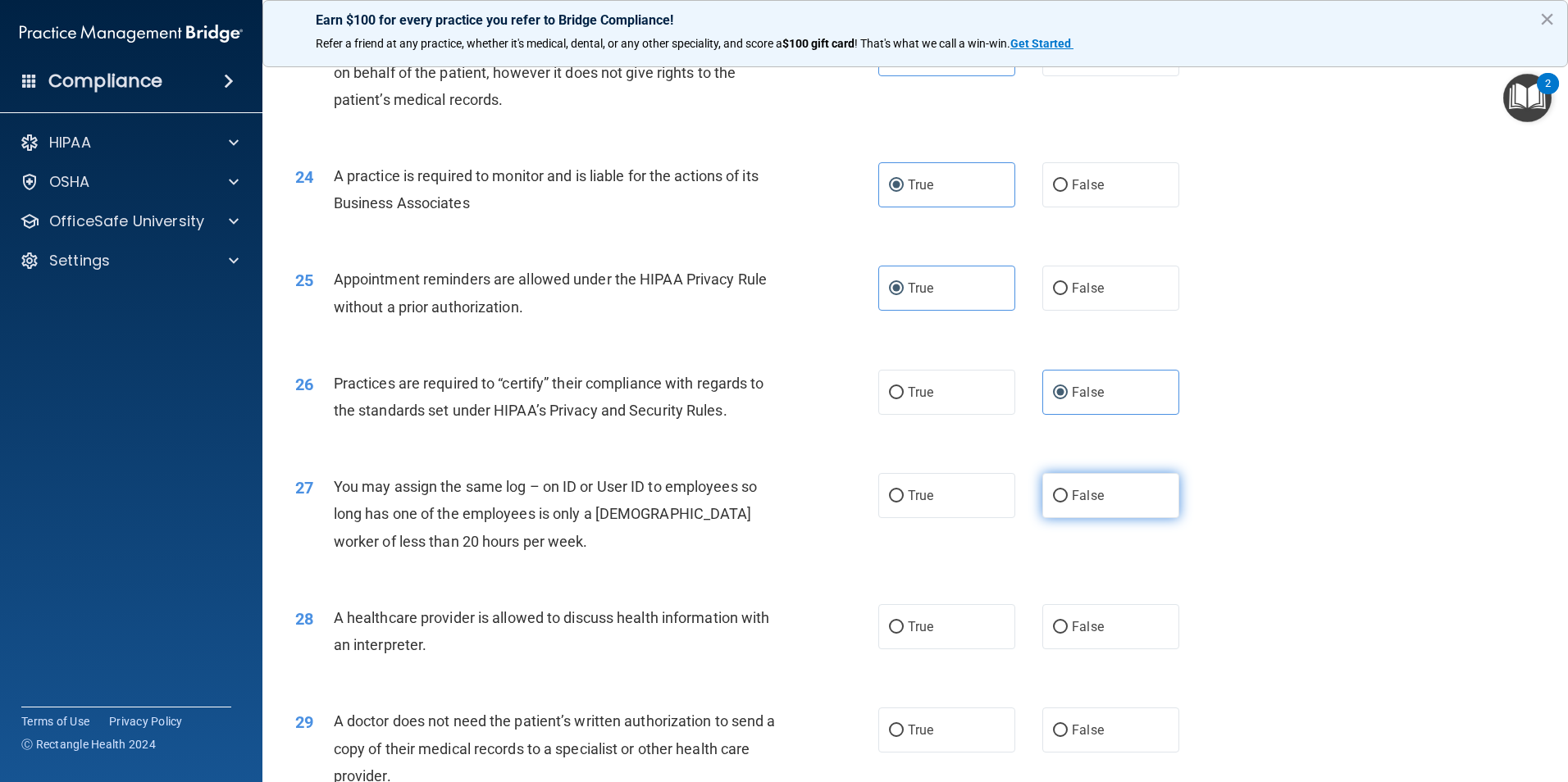
radio input "true"
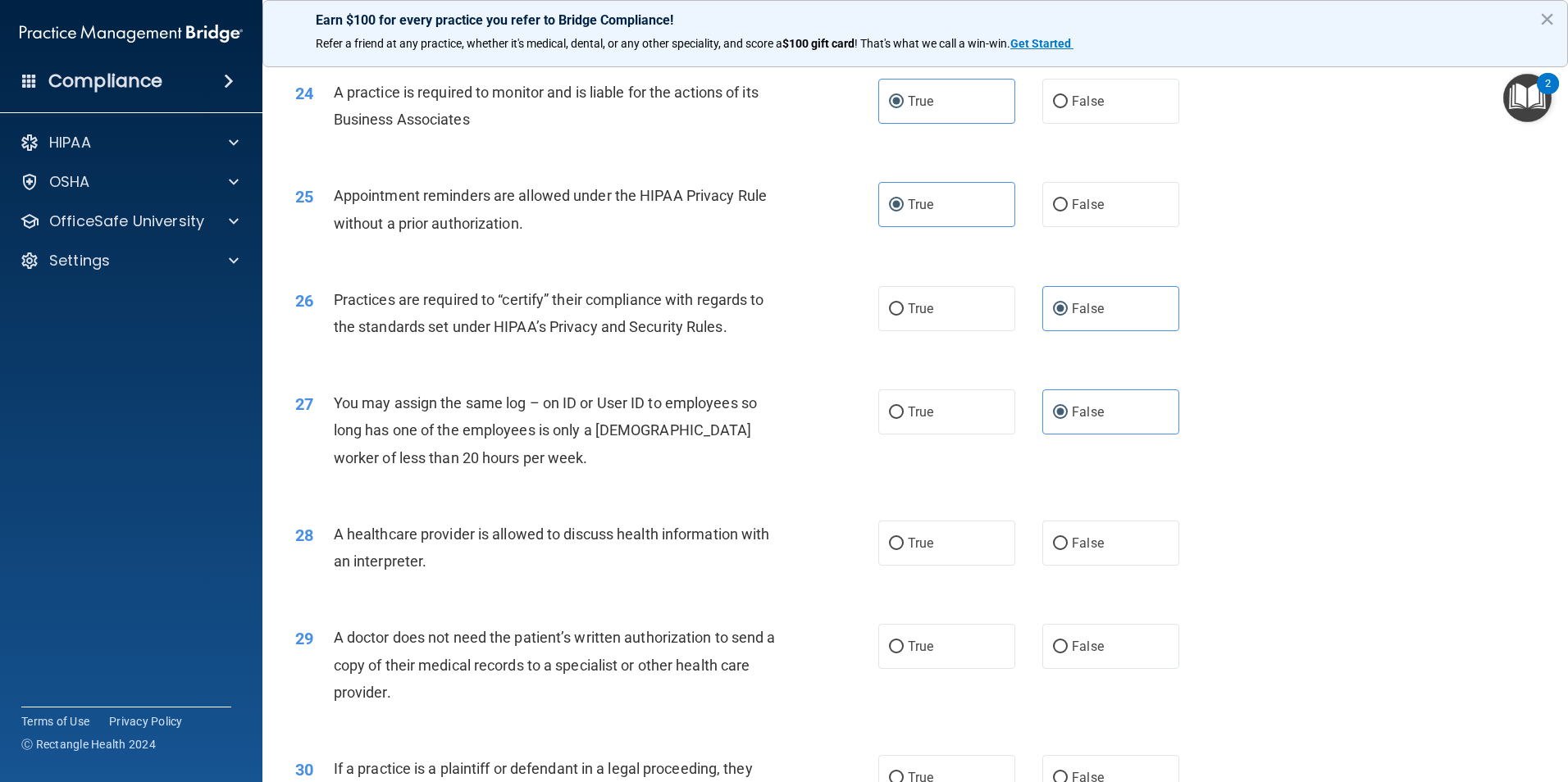
scroll to position [2950, 0]
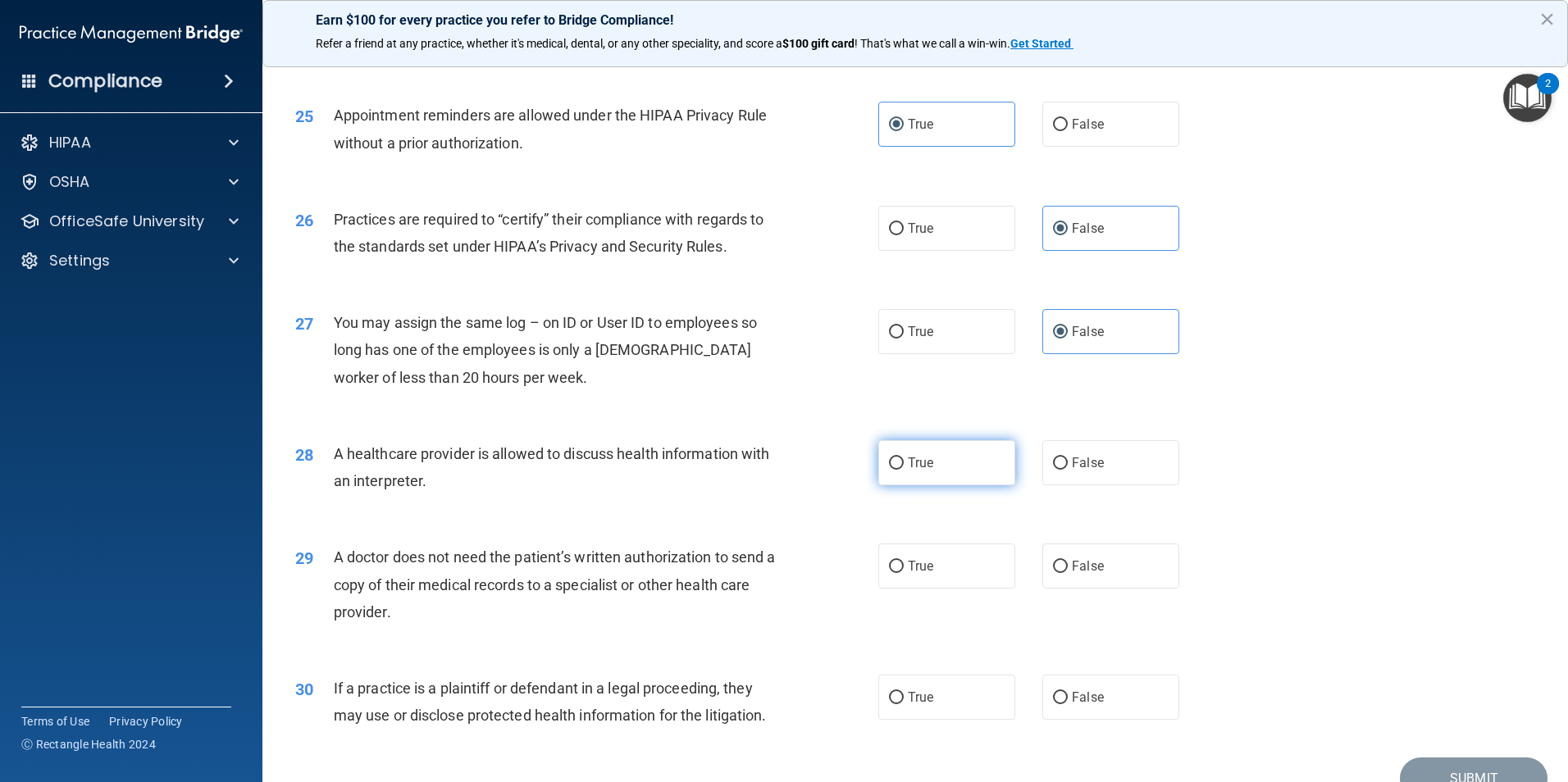
click at [892, 449] on label "True" at bounding box center [947, 463] width 137 height 45
click at [892, 458] on input "True" at bounding box center [897, 464] width 15 height 13
radio input "true"
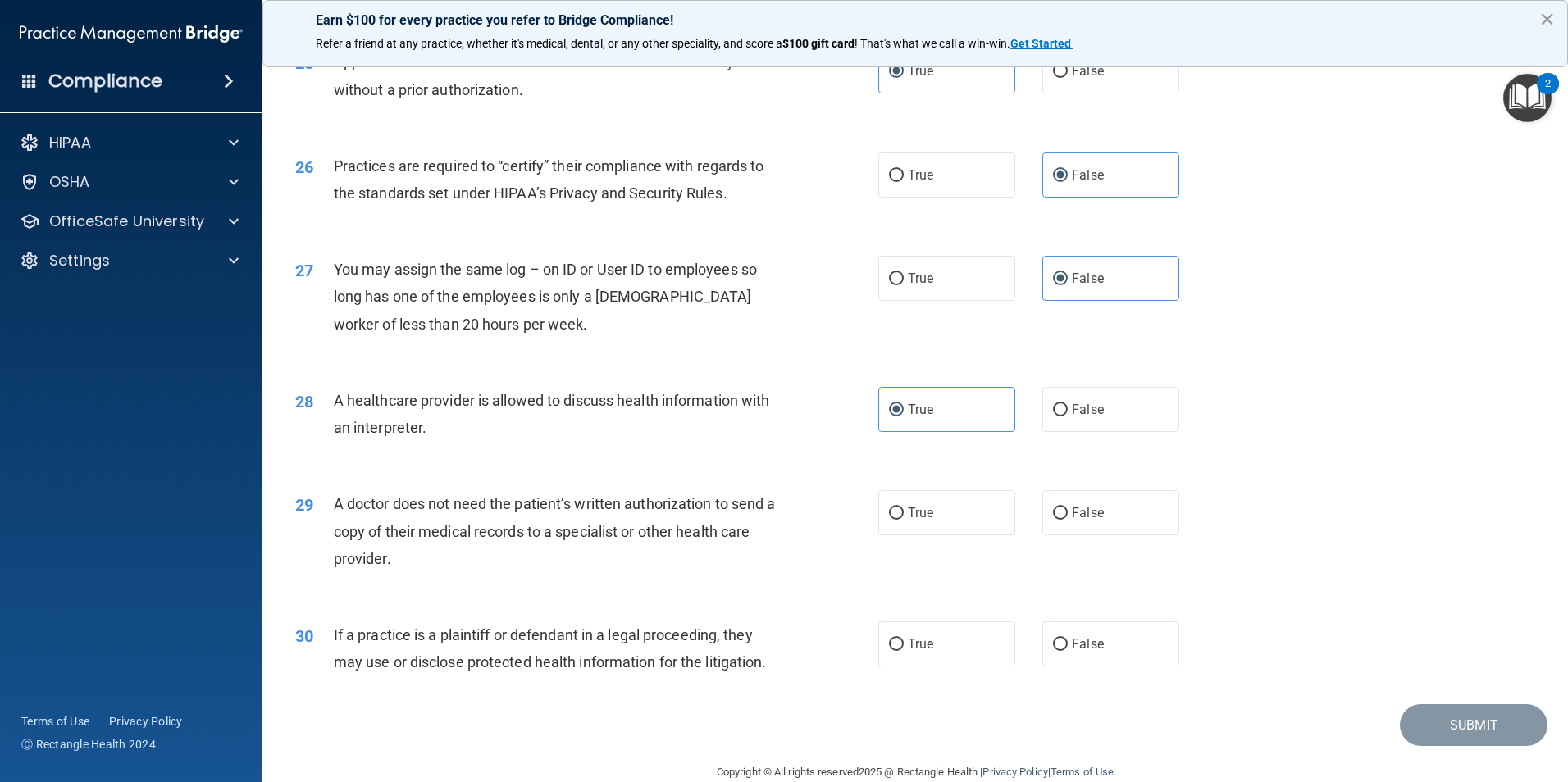
scroll to position [3032, 0]
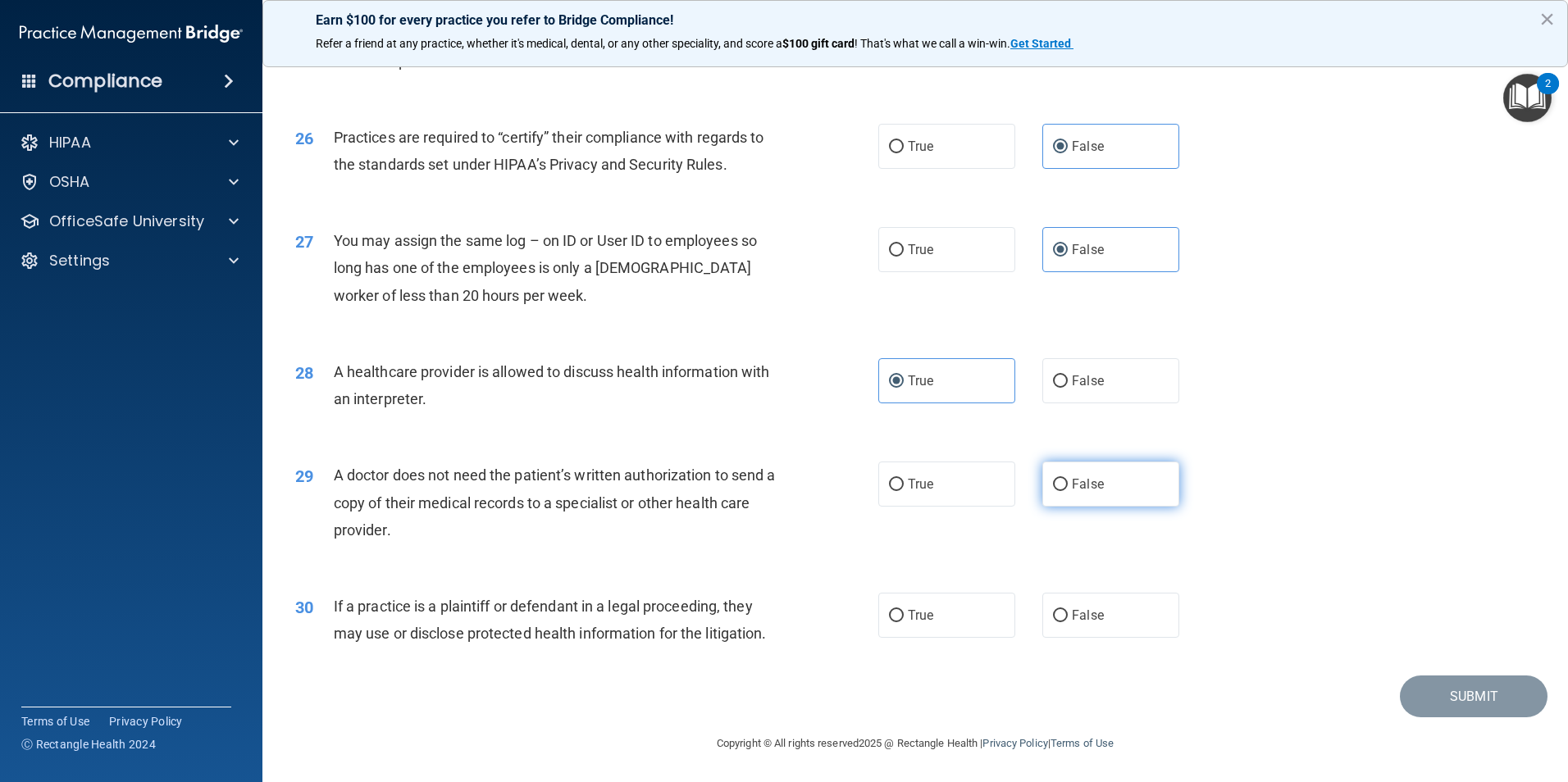
click at [1072, 483] on span "False" at bounding box center [1088, 484] width 32 height 16
click at [1068, 483] on input "False" at bounding box center [1060, 484] width 15 height 13
radio input "true"
click at [927, 617] on span "True" at bounding box center [920, 614] width 25 height 16
click at [903, 617] on input "True" at bounding box center [897, 615] width 15 height 13
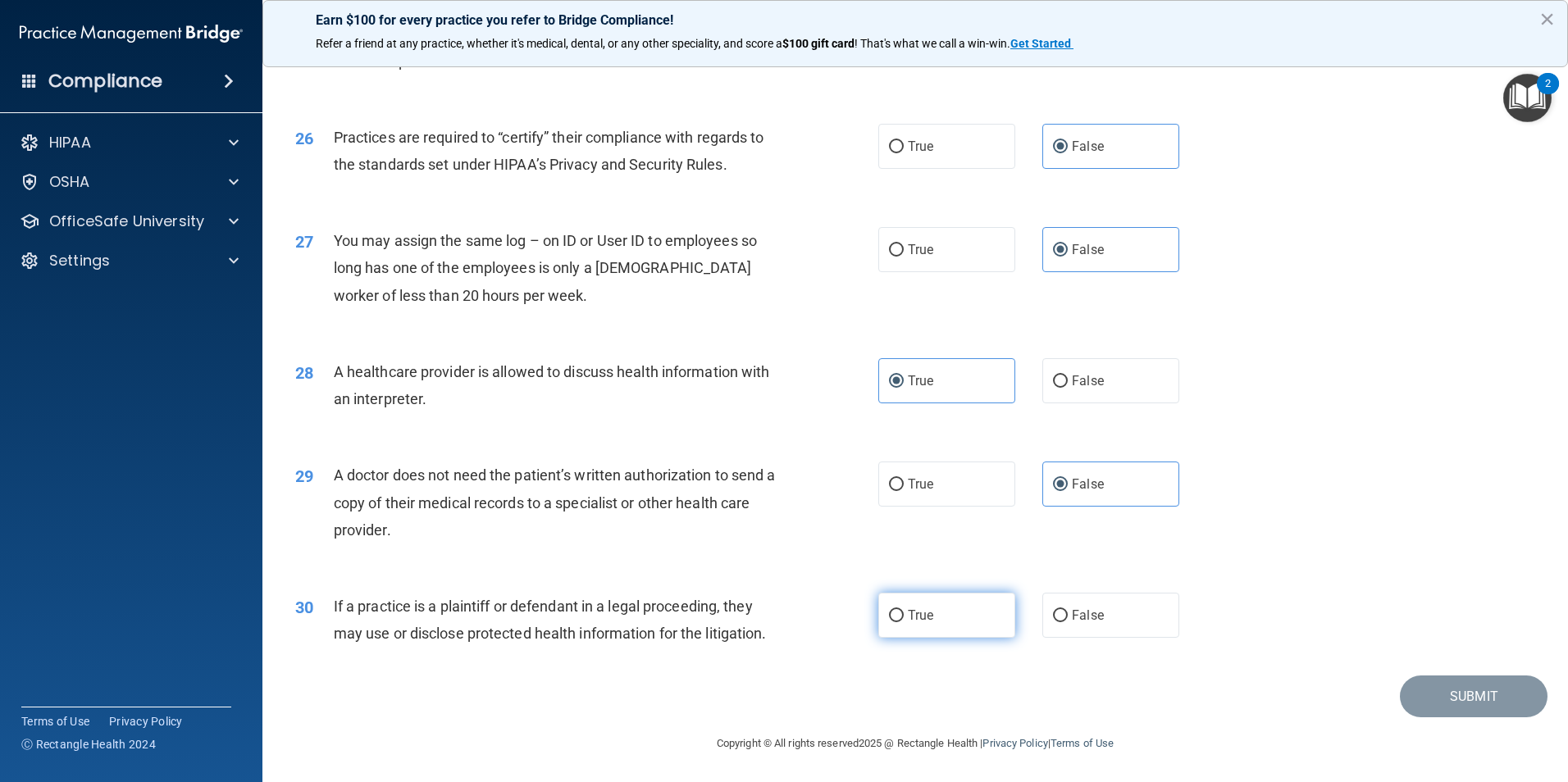
radio input "true"
click at [1437, 694] on button "Submit" at bounding box center [1473, 696] width 148 height 42
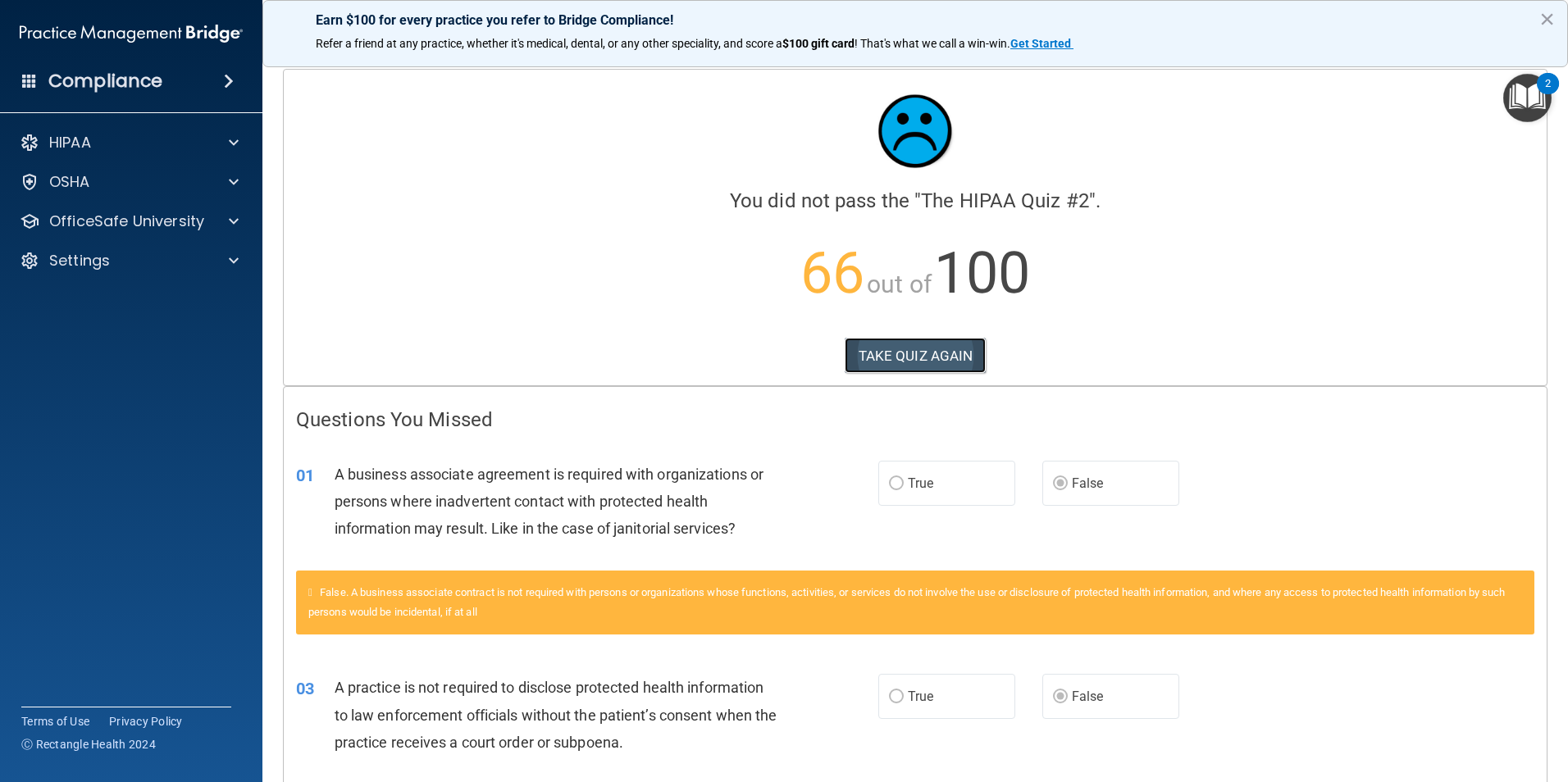
click at [868, 364] on button "TAKE QUIZ AGAIN" at bounding box center [916, 355] width 142 height 36
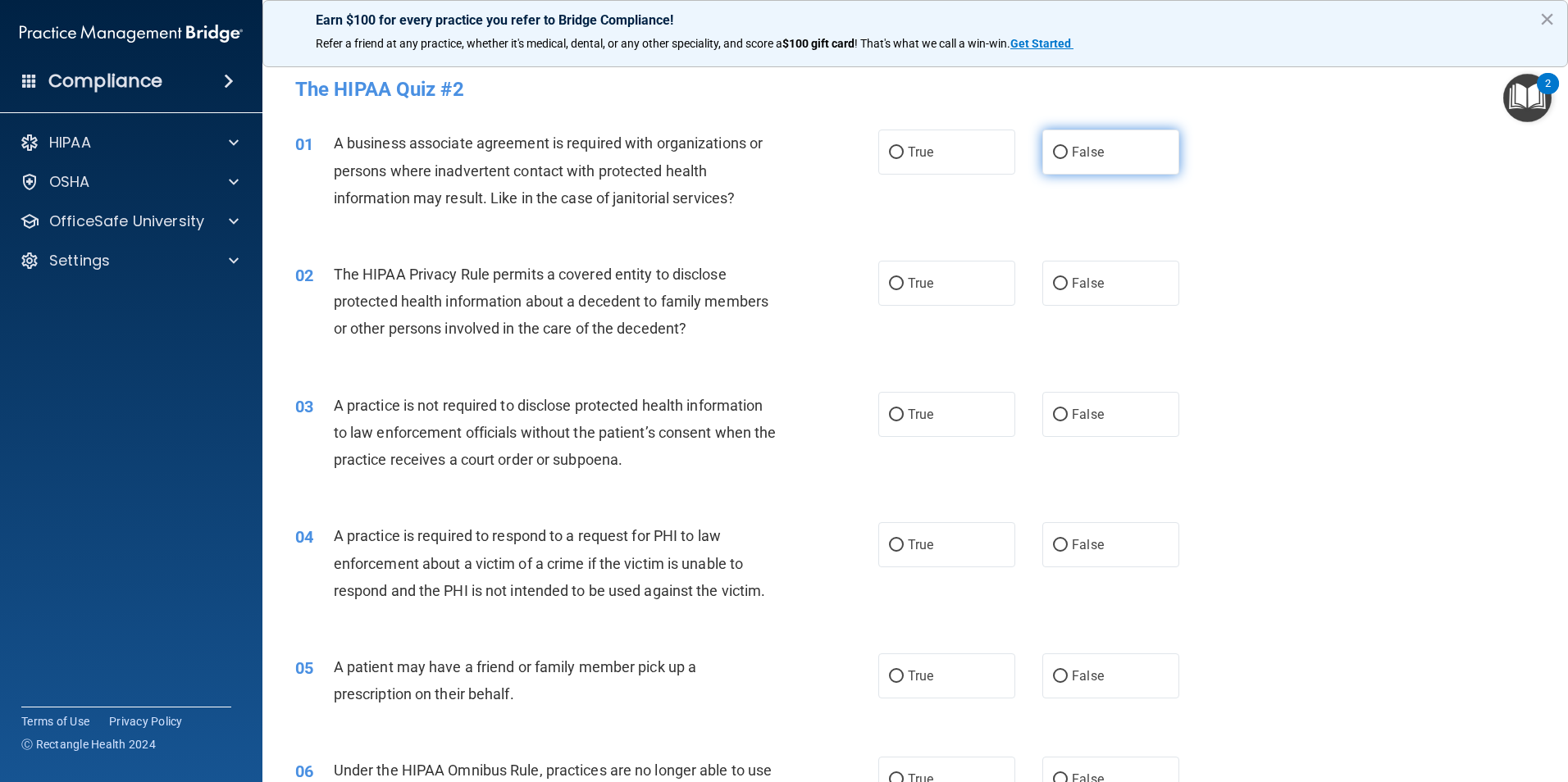
click at [1112, 138] on label "False" at bounding box center [1111, 152] width 137 height 45
click at [1068, 147] on input "False" at bounding box center [1060, 153] width 15 height 13
radio input "true"
click at [911, 231] on div "01 A business associate agreement is required with organizations or persons whe…" at bounding box center [915, 174] width 1264 height 131
click at [909, 283] on span "True" at bounding box center [920, 283] width 25 height 16
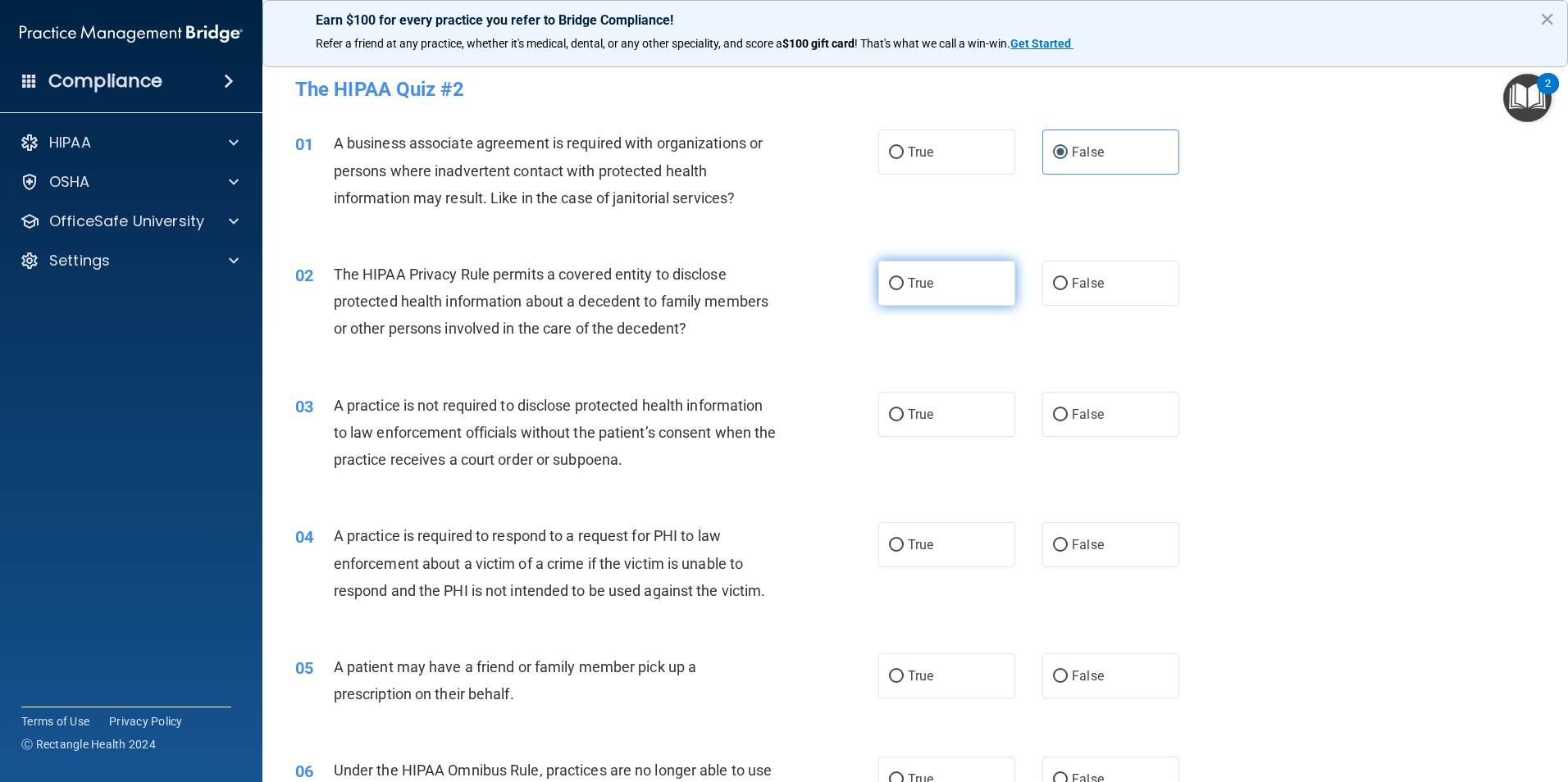
click at [903, 283] on input "True" at bounding box center [897, 283] width 15 height 13
radio input "true"
click at [1089, 420] on span "False" at bounding box center [1088, 414] width 32 height 16
click at [1068, 420] on input "False" at bounding box center [1060, 415] width 15 height 13
radio input "true"
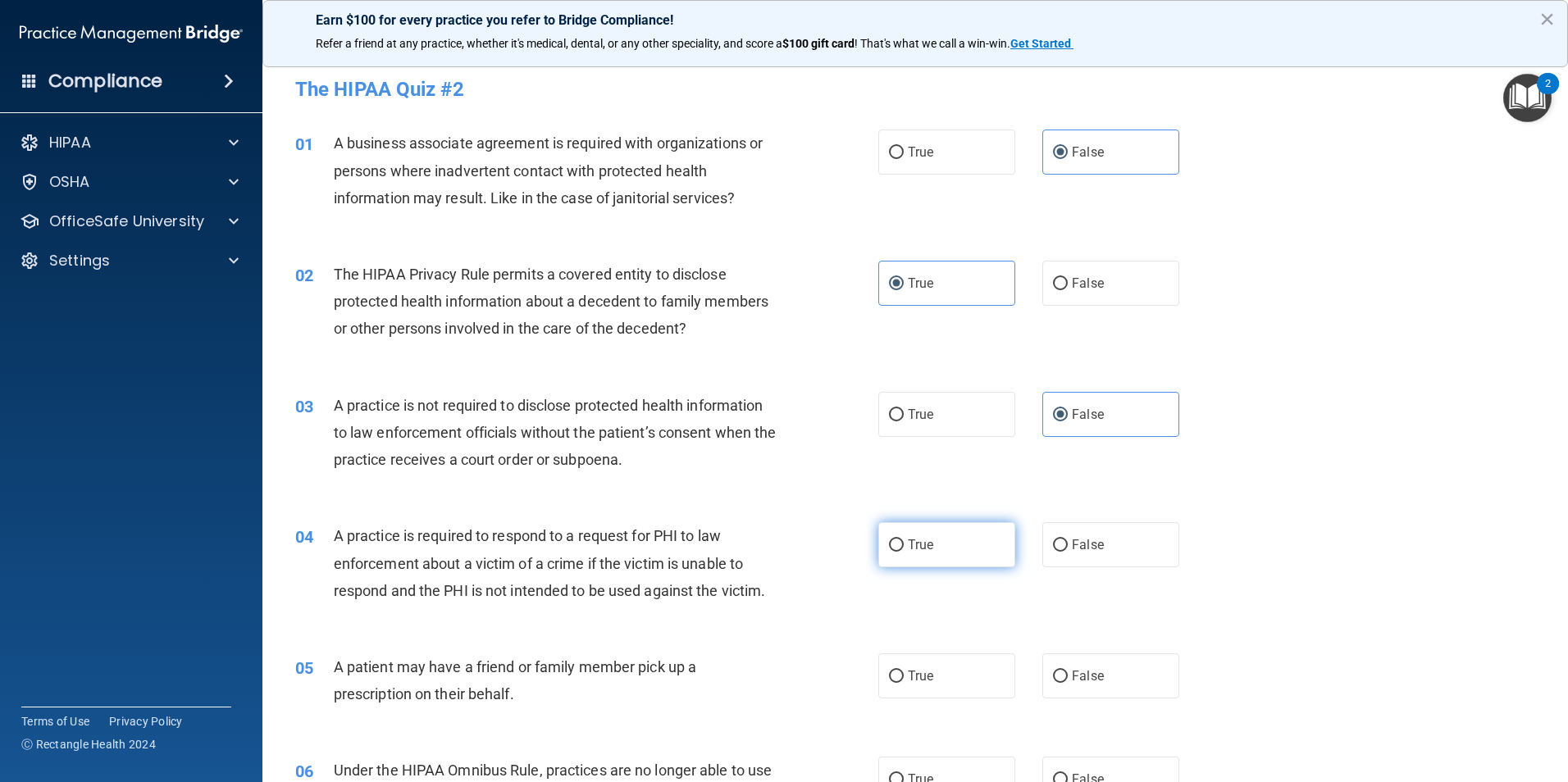
click at [962, 558] on label "True" at bounding box center [947, 544] width 137 height 45
click at [903, 552] on input "True" at bounding box center [897, 545] width 15 height 13
radio input "true"
click at [934, 677] on label "True" at bounding box center [947, 676] width 137 height 45
click at [903, 677] on input "True" at bounding box center [897, 676] width 15 height 13
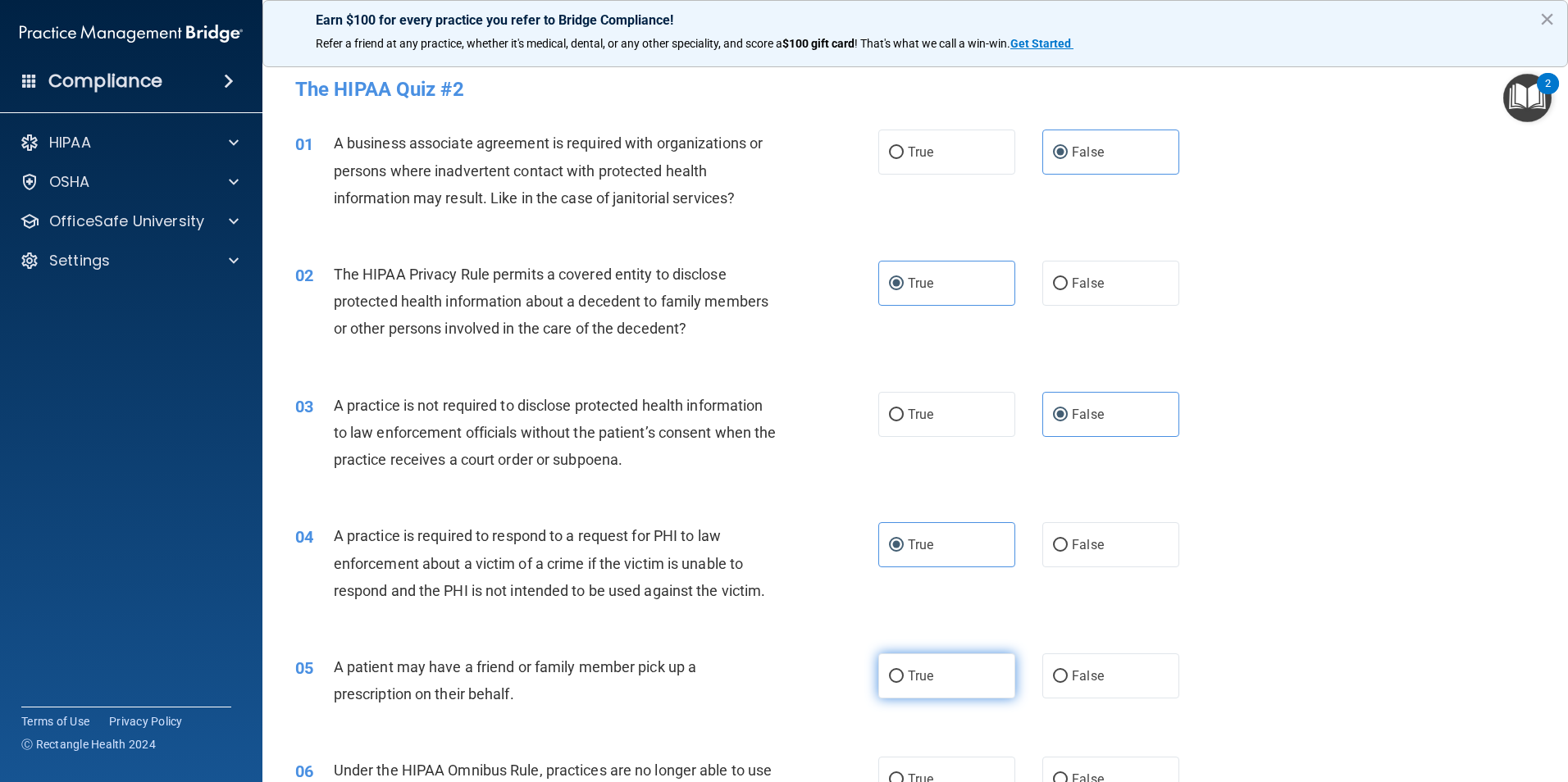
radio input "true"
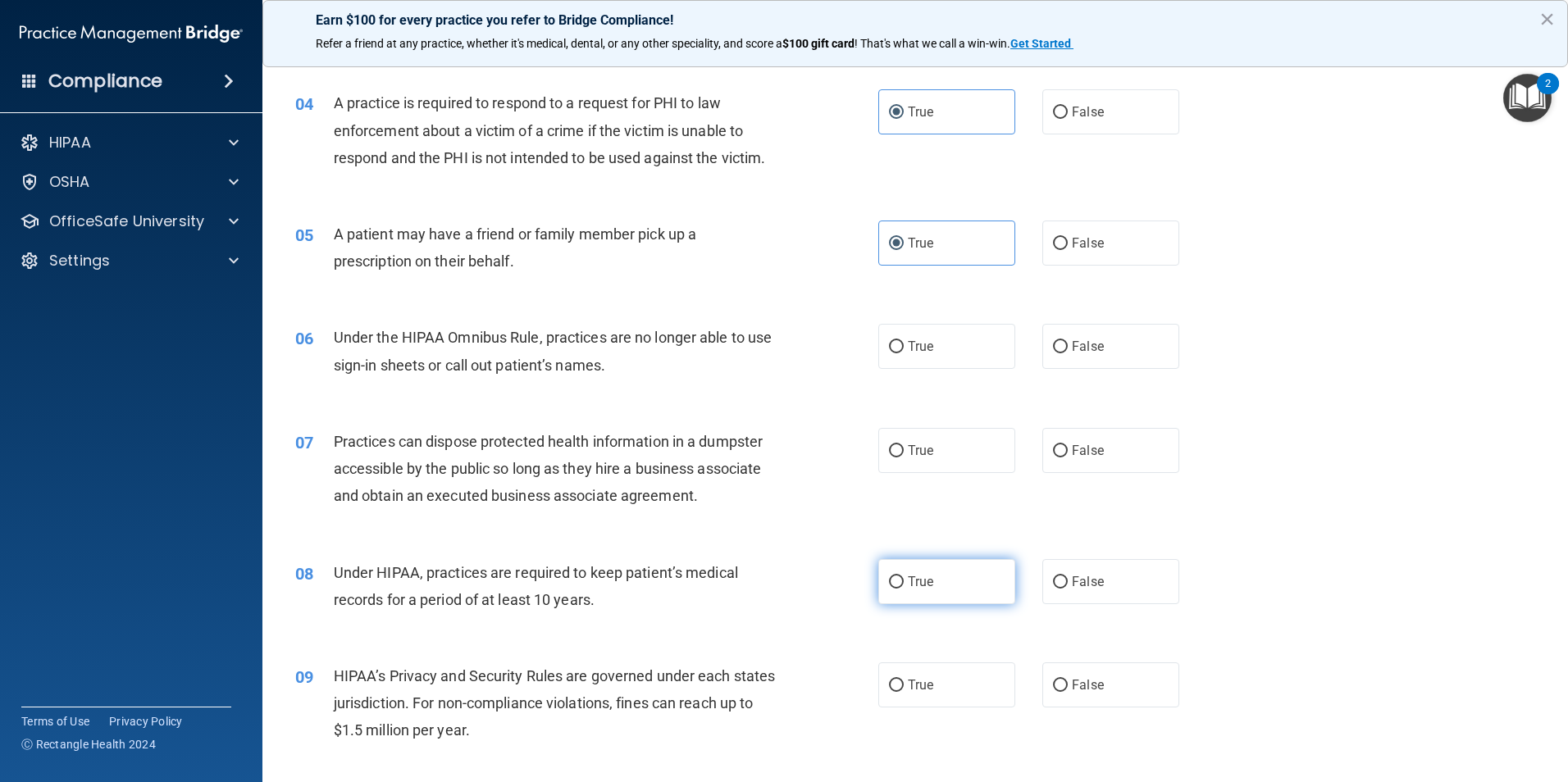
scroll to position [574, 0]
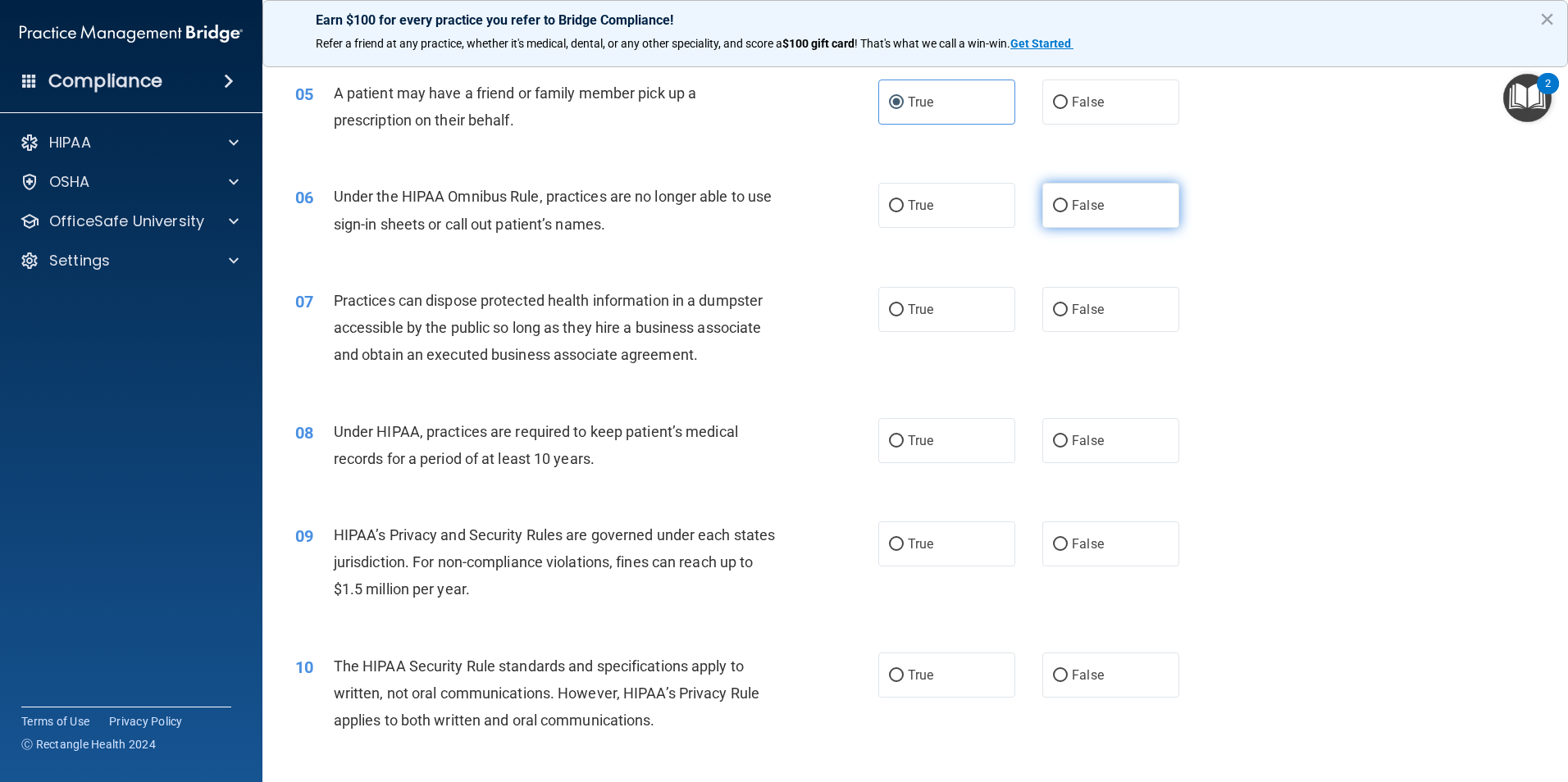
click at [1113, 222] on label "False" at bounding box center [1111, 205] width 137 height 45
click at [1068, 213] on input "False" at bounding box center [1060, 206] width 15 height 13
radio input "true"
click at [1086, 308] on span "False" at bounding box center [1088, 309] width 32 height 16
click at [1068, 308] on input "False" at bounding box center [1060, 310] width 15 height 13
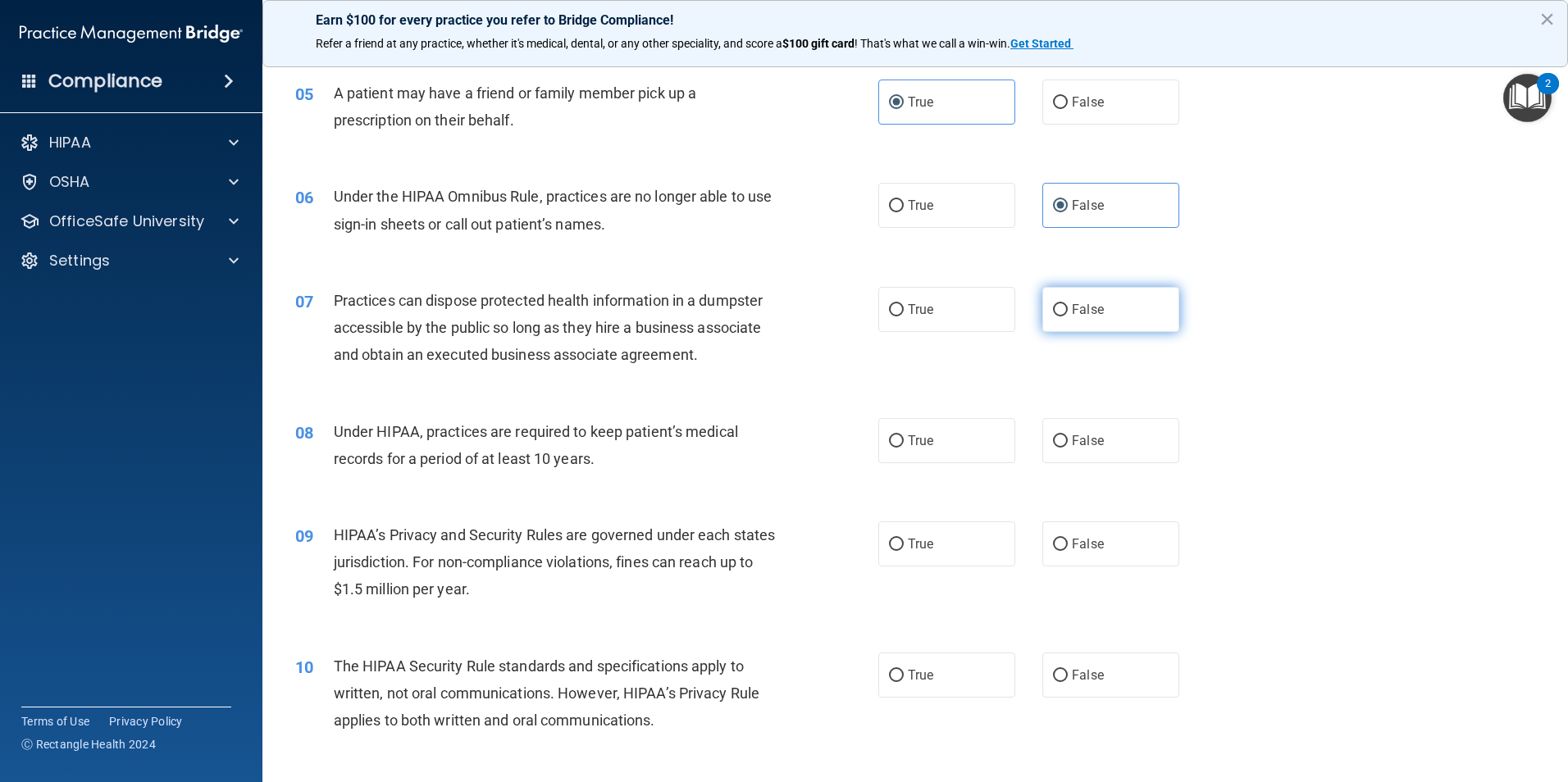
radio input "true"
drag, startPoint x: 1053, startPoint y: 434, endPoint x: 1052, endPoint y: 444, distance: 10.0
click at [1053, 435] on input "False" at bounding box center [1060, 441] width 15 height 13
radio input "true"
click at [1053, 554] on label "False" at bounding box center [1111, 544] width 137 height 45
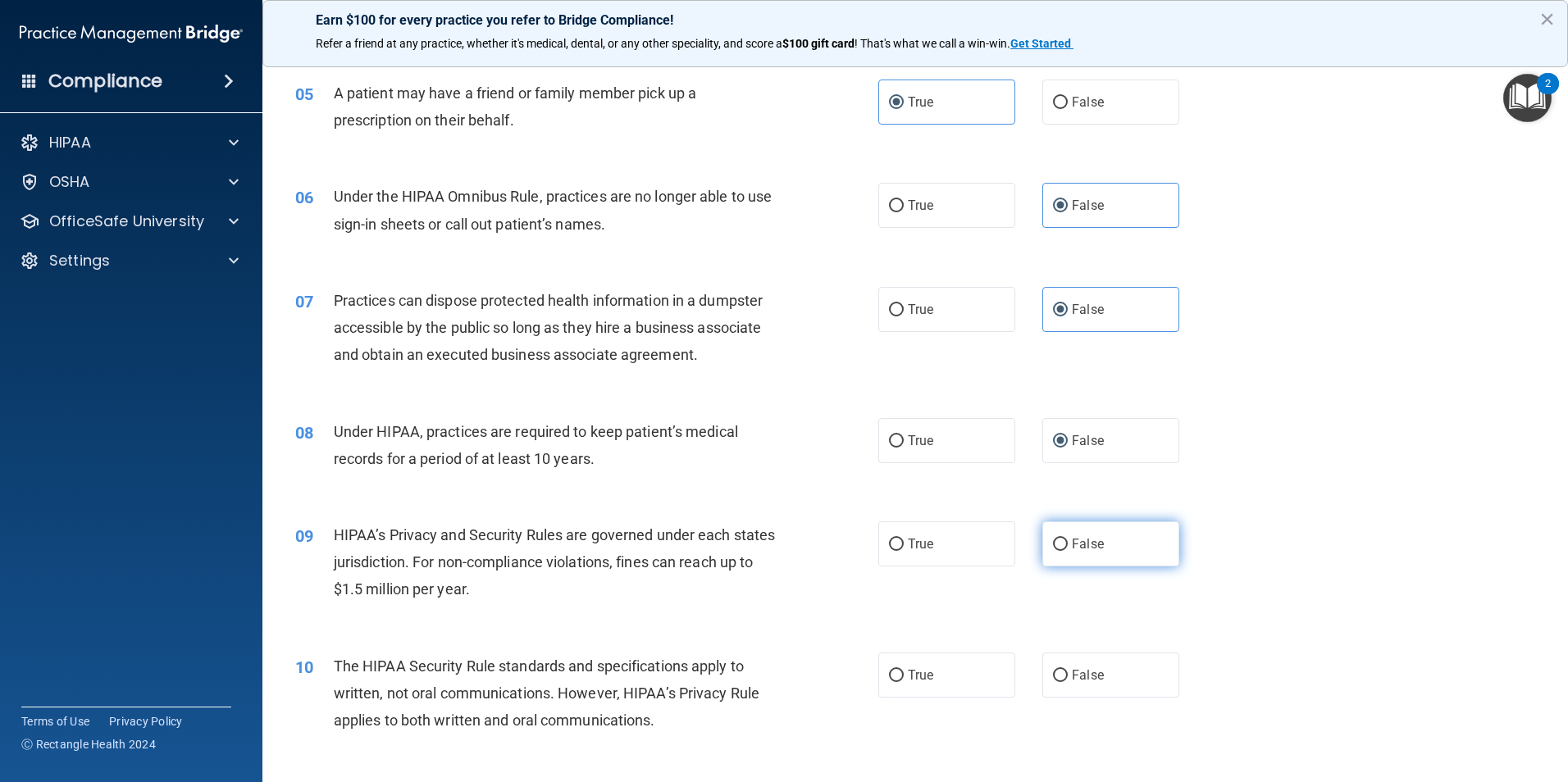
click at [1053, 551] on input "False" at bounding box center [1060, 544] width 15 height 13
radio input "true"
click at [912, 679] on span "True" at bounding box center [920, 674] width 25 height 16
click at [903, 679] on input "True" at bounding box center [897, 675] width 15 height 13
radio input "true"
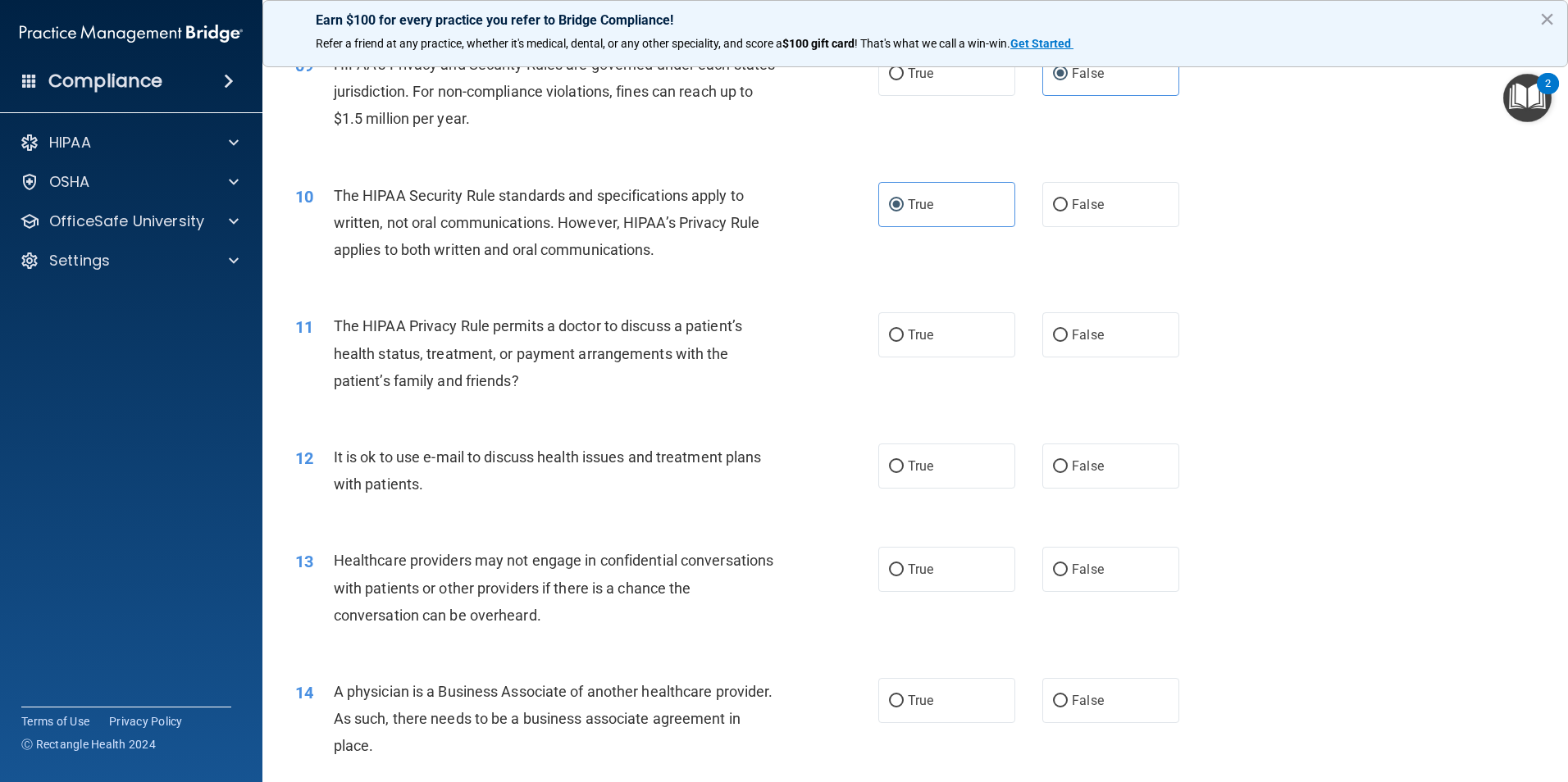
scroll to position [1147, 0]
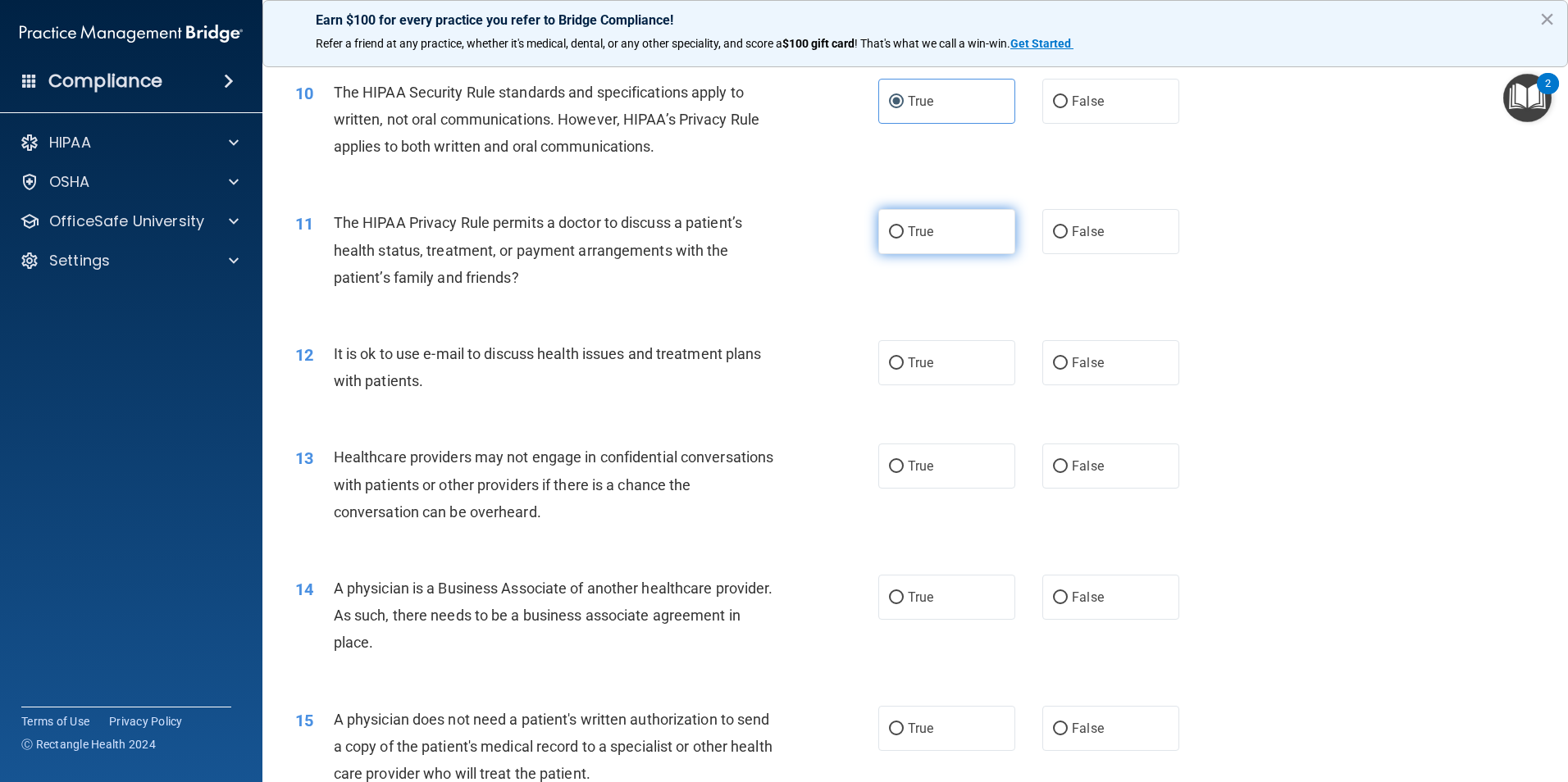
click at [940, 235] on label "True" at bounding box center [947, 232] width 137 height 45
click at [903, 235] on input "True" at bounding box center [897, 232] width 15 height 13
radio input "true"
click at [939, 368] on label "True" at bounding box center [947, 363] width 137 height 45
click at [903, 368] on input "True" at bounding box center [897, 363] width 15 height 13
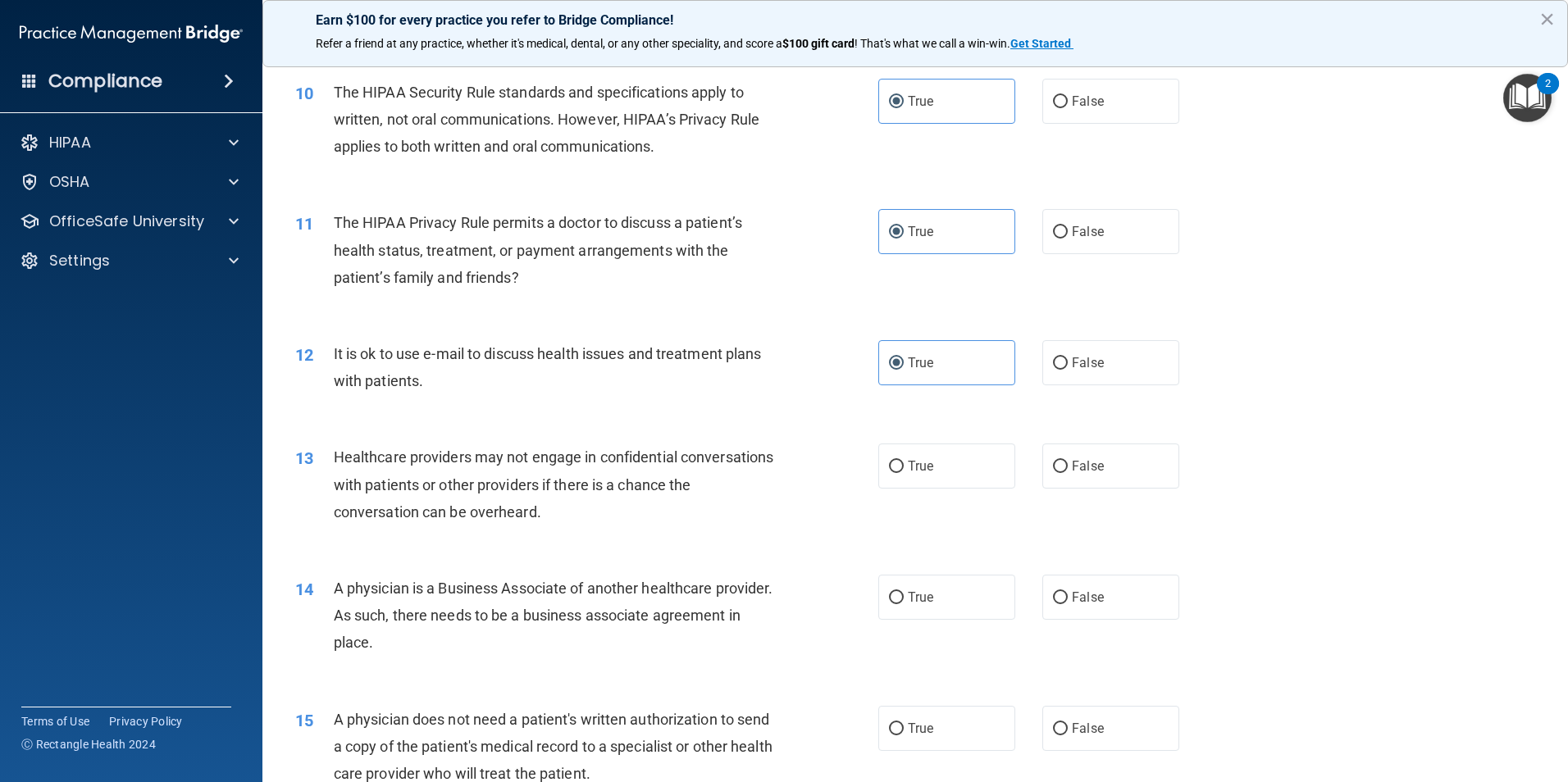
click at [1096, 496] on div "13 Healthcare providers may not engage in confidential conversations with patie…" at bounding box center [915, 488] width 1264 height 131
click at [1091, 469] on span "False" at bounding box center [1088, 466] width 32 height 16
click at [1068, 469] on input "False" at bounding box center [1060, 466] width 15 height 13
click at [1072, 601] on span "False" at bounding box center [1088, 597] width 32 height 16
click at [1068, 601] on input "False" at bounding box center [1060, 598] width 15 height 13
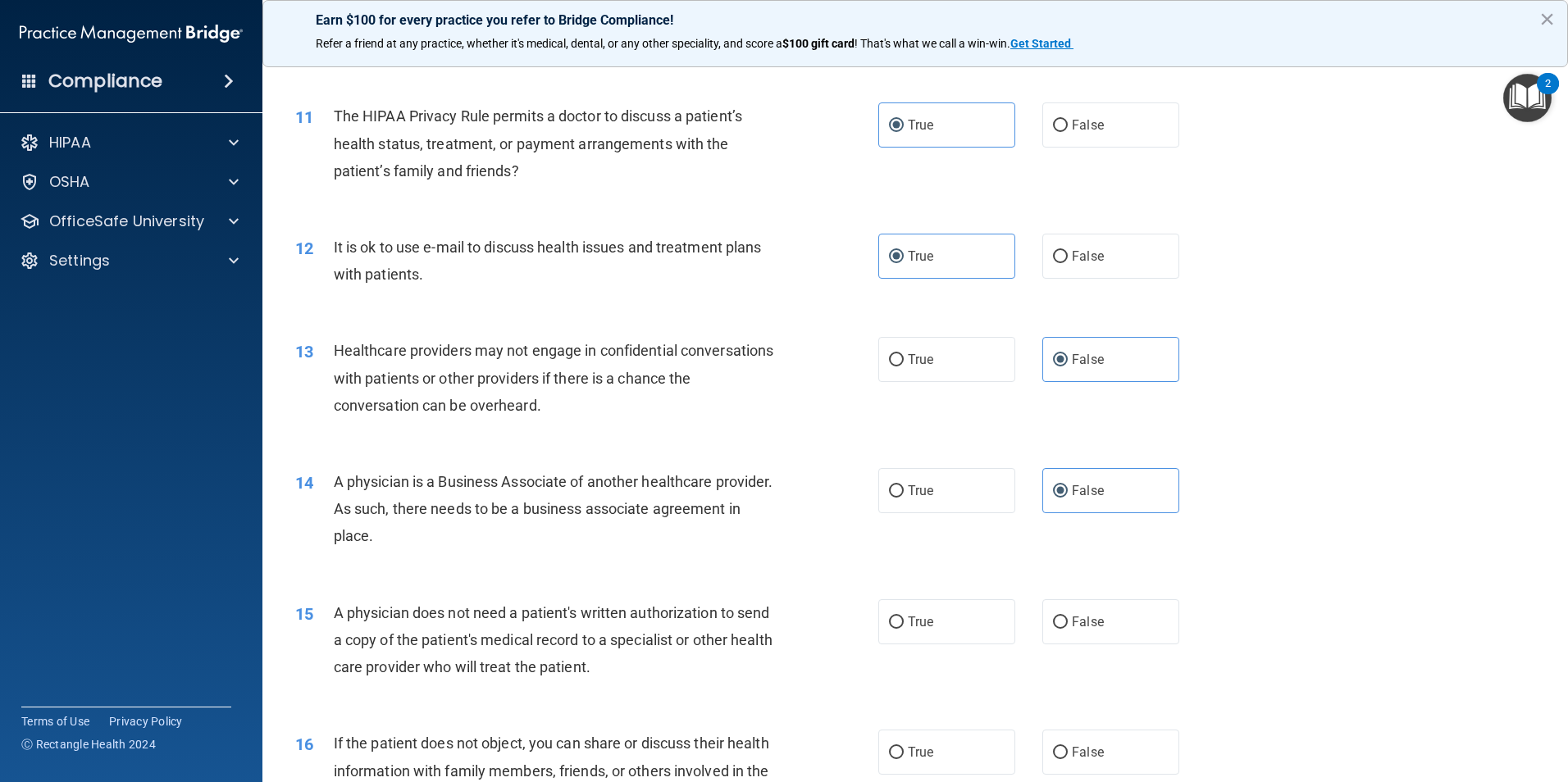
scroll to position [1393, 0]
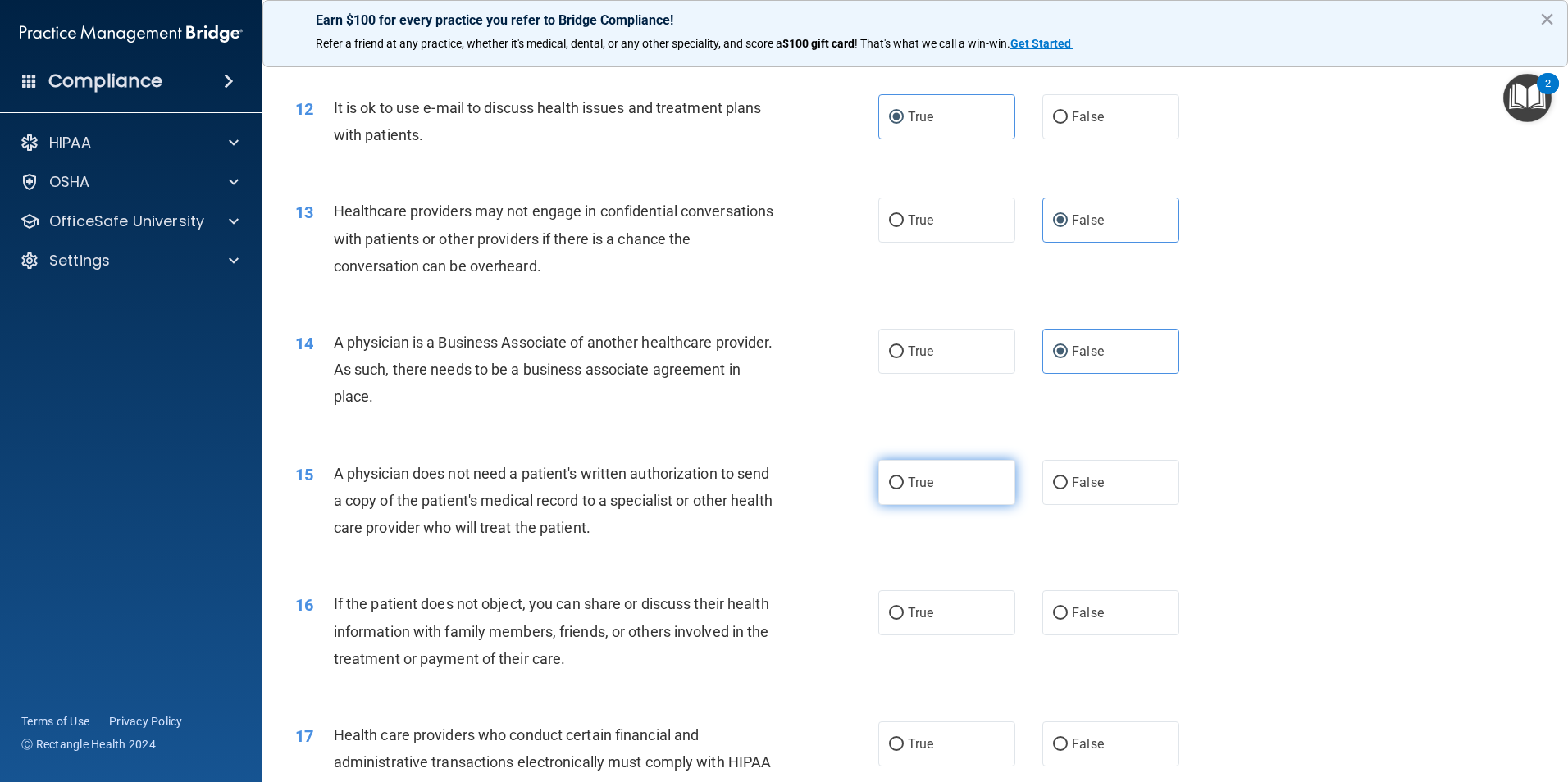
click at [946, 483] on label "True" at bounding box center [947, 483] width 137 height 45
click at [903, 483] on input "True" at bounding box center [897, 483] width 15 height 13
click at [912, 624] on label "True" at bounding box center [947, 613] width 137 height 45
click at [903, 619] on input "True" at bounding box center [897, 613] width 15 height 13
click at [900, 743] on label "True" at bounding box center [947, 744] width 137 height 45
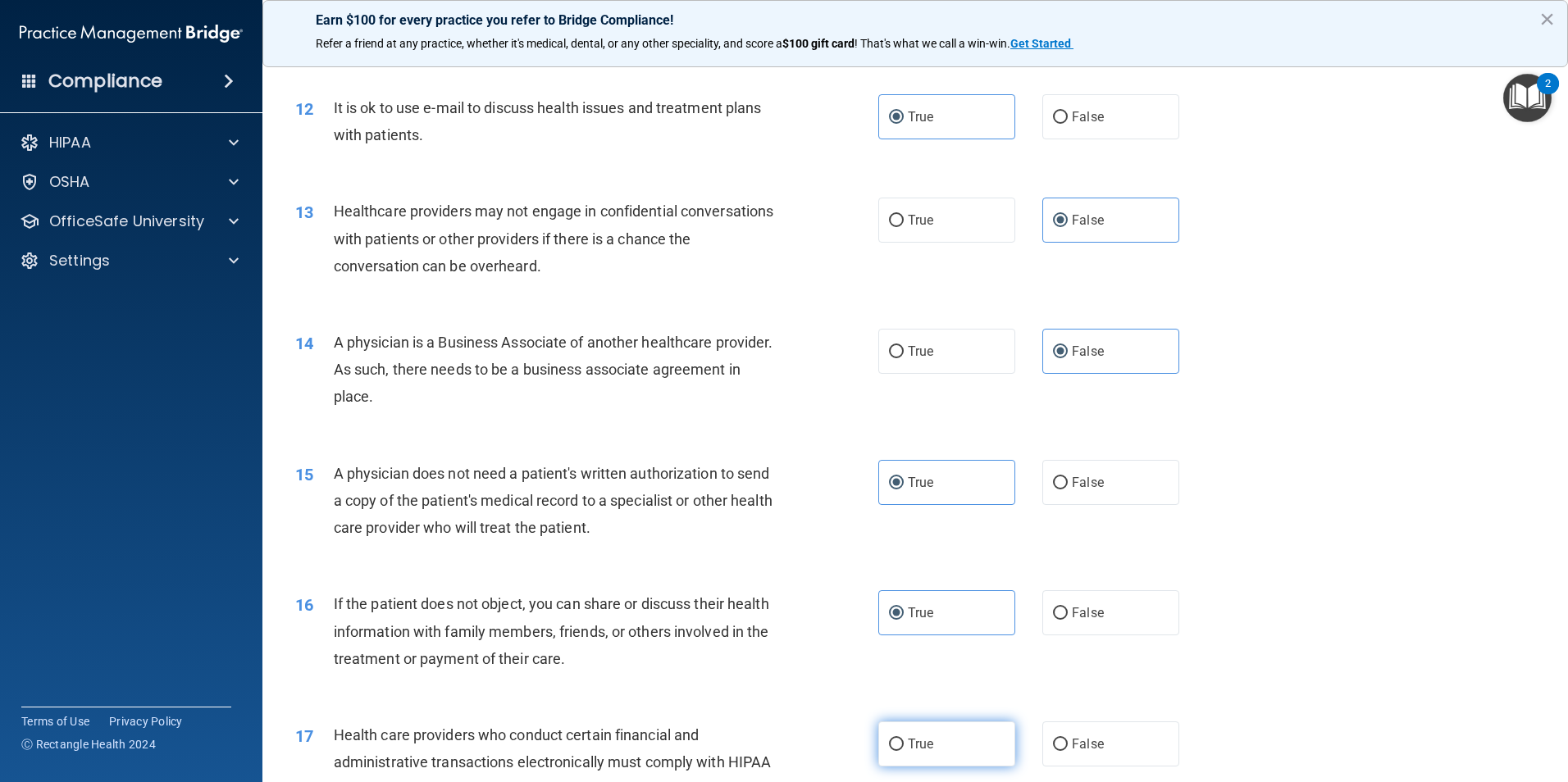
click at [900, 743] on input "True" at bounding box center [897, 744] width 15 height 13
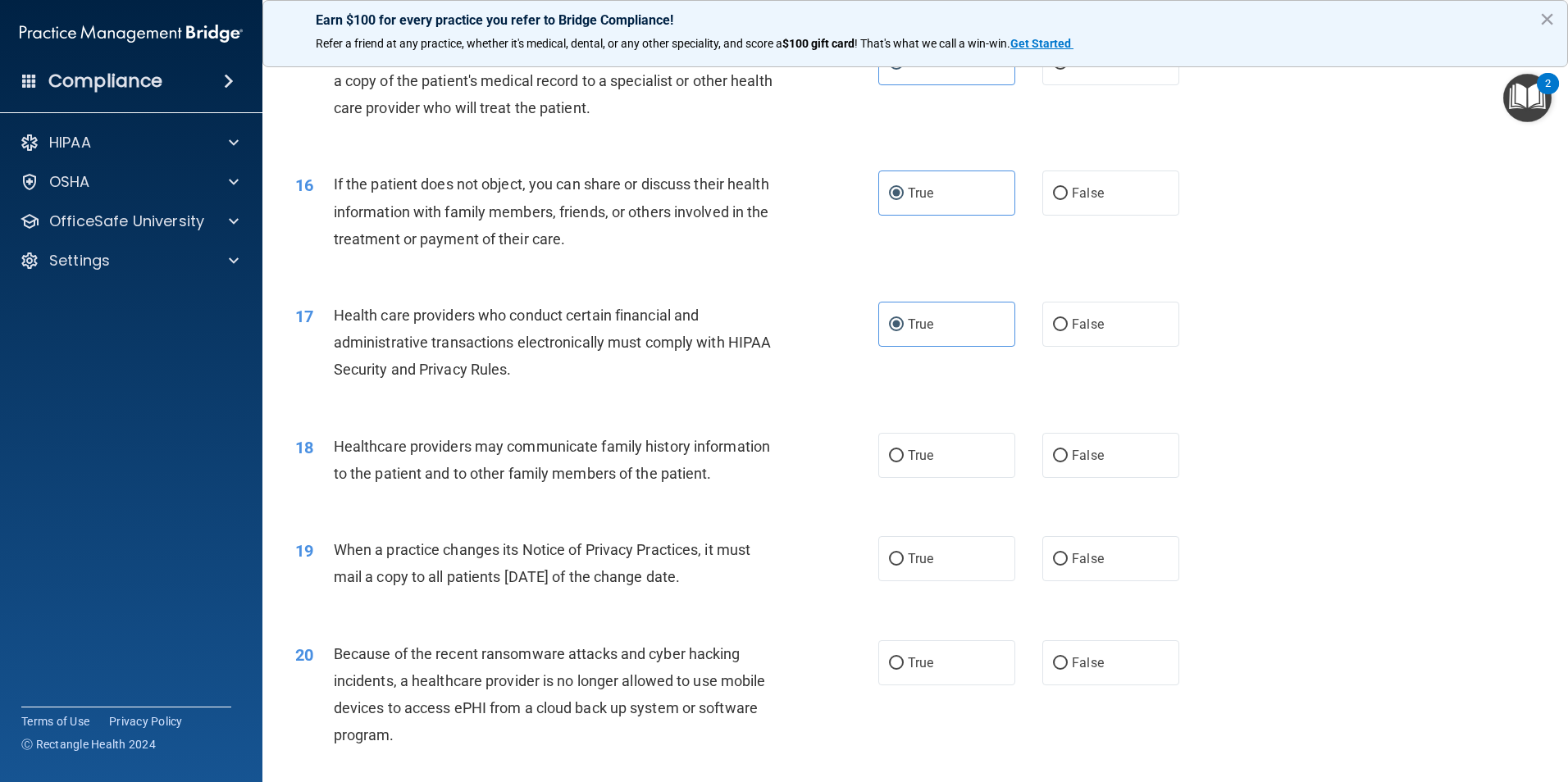
scroll to position [1885, 0]
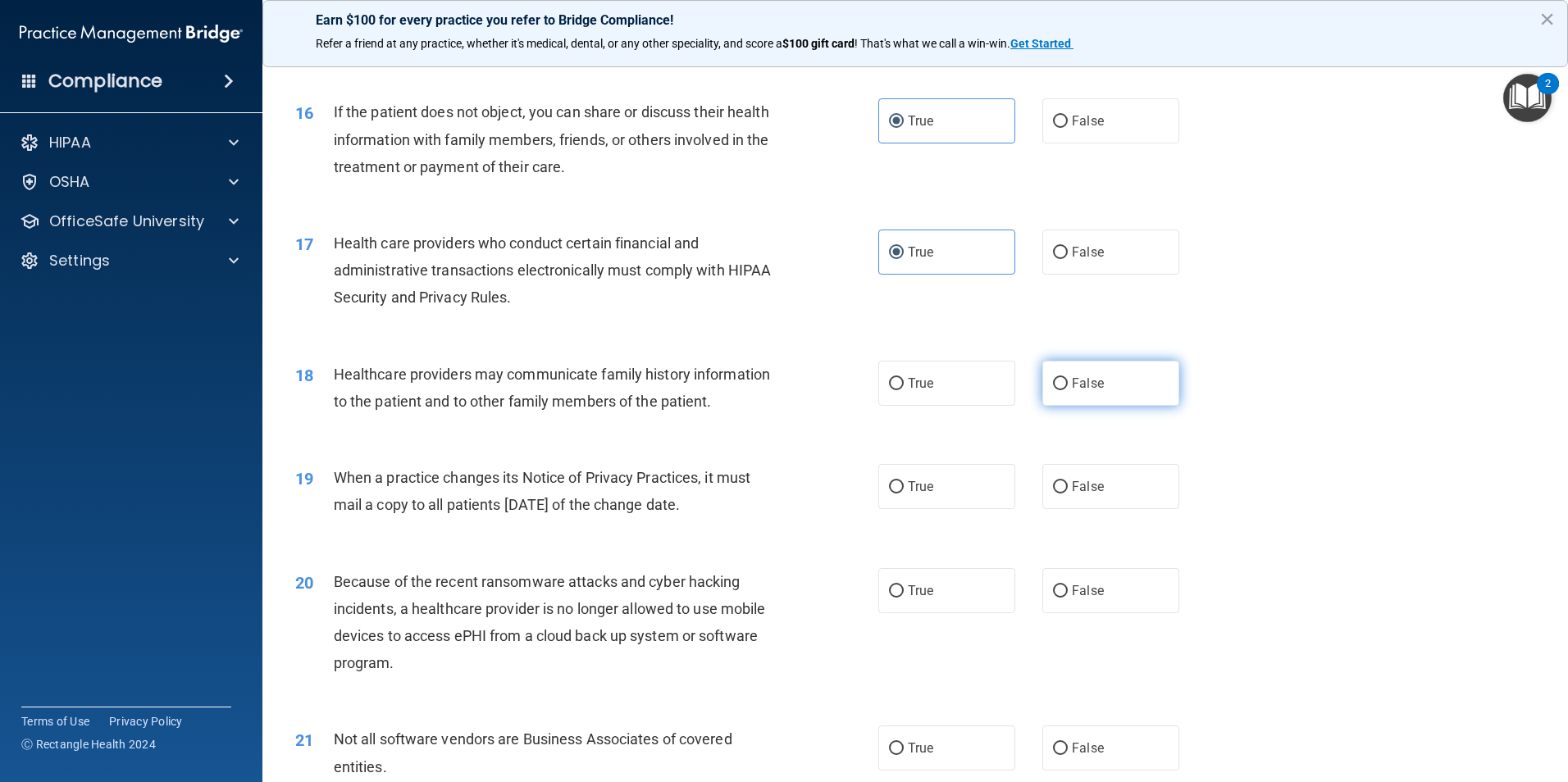
click at [1133, 386] on label "False" at bounding box center [1111, 383] width 137 height 45
click at [1068, 386] on input "False" at bounding box center [1060, 383] width 15 height 13
click at [1113, 514] on div "19 When a practice changes its Notice of Privacy Practices, it must mail a copy…" at bounding box center [915, 495] width 1264 height 103
click at [1105, 487] on label "False" at bounding box center [1111, 486] width 137 height 45
click at [1068, 487] on input "False" at bounding box center [1060, 487] width 15 height 13
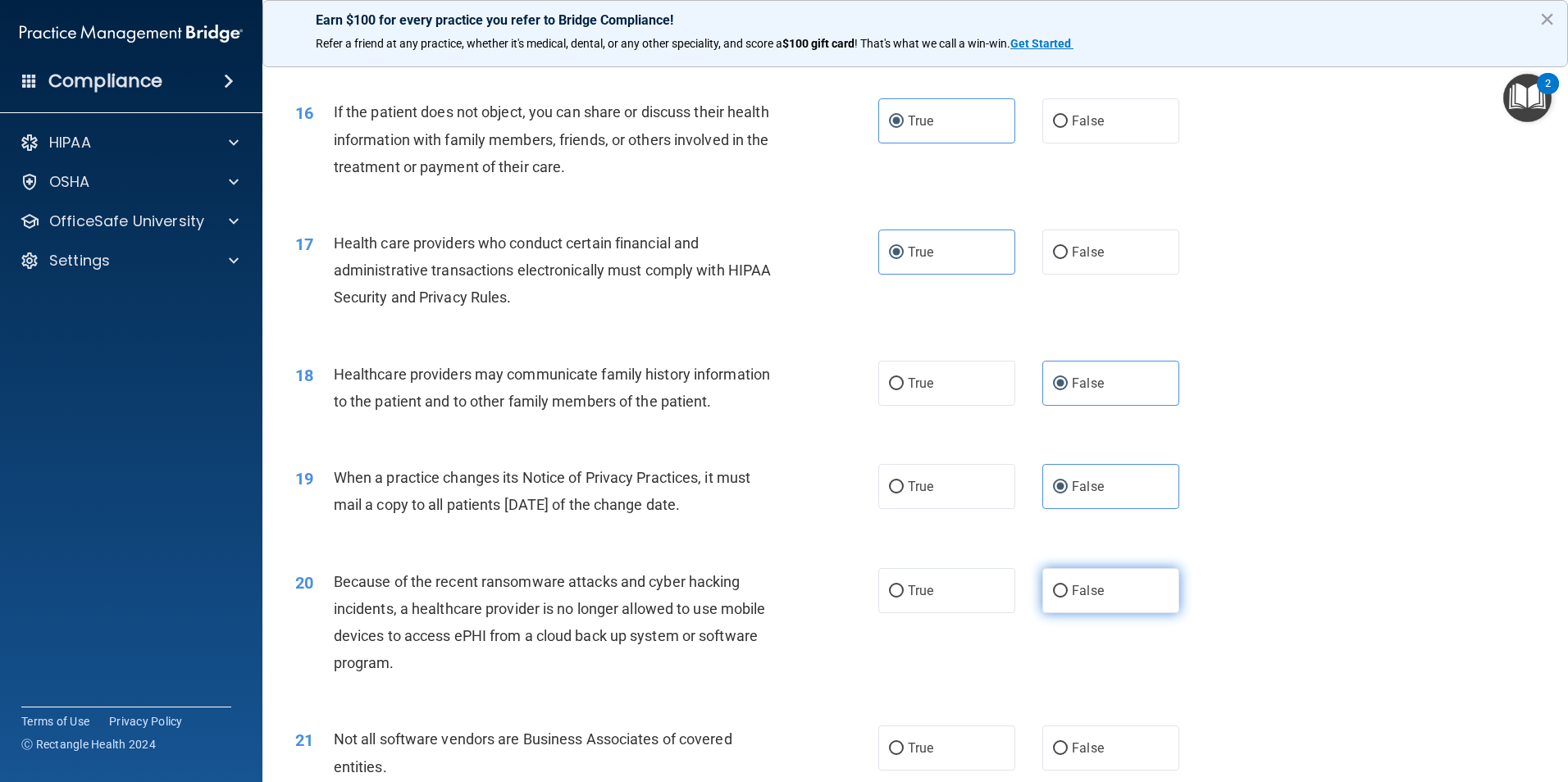
click at [1098, 594] on label "False" at bounding box center [1111, 590] width 137 height 45
click at [1068, 594] on input "False" at bounding box center [1060, 591] width 15 height 13
click at [925, 727] on label "True" at bounding box center [947, 748] width 137 height 45
click at [903, 743] on input "True" at bounding box center [897, 749] width 15 height 13
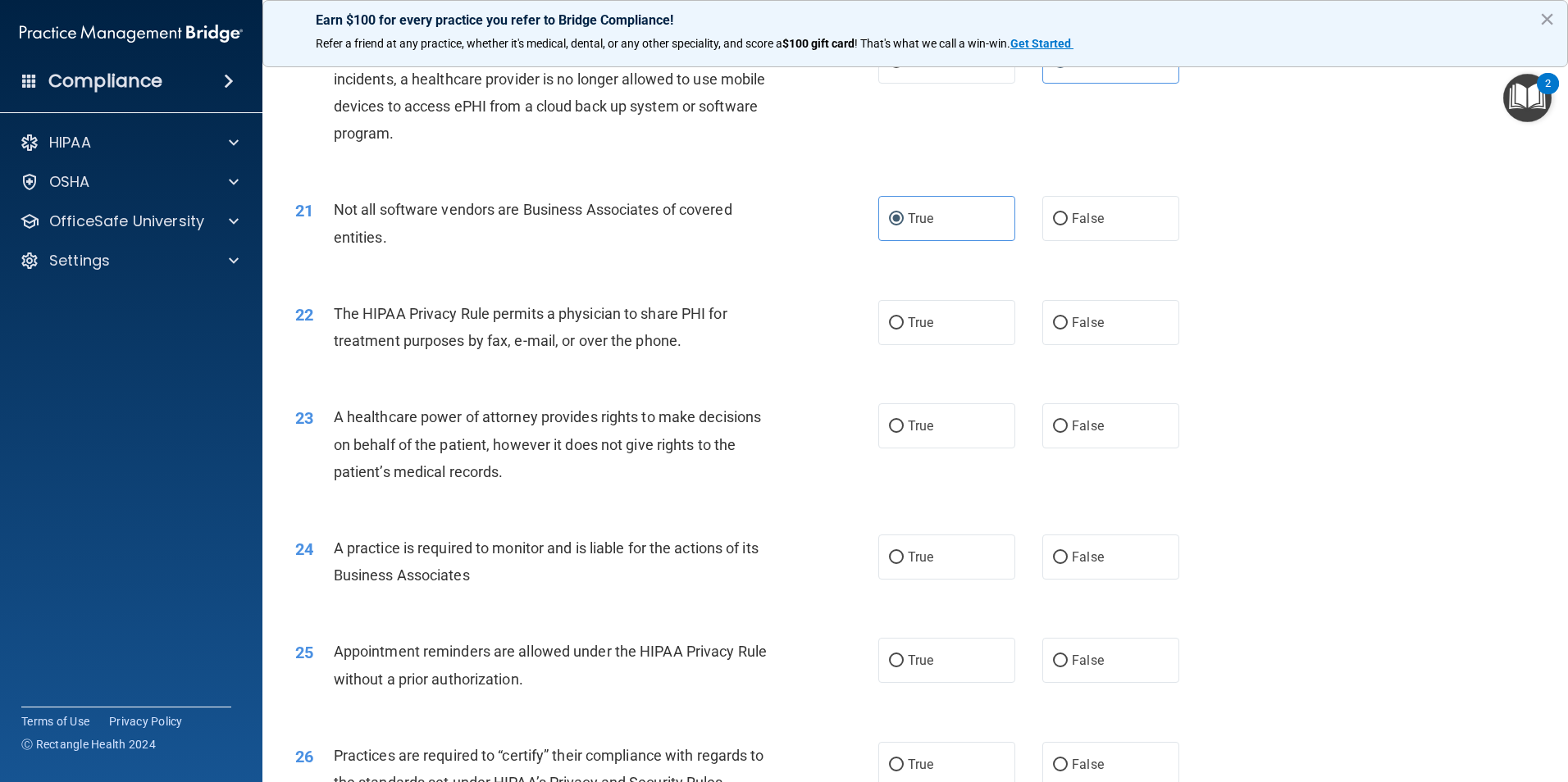
scroll to position [2541, 0]
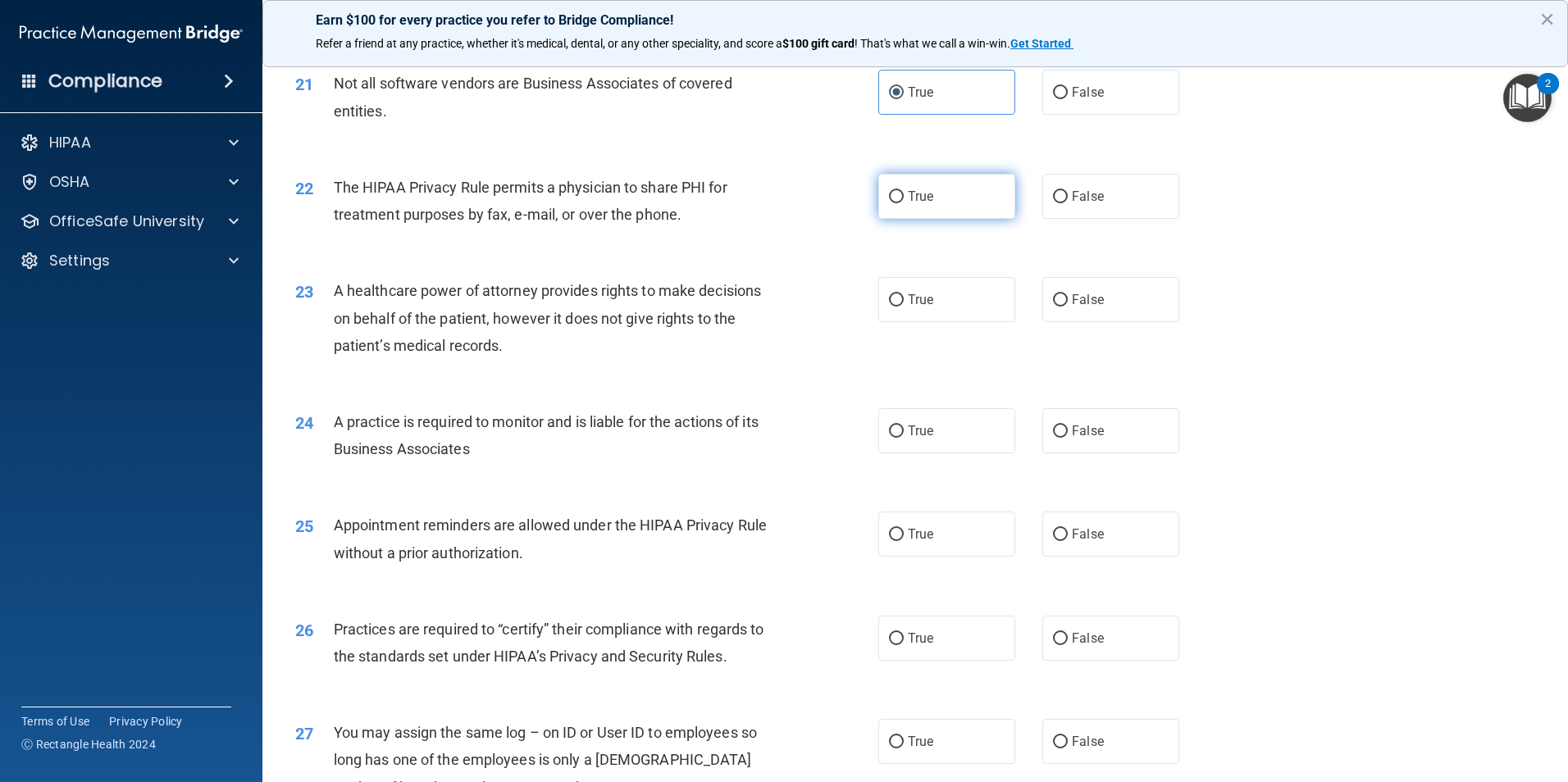
click at [922, 206] on label "True" at bounding box center [947, 196] width 137 height 45
click at [903, 203] on input "True" at bounding box center [897, 197] width 15 height 13
click at [1053, 315] on label "False" at bounding box center [1111, 299] width 137 height 45
click at [1053, 307] on input "False" at bounding box center [1060, 300] width 15 height 13
click at [1076, 429] on span "False" at bounding box center [1088, 430] width 32 height 16
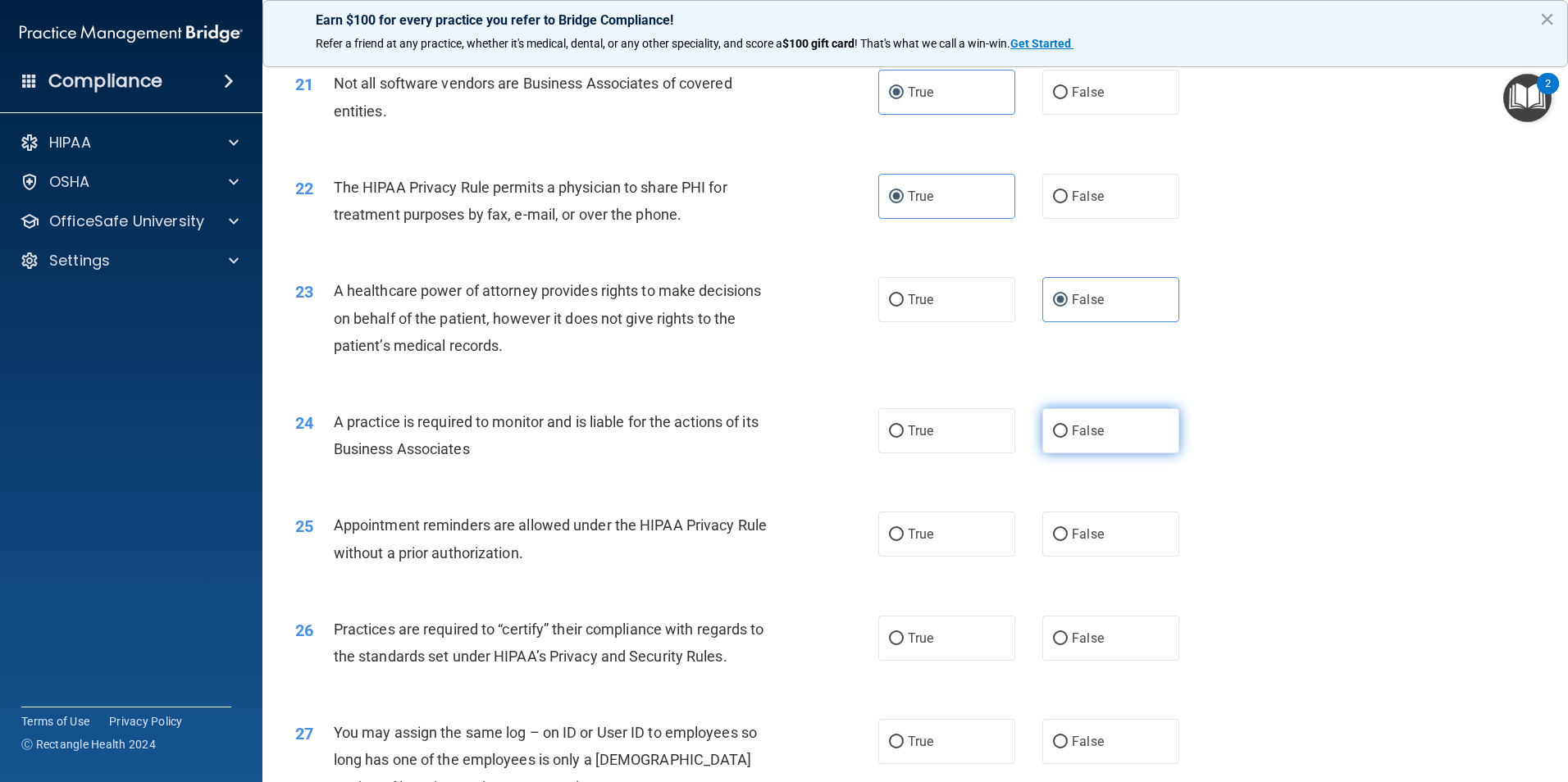
click at [1068, 429] on input "False" at bounding box center [1060, 431] width 15 height 13
click at [989, 544] on label "True" at bounding box center [947, 534] width 137 height 45
click at [903, 541] on input "True" at bounding box center [897, 534] width 15 height 13
click at [1075, 634] on span "False" at bounding box center [1088, 638] width 32 height 16
click at [1068, 634] on input "False" at bounding box center [1060, 639] width 15 height 13
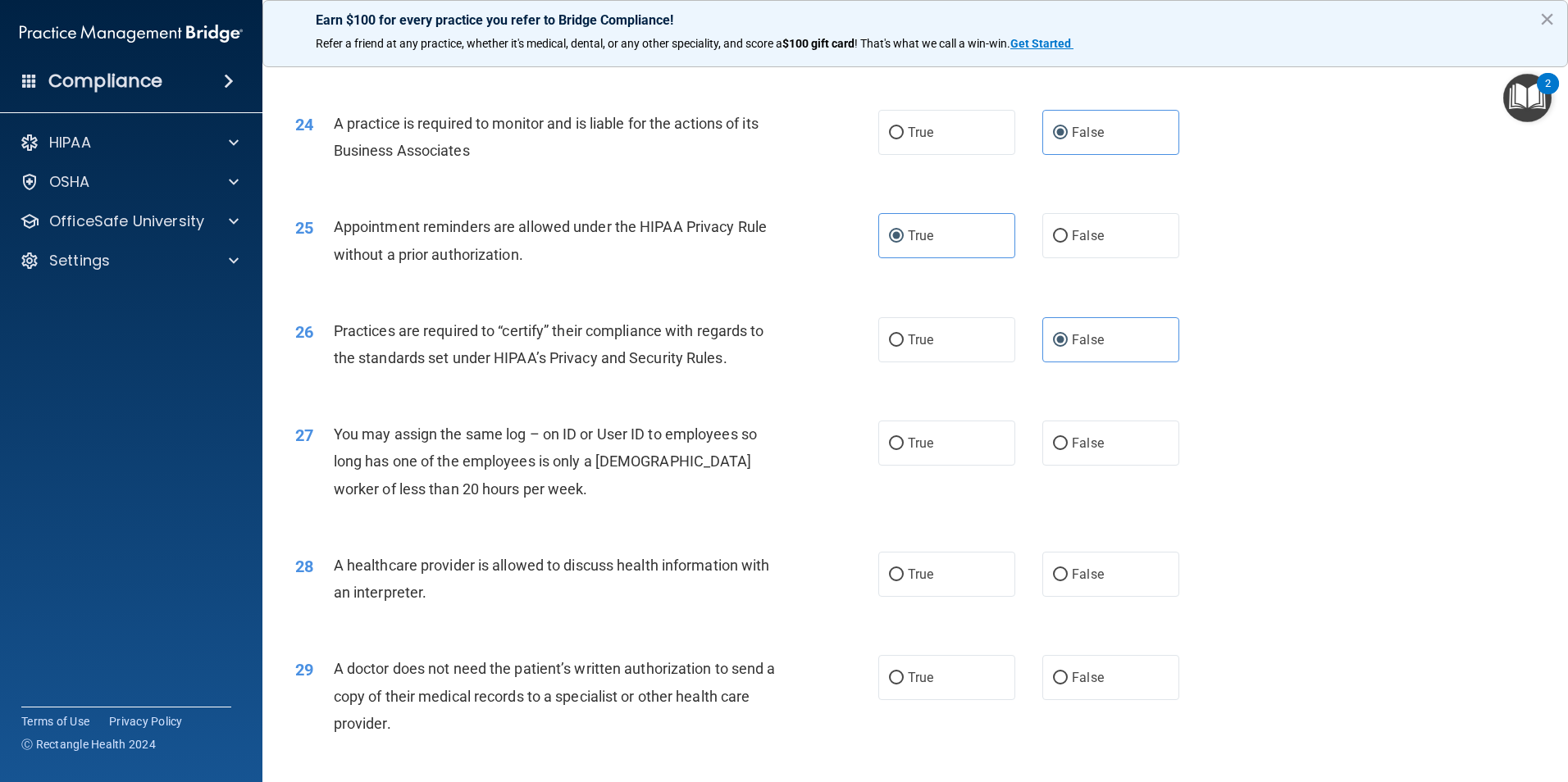
scroll to position [2869, 0]
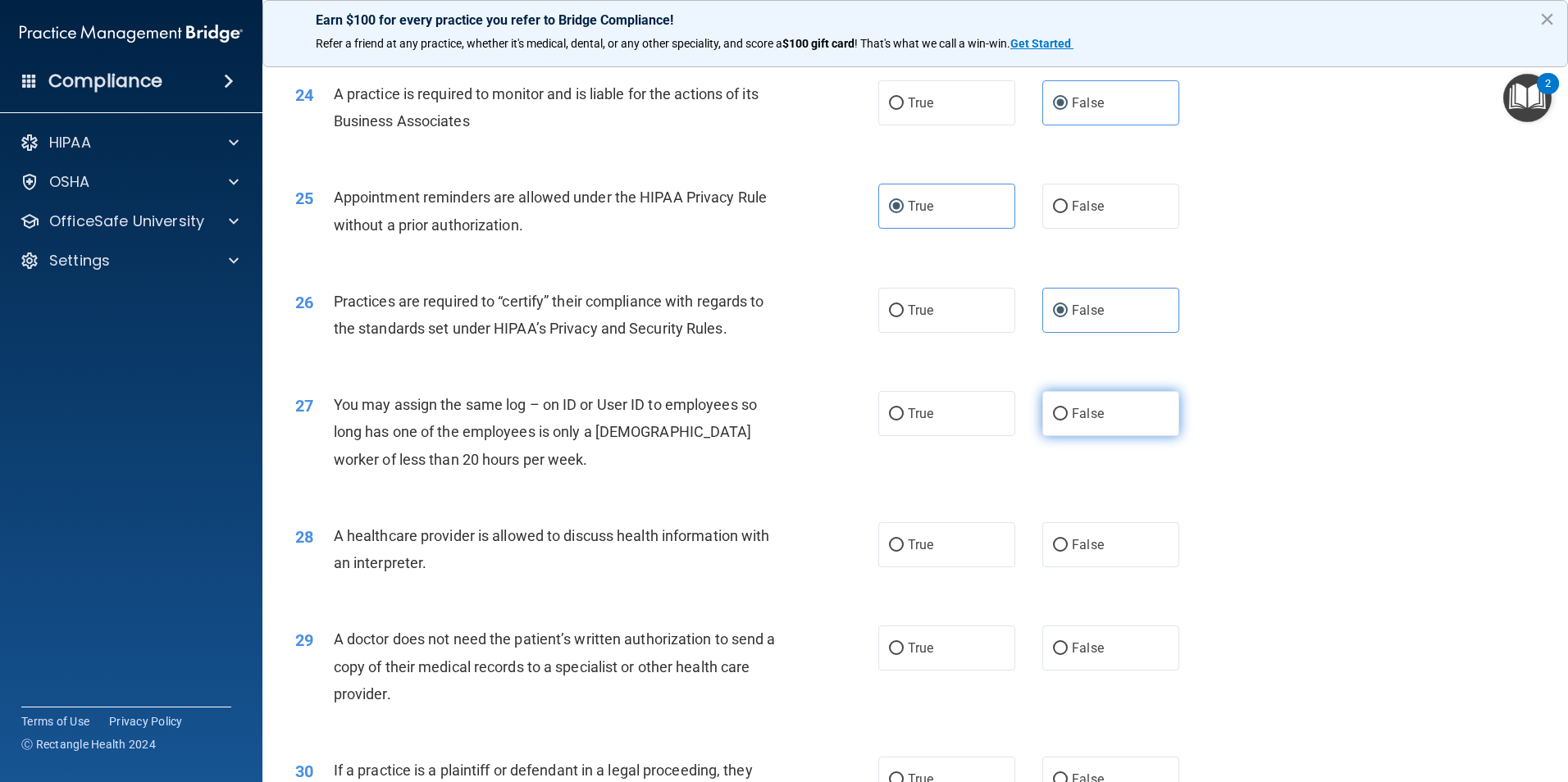
click at [1078, 418] on span "False" at bounding box center [1088, 414] width 32 height 16
click at [1068, 418] on input "False" at bounding box center [1060, 414] width 15 height 13
click at [944, 535] on label "True" at bounding box center [947, 544] width 137 height 45
click at [903, 539] on input "True" at bounding box center [897, 545] width 15 height 13
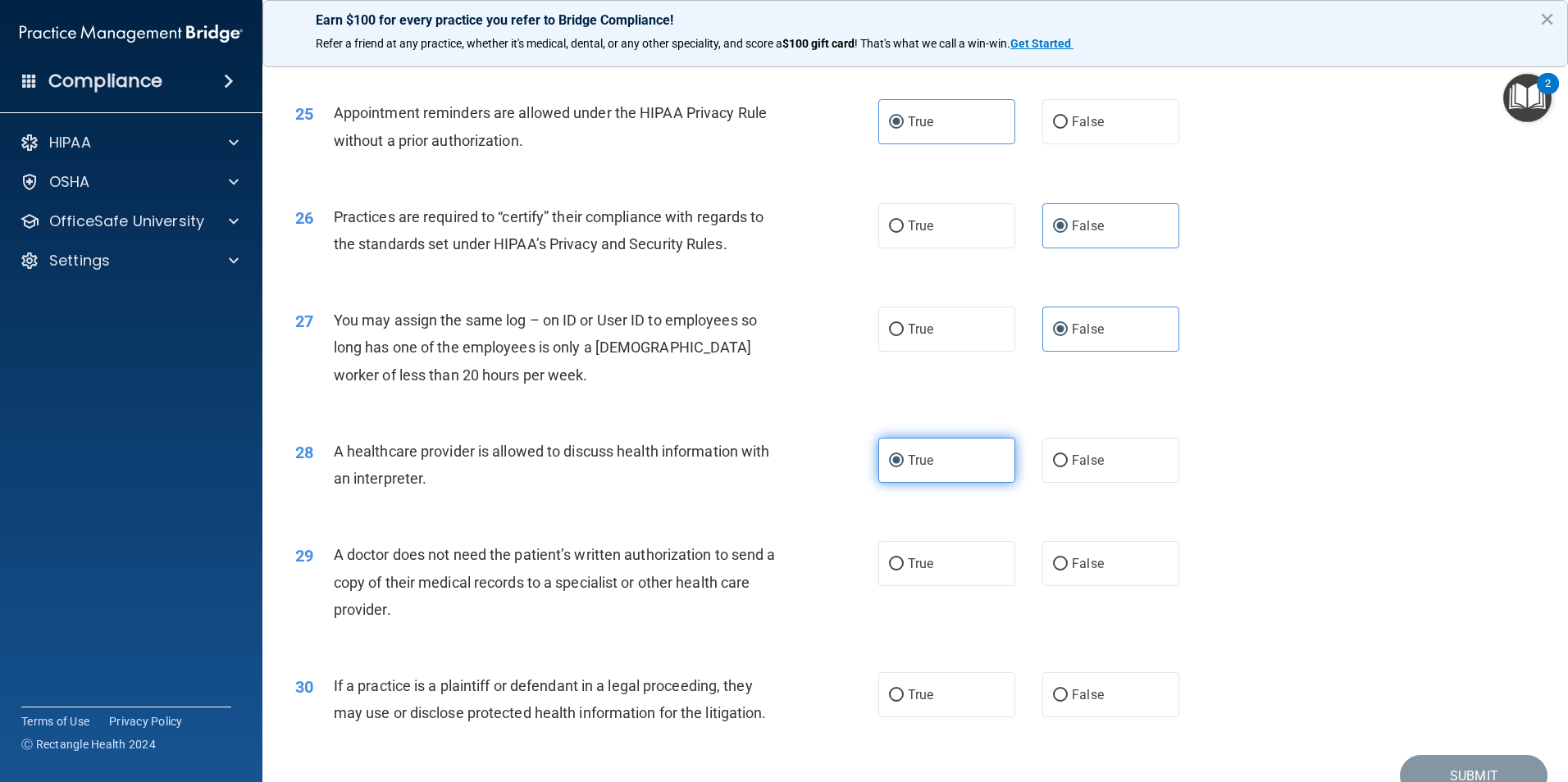
scroll to position [3033, 0]
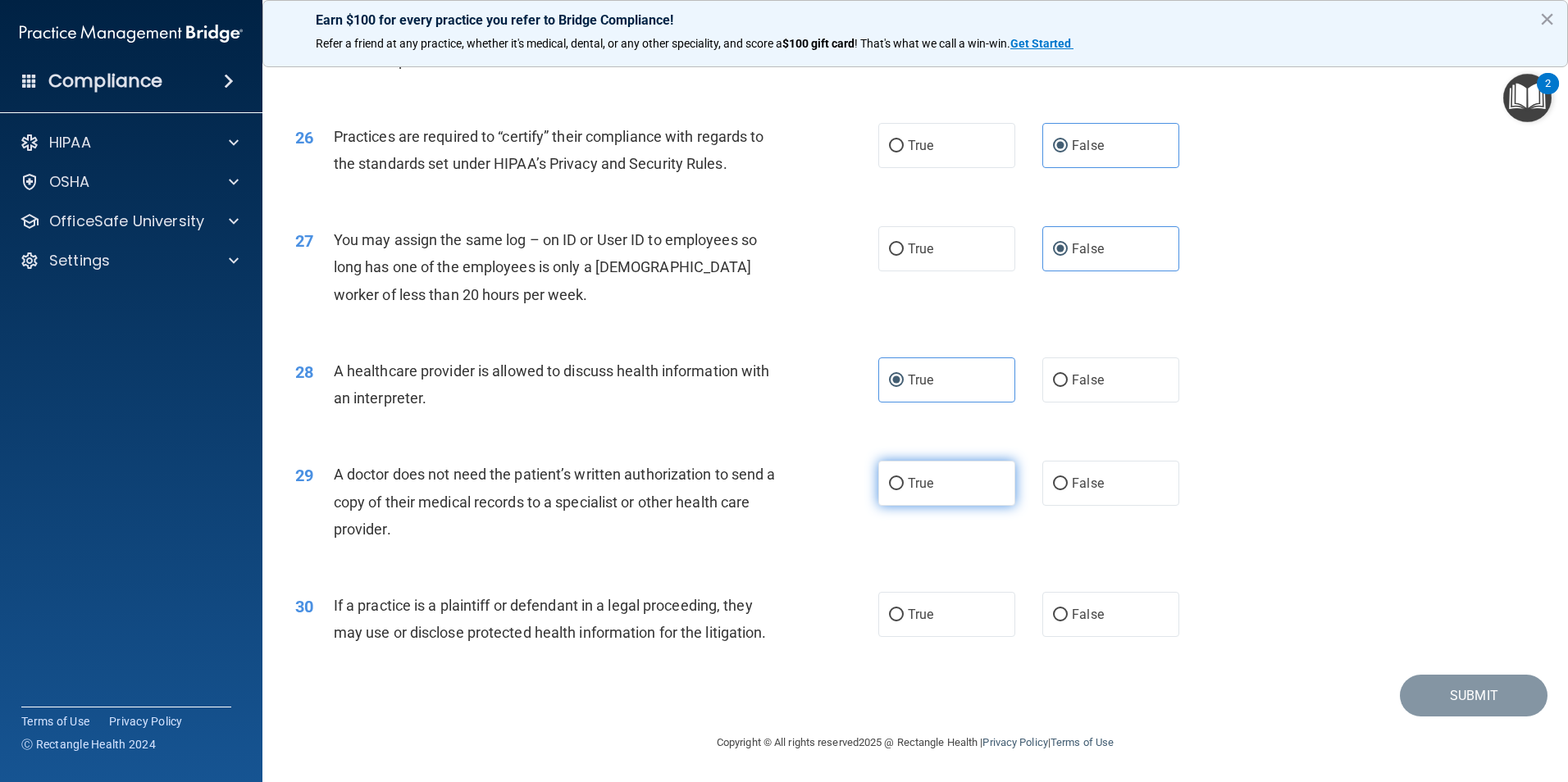
click at [947, 492] on label "True" at bounding box center [947, 483] width 137 height 45
click at [903, 490] on input "True" at bounding box center [897, 484] width 15 height 13
click at [947, 614] on label "True" at bounding box center [947, 614] width 137 height 45
click at [903, 614] on input "True" at bounding box center [897, 614] width 15 height 13
click at [1457, 687] on button "Submit" at bounding box center [1473, 695] width 148 height 42
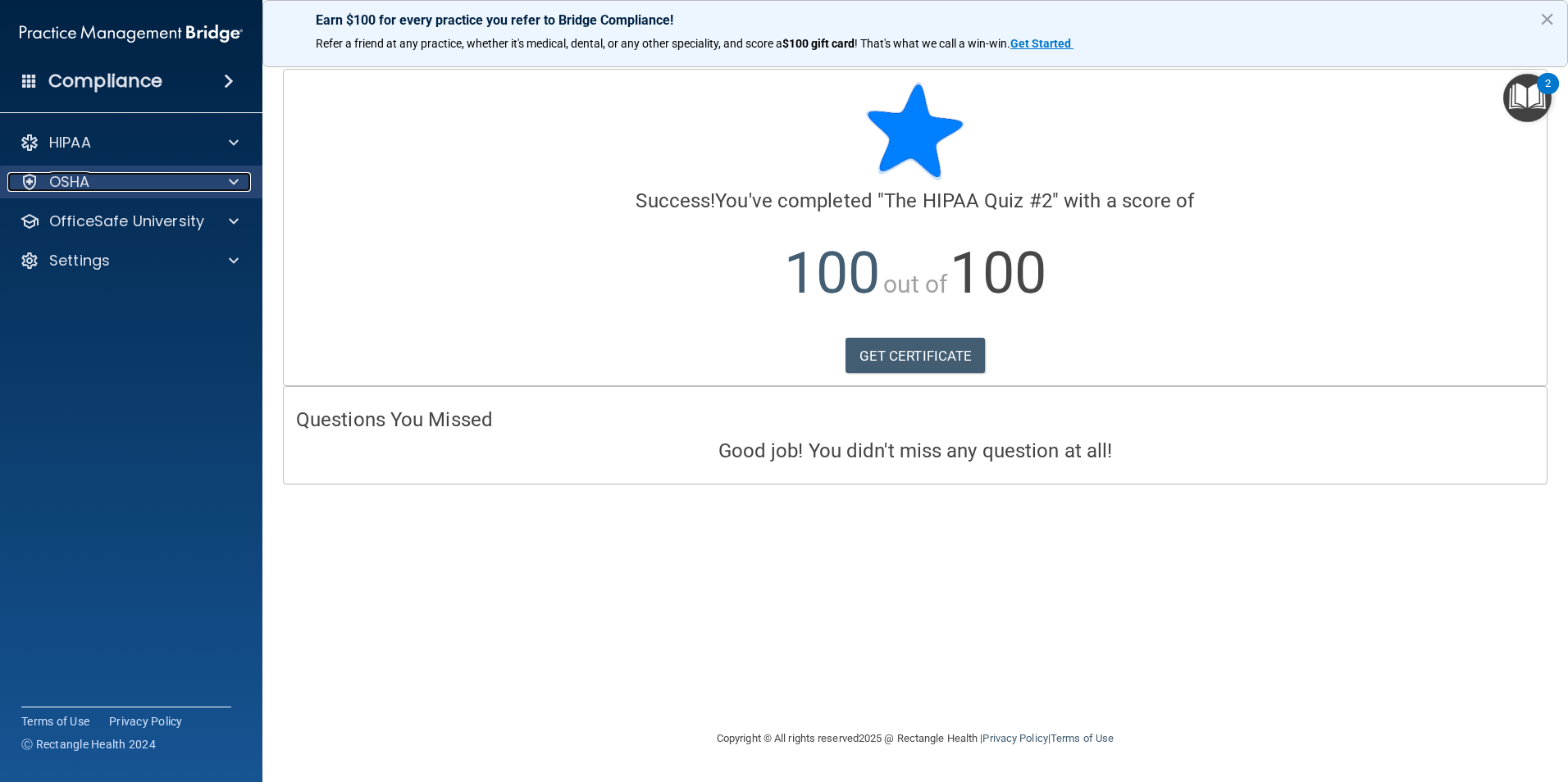
click at [121, 183] on div "OSHA" at bounding box center [109, 182] width 204 height 20
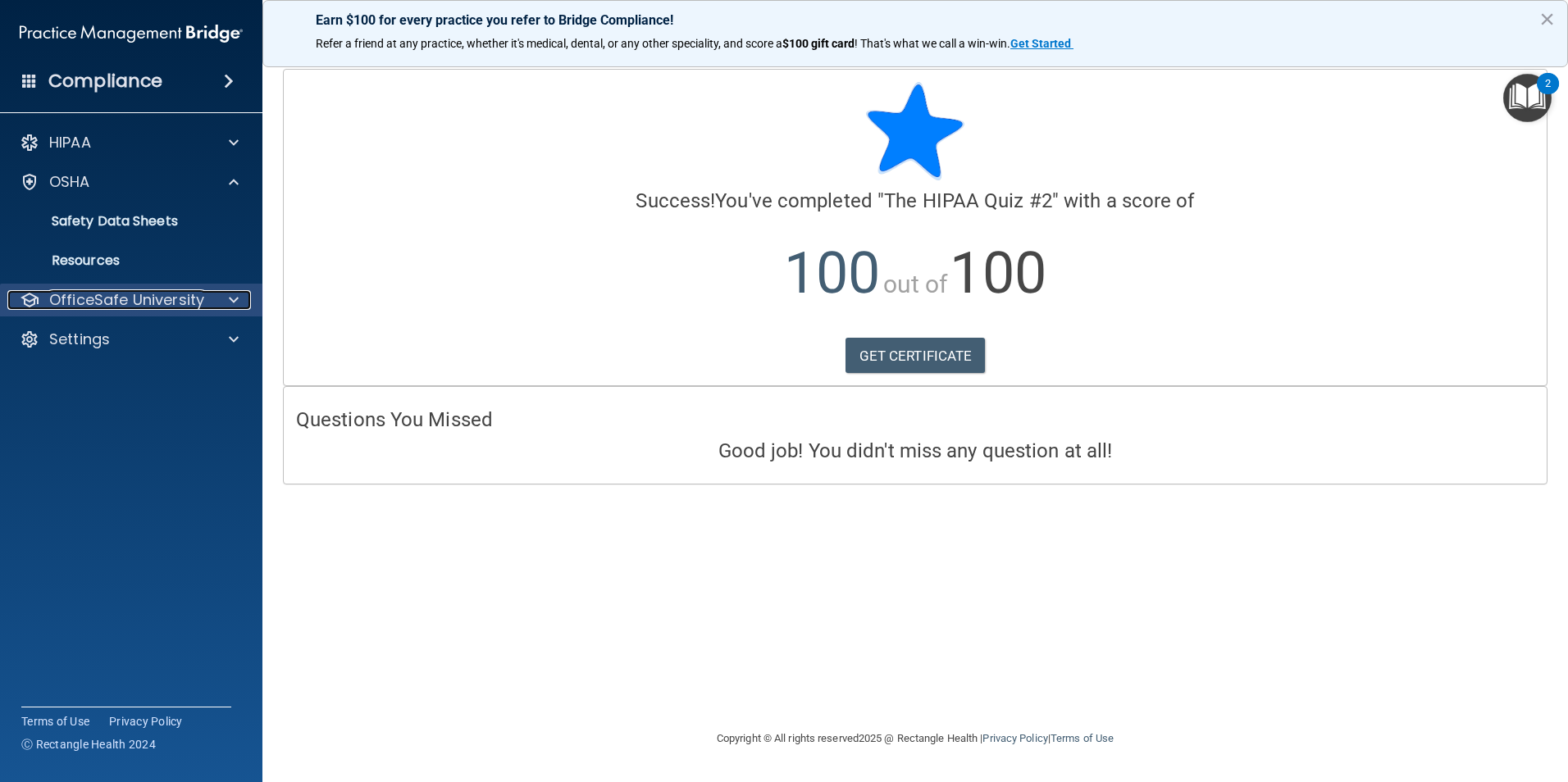
click at [121, 294] on p "OfficeSafe University" at bounding box center [127, 300] width 155 height 20
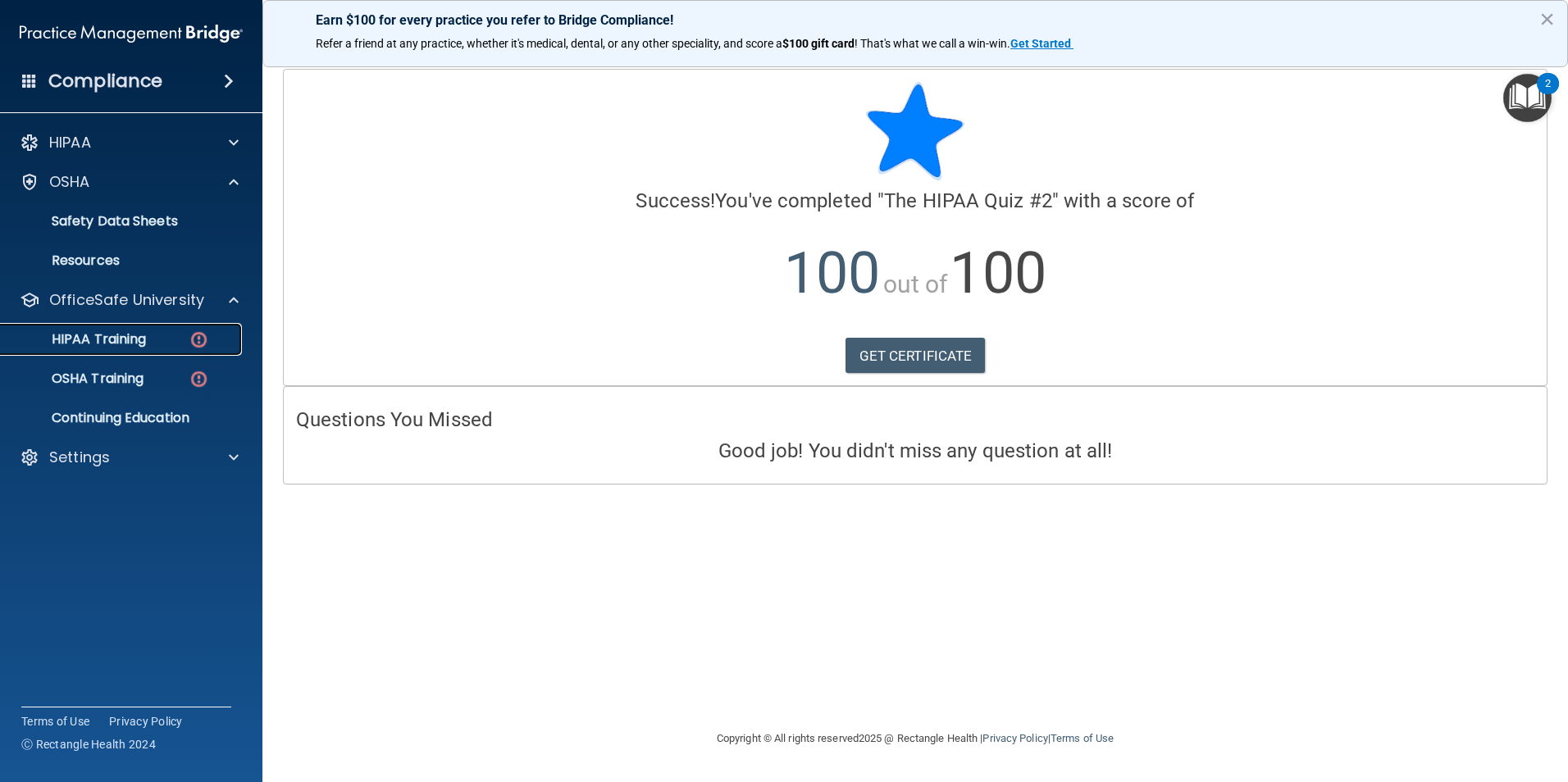
click at [134, 337] on p "HIPAA Training" at bounding box center [78, 339] width 135 height 17
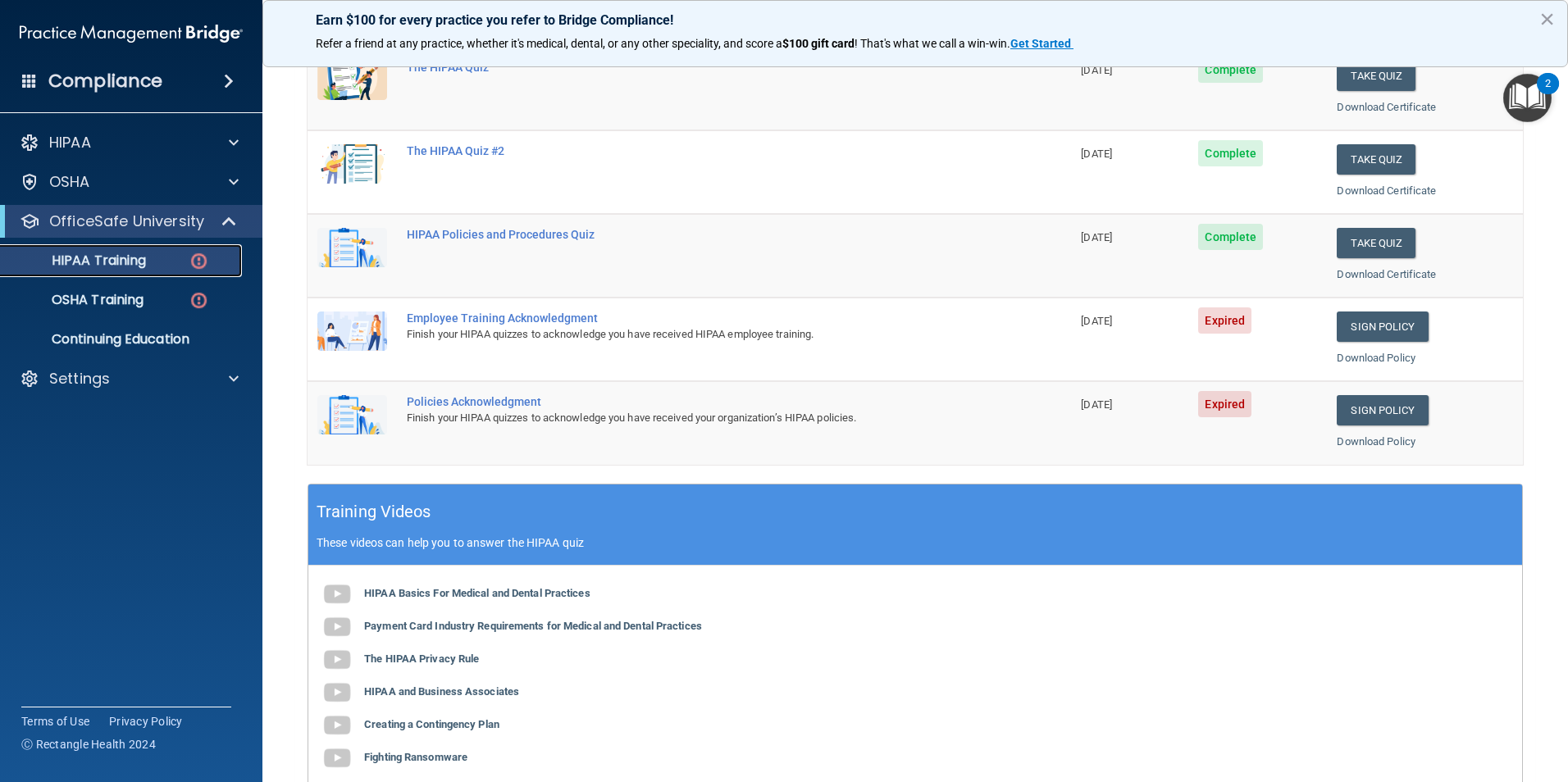
scroll to position [246, 0]
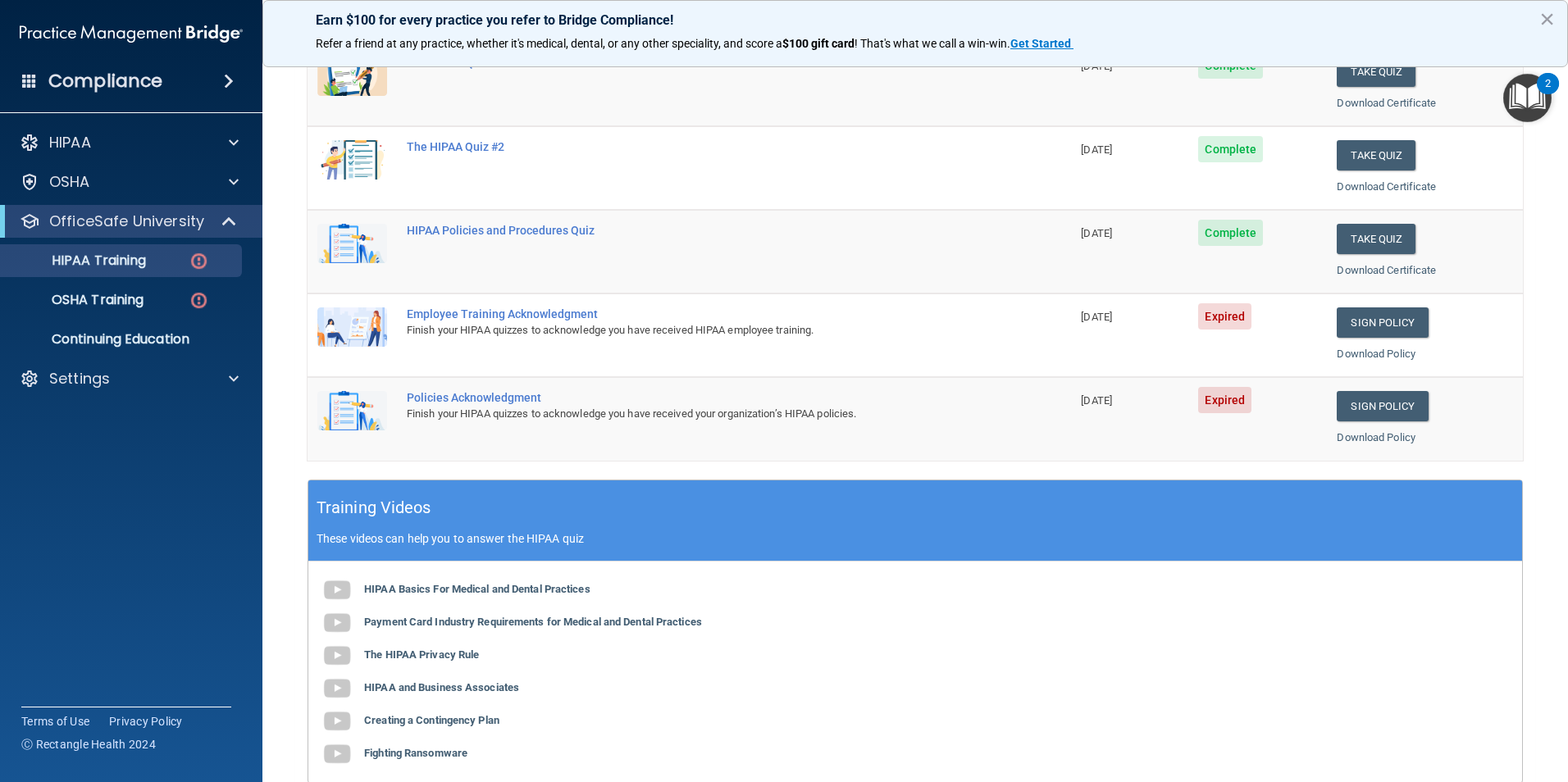
click at [1382, 338] on td "Sign Policy Sign Policy Download Policy" at bounding box center [1425, 335] width 196 height 83
click at [1383, 333] on link "Sign Policy" at bounding box center [1381, 323] width 91 height 30
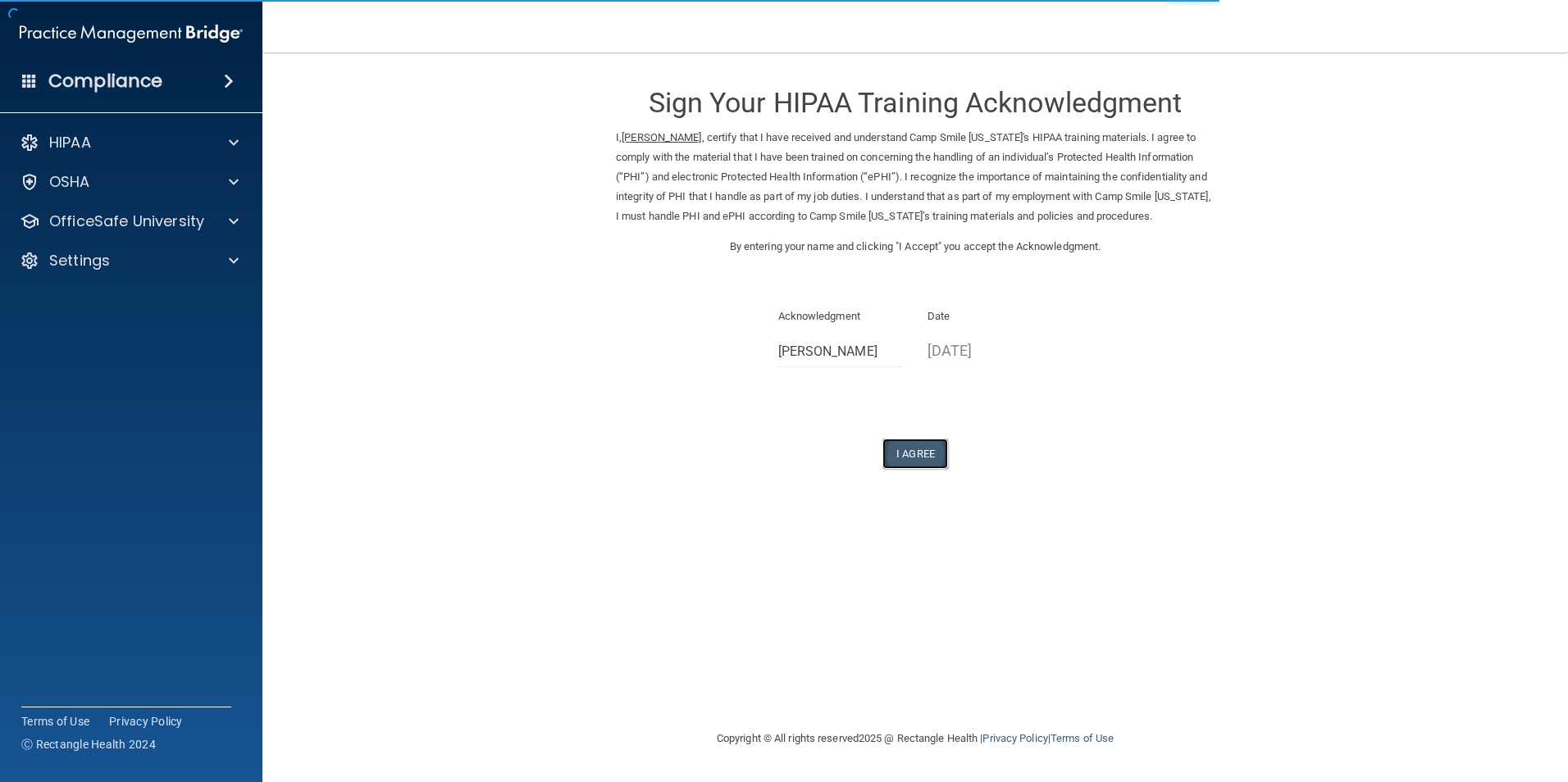
click at [943, 469] on button "I Agree" at bounding box center [915, 454] width 66 height 30
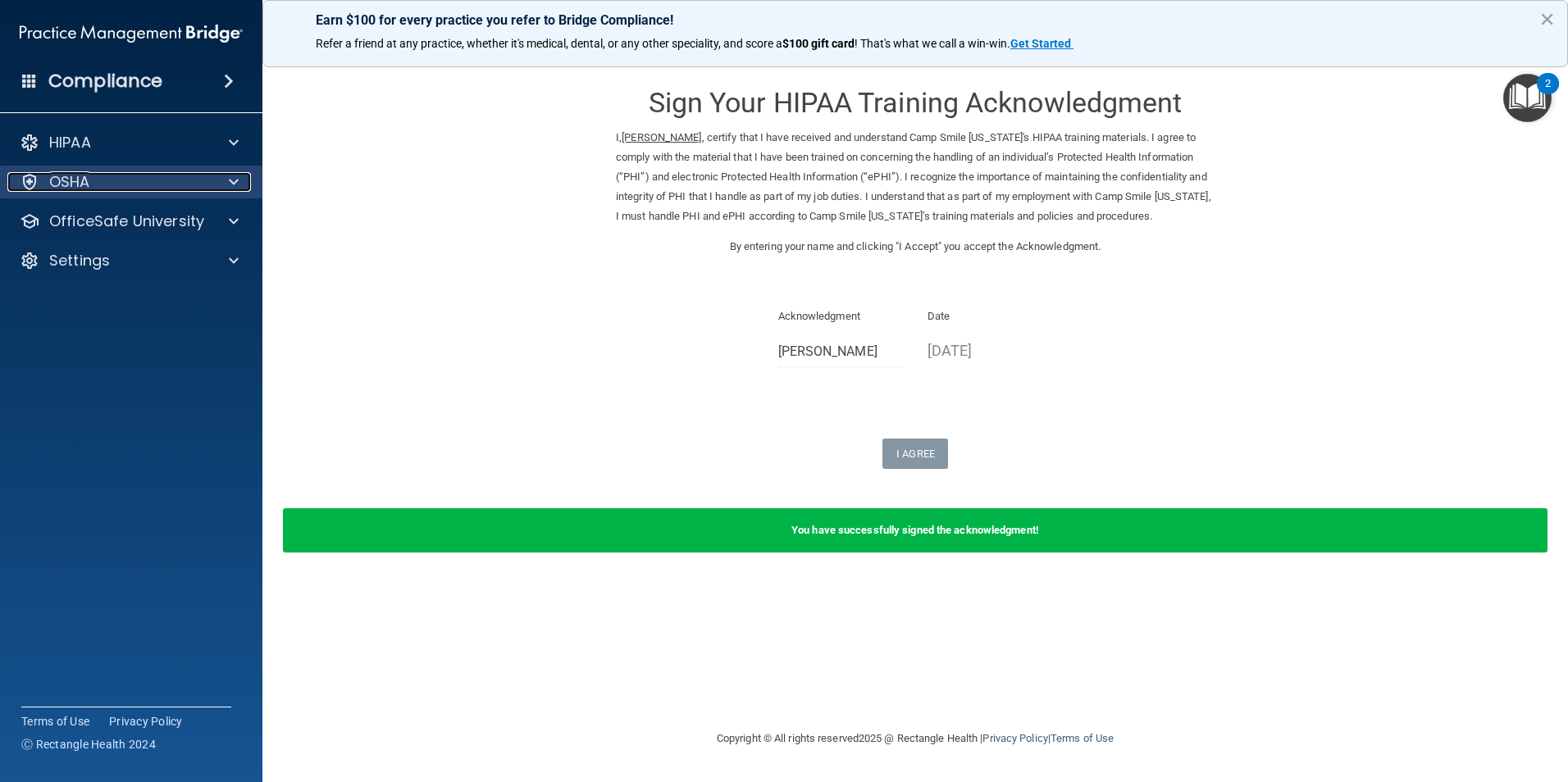
click at [113, 186] on div "OSHA" at bounding box center [109, 182] width 204 height 20
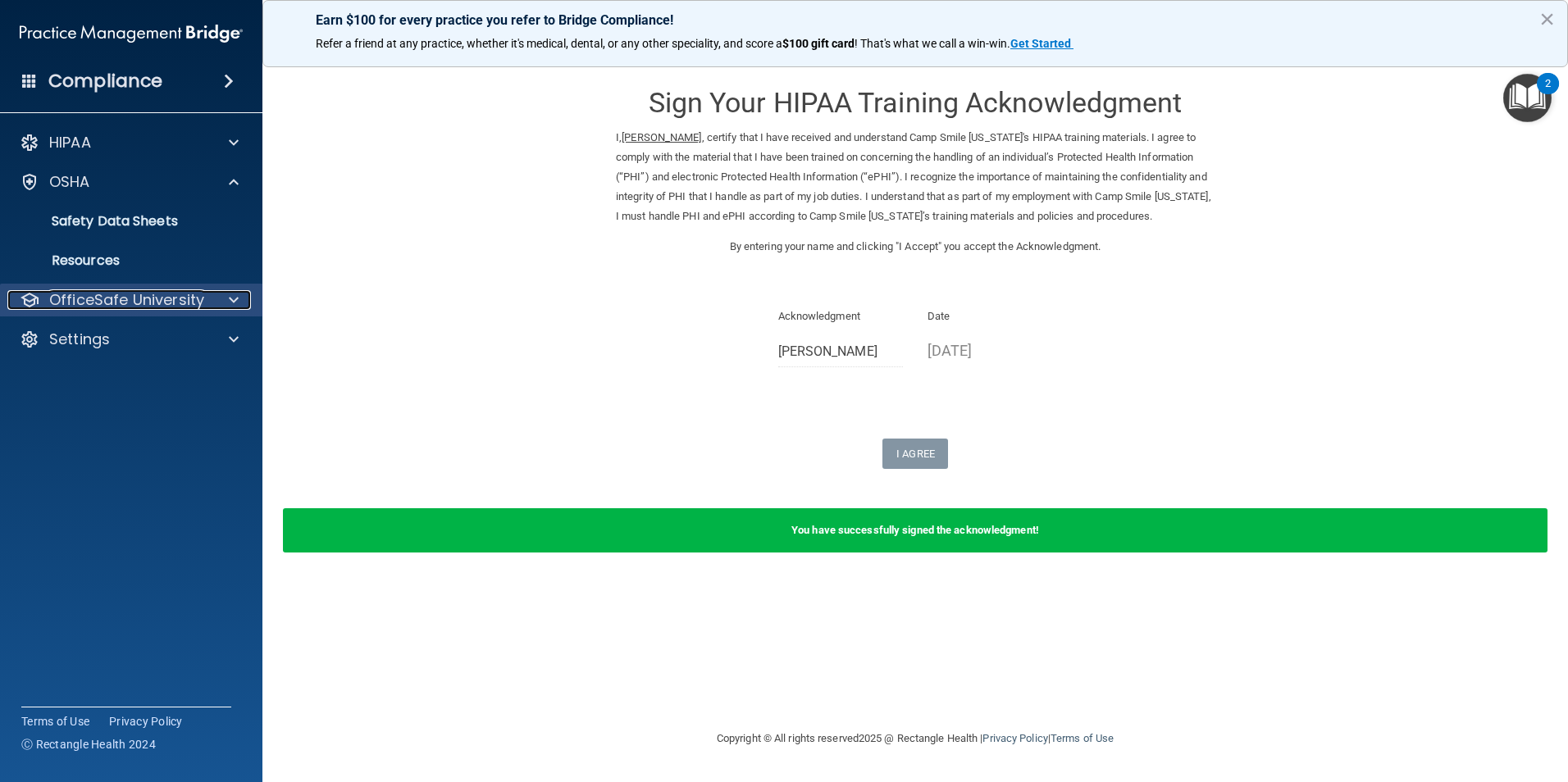
click at [121, 305] on p "OfficeSafe University" at bounding box center [127, 300] width 155 height 20
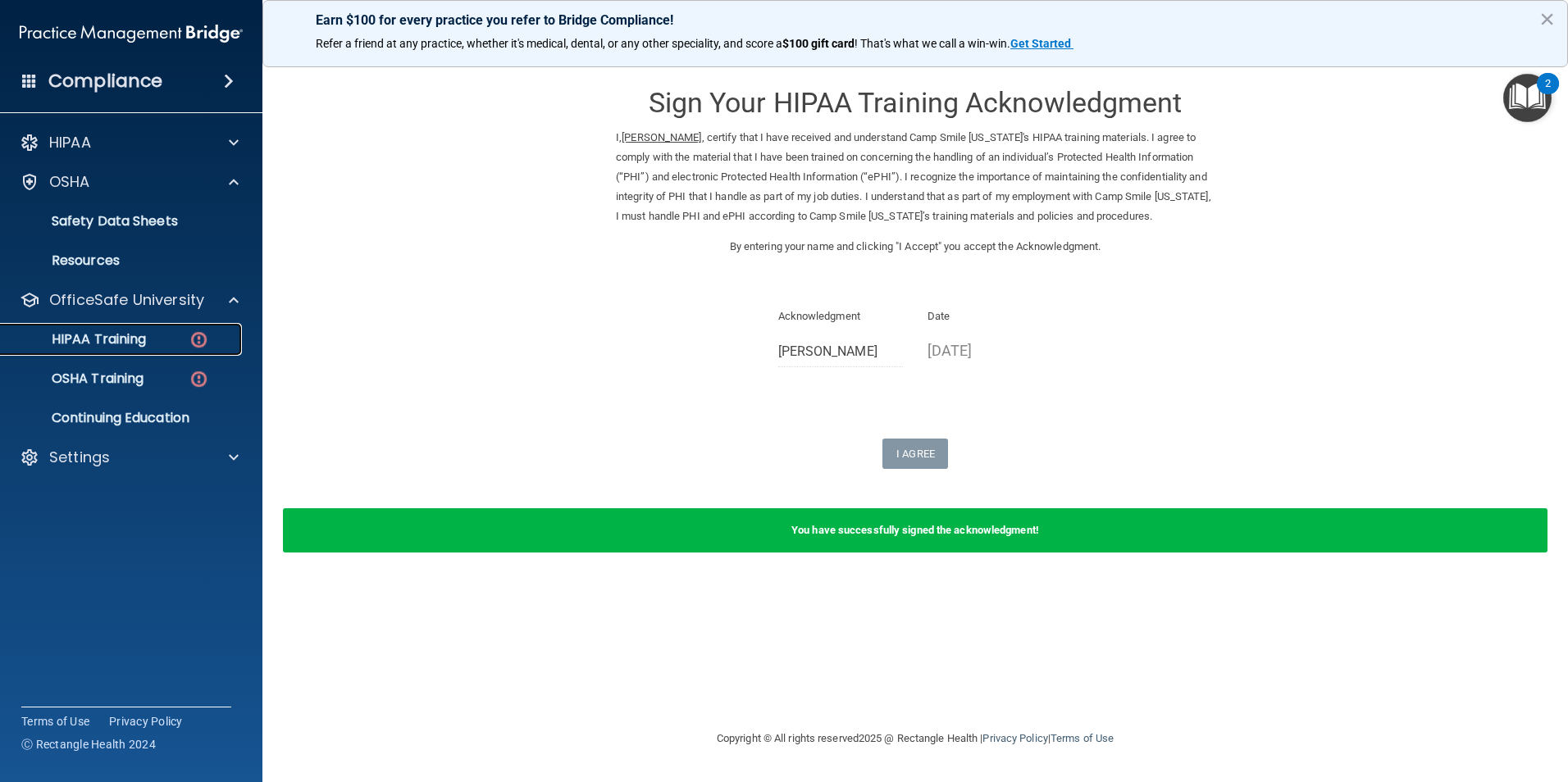
click at [139, 344] on p "HIPAA Training" at bounding box center [78, 339] width 135 height 17
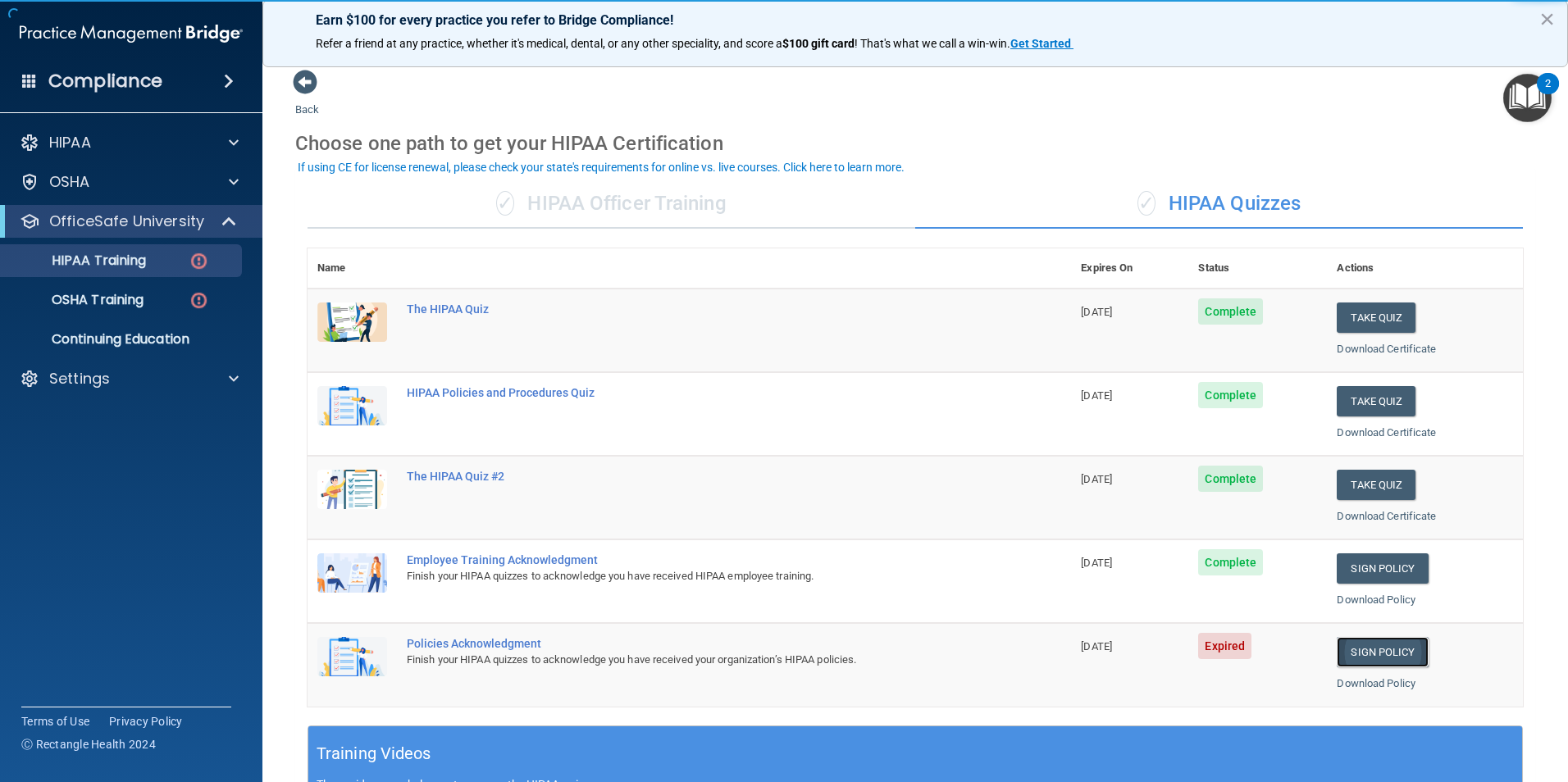
click at [1353, 655] on link "Sign Policy" at bounding box center [1381, 652] width 91 height 30
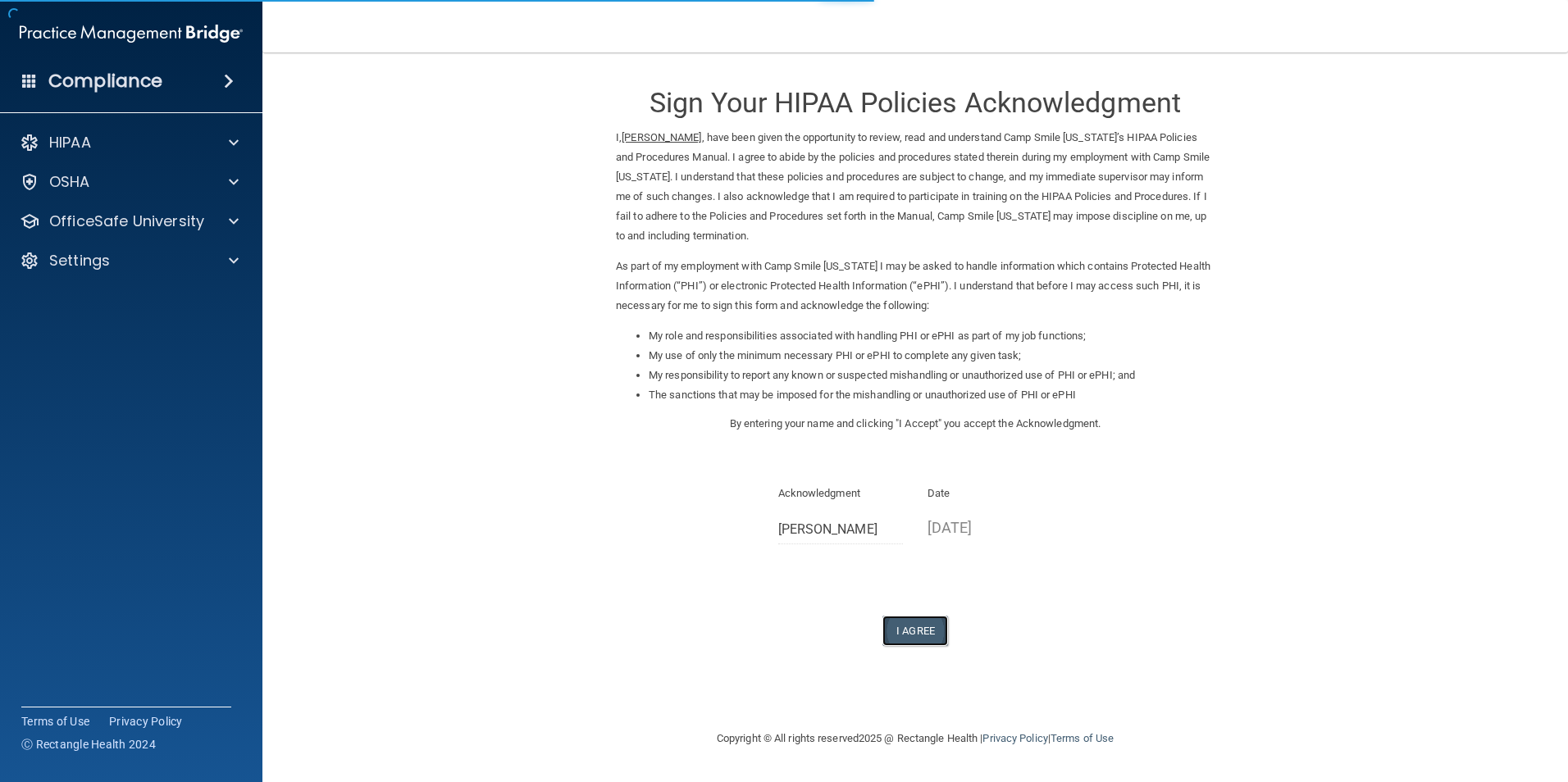
click at [914, 625] on button "I Agree" at bounding box center [915, 630] width 66 height 30
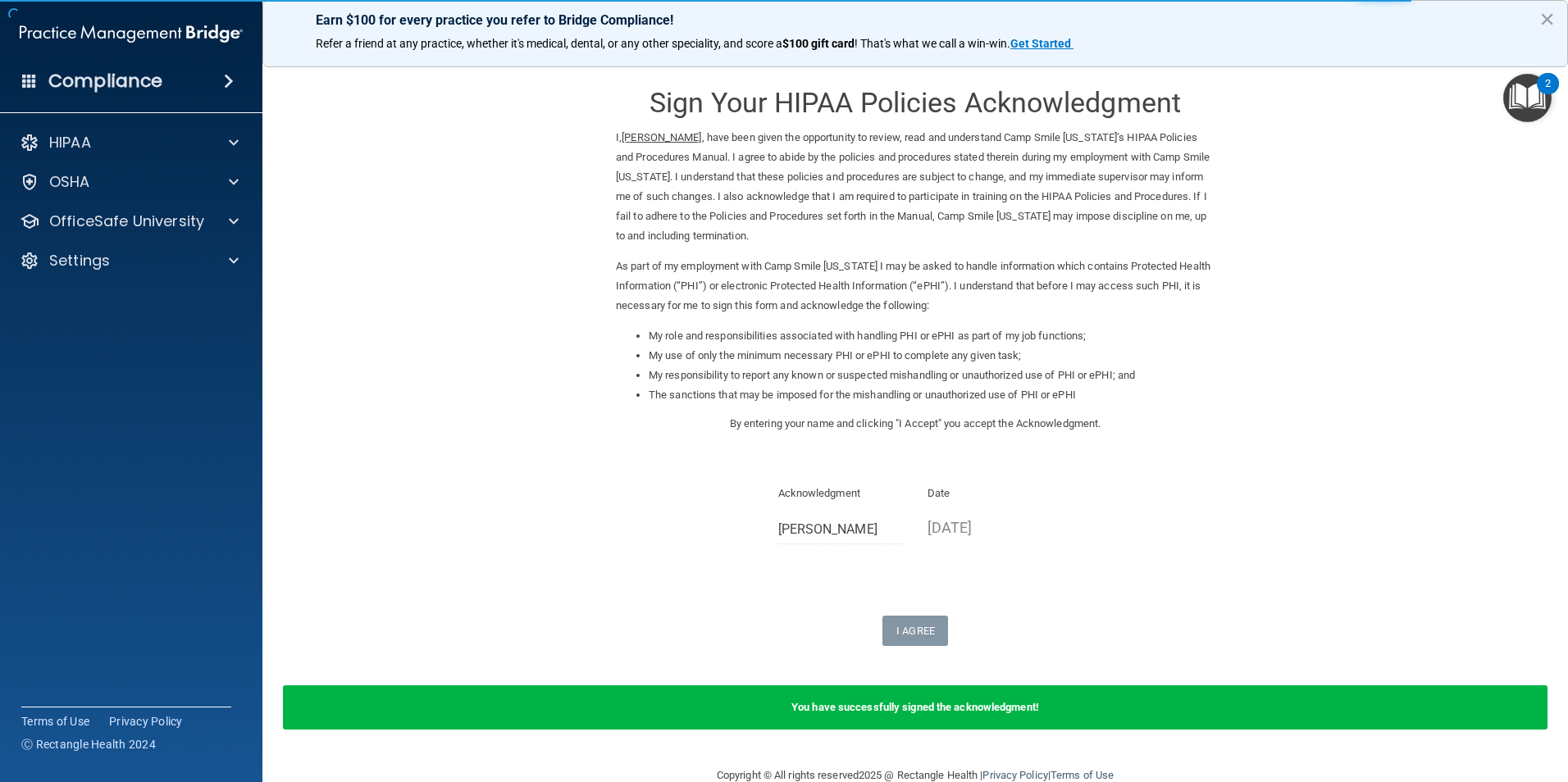
click at [160, 204] on div "HIPAA Documents and Policies Report an Incident Business Associates Emergency P…" at bounding box center [132, 205] width 264 height 170
click at [148, 231] on div "OfficeSafe University" at bounding box center [132, 221] width 264 height 33
click at [142, 230] on p "OfficeSafe University" at bounding box center [127, 222] width 155 height 20
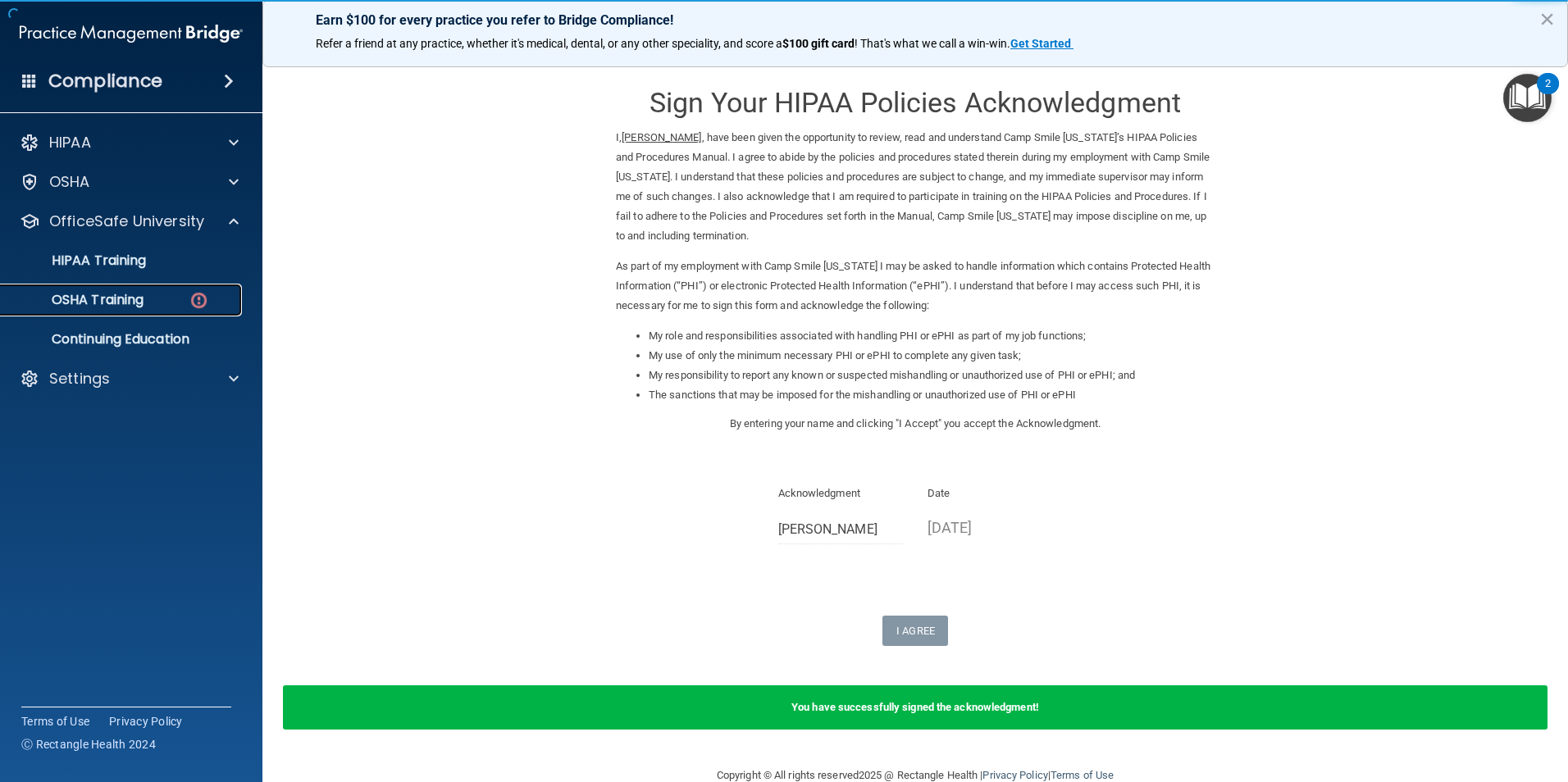
click at [131, 295] on p "OSHA Training" at bounding box center [77, 300] width 133 height 17
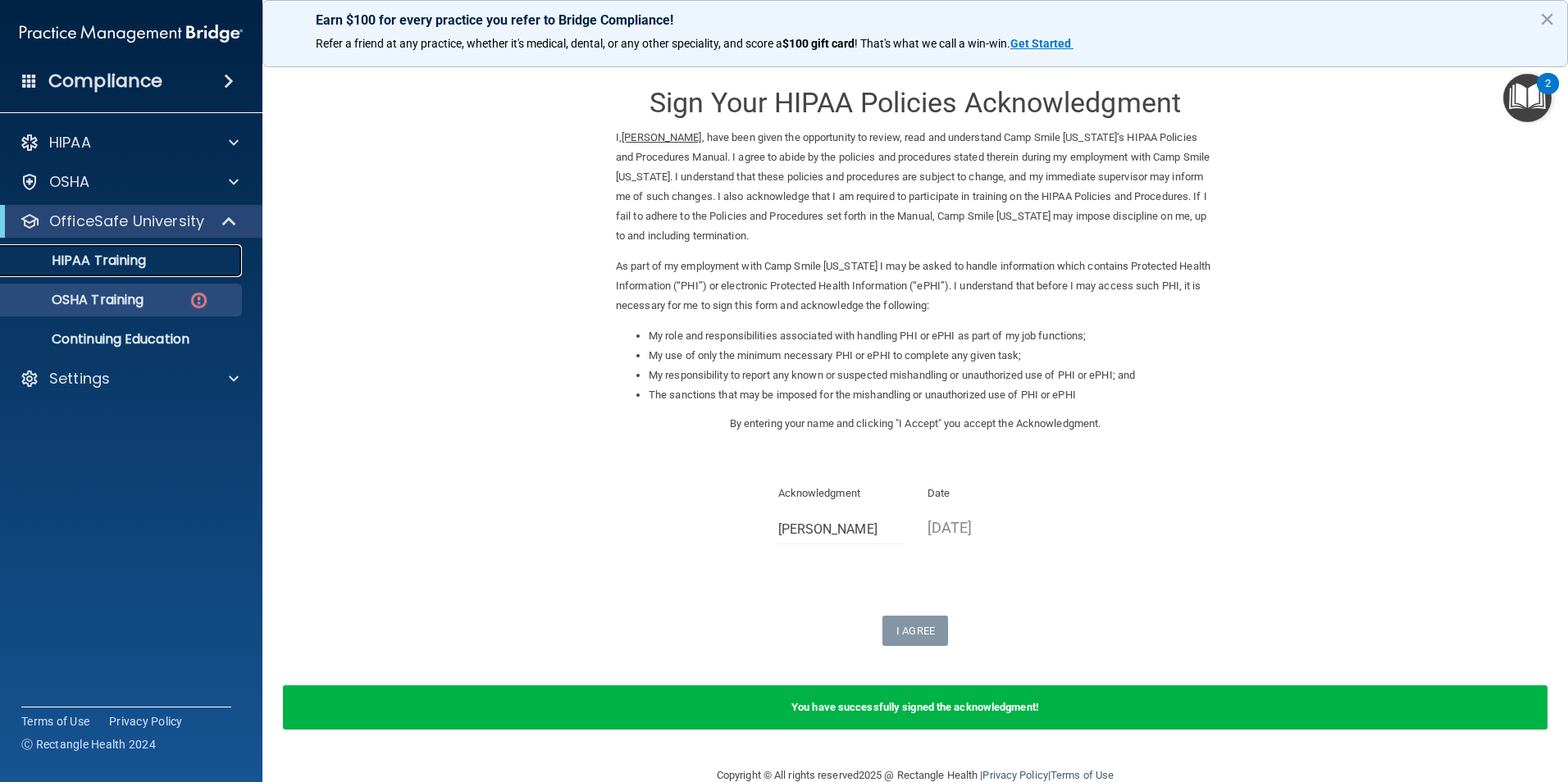
click at [126, 259] on p "HIPAA Training" at bounding box center [78, 261] width 135 height 17
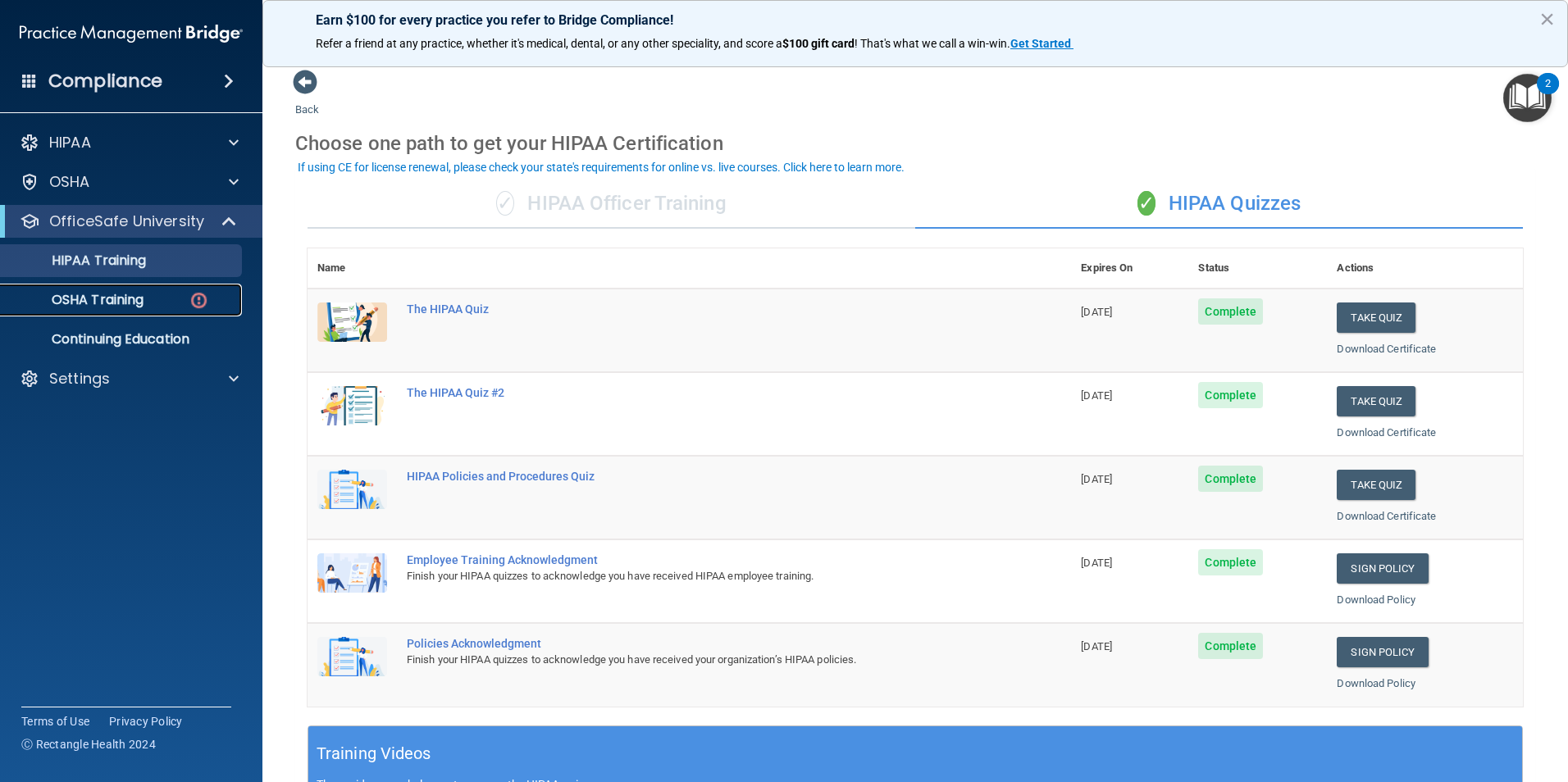
click at [157, 307] on div "OSHA Training" at bounding box center [123, 300] width 224 height 17
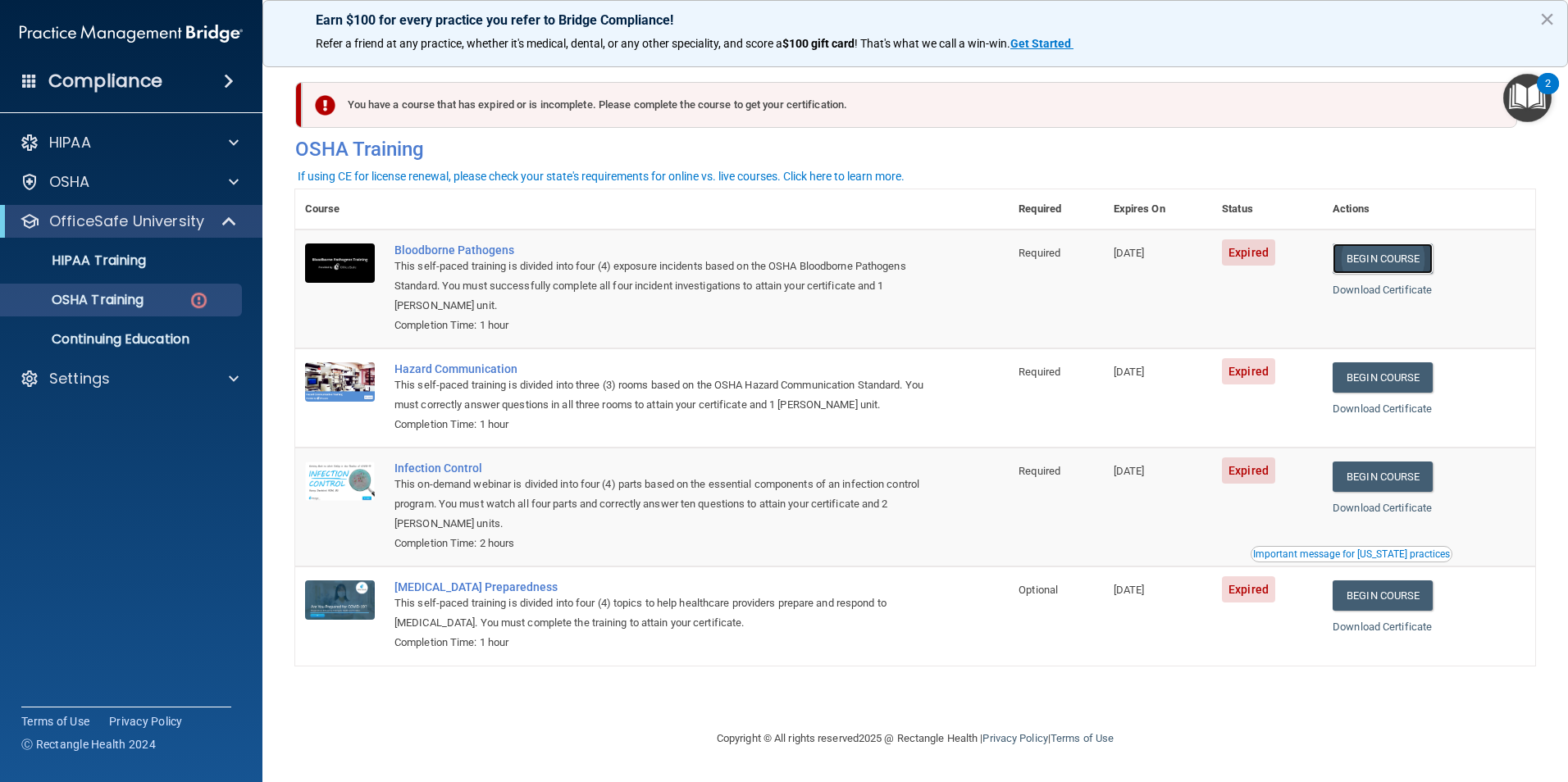
click at [1371, 263] on link "Begin Course" at bounding box center [1383, 258] width 100 height 30
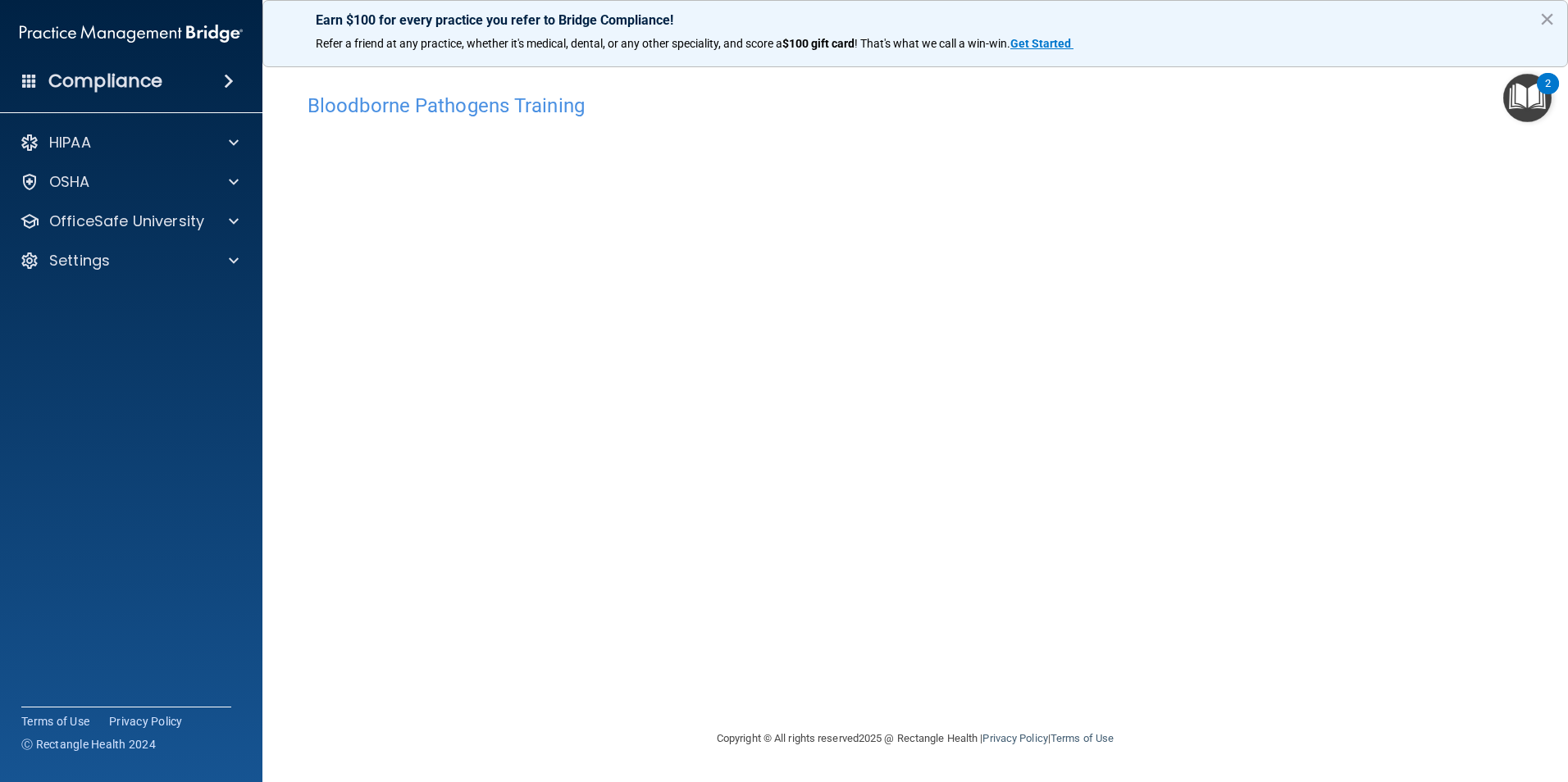
drag, startPoint x: 804, startPoint y: 643, endPoint x: 813, endPoint y: 638, distance: 10.3
click at [803, 645] on div "Bloodborne Pathogens Training This course doesn’t expire until 09/05/2025. Are …" at bounding box center [915, 407] width 1239 height 644
click at [108, 201] on div "HIPAA Documents and Policies Report an Incident Business Associates Emergency P…" at bounding box center [132, 205] width 264 height 170
click at [124, 182] on div "OSHA" at bounding box center [109, 182] width 204 height 20
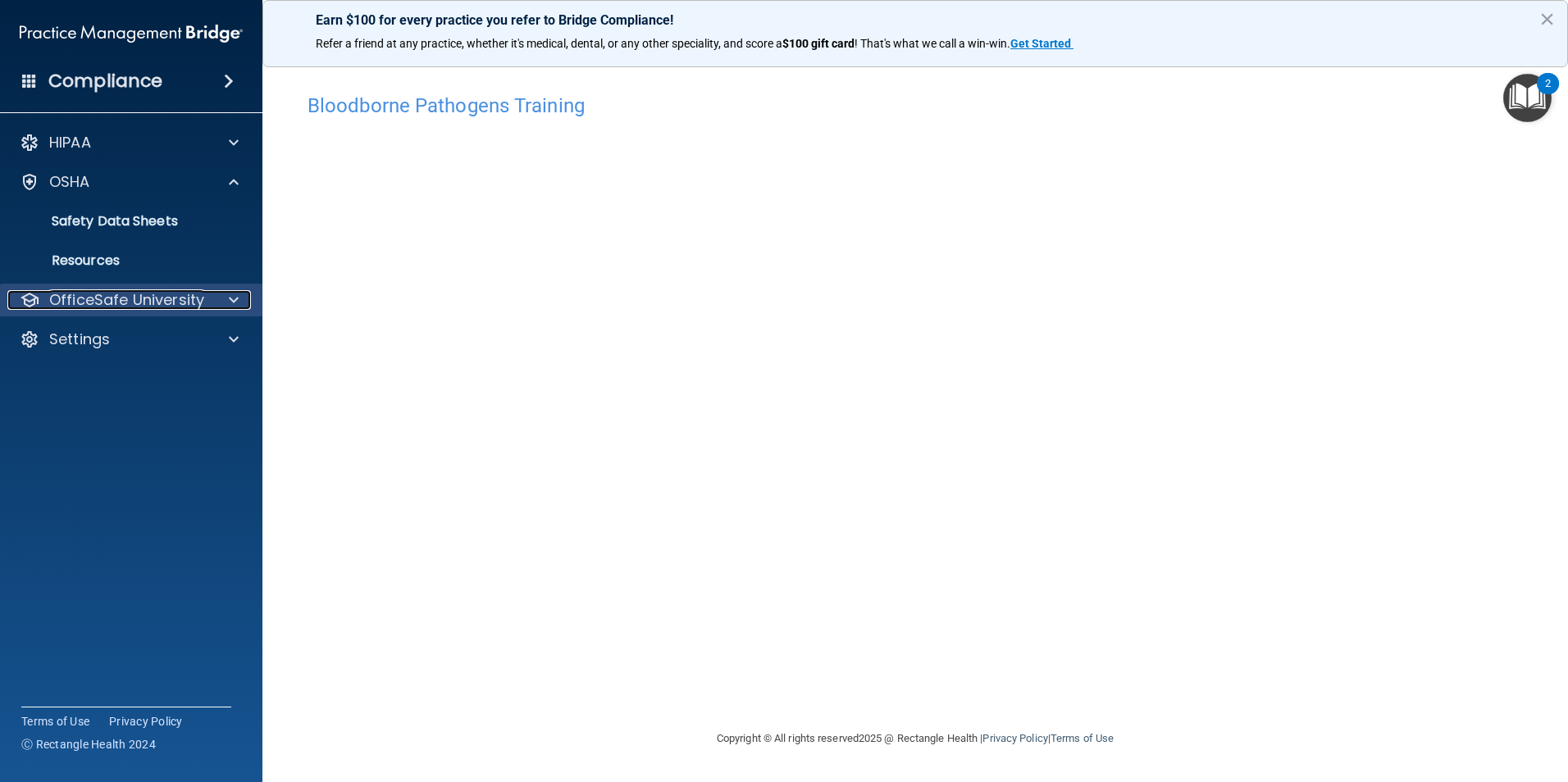
click at [141, 308] on p "OfficeSafe University" at bounding box center [127, 300] width 155 height 20
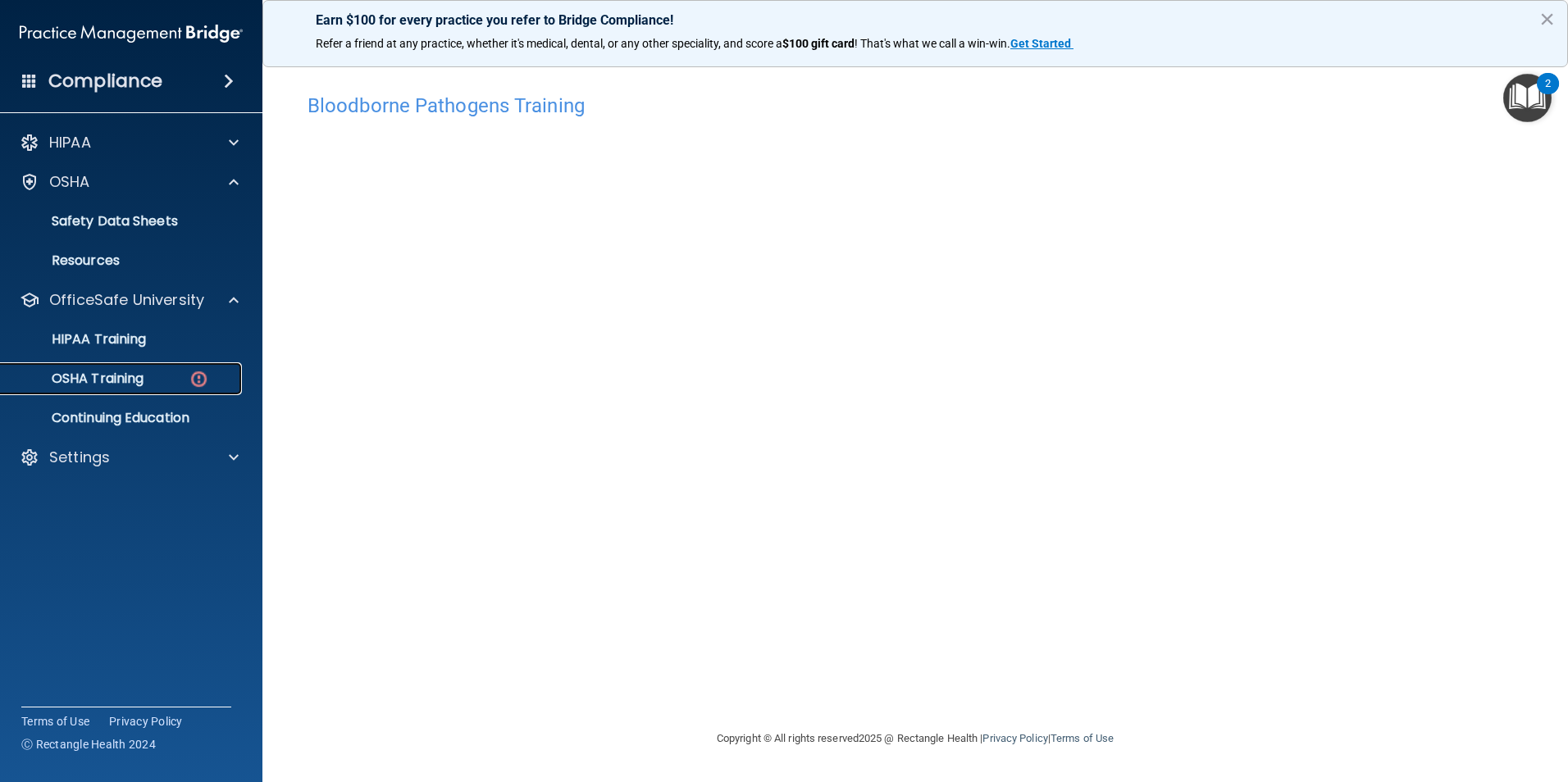
click at [124, 380] on p "OSHA Training" at bounding box center [77, 378] width 133 height 17
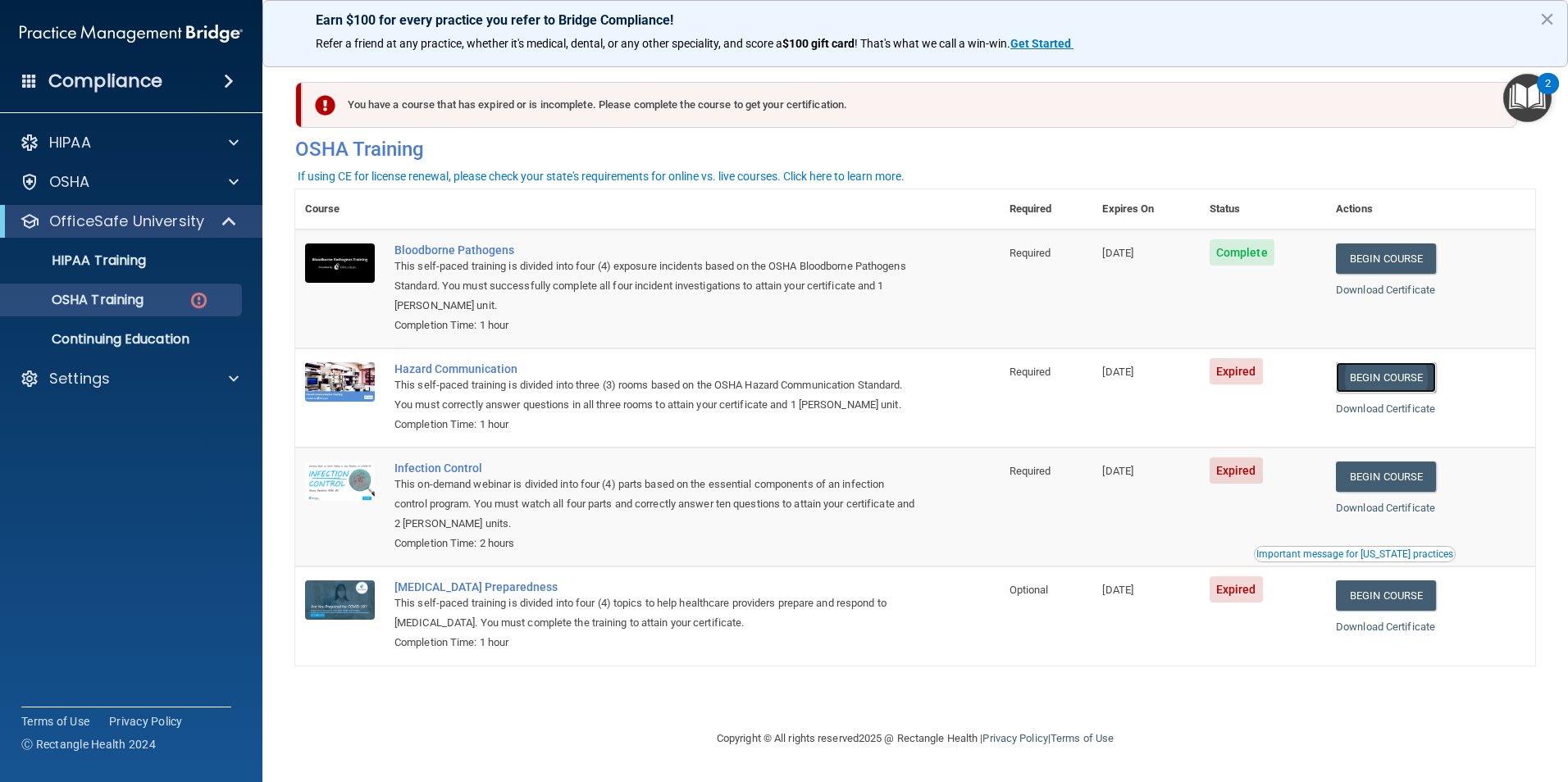
click at [1362, 371] on link "Begin Course" at bounding box center [1385, 378] width 100 height 30
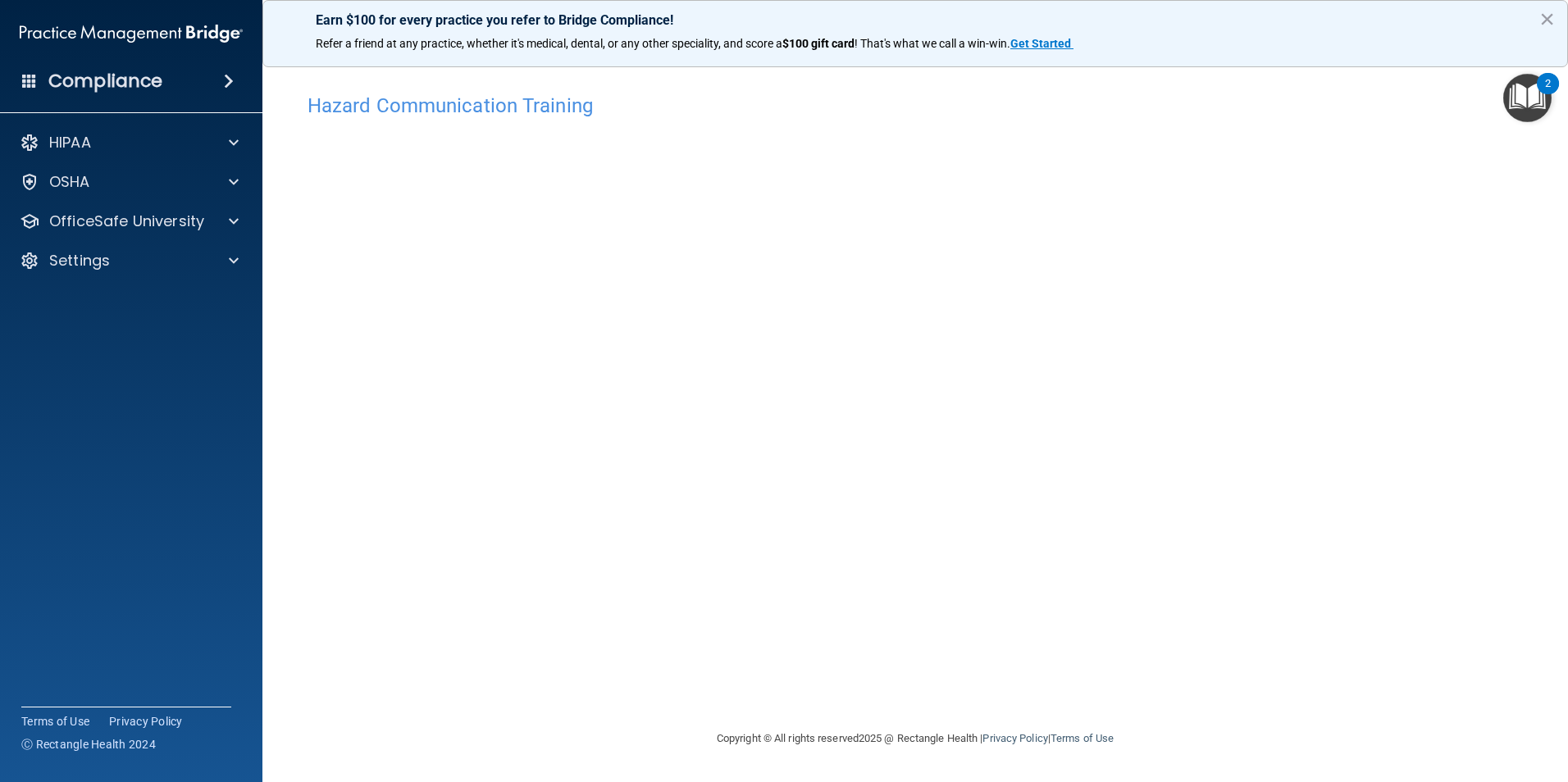
click at [1234, 244] on div "Hazard Communication Training This course doesn’t expire until 09/05/2025. Are …" at bounding box center [915, 407] width 1239 height 644
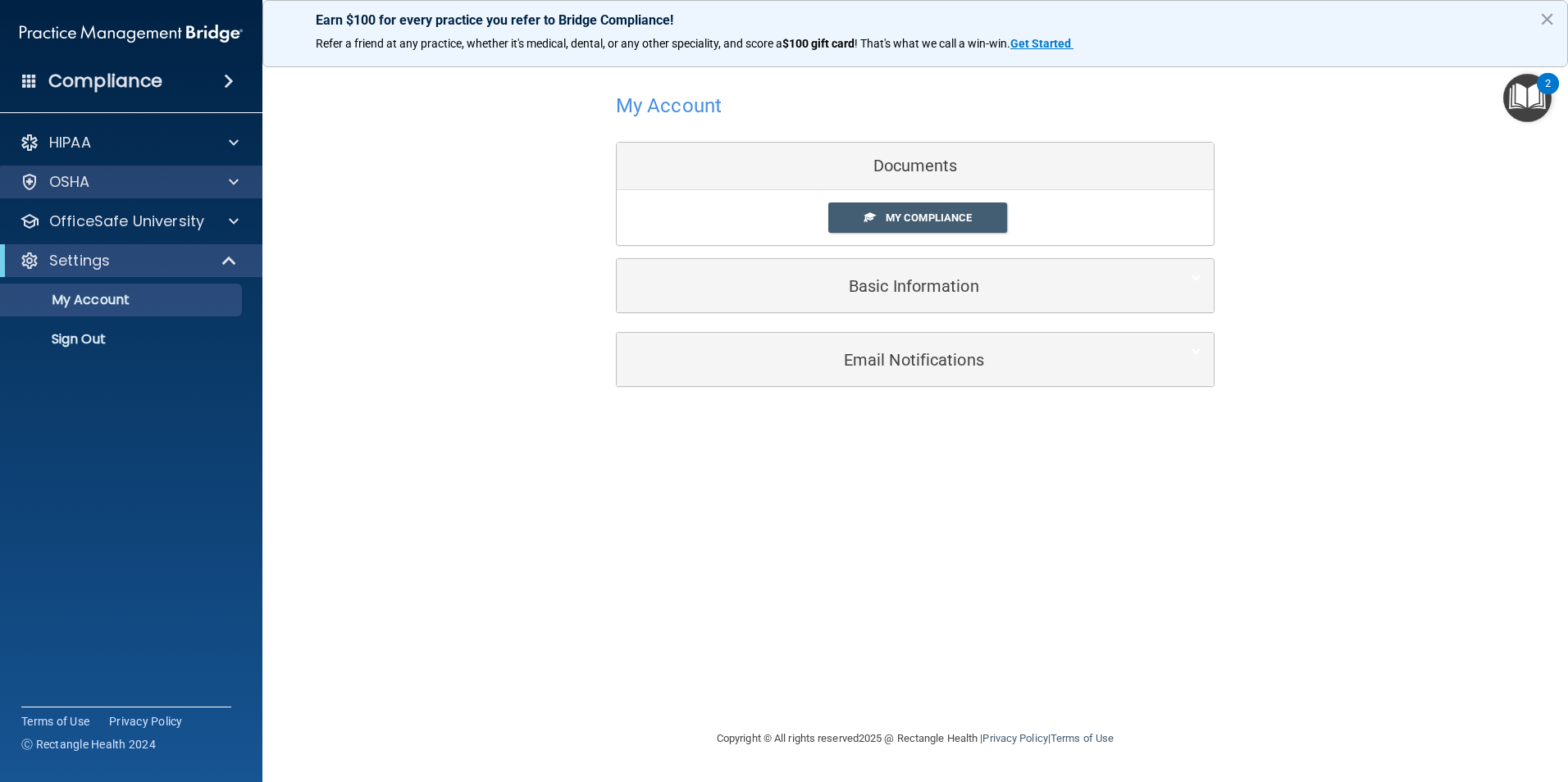
click at [133, 196] on div "OSHA" at bounding box center [132, 182] width 264 height 33
click at [234, 172] on span at bounding box center [234, 182] width 10 height 20
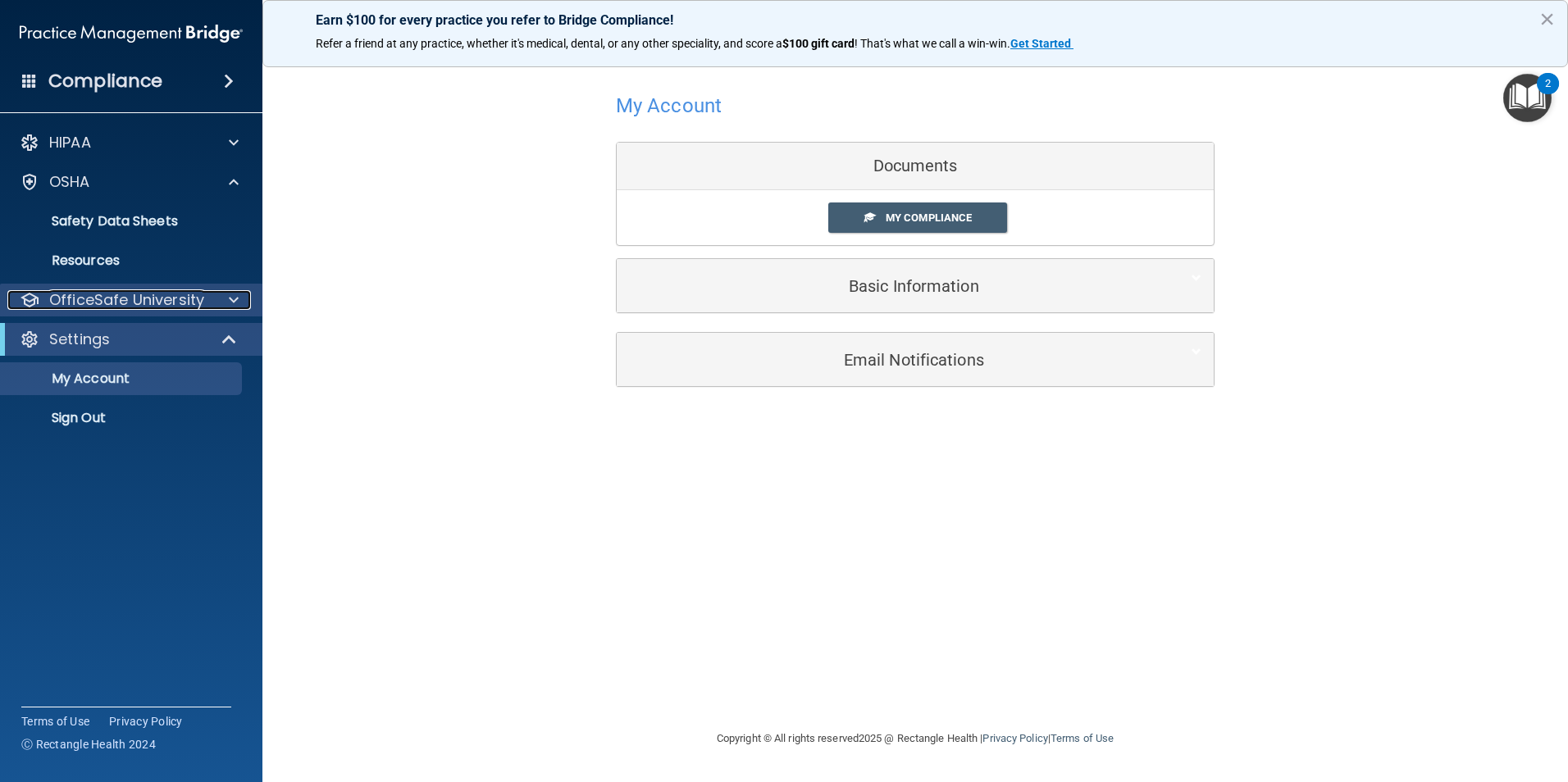
click at [168, 298] on p "OfficeSafe University" at bounding box center [127, 300] width 155 height 20
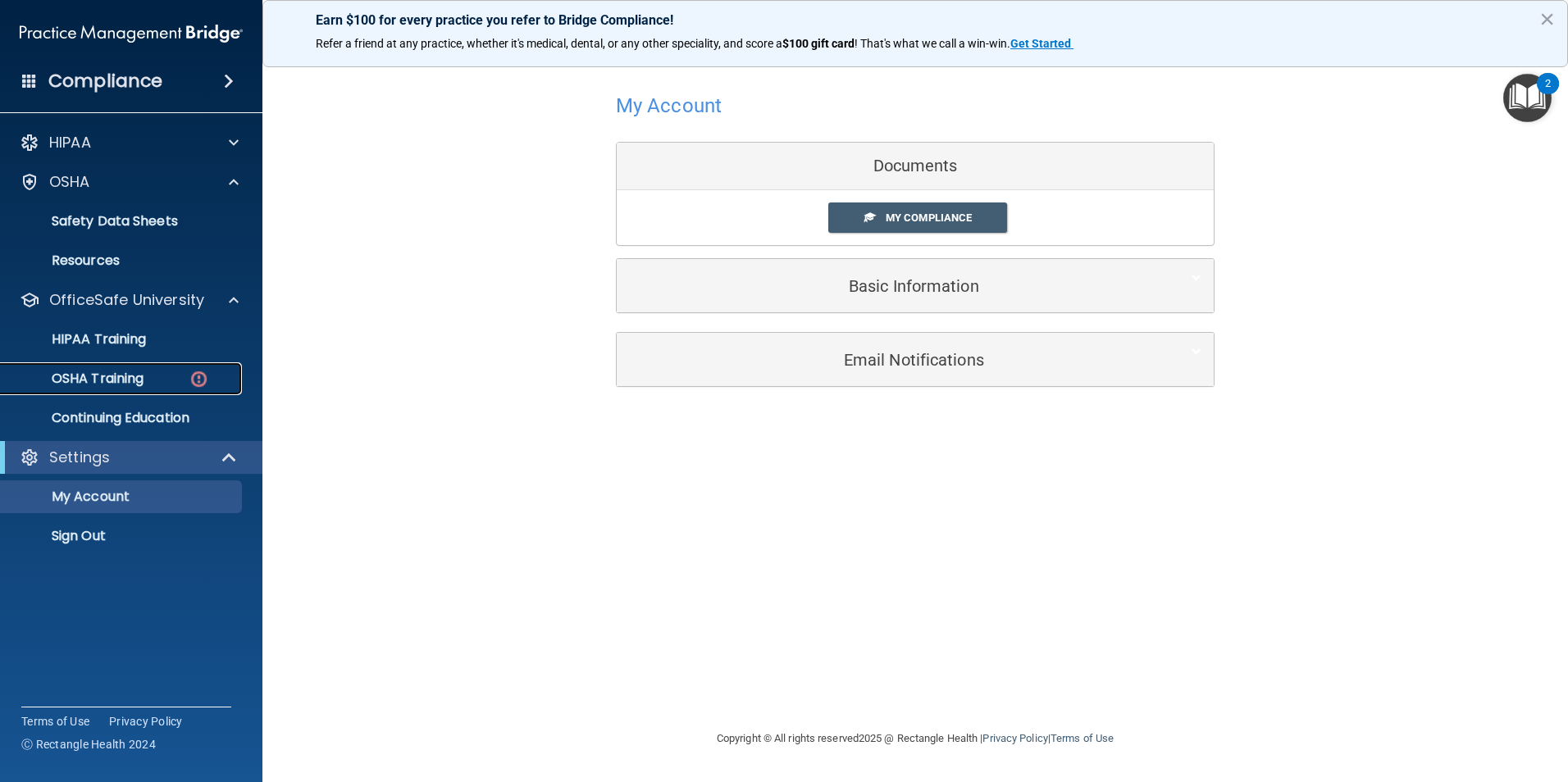
click at [139, 377] on p "OSHA Training" at bounding box center [77, 378] width 133 height 17
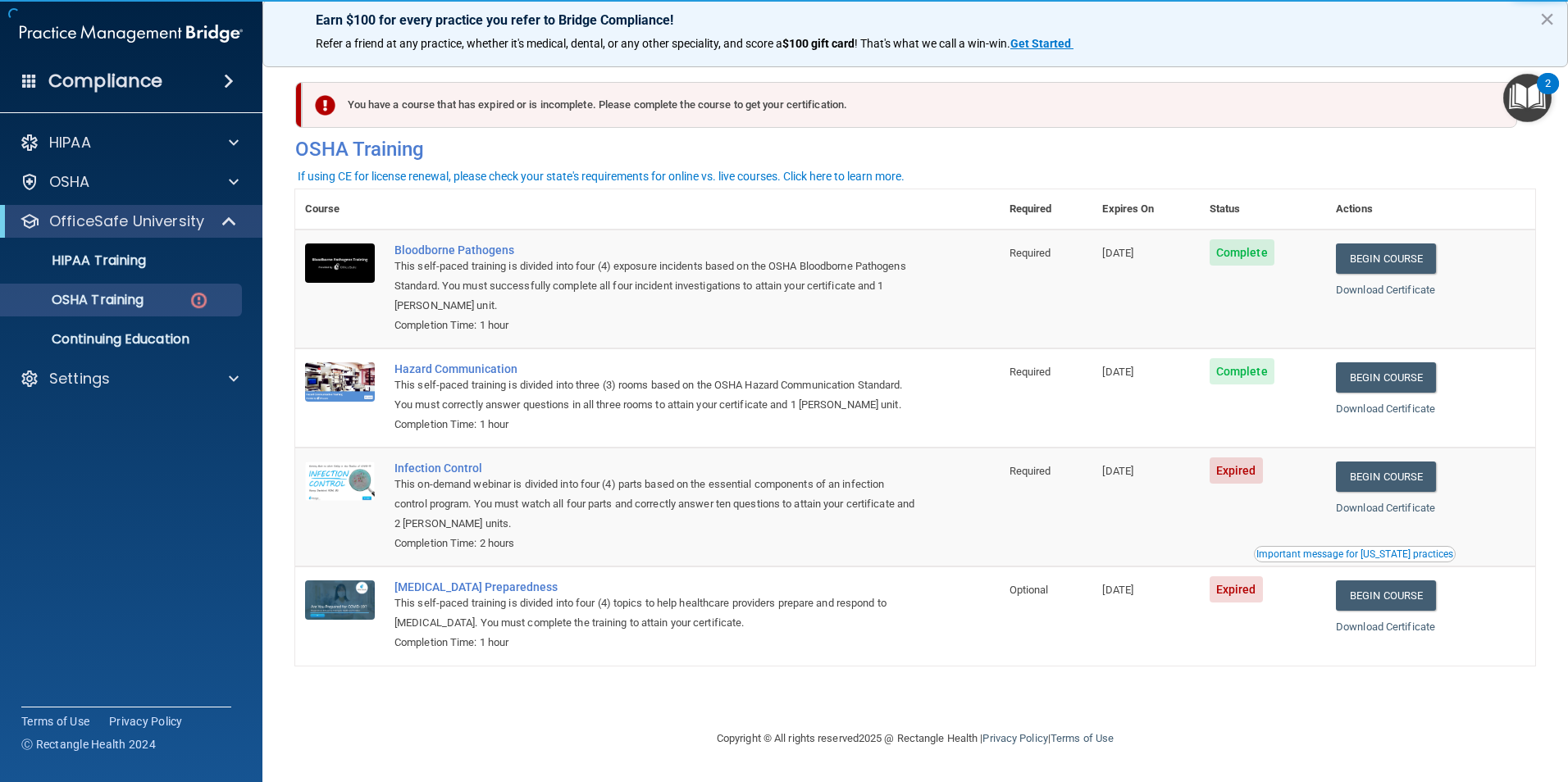
click at [1298, 714] on main "You have a course that has expired or is incomplete. Please complete the course…" at bounding box center [915, 417] width 1305 height 729
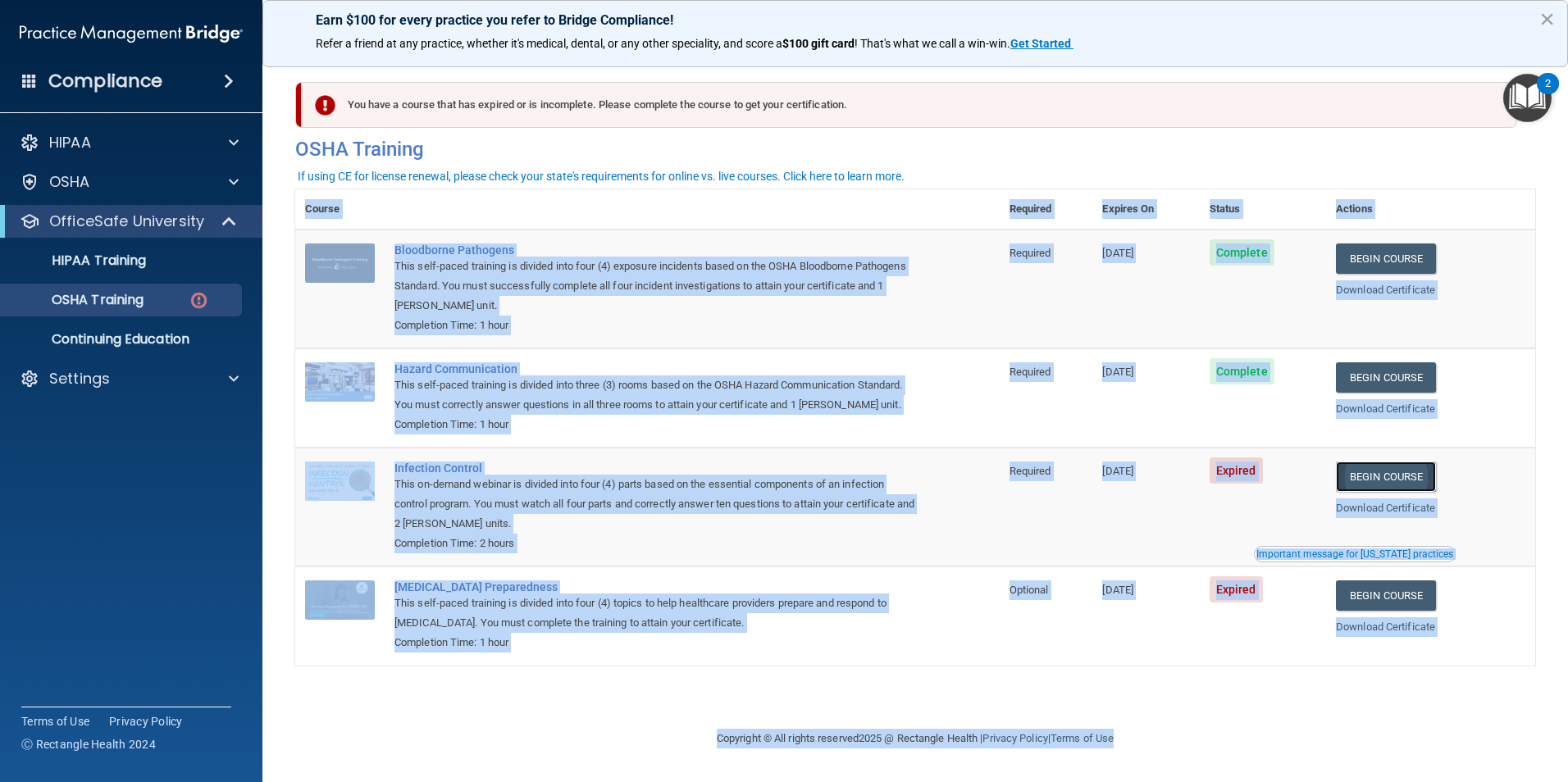
drag, startPoint x: 1298, startPoint y: 714, endPoint x: 1368, endPoint y: 473, distance: 251.0
click at [1368, 473] on link "Begin Course" at bounding box center [1385, 476] width 100 height 30
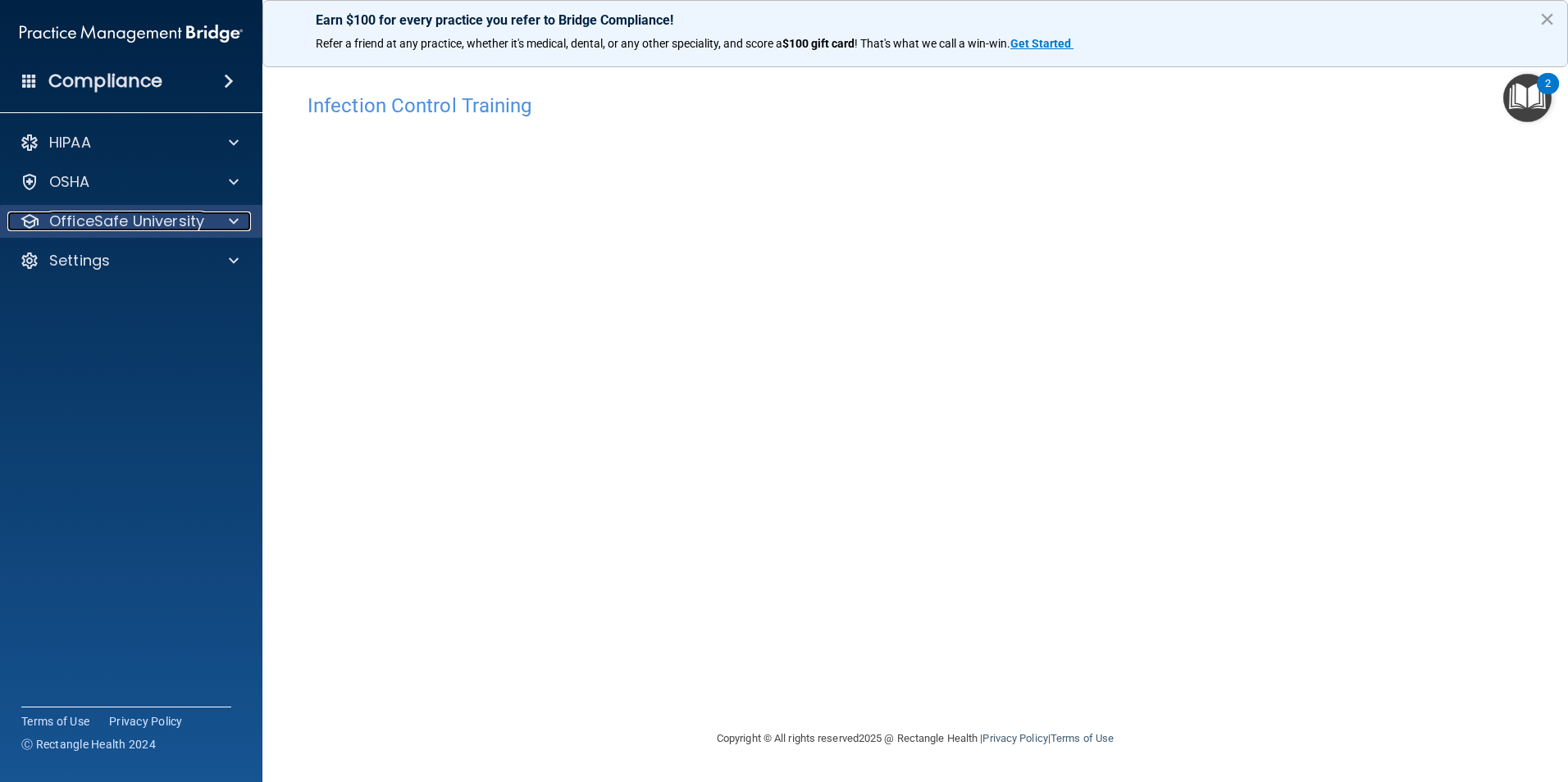
click at [144, 222] on p "OfficeSafe University" at bounding box center [127, 222] width 155 height 20
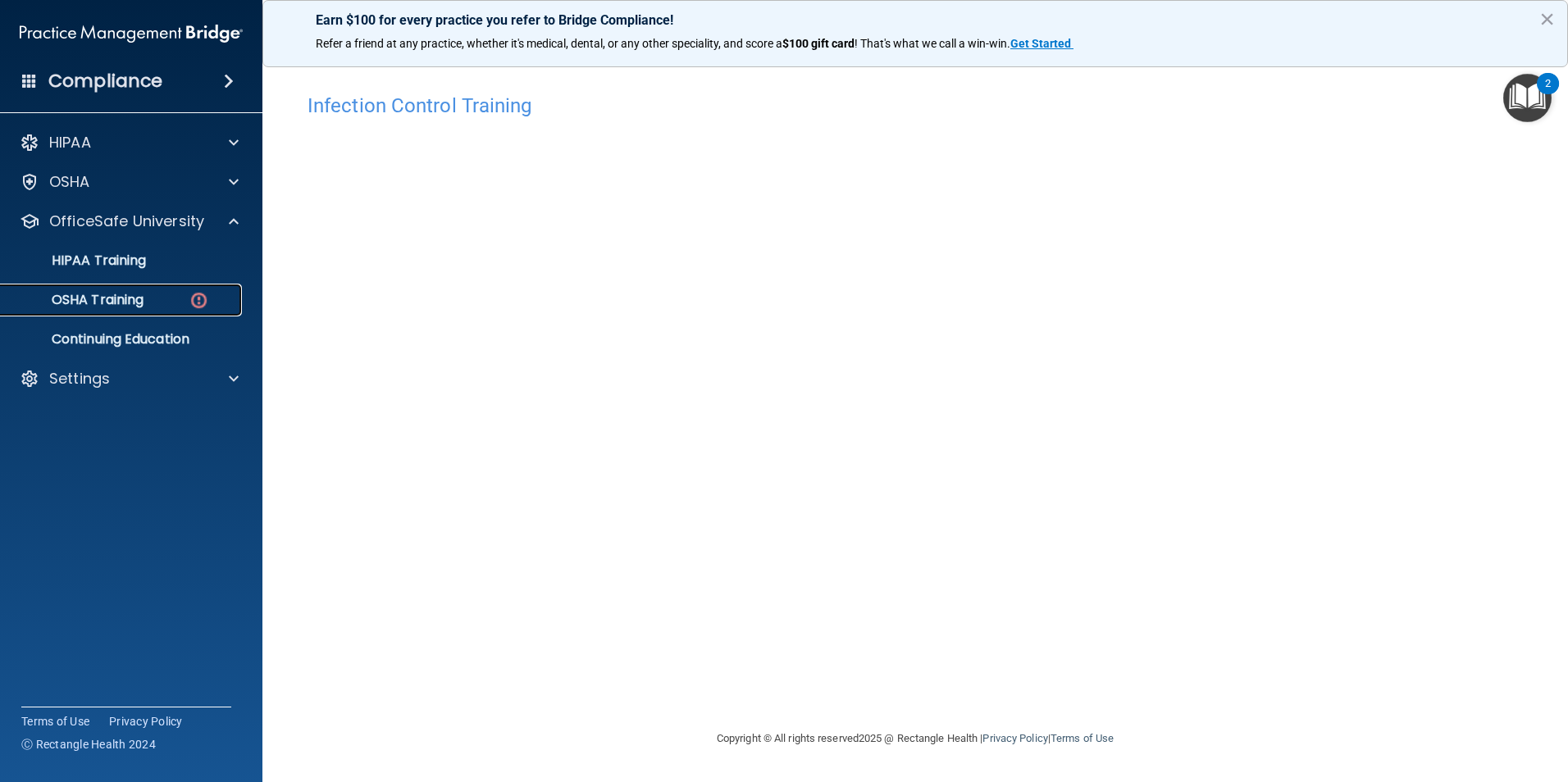
click at [158, 295] on div "OSHA Training" at bounding box center [123, 300] width 224 height 17
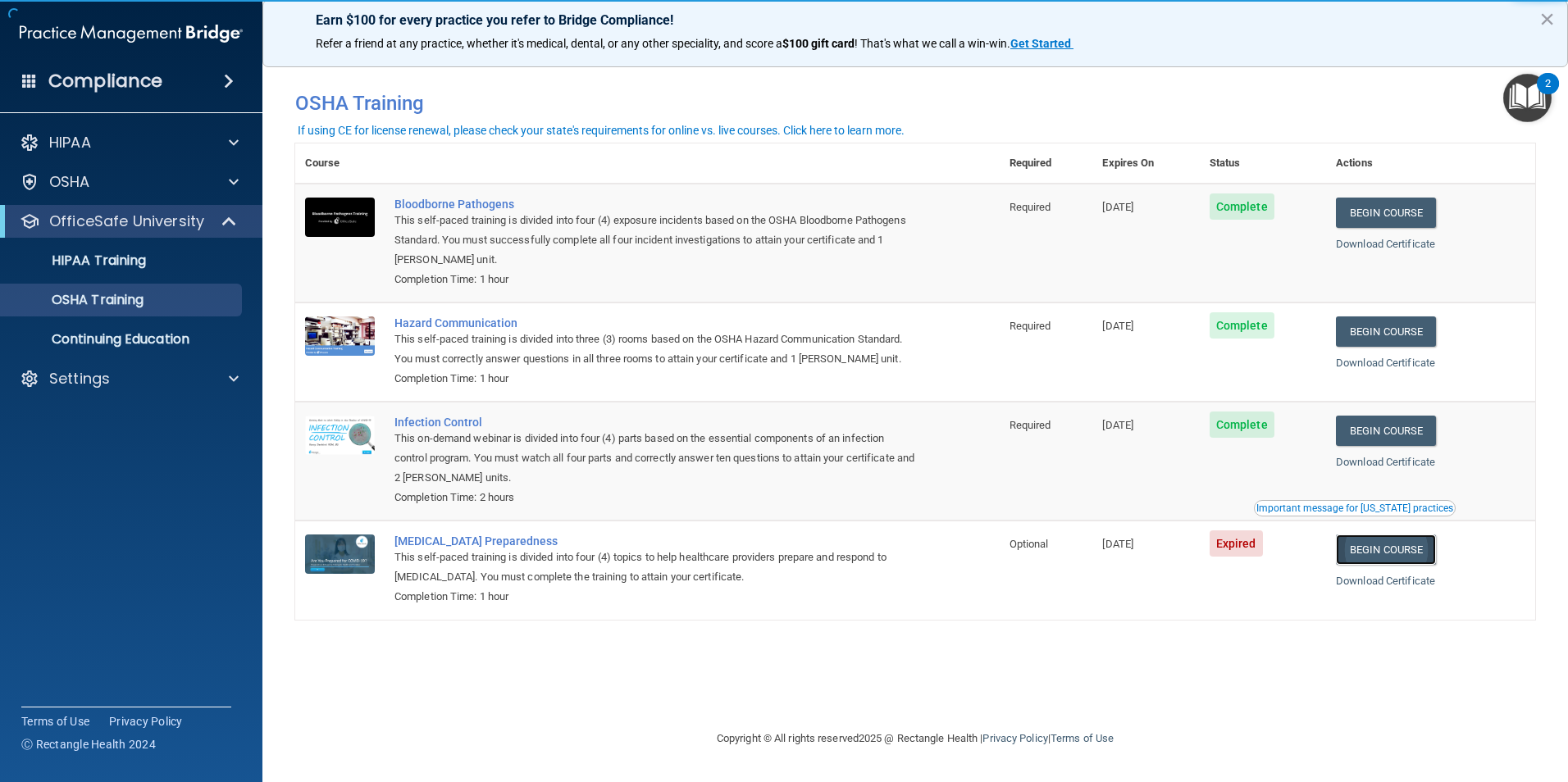
click at [1394, 552] on link "Begin Course" at bounding box center [1385, 549] width 100 height 30
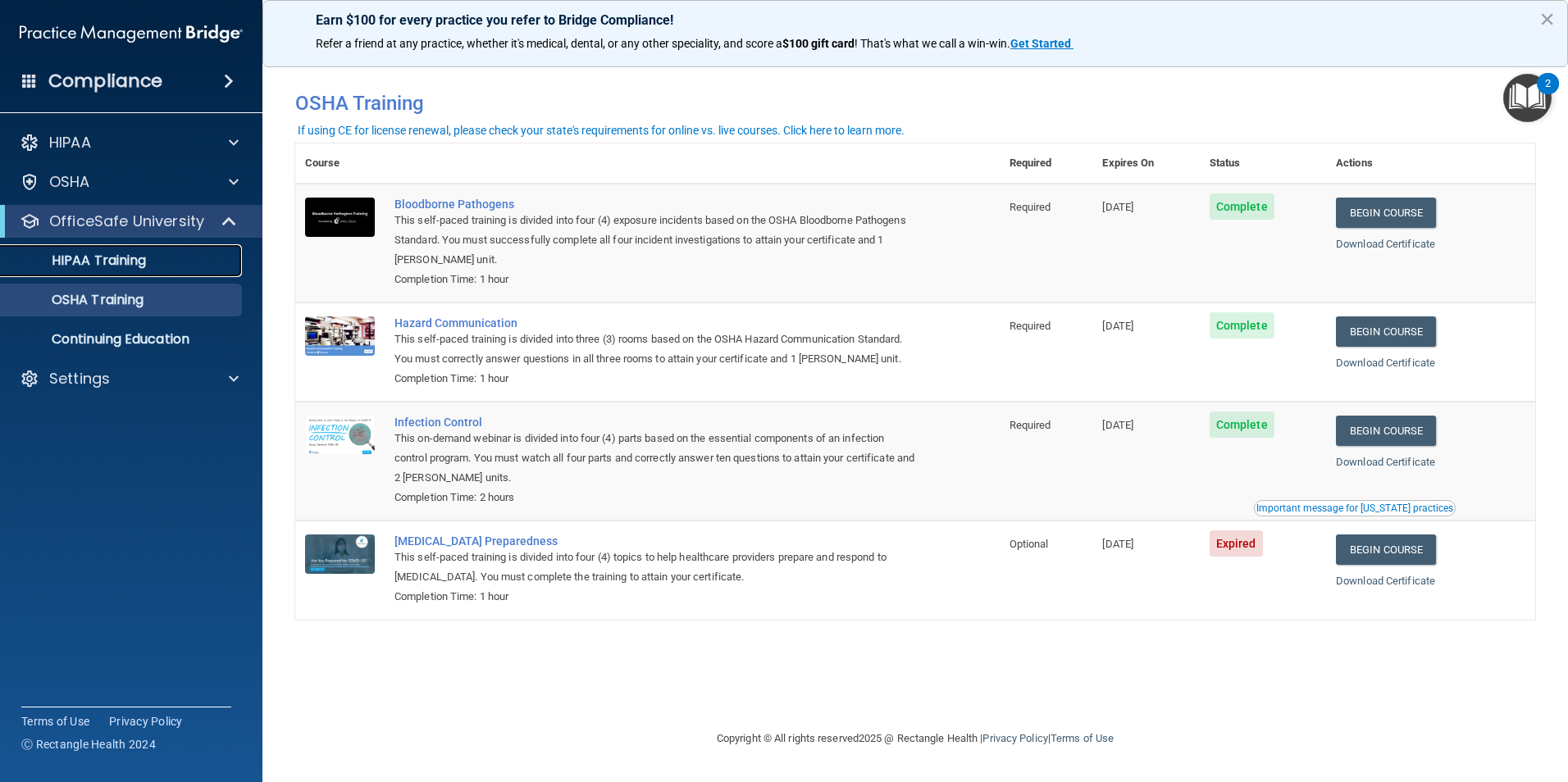
click at [138, 259] on p "HIPAA Training" at bounding box center [78, 261] width 135 height 17
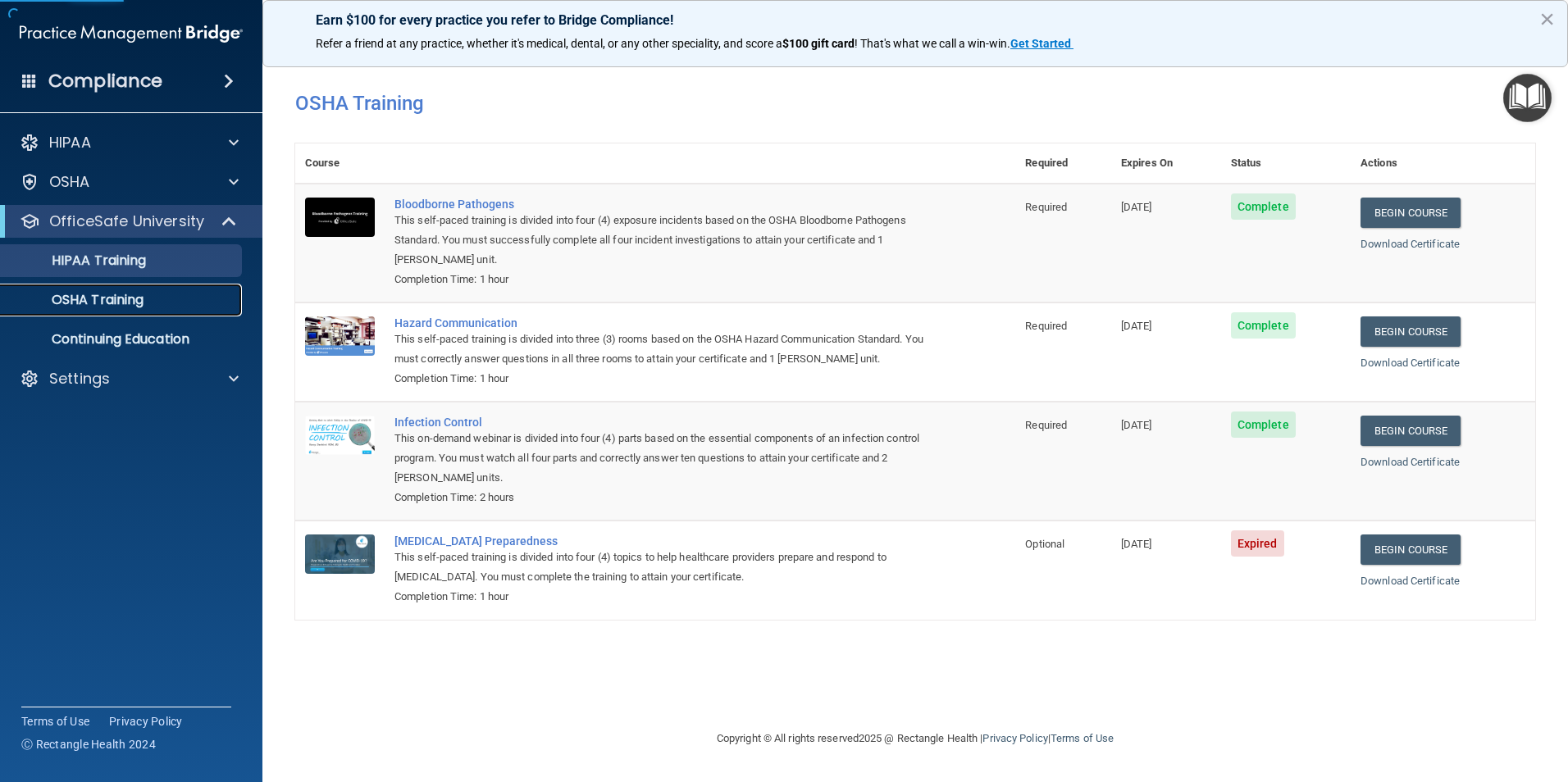
click at [138, 294] on p "OSHA Training" at bounding box center [77, 300] width 133 height 17
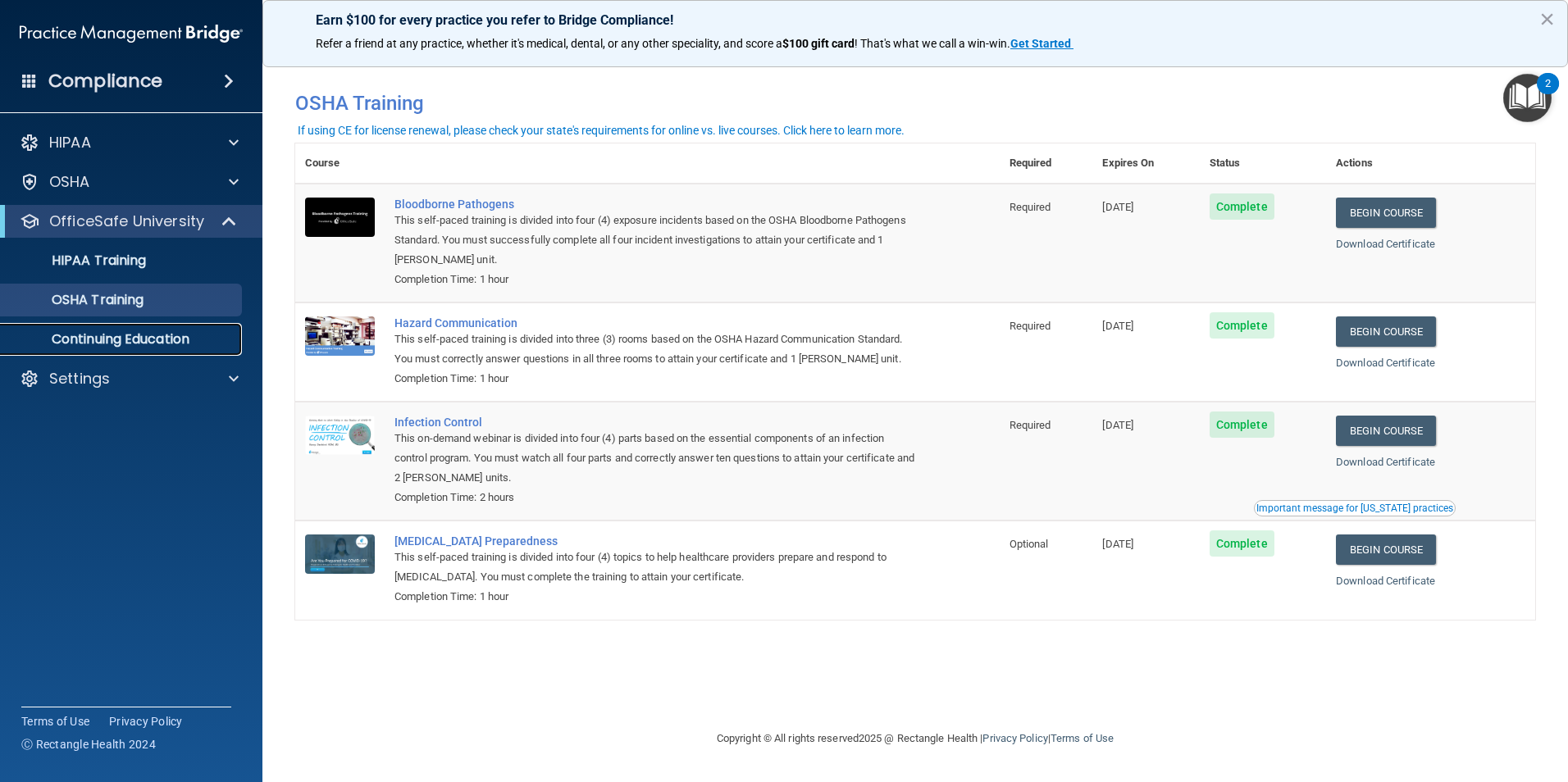
click at [121, 334] on p "Continuing Education" at bounding box center [123, 339] width 224 height 17
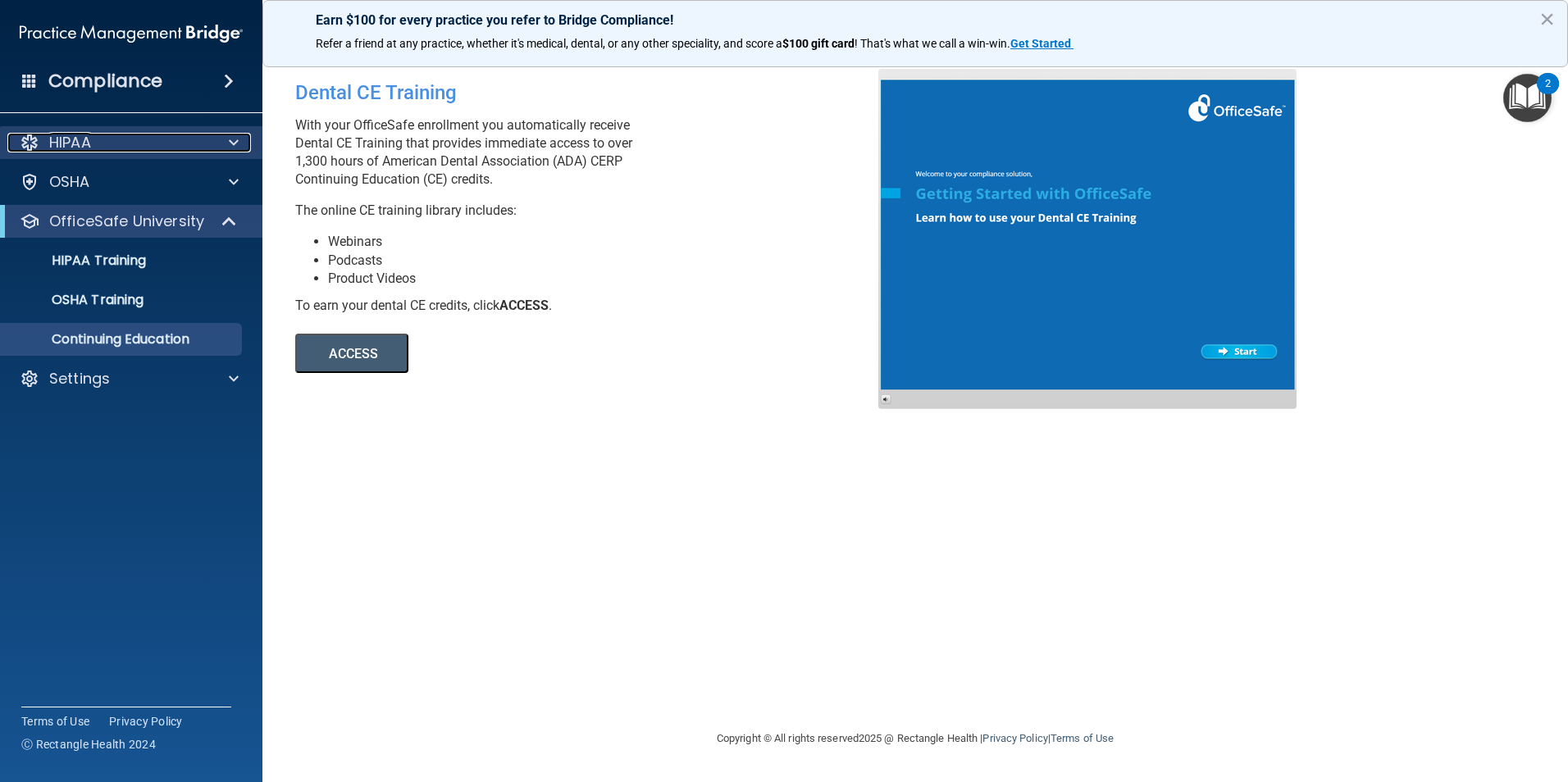
click at [138, 148] on div "HIPAA" at bounding box center [109, 143] width 204 height 20
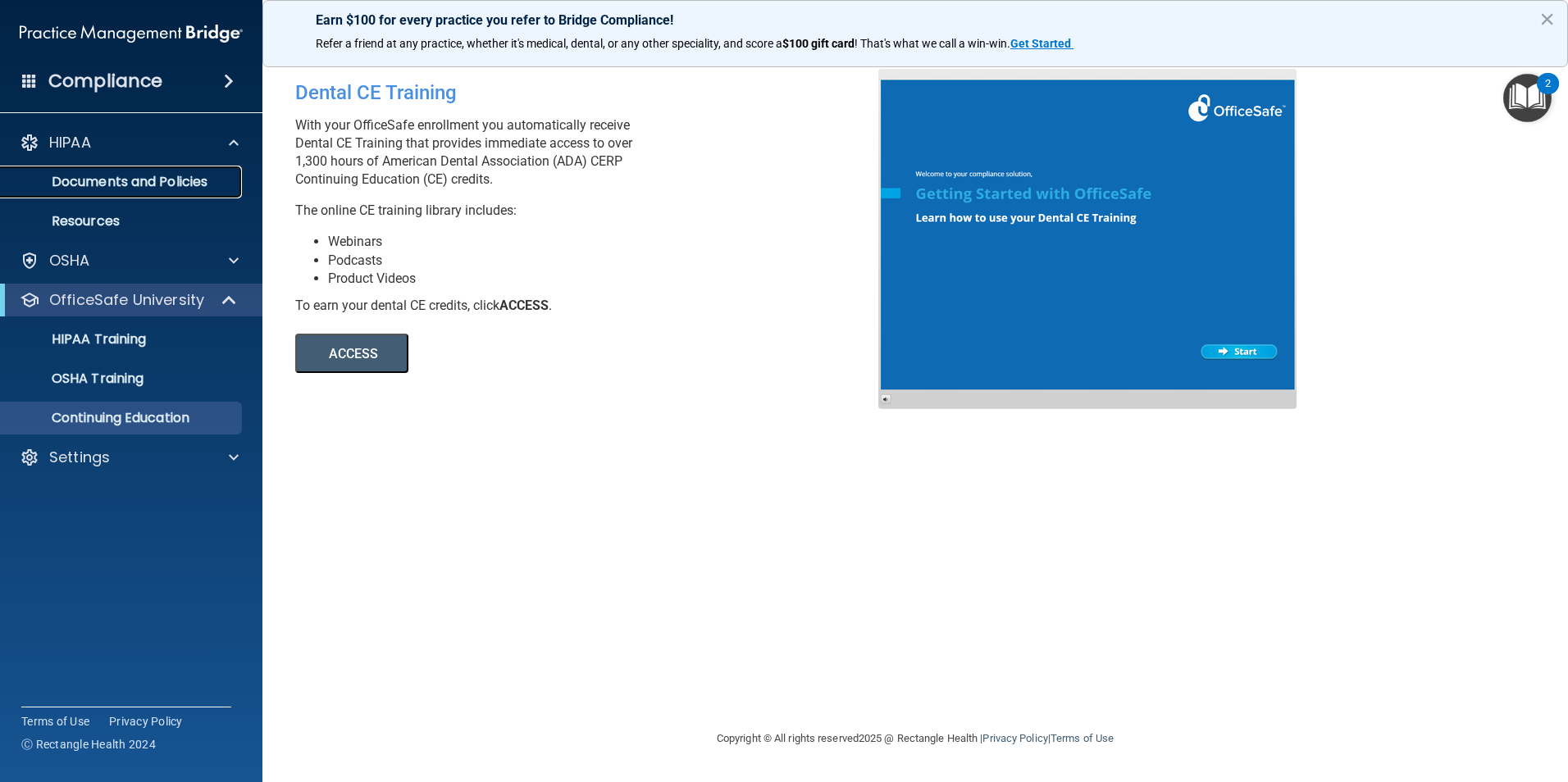
click at [146, 180] on p "Documents and Policies" at bounding box center [123, 182] width 224 height 17
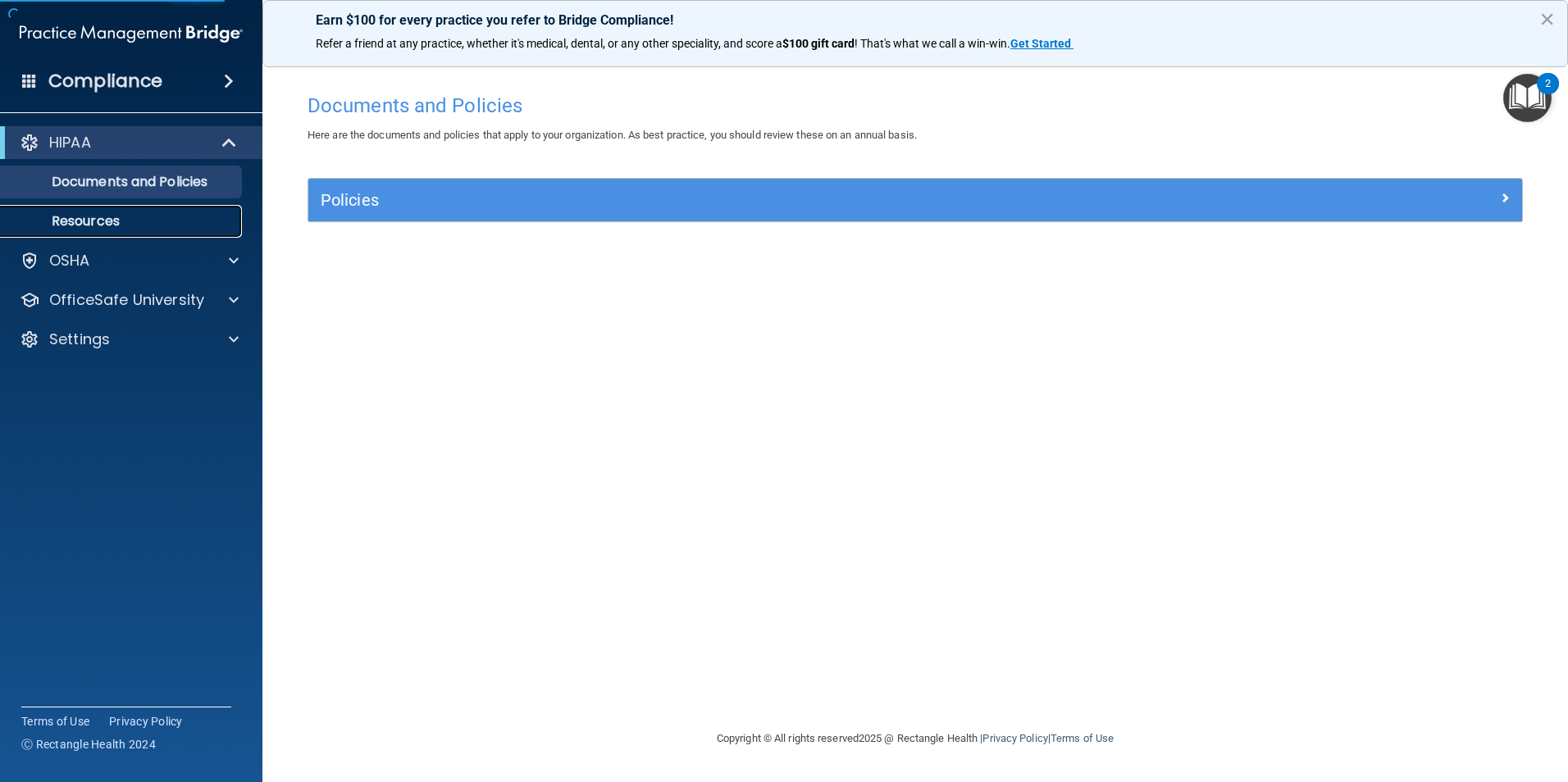
click at [131, 221] on p "Resources" at bounding box center [123, 222] width 224 height 17
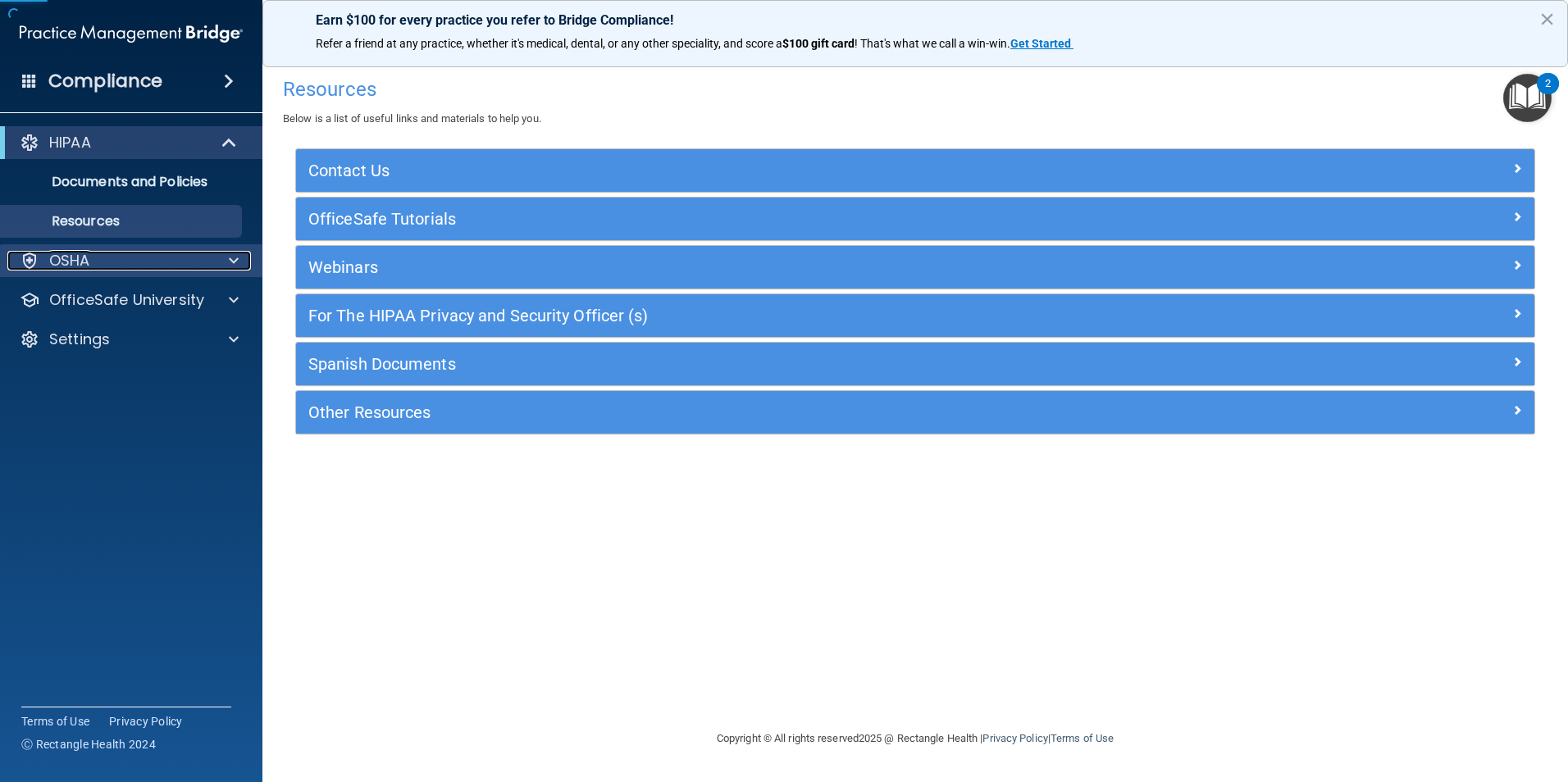
click at [151, 260] on div "OSHA" at bounding box center [109, 261] width 204 height 20
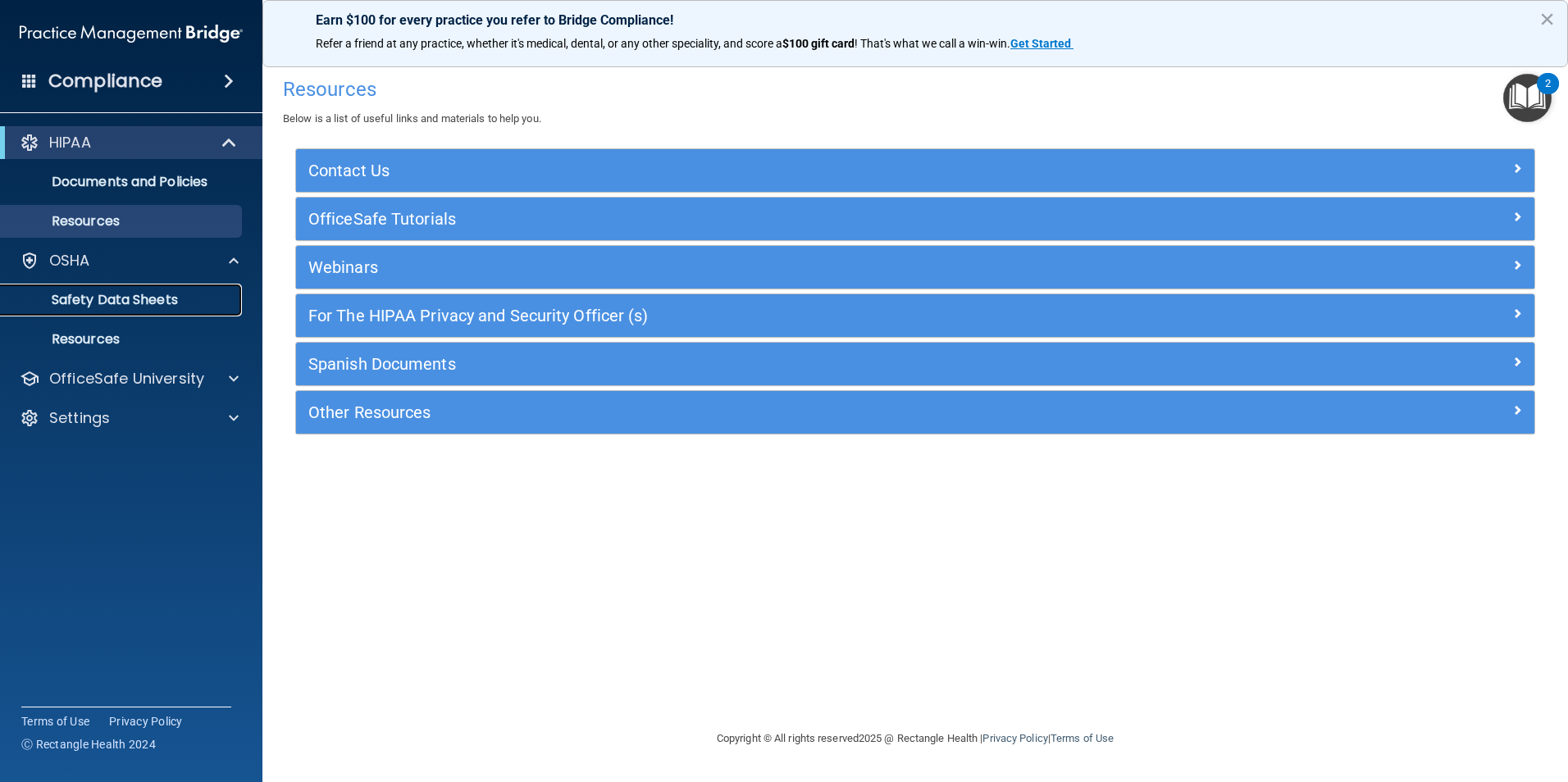
click at [170, 308] on p "Safety Data Sheets" at bounding box center [123, 300] width 224 height 17
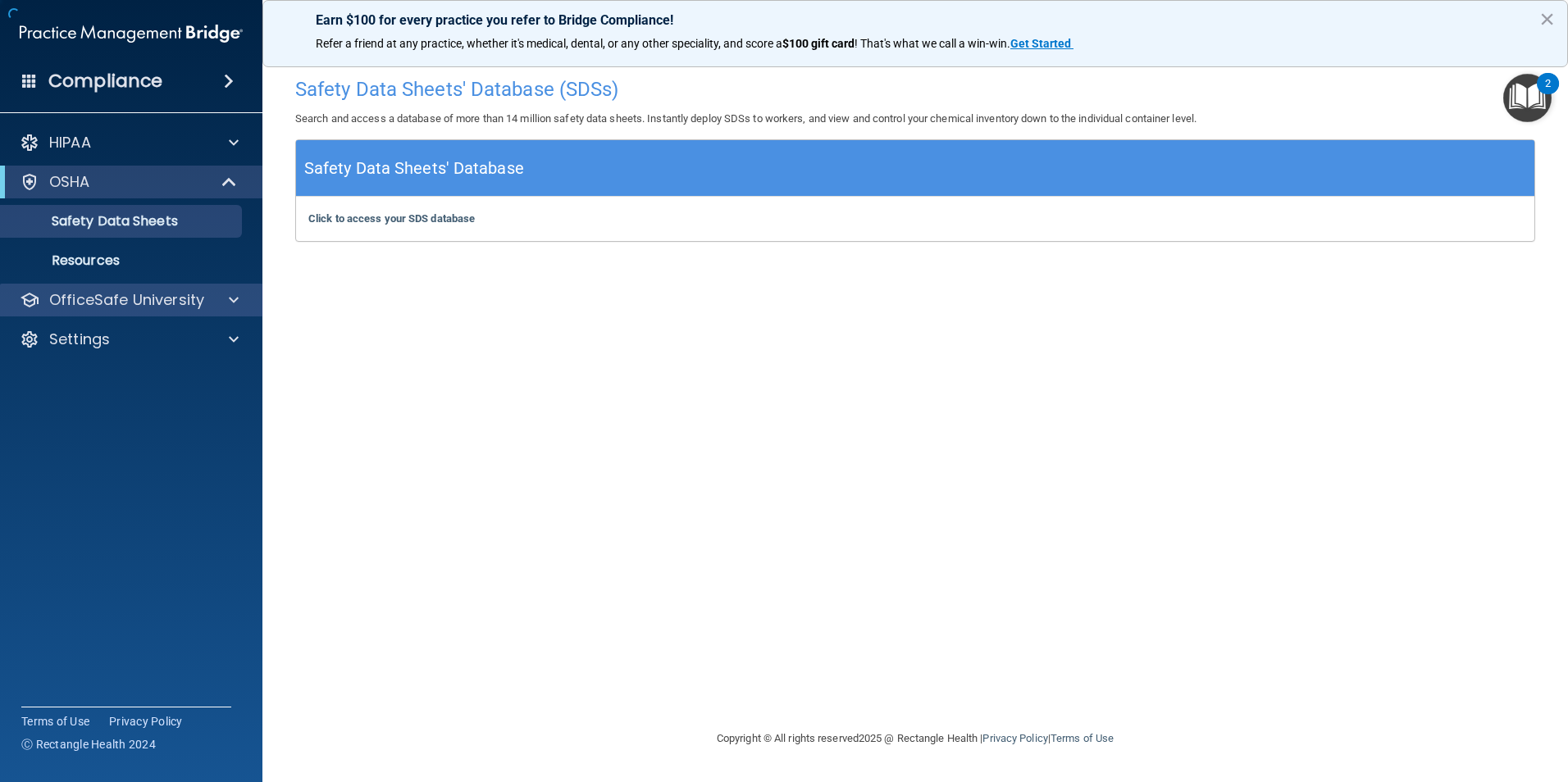
click at [169, 288] on div "OfficeSafe University" at bounding box center [132, 299] width 264 height 33
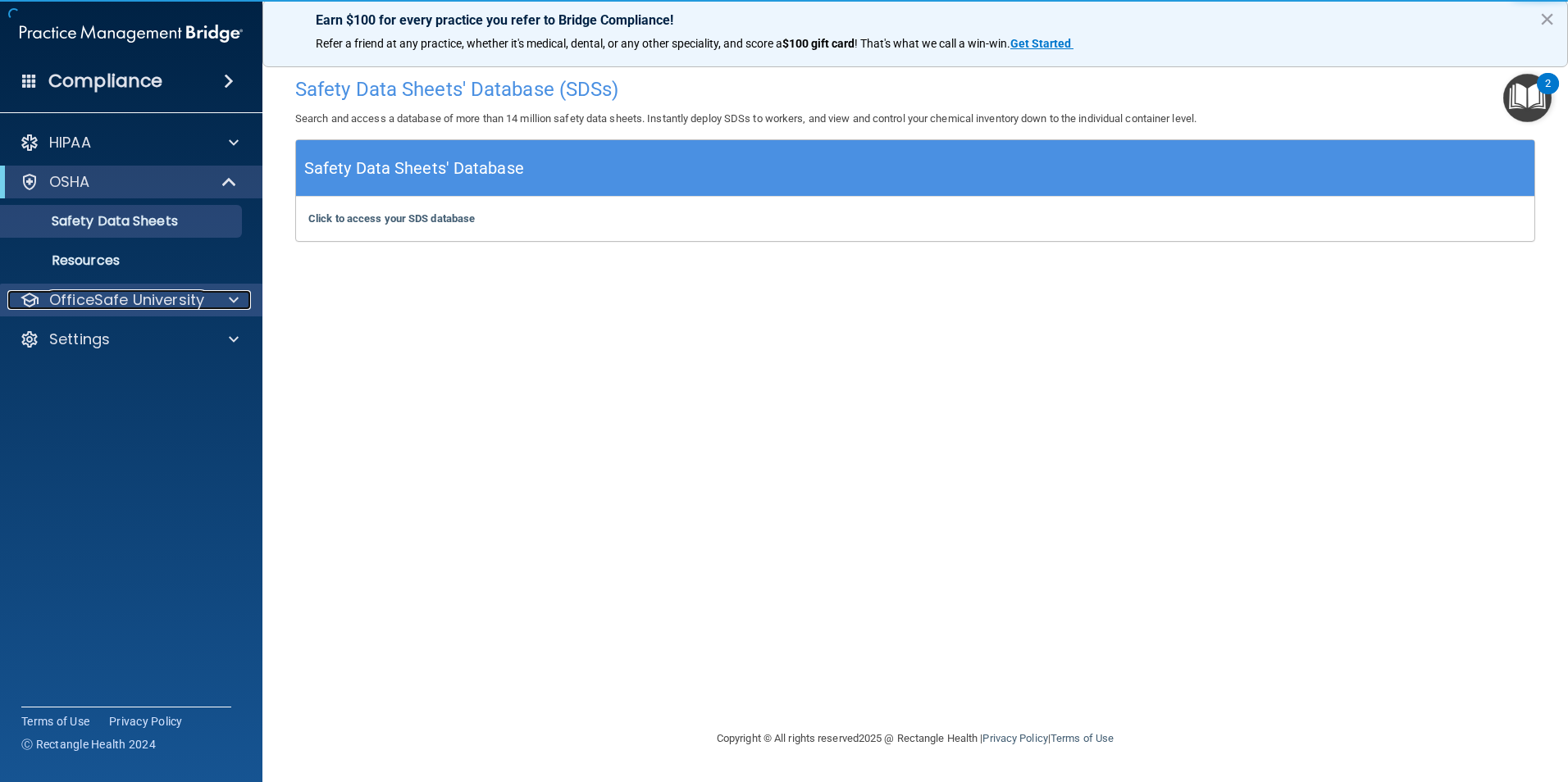
click at [219, 301] on div at bounding box center [231, 300] width 41 height 20
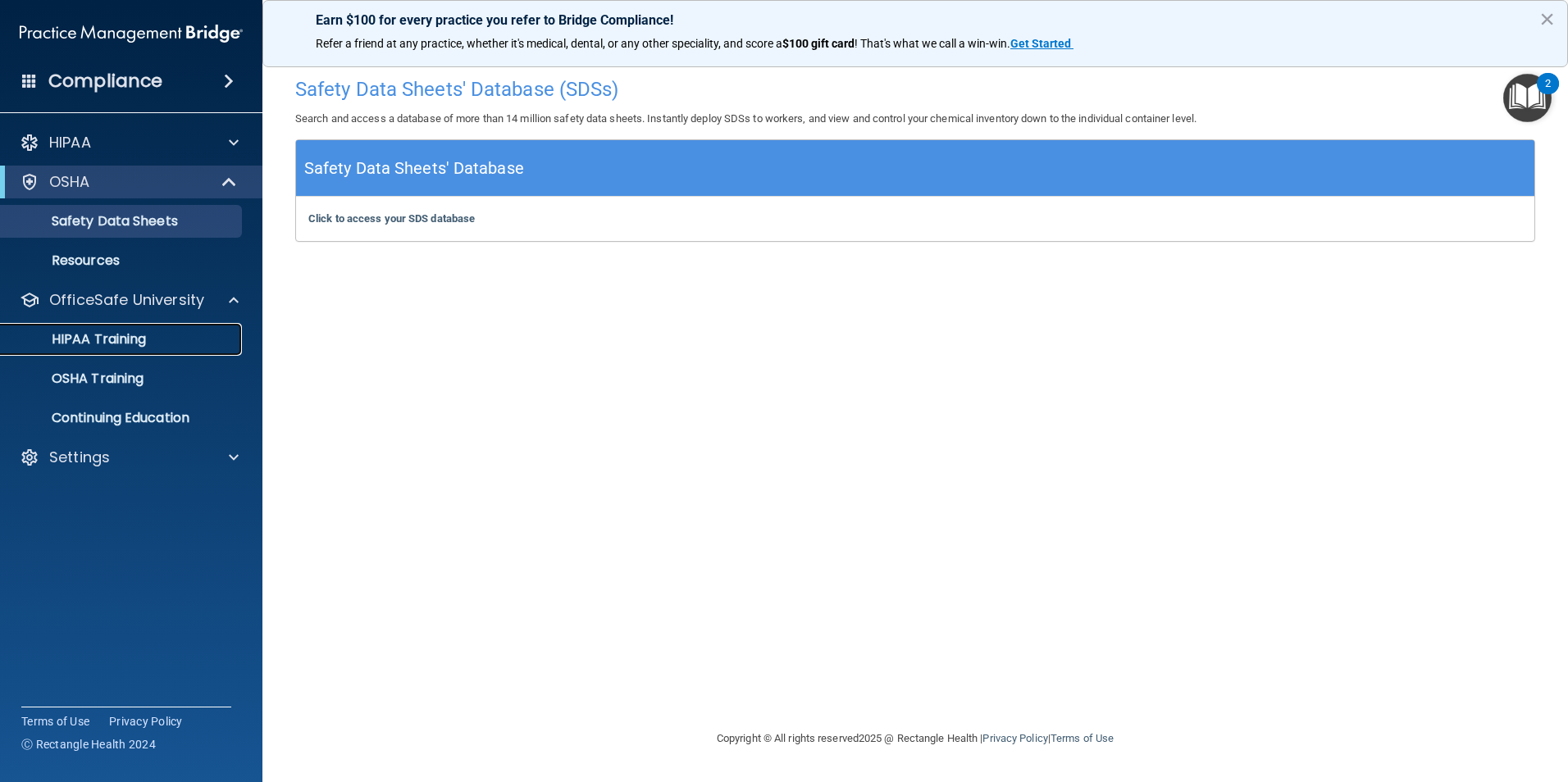
click at [146, 345] on p "HIPAA Training" at bounding box center [78, 339] width 135 height 17
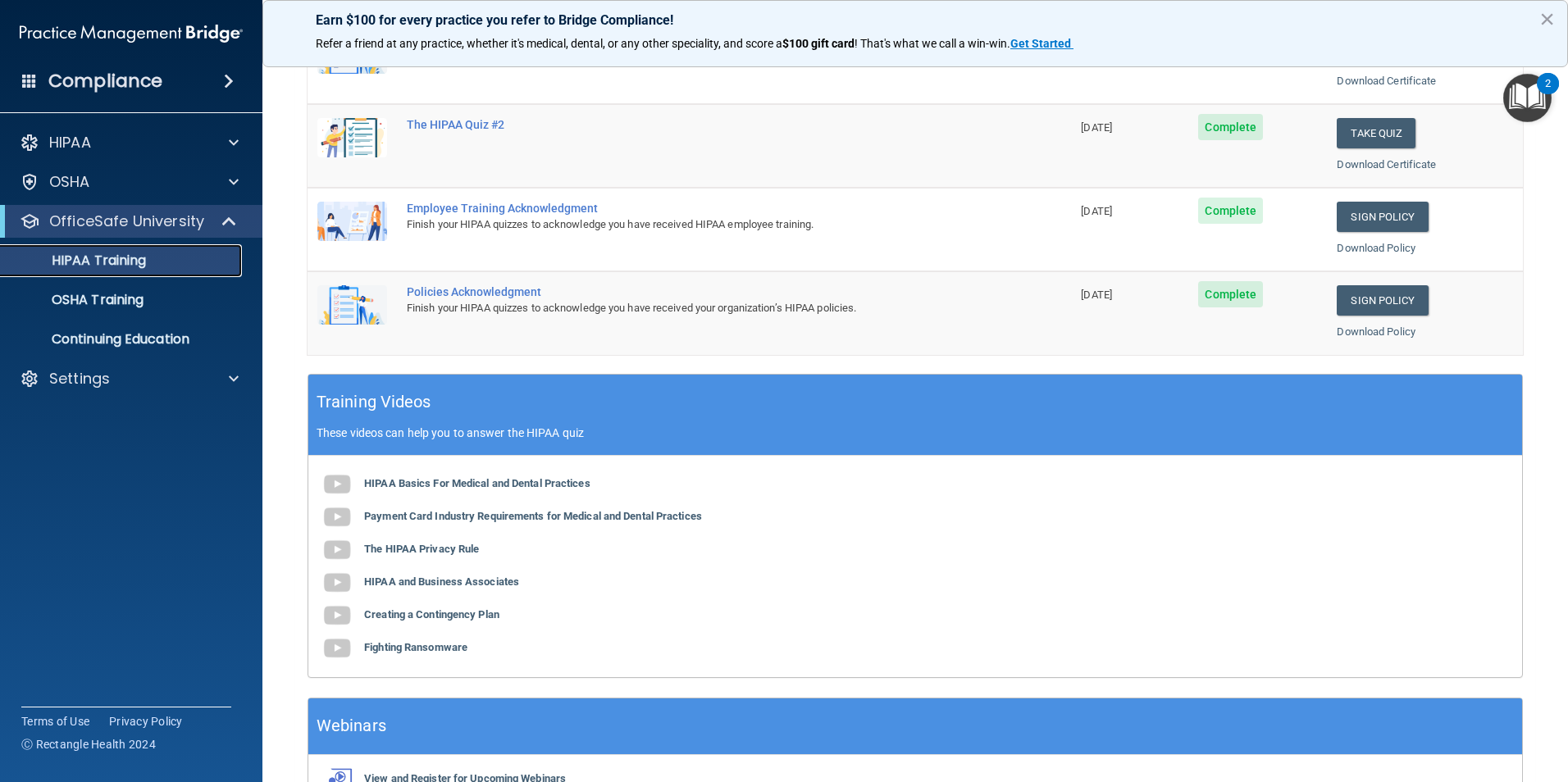
scroll to position [453, 0]
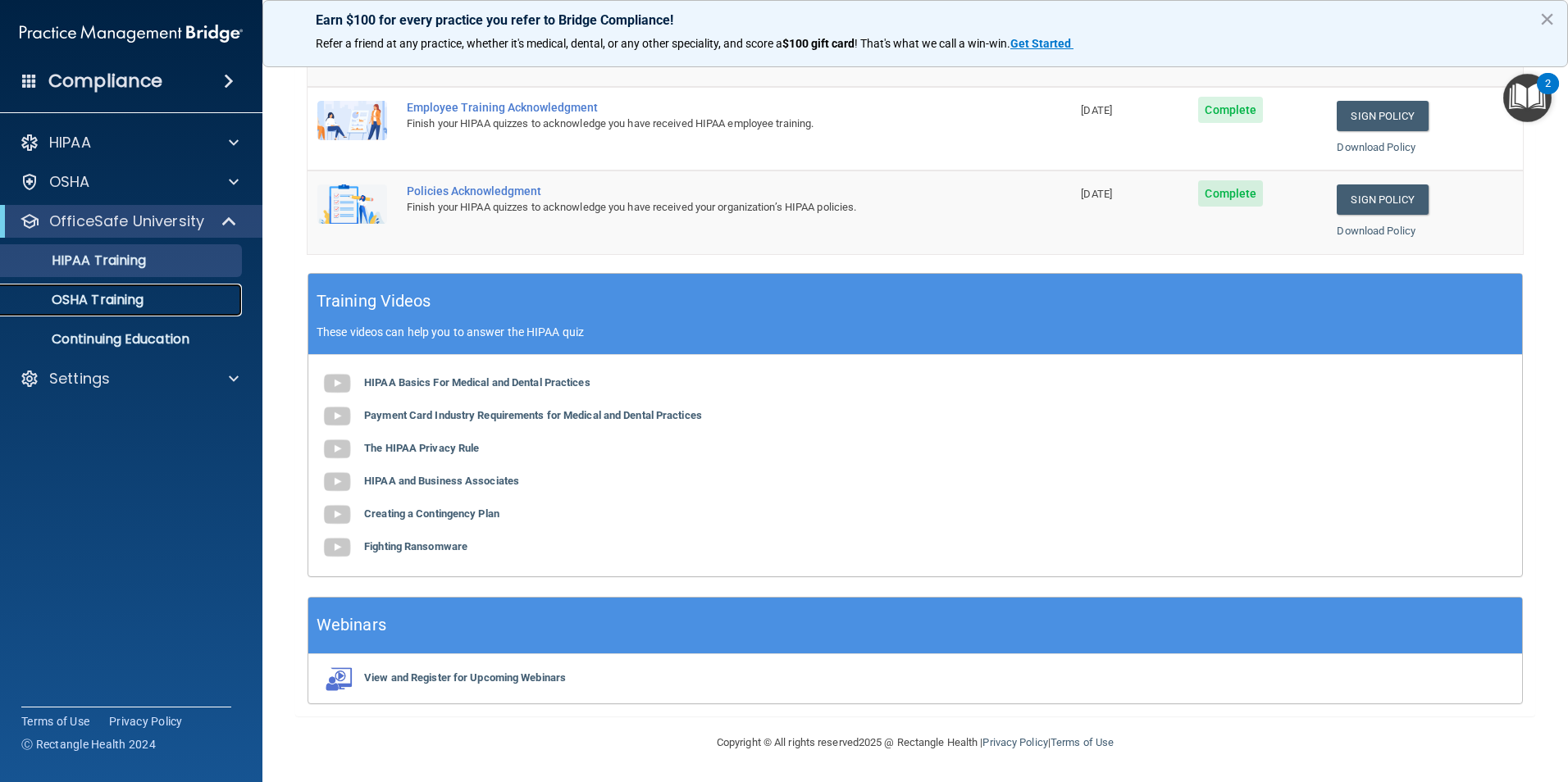
click at [139, 293] on p "OSHA Training" at bounding box center [77, 300] width 133 height 17
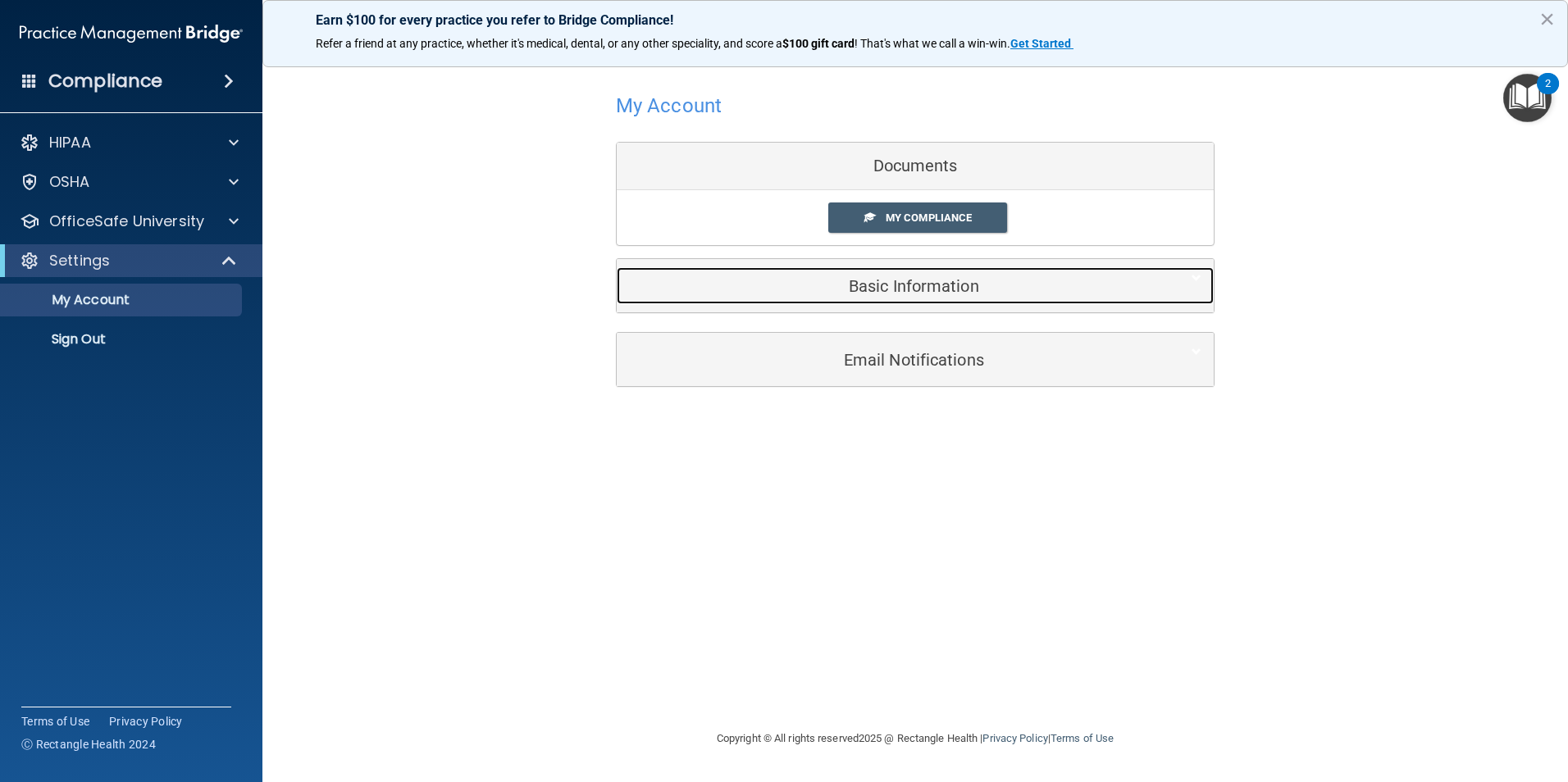
click at [907, 294] on h5 "Basic Information" at bounding box center [890, 286] width 522 height 18
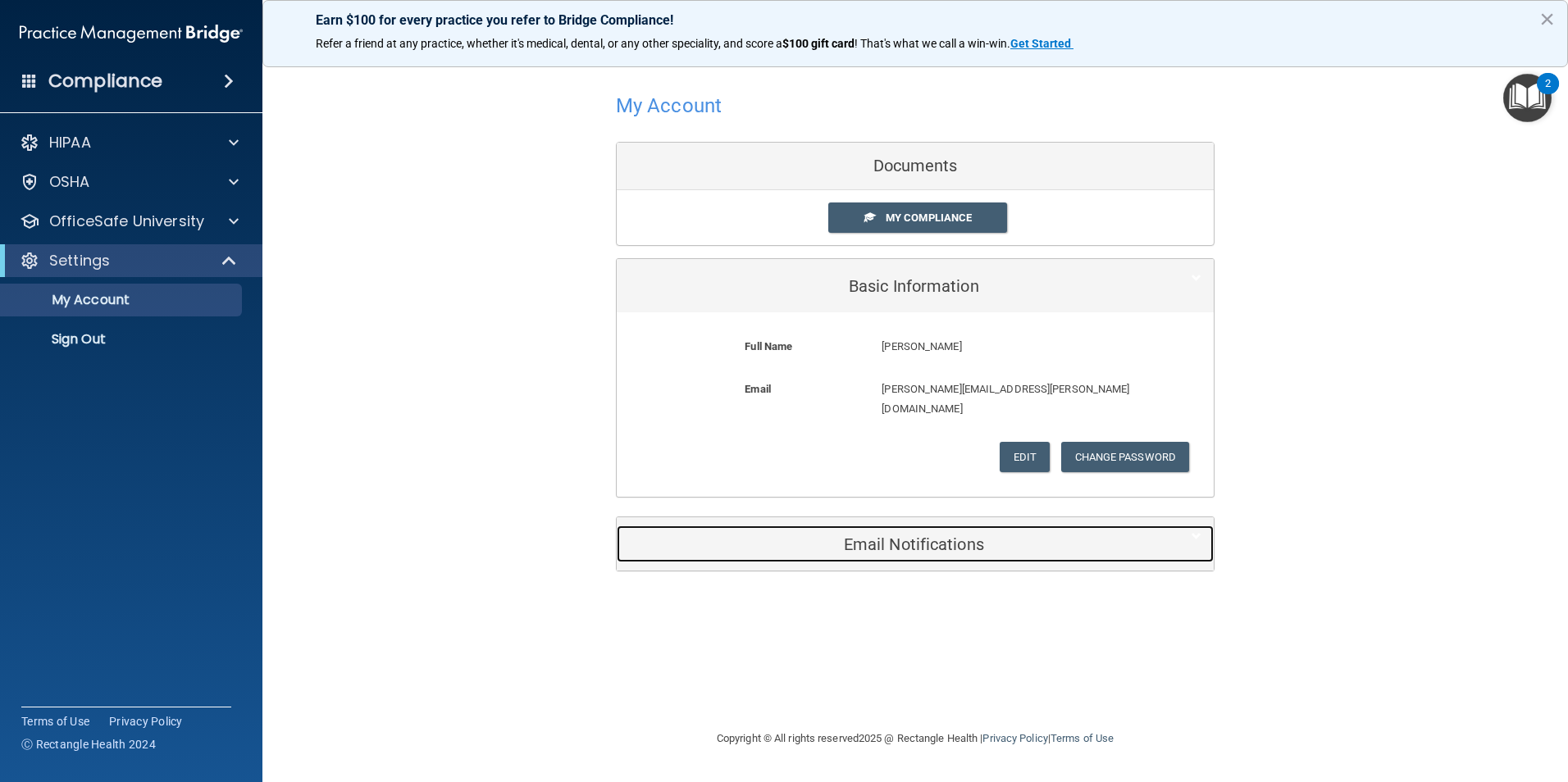
click at [935, 535] on h5 "Email Notifications" at bounding box center [890, 544] width 522 height 18
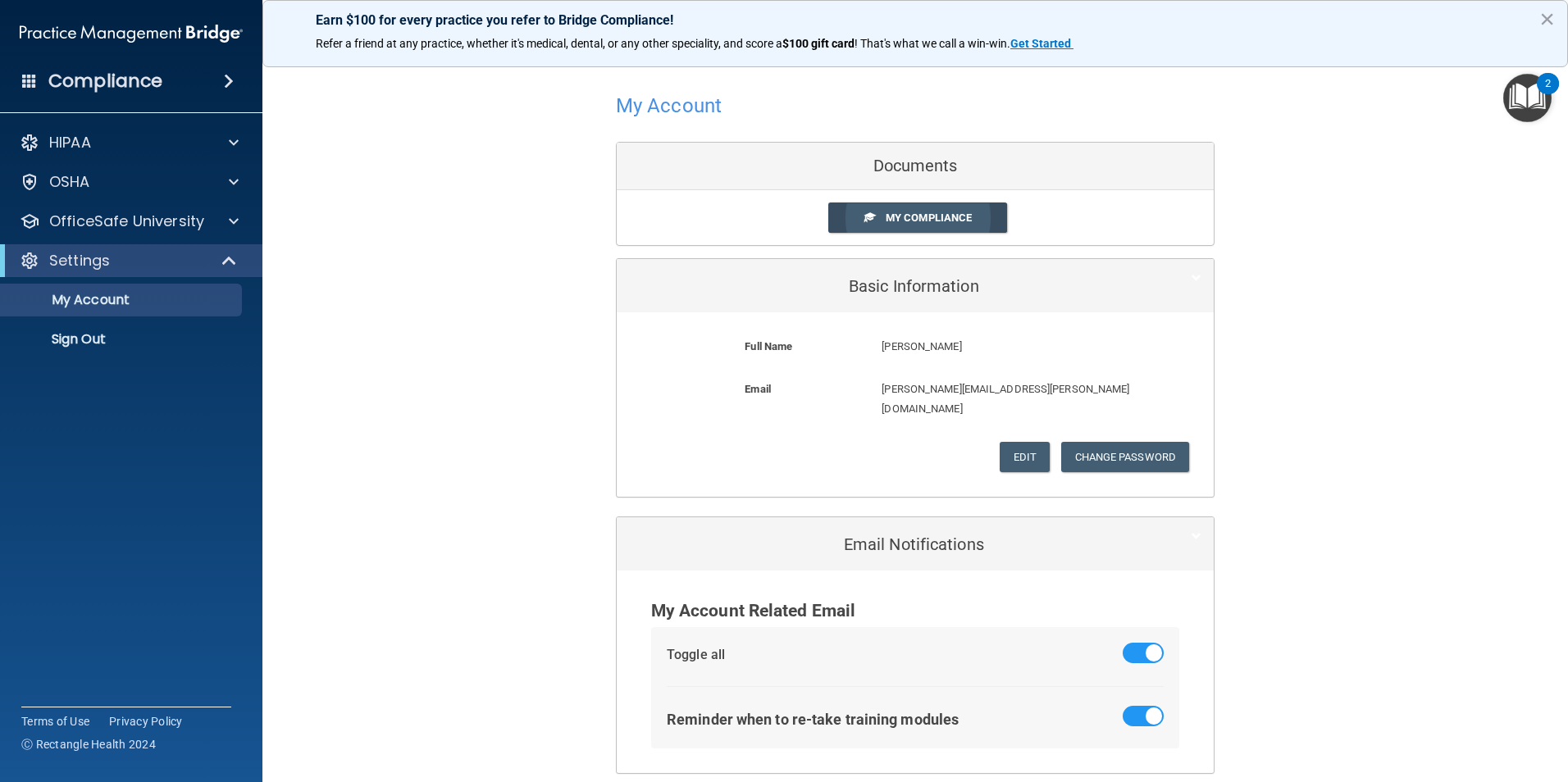
click at [924, 225] on link "My Compliance" at bounding box center [917, 218] width 179 height 30
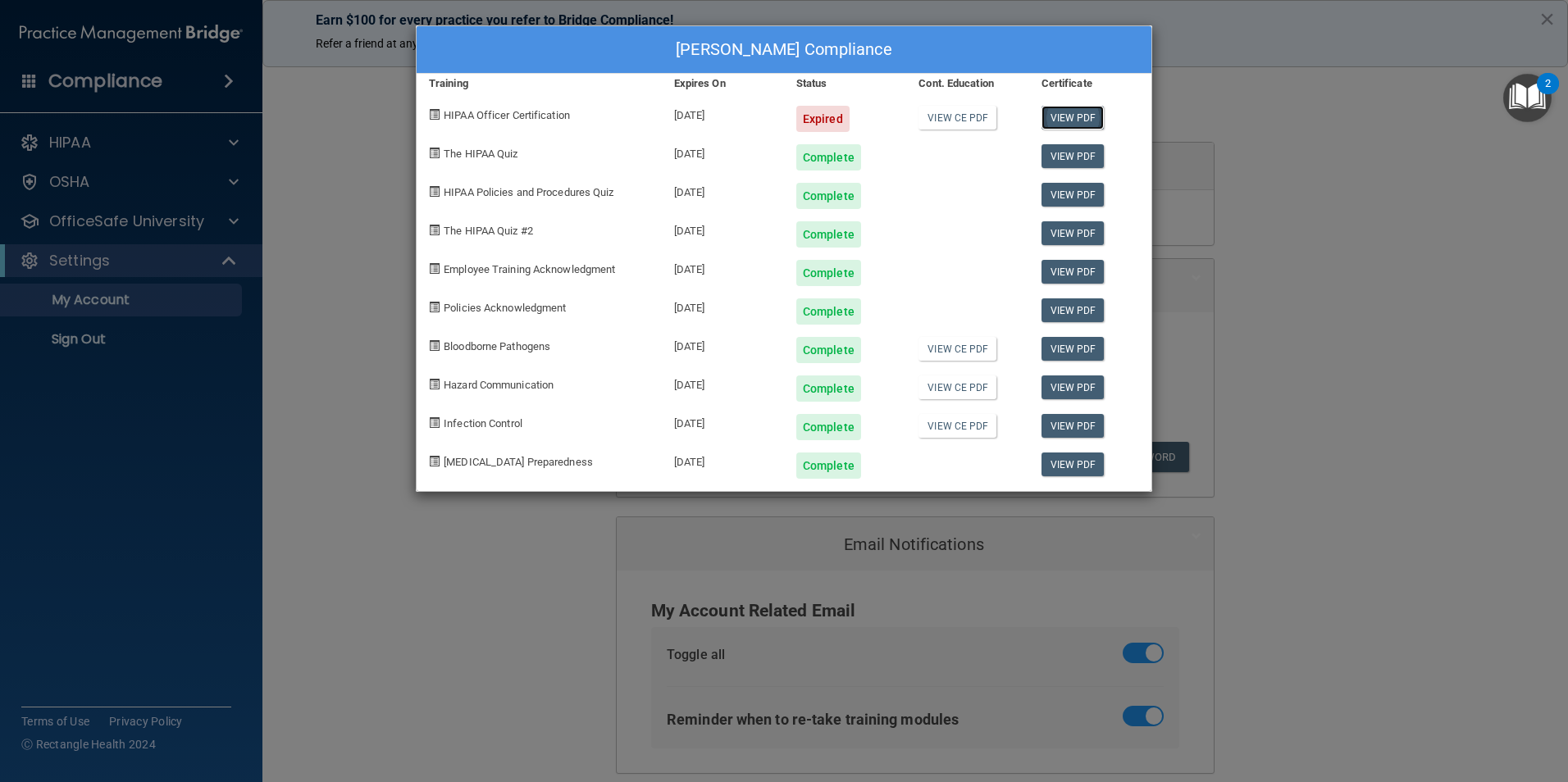
click at [1073, 115] on link "View PDF" at bounding box center [1073, 118] width 63 height 24
click at [957, 124] on link "View CE PDF" at bounding box center [957, 118] width 78 height 24
